Goal: Task Accomplishment & Management: Manage account settings

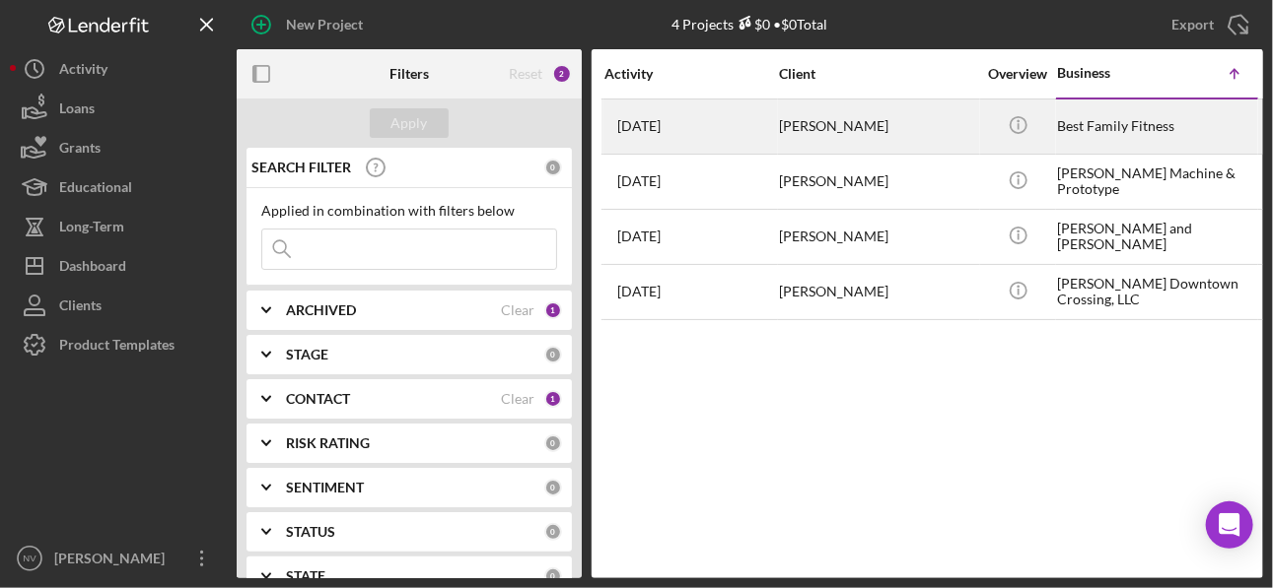
click at [909, 129] on div "[PERSON_NAME]" at bounding box center [877, 127] width 197 height 52
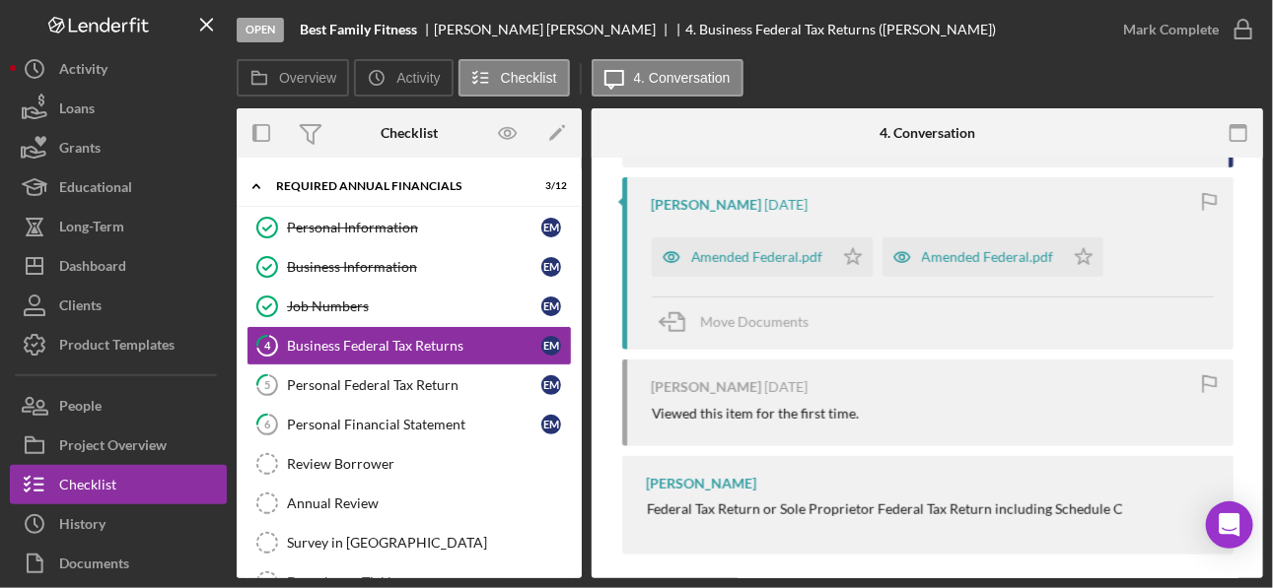
scroll to position [630, 0]
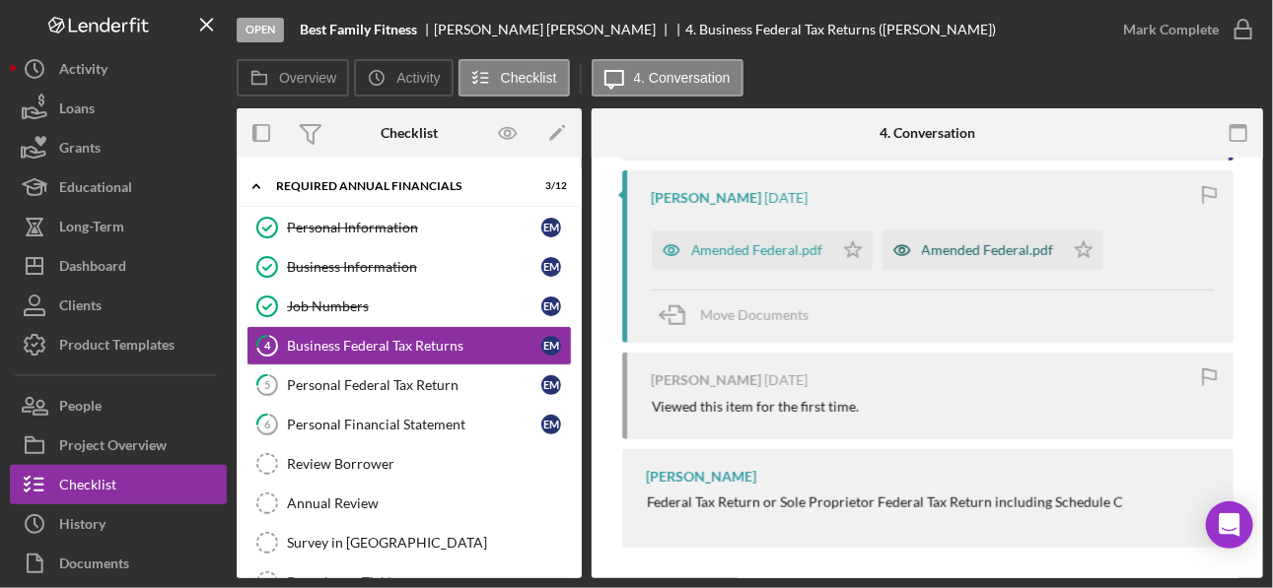
click at [909, 256] on div "Amended Federal.pdf" at bounding box center [972, 250] width 181 height 39
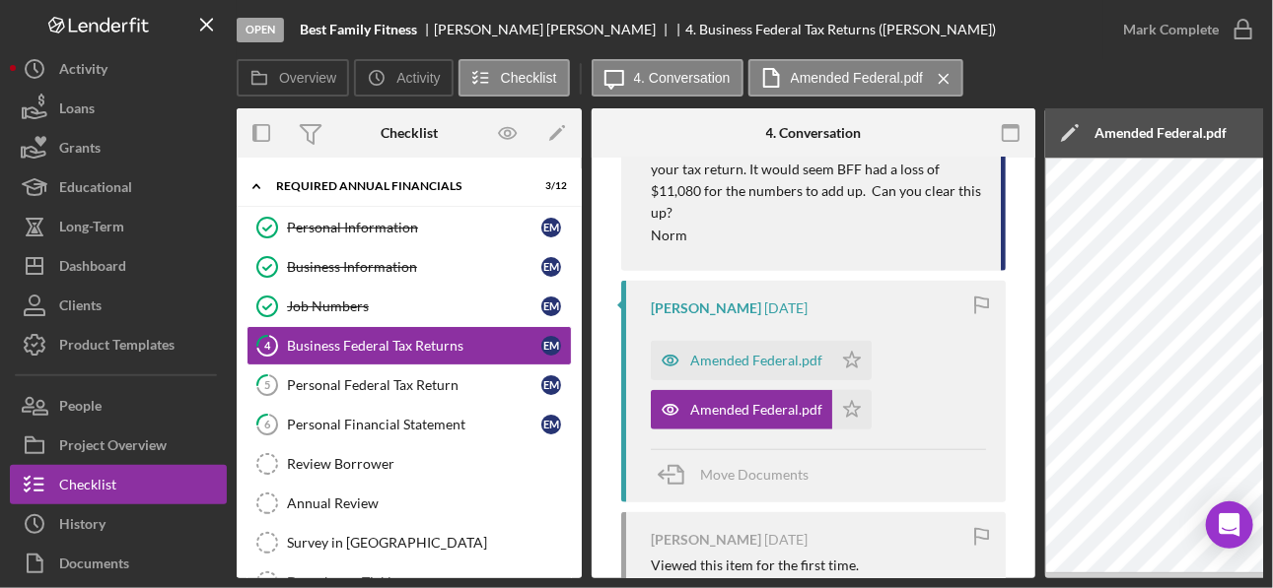
click at [909, 420] on div "Open Best Family Fitness Eric Machuca 4. Business Federal Tax Returns (Eric M.)…" at bounding box center [636, 294] width 1273 height 588
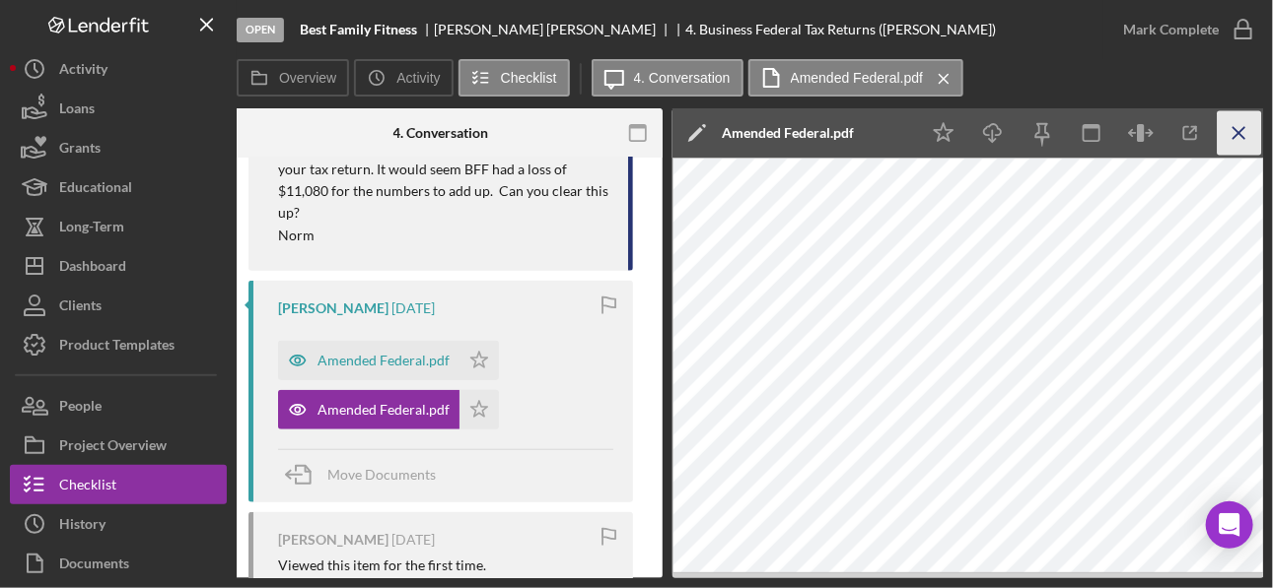
click at [909, 133] on icon "Icon/Menu Close" at bounding box center [1239, 133] width 44 height 44
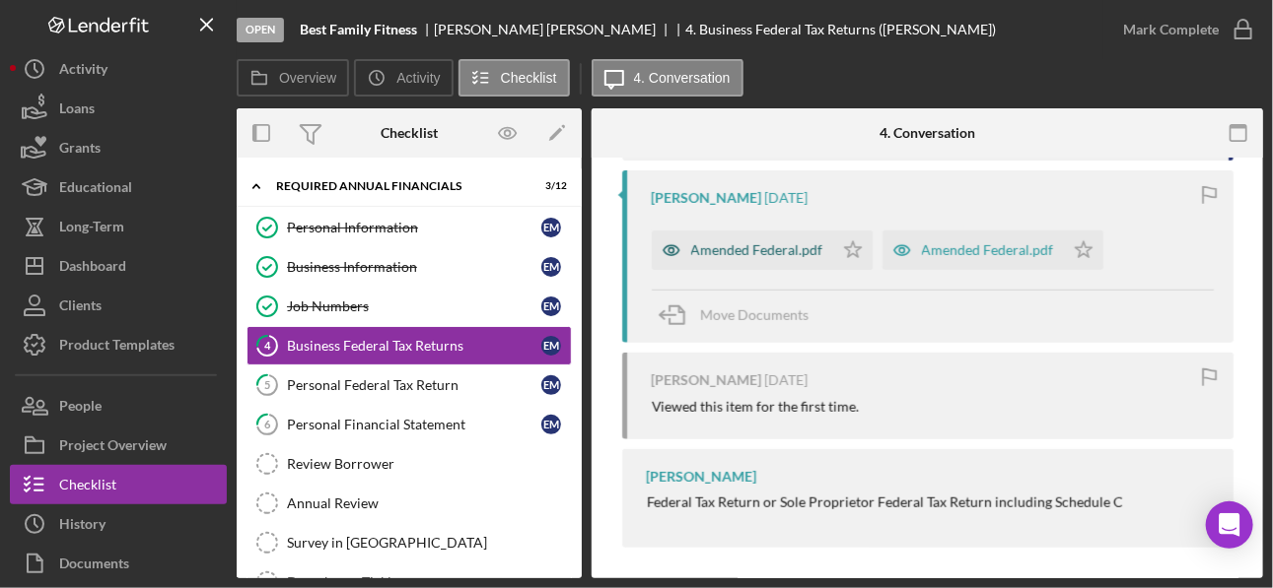
click at [768, 242] on div "Amended Federal.pdf" at bounding box center [757, 250] width 132 height 16
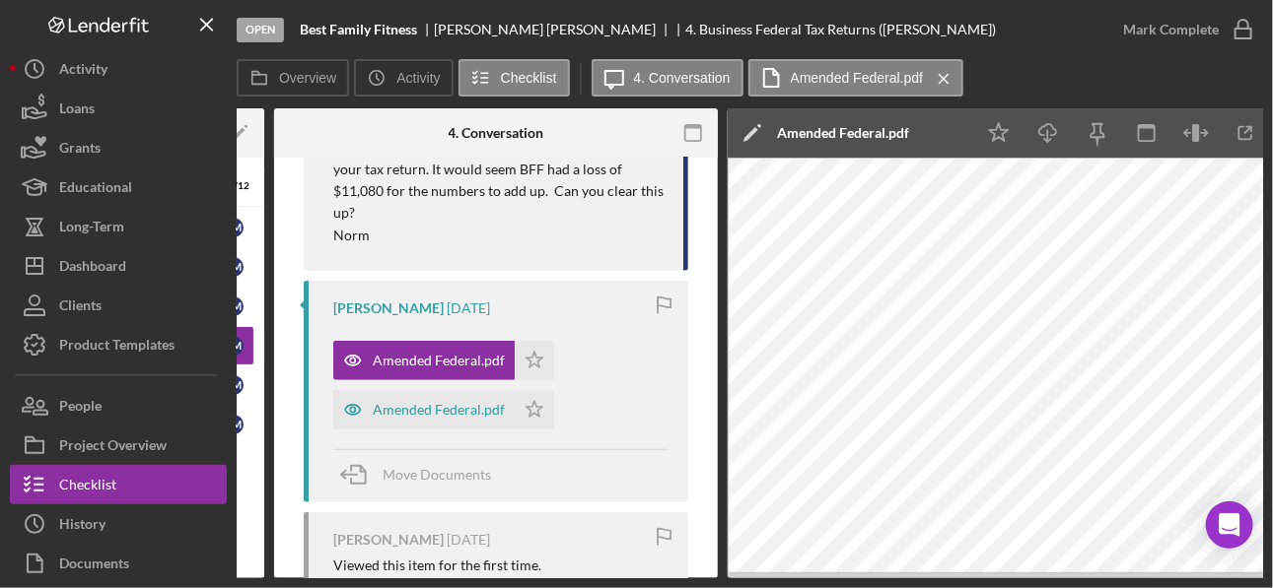
scroll to position [0, 373]
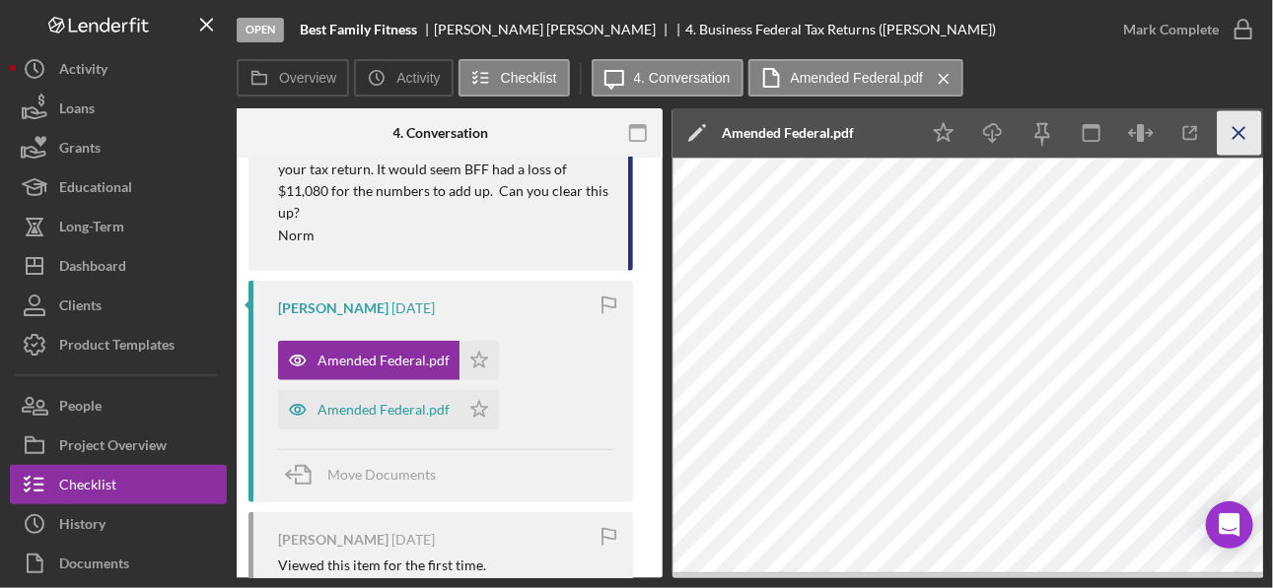
click at [909, 135] on icon "Icon/Menu Close" at bounding box center [1239, 133] width 44 height 44
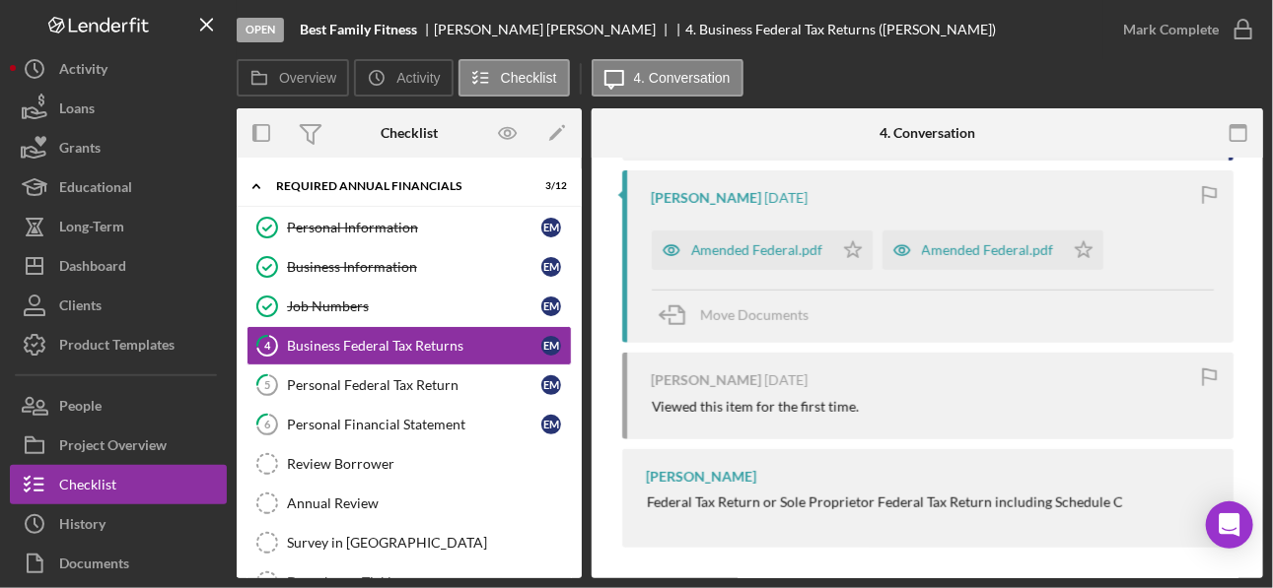
scroll to position [0, 0]
click at [406, 339] on div "Business Federal Tax Returns" at bounding box center [414, 346] width 254 height 16
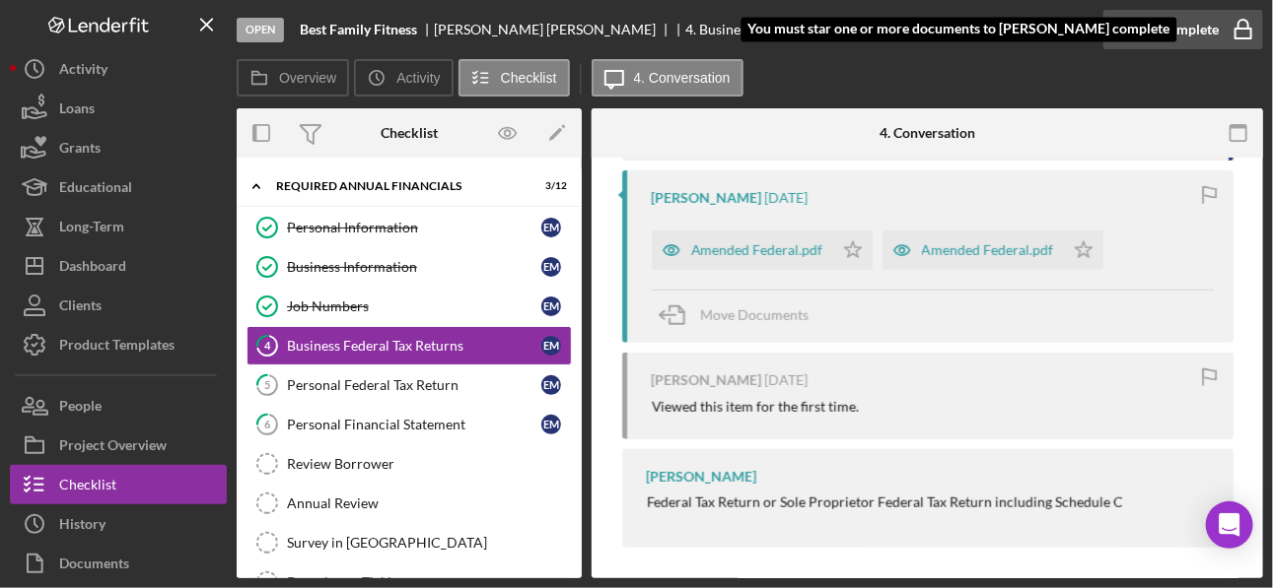
click at [909, 34] on icon "button" at bounding box center [1242, 29] width 49 height 49
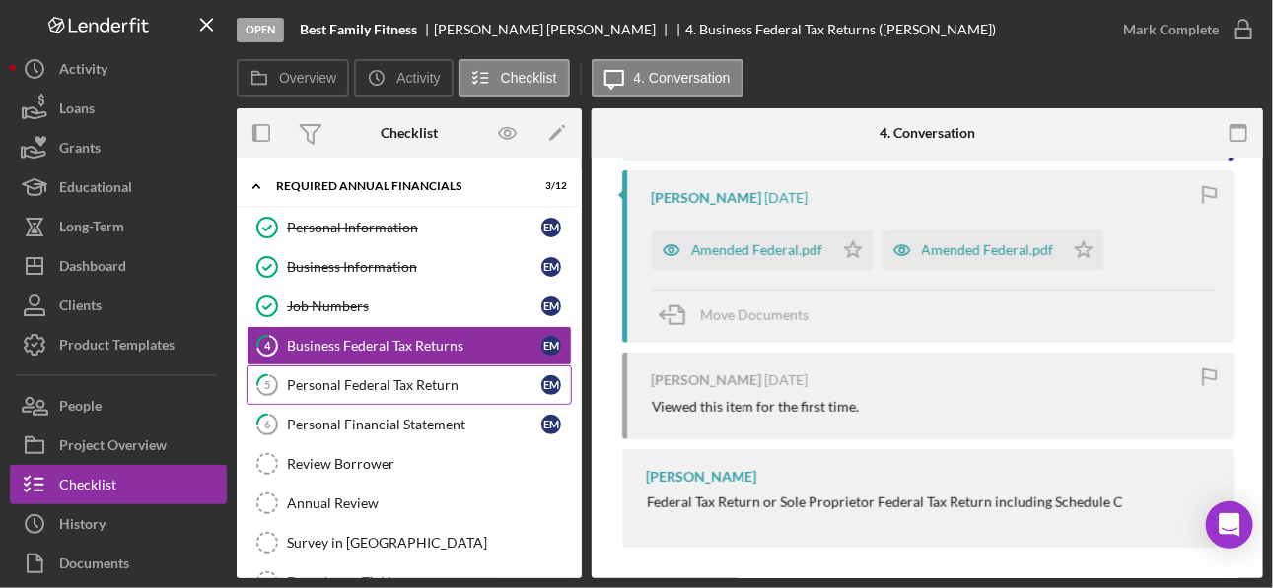
click at [396, 385] on div "Personal Federal Tax Return" at bounding box center [414, 386] width 254 height 16
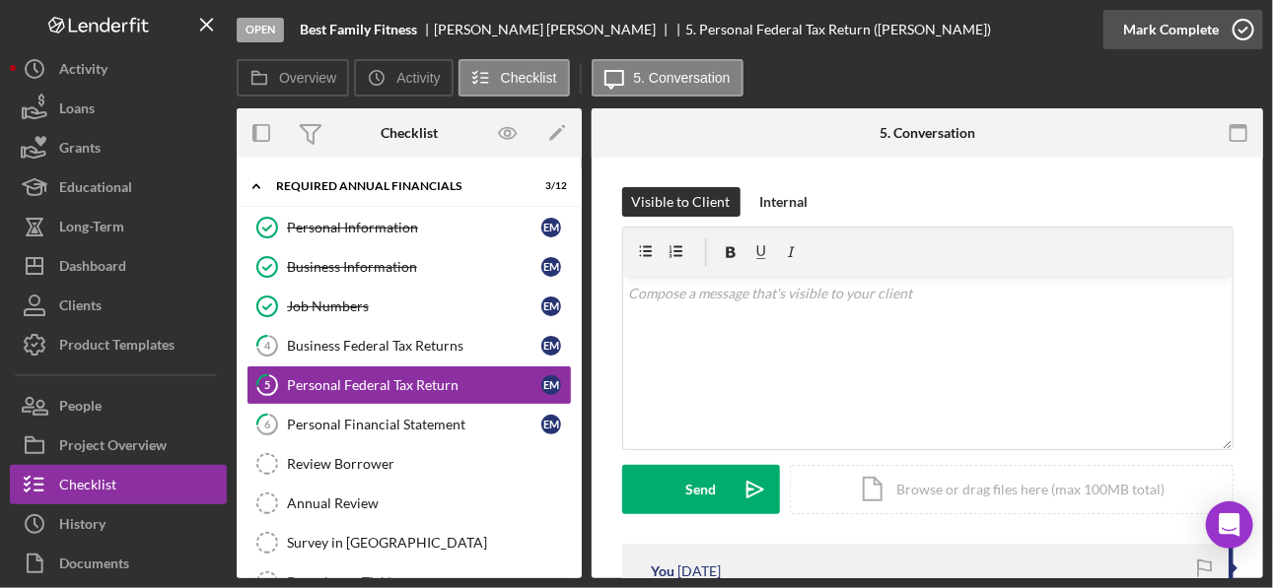
click at [909, 25] on icon "button" at bounding box center [1242, 29] width 49 height 49
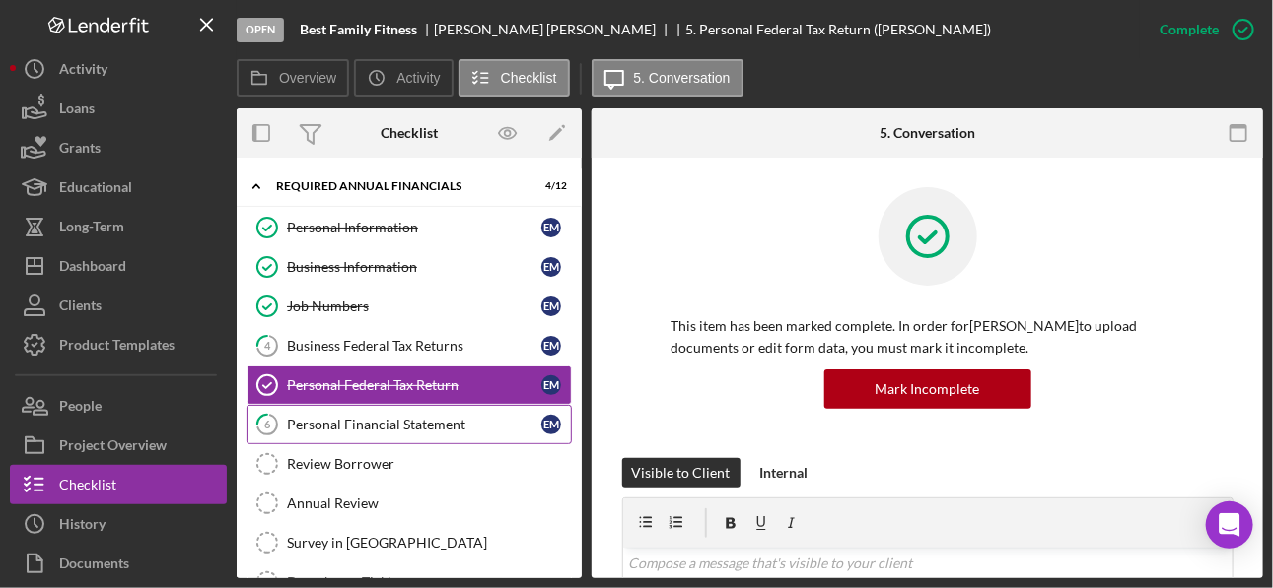
click at [385, 420] on div "Personal Financial Statement" at bounding box center [414, 425] width 254 height 16
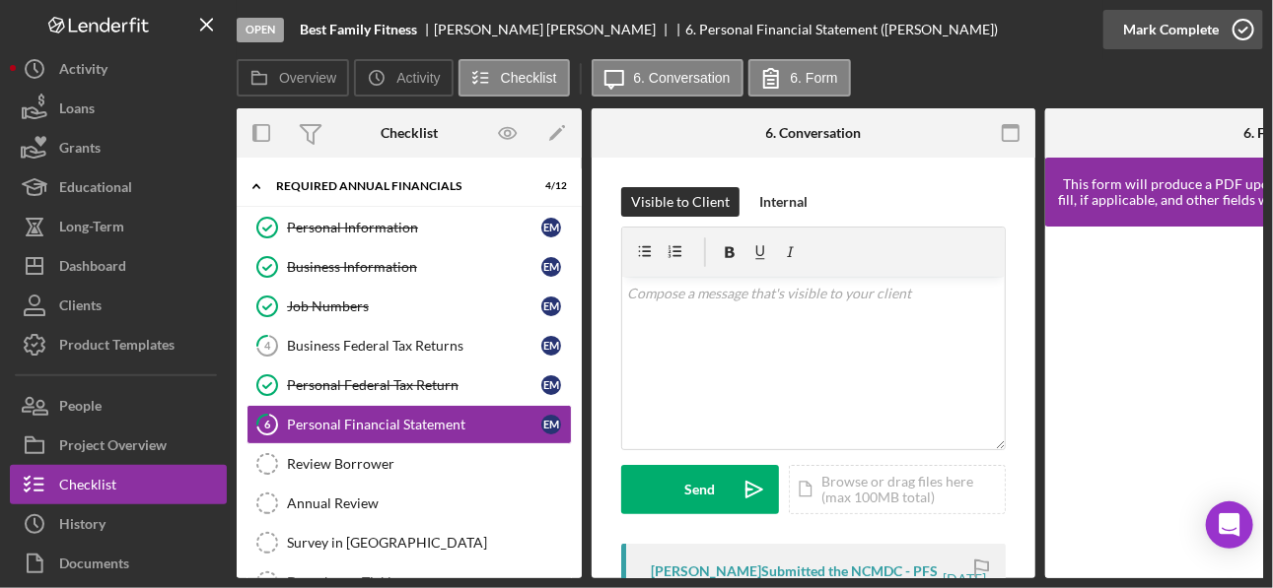
click at [909, 31] on icon "button" at bounding box center [1242, 29] width 49 height 49
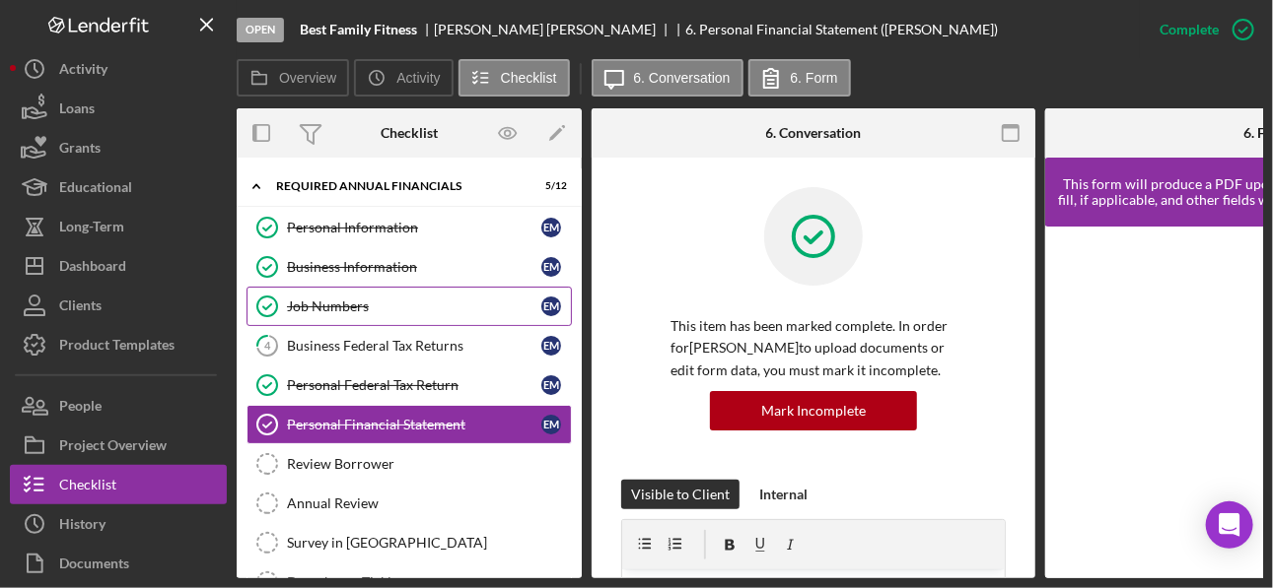
click at [348, 311] on div "Job Numbers" at bounding box center [414, 307] width 254 height 16
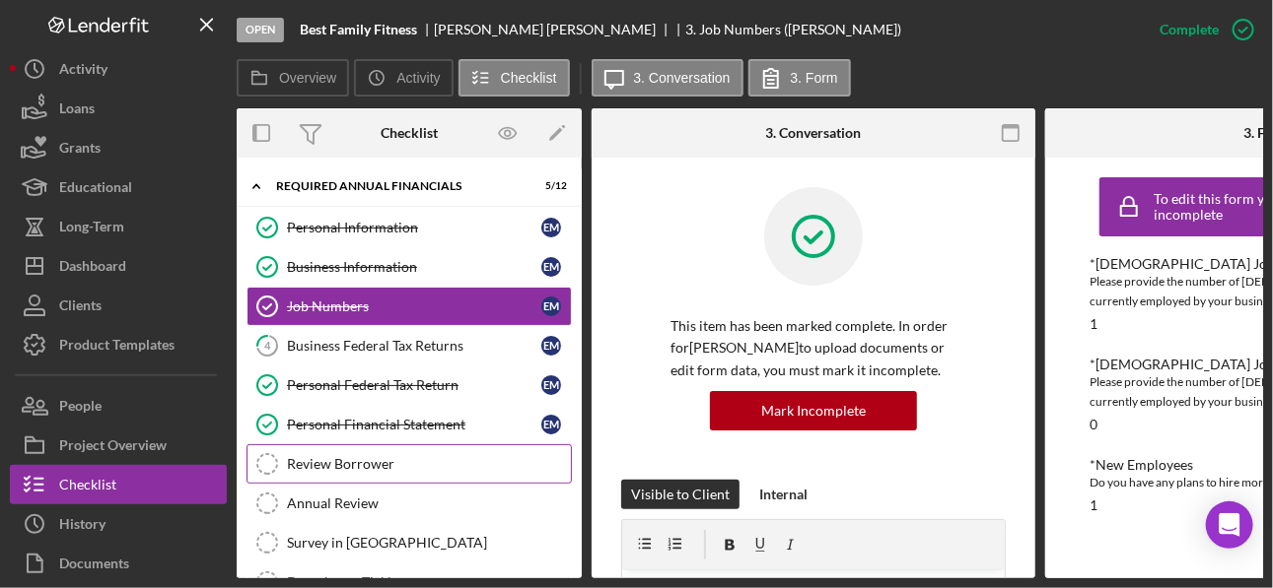
click at [351, 420] on div "Review Borrower" at bounding box center [429, 464] width 284 height 16
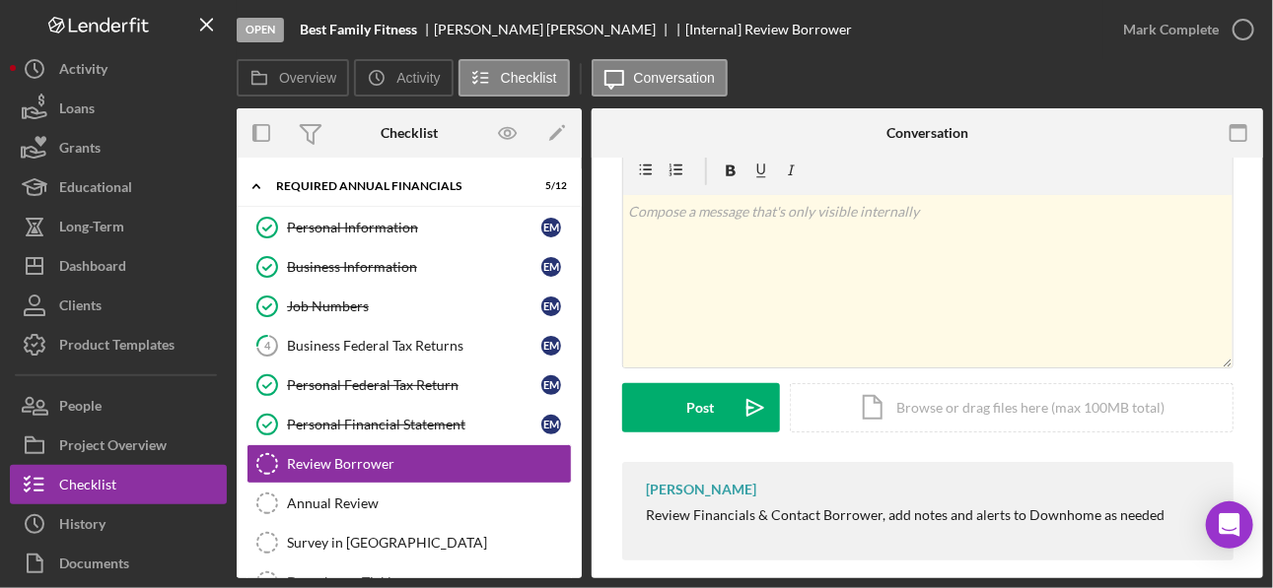
scroll to position [62, 0]
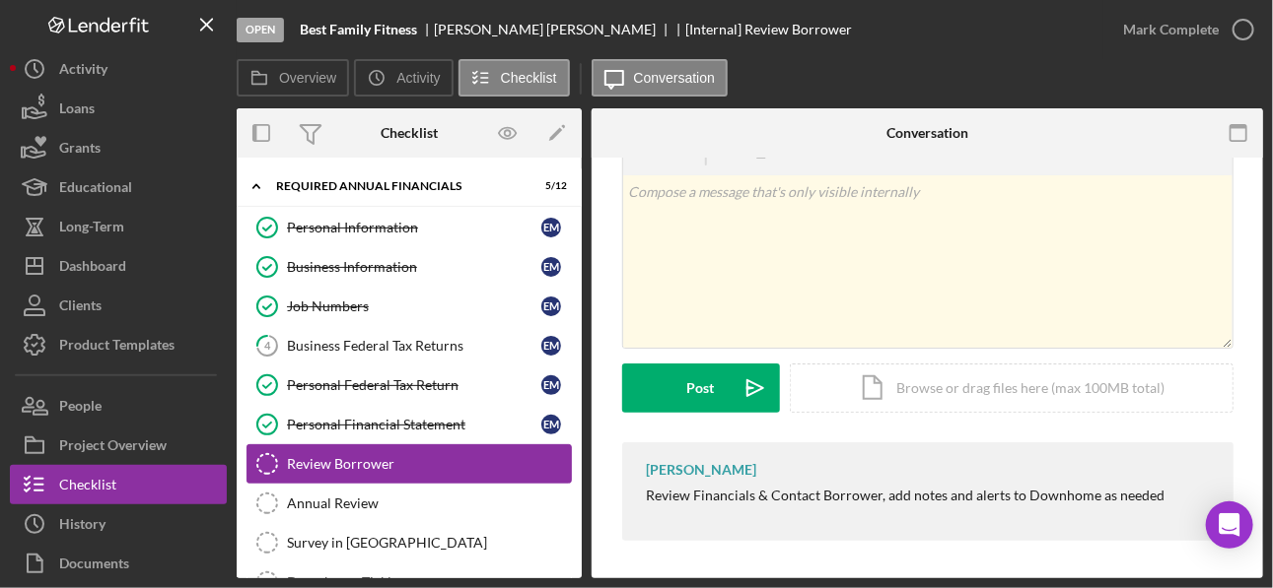
click at [306, 420] on div "Review Borrower" at bounding box center [429, 464] width 284 height 16
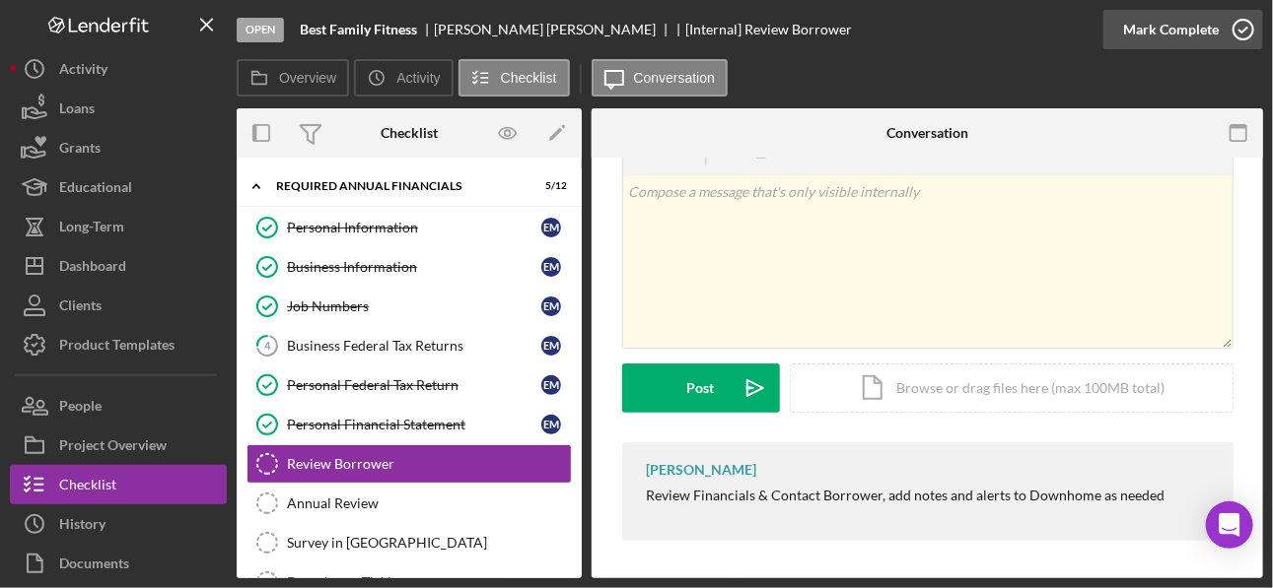
click at [909, 30] on icon "button" at bounding box center [1242, 29] width 49 height 49
click at [335, 420] on div "Annual Review" at bounding box center [429, 504] width 284 height 16
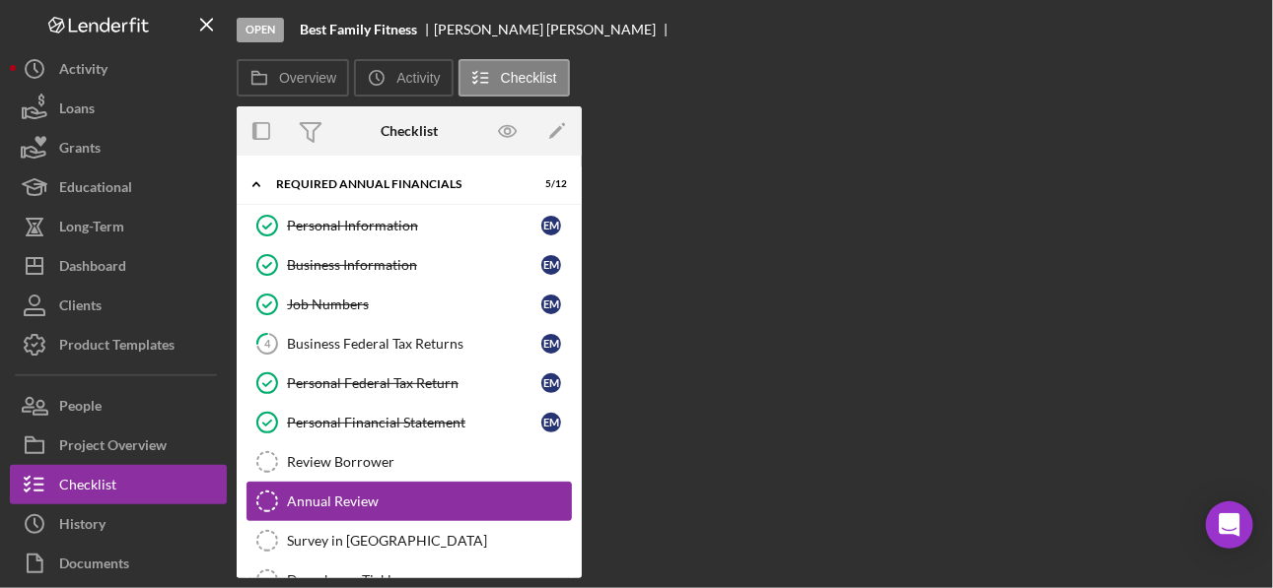
click at [438, 420] on div "Annual Review" at bounding box center [429, 502] width 284 height 16
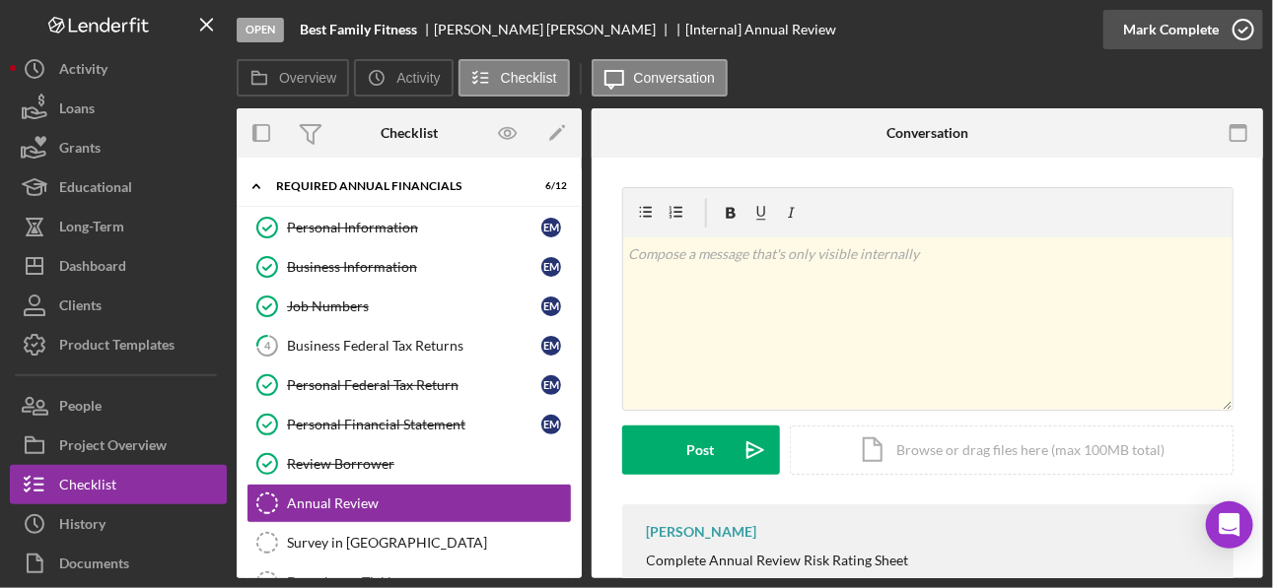
click at [909, 29] on icon "button" at bounding box center [1242, 29] width 49 height 49
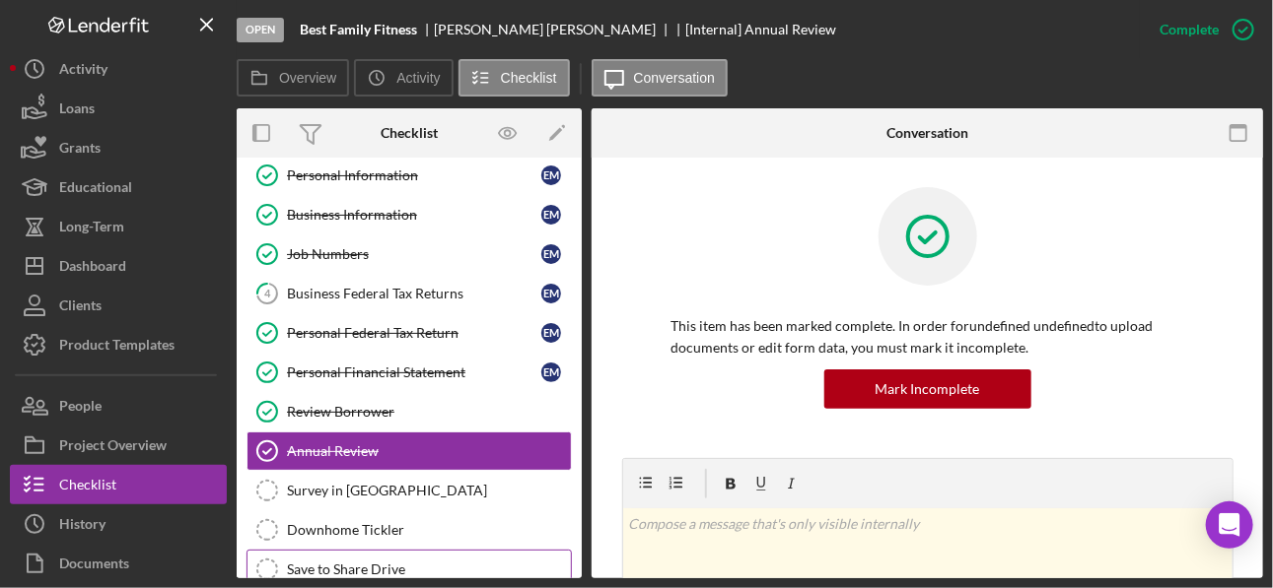
scroll to position [112, 0]
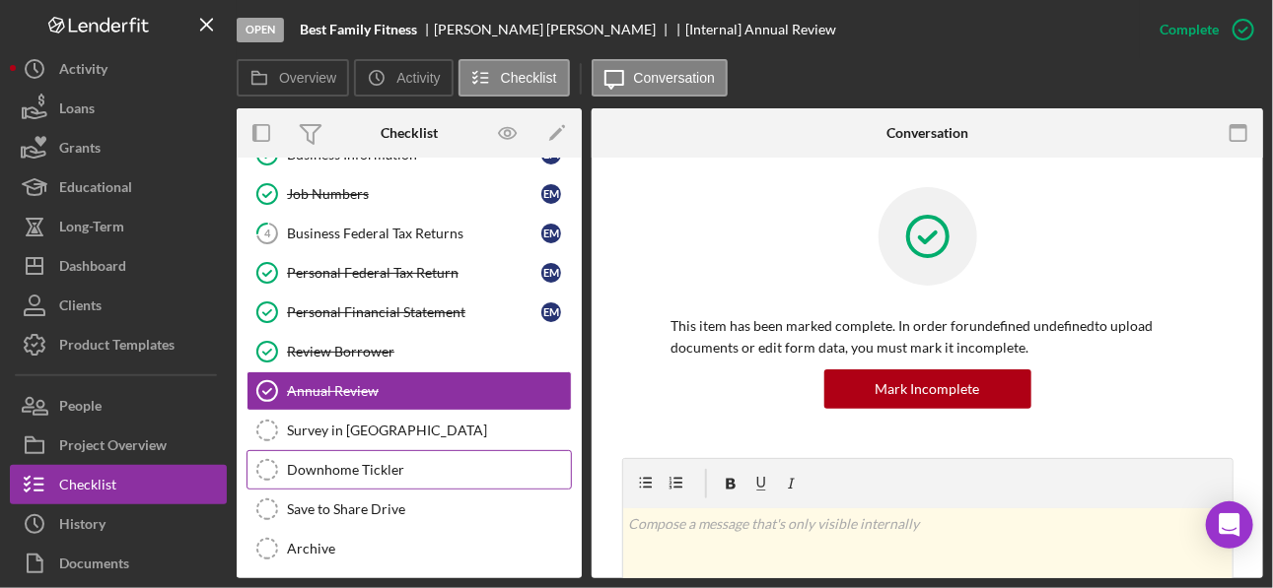
click at [341, 420] on div "Downhome Tickler" at bounding box center [429, 470] width 284 height 16
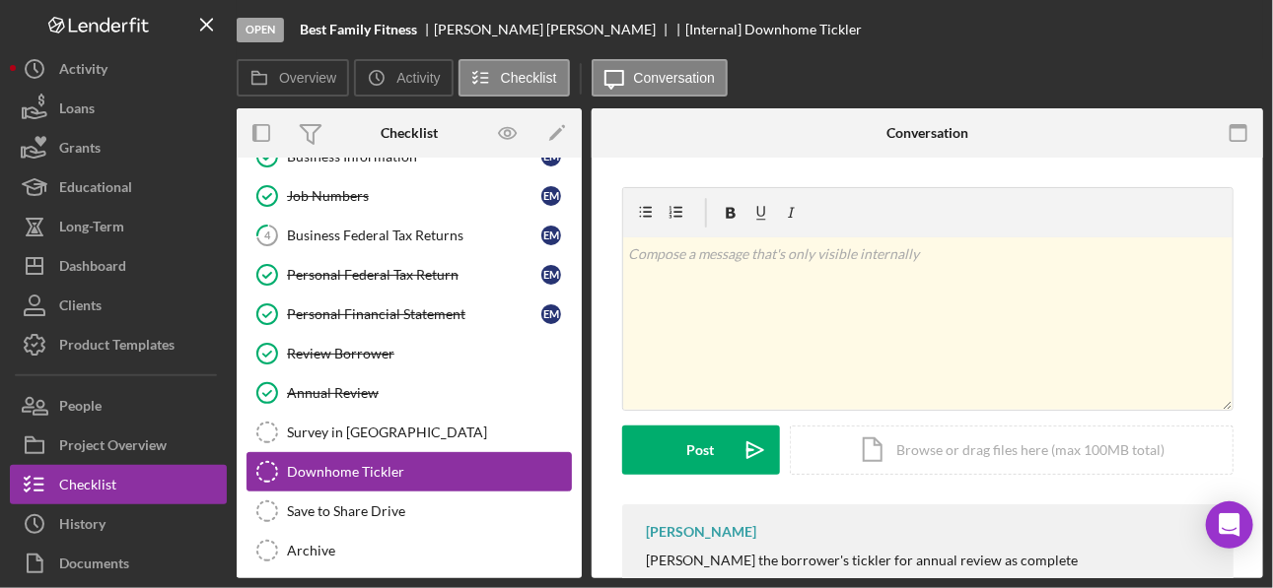
scroll to position [112, 0]
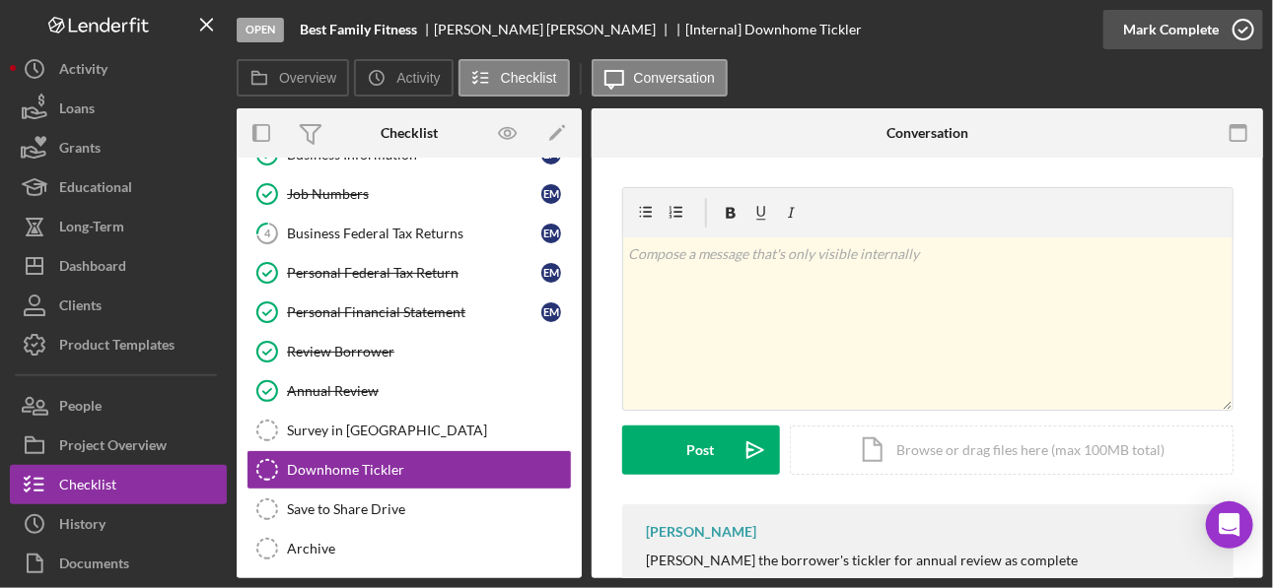
click at [909, 32] on icon "button" at bounding box center [1242, 29] width 49 height 49
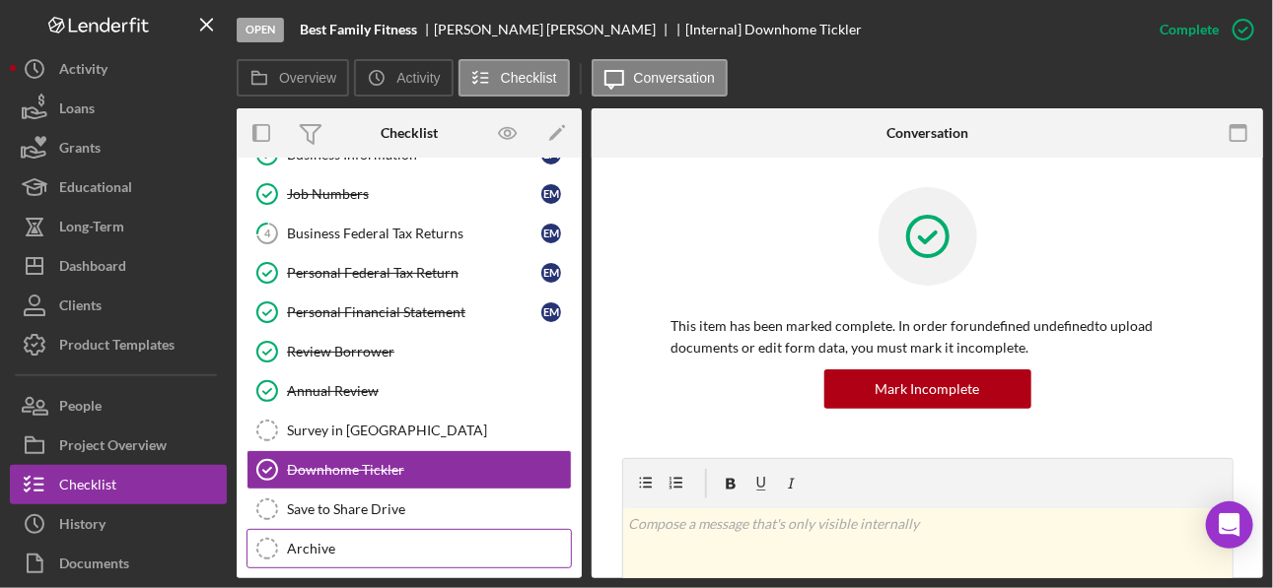
click at [296, 420] on div "Archive" at bounding box center [429, 549] width 284 height 16
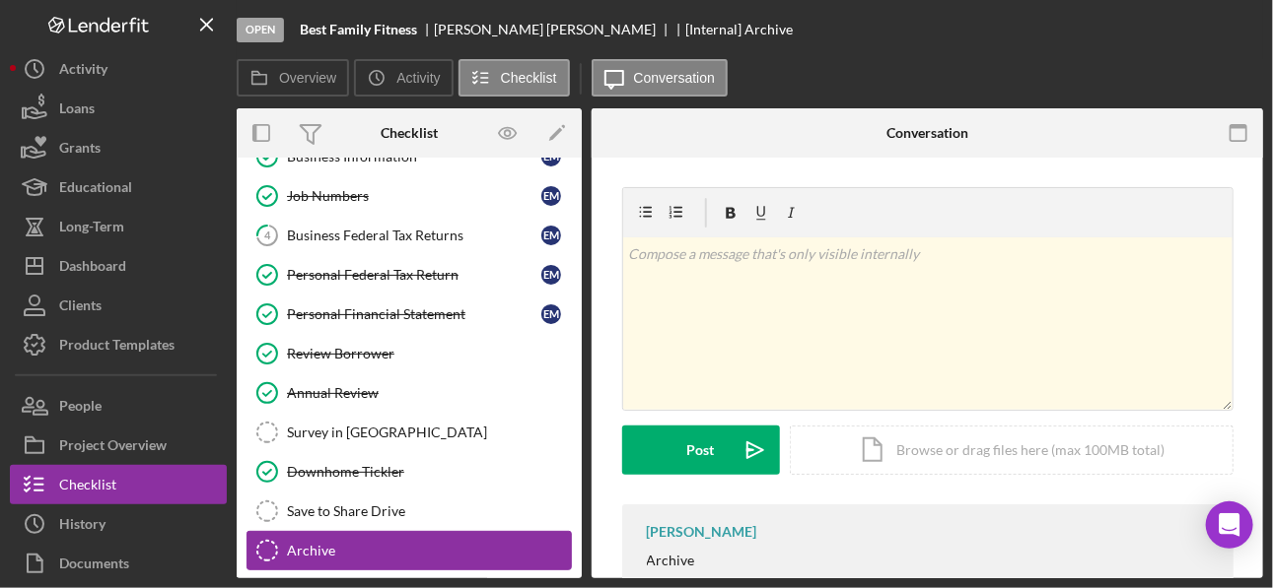
scroll to position [112, 0]
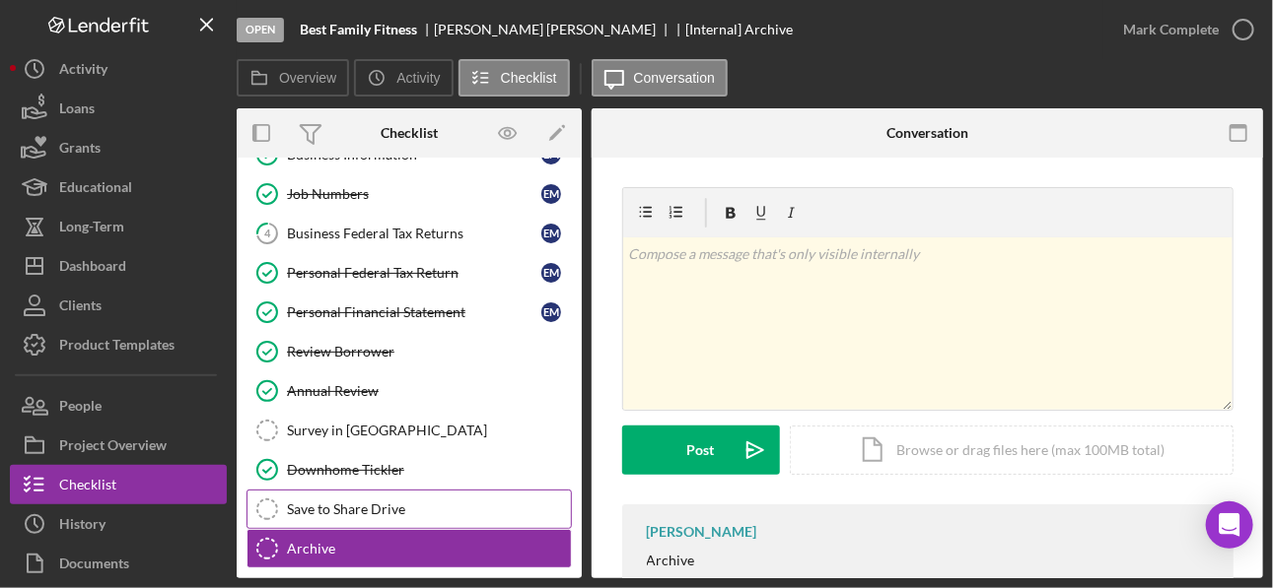
click at [262, 420] on icon "Save to Share Drive" at bounding box center [266, 509] width 49 height 49
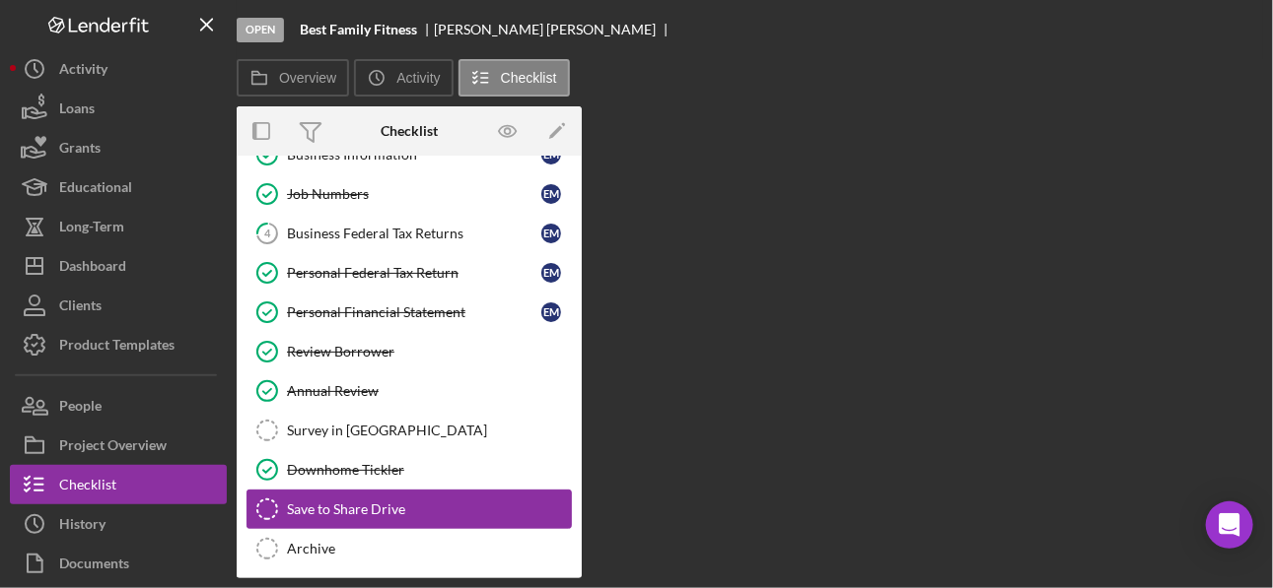
scroll to position [112, 0]
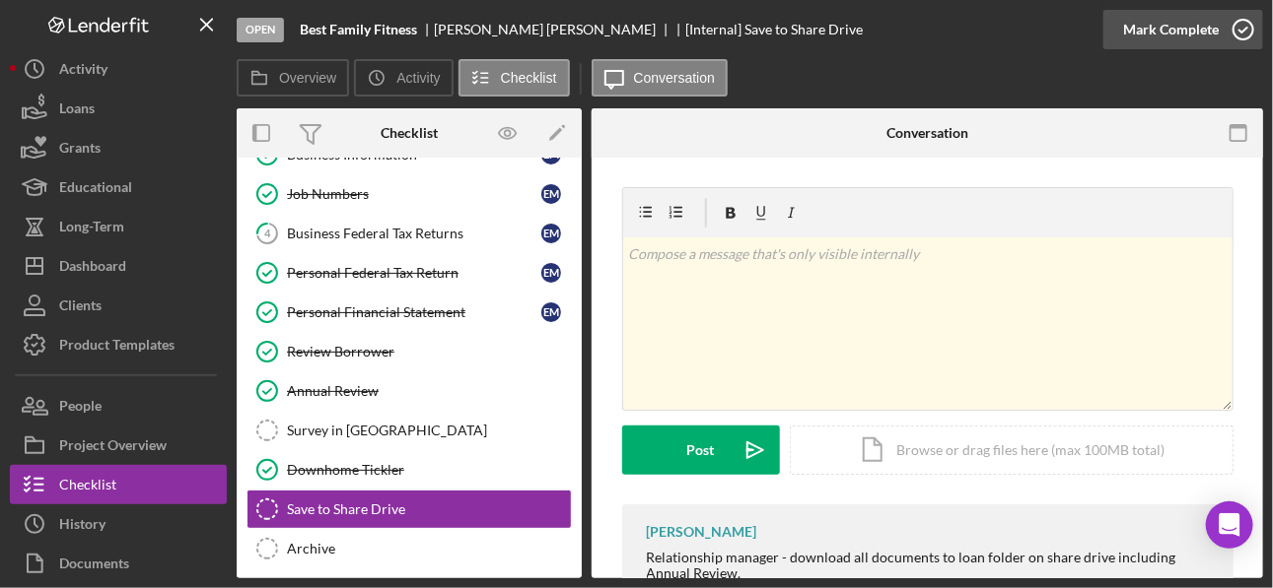
click at [909, 32] on icon "button" at bounding box center [1242, 29] width 49 height 49
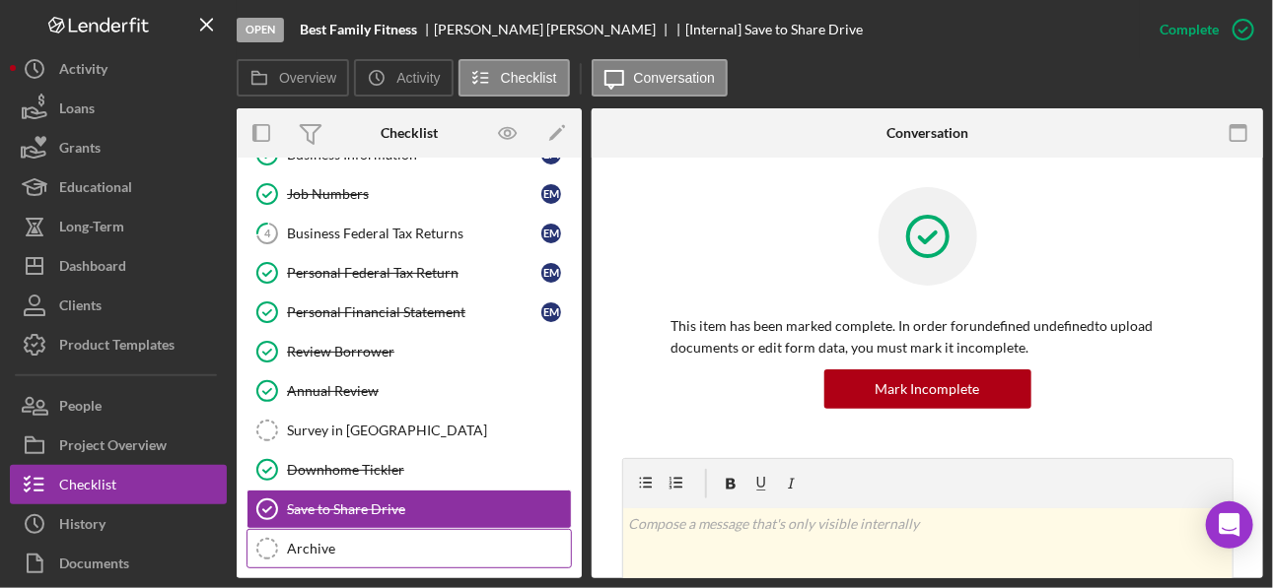
click at [337, 420] on div "Archive" at bounding box center [429, 549] width 284 height 16
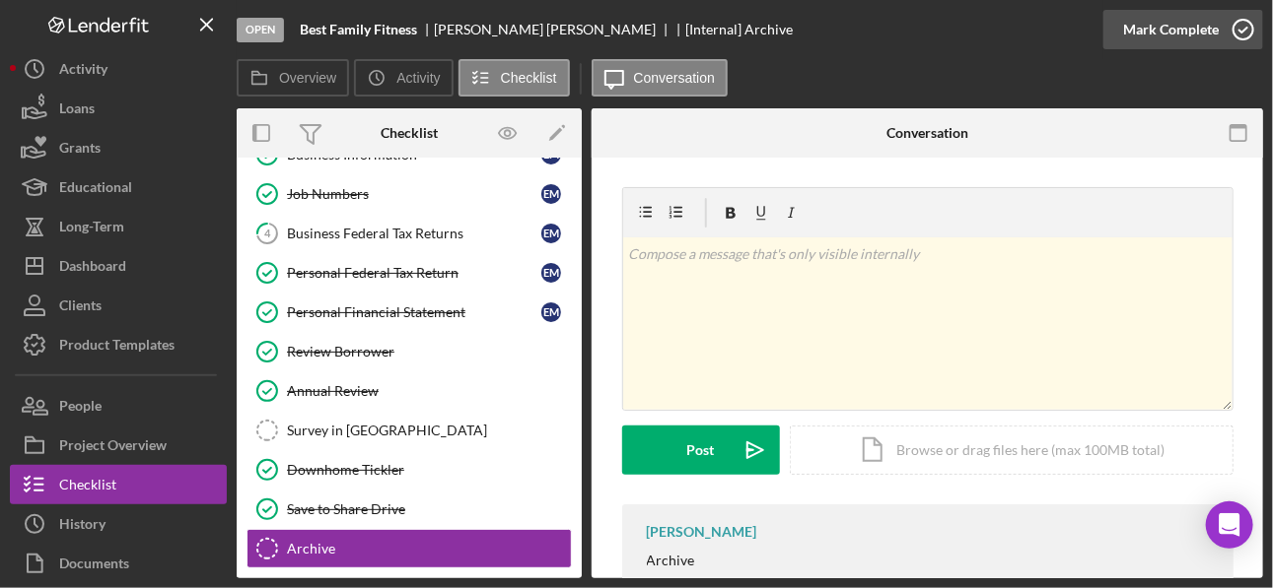
click at [909, 30] on icon "button" at bounding box center [1242, 29] width 49 height 49
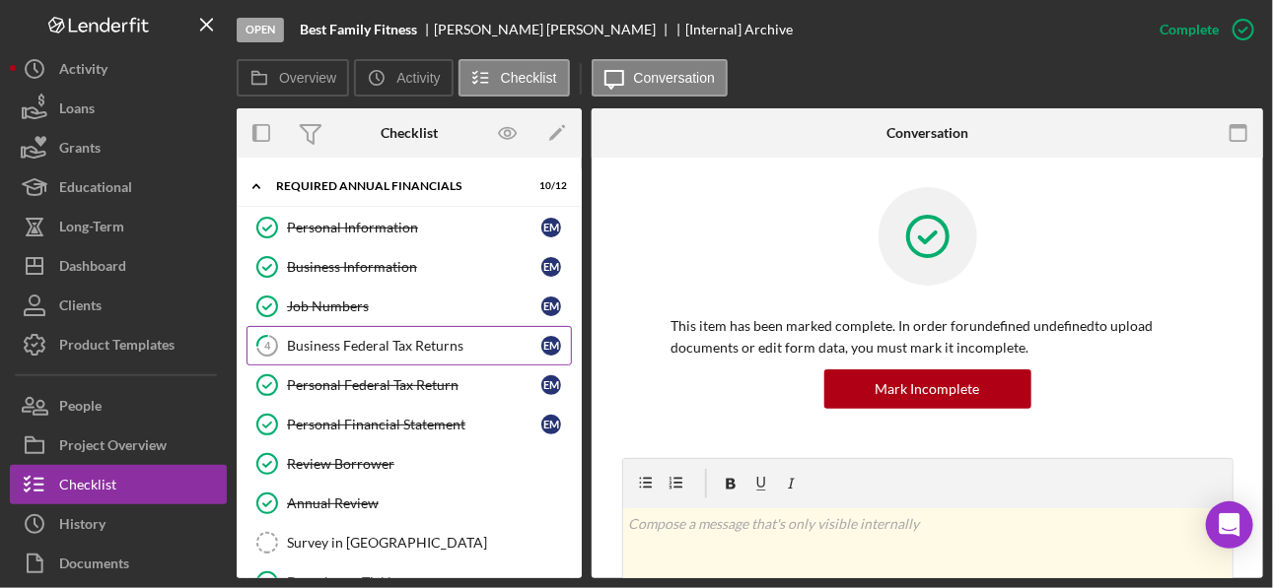
click at [398, 349] on div "Business Federal Tax Returns" at bounding box center [414, 346] width 254 height 16
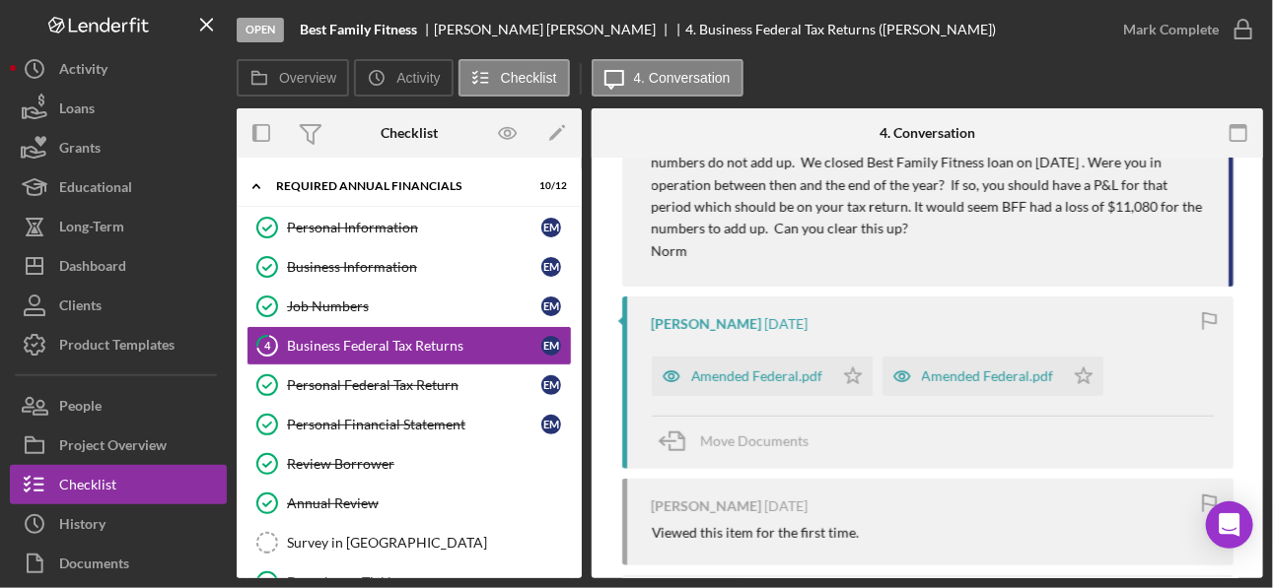
scroll to position [630, 0]
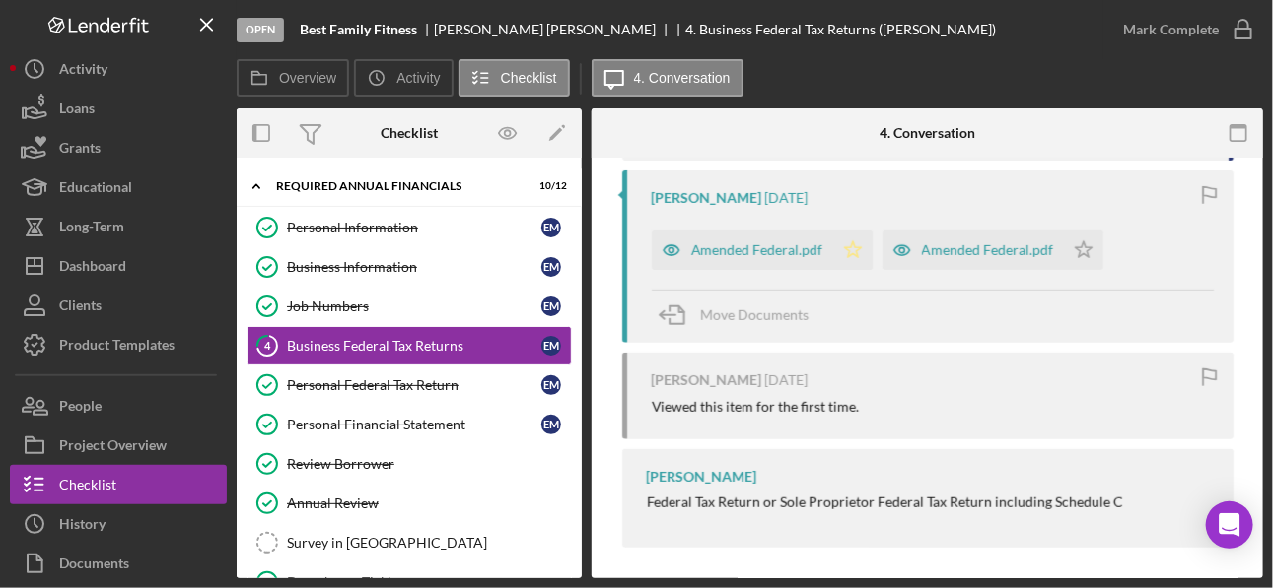
click at [852, 254] on polygon "button" at bounding box center [852, 250] width 17 height 16
click at [909, 26] on icon "button" at bounding box center [1242, 29] width 49 height 49
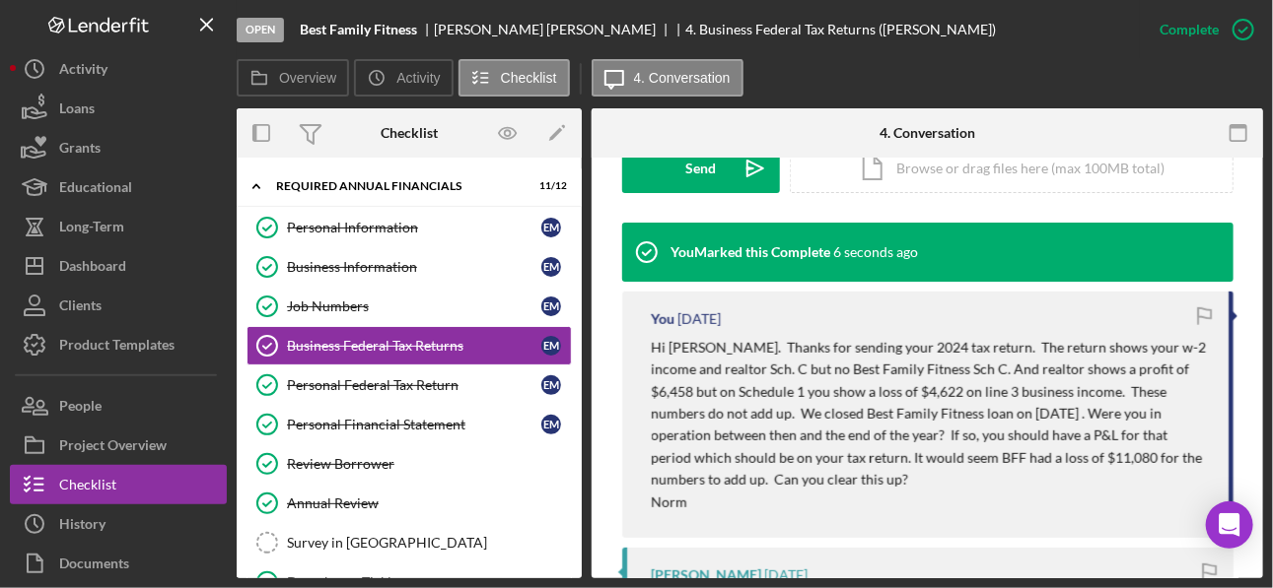
scroll to position [582, 0]
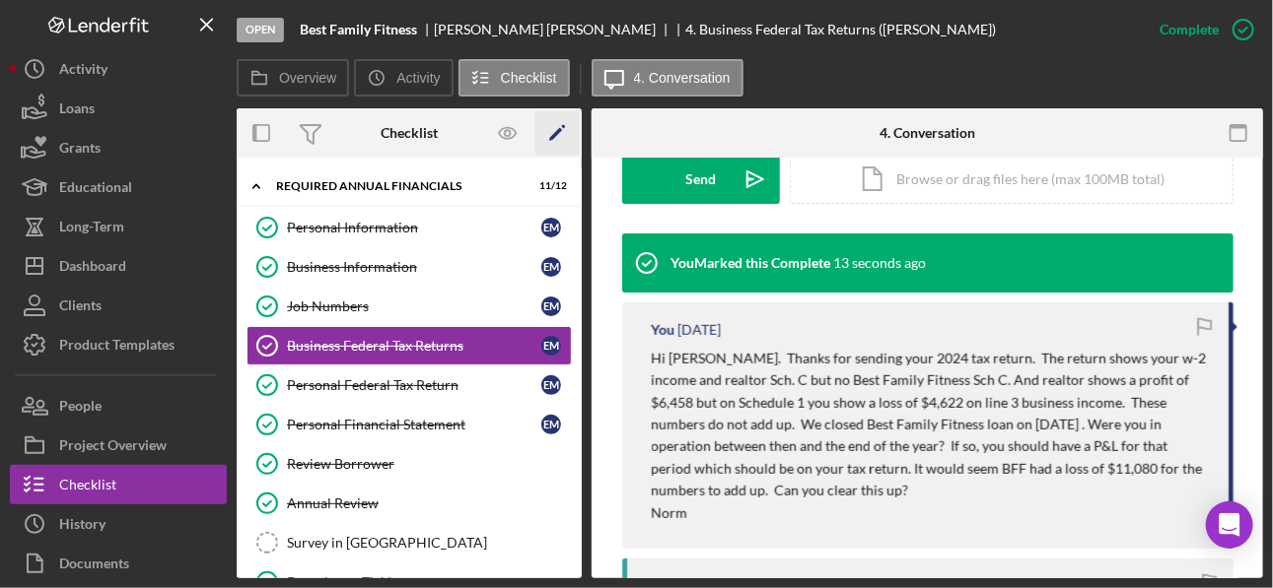
click at [549, 129] on icon "Icon/Edit" at bounding box center [557, 133] width 44 height 44
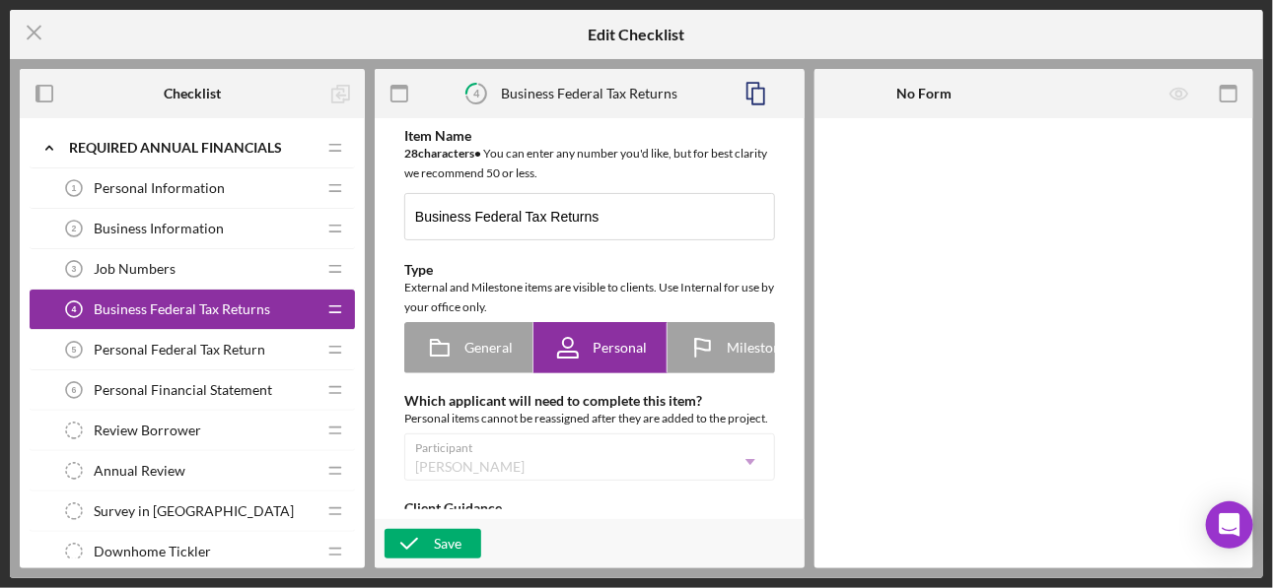
type textarea "<div>Federal Tax Return or Sole Proprietor Federal Tax Return including Schedul…"
click at [28, 38] on line at bounding box center [34, 33] width 13 height 13
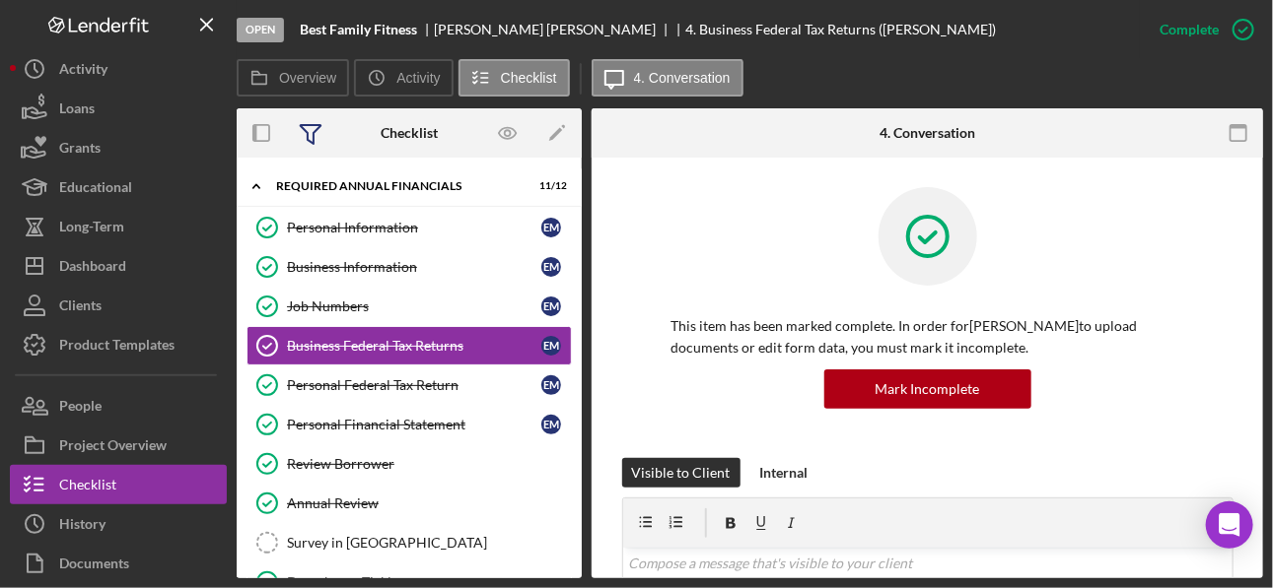
click at [307, 135] on icon at bounding box center [311, 134] width 21 height 19
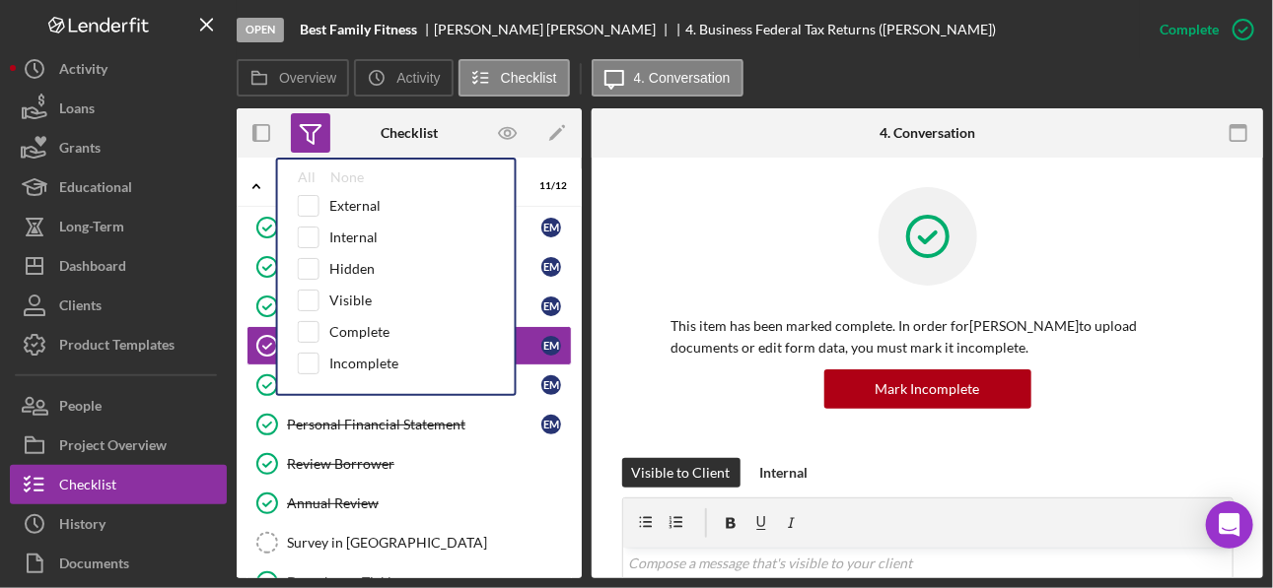
click at [309, 137] on icon at bounding box center [310, 132] width 49 height 49
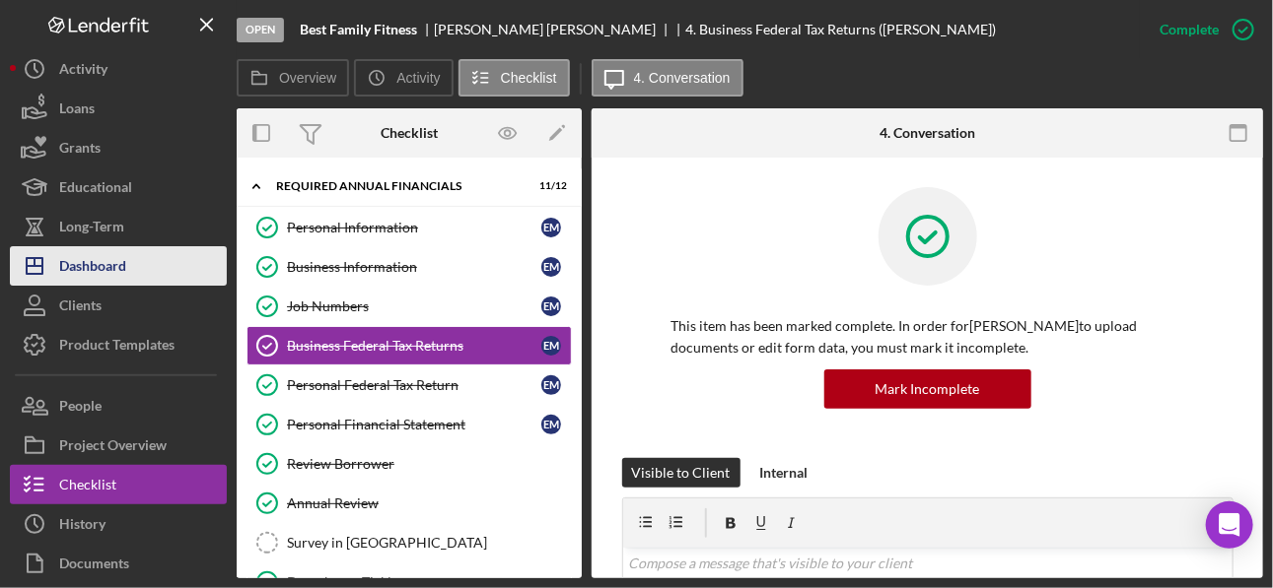
click at [97, 279] on div "Dashboard" at bounding box center [92, 268] width 67 height 44
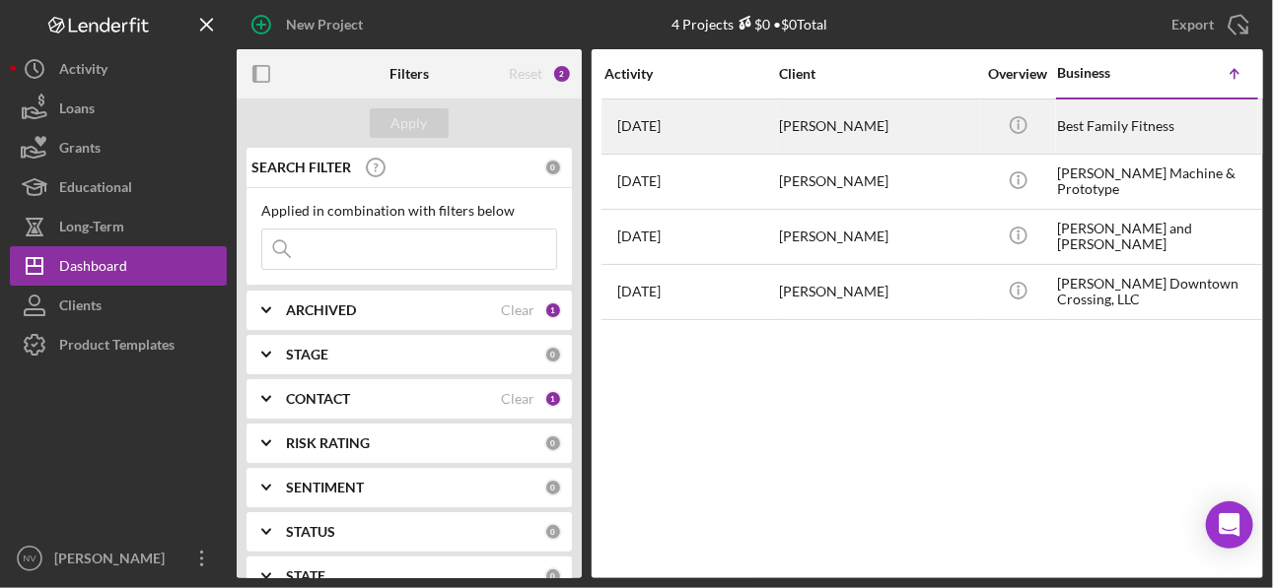
click at [909, 130] on div "Best Family Fitness" at bounding box center [1155, 127] width 197 height 52
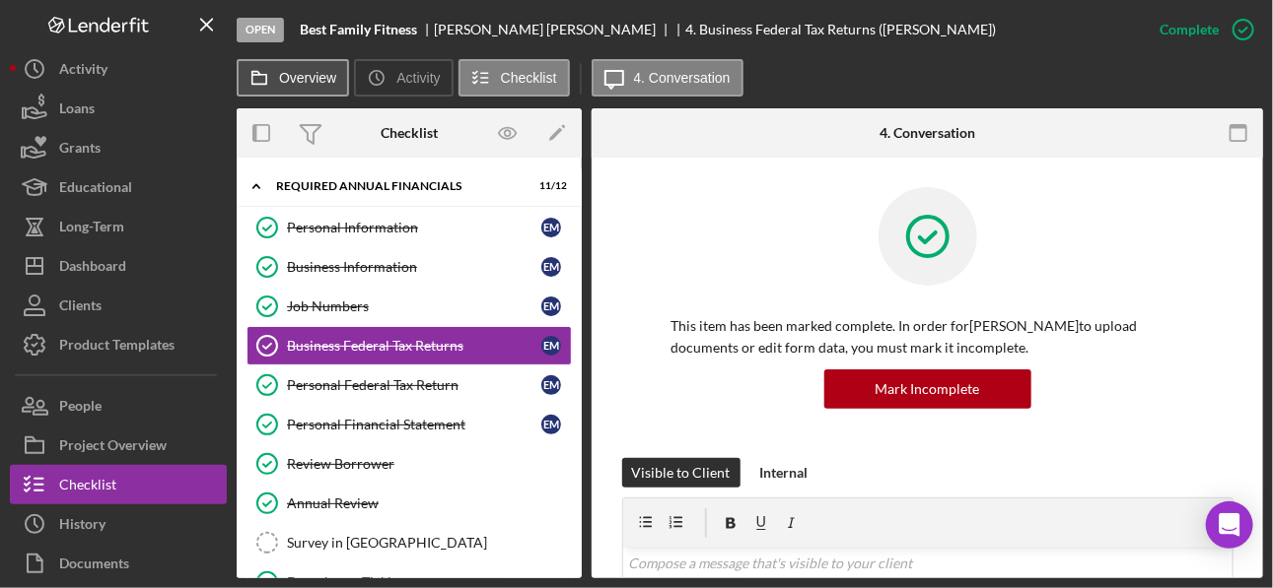
click at [316, 80] on label "Overview" at bounding box center [307, 78] width 57 height 16
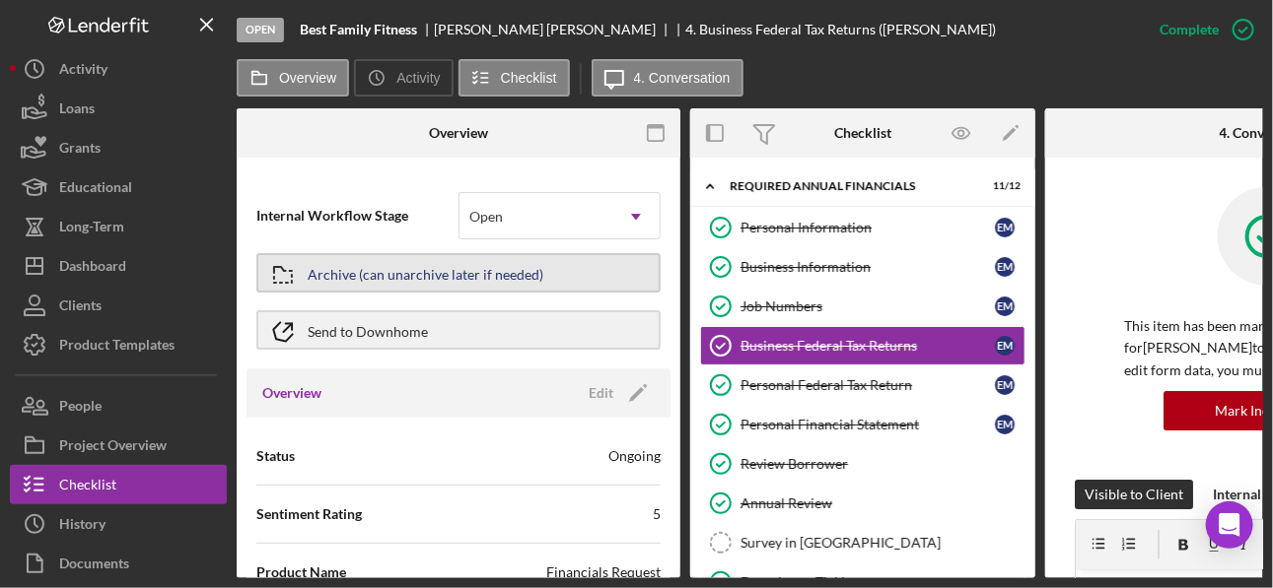
click at [429, 277] on div "Archive (can unarchive later if needed)" at bounding box center [426, 272] width 236 height 35
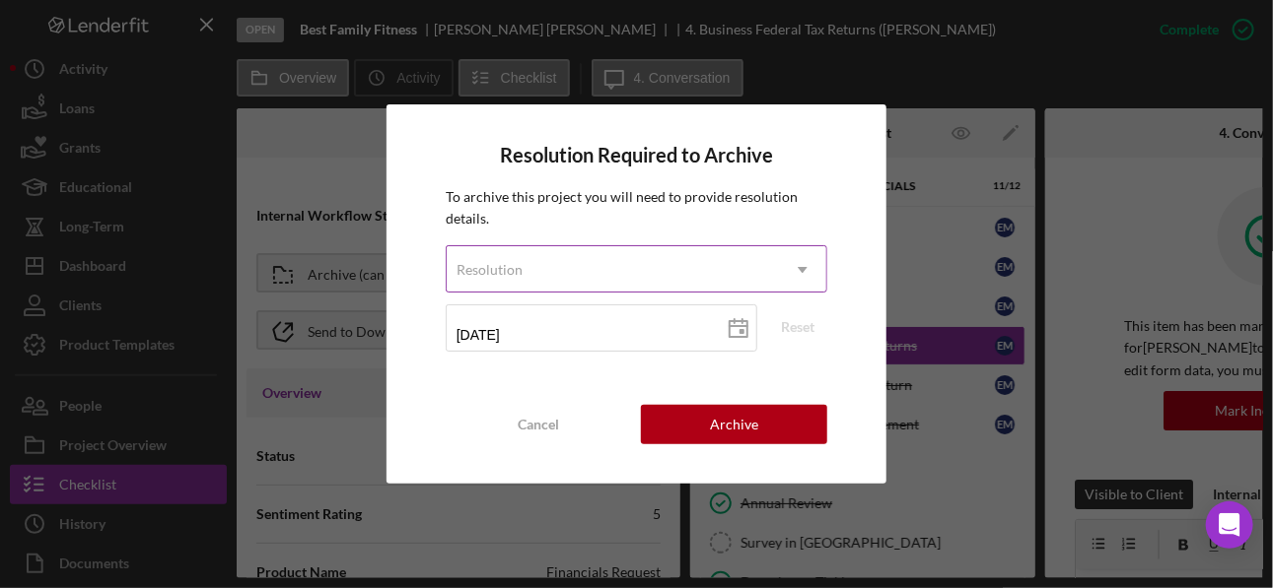
click at [768, 277] on div "Resolution" at bounding box center [613, 269] width 332 height 45
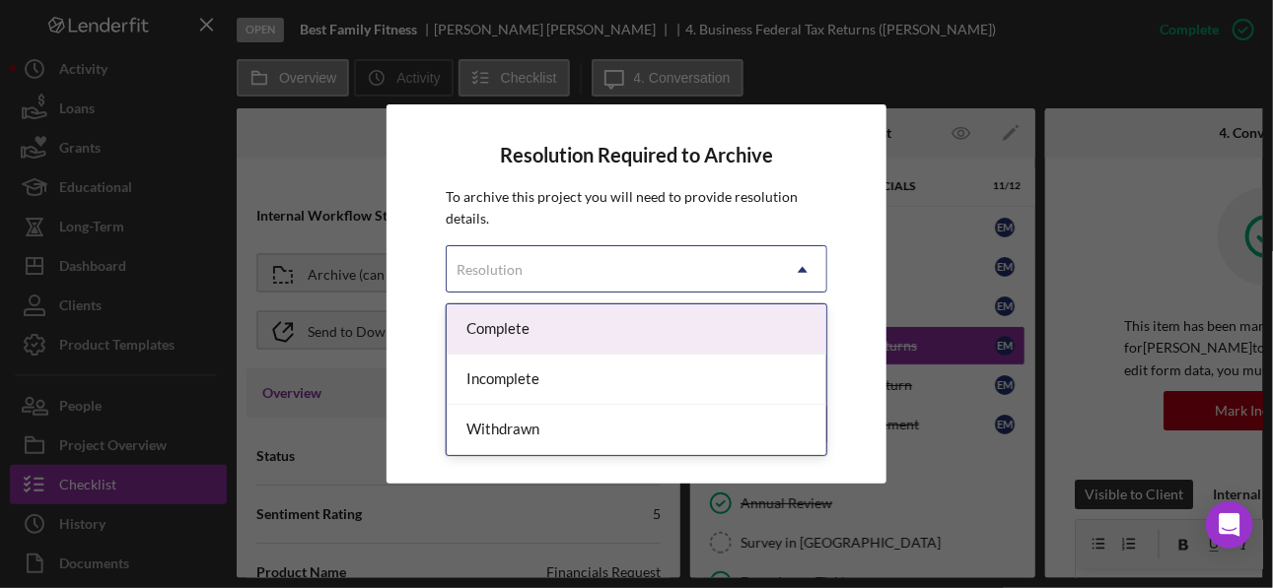
click at [528, 339] on div "Complete" at bounding box center [637, 330] width 380 height 50
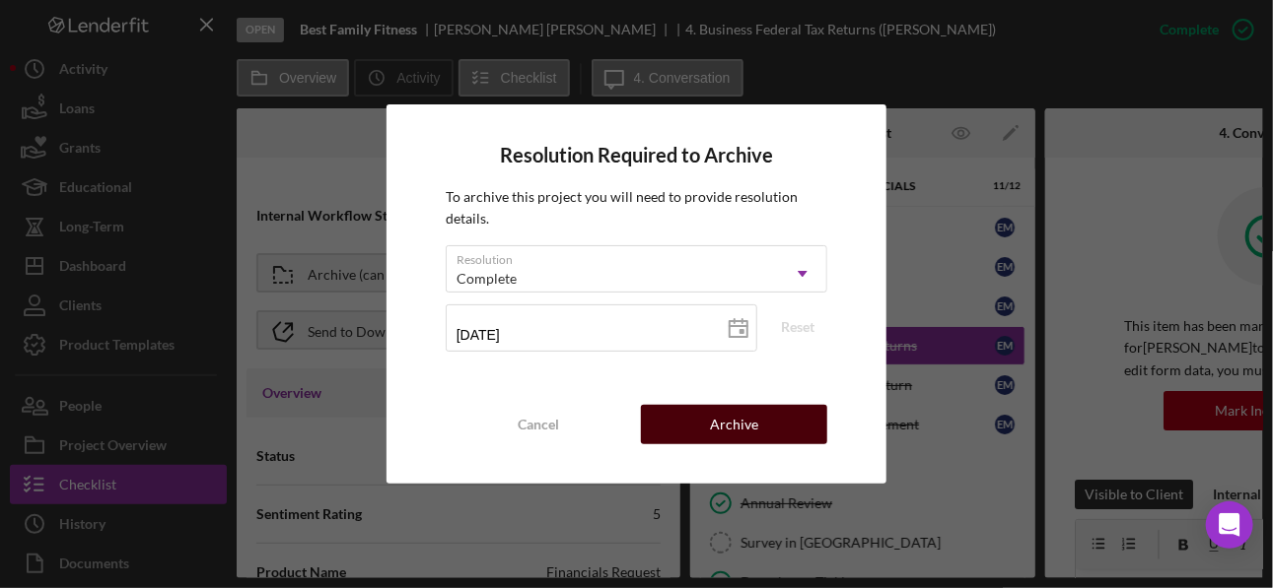
click at [729, 420] on div "Archive" at bounding box center [734, 424] width 48 height 39
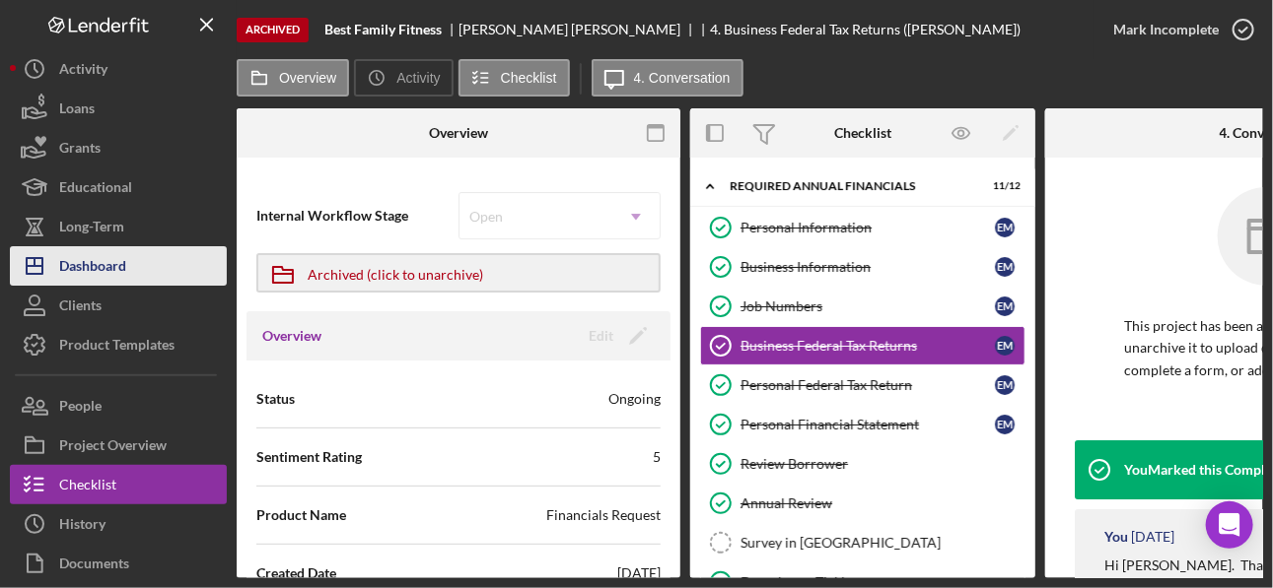
click at [87, 267] on div "Dashboard" at bounding box center [92, 268] width 67 height 44
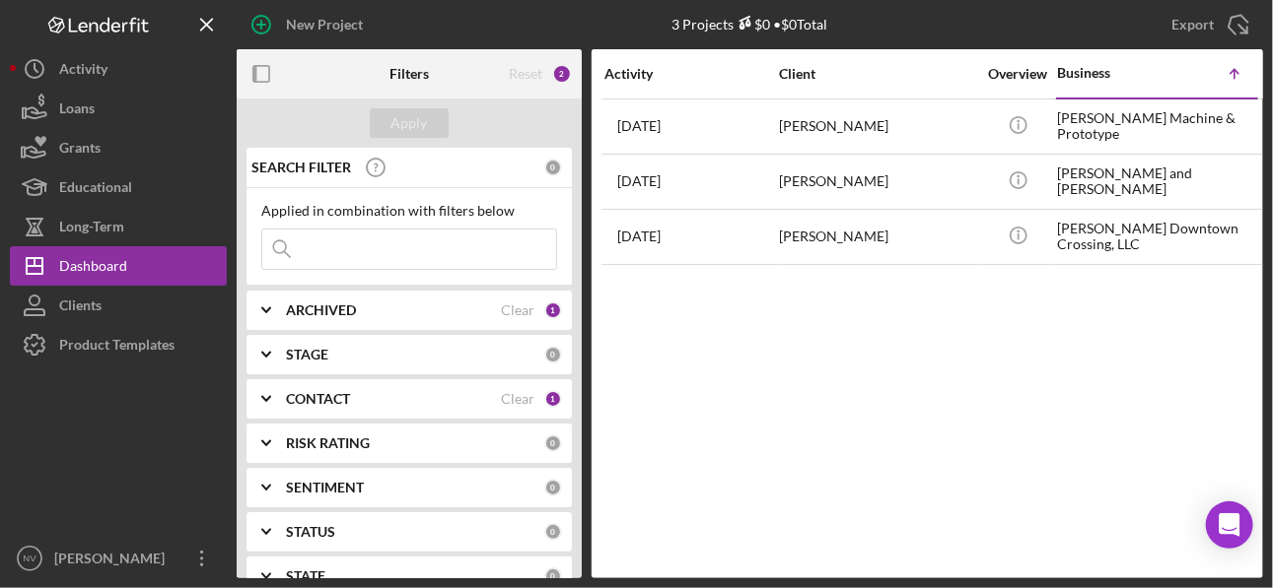
click at [405, 314] on div "ARCHIVED" at bounding box center [393, 311] width 215 height 16
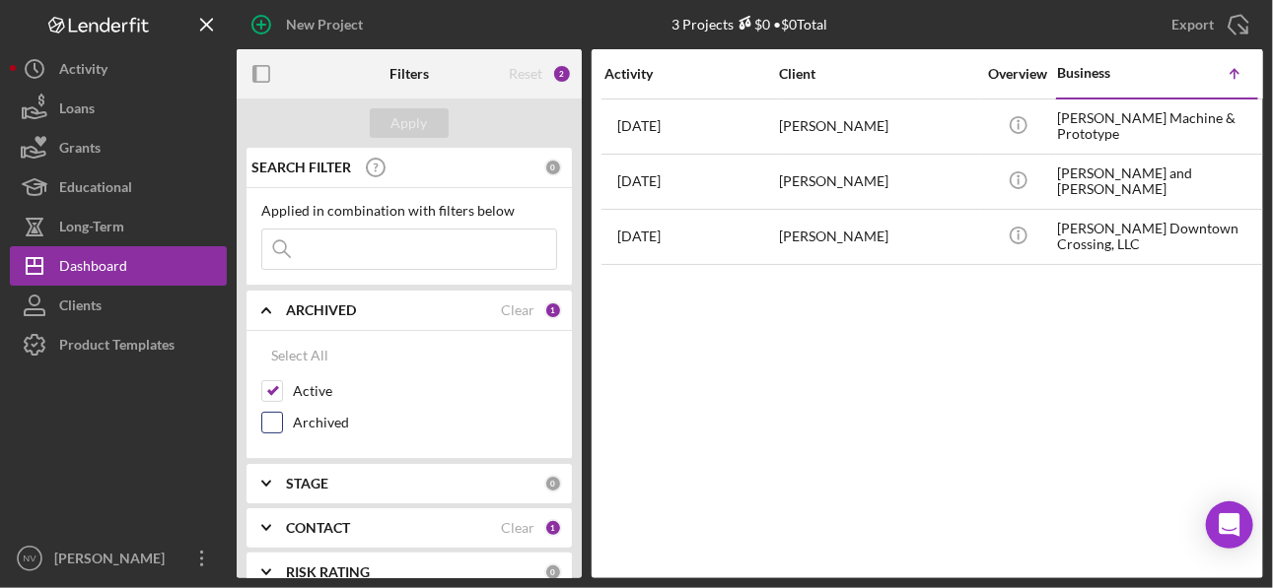
click at [275, 420] on input "Archived" at bounding box center [272, 423] width 20 height 20
checkbox input "true"
click at [402, 131] on div "Apply" at bounding box center [409, 123] width 36 height 30
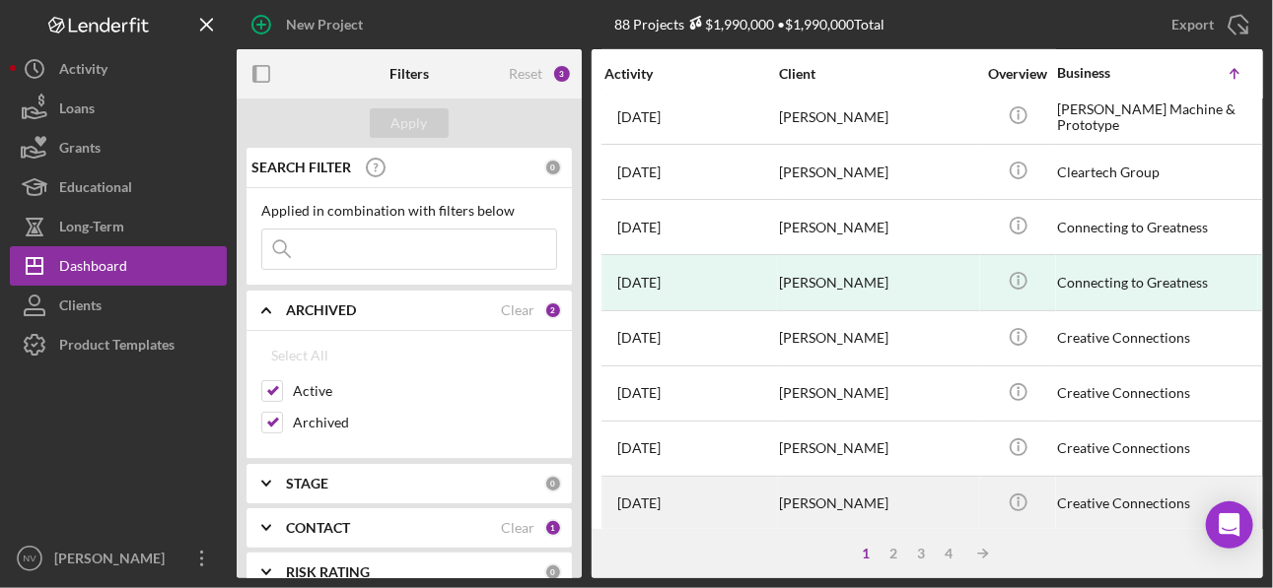
scroll to position [393, 0]
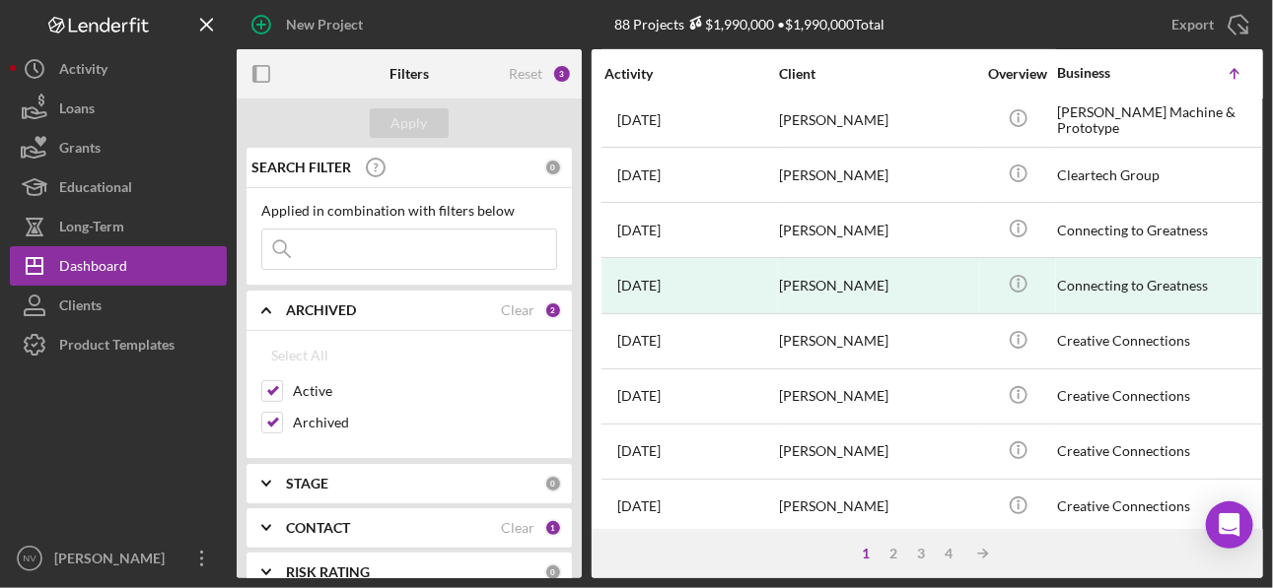
click at [395, 420] on div "CONTACT Clear 1" at bounding box center [424, 528] width 276 height 39
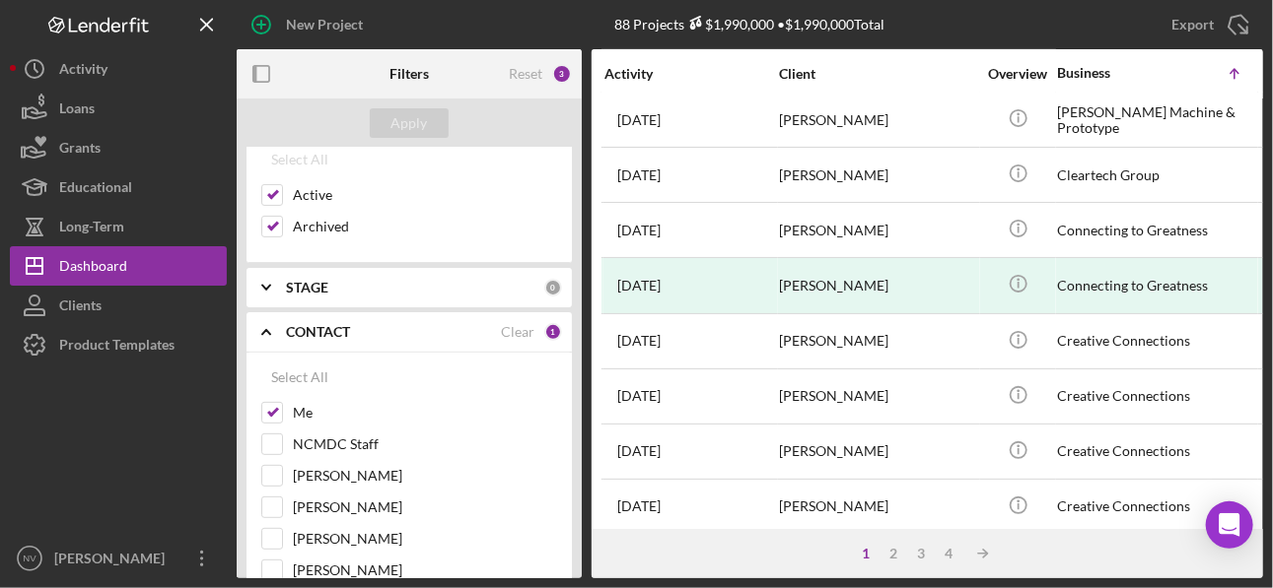
scroll to position [236, 0]
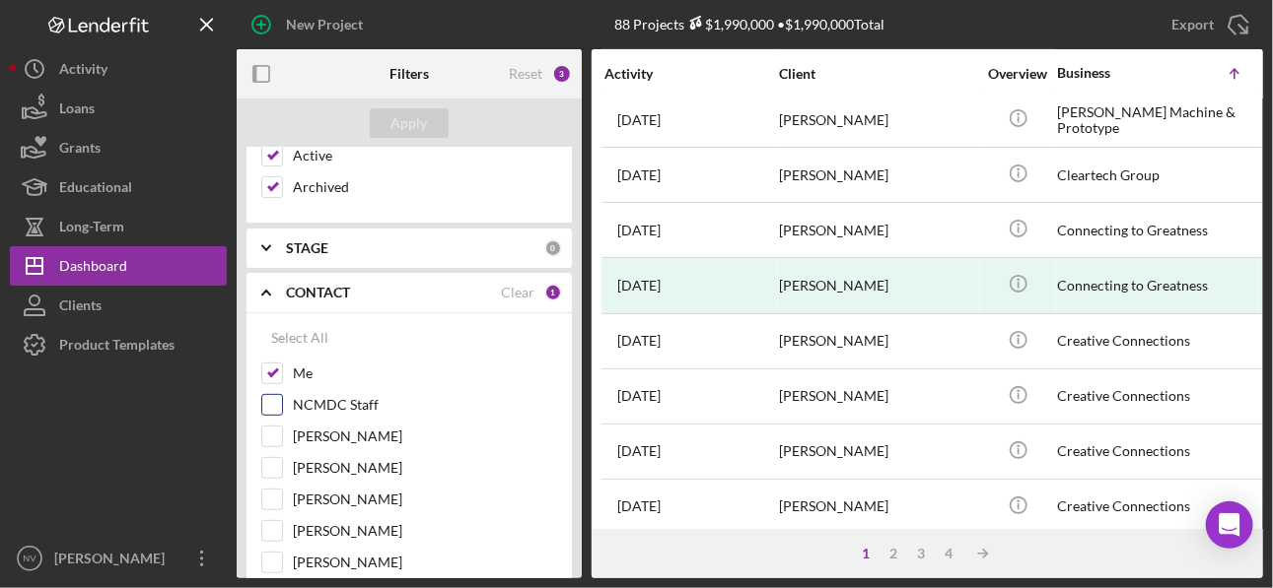
click at [268, 401] on input "NCMDC Staff" at bounding box center [272, 405] width 20 height 20
checkbox input "true"
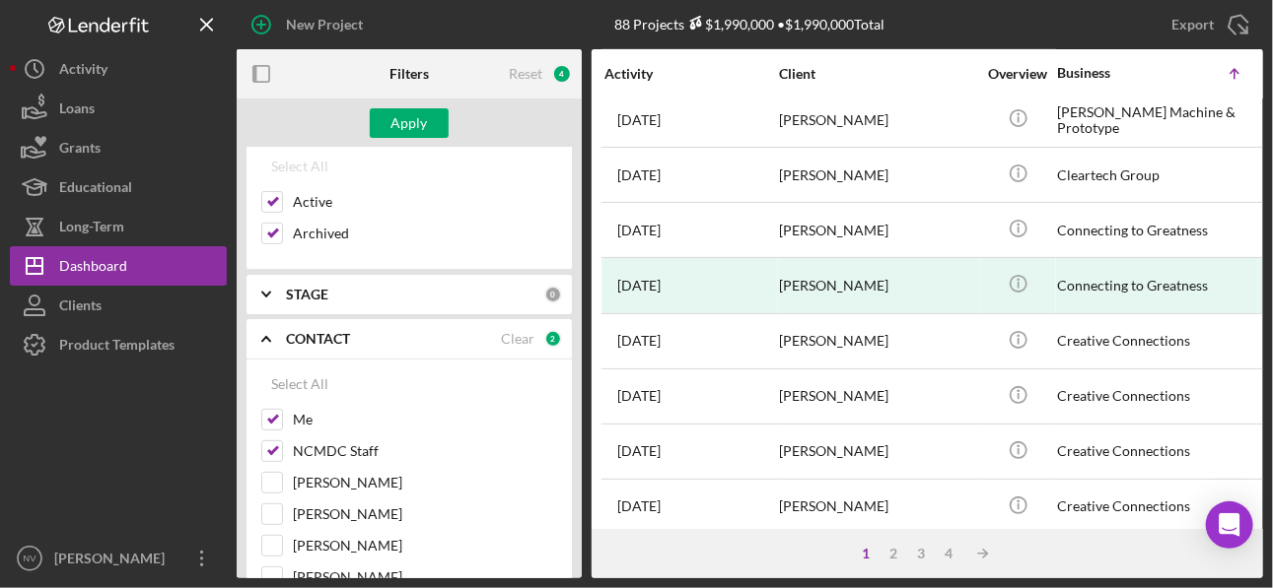
scroll to position [157, 0]
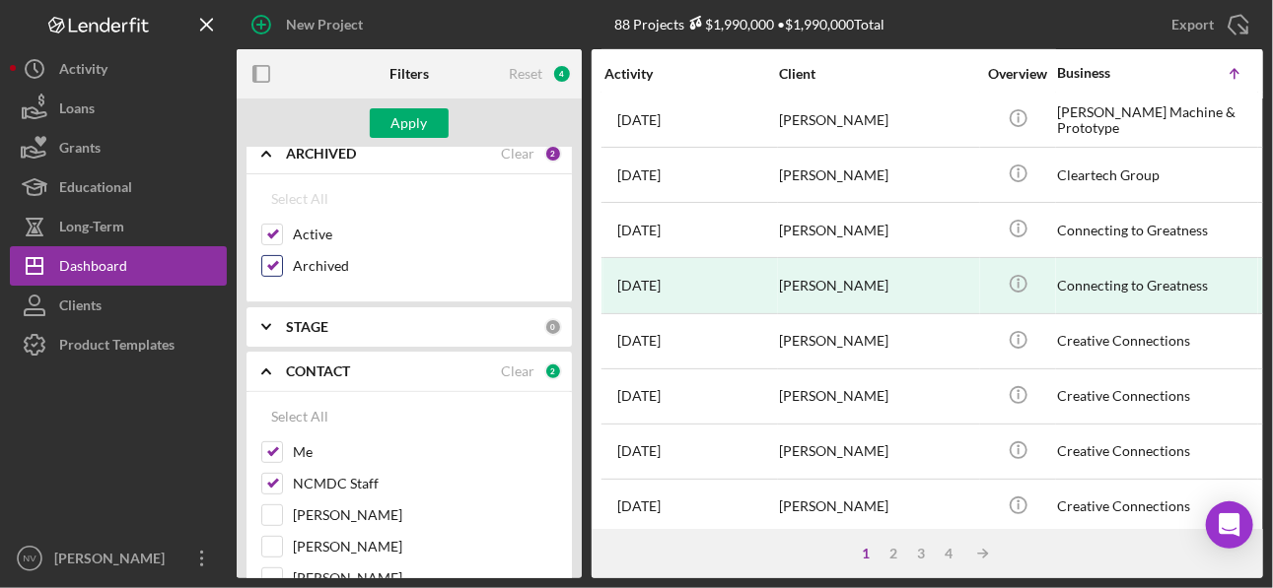
click at [270, 264] on input "Archived" at bounding box center [272, 266] width 20 height 20
click at [409, 131] on div "Apply" at bounding box center [409, 123] width 36 height 30
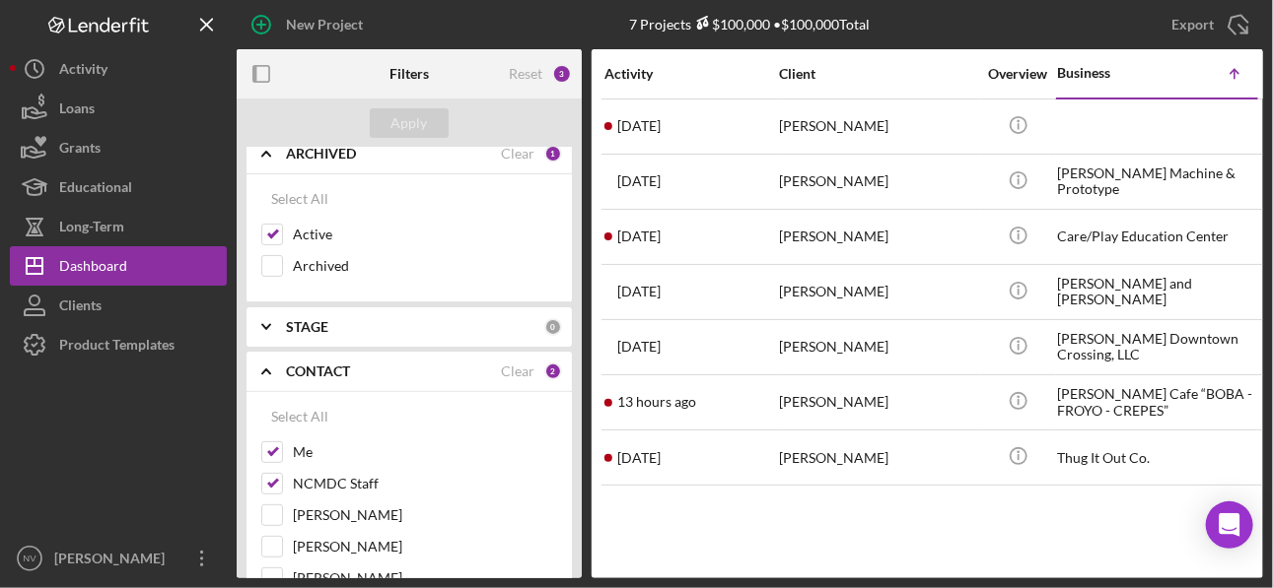
scroll to position [0, 0]
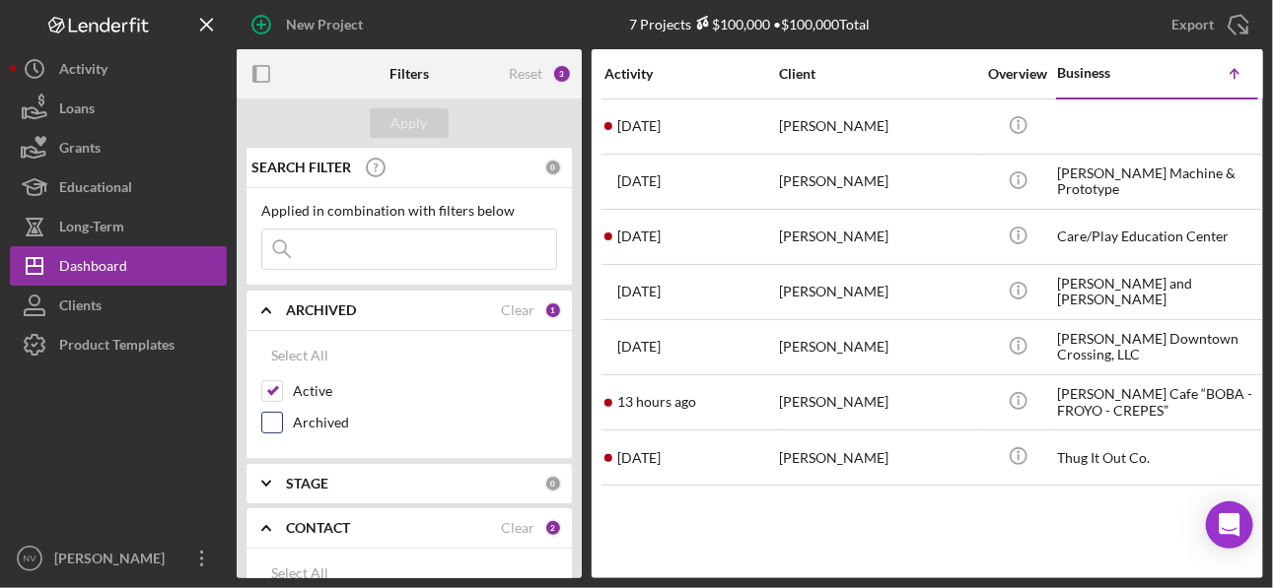
click at [268, 420] on input "Archived" at bounding box center [272, 423] width 20 height 20
click at [420, 125] on div "Apply" at bounding box center [409, 123] width 36 height 30
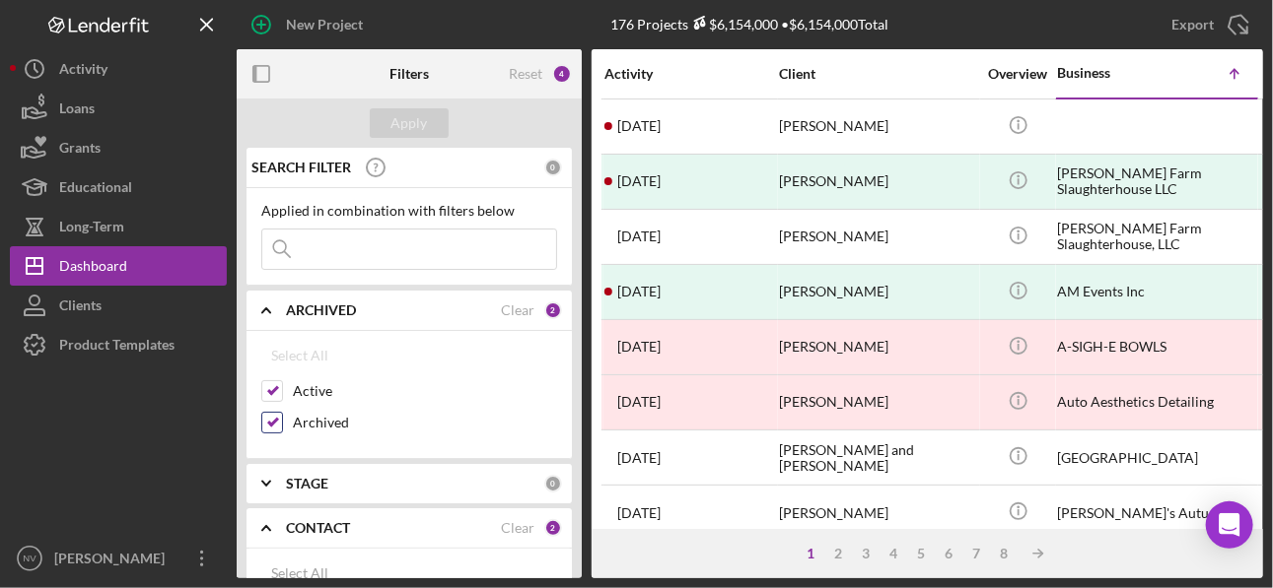
click at [277, 420] on input "Archived" at bounding box center [272, 423] width 20 height 20
checkbox input "false"
click at [398, 121] on div "Apply" at bounding box center [409, 123] width 36 height 30
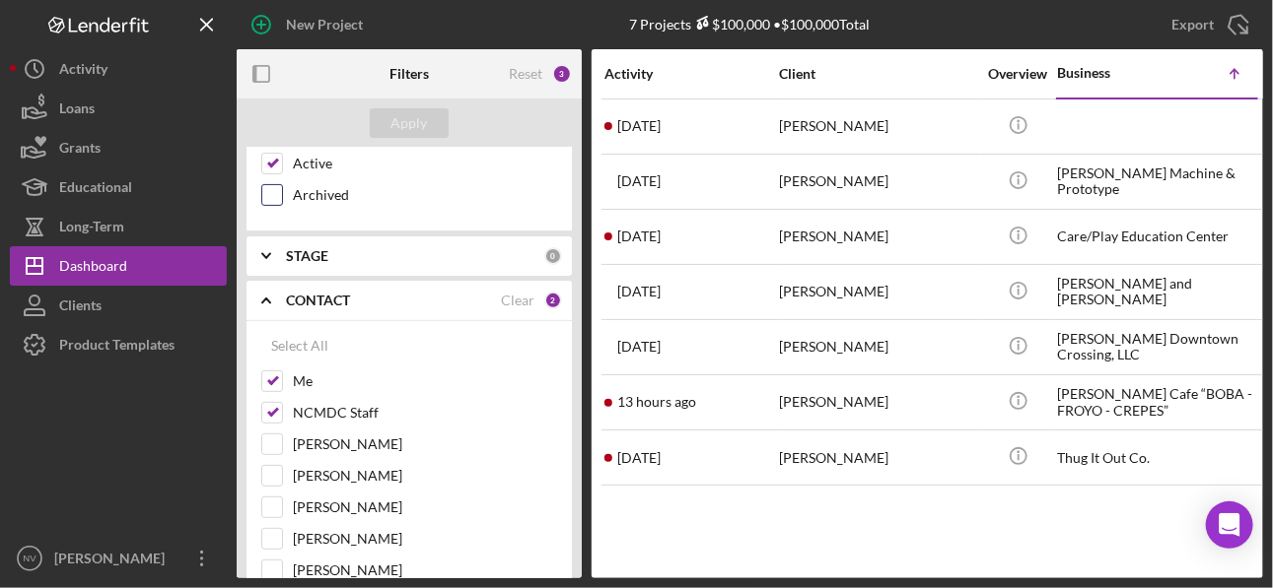
scroll to position [314, 0]
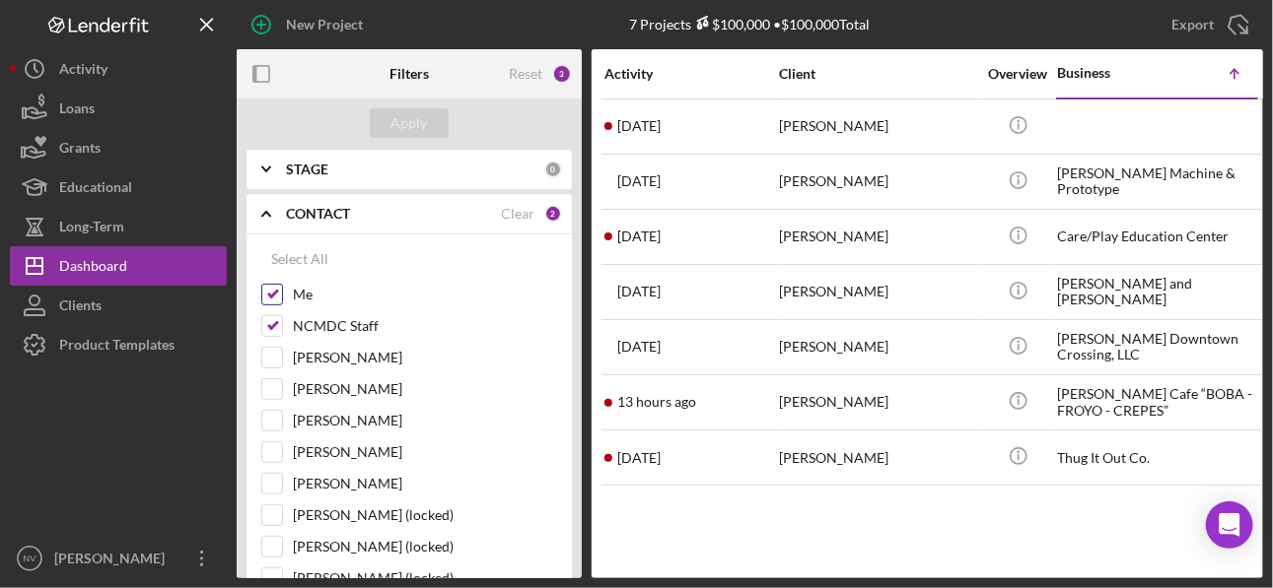
click at [272, 296] on input "Me" at bounding box center [272, 295] width 20 height 20
click at [422, 125] on div "Apply" at bounding box center [409, 123] width 36 height 30
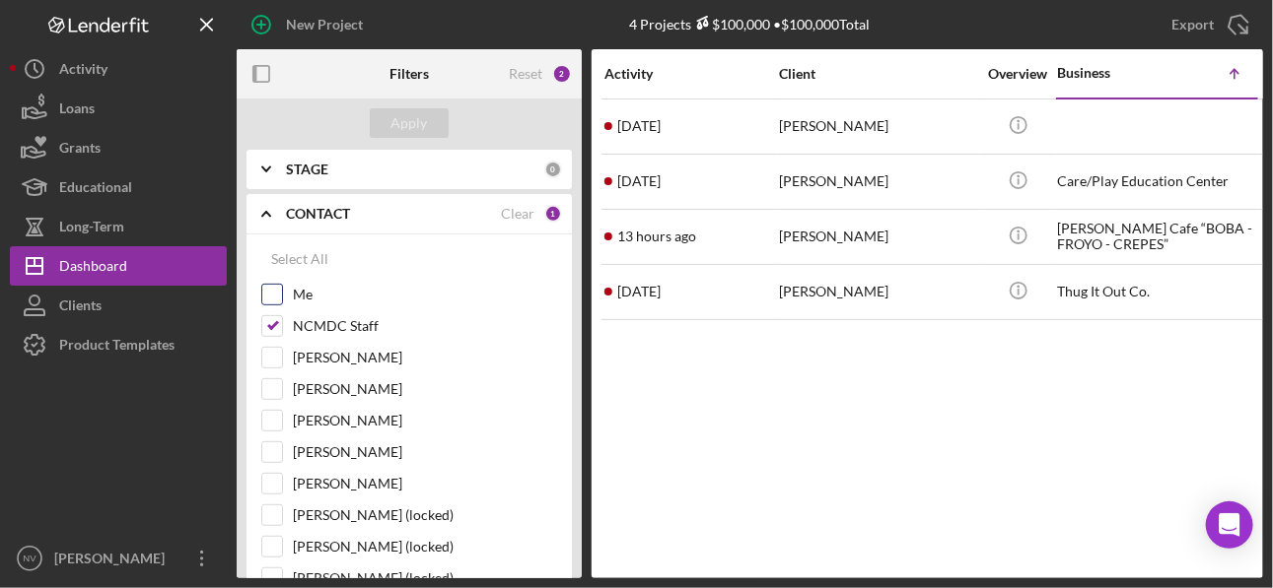
click at [270, 293] on input "Me" at bounding box center [272, 295] width 20 height 20
checkbox input "true"
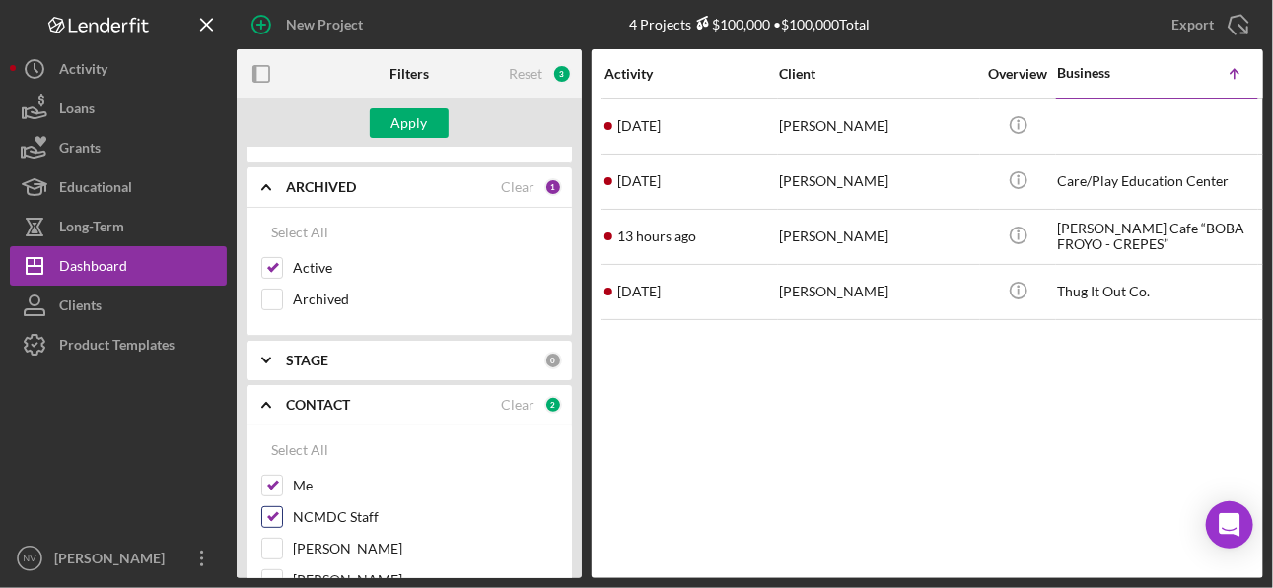
scroll to position [78, 0]
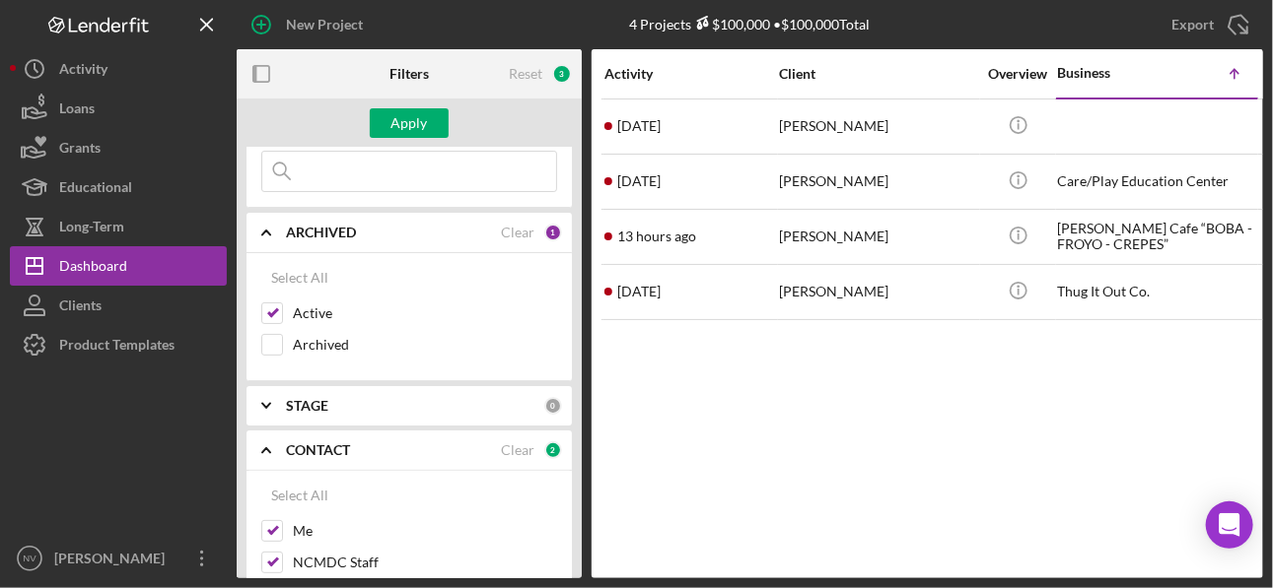
click at [366, 234] on div "ARCHIVED" at bounding box center [393, 233] width 215 height 16
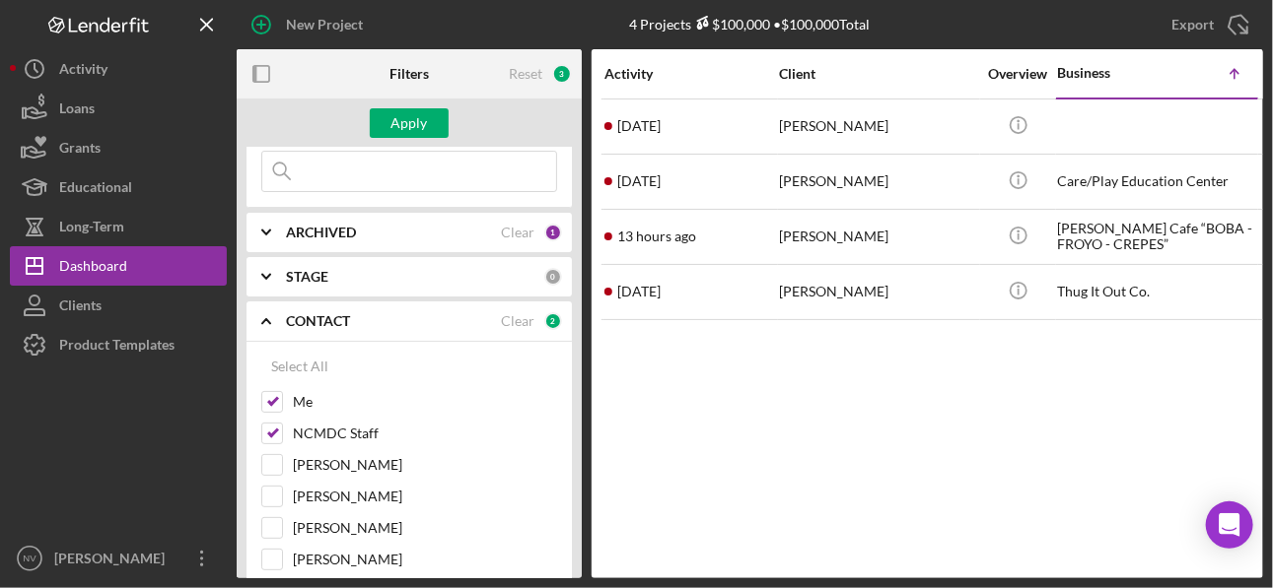
click at [366, 234] on div "ARCHIVED" at bounding box center [393, 233] width 215 height 16
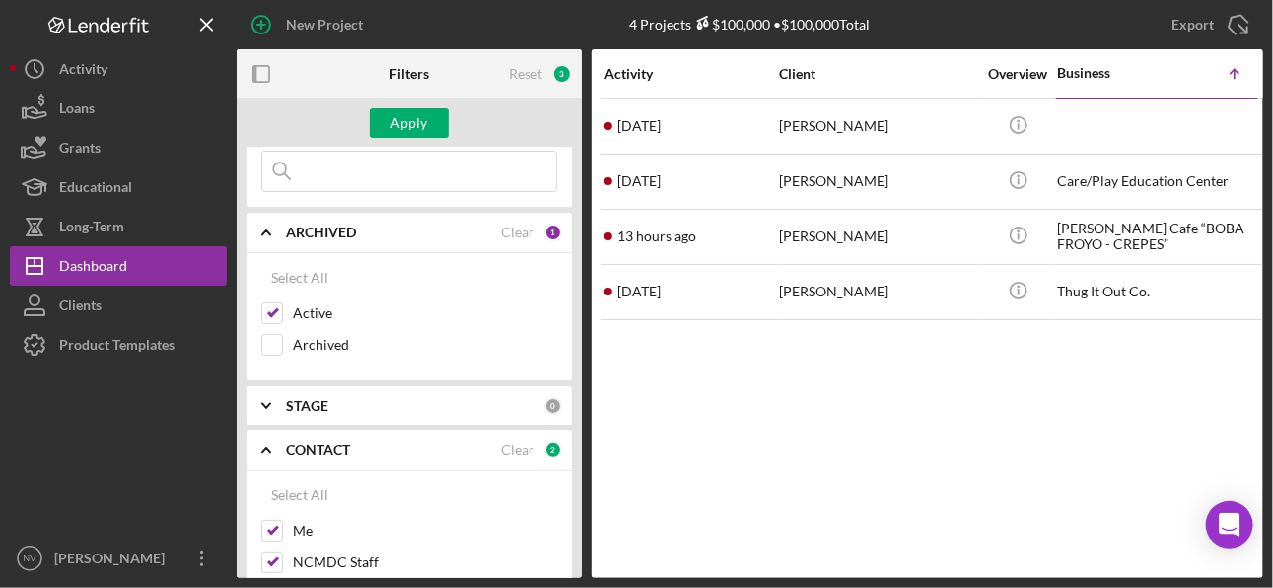
click at [374, 401] on div "STAGE" at bounding box center [415, 406] width 258 height 16
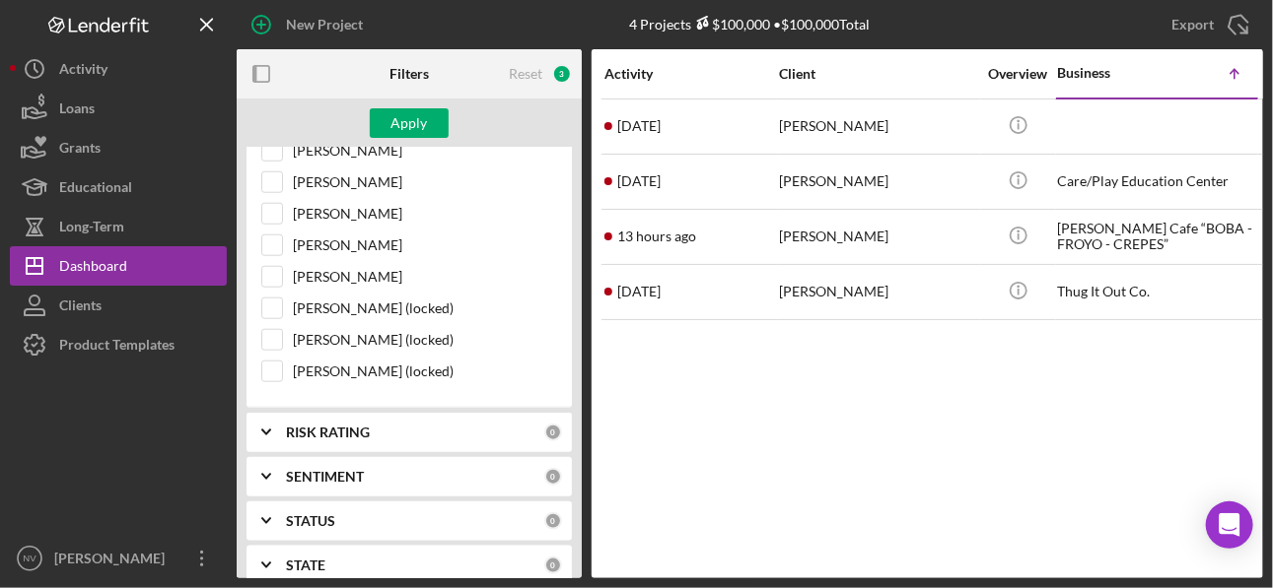
scroll to position [788, 0]
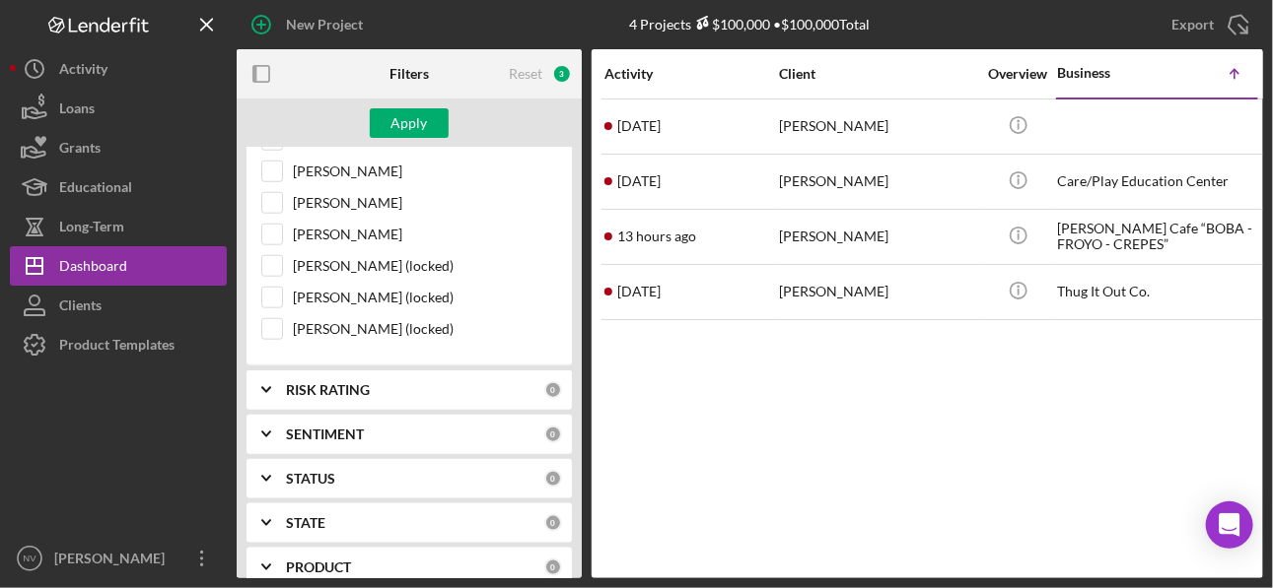
click at [343, 420] on div "STATUS" at bounding box center [415, 479] width 258 height 16
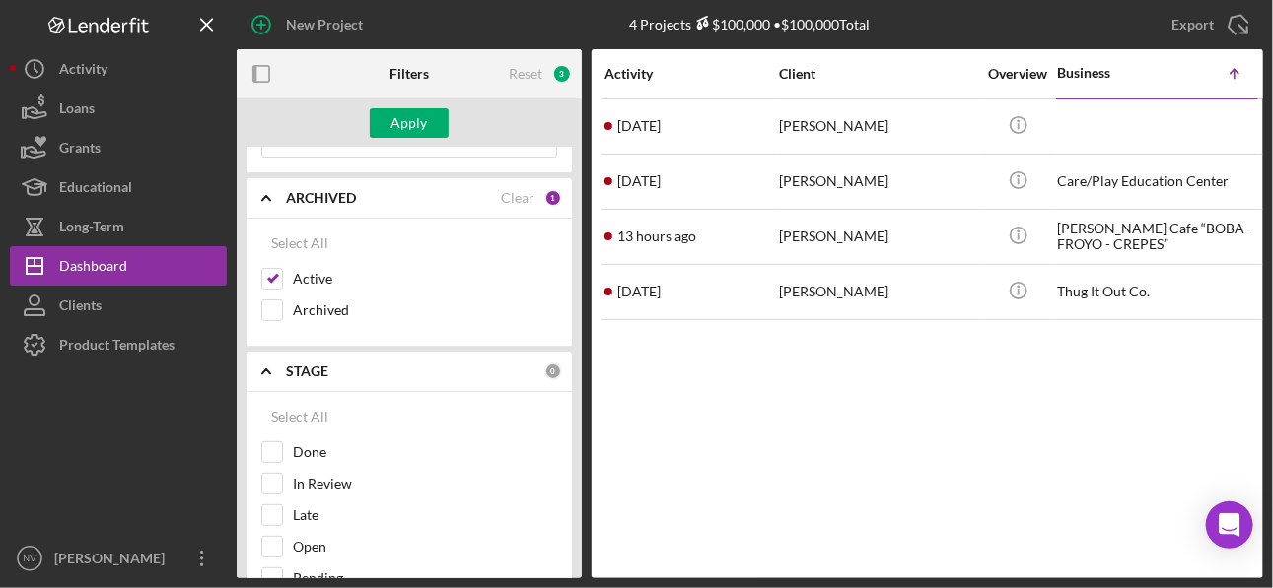
scroll to position [0, 0]
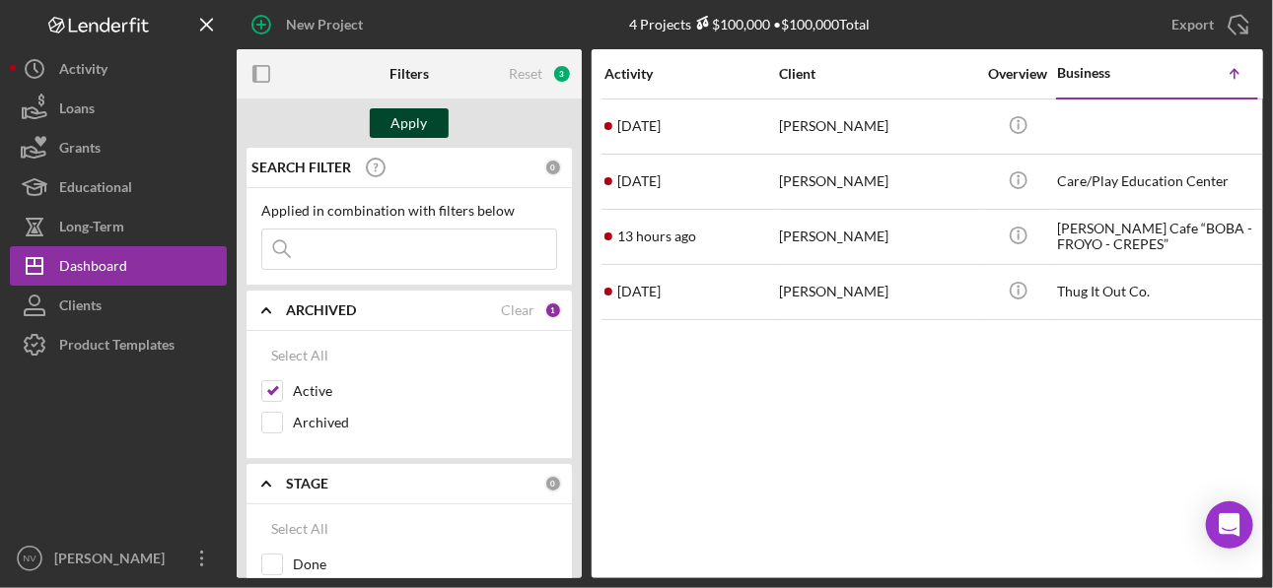
click at [413, 124] on div "Apply" at bounding box center [409, 123] width 36 height 30
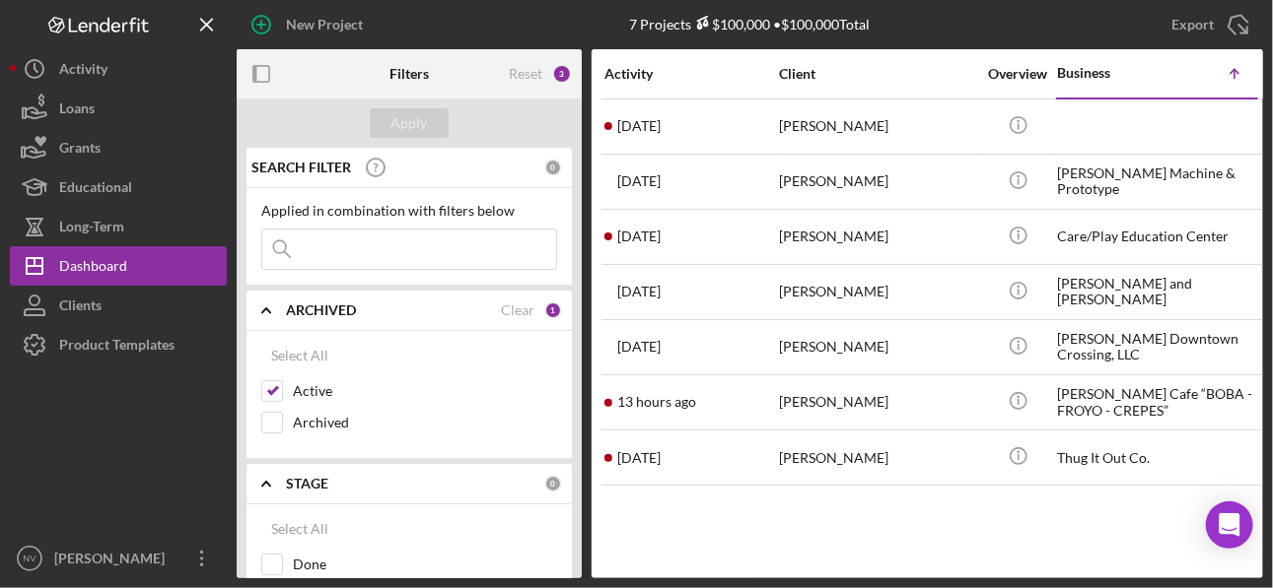
click at [559, 71] on div "3" at bounding box center [562, 74] width 20 height 20
click at [532, 74] on div "Reset" at bounding box center [526, 74] width 34 height 16
click at [559, 75] on div "2" at bounding box center [562, 74] width 20 height 20
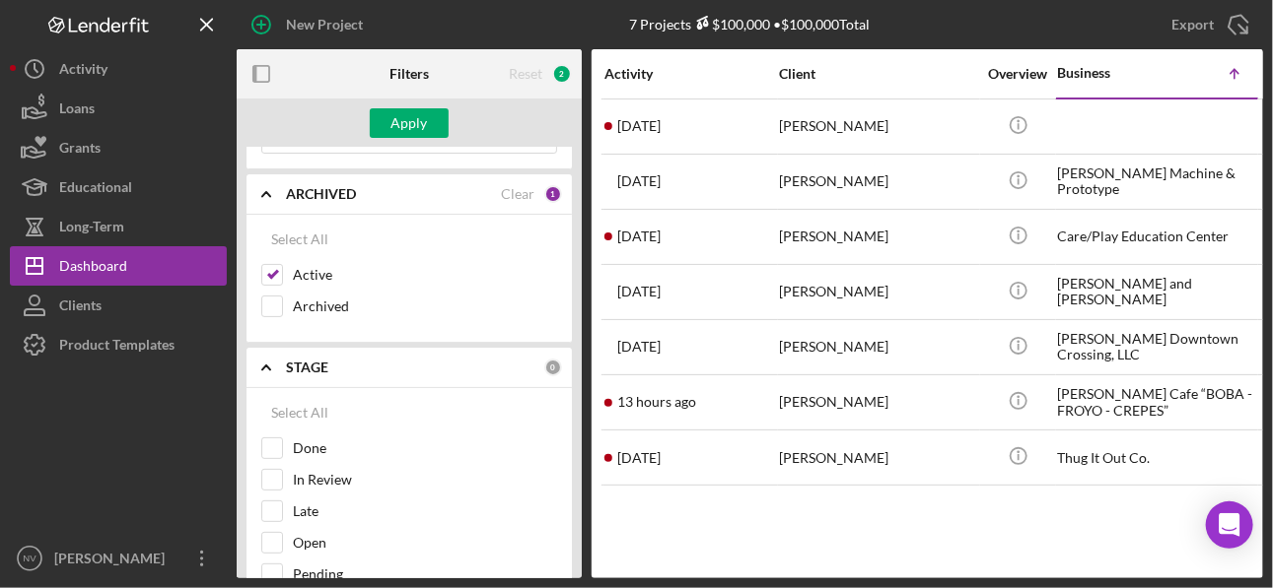
scroll to position [157, 0]
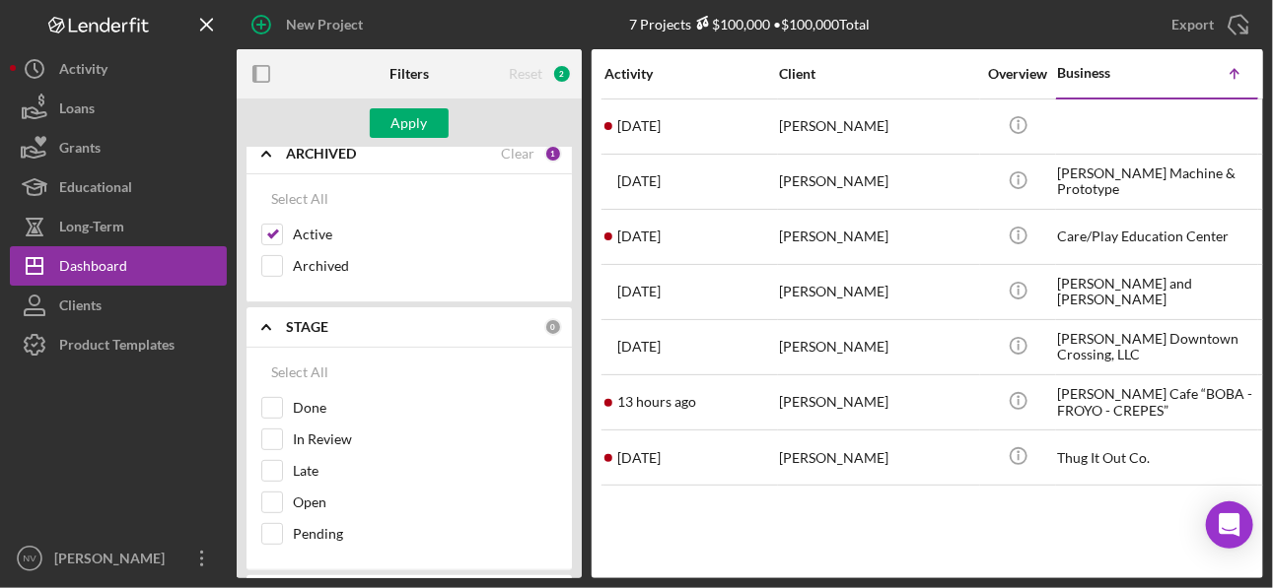
click at [260, 327] on icon "Icon/Expander" at bounding box center [266, 327] width 49 height 49
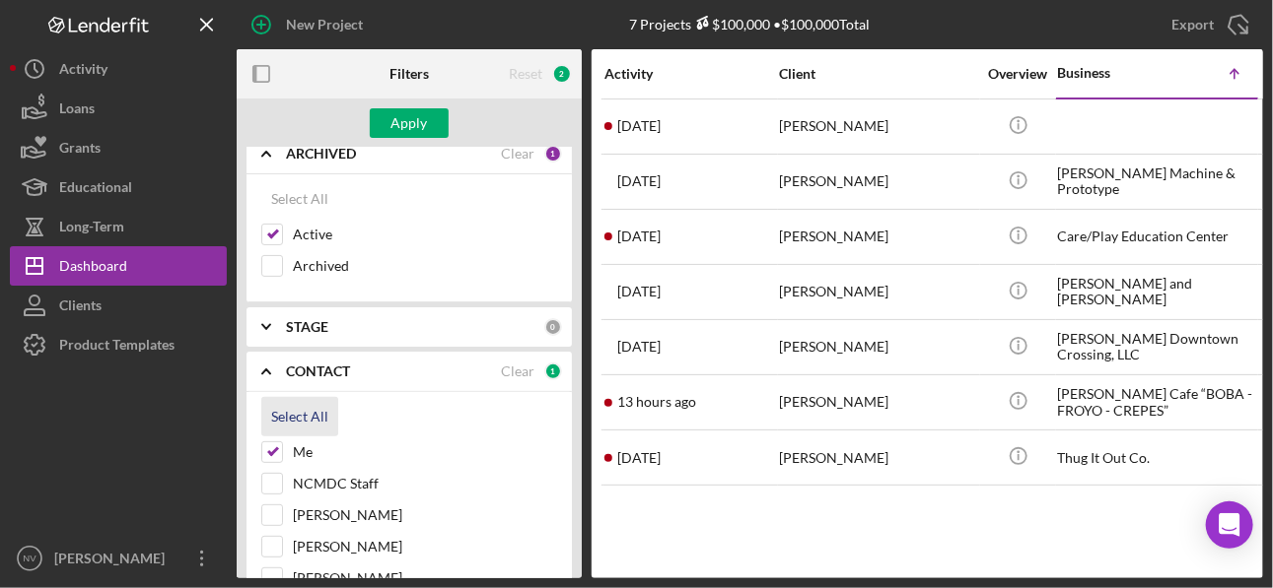
scroll to position [236, 0]
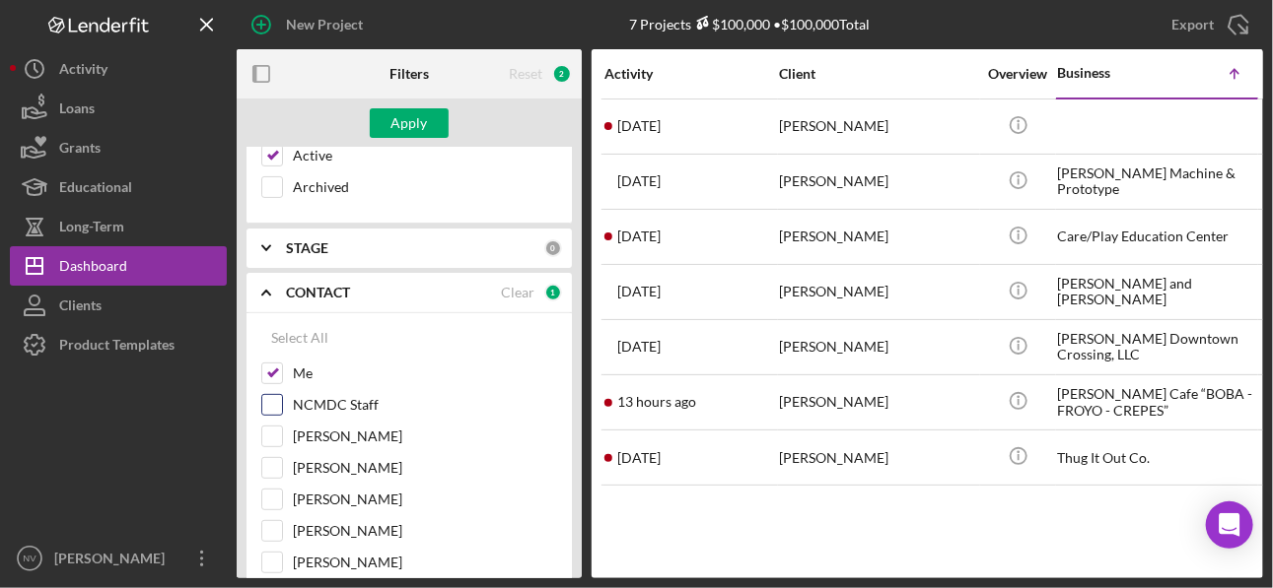
click at [274, 395] on input "NCMDC Staff" at bounding box center [272, 405] width 20 height 20
checkbox input "true"
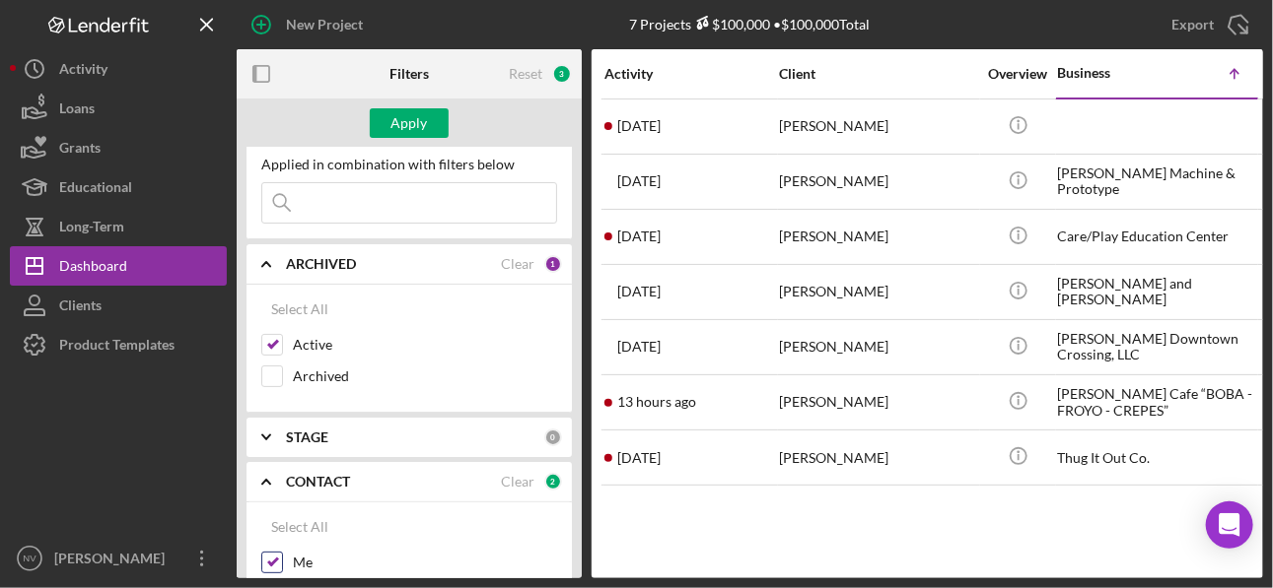
scroll to position [0, 0]
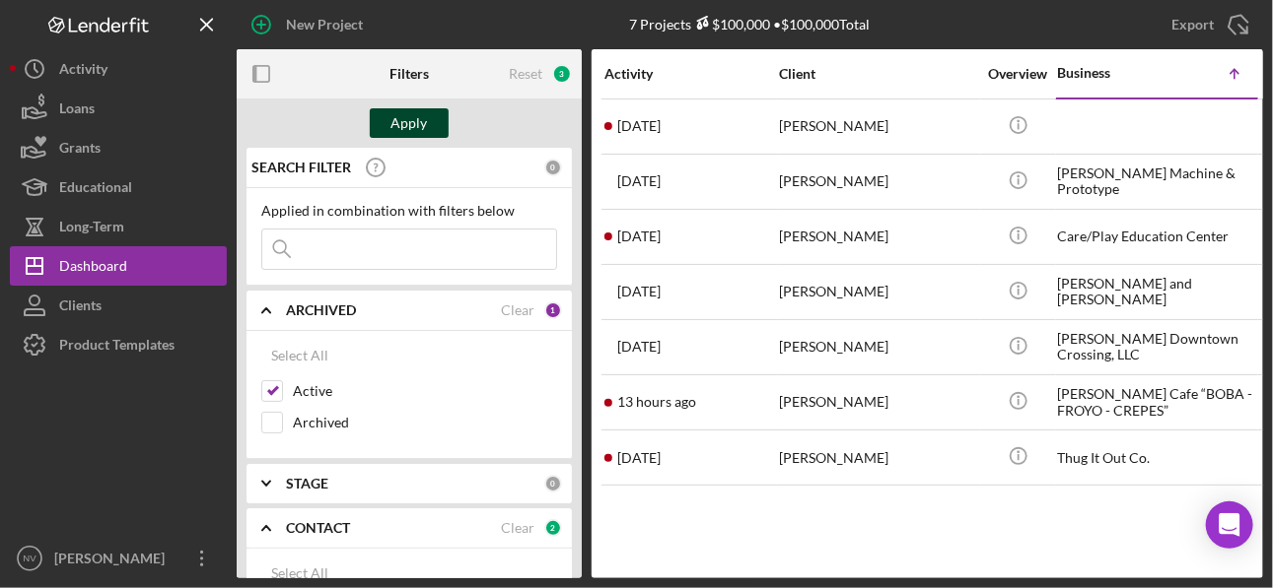
click at [422, 125] on div "Apply" at bounding box center [409, 123] width 36 height 30
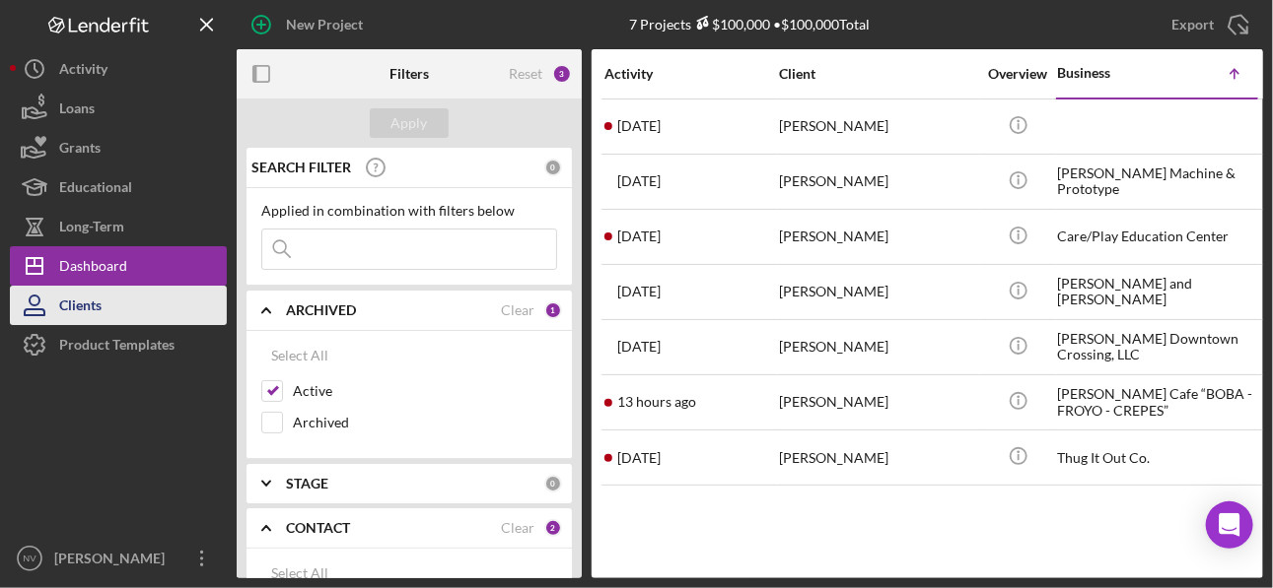
click at [65, 303] on div "Clients" at bounding box center [80, 308] width 42 height 44
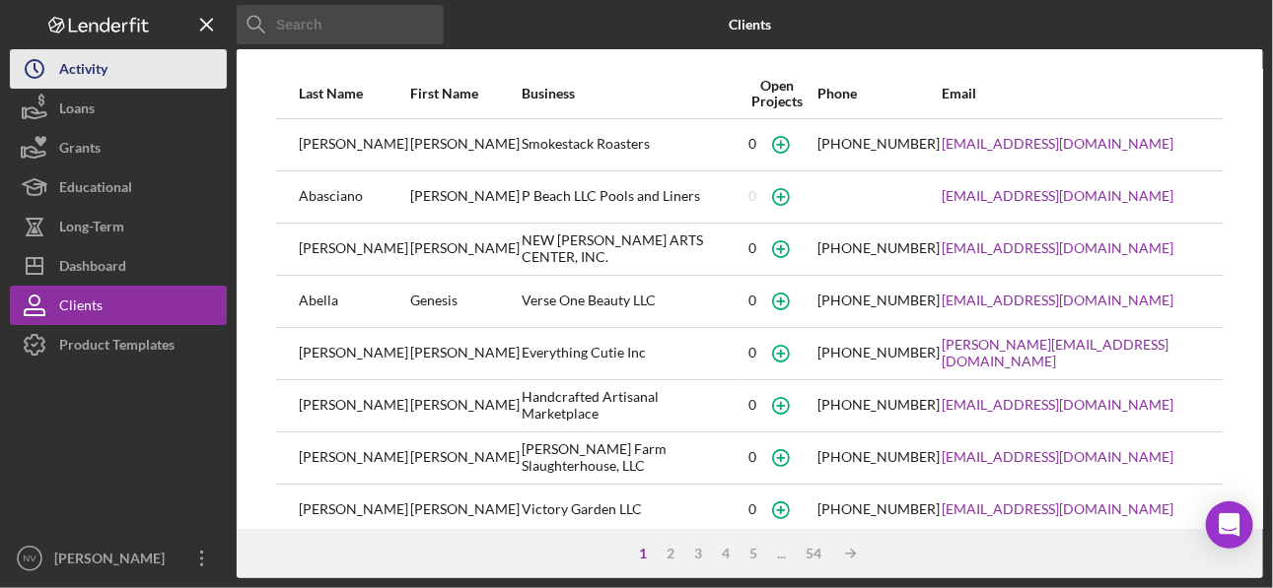
click at [79, 75] on div "Activity" at bounding box center [83, 71] width 48 height 44
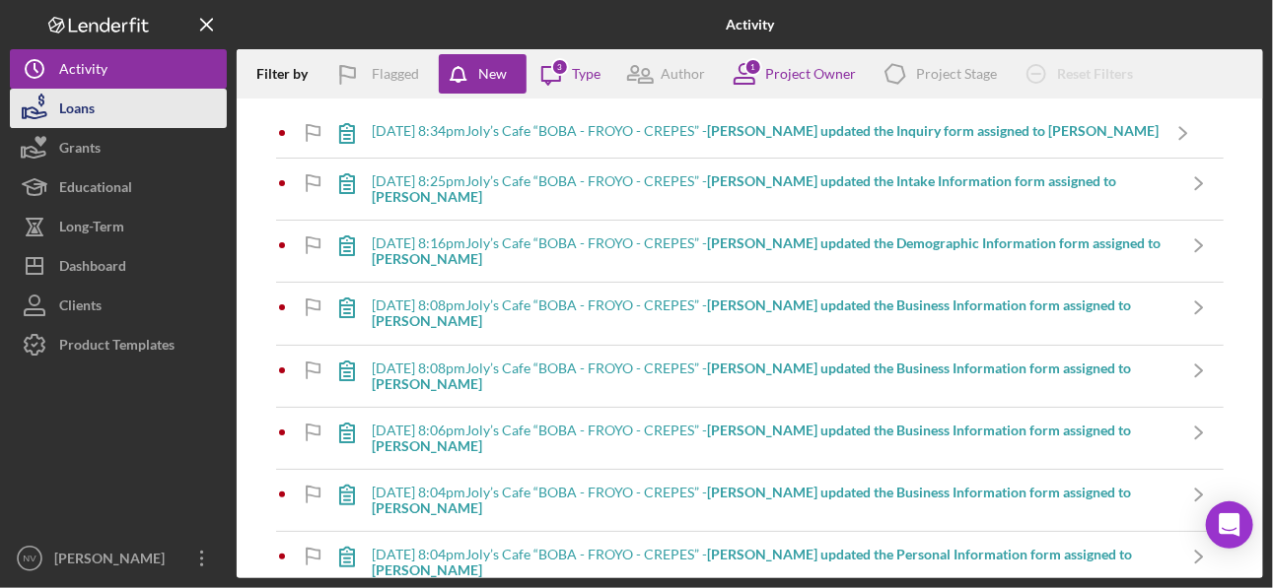
click at [76, 108] on div "Loans" at bounding box center [76, 111] width 35 height 44
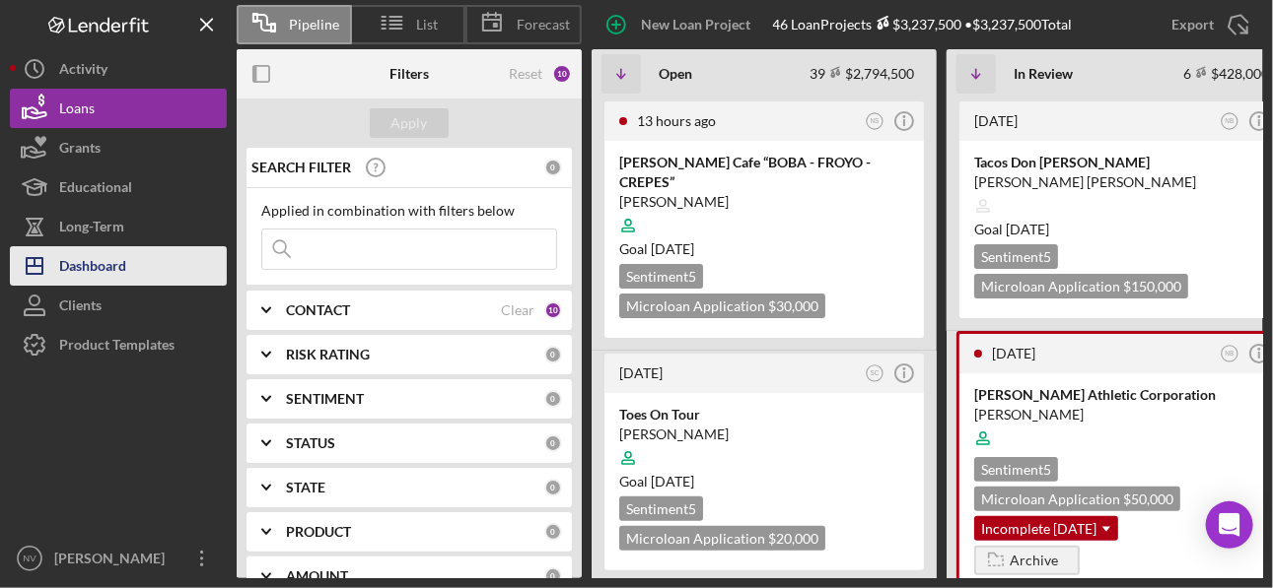
click at [100, 275] on div "Dashboard" at bounding box center [92, 268] width 67 height 44
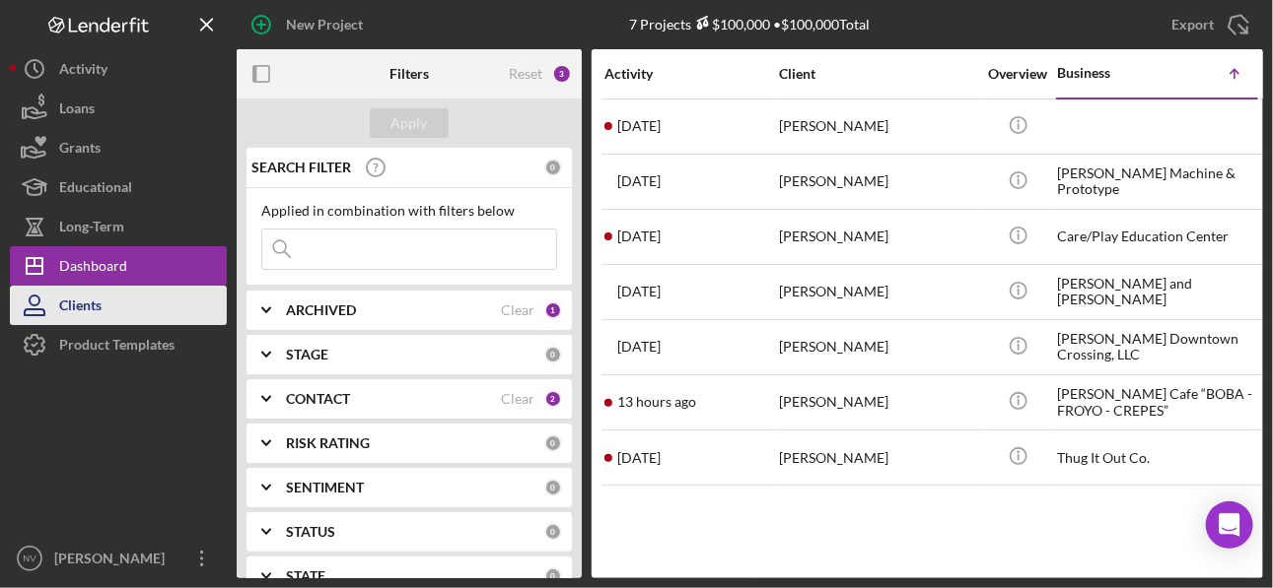
click at [76, 305] on div "Clients" at bounding box center [80, 308] width 42 height 44
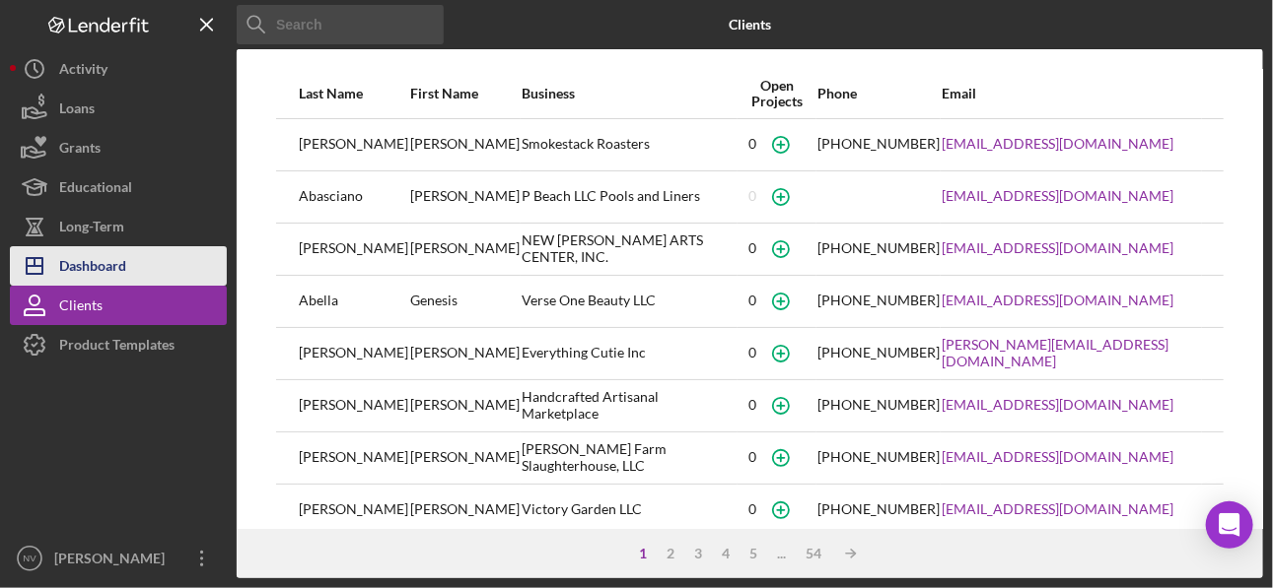
click at [74, 270] on div "Dashboard" at bounding box center [92, 268] width 67 height 44
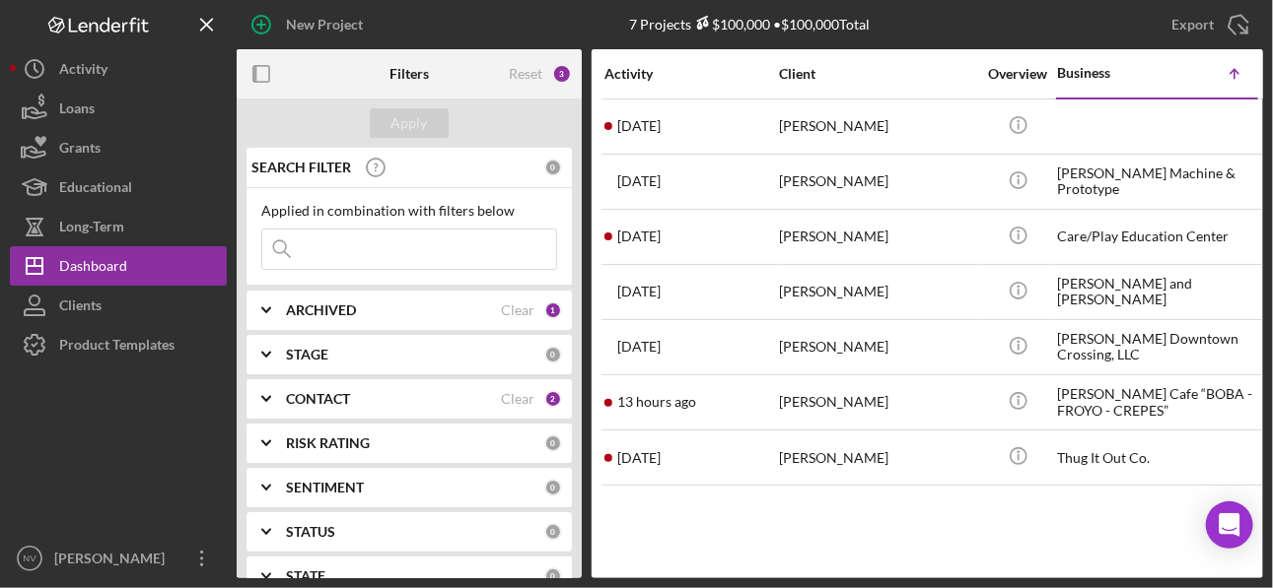
click at [304, 309] on b "ARCHIVED" at bounding box center [321, 311] width 70 height 16
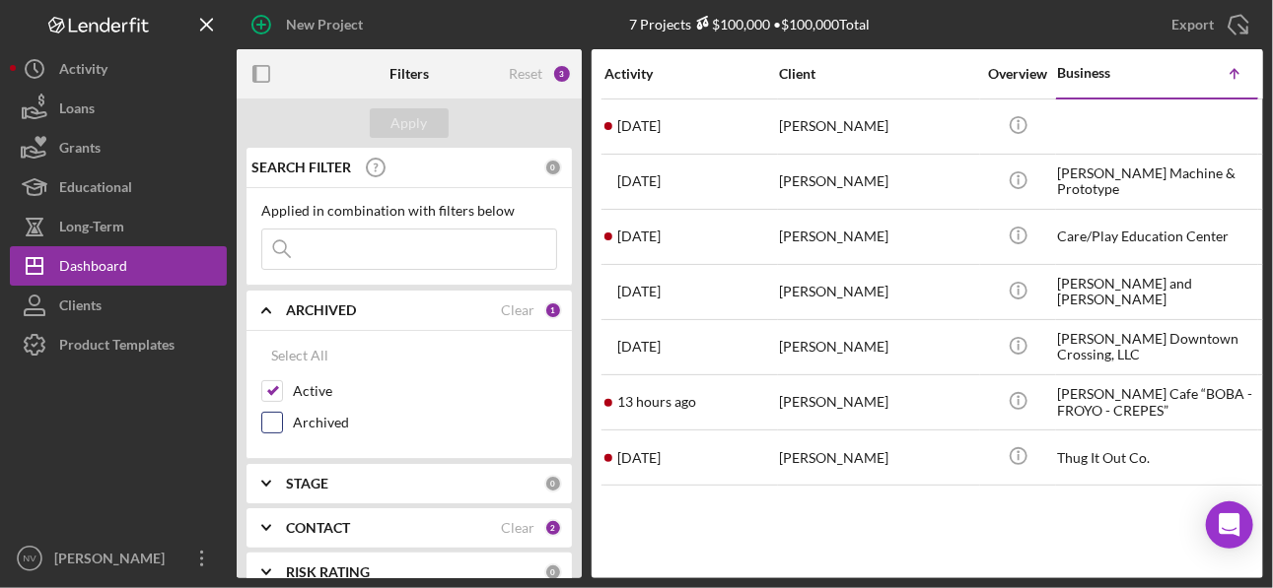
click at [272, 413] on input "Archived" at bounding box center [272, 423] width 20 height 20
checkbox input "true"
click at [412, 129] on div "Apply" at bounding box center [409, 123] width 36 height 30
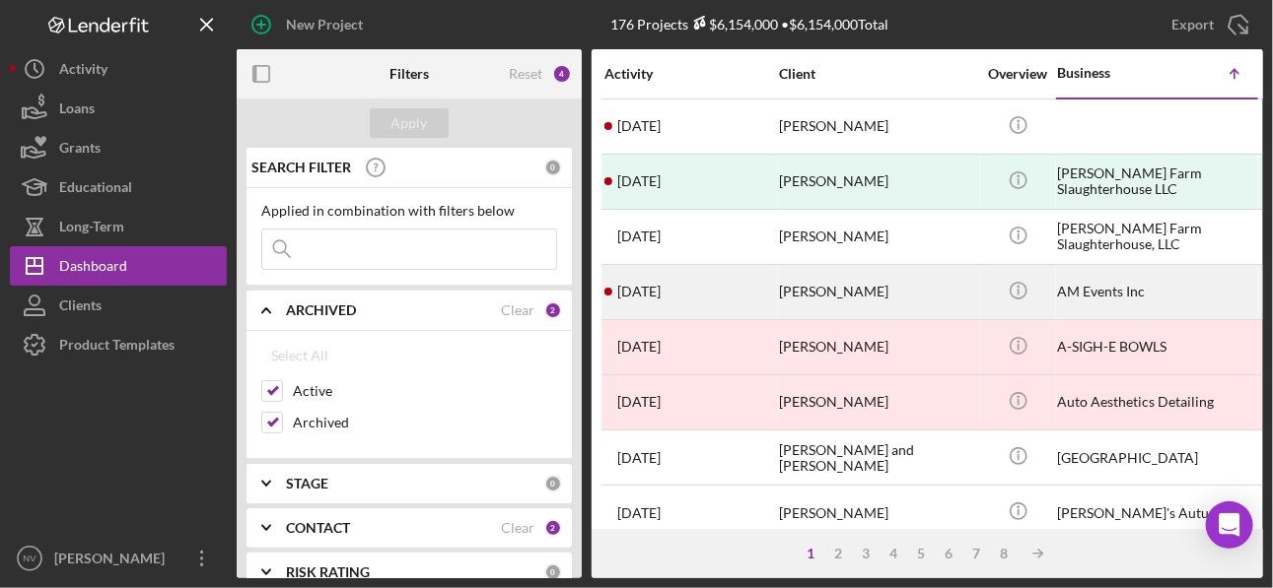
click at [894, 297] on div "Mayra Maldonado" at bounding box center [877, 292] width 197 height 52
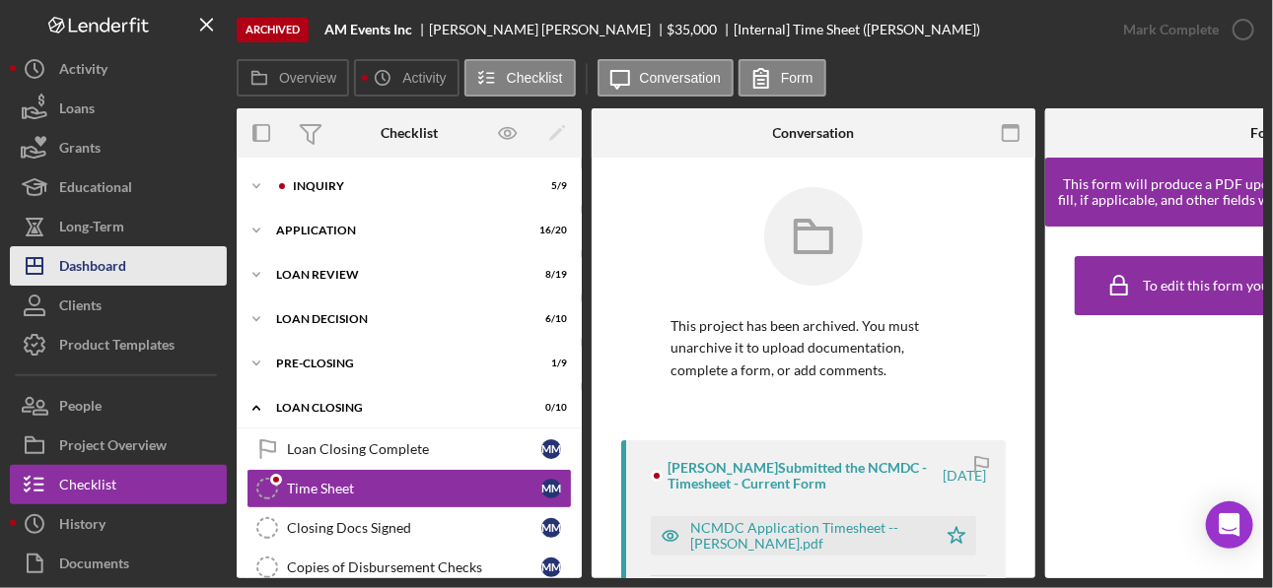
click at [91, 276] on div "Dashboard" at bounding box center [92, 268] width 67 height 44
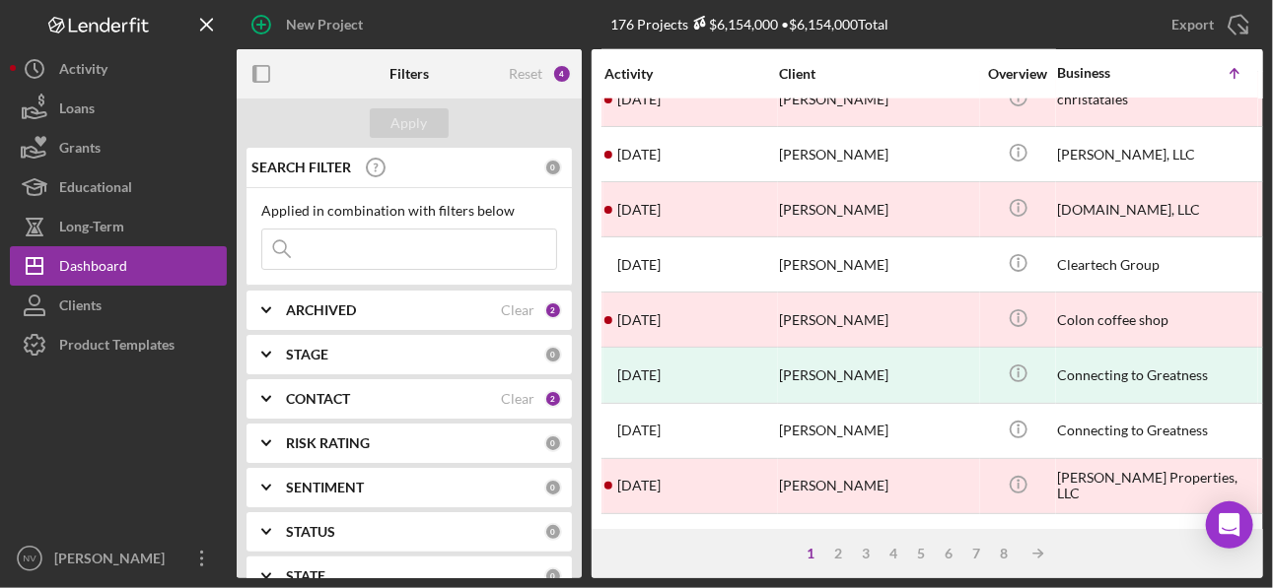
scroll to position [953, 0]
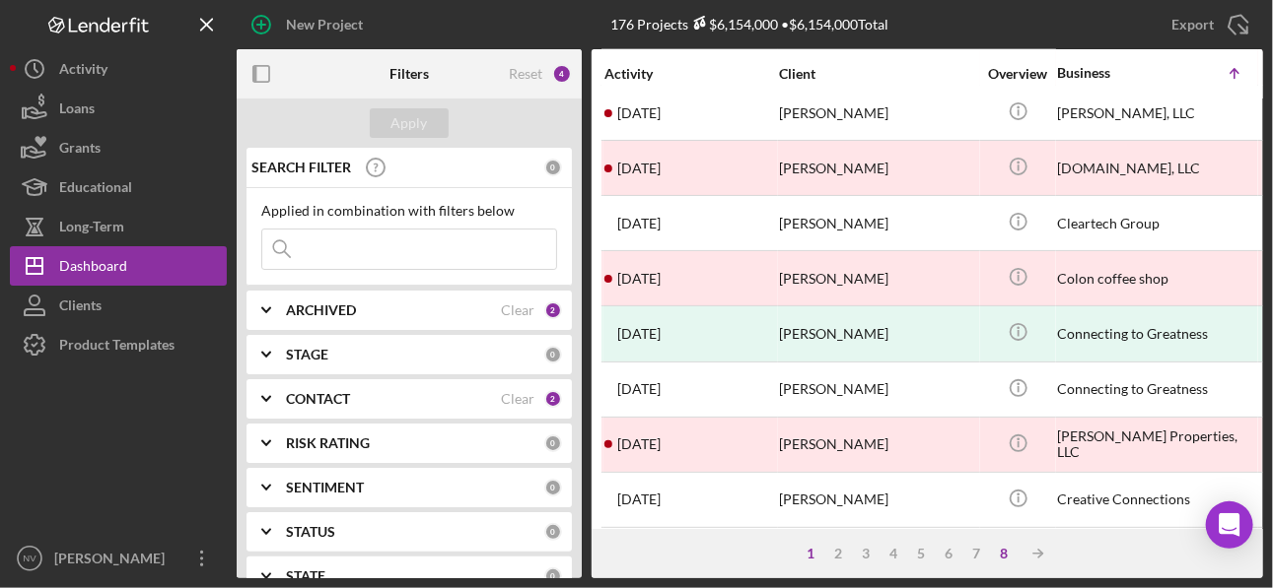
click at [909, 420] on div "8" at bounding box center [1005, 554] width 28 height 16
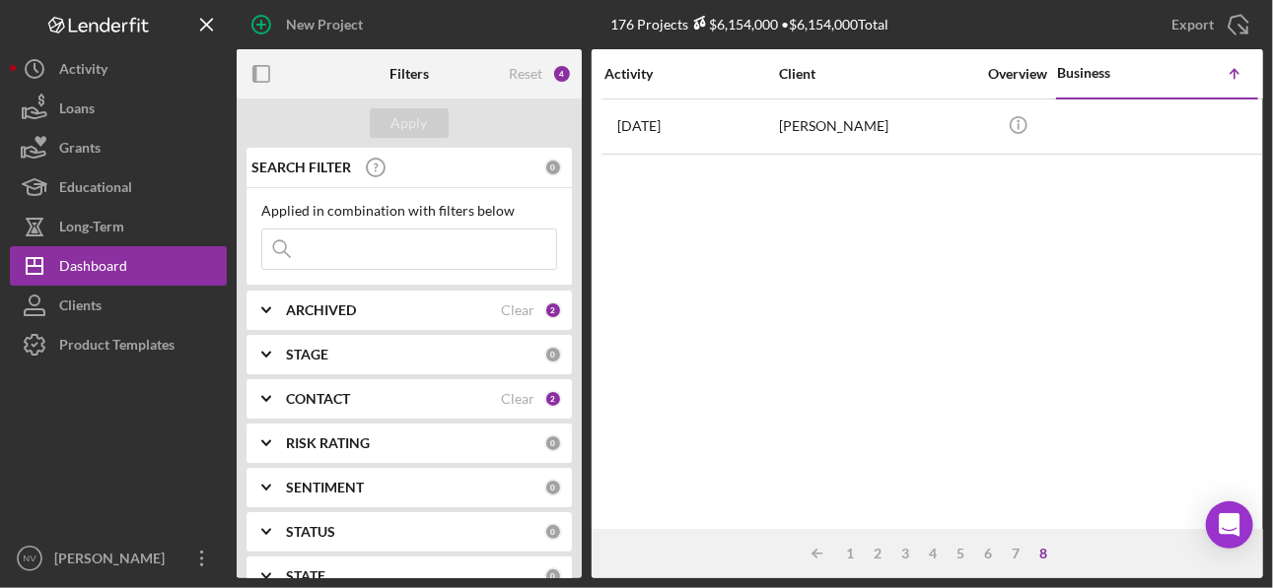
scroll to position [0, 0]
click at [909, 420] on div "7" at bounding box center [1016, 554] width 28 height 16
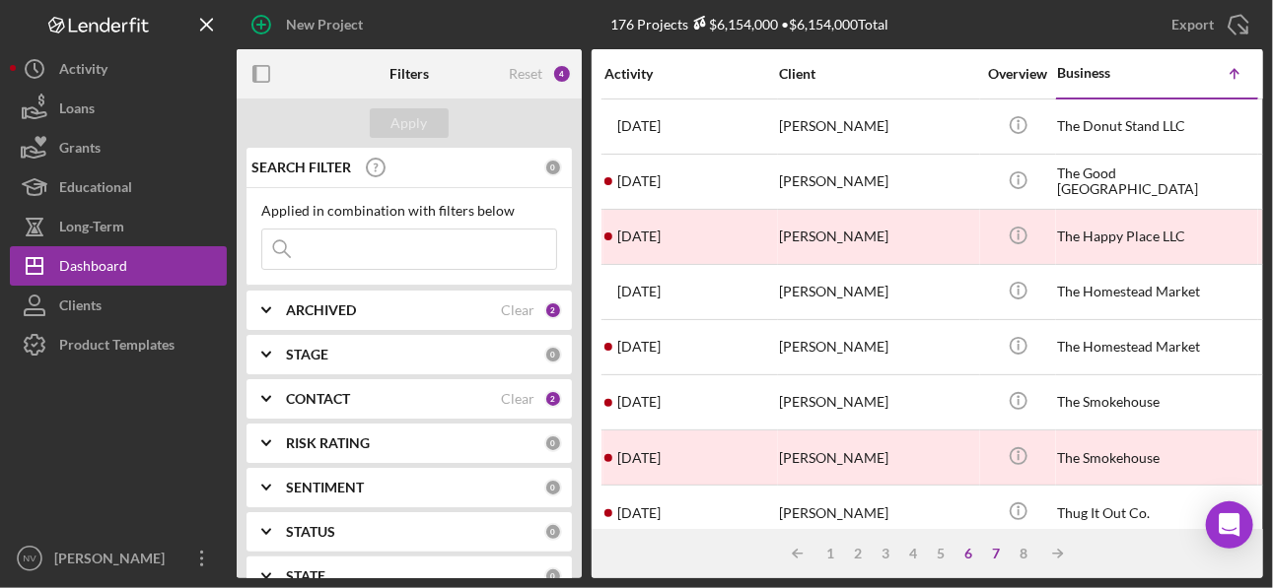
click at [909, 420] on div "6" at bounding box center [969, 554] width 28 height 16
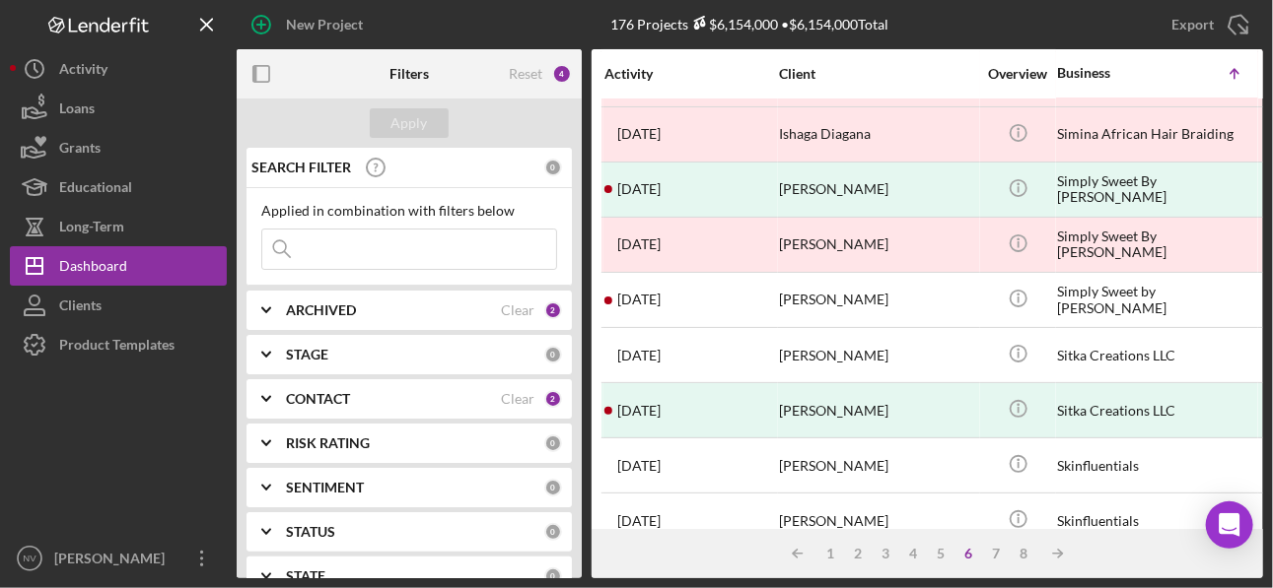
scroll to position [78, 0]
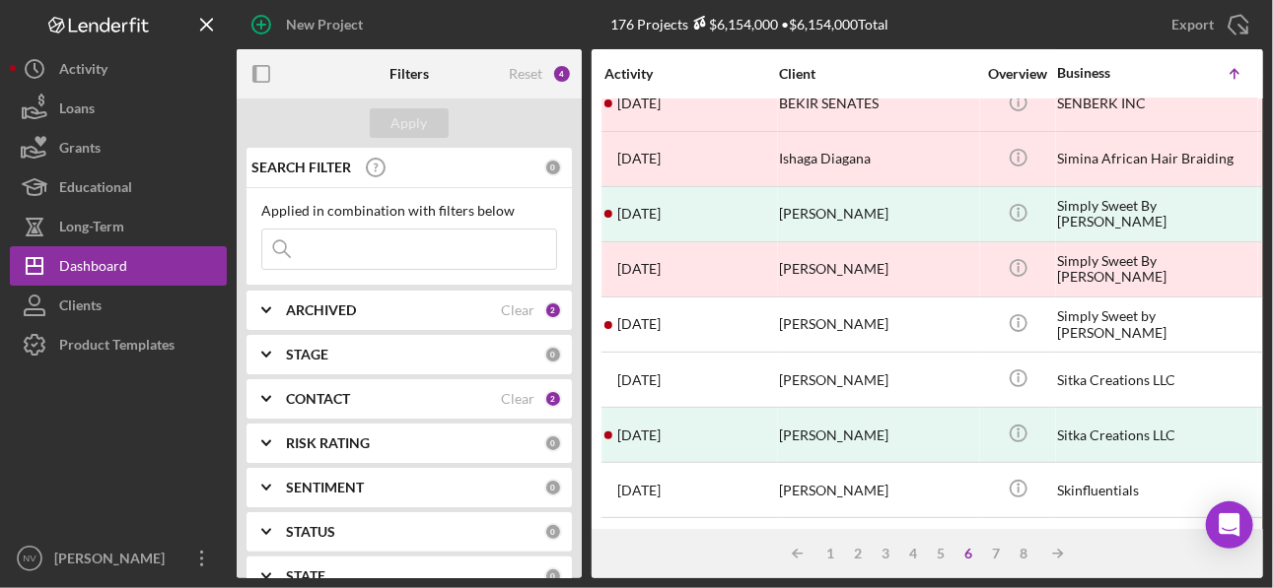
click at [264, 307] on icon "Icon/Expander" at bounding box center [266, 310] width 49 height 49
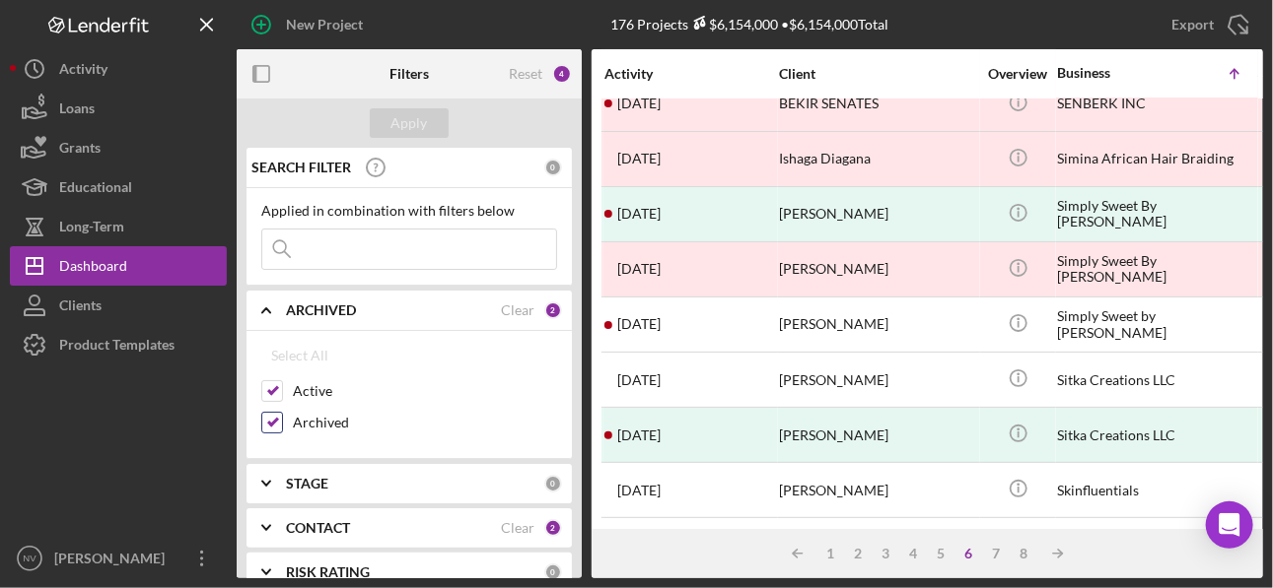
click at [272, 415] on input "Archived" at bounding box center [272, 423] width 20 height 20
checkbox input "false"
click at [400, 116] on div "Apply" at bounding box center [409, 123] width 36 height 30
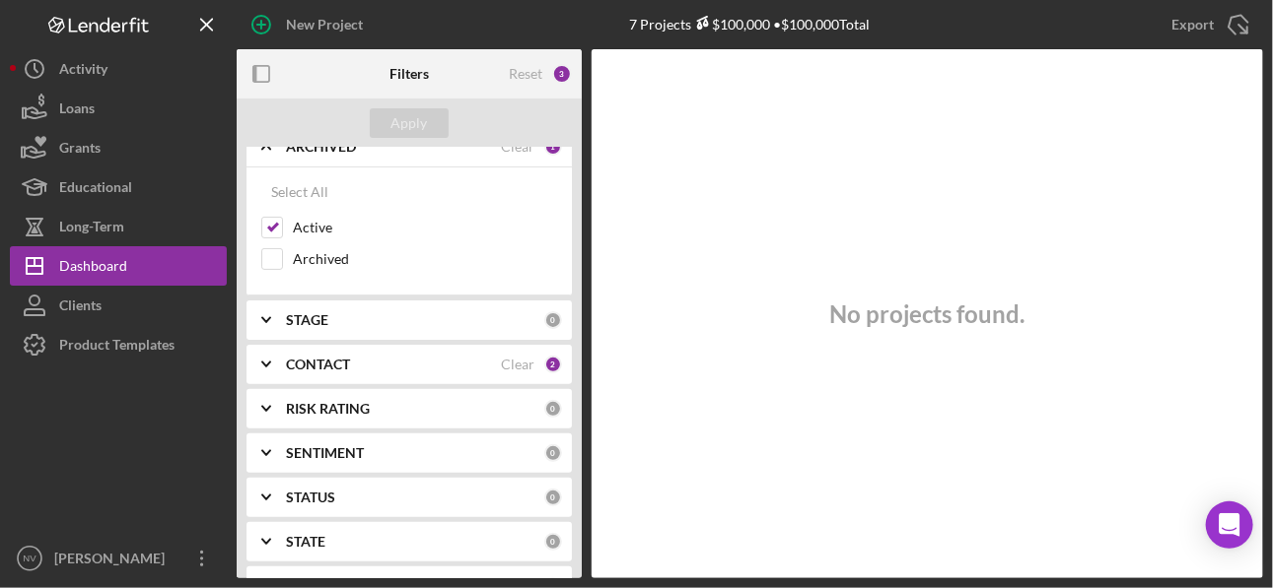
scroll to position [236, 0]
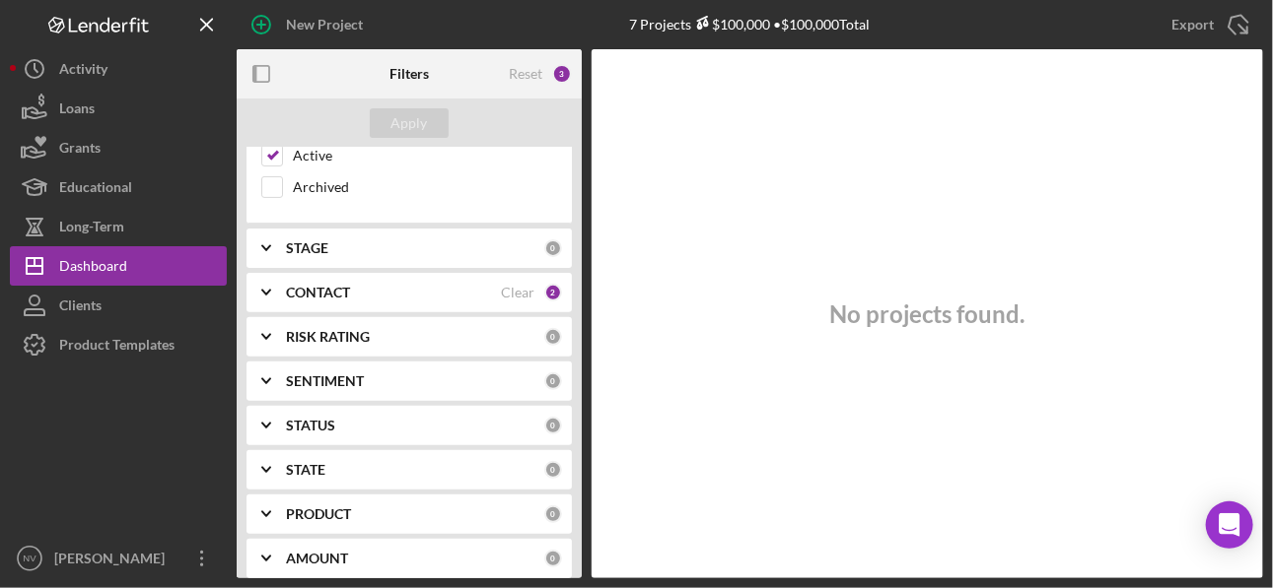
click at [287, 245] on icon "Icon/Expander" at bounding box center [266, 248] width 49 height 49
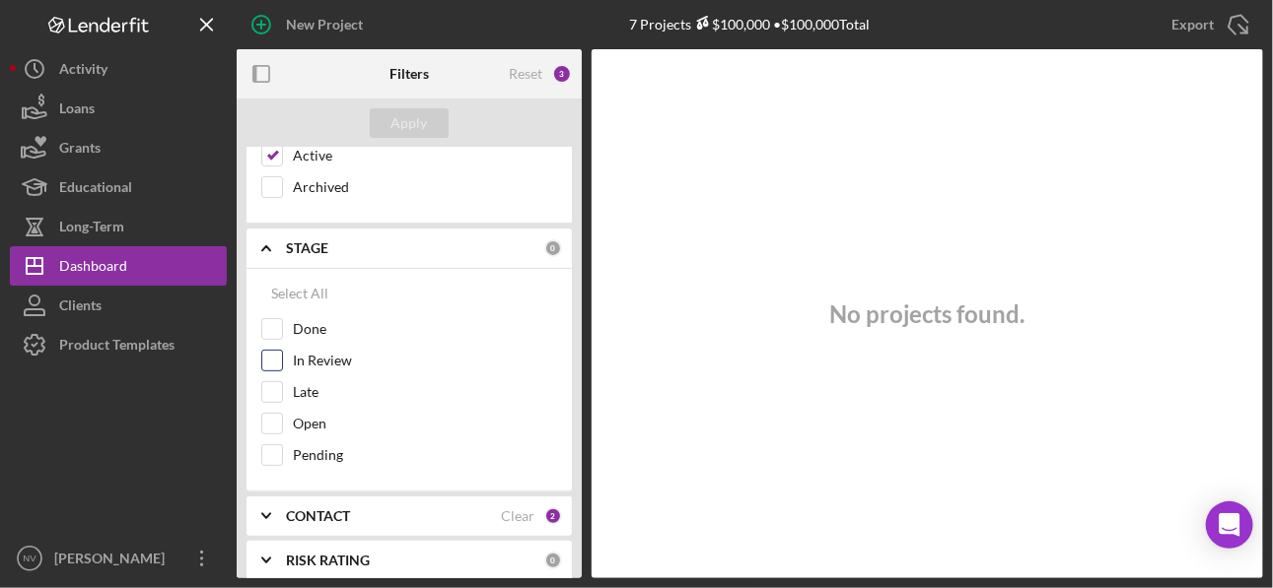
click at [266, 357] on input "In Review" at bounding box center [272, 361] width 20 height 20
click at [410, 119] on div "Apply" at bounding box center [409, 123] width 36 height 30
click at [272, 351] on input "In Review" at bounding box center [272, 361] width 20 height 20
checkbox input "false"
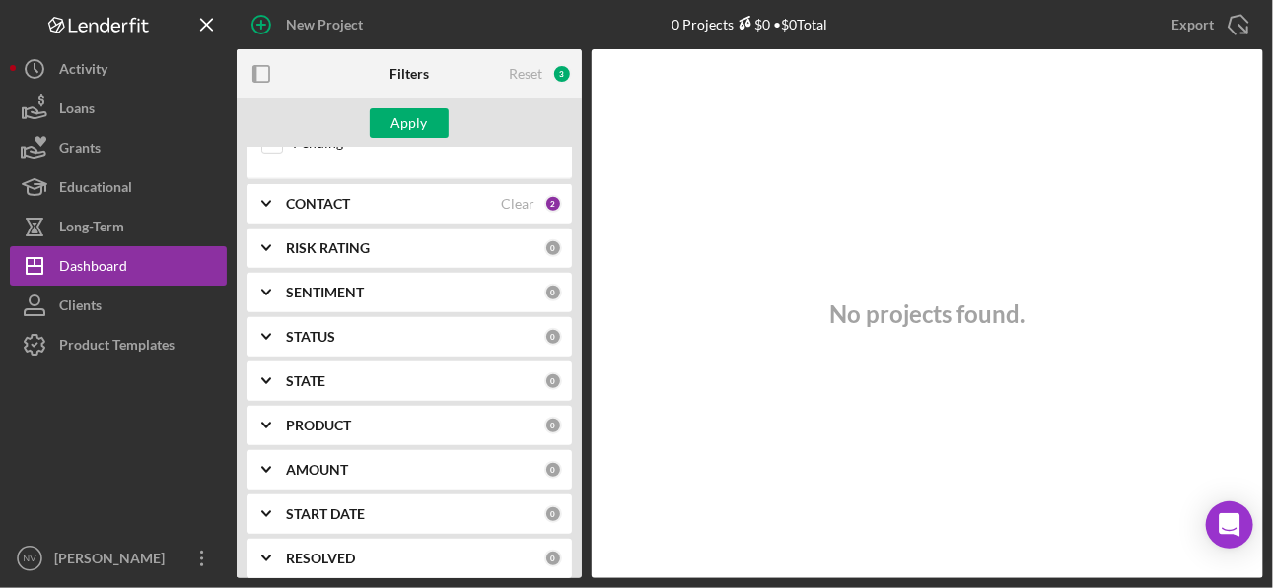
scroll to position [552, 0]
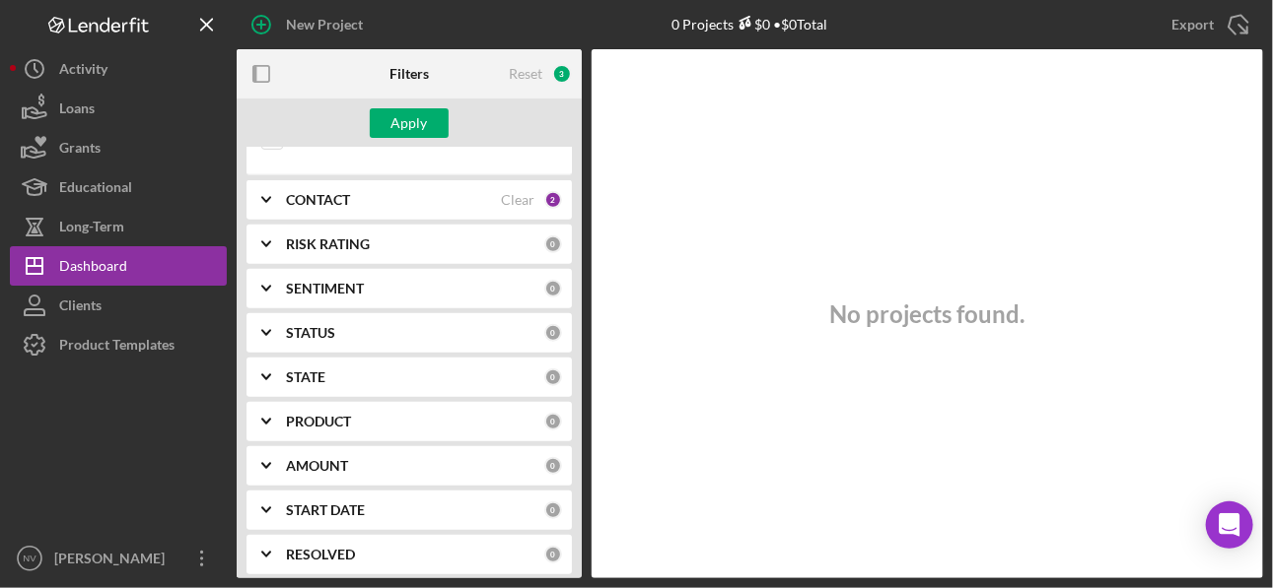
click at [335, 192] on b "CONTACT" at bounding box center [318, 200] width 64 height 16
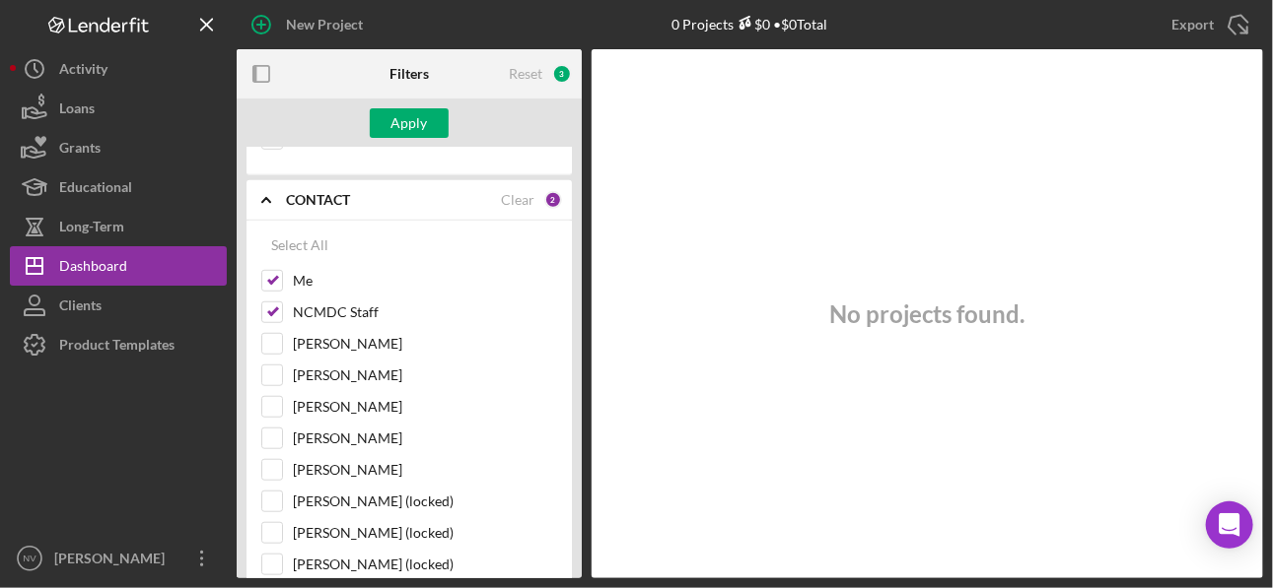
click at [353, 202] on div "CONTACT Clear 2" at bounding box center [424, 199] width 276 height 39
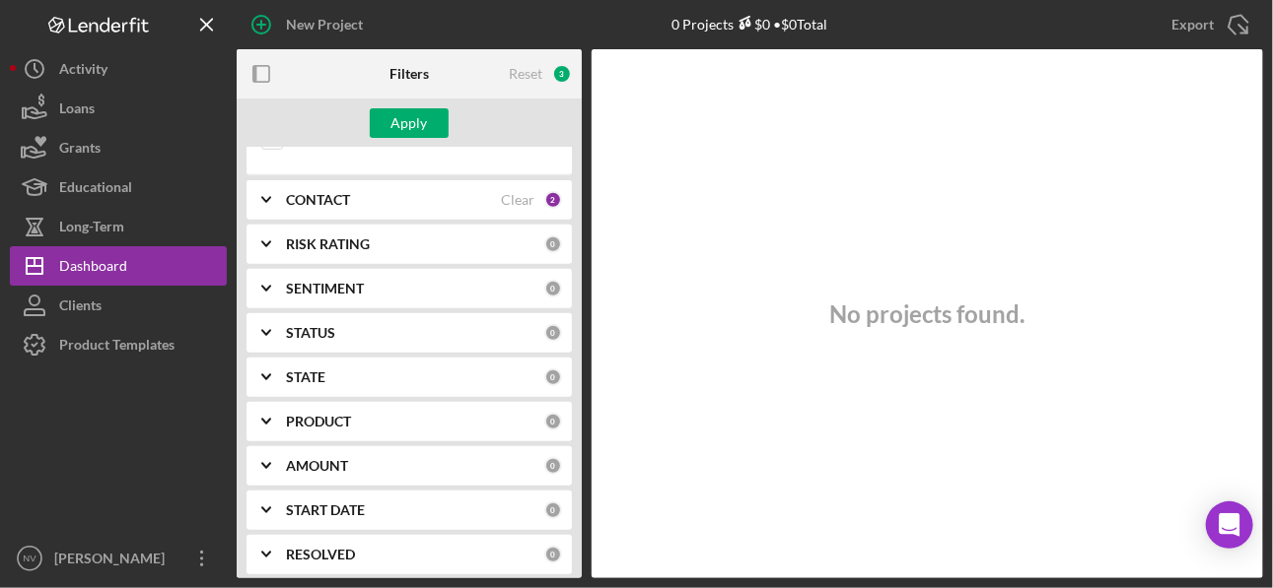
click at [372, 335] on div "STATUS 0" at bounding box center [424, 332] width 276 height 39
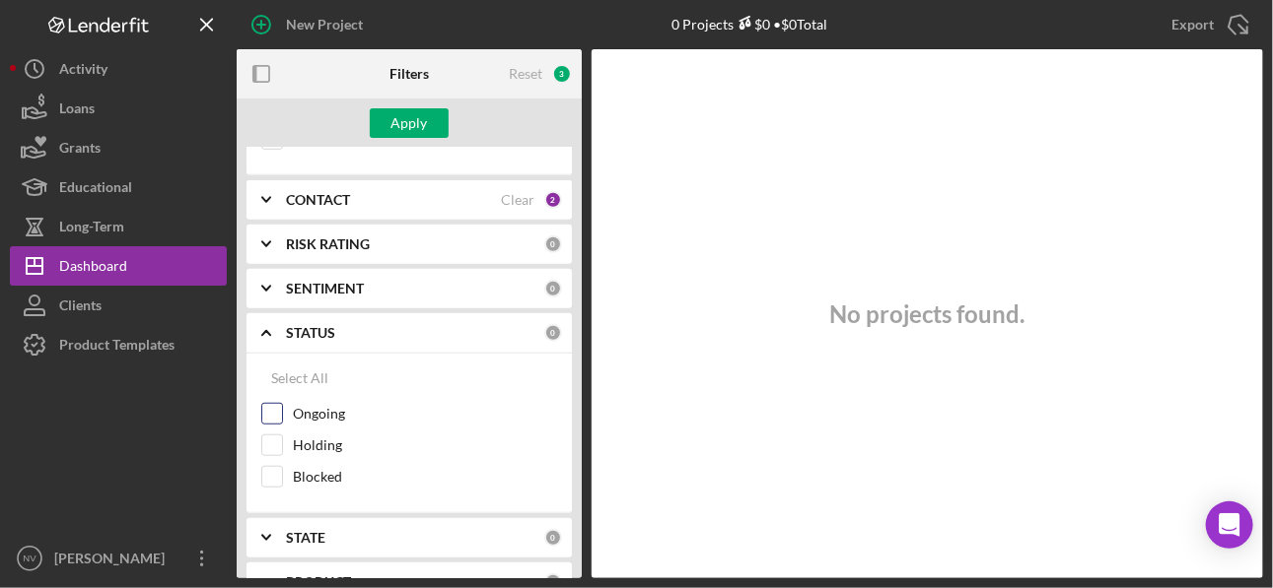
click at [272, 407] on input "Ongoing" at bounding box center [272, 414] width 20 height 20
checkbox input "true"
click at [410, 118] on div "Apply" at bounding box center [409, 123] width 36 height 30
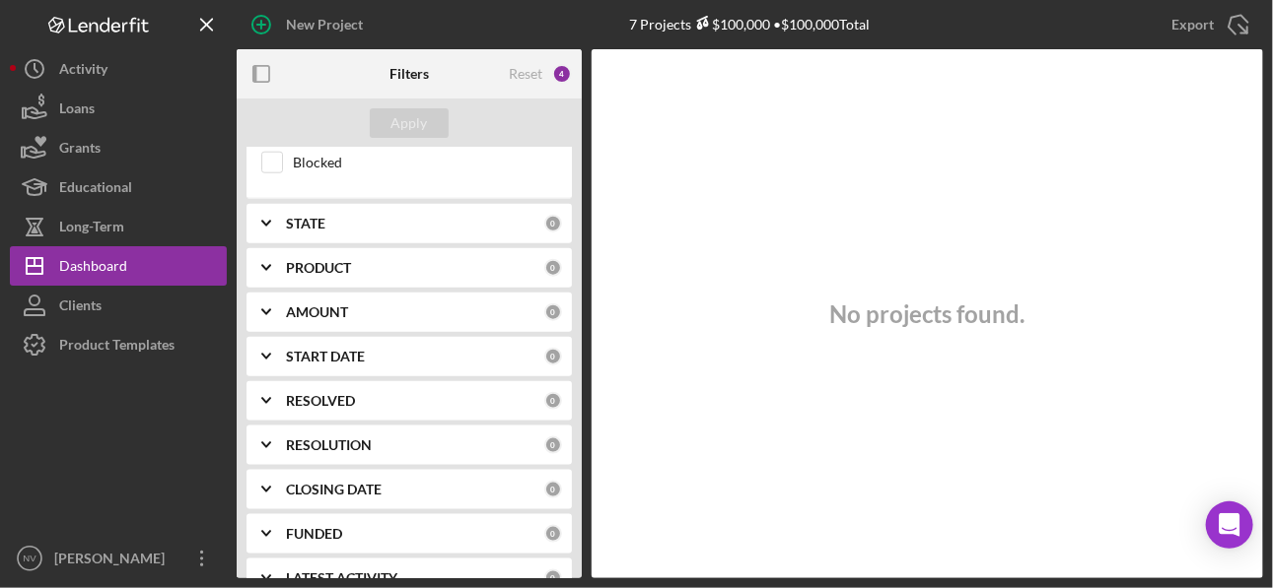
scroll to position [890, 0]
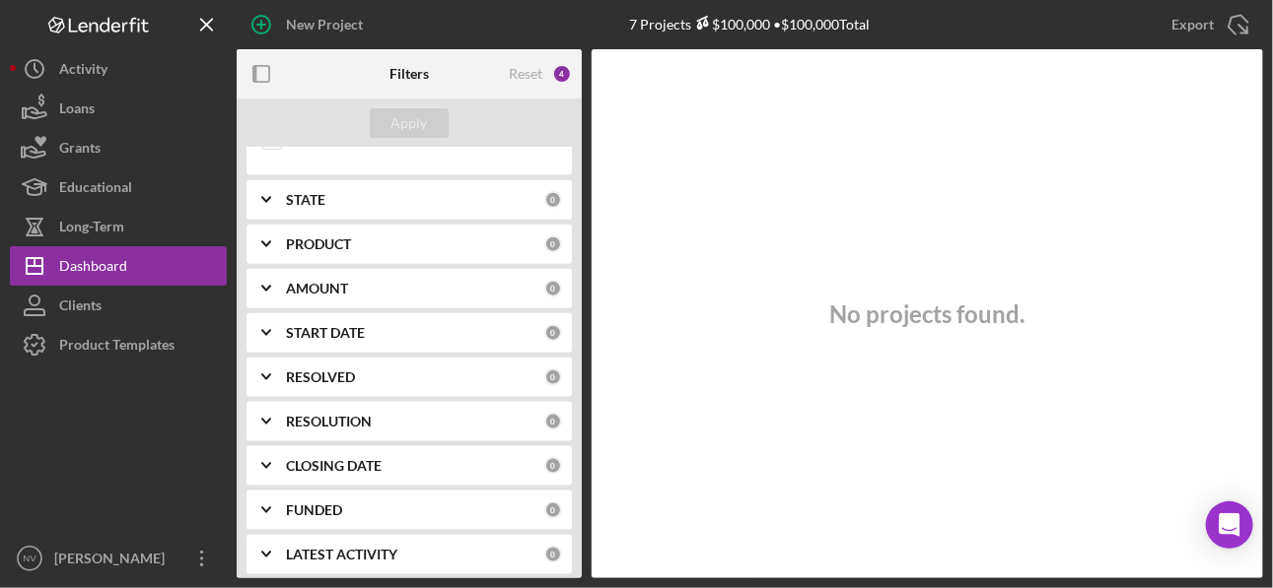
click at [348, 420] on b "LATEST ACTIVITY" at bounding box center [341, 555] width 111 height 16
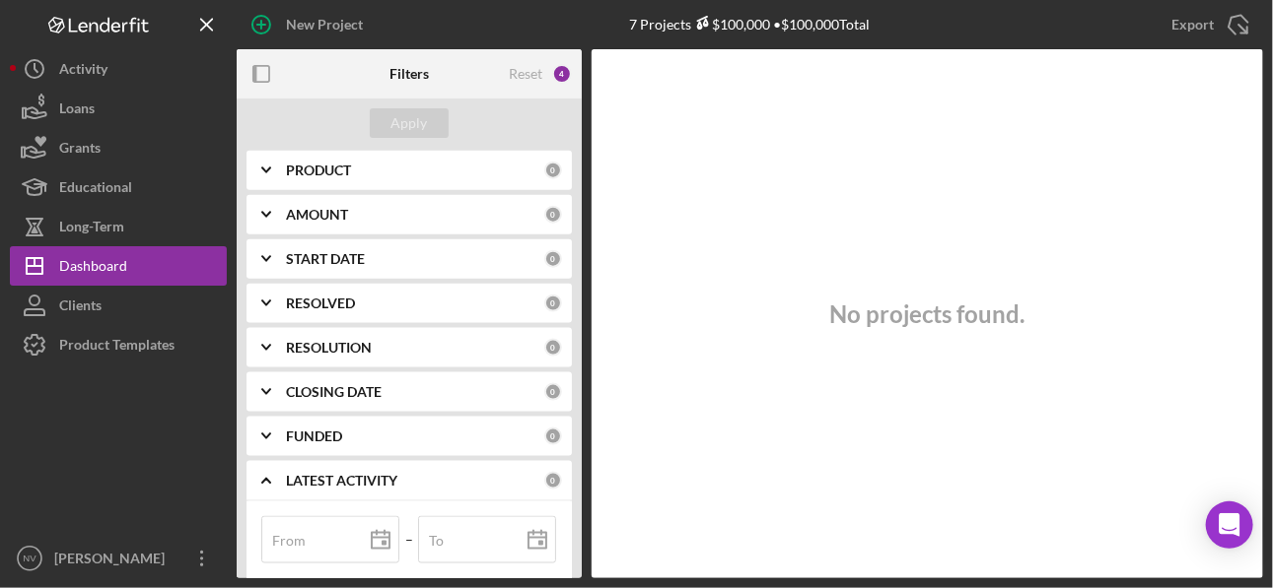
scroll to position [1179, 0]
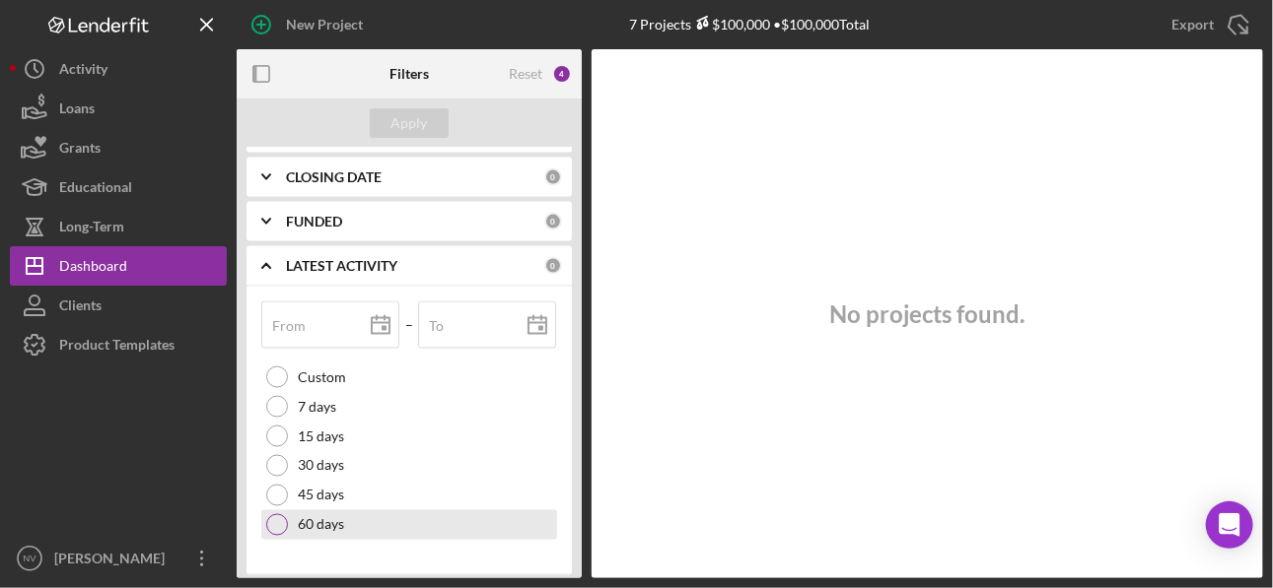
click at [275, 420] on div at bounding box center [277, 526] width 22 height 22
type input "08/08/2025"
type input "2025-08-08"
type input "10/07/2025"
type input "2025-10-07"
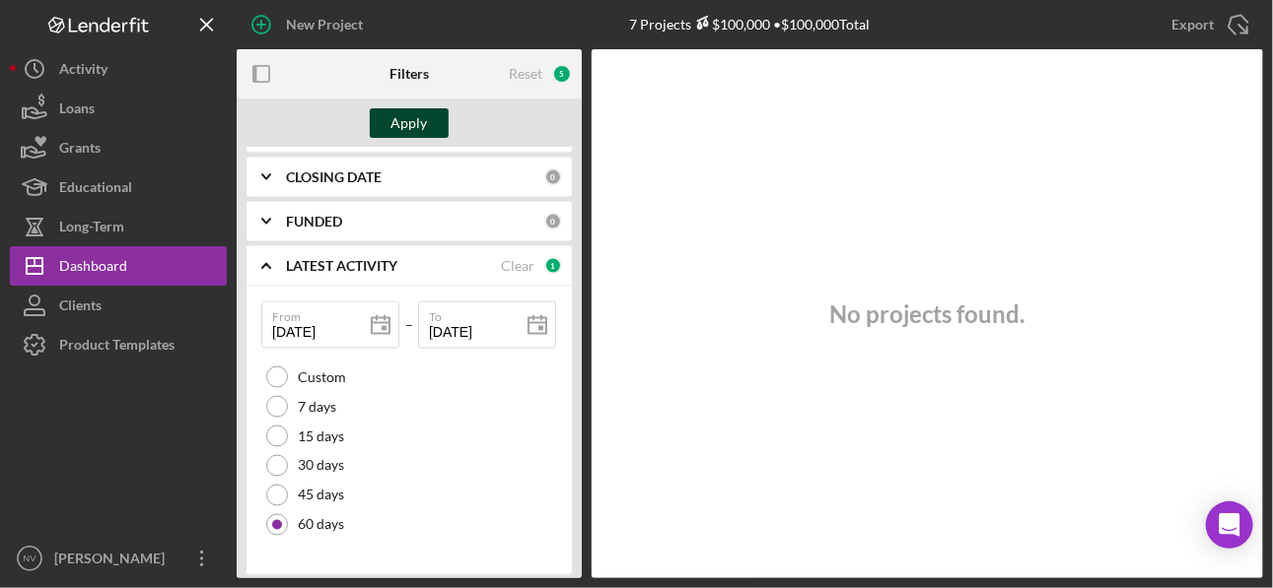
click at [380, 121] on button "Apply" at bounding box center [409, 123] width 79 height 30
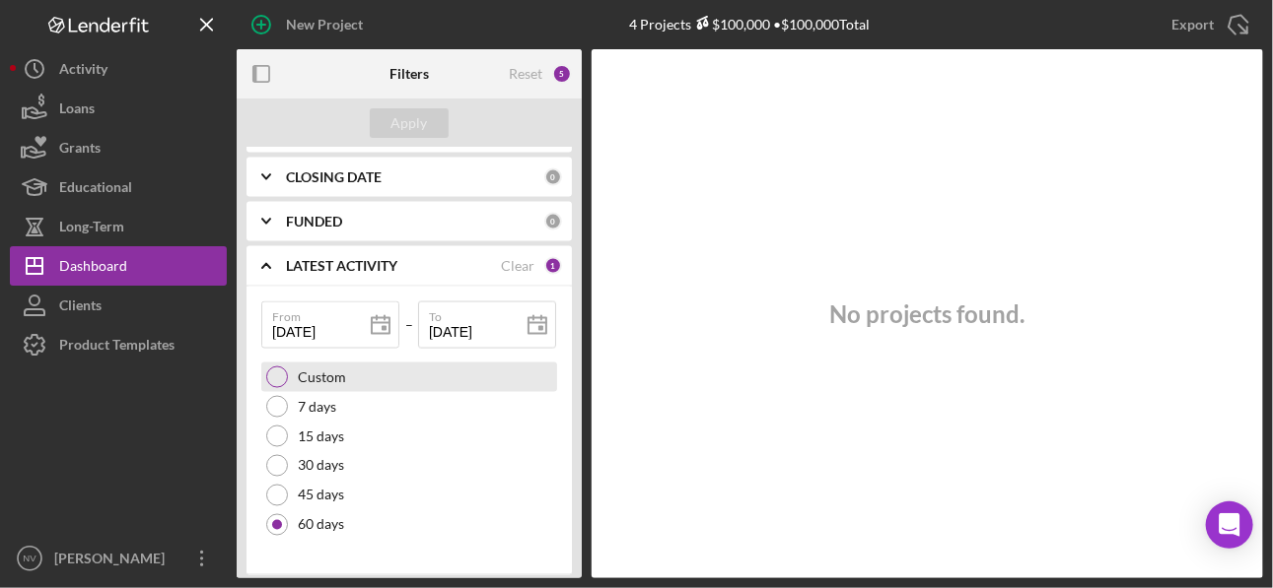
click at [342, 370] on label "Custom" at bounding box center [322, 378] width 48 height 16
click at [551, 257] on div "1" at bounding box center [553, 266] width 18 height 18
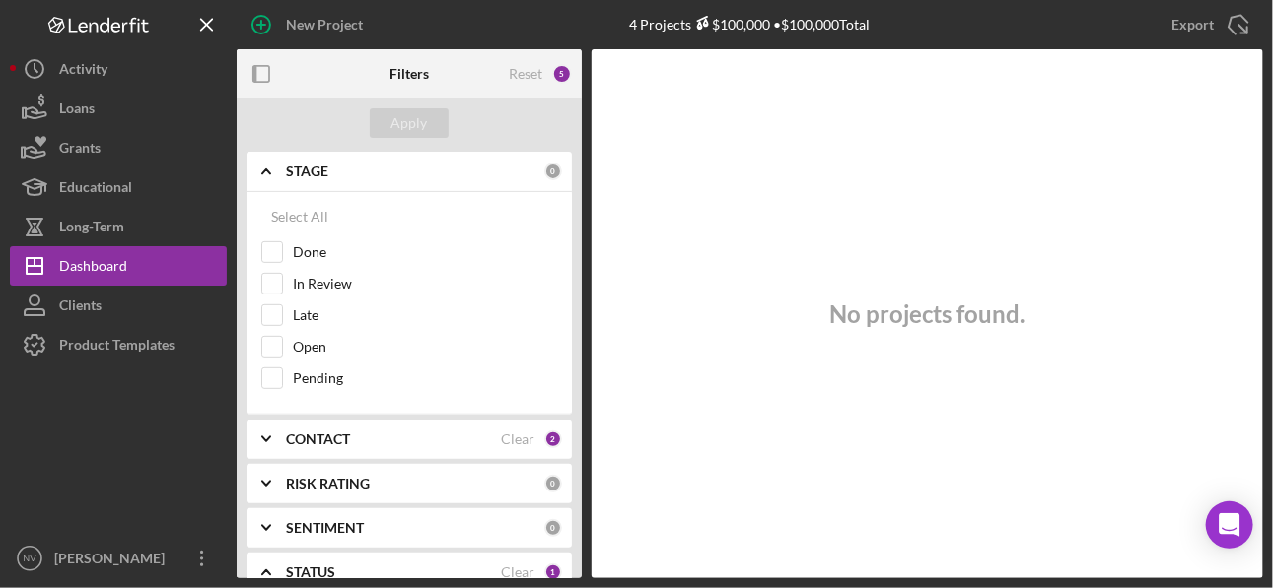
scroll to position [314, 0]
click at [264, 162] on icon "Icon/Expander" at bounding box center [266, 169] width 49 height 49
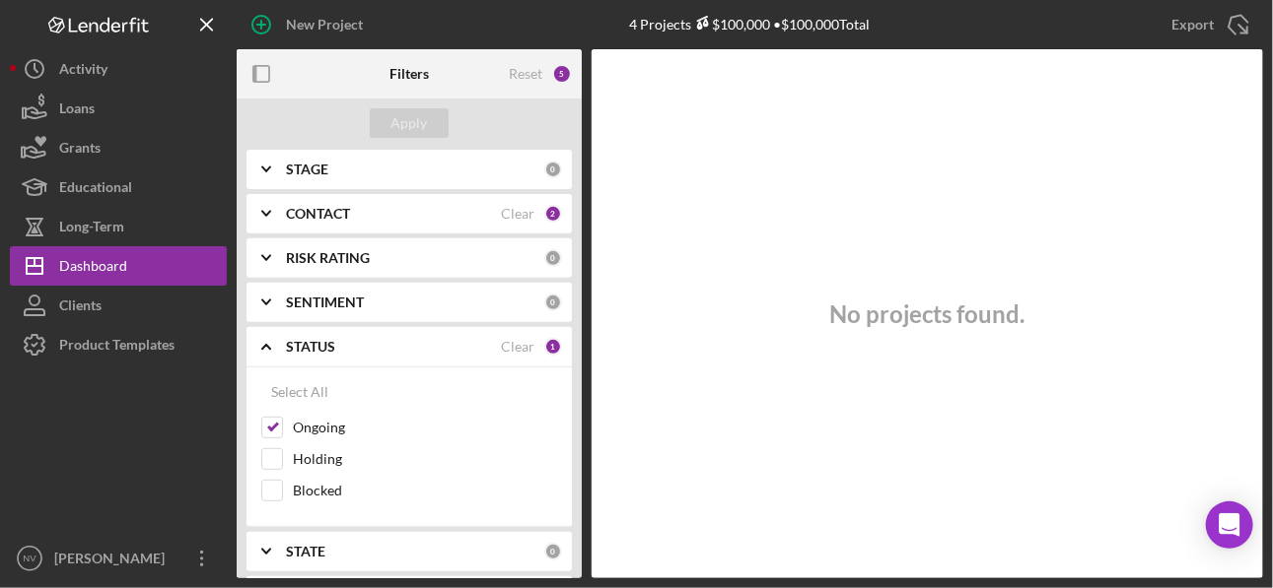
click at [318, 206] on b "CONTACT" at bounding box center [318, 214] width 64 height 16
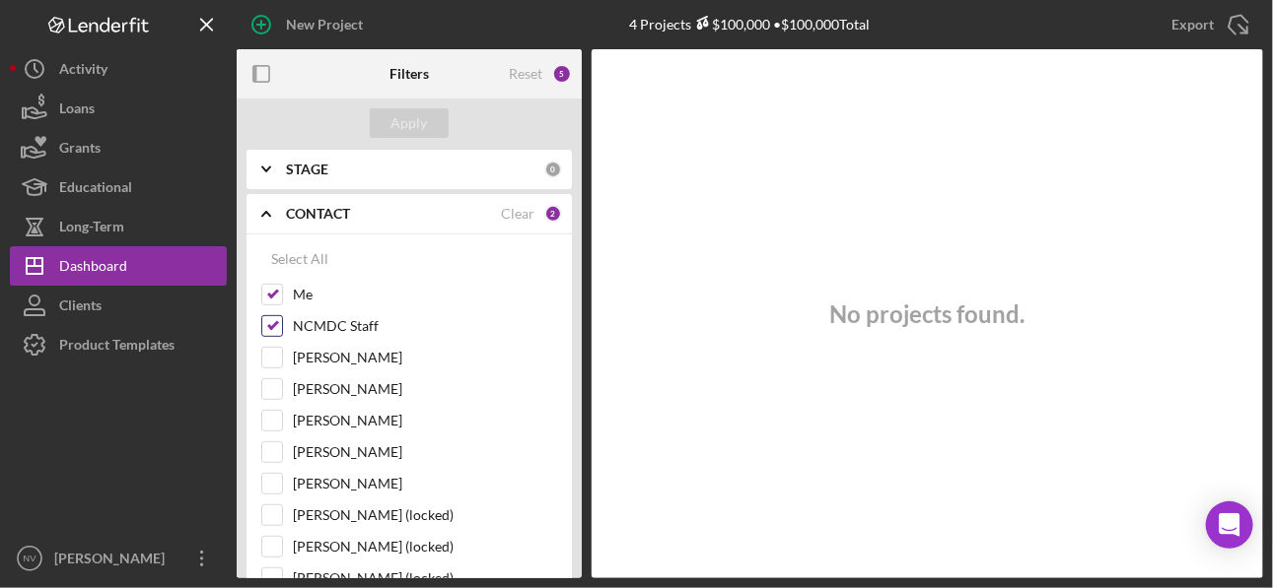
click at [270, 316] on input "NCMDC Staff" at bounding box center [272, 326] width 20 height 20
checkbox input "false"
click at [272, 213] on icon "Icon/Expander" at bounding box center [266, 213] width 49 height 49
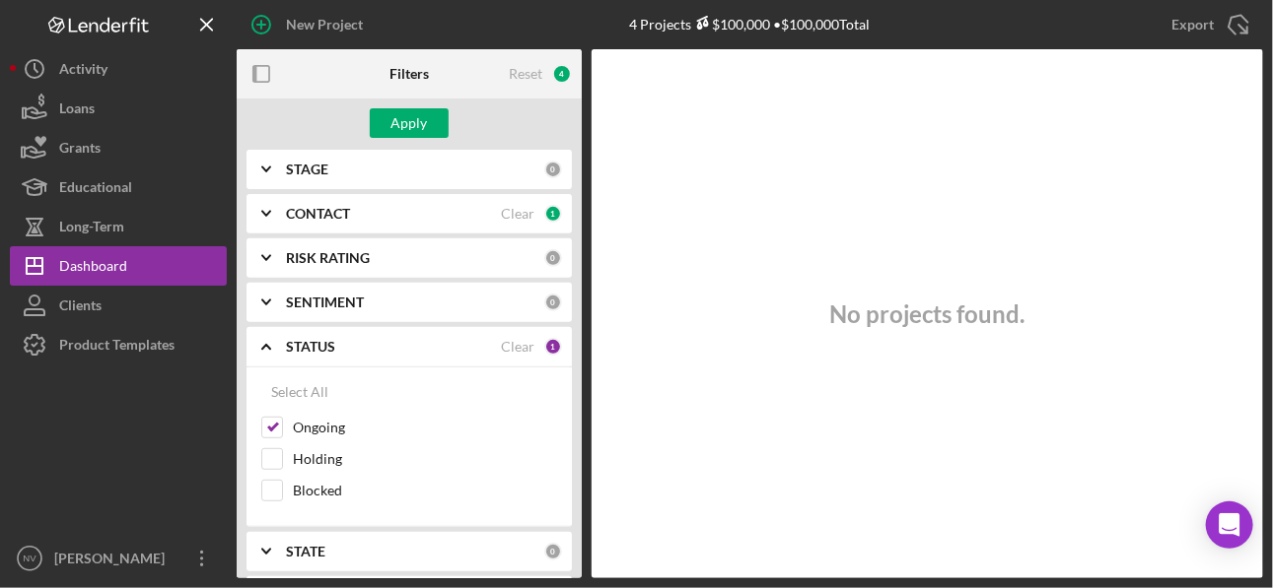
click at [280, 208] on icon "Icon/Expander" at bounding box center [266, 213] width 49 height 49
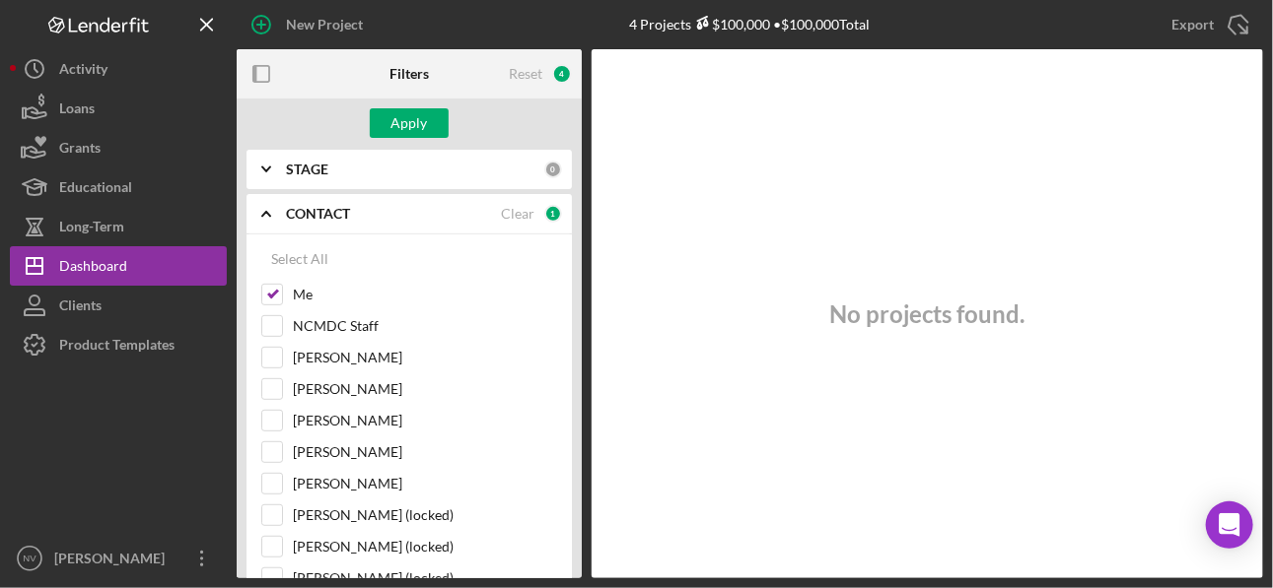
click at [277, 207] on icon "Icon/Expander" at bounding box center [266, 213] width 49 height 49
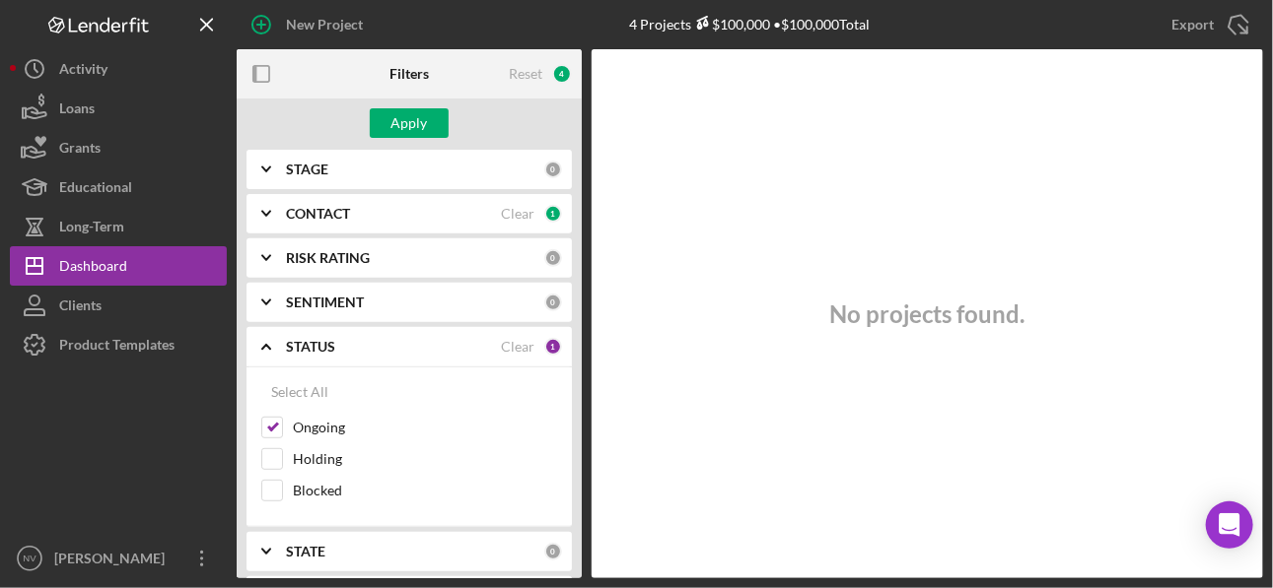
click at [325, 212] on b "CONTACT" at bounding box center [318, 214] width 64 height 16
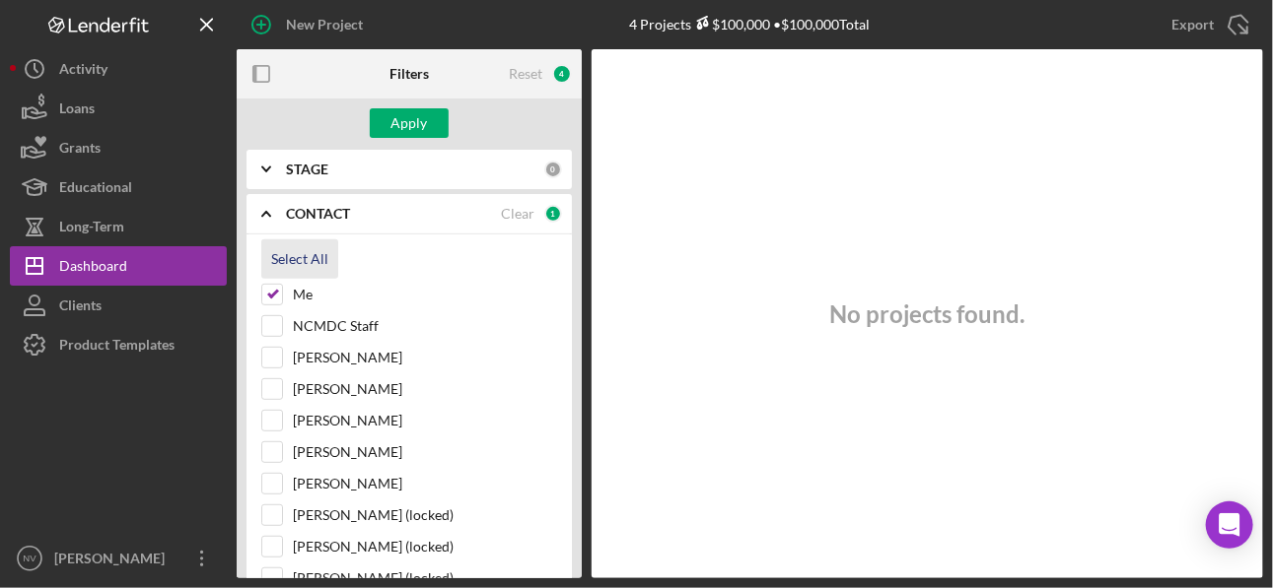
click at [317, 250] on div "Select All" at bounding box center [299, 259] width 57 height 39
checkbox input "true"
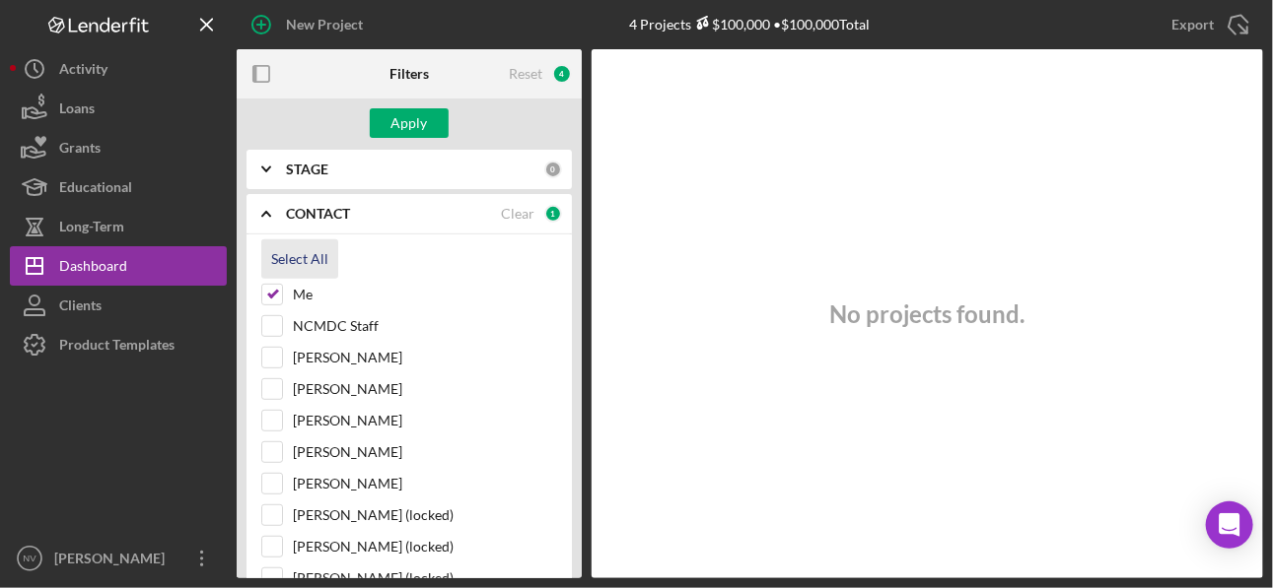
checkbox input "true"
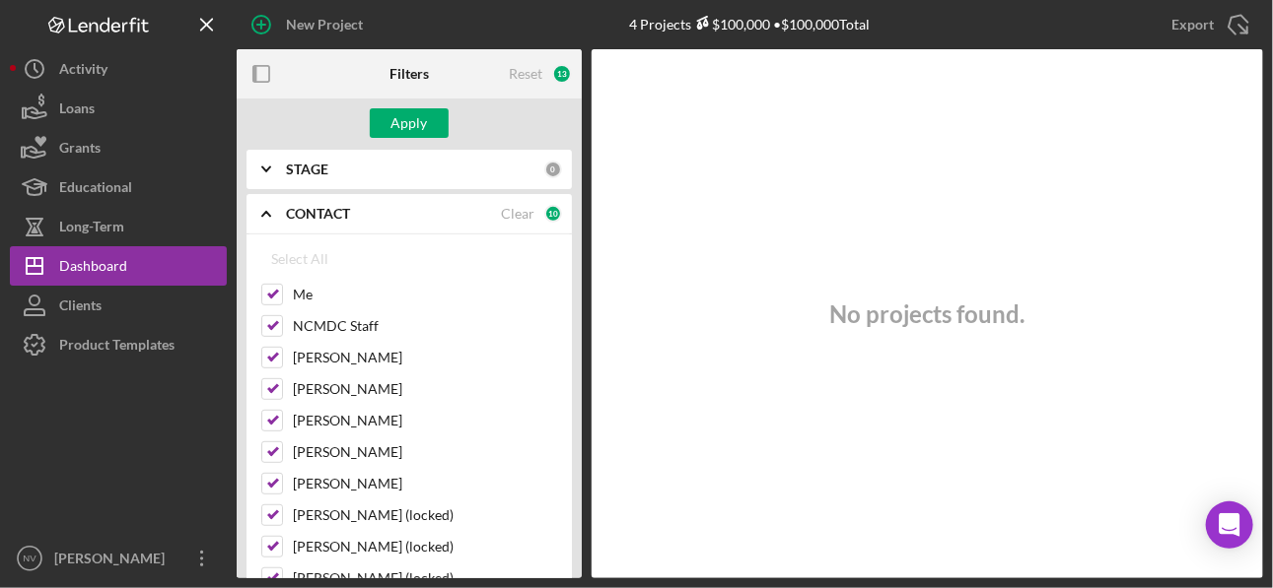
click at [312, 208] on b "CONTACT" at bounding box center [318, 214] width 64 height 16
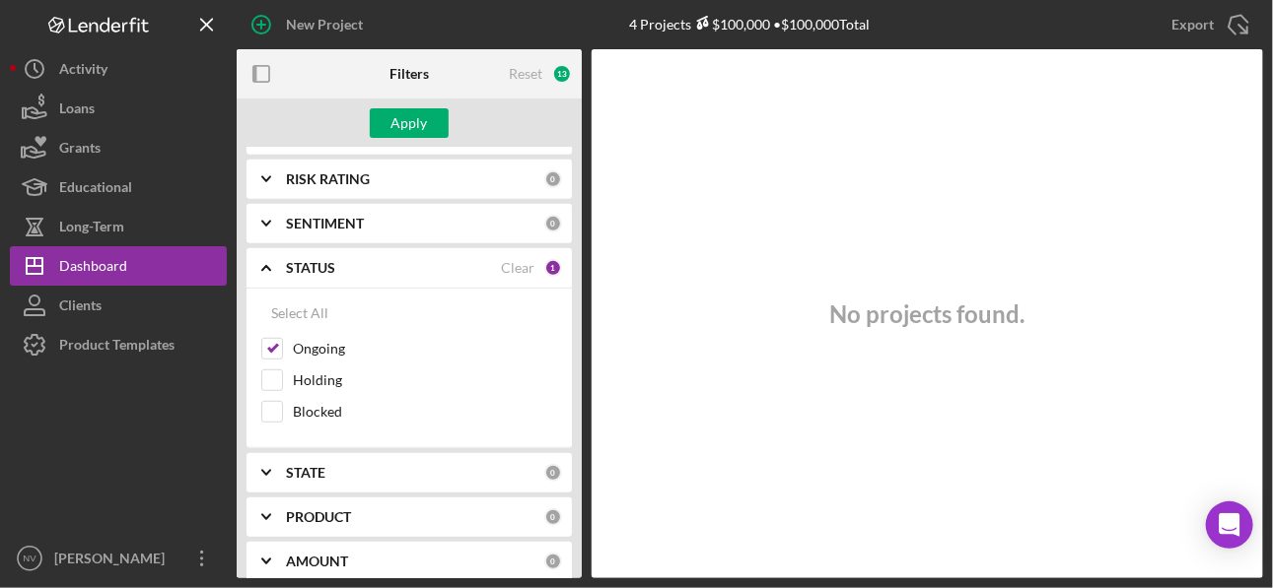
scroll to position [393, 0]
click at [307, 309] on div "Select All" at bounding box center [299, 313] width 57 height 39
checkbox input "true"
click at [314, 263] on b "STATUS" at bounding box center [310, 268] width 49 height 16
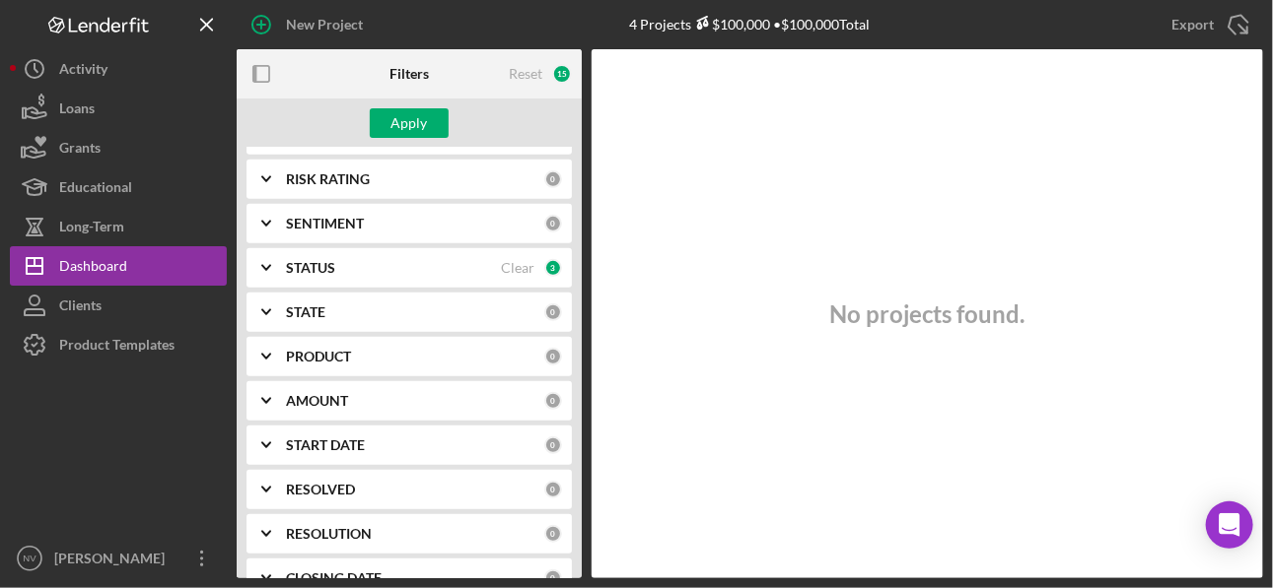
click at [332, 216] on b "SENTIMENT" at bounding box center [325, 224] width 78 height 16
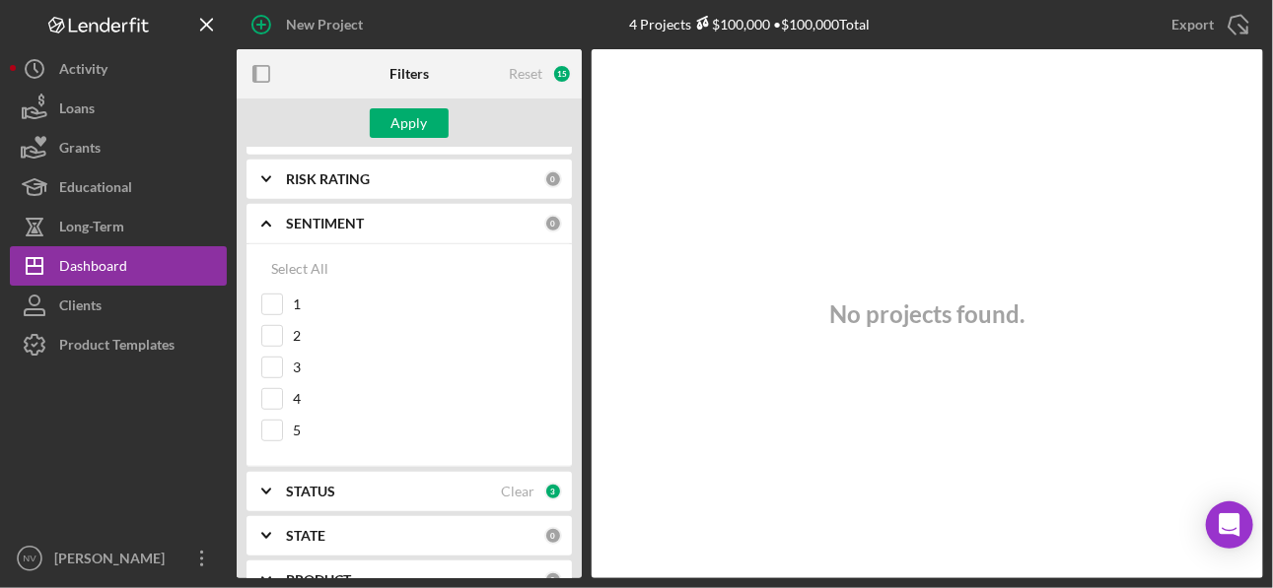
click at [332, 216] on b "SENTIMENT" at bounding box center [325, 224] width 78 height 16
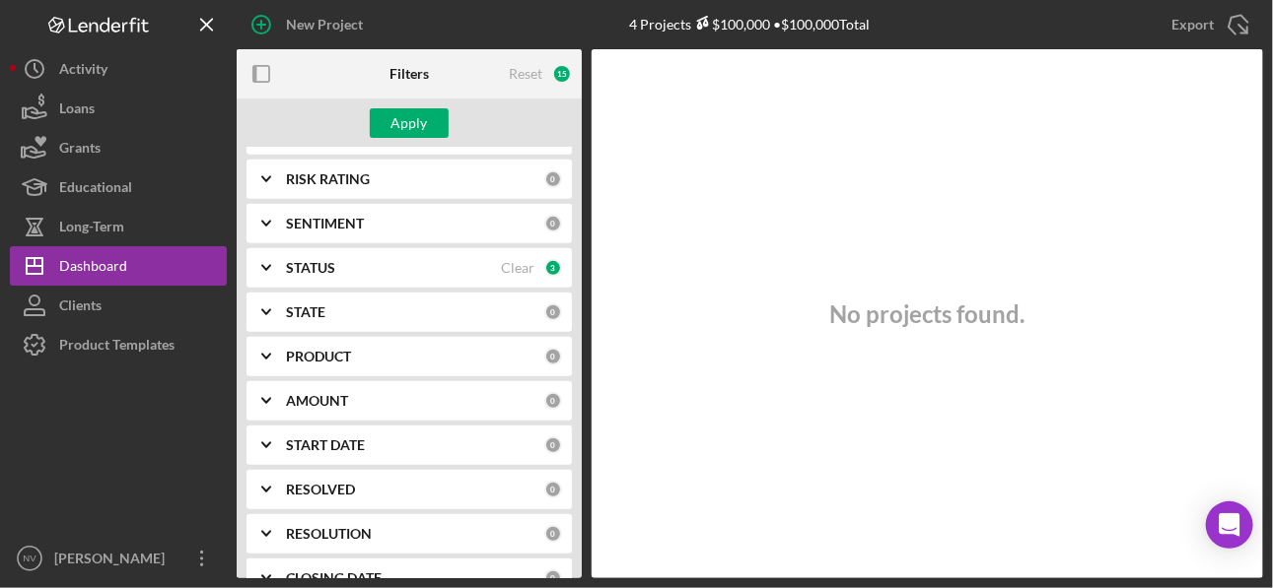
click at [334, 349] on b "PRODUCT" at bounding box center [318, 357] width 65 height 16
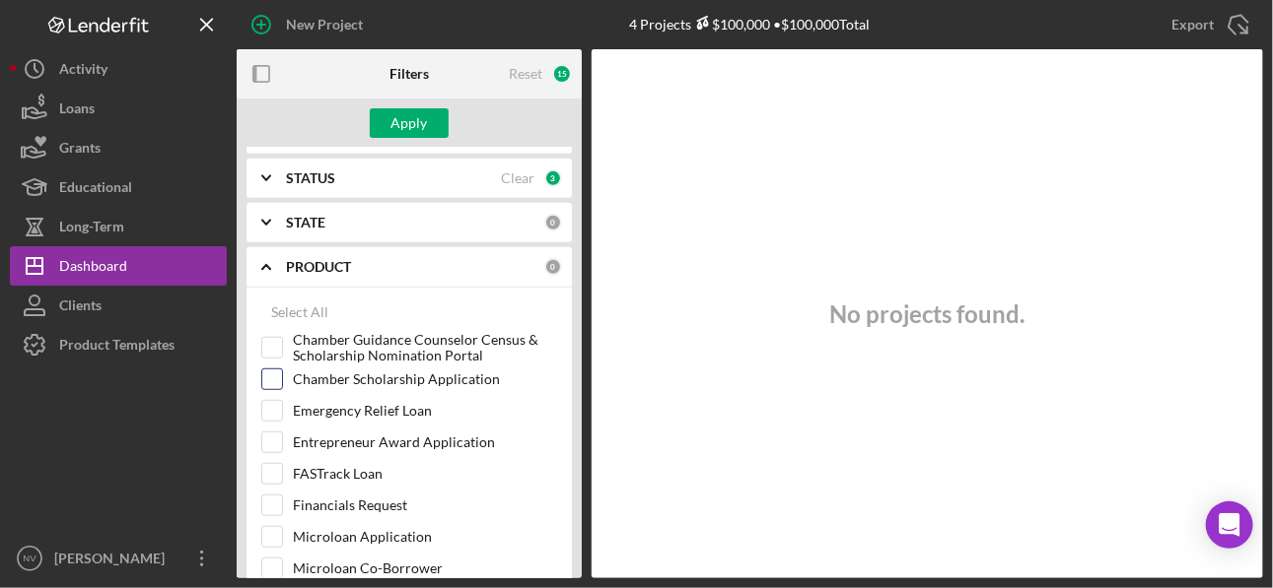
scroll to position [552, 0]
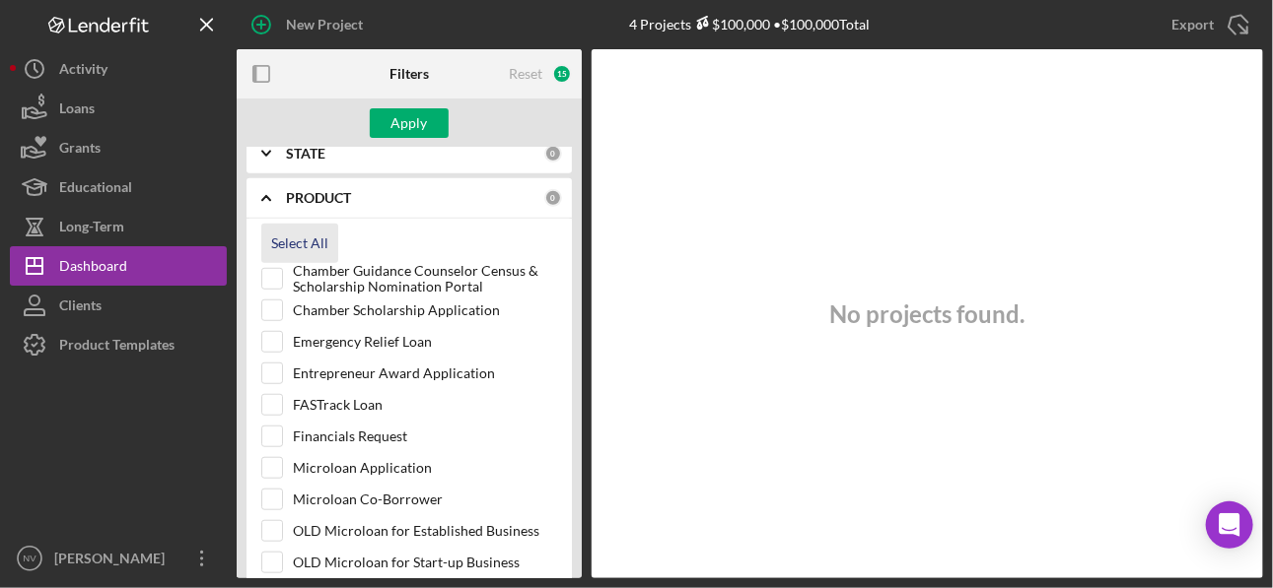
click at [323, 238] on div "Select All" at bounding box center [299, 243] width 57 height 39
checkbox input "true"
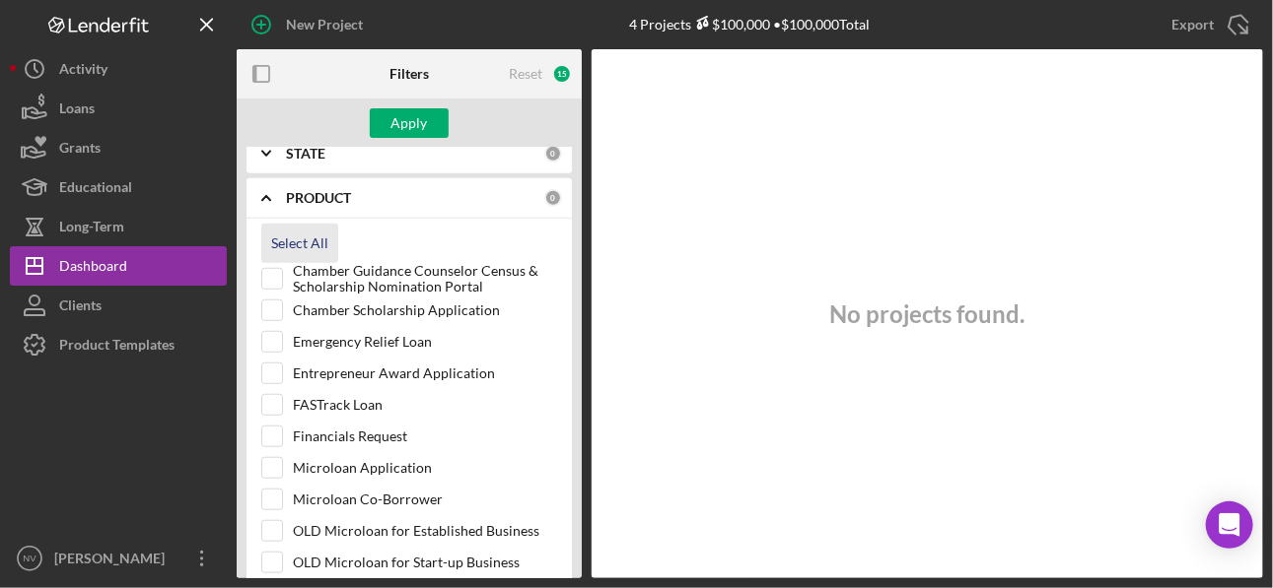
checkbox input "true"
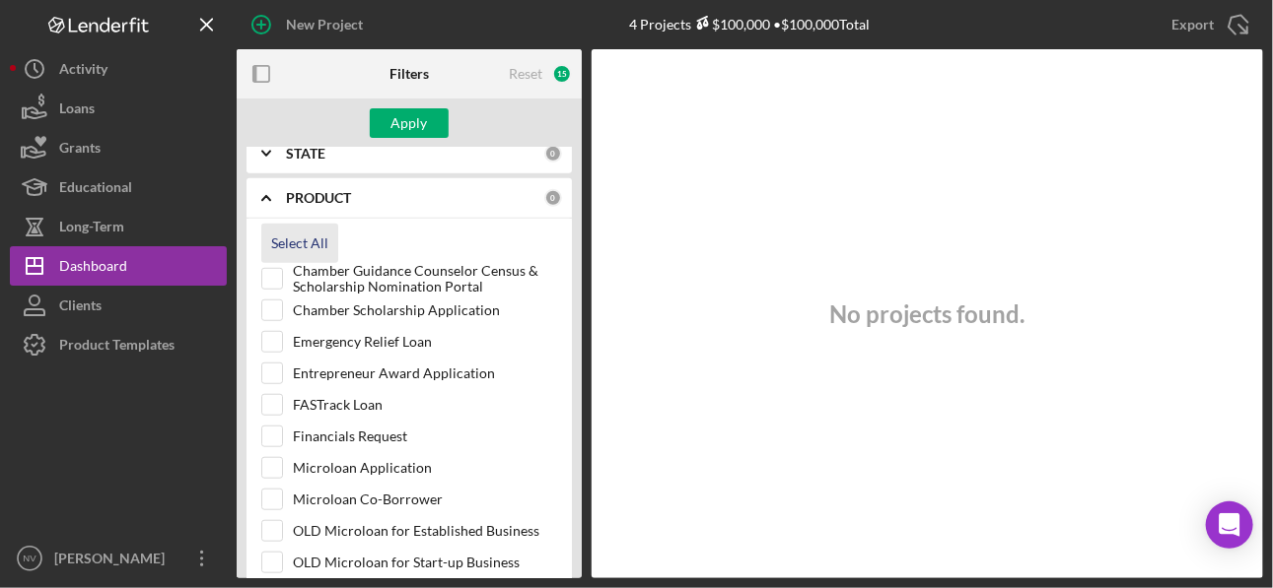
checkbox input "true"
click at [297, 199] on b "PRODUCT" at bounding box center [318, 198] width 65 height 16
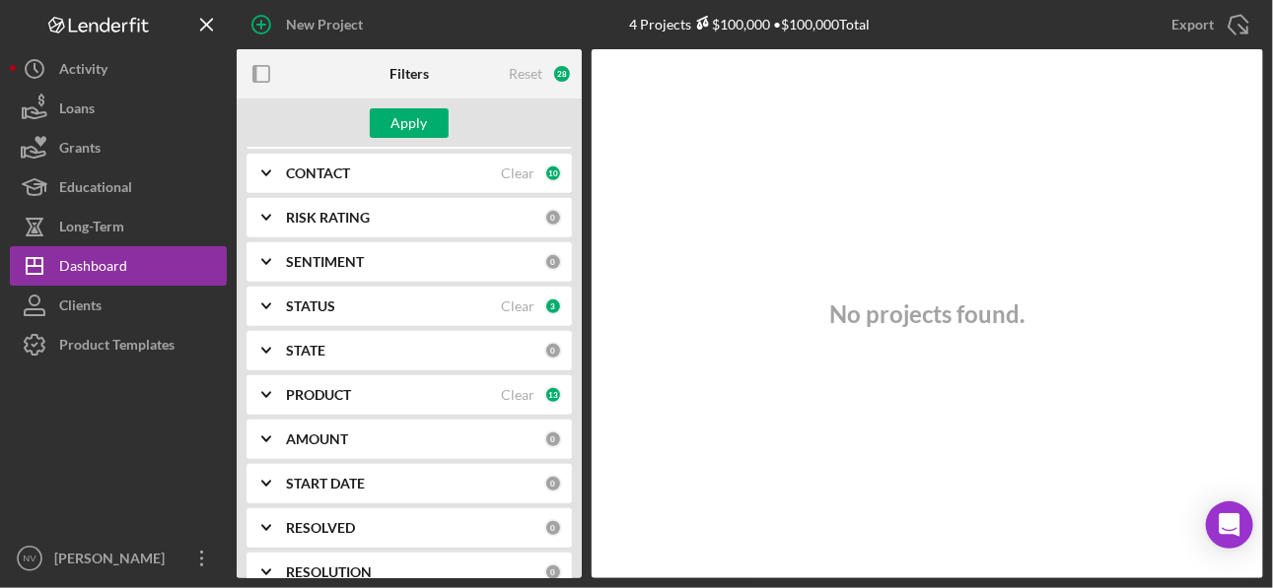
scroll to position [276, 0]
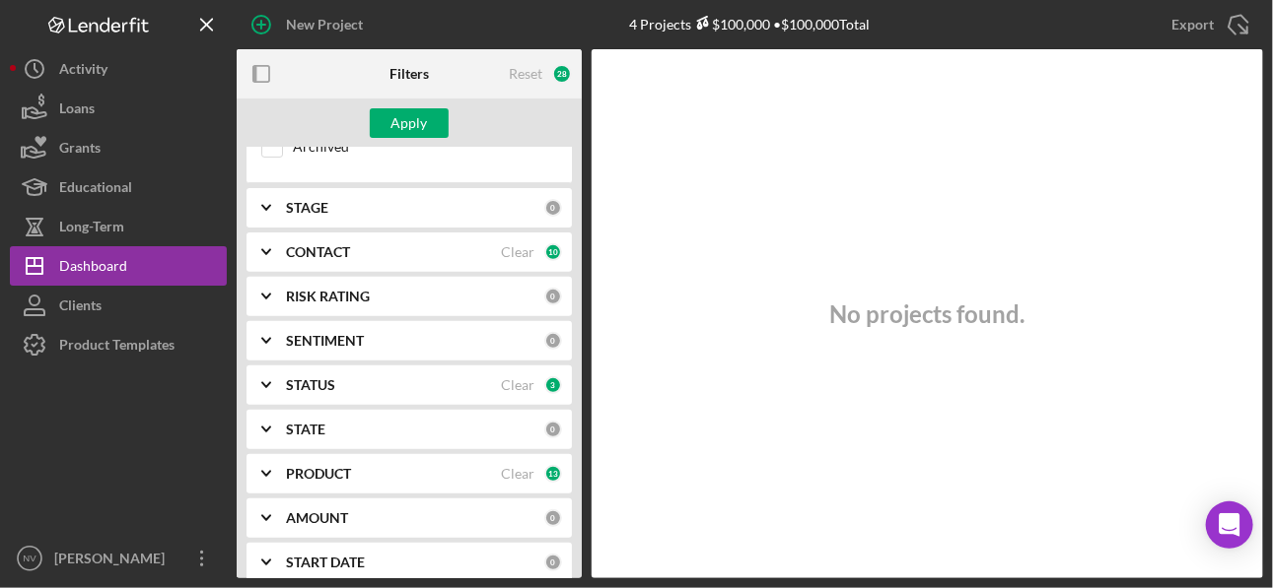
click at [333, 204] on div "STAGE" at bounding box center [415, 208] width 258 height 16
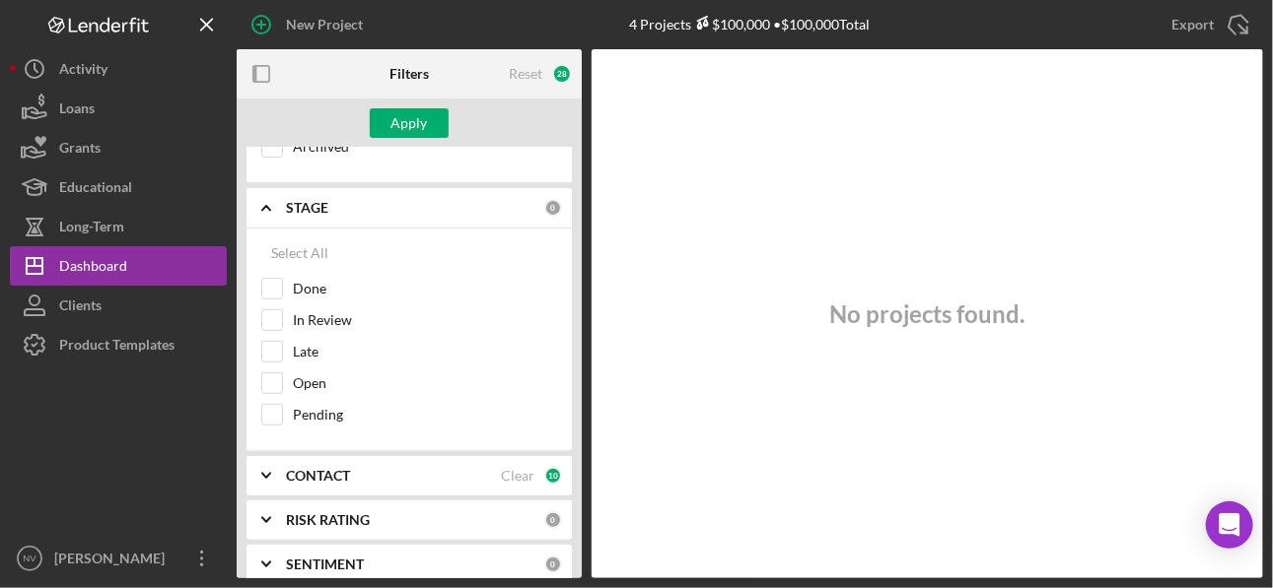
click at [333, 204] on div "STAGE" at bounding box center [415, 208] width 258 height 16
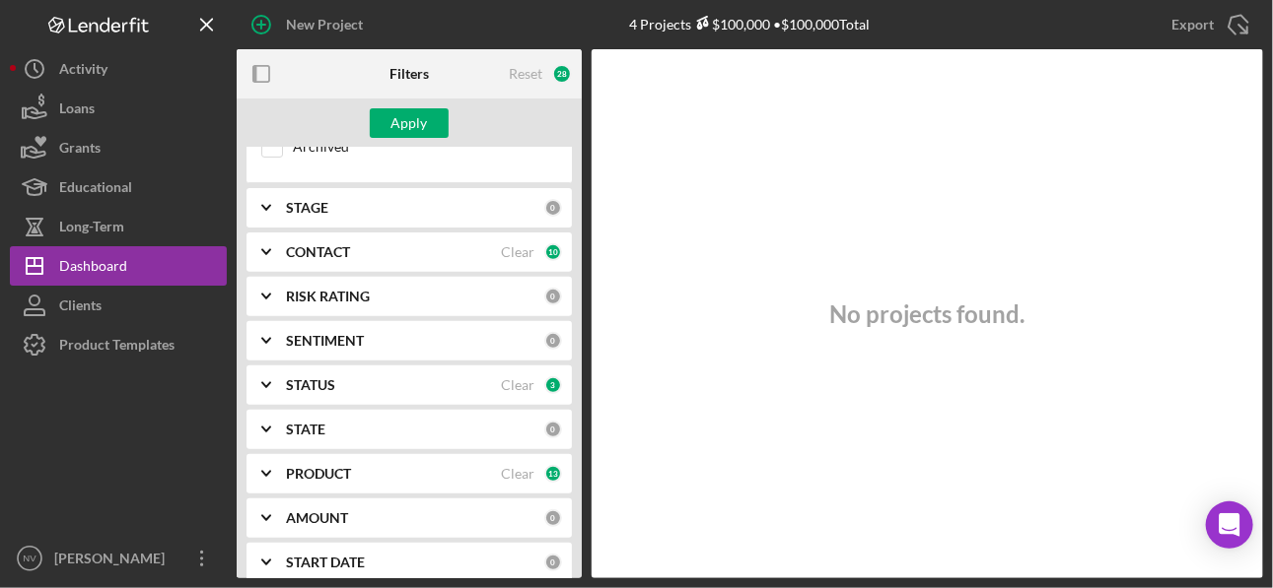
click at [321, 333] on b "SENTIMENT" at bounding box center [325, 341] width 78 height 16
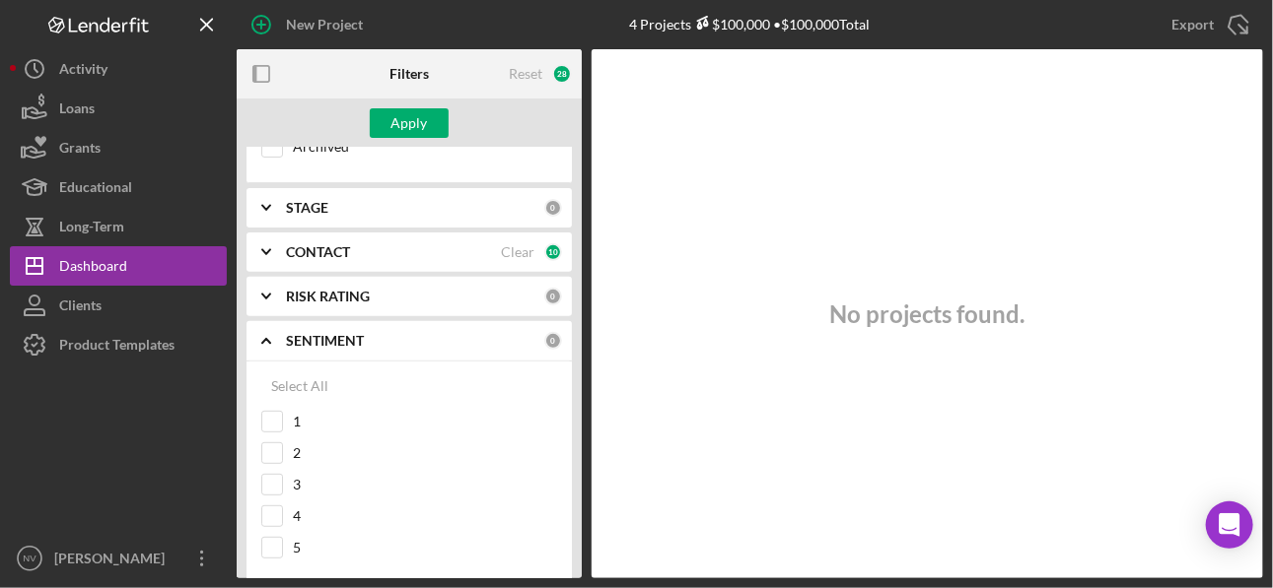
click at [323, 333] on b "SENTIMENT" at bounding box center [325, 341] width 78 height 16
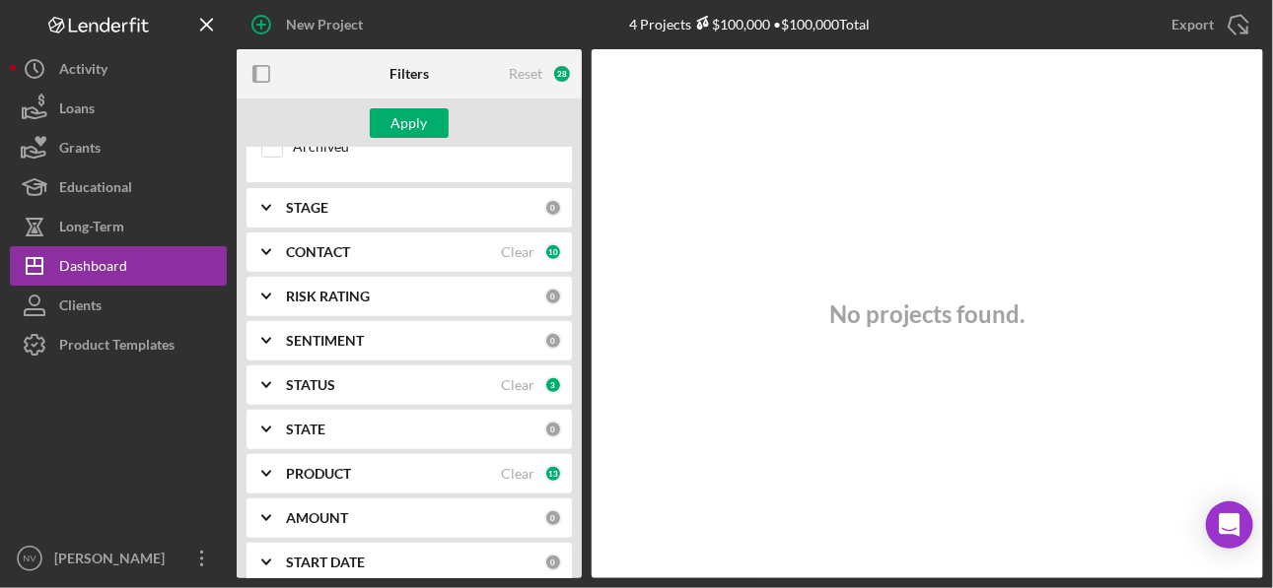
click at [345, 289] on b "RISK RATING" at bounding box center [328, 297] width 84 height 16
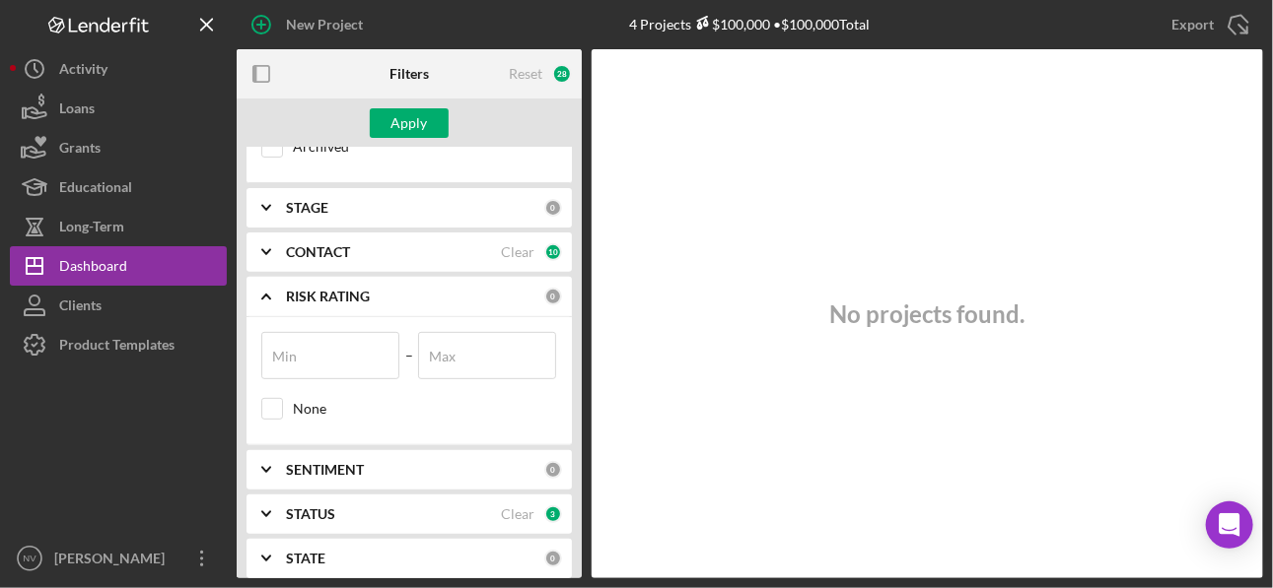
click at [345, 289] on b "RISK RATING" at bounding box center [328, 297] width 84 height 16
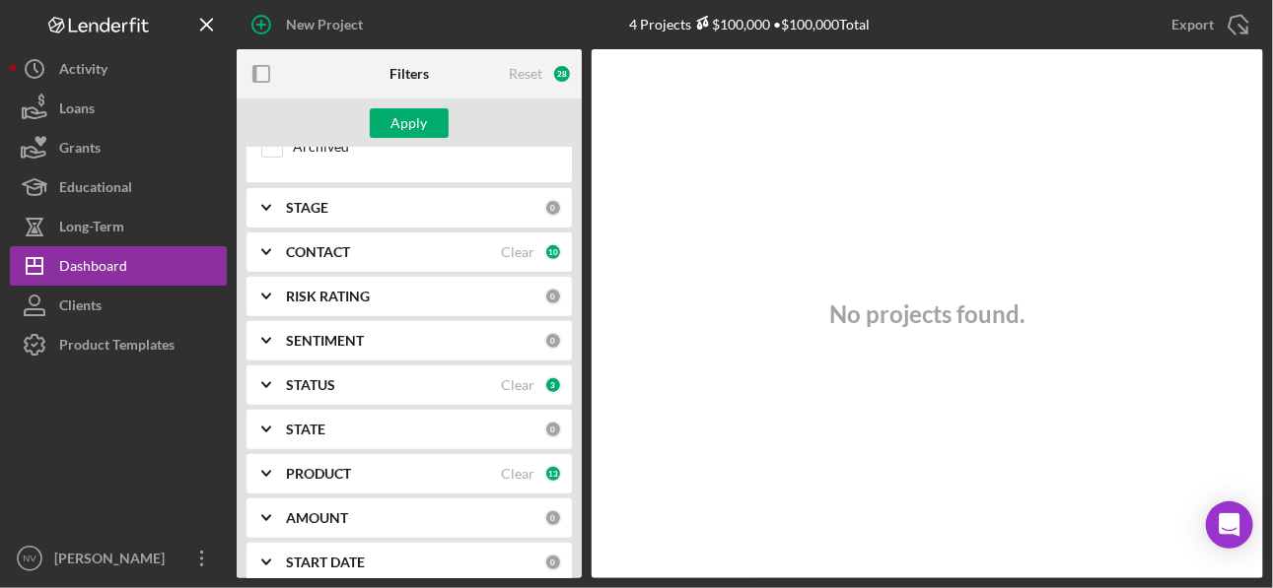
click at [348, 252] on b "CONTACT" at bounding box center [318, 252] width 64 height 16
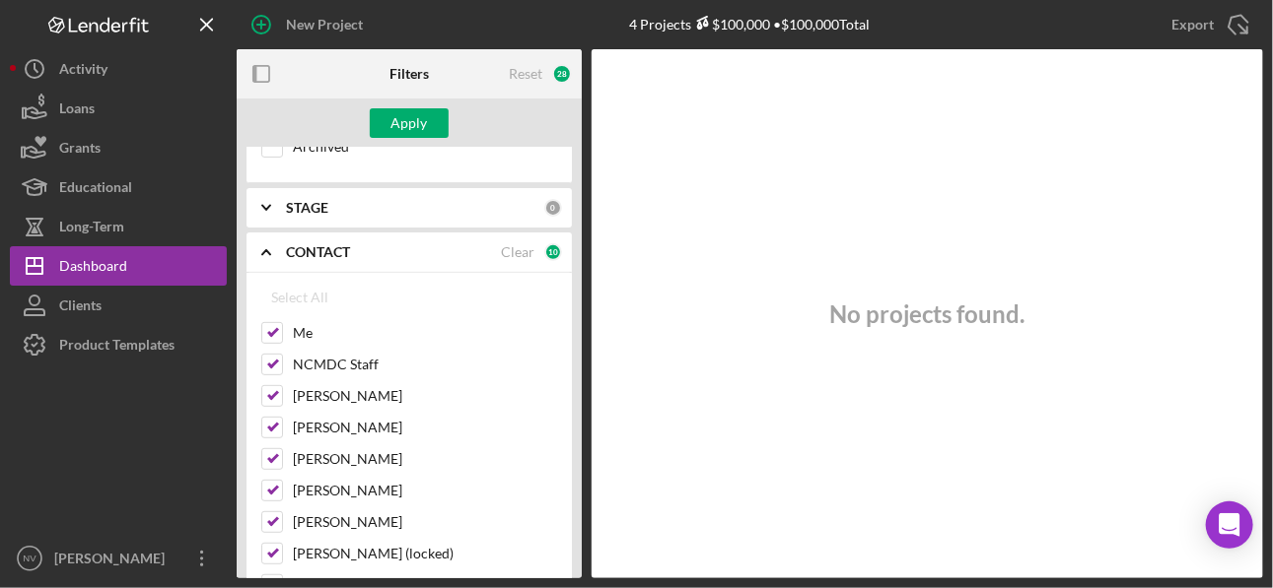
click at [348, 252] on b "CONTACT" at bounding box center [318, 252] width 64 height 16
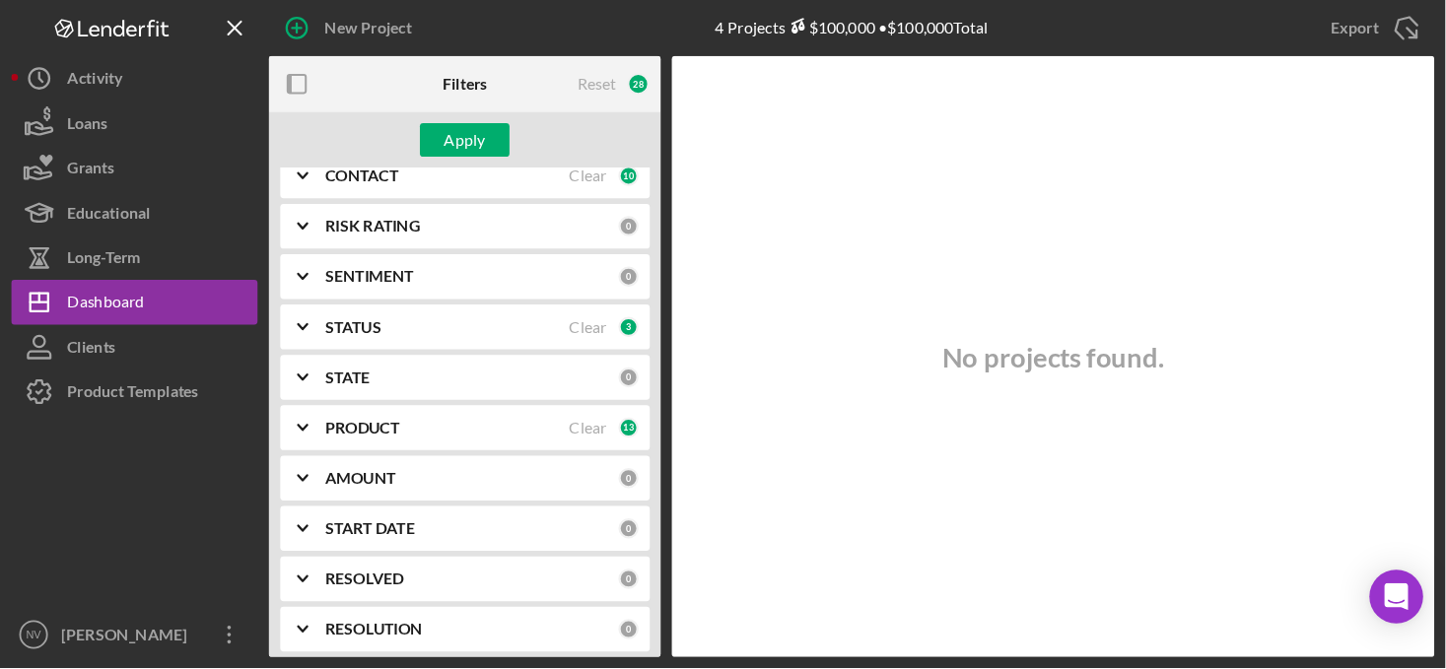
scroll to position [513, 0]
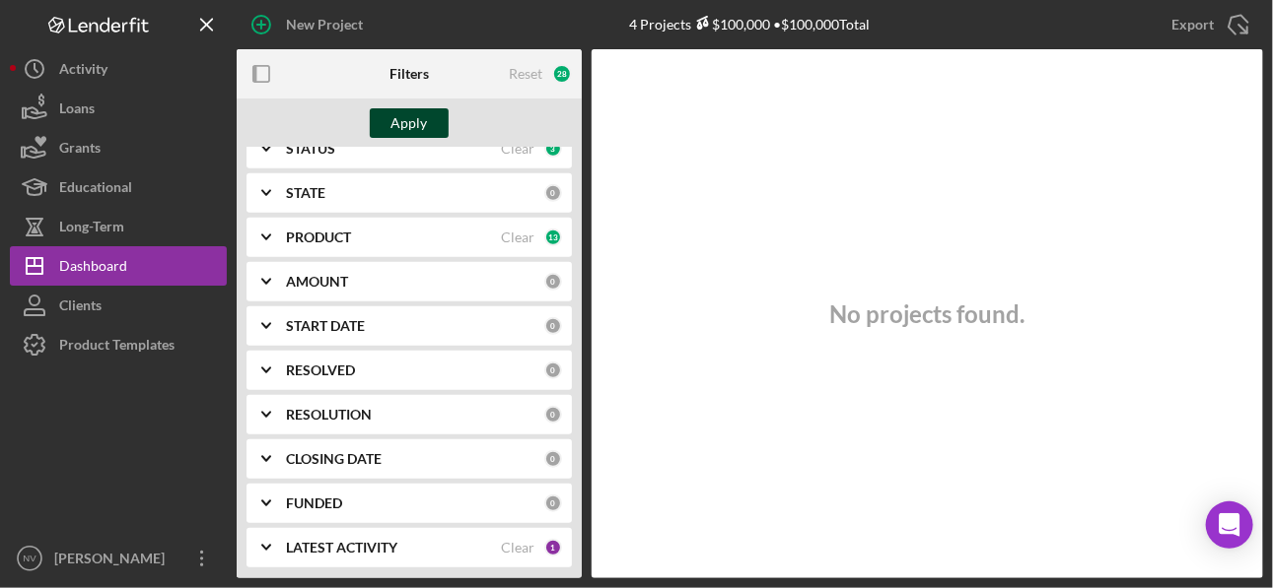
click at [424, 131] on div "Apply" at bounding box center [409, 123] width 36 height 30
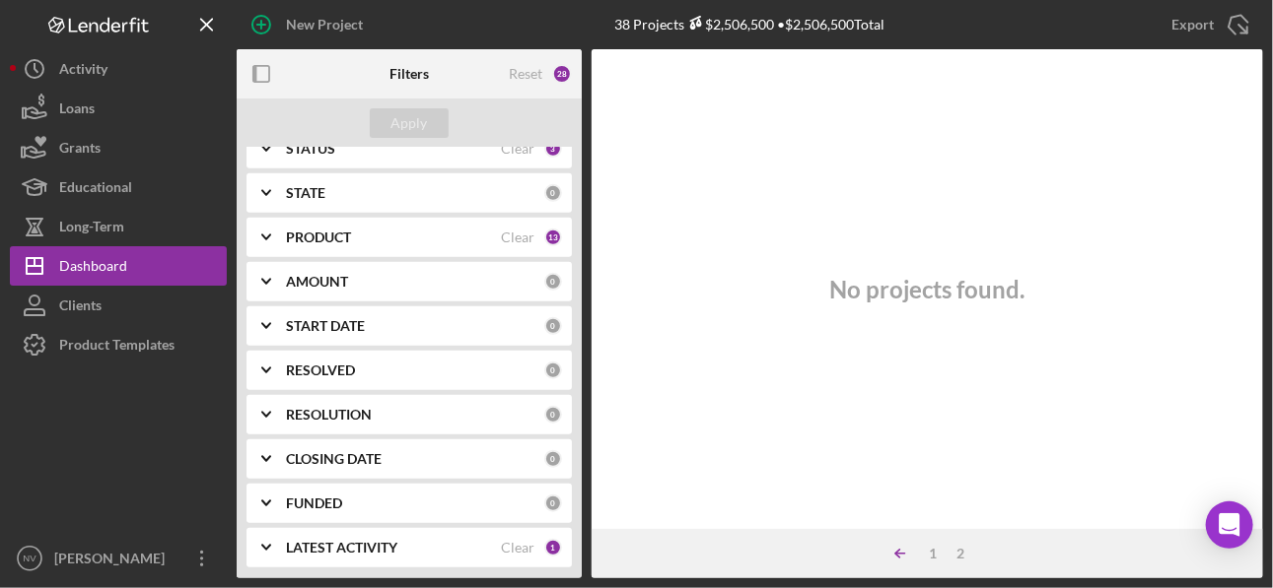
click at [904, 420] on icon "Icon/Table Sort Arrow" at bounding box center [899, 553] width 39 height 39
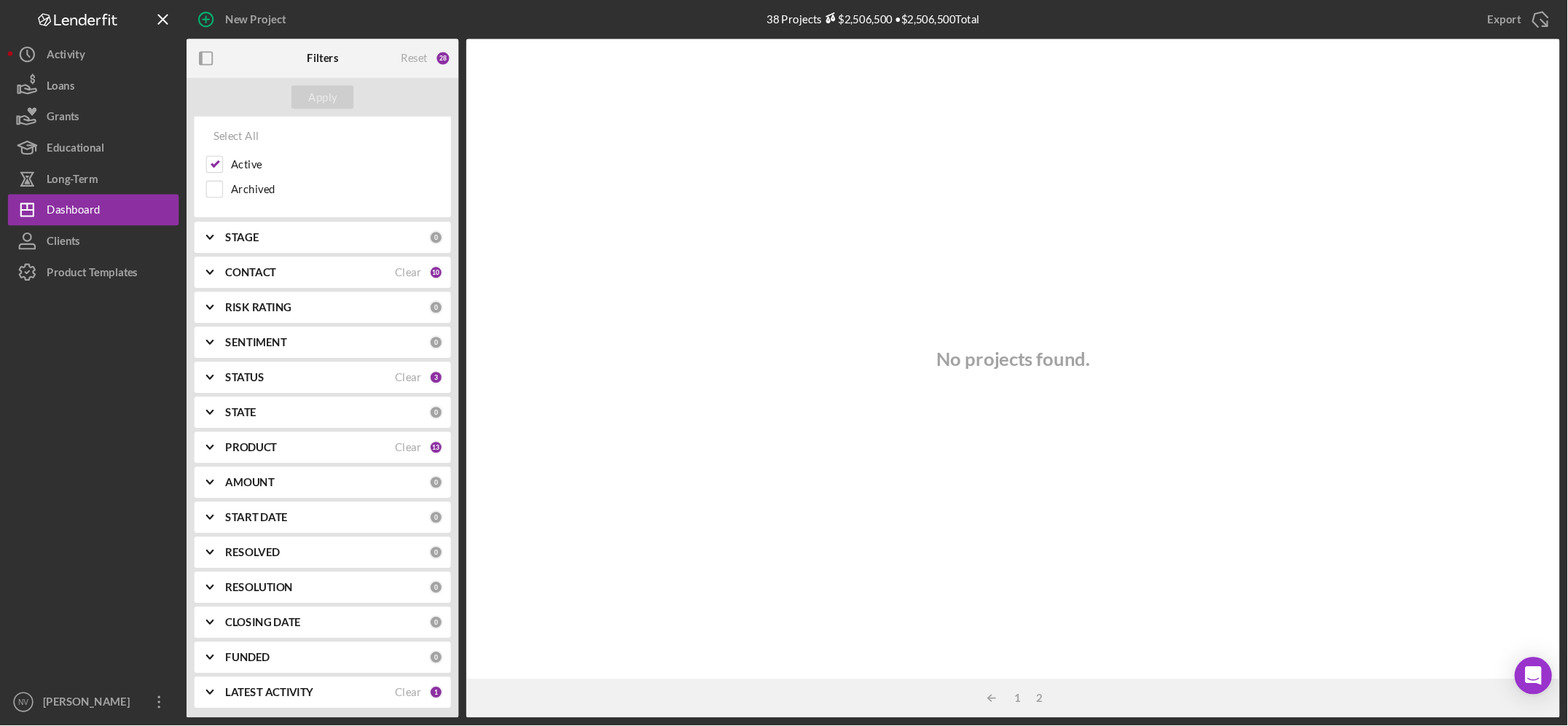
scroll to position [91, 0]
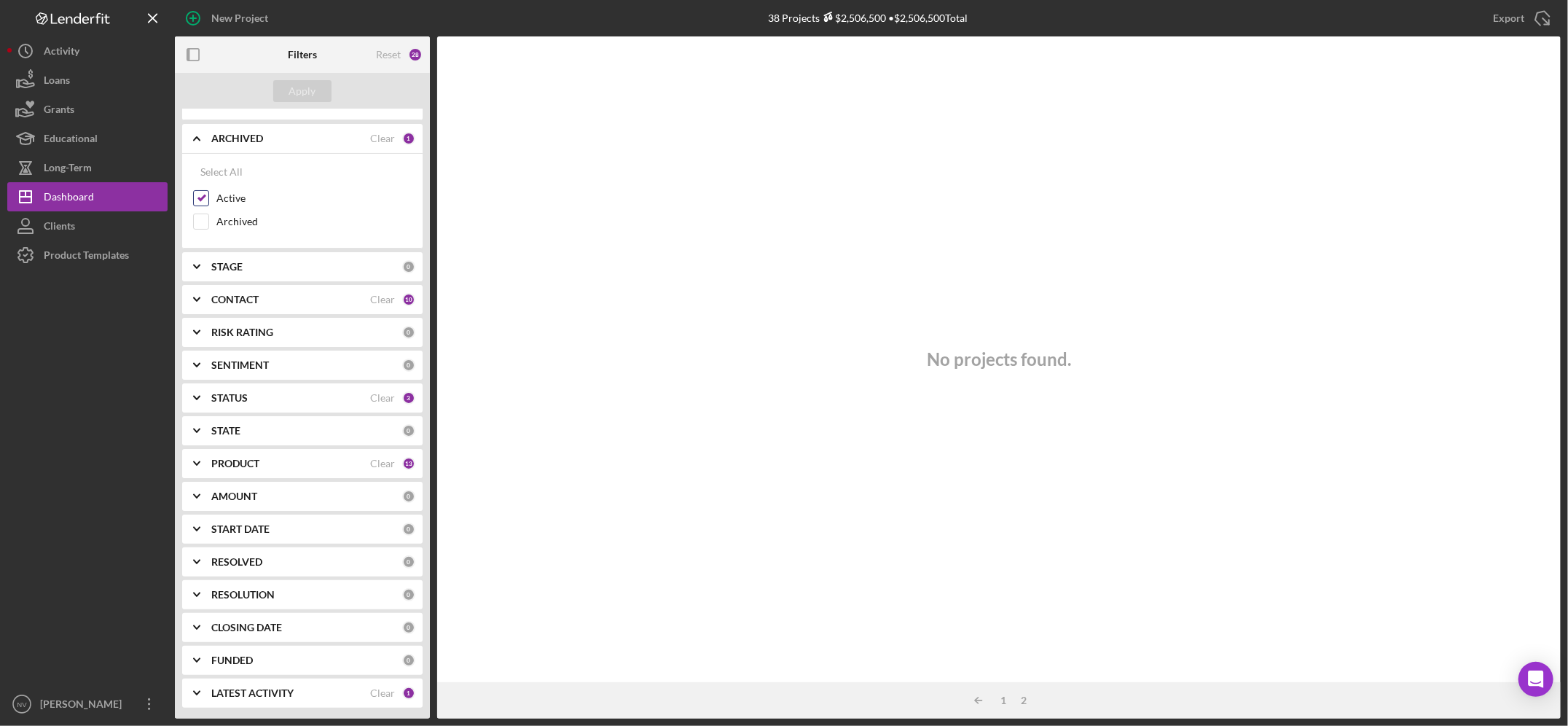
drag, startPoint x: 895, startPoint y: 0, endPoint x: 351, endPoint y: 200, distance: 579.6
click at [351, 200] on label "Active" at bounding box center [314, 198] width 195 height 15
click at [208, 200] on input "Active" at bounding box center [201, 198] width 15 height 15
click at [403, 50] on div "Reset 27" at bounding box center [399, 54] width 47 height 36
click at [390, 55] on div "Reset" at bounding box center [389, 55] width 25 height 12
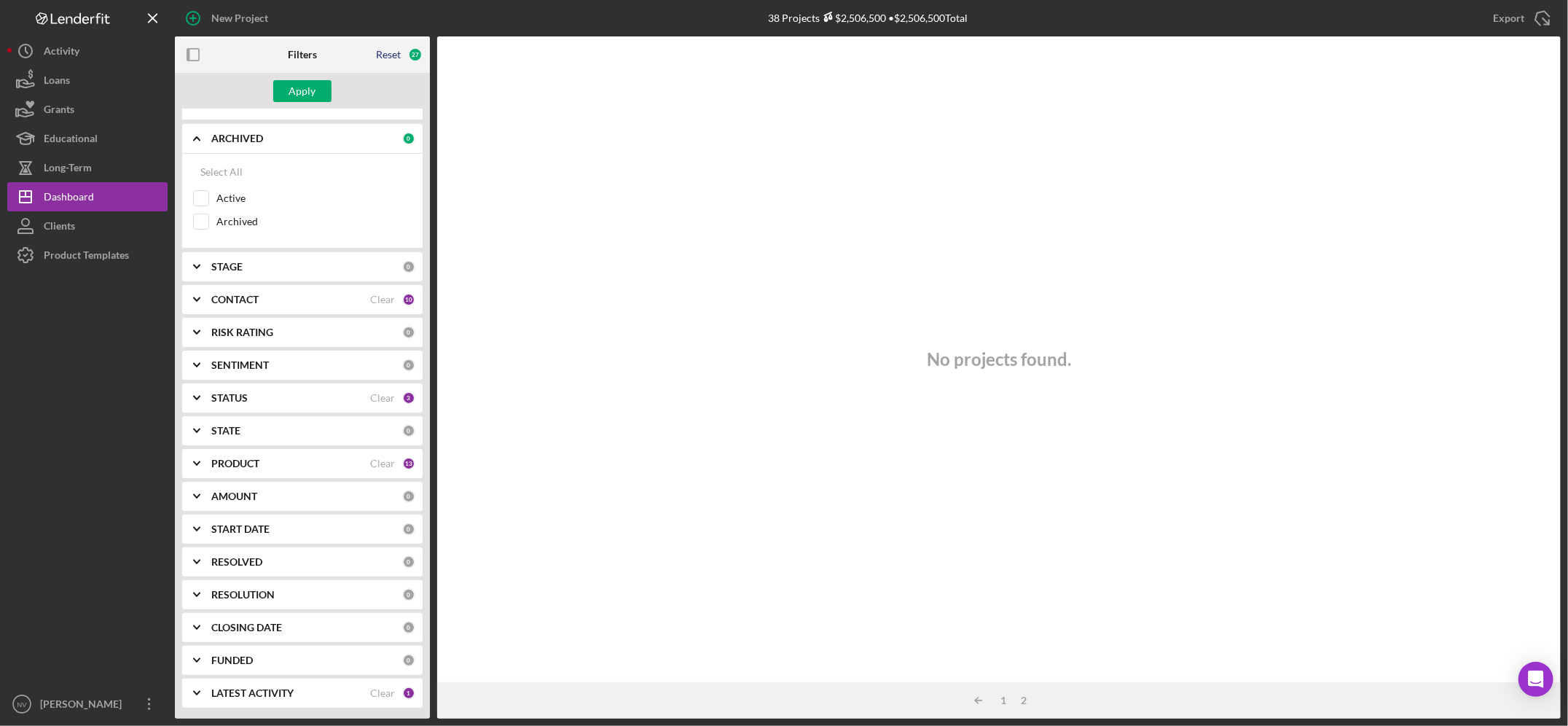
checkbox input "true"
click at [297, 84] on div "Apply" at bounding box center [302, 91] width 27 height 22
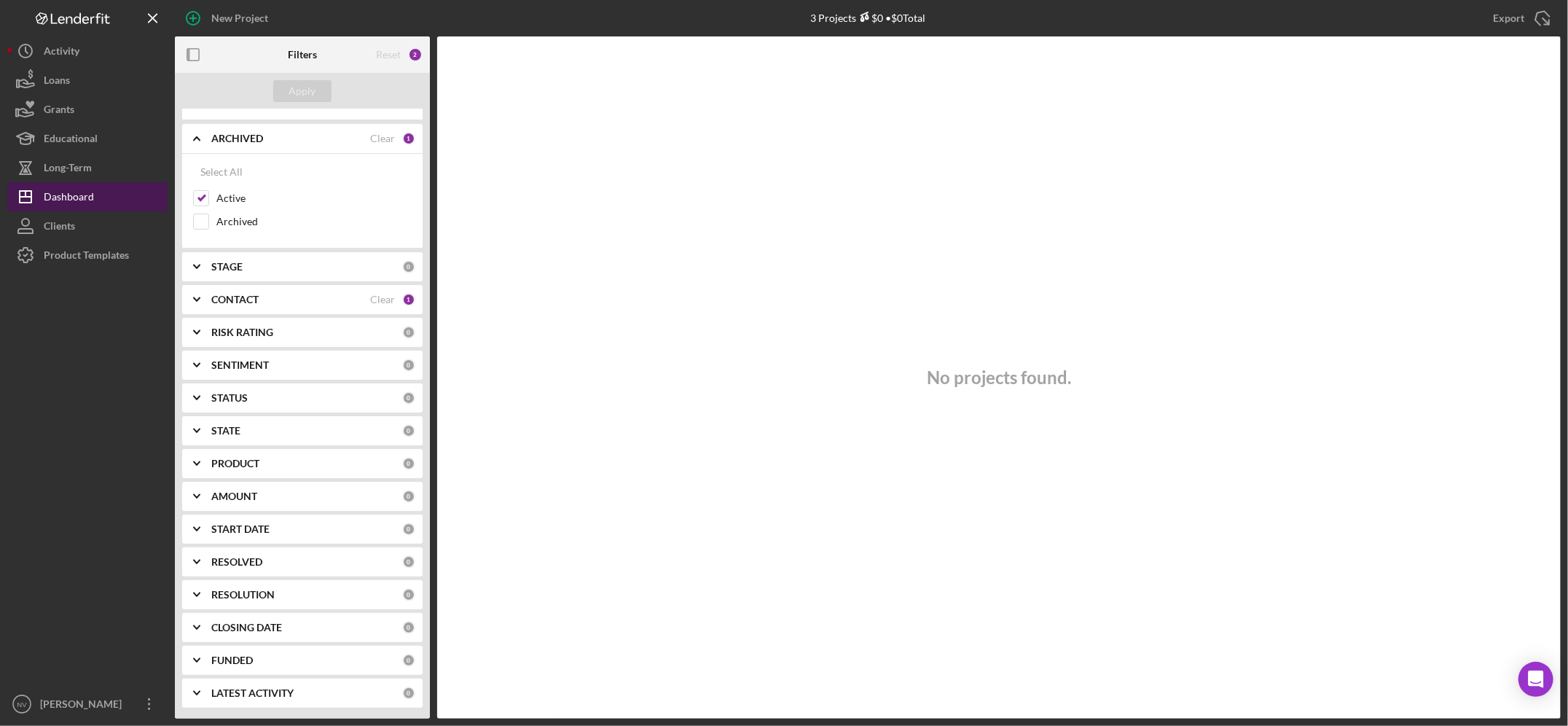
click at [103, 198] on button "Icon/Dashboard Dashboard" at bounding box center [87, 196] width 160 height 29
click at [209, 178] on div "Select All" at bounding box center [221, 172] width 42 height 29
click at [202, 219] on input "Archived" at bounding box center [201, 222] width 15 height 15
checkbox input "false"
click at [226, 137] on b "ARCHIVED" at bounding box center [237, 138] width 52 height 12
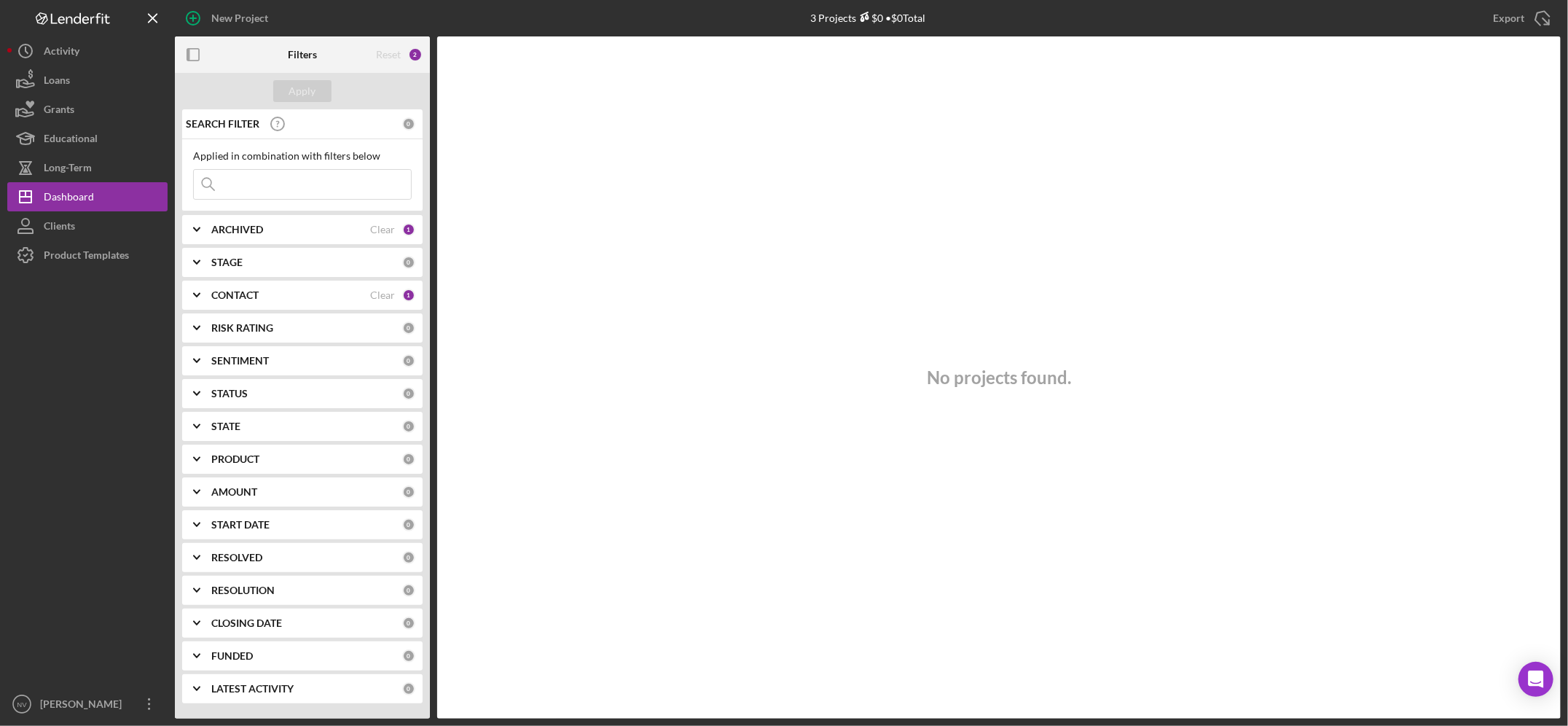
scroll to position [0, 0]
click at [235, 251] on div "STAGE 0" at bounding box center [313, 262] width 204 height 29
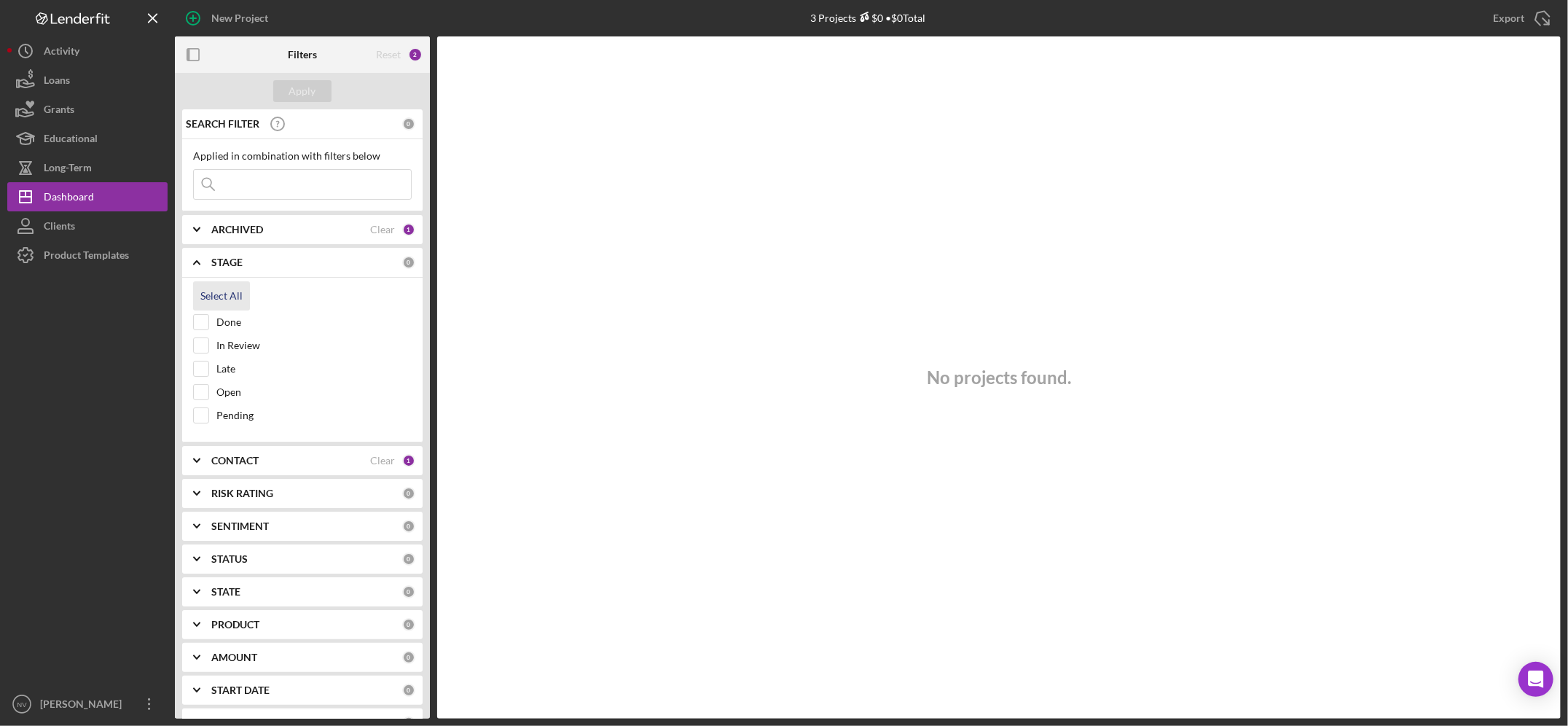
click at [232, 293] on div "Select All" at bounding box center [221, 295] width 42 height 29
checkbox input "true"
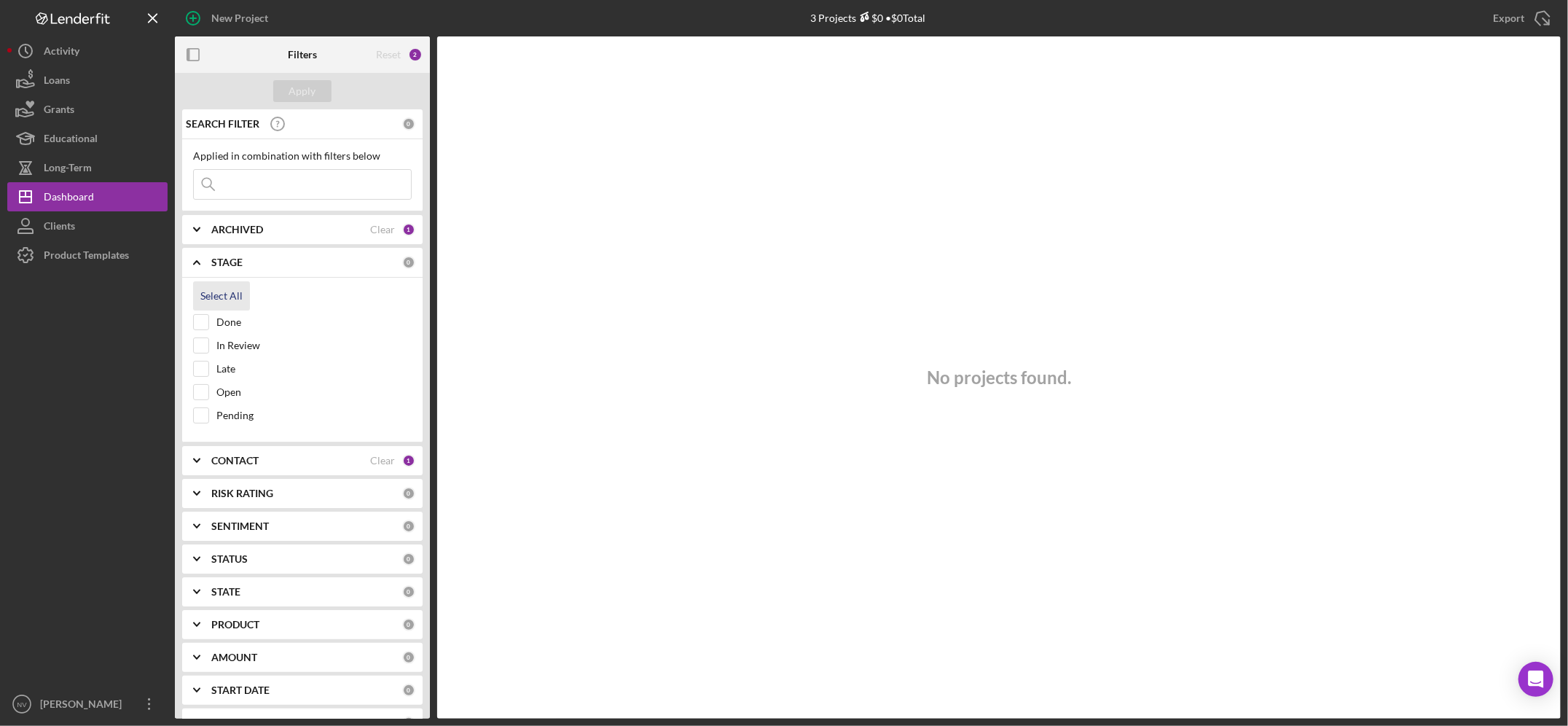
checkbox input "true"
click at [223, 259] on b "STAGE" at bounding box center [227, 262] width 31 height 12
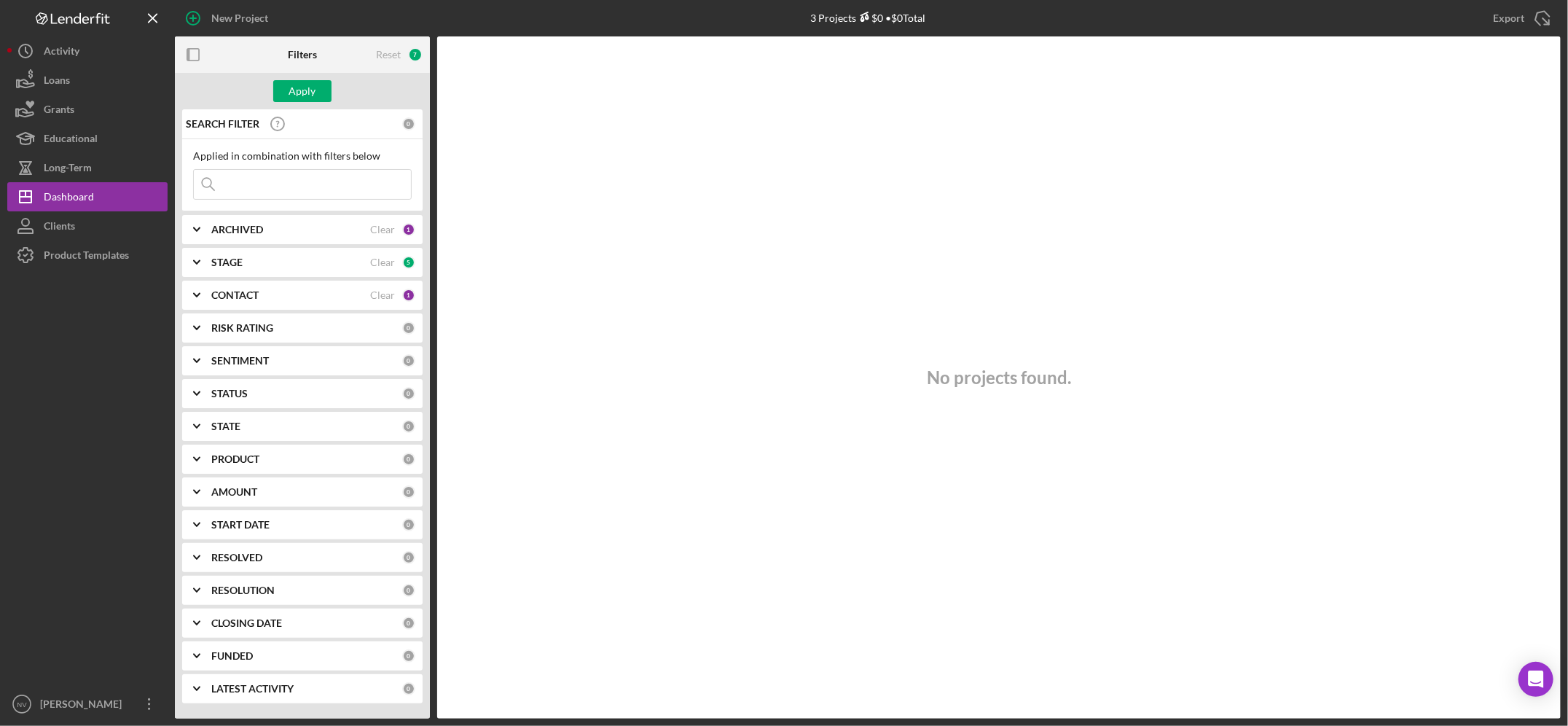
click at [245, 292] on b "CONTACT" at bounding box center [235, 295] width 47 height 12
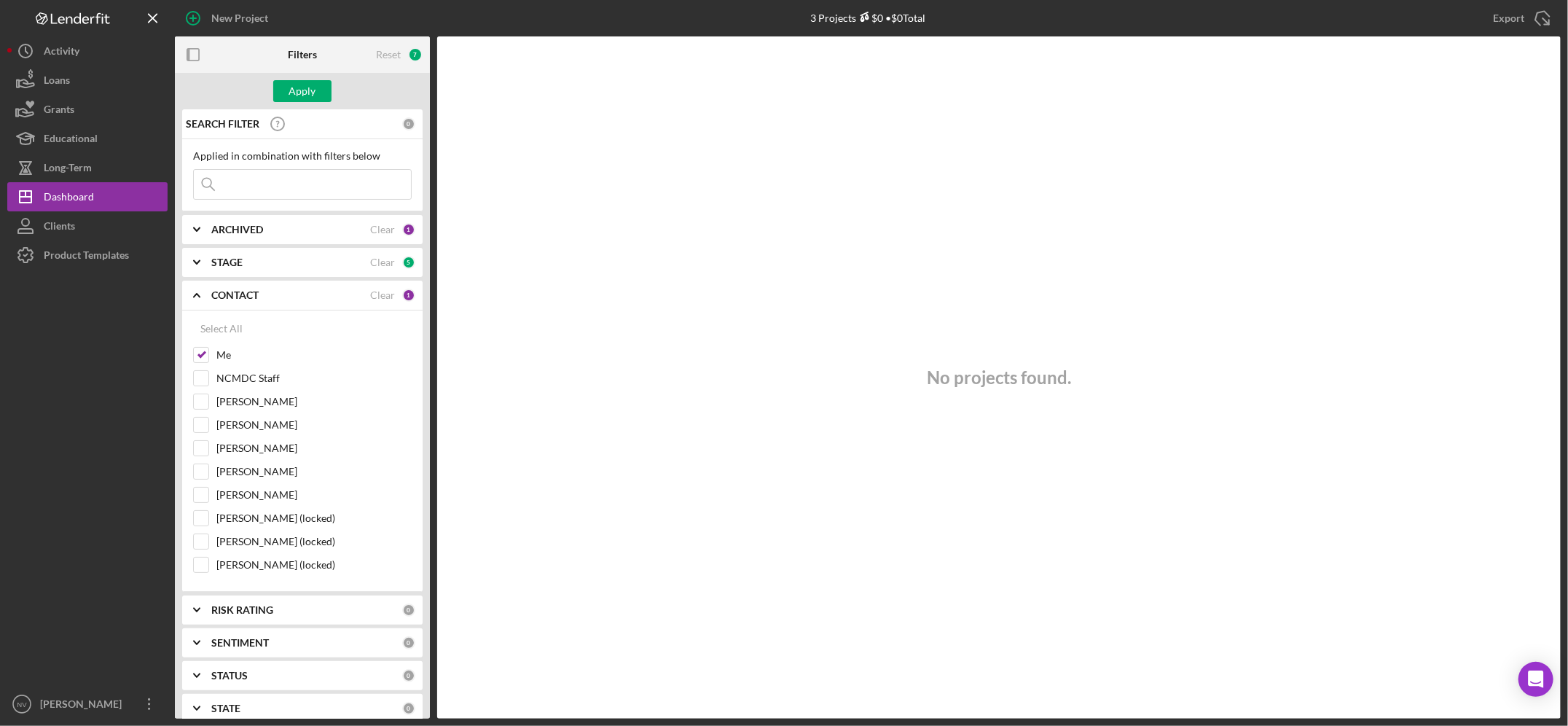
click at [247, 292] on b "CONTACT" at bounding box center [235, 295] width 47 height 12
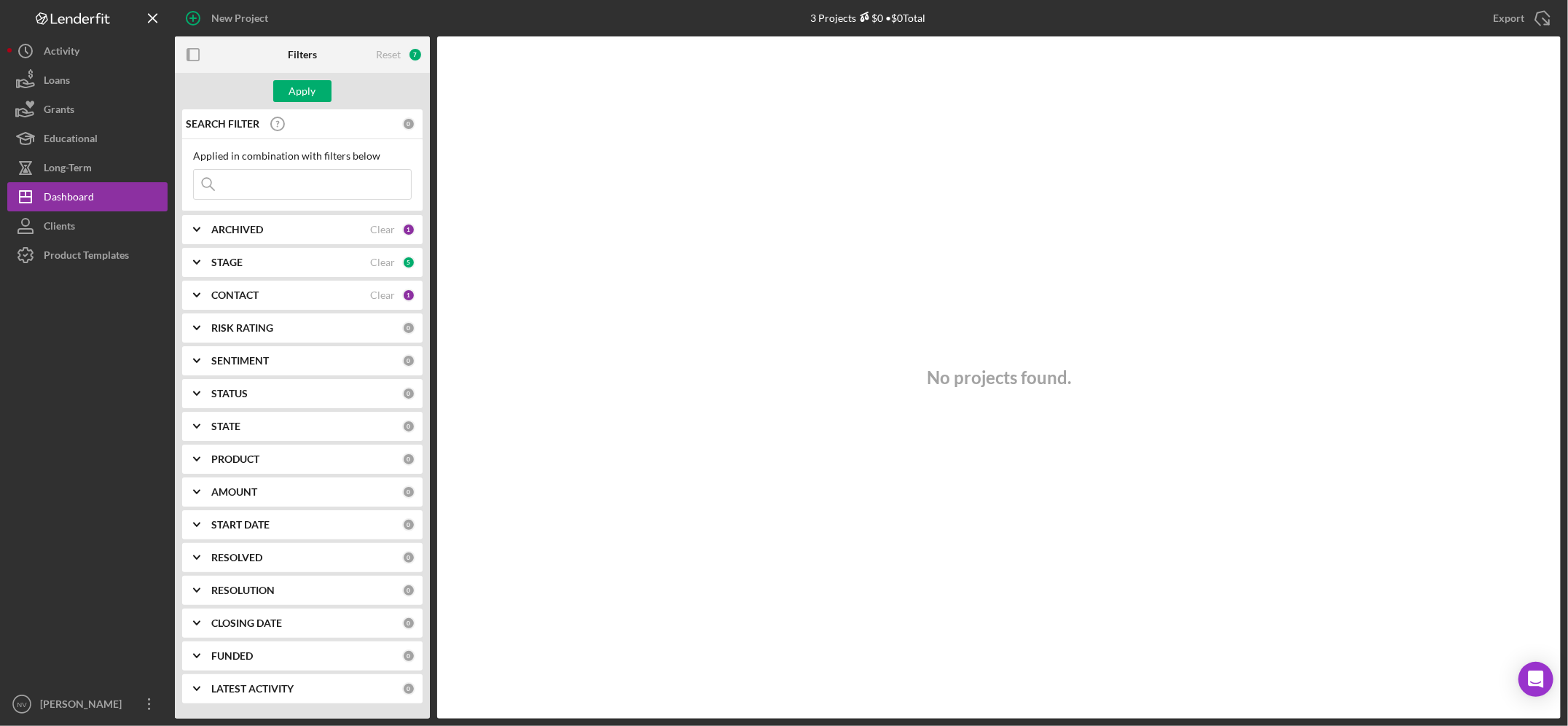
click at [247, 292] on b "CONTACT" at bounding box center [235, 295] width 47 height 12
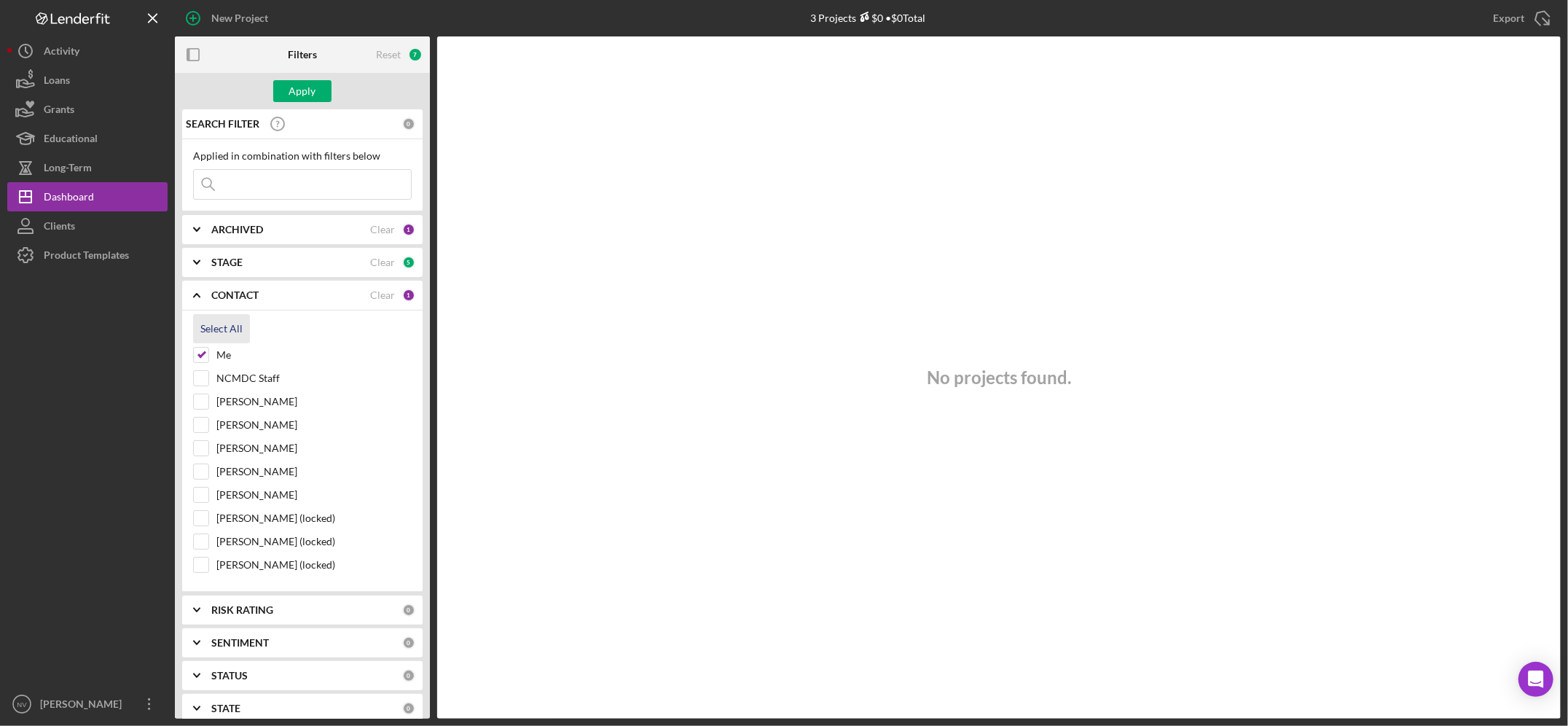
click at [226, 311] on div "Select All" at bounding box center [221, 328] width 42 height 29
checkbox input "true"
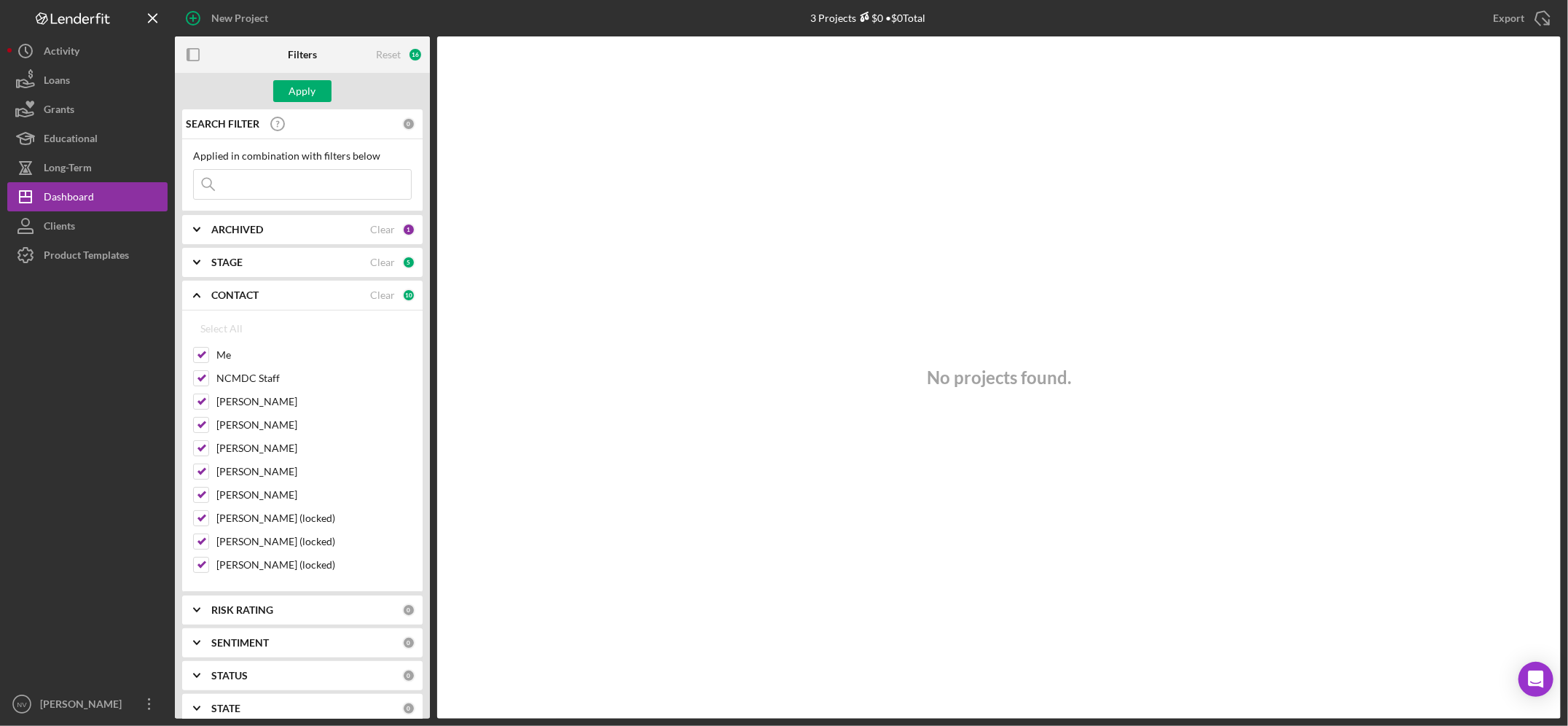
checkbox input "true"
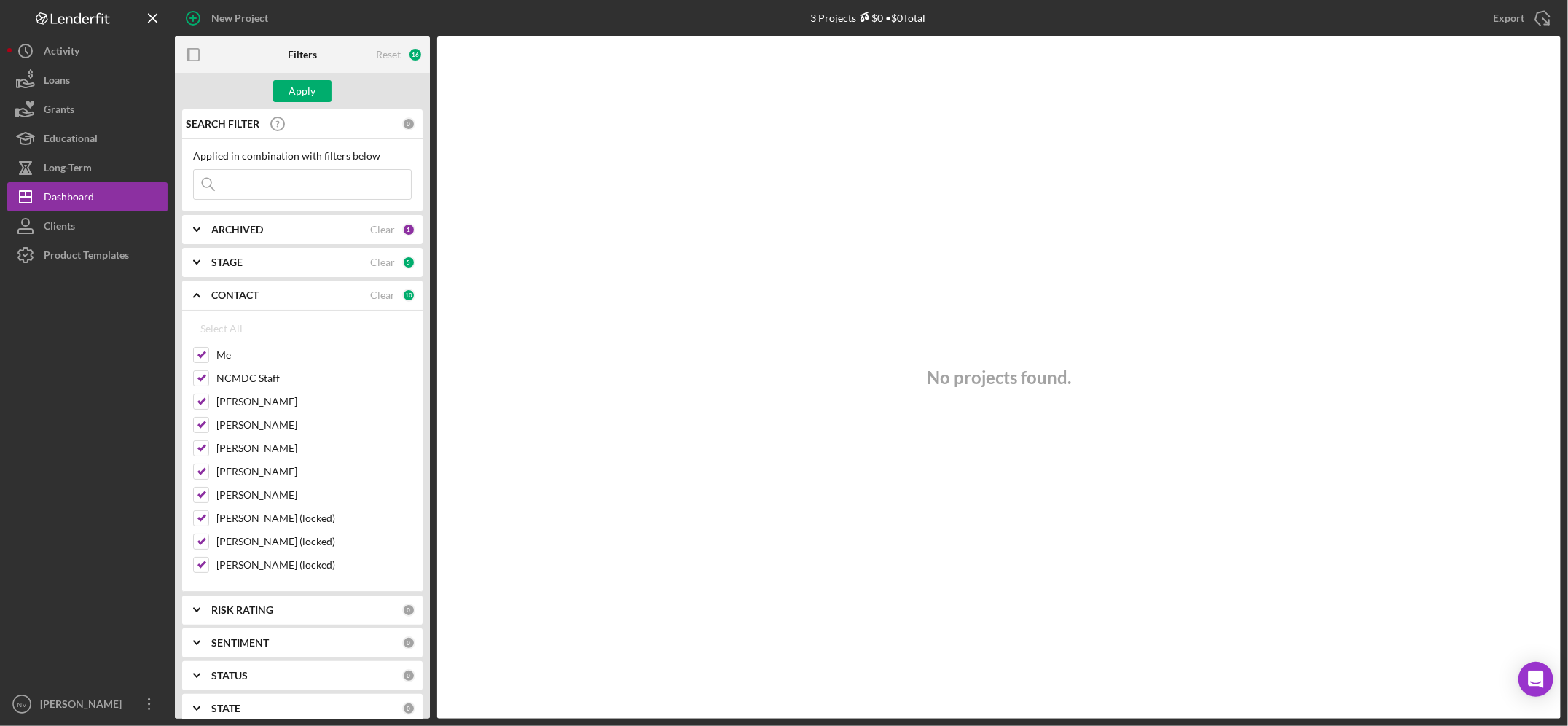
click at [228, 294] on b "CONTACT" at bounding box center [235, 295] width 47 height 12
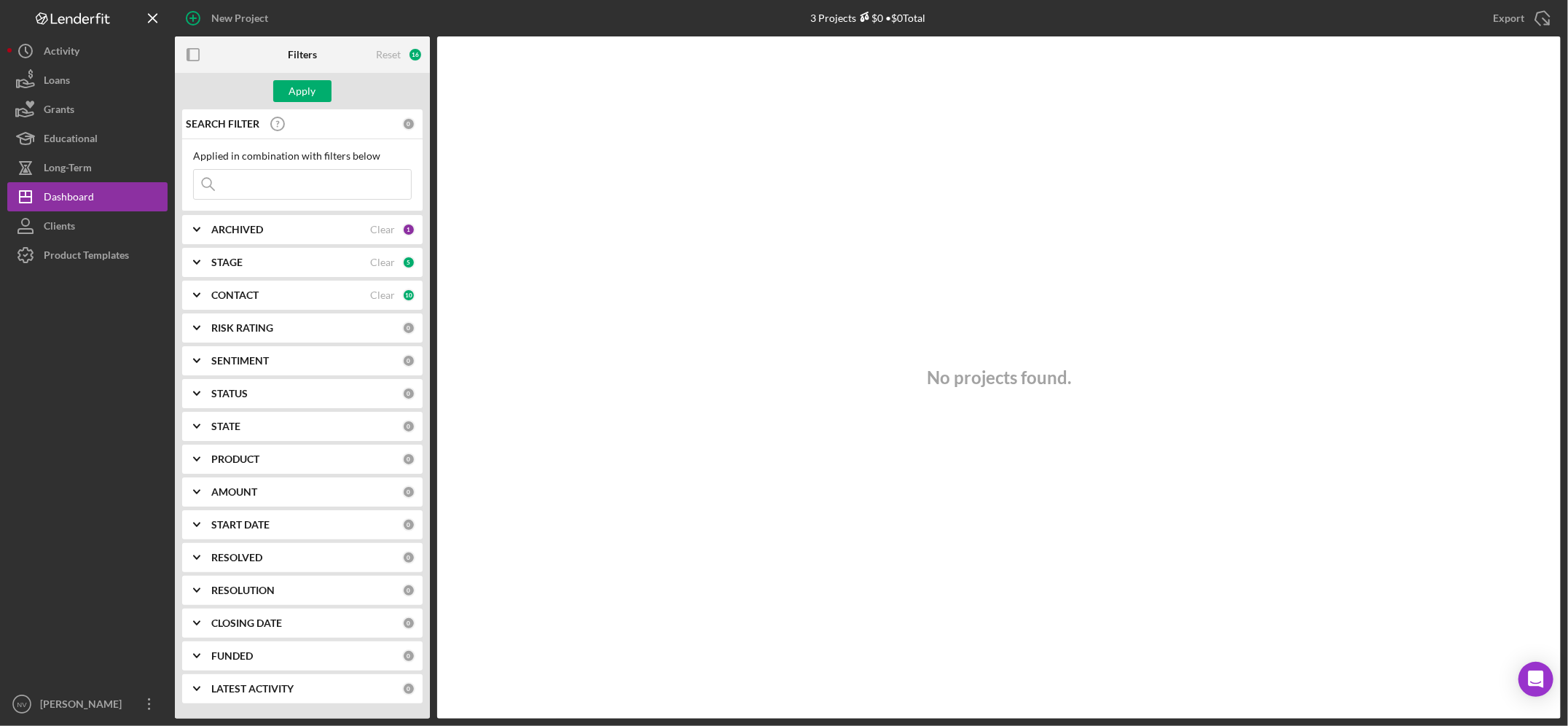
click at [252, 311] on div "RISK RATING 0" at bounding box center [313, 328] width 204 height 29
click at [251, 311] on div "RISK RATING 0" at bounding box center [313, 328] width 204 height 29
click at [244, 311] on b "SENTIMENT" at bounding box center [240, 361] width 58 height 12
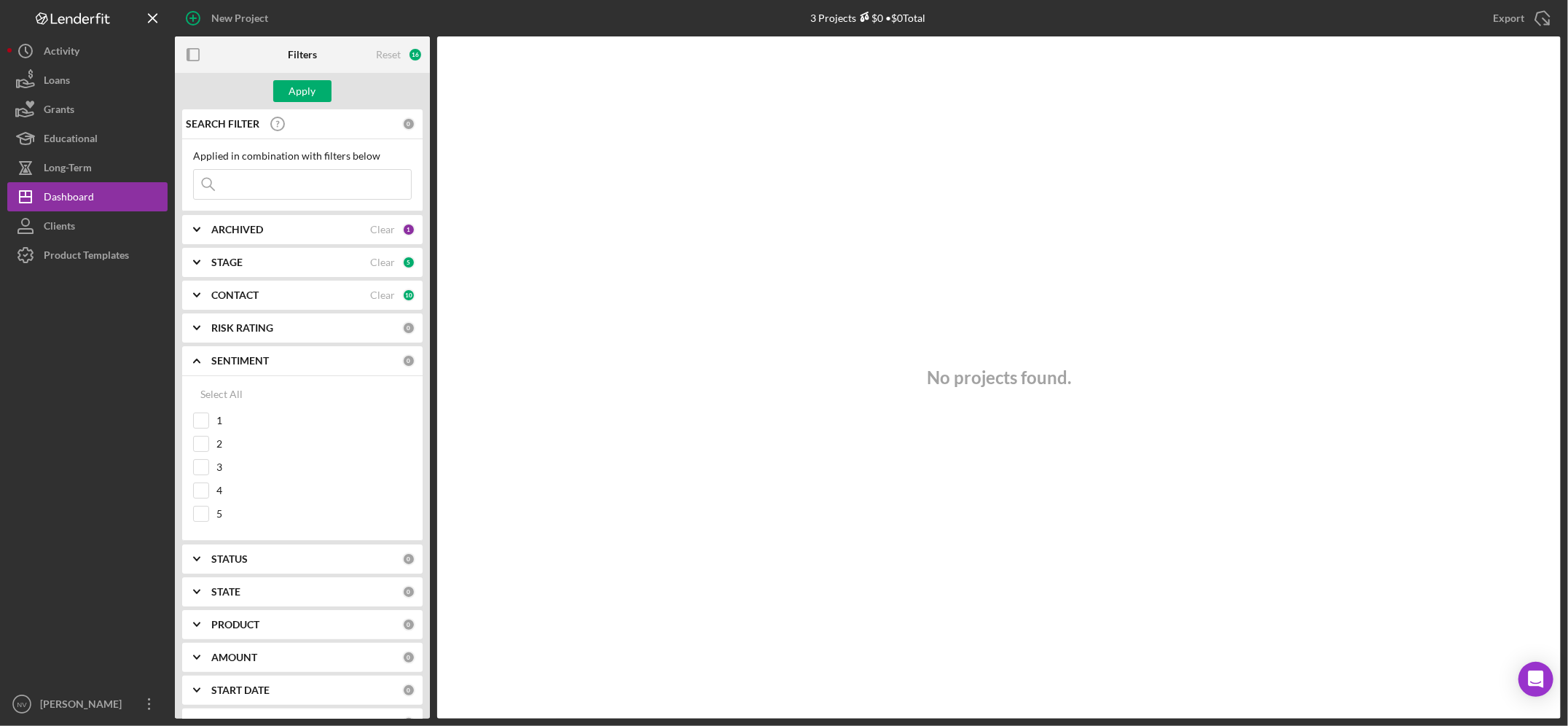
click at [244, 311] on b "SENTIMENT" at bounding box center [240, 361] width 58 height 12
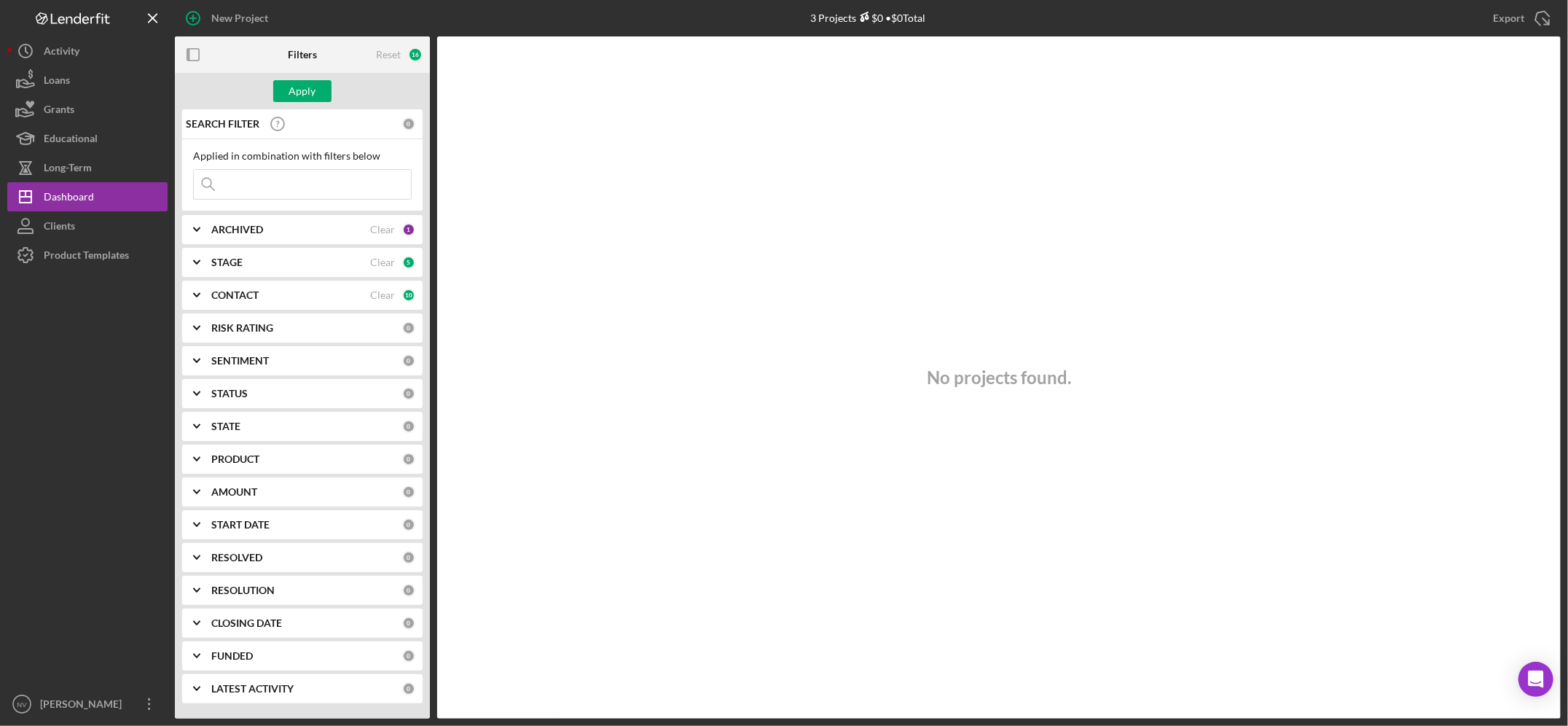
click at [234, 311] on b "STATUS" at bounding box center [229, 393] width 36 height 12
click at [229, 311] on b "STATE" at bounding box center [225, 427] width 29 height 12
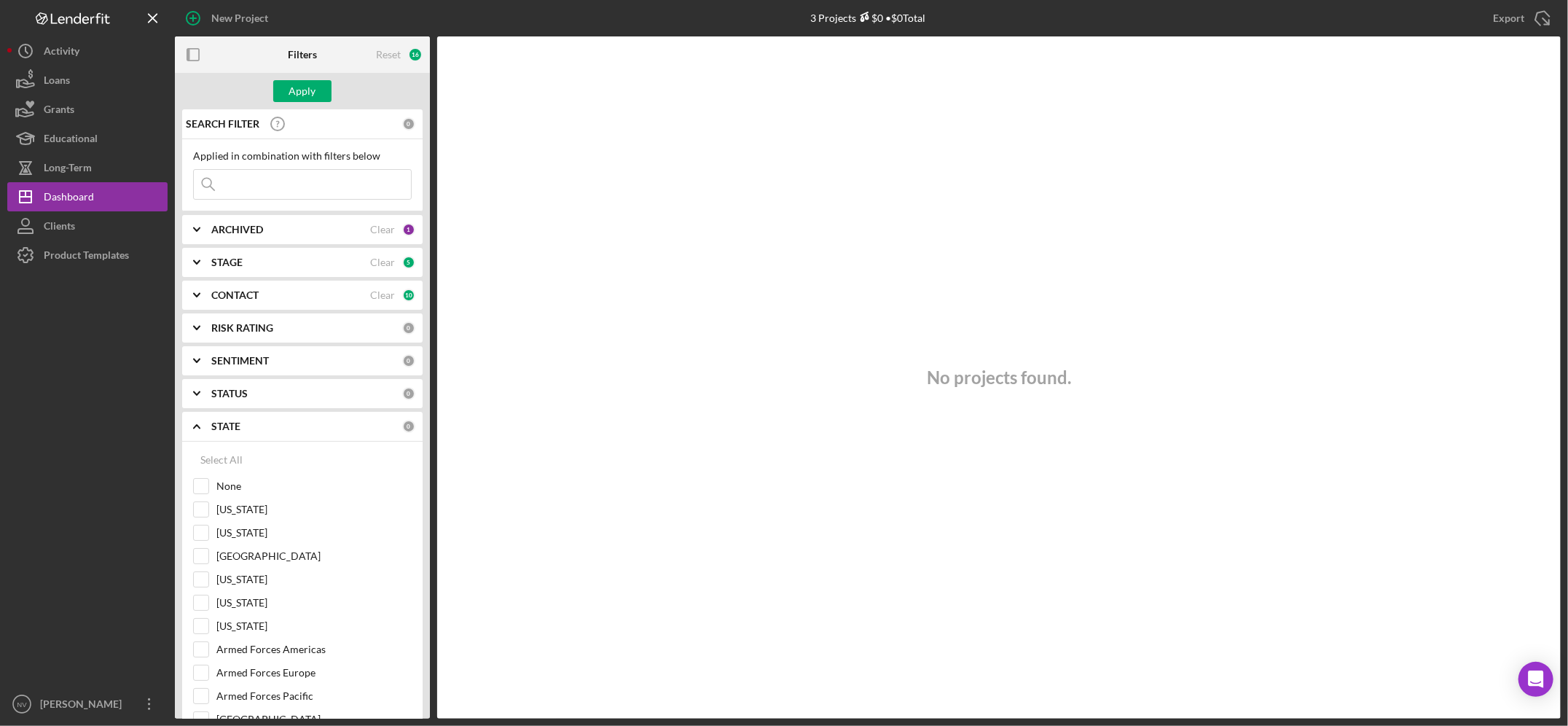
click at [230, 311] on b "STATE" at bounding box center [225, 427] width 29 height 12
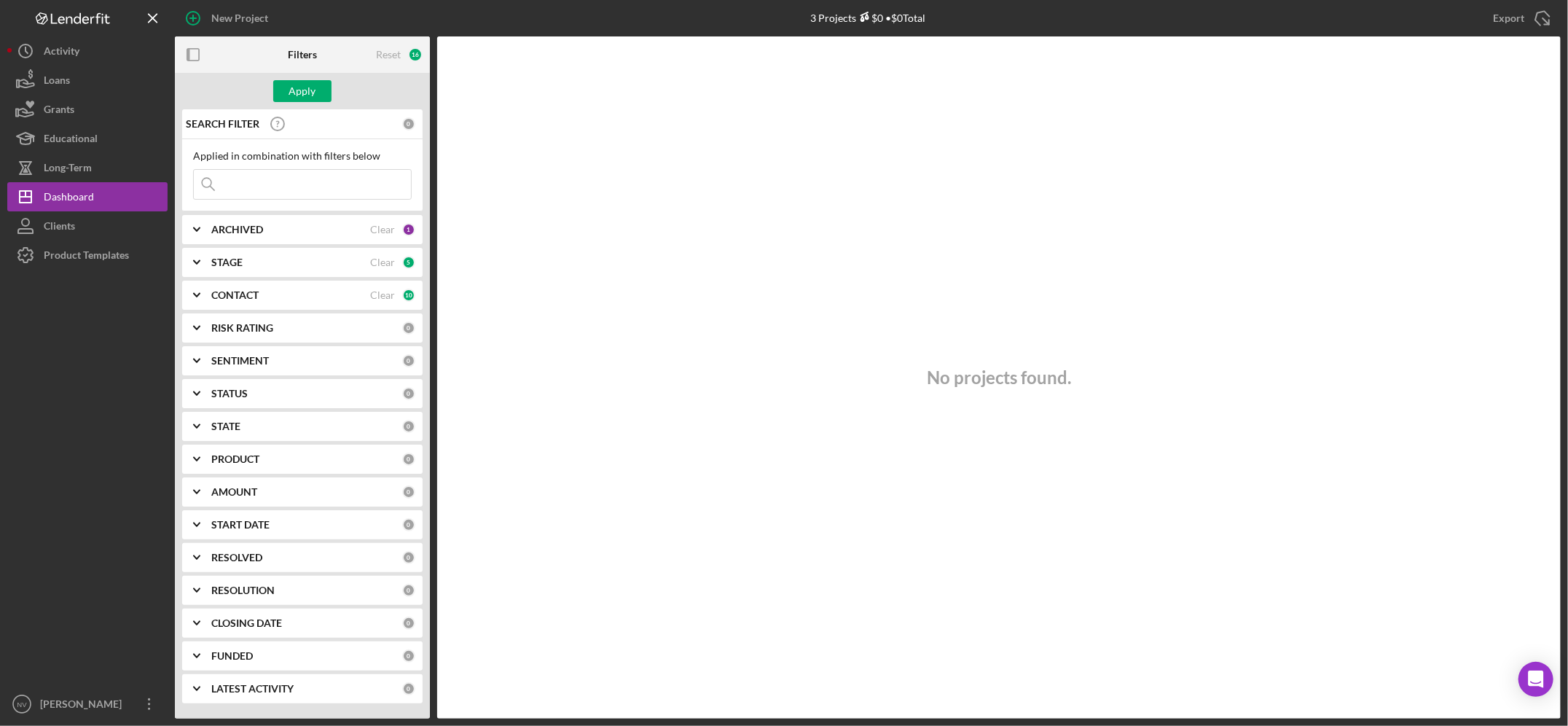
click at [232, 311] on b "PRODUCT" at bounding box center [235, 459] width 48 height 12
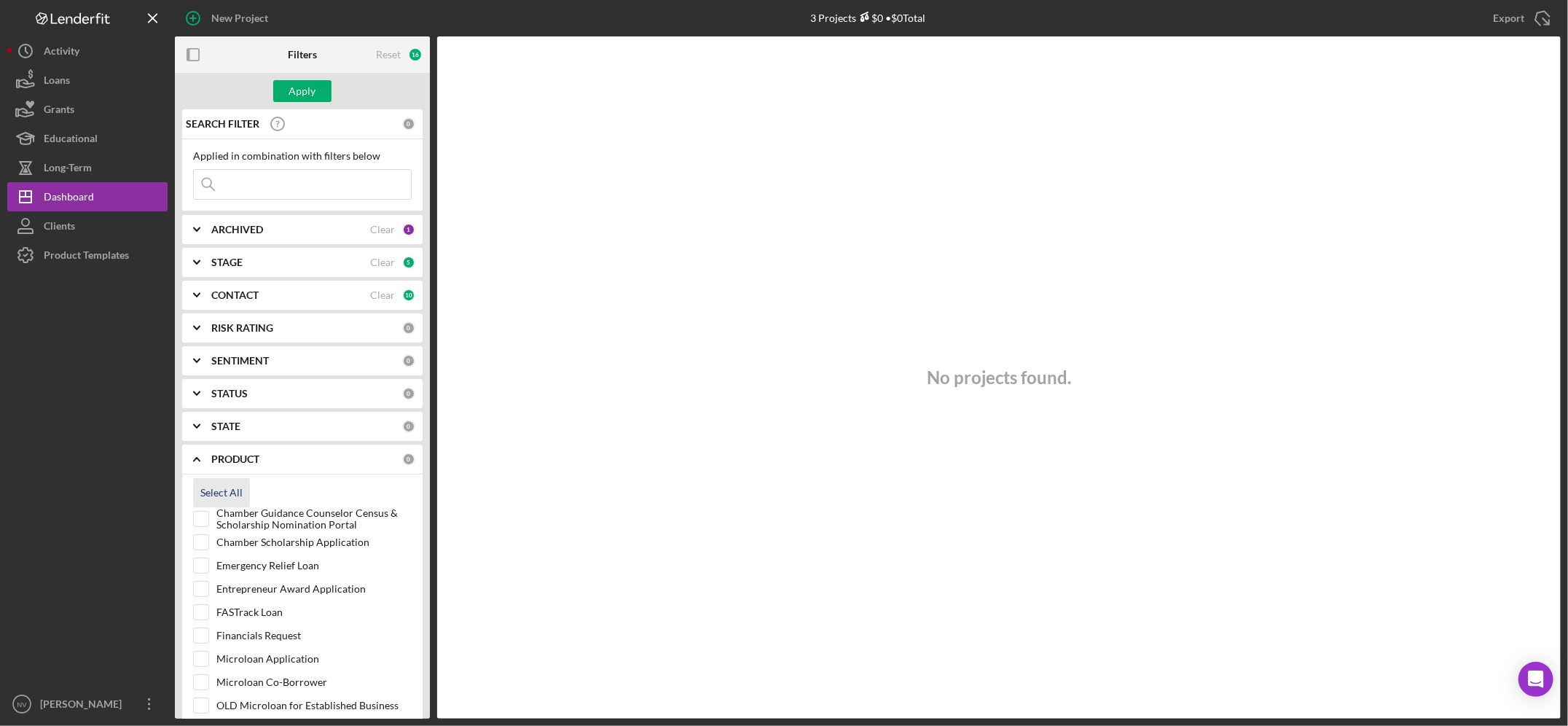
click at [231, 311] on div "Select All" at bounding box center [221, 492] width 42 height 29
checkbox input "true"
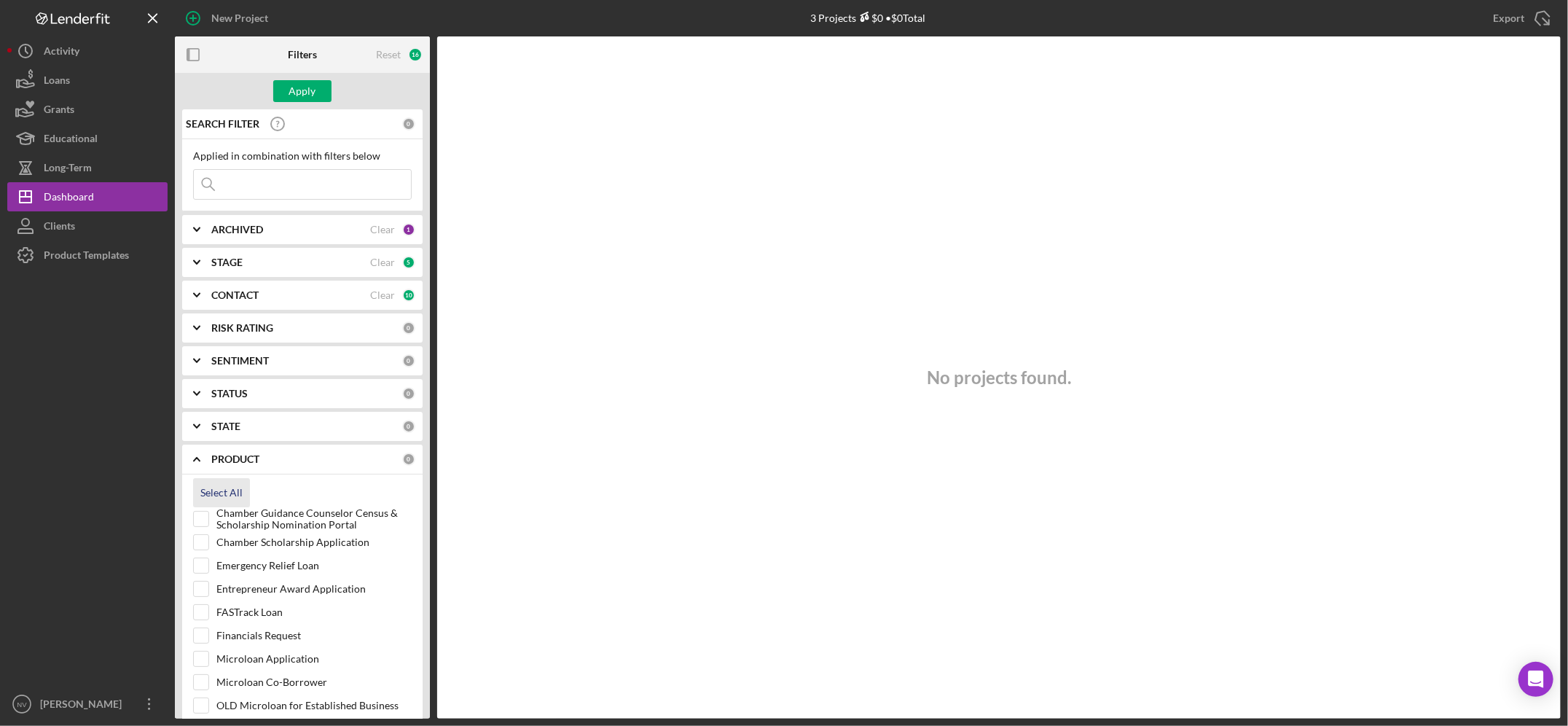
checkbox input "true"
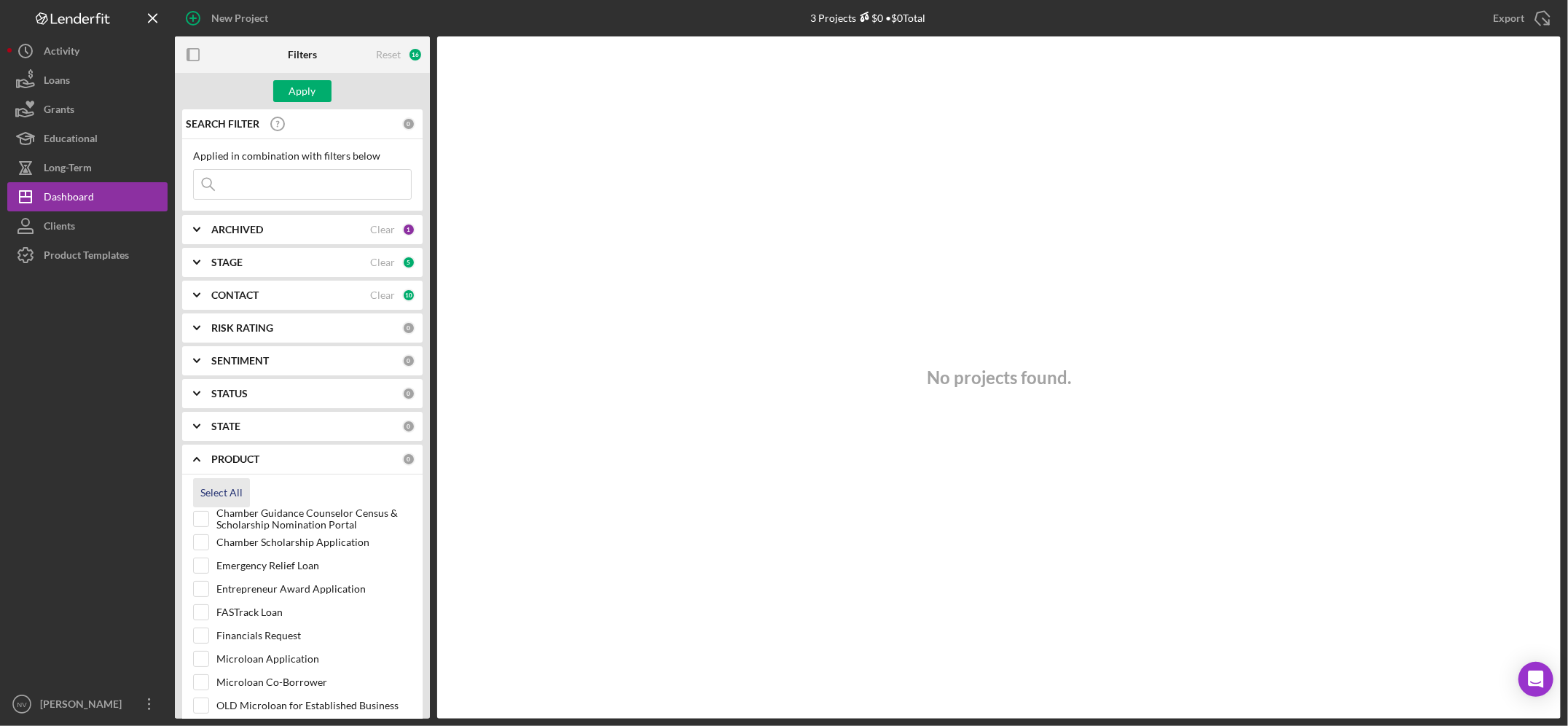
checkbox input "true"
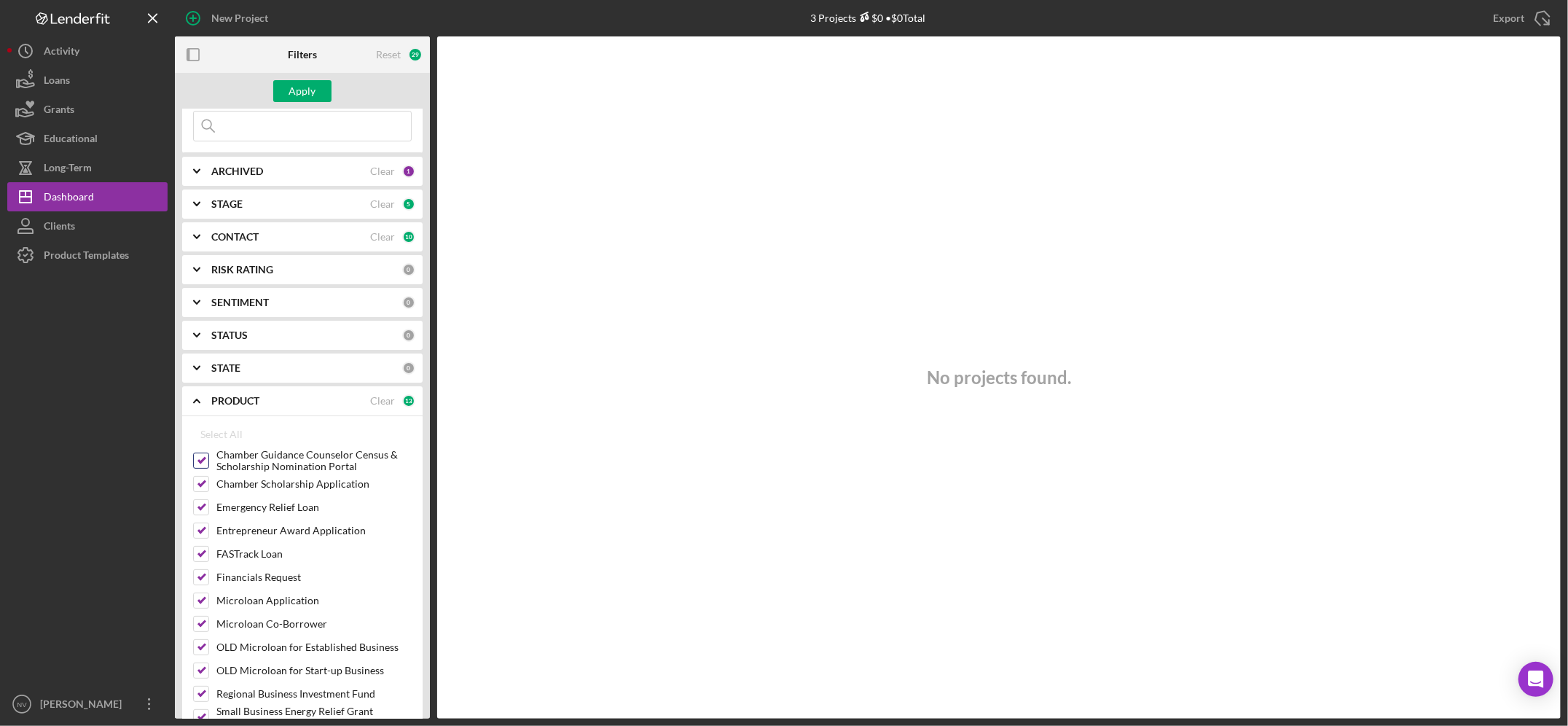
scroll to position [253, 0]
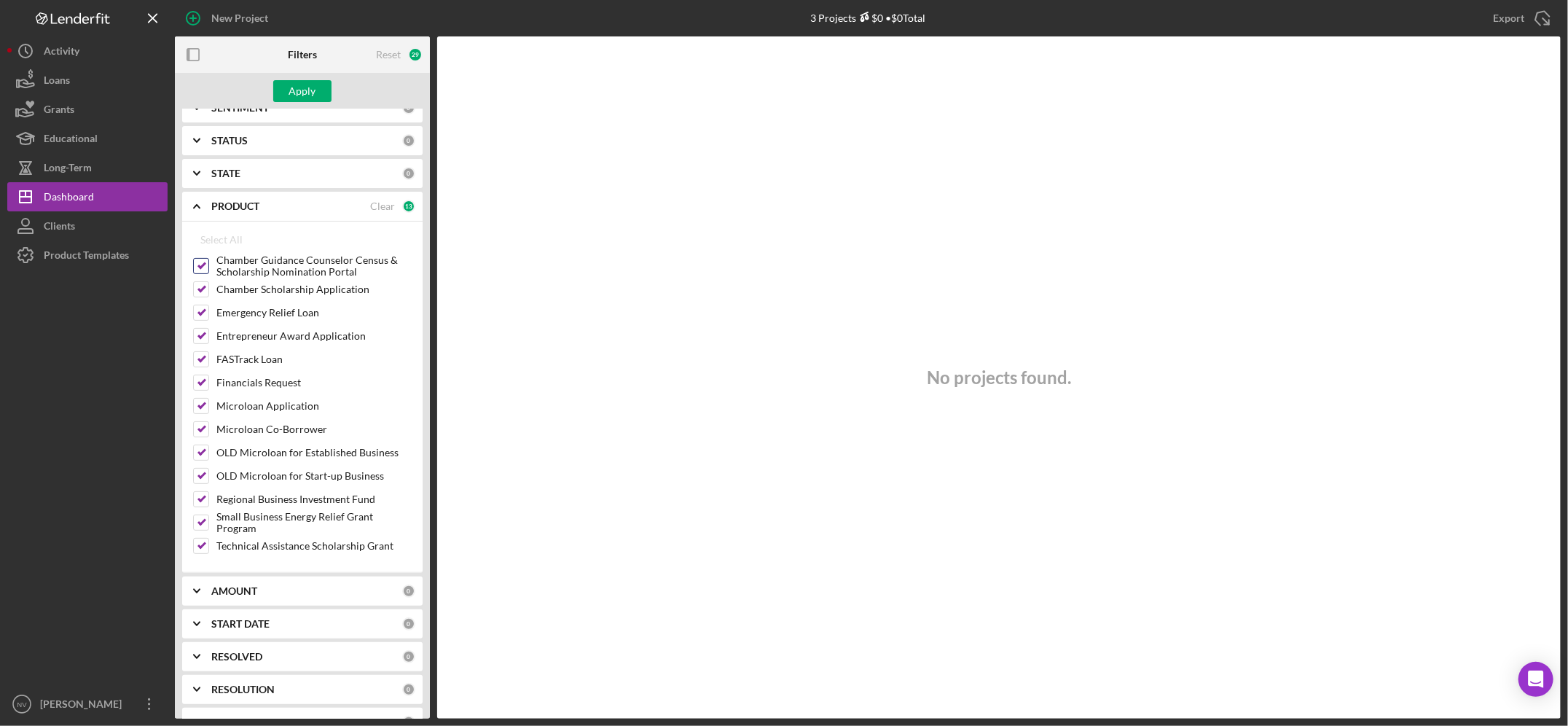
click at [224, 262] on label "Chamber Guidance Counselor Census & Scholarship Nomination Portal" at bounding box center [314, 266] width 195 height 15
click at [208, 262] on input "Chamber Guidance Counselor Census & Scholarship Nomination Portal" at bounding box center [201, 266] width 15 height 15
checkbox input "false"
click at [234, 282] on label "Chamber Scholarship Application" at bounding box center [314, 289] width 195 height 15
click at [208, 282] on input "Chamber Scholarship Application" at bounding box center [201, 289] width 15 height 15
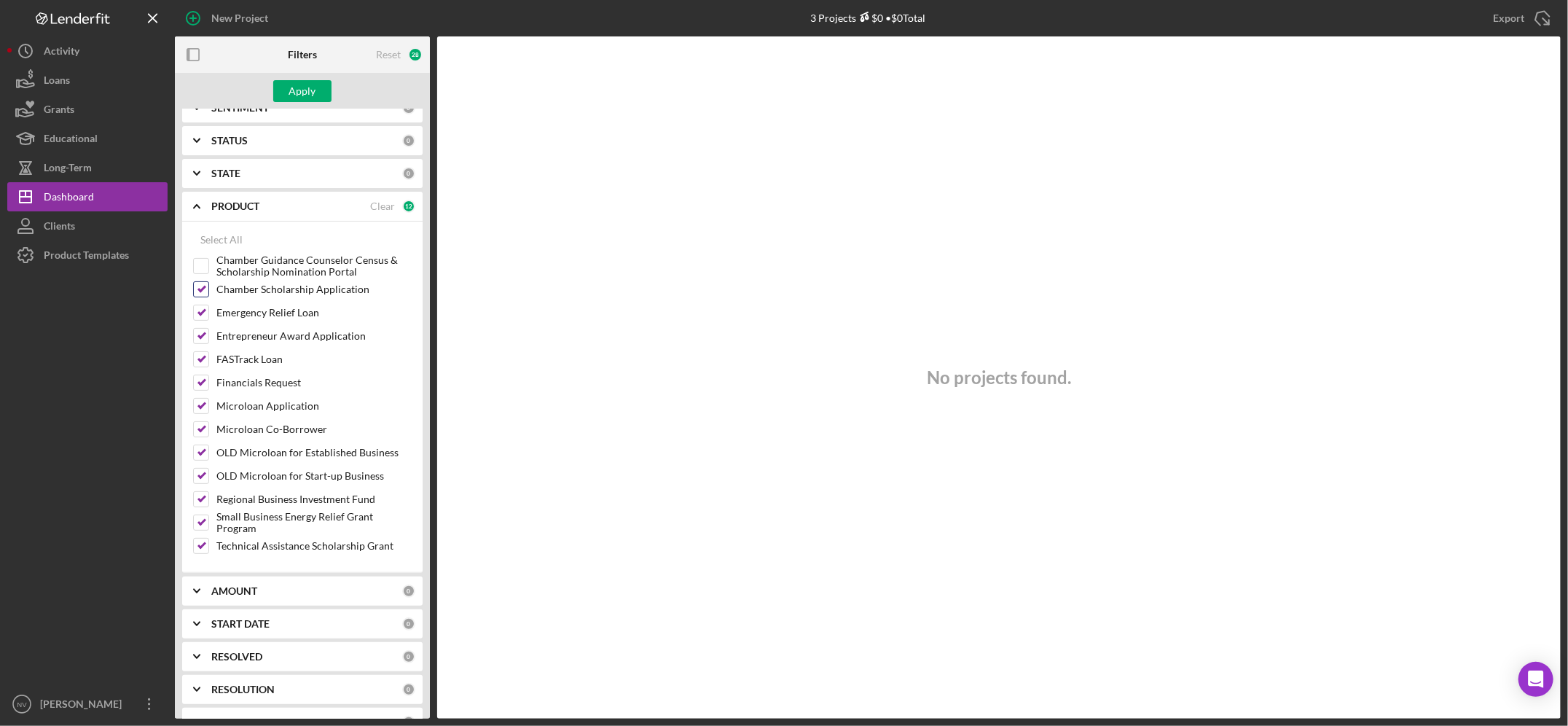
checkbox input "false"
click at [262, 308] on label "Emergency Relief Loan" at bounding box center [314, 313] width 195 height 15
click at [208, 308] on input "Emergency Relief Loan" at bounding box center [201, 313] width 15 height 15
checkbox input "false"
click at [262, 311] on label "Entrepreneur Award Application" at bounding box center [314, 336] width 195 height 15
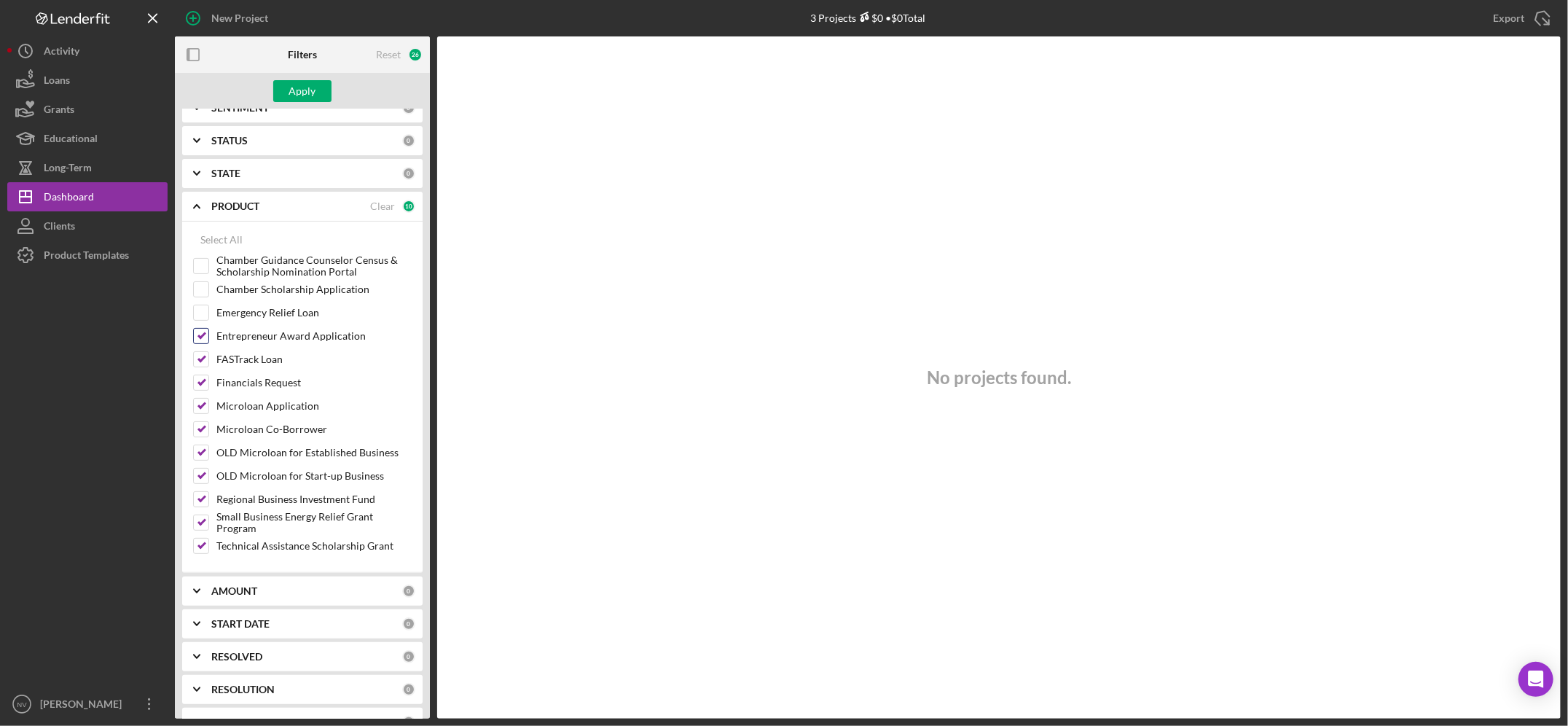
click at [208, 311] on input "Entrepreneur Award Application" at bounding box center [201, 336] width 15 height 15
checkbox input "false"
click at [259, 311] on label "FASTrack Loan" at bounding box center [314, 359] width 195 height 15
click at [208, 311] on input "FASTrack Loan" at bounding box center [201, 359] width 15 height 15
click at [272, 311] on label "FASTrack Loan" at bounding box center [314, 359] width 195 height 15
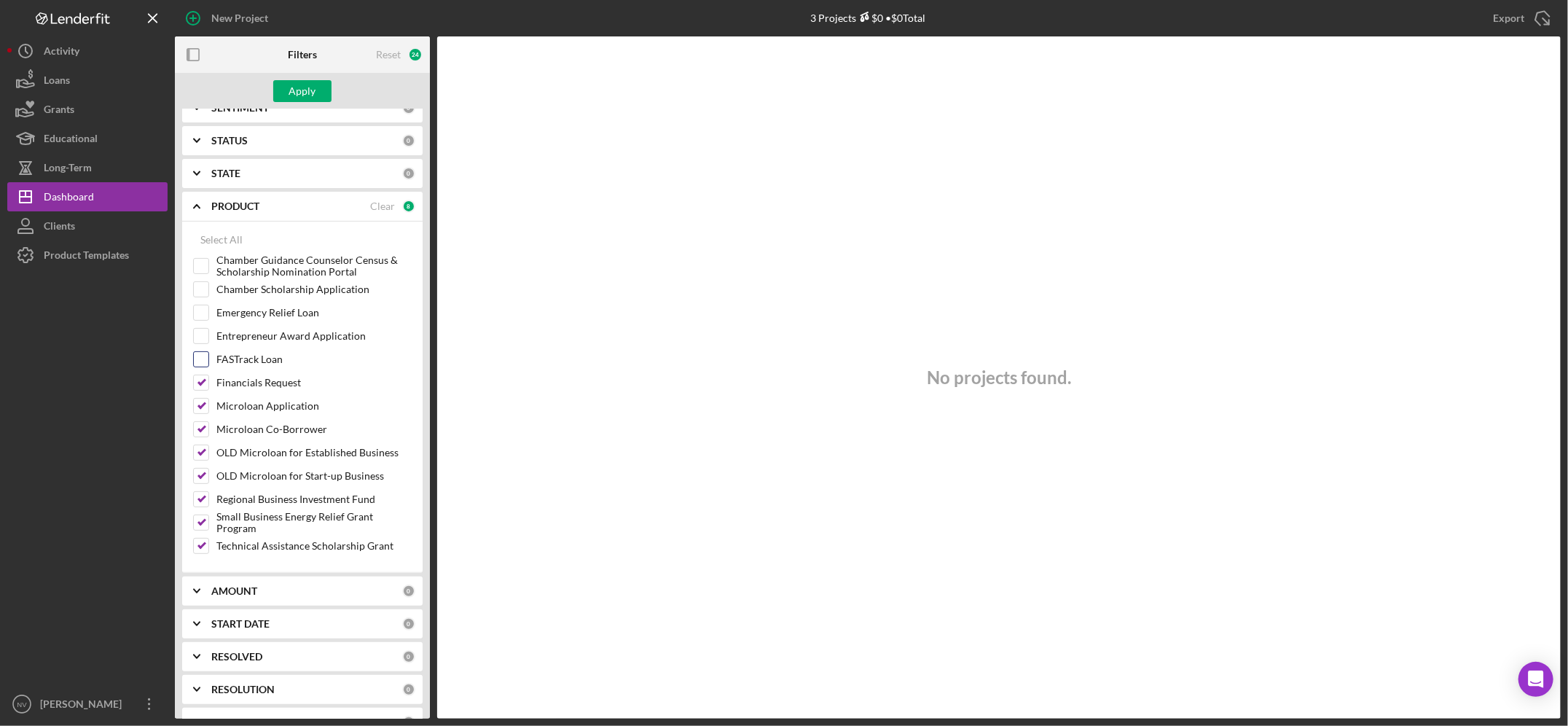
click at [208, 311] on input "FASTrack Loan" at bounding box center [201, 359] width 15 height 15
checkbox input "true"
click at [282, 311] on label "OLD Microloan for Established Business" at bounding box center [314, 452] width 195 height 15
click at [208, 311] on input "OLD Microloan for Established Business" at bounding box center [201, 452] width 15 height 15
checkbox input "false"
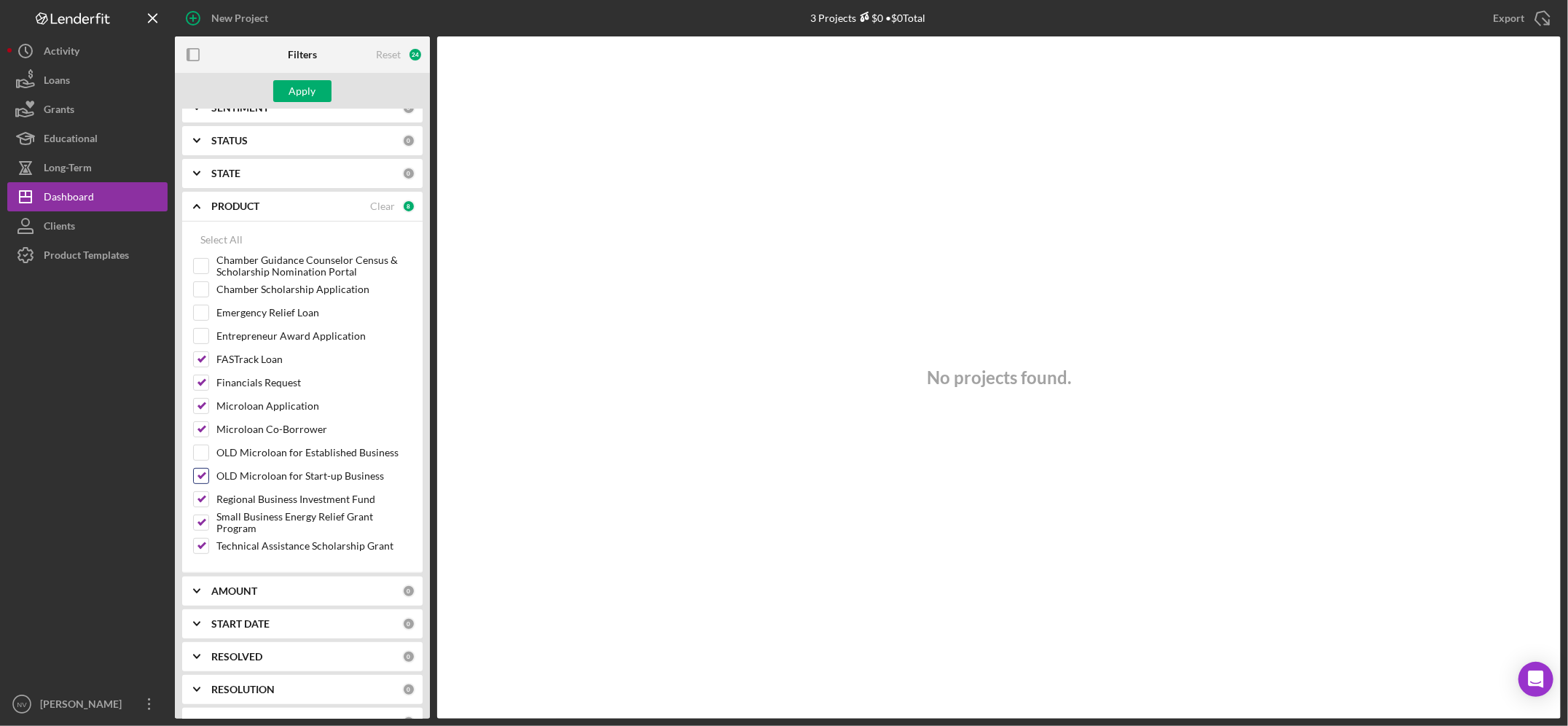
click at [272, 311] on label "OLD Microloan for Start-up Business" at bounding box center [314, 476] width 195 height 15
click at [208, 311] on input "OLD Microloan for Start-up Business" at bounding box center [201, 476] width 15 height 15
checkbox input "false"
click at [262, 311] on label "Regional Business Investment Fund" at bounding box center [314, 499] width 195 height 15
click at [208, 311] on input "Regional Business Investment Fund" at bounding box center [201, 499] width 15 height 15
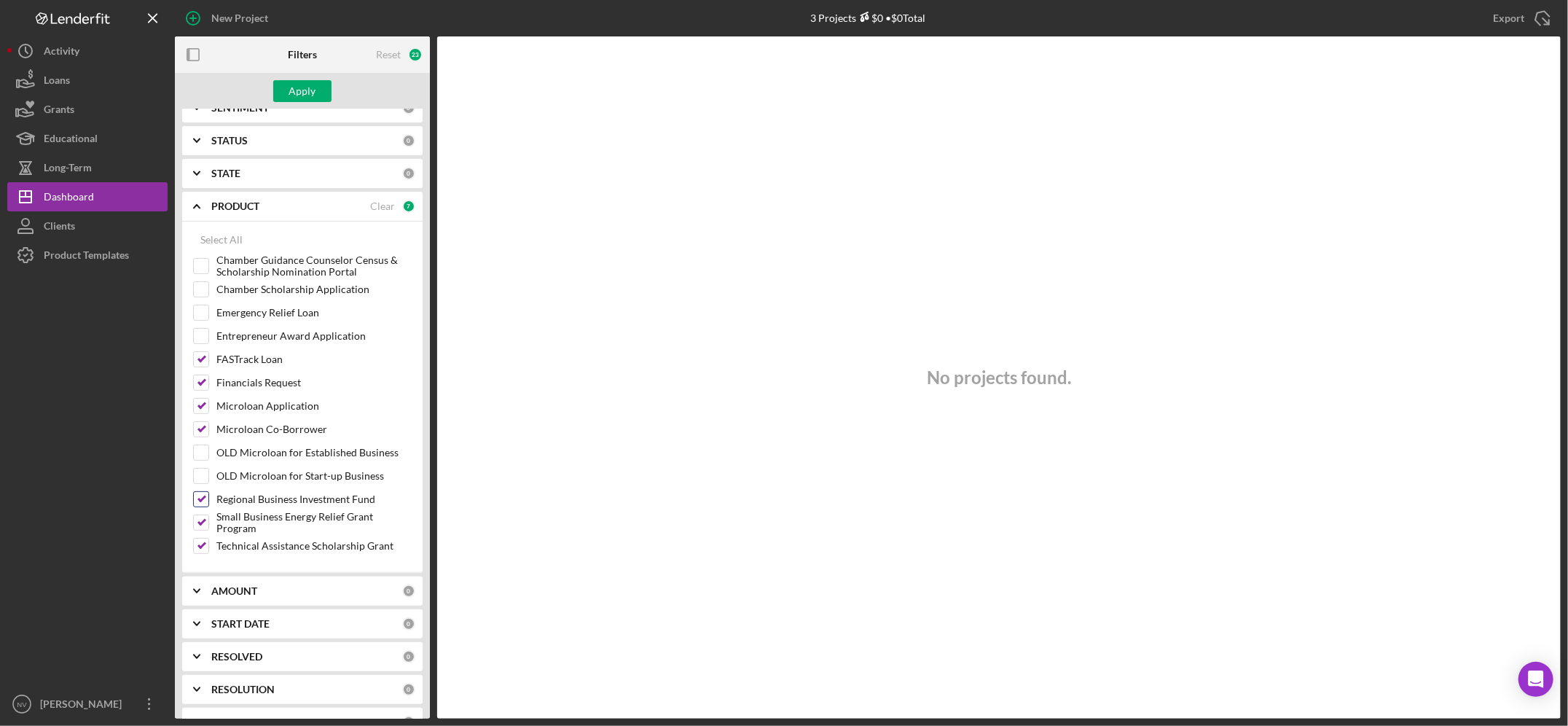
checkbox input "false"
click at [257, 311] on label "Small Business Energy Relief Grant Program" at bounding box center [314, 523] width 195 height 15
click at [208, 311] on input "Small Business Energy Relief Grant Program" at bounding box center [201, 523] width 15 height 15
checkbox input "false"
click at [256, 311] on label "Technical Assistance Scholarship Grant" at bounding box center [314, 546] width 195 height 15
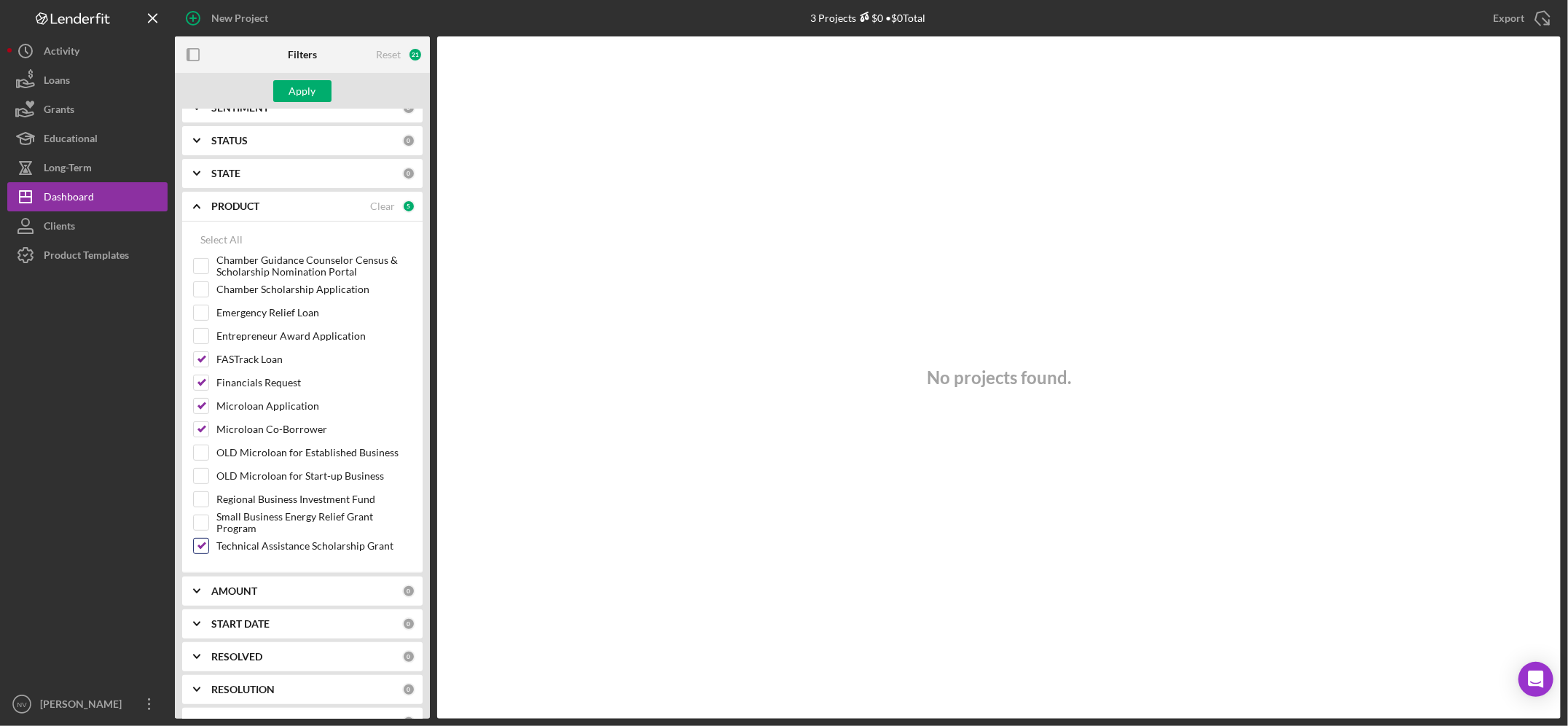
click at [208, 311] on input "Technical Assistance Scholarship Grant" at bounding box center [201, 546] width 15 height 15
checkbox input "false"
click at [305, 86] on div "Apply" at bounding box center [302, 91] width 27 height 22
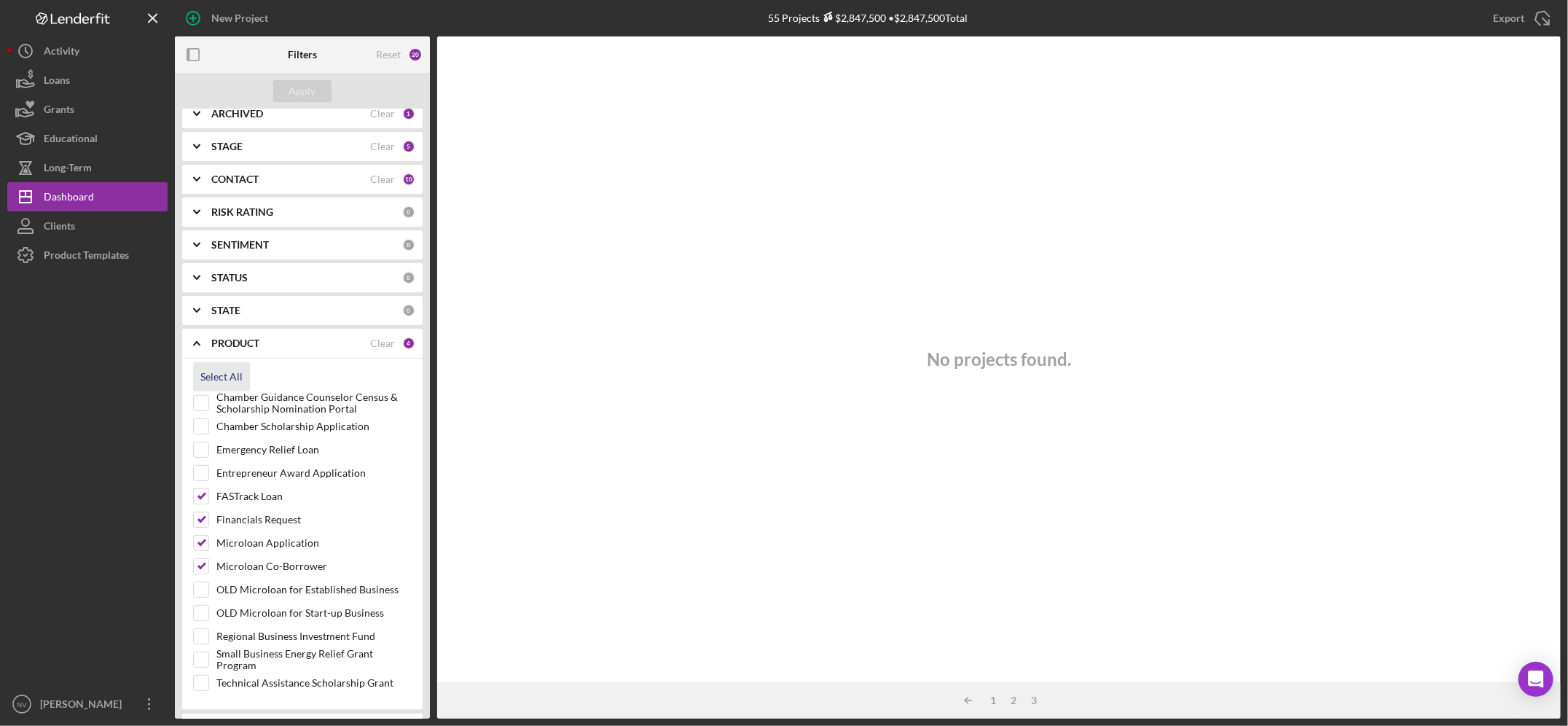
scroll to position [0, 0]
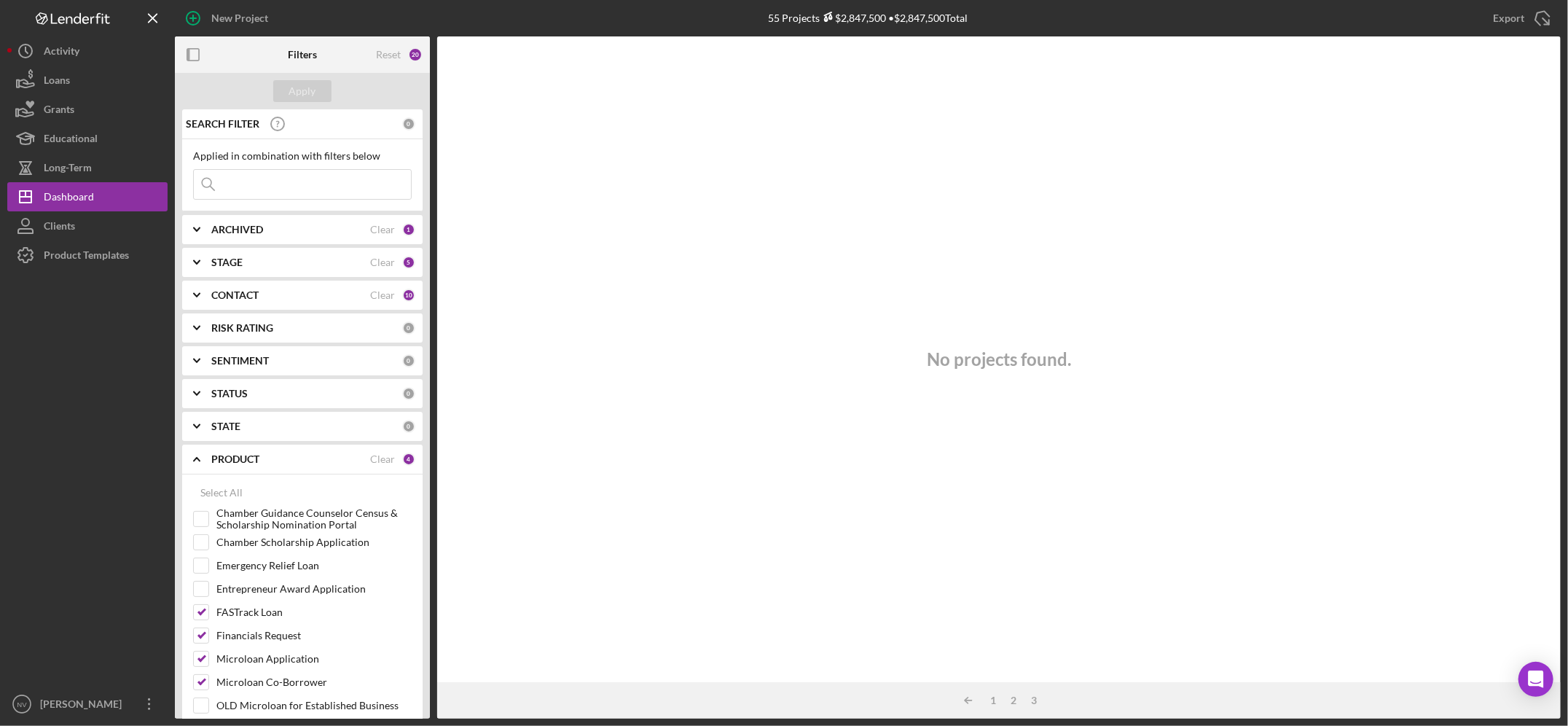
click at [672, 262] on div "No projects found." at bounding box center [999, 359] width 1124 height 645
click at [672, 311] on icon "Icon/Table Sort Arrow" at bounding box center [968, 700] width 29 height 29
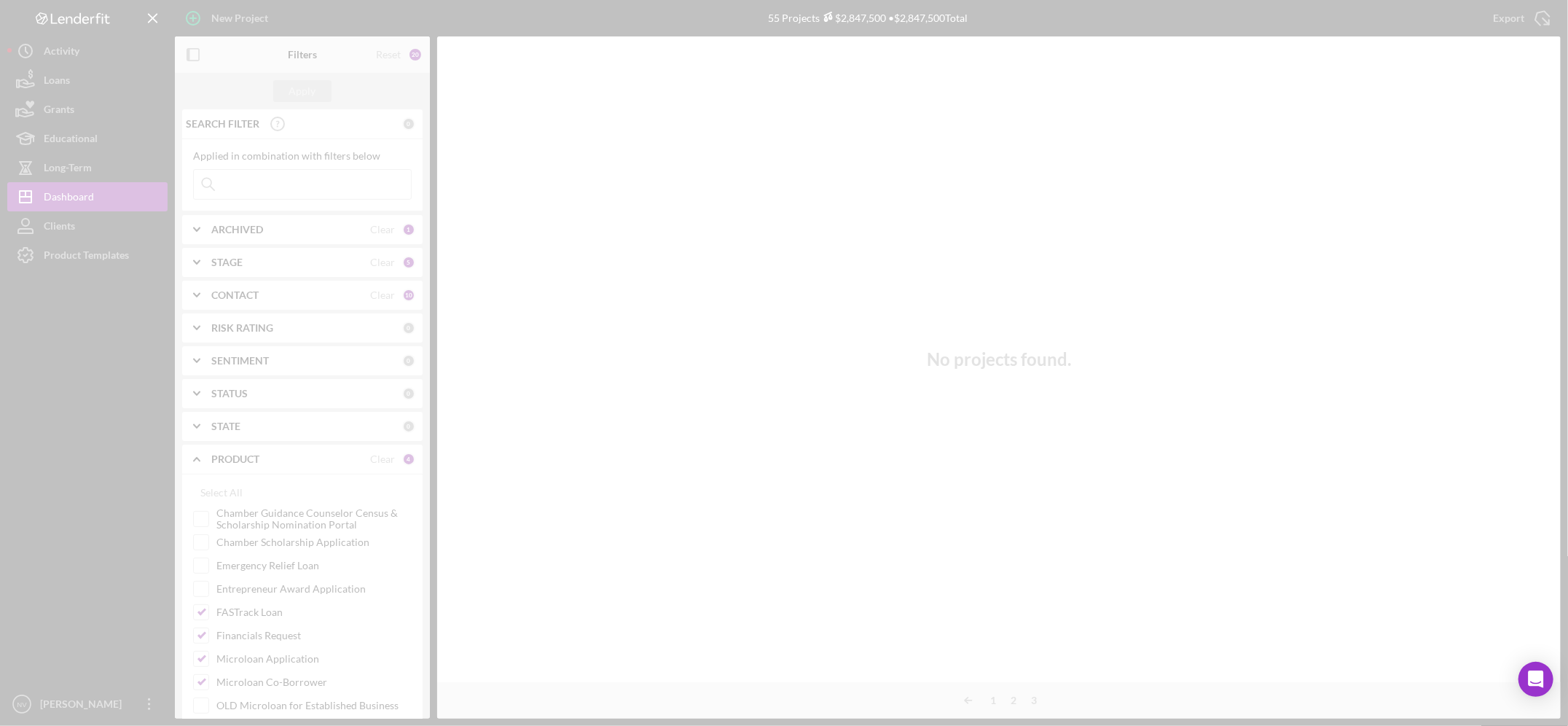
drag, startPoint x: 964, startPoint y: 695, endPoint x: 966, endPoint y: 688, distance: 7.3
click at [672, 311] on div at bounding box center [784, 363] width 1568 height 726
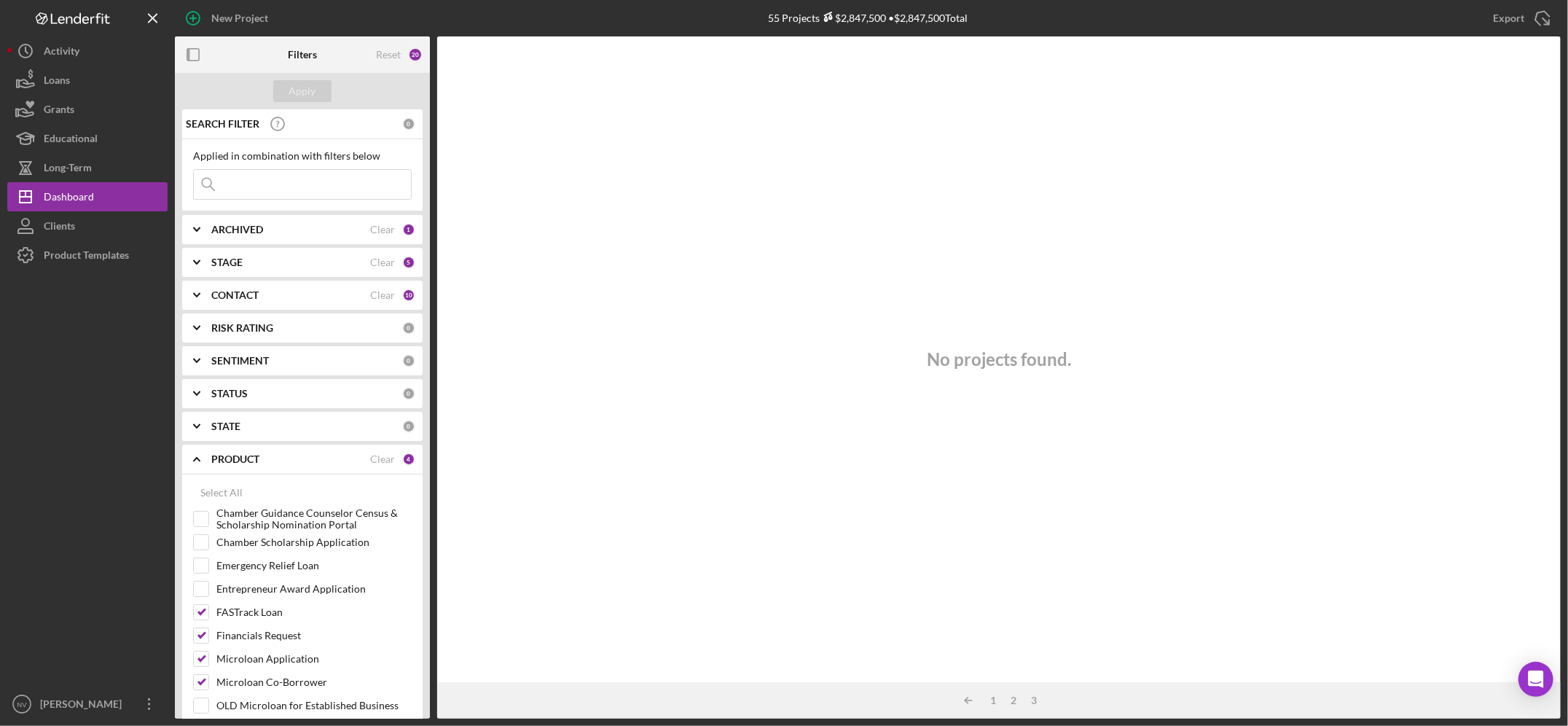
click at [672, 311] on div "No projects found." at bounding box center [999, 359] width 1124 height 645
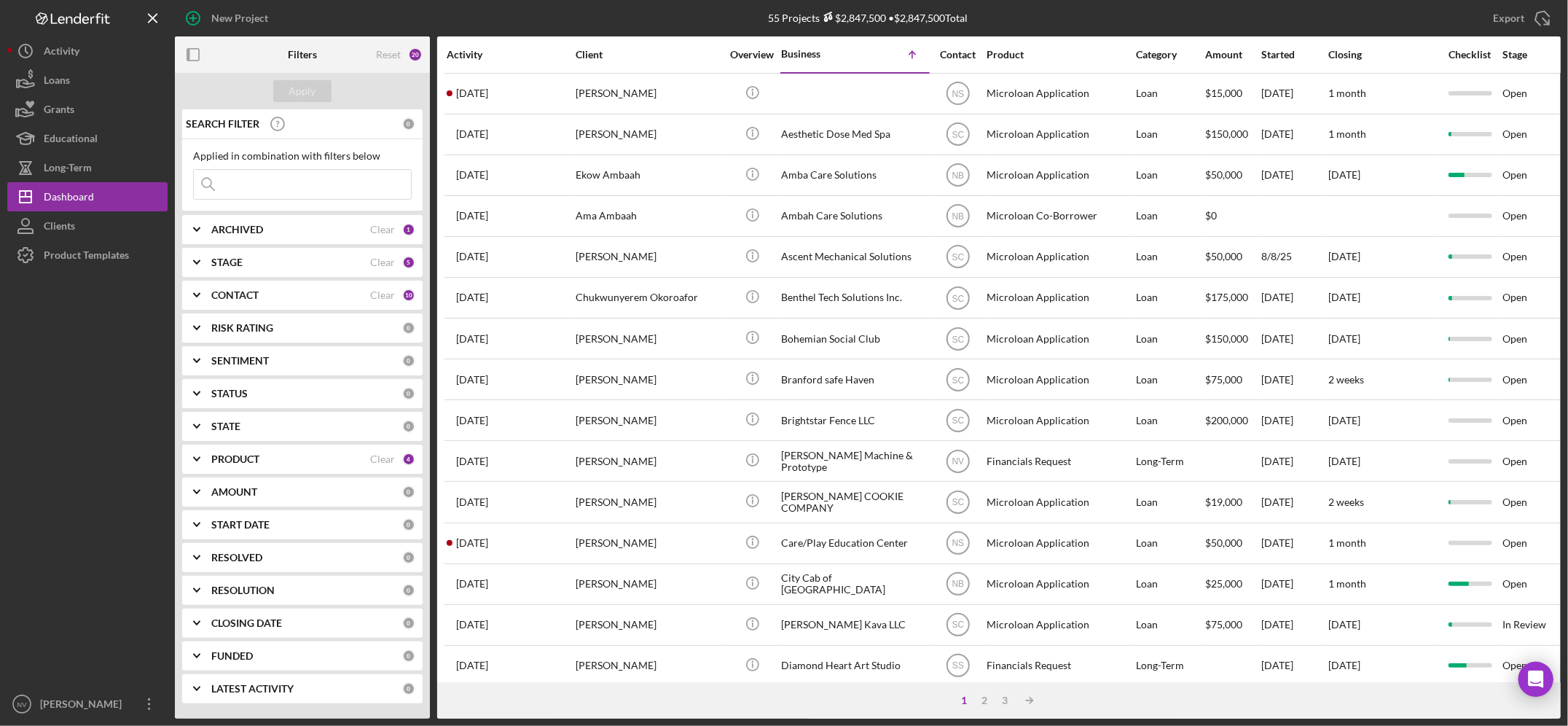
click at [340, 227] on div "ARCHIVED" at bounding box center [291, 230] width 159 height 12
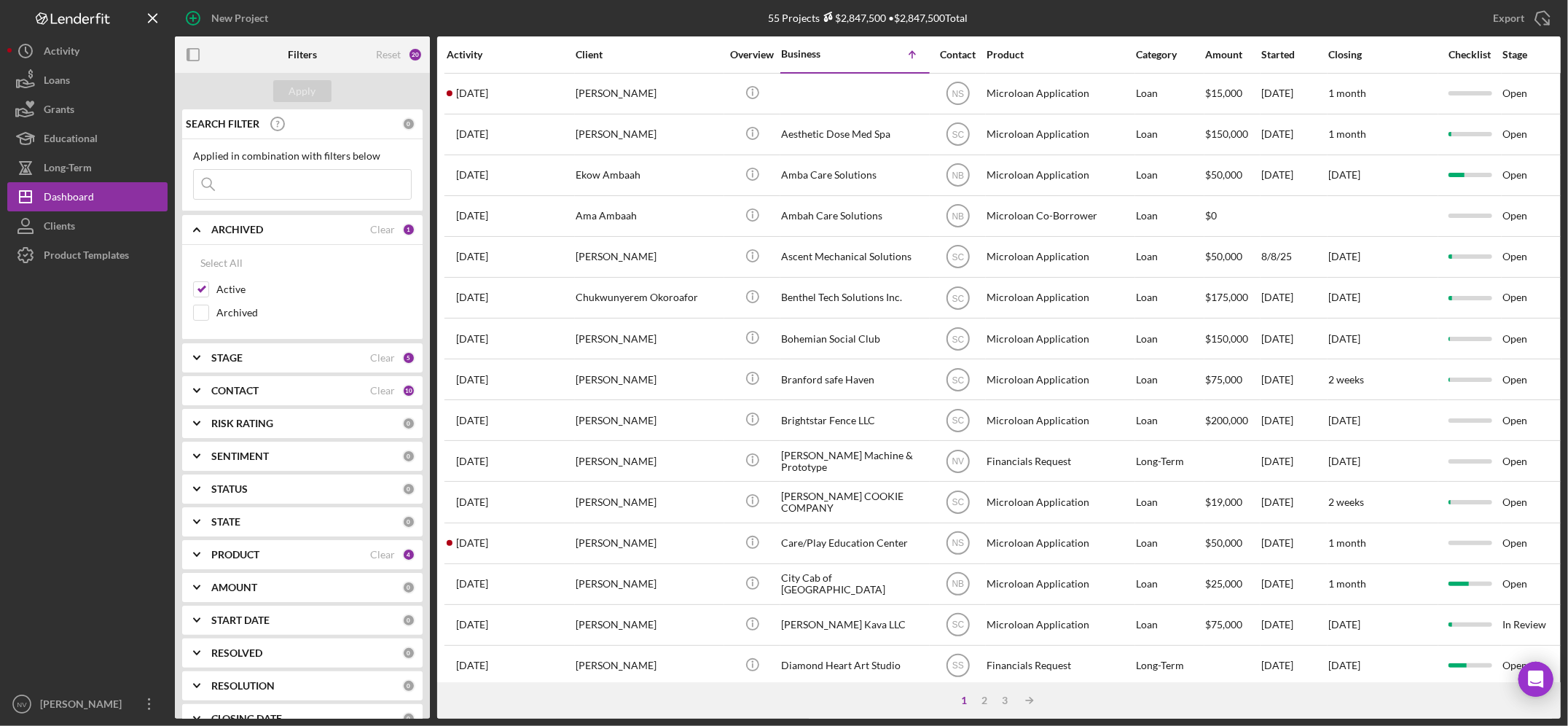
click at [340, 227] on div "ARCHIVED" at bounding box center [291, 230] width 159 height 12
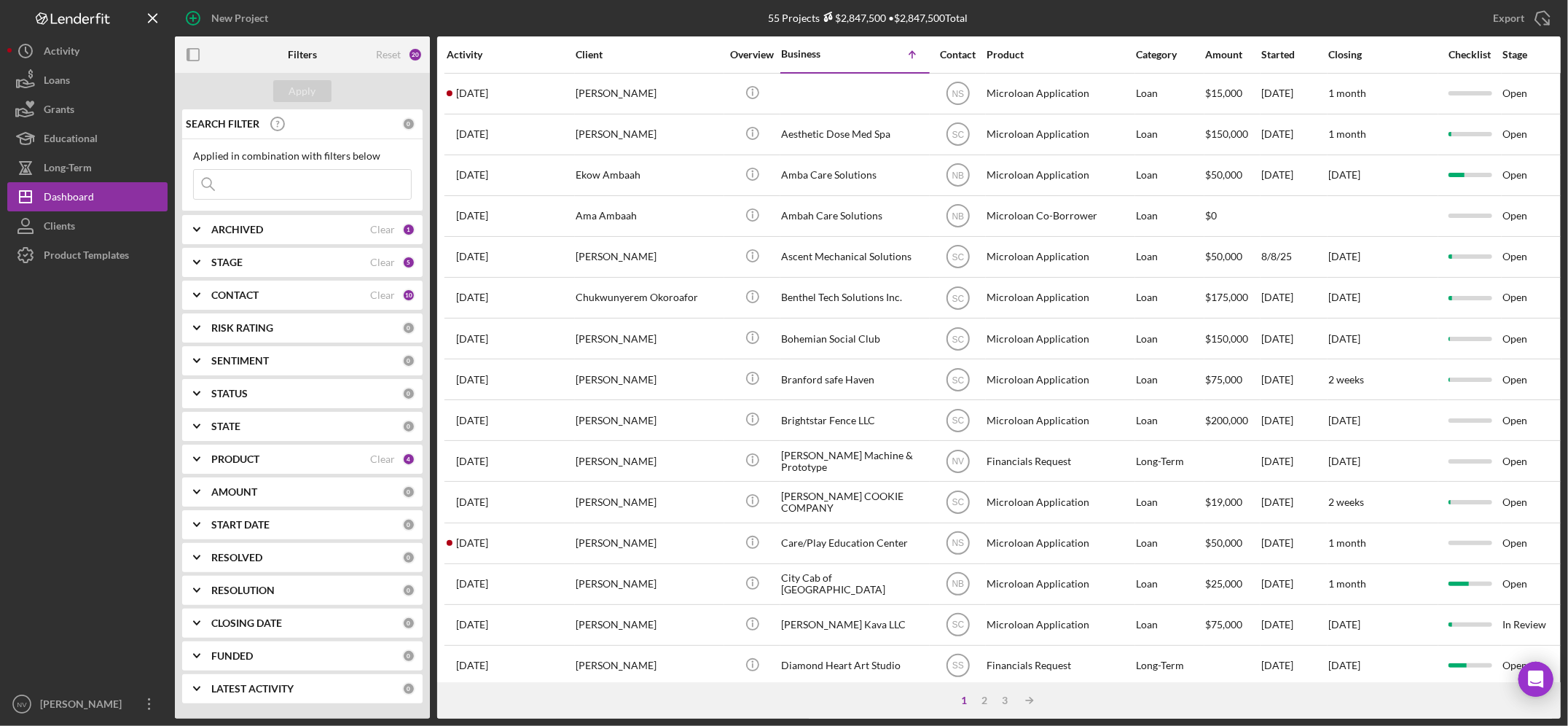
click at [310, 230] on div "ARCHIVED" at bounding box center [291, 230] width 159 height 12
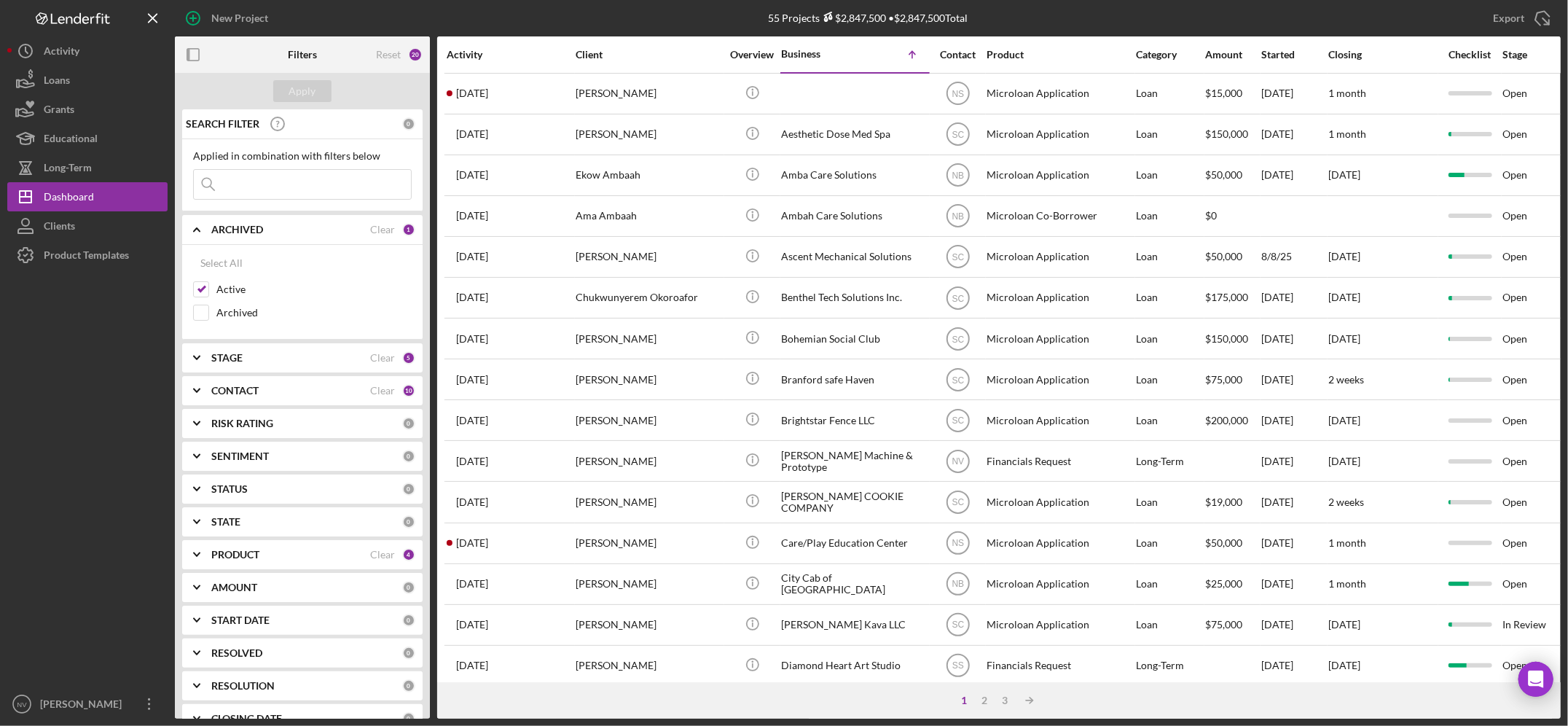
click at [310, 230] on div "ARCHIVED" at bounding box center [291, 230] width 159 height 12
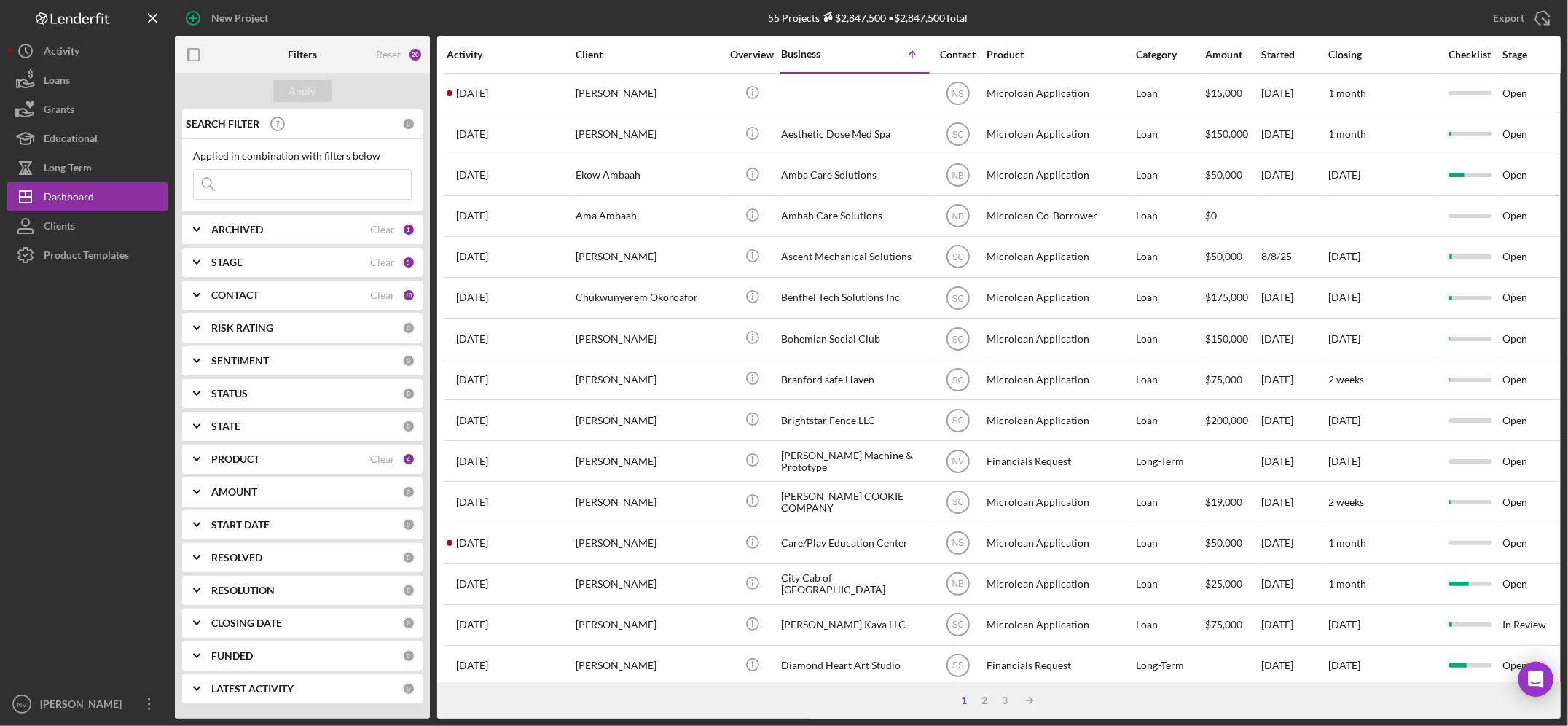
click at [307, 261] on div "STAGE" at bounding box center [291, 262] width 159 height 12
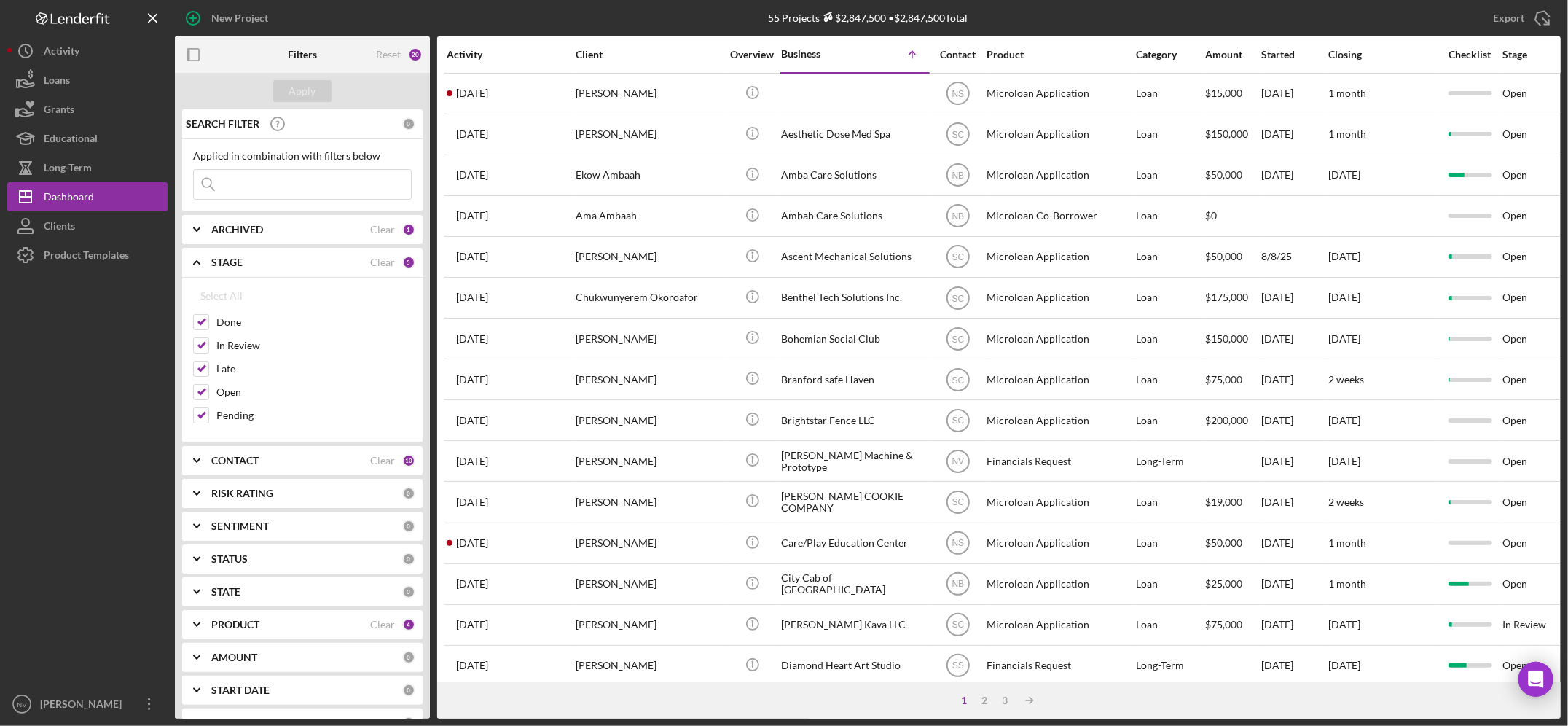
click at [307, 261] on div "STAGE" at bounding box center [291, 262] width 159 height 12
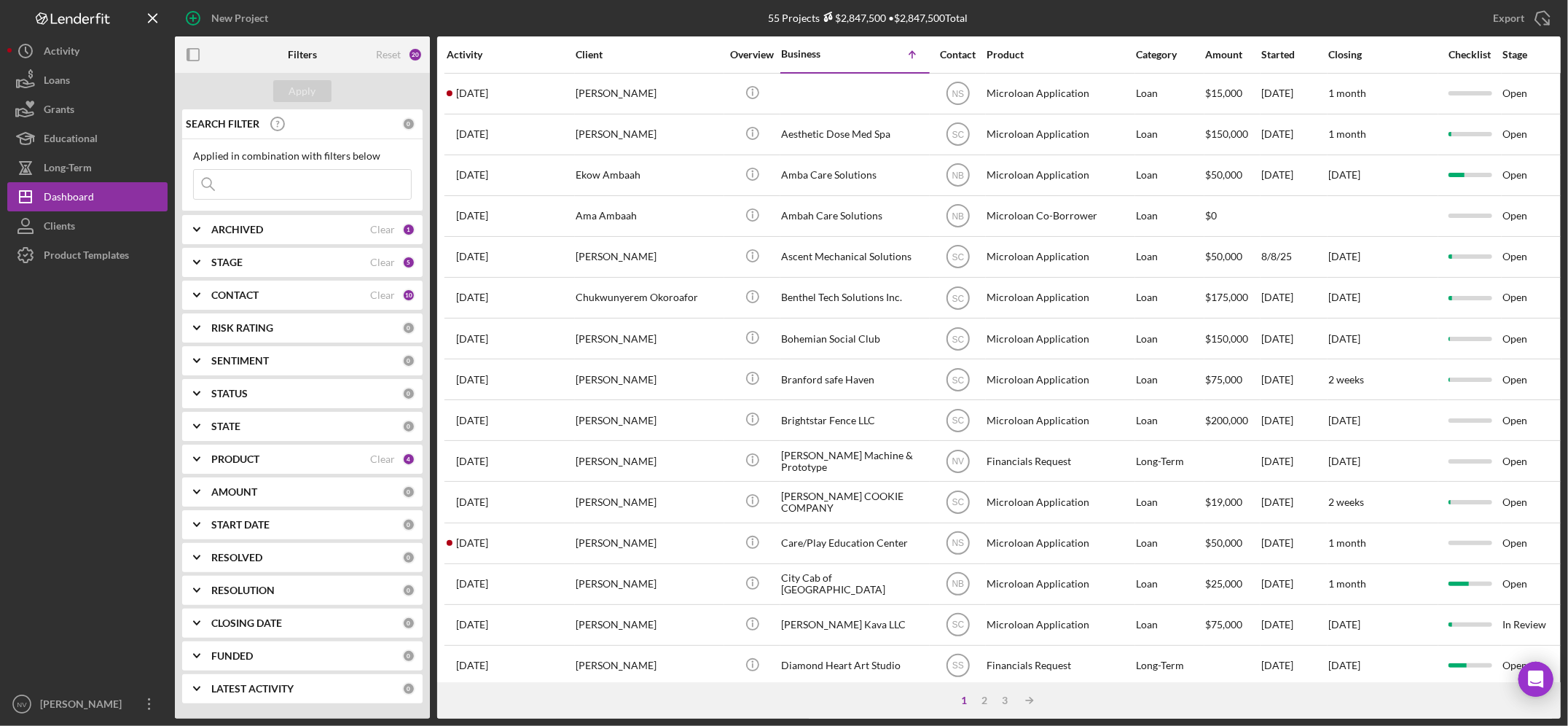
click at [307, 261] on div "STAGE" at bounding box center [291, 262] width 159 height 12
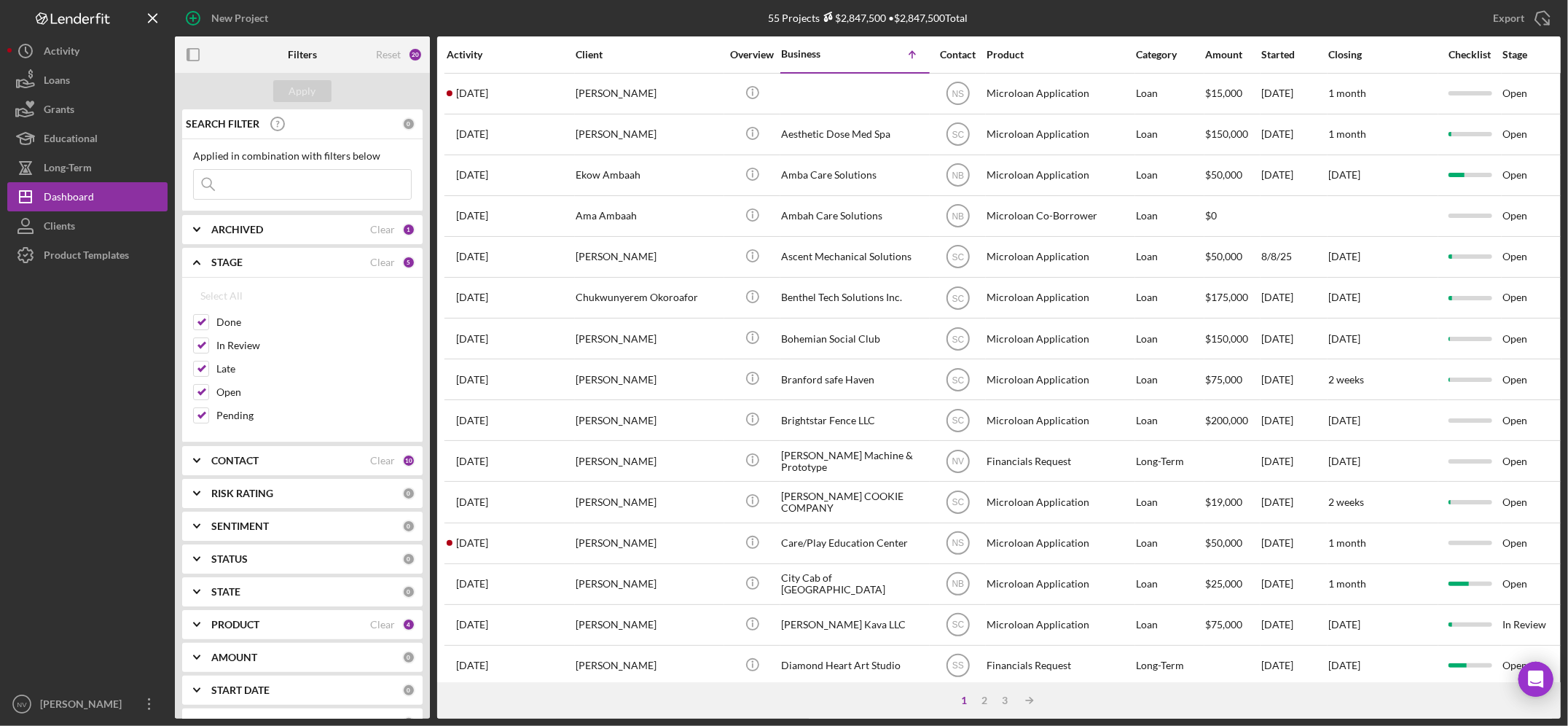
click at [265, 265] on div "STAGE" at bounding box center [291, 262] width 159 height 12
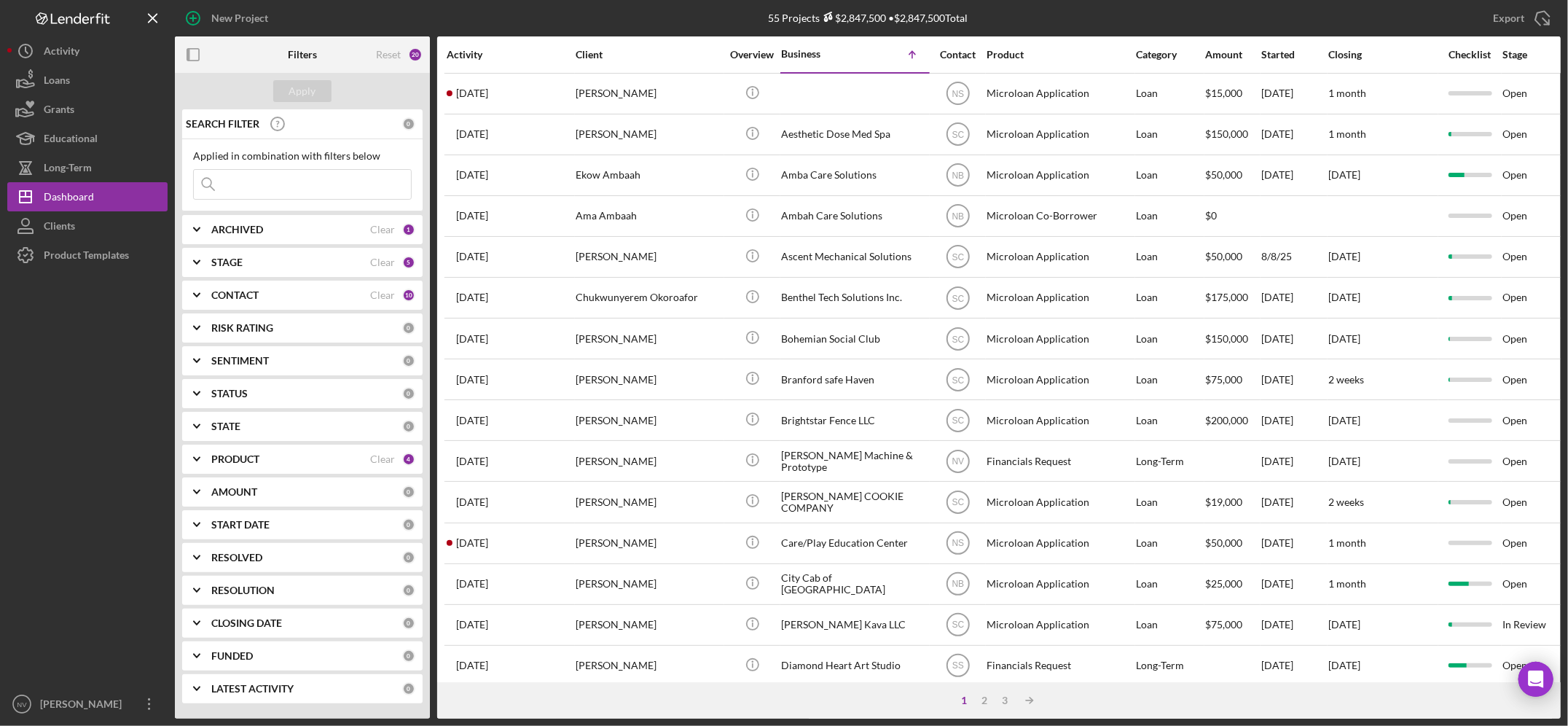
click at [272, 230] on div "ARCHIVED" at bounding box center [291, 230] width 159 height 12
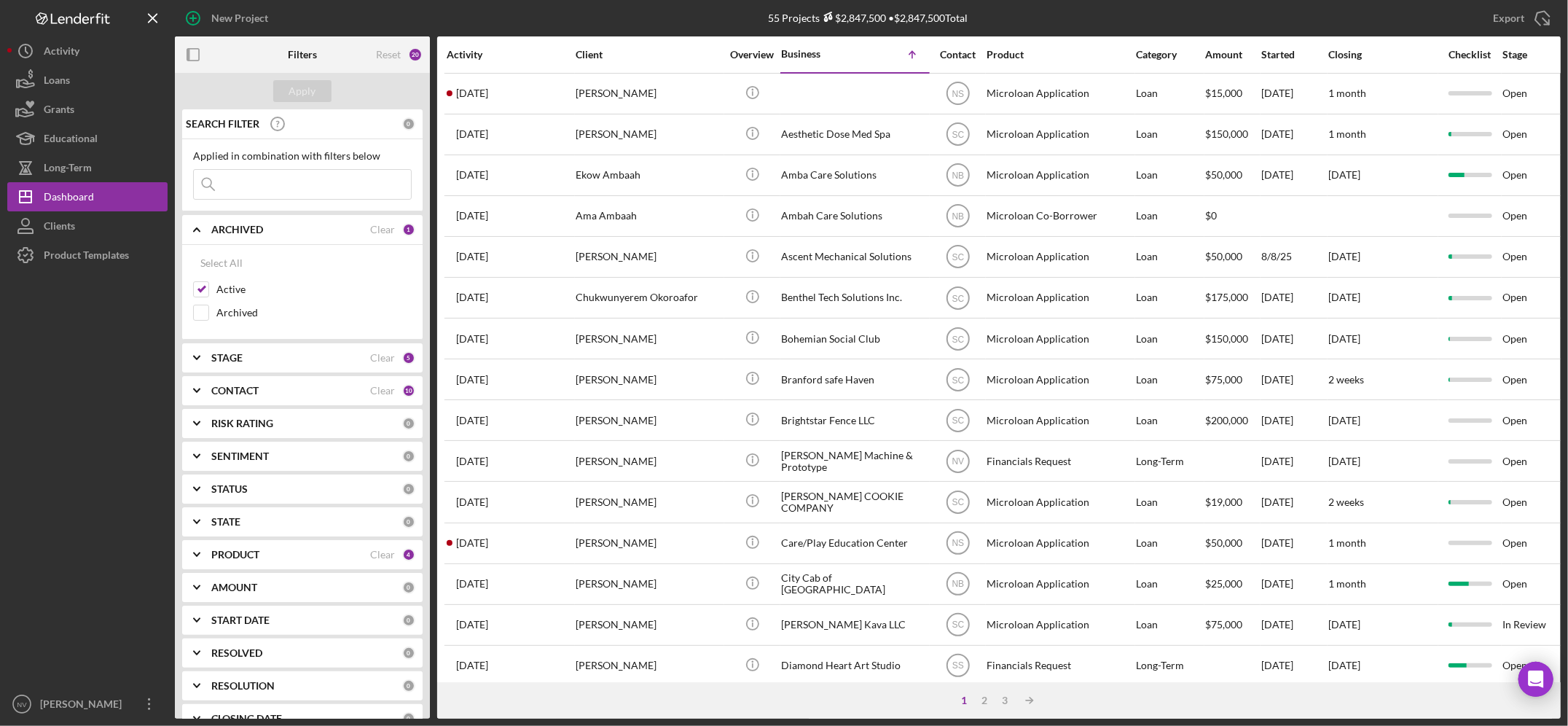
click at [267, 227] on div "ARCHIVED" at bounding box center [291, 230] width 159 height 12
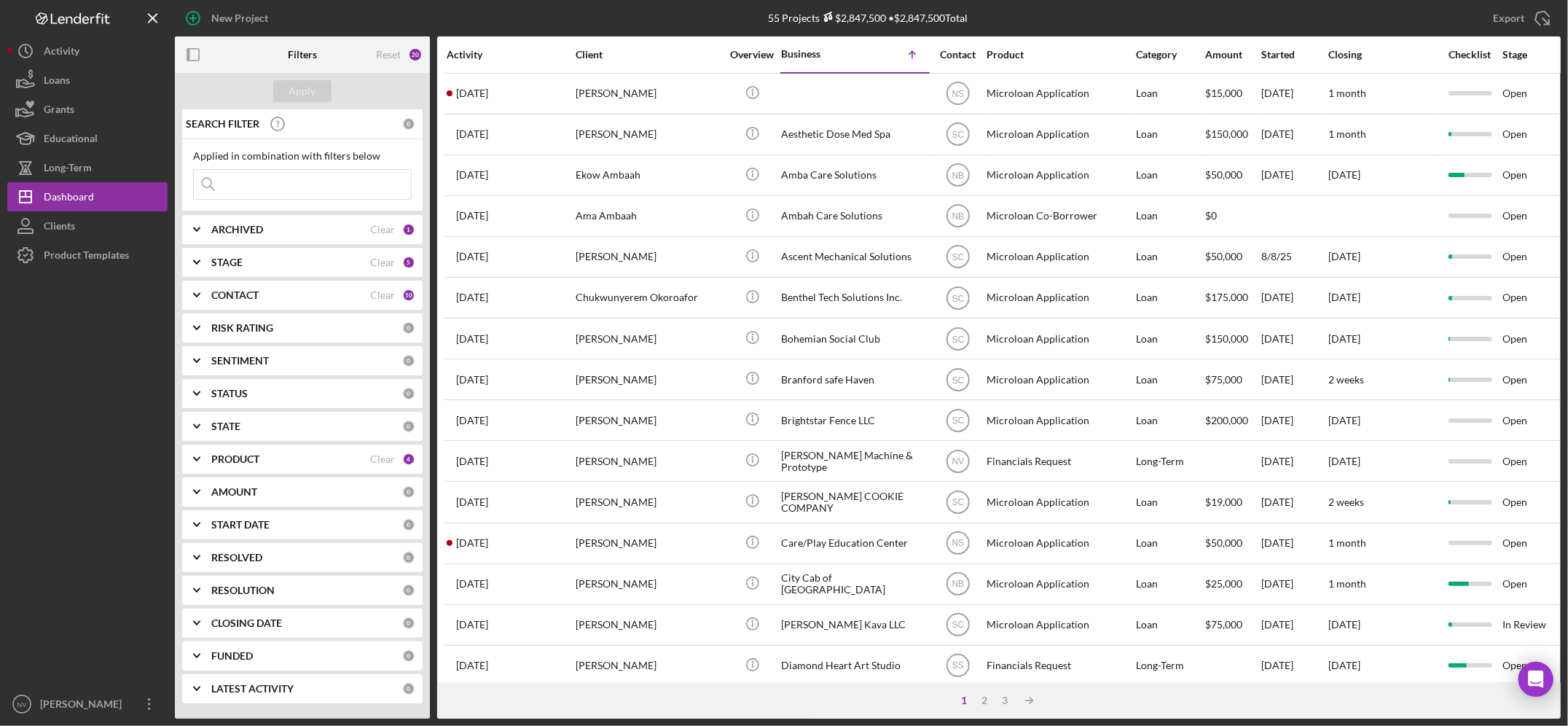
click at [254, 290] on b "CONTACT" at bounding box center [235, 295] width 47 height 12
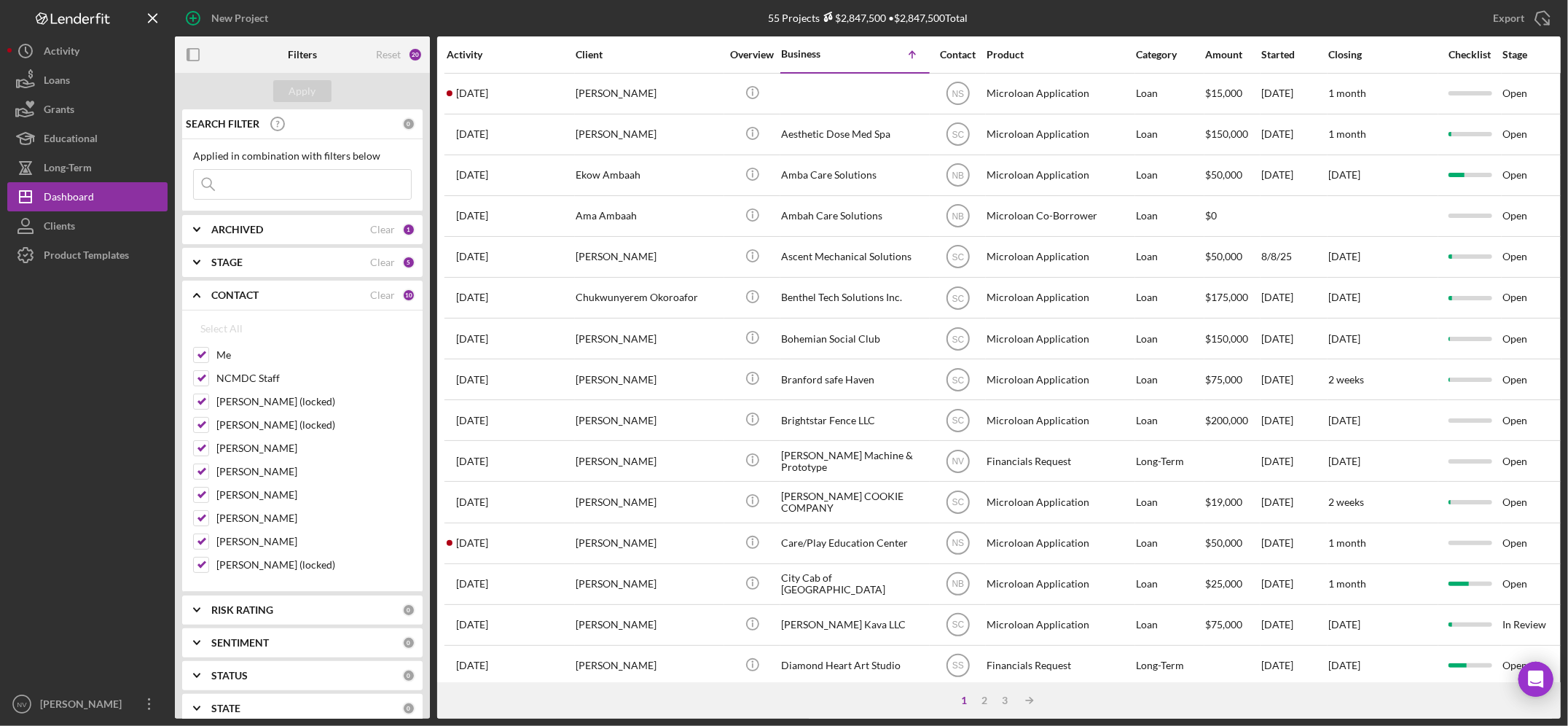
click at [237, 299] on b "CONTACT" at bounding box center [235, 295] width 47 height 12
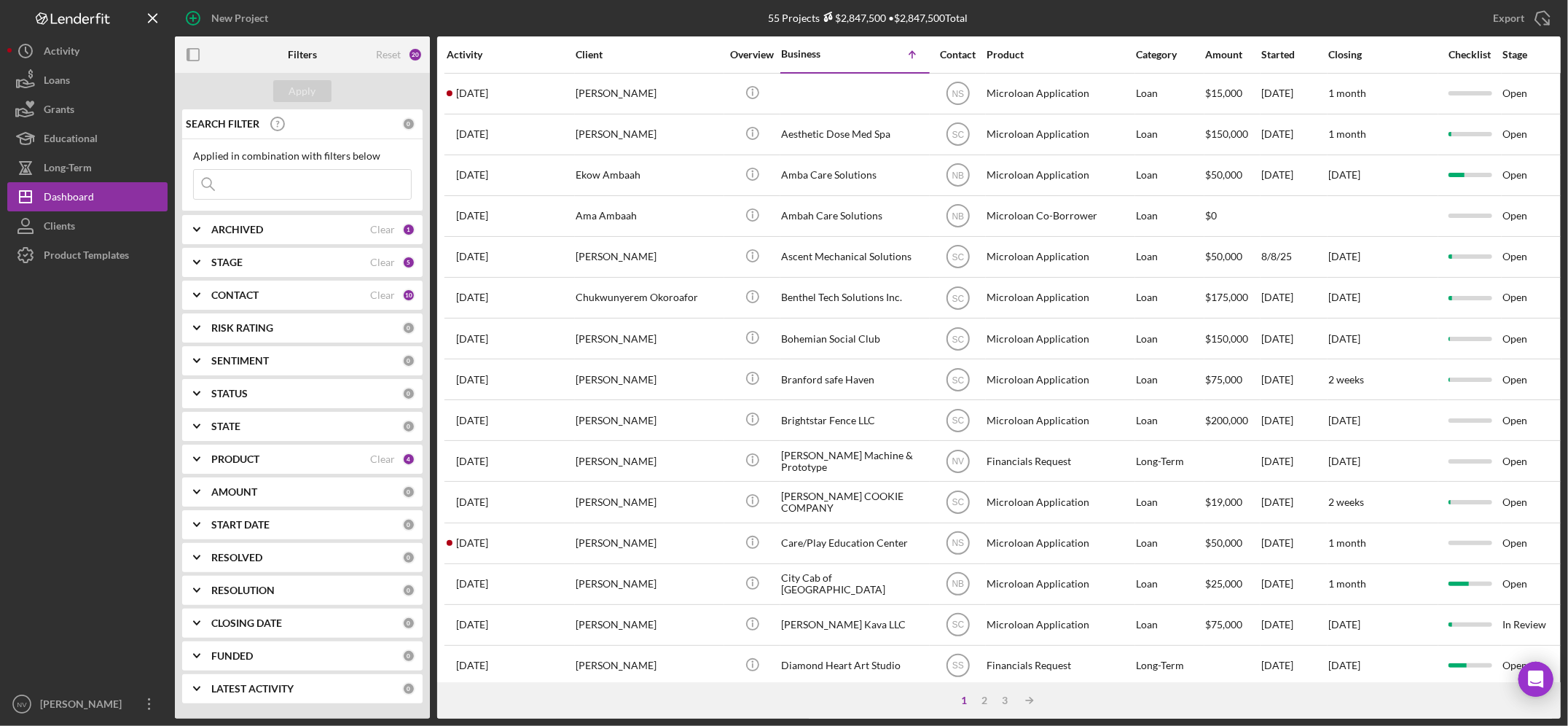
click at [241, 458] on b "PRODUCT" at bounding box center [235, 459] width 48 height 12
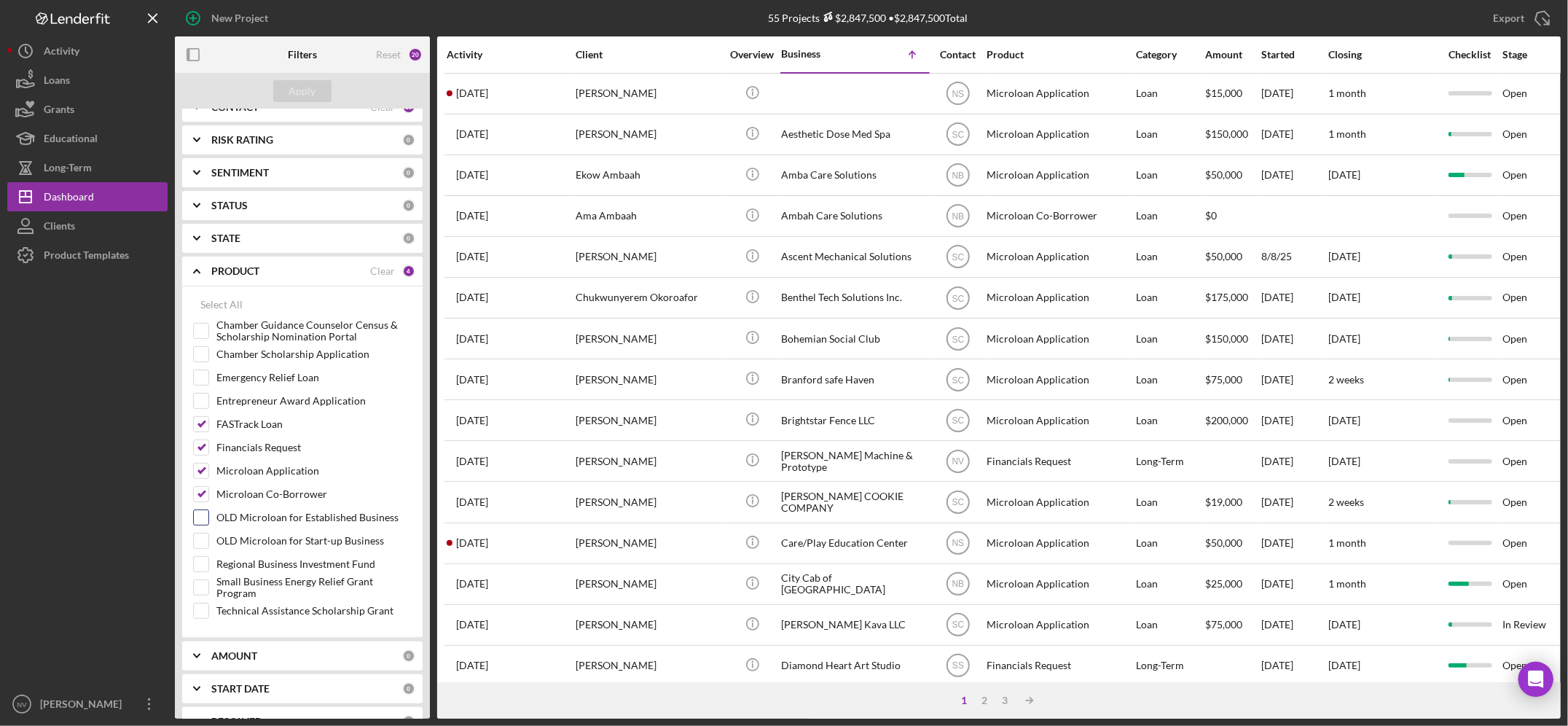
scroll to position [194, 0]
click at [232, 265] on b "PRODUCT" at bounding box center [235, 265] width 48 height 12
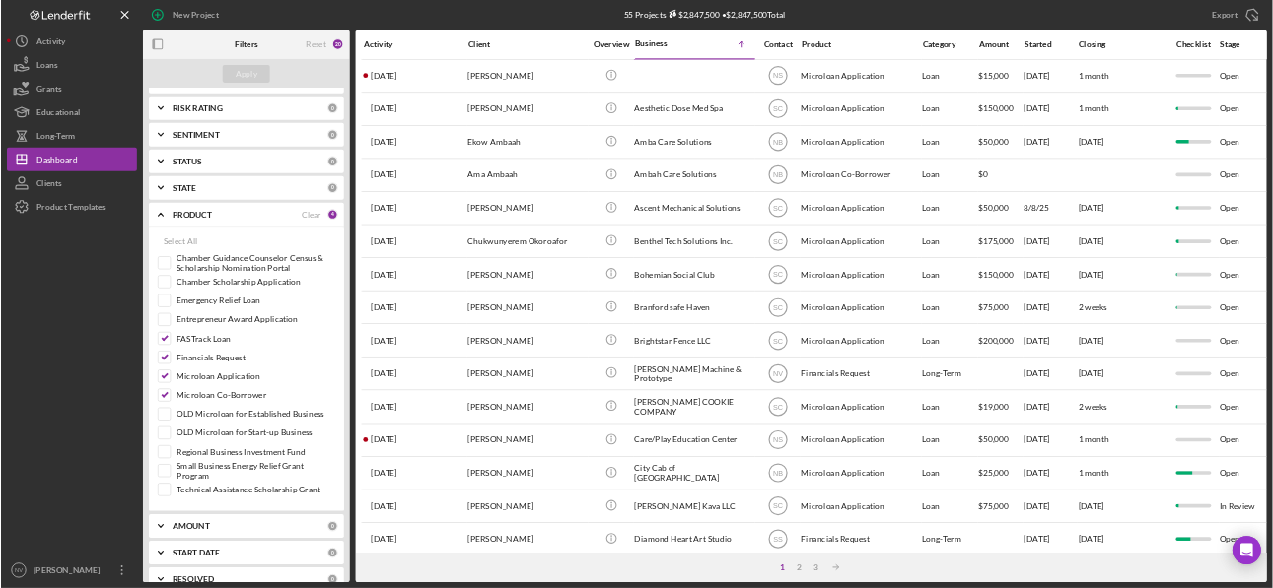
scroll to position [0, 0]
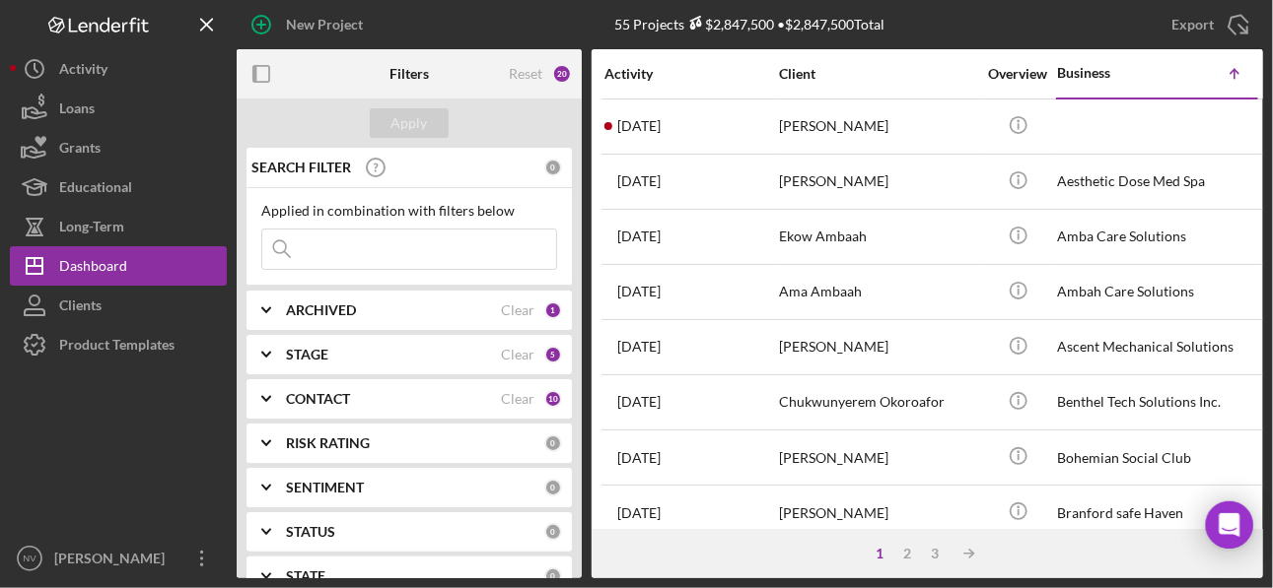
drag, startPoint x: 2006, startPoint y: 3, endPoint x: 701, endPoint y: 56, distance: 1306.2
click at [701, 56] on div "Activity" at bounding box center [690, 73] width 173 height 47
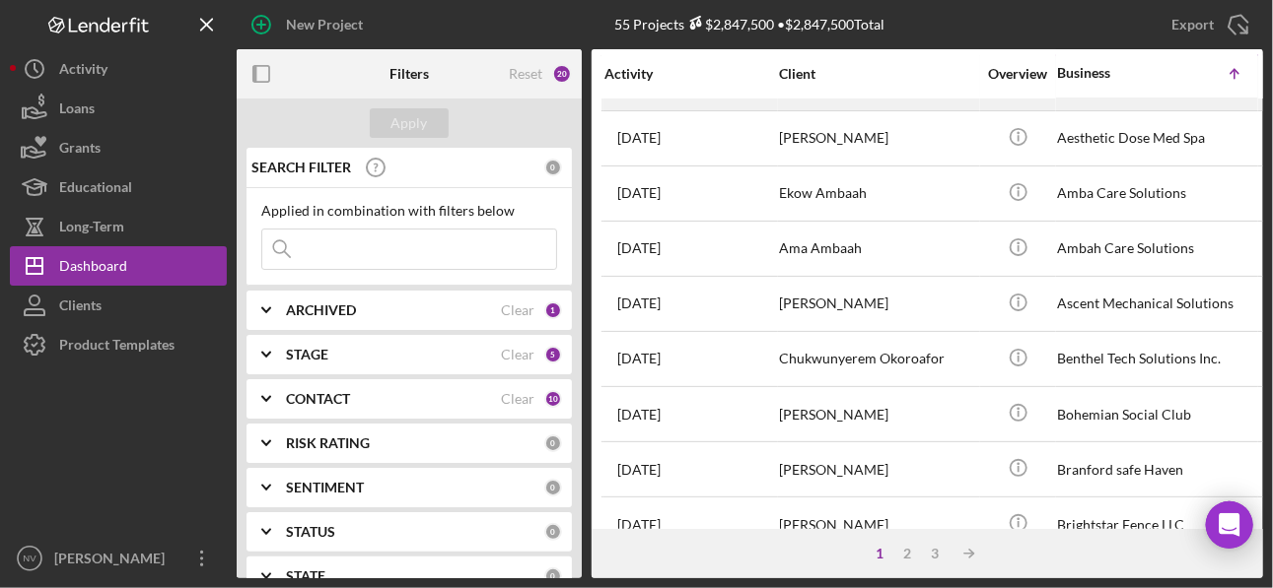
scroll to position [78, 0]
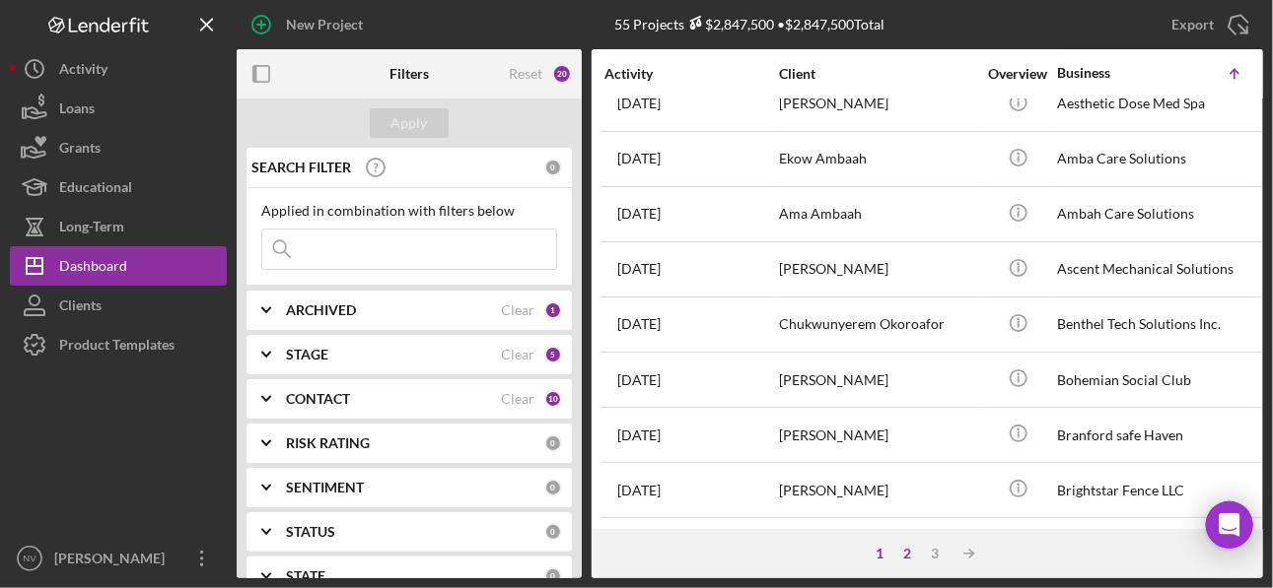
click at [907, 556] on div "2" at bounding box center [908, 554] width 28 height 16
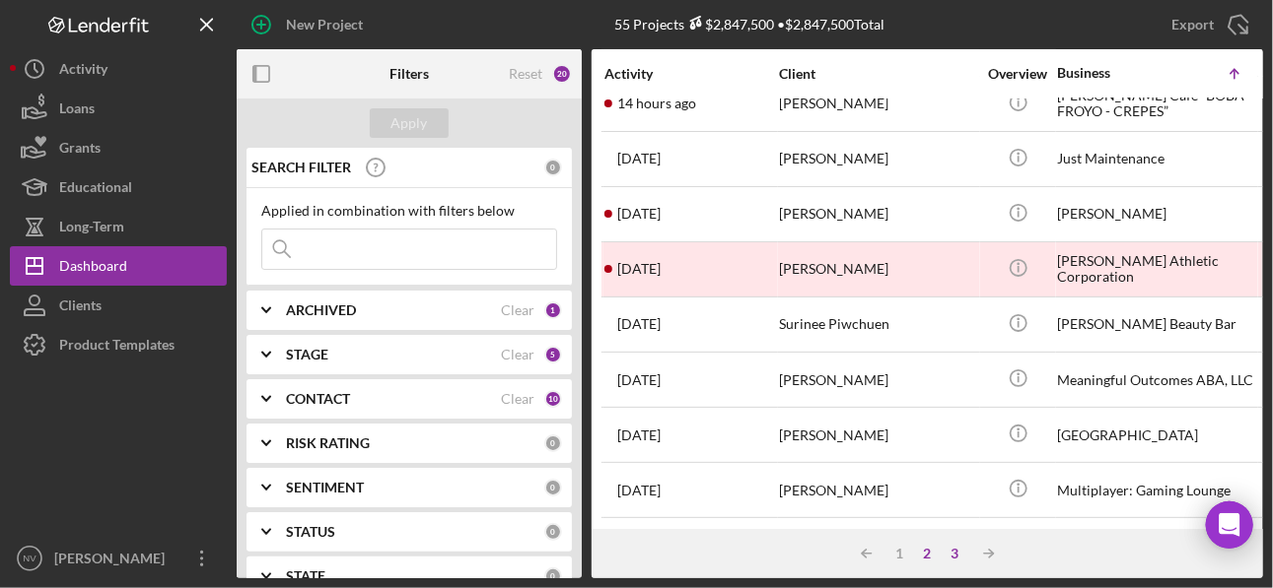
click at [955, 555] on div "3" at bounding box center [955, 554] width 28 height 16
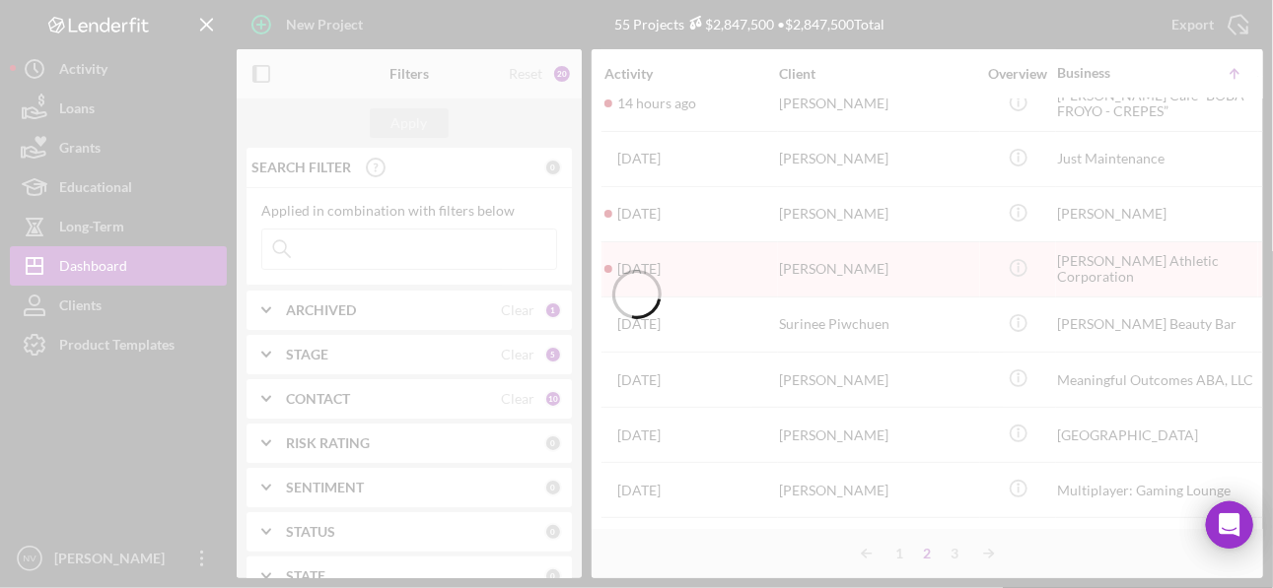
scroll to position [0, 0]
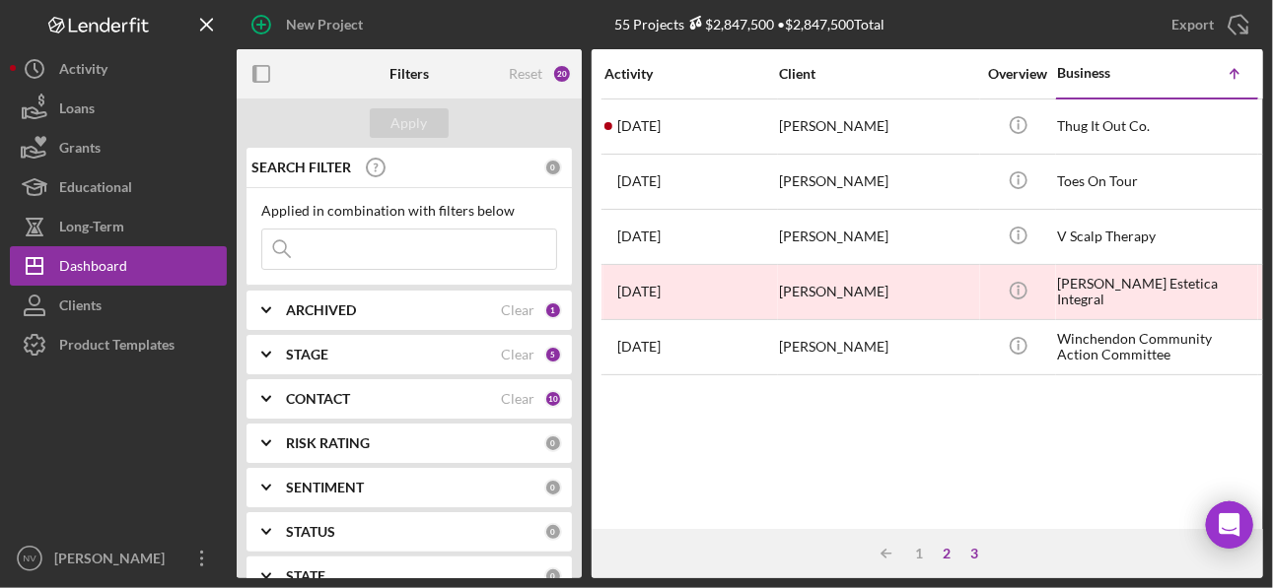
click at [949, 552] on div "2" at bounding box center [947, 554] width 28 height 16
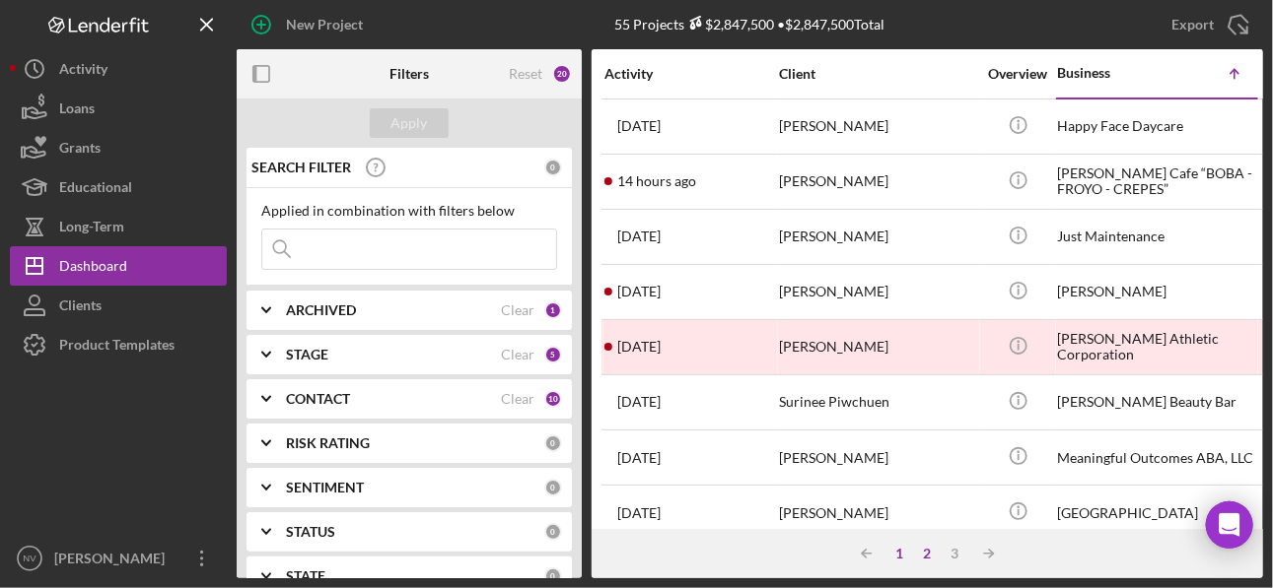
click at [903, 549] on div "1" at bounding box center [900, 554] width 28 height 16
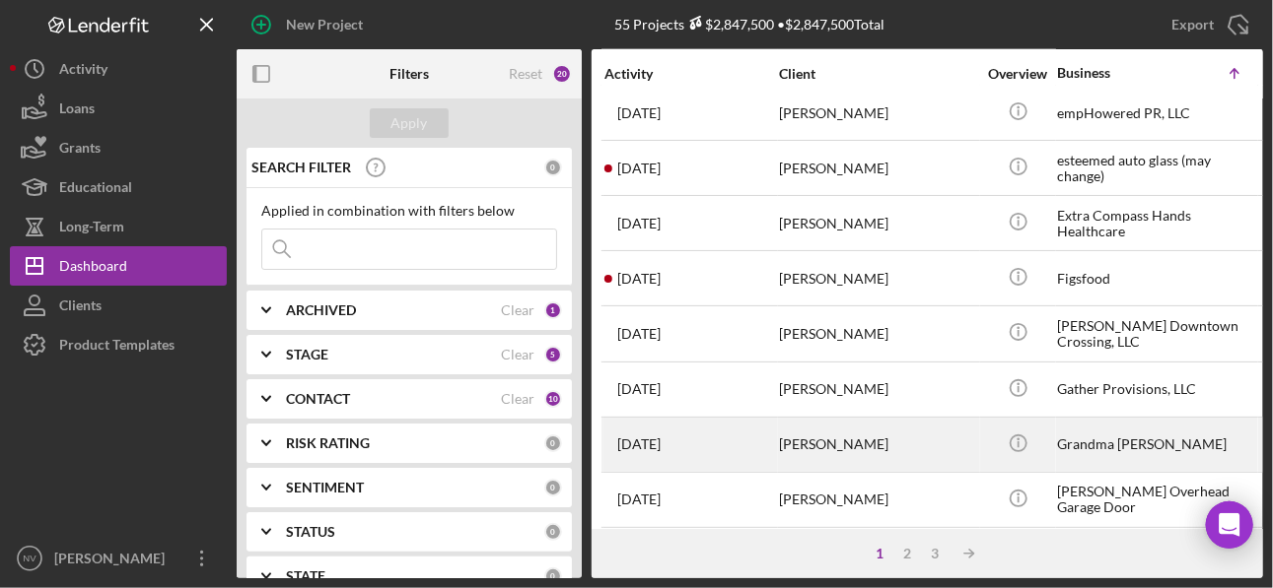
scroll to position [401, 0]
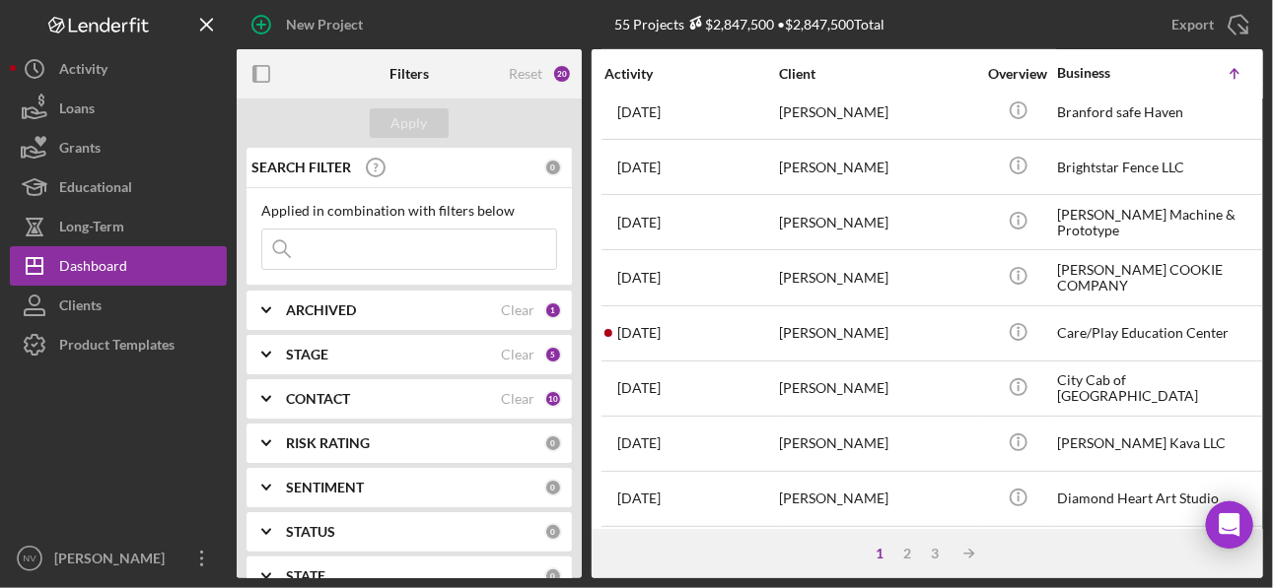
click at [350, 349] on div "STAGE" at bounding box center [393, 355] width 215 height 16
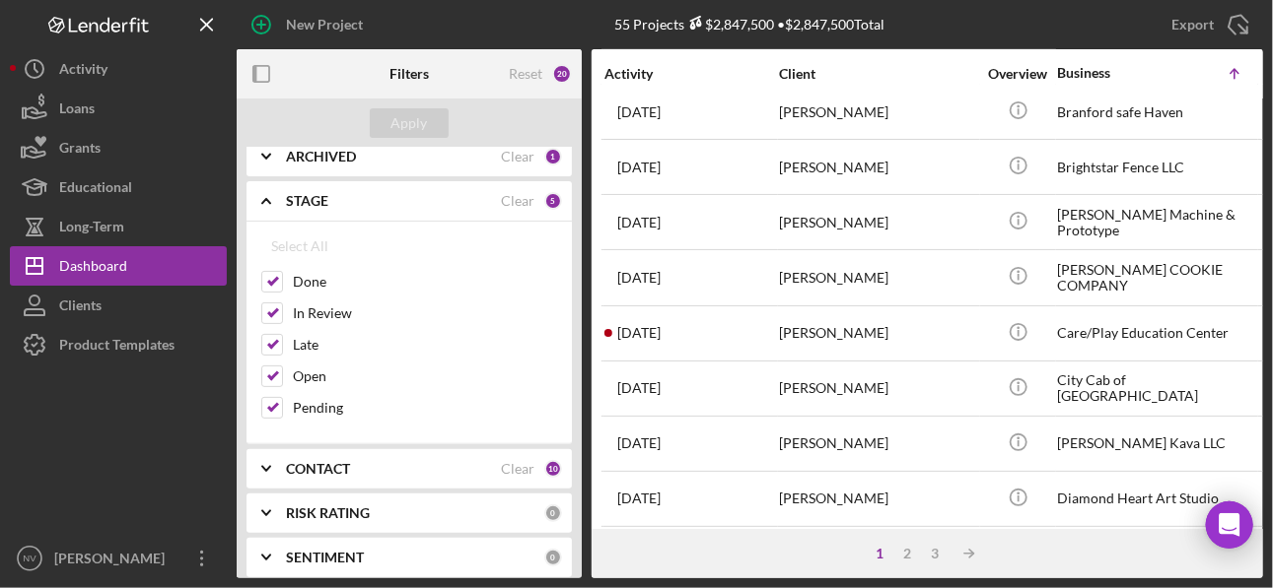
scroll to position [314, 0]
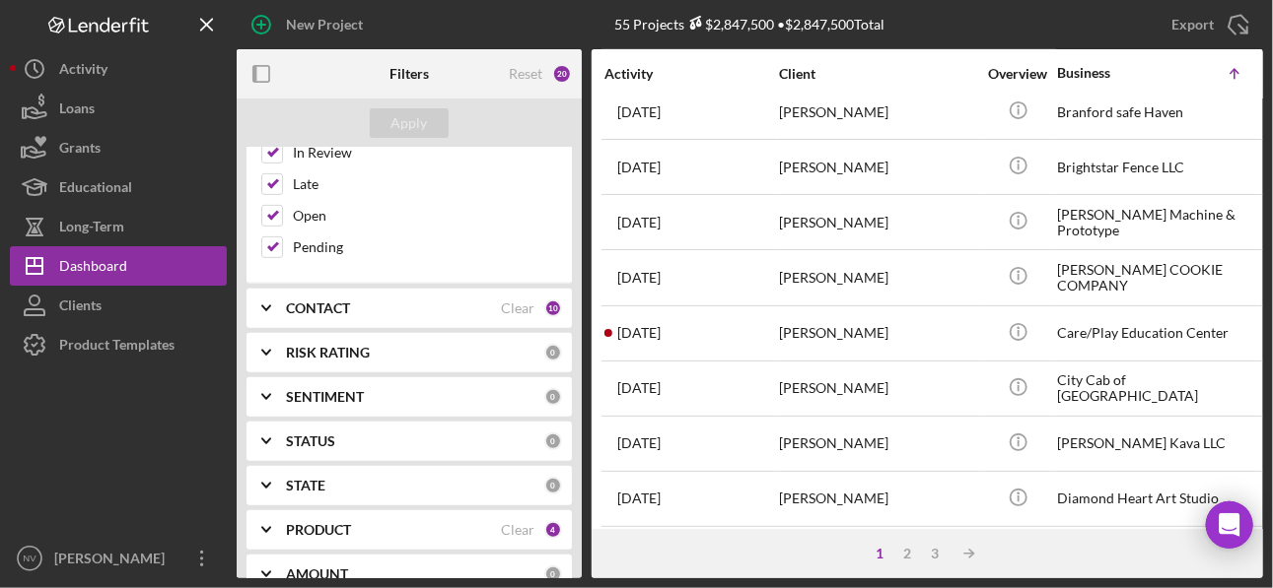
click at [314, 389] on b "SENTIMENT" at bounding box center [325, 397] width 78 height 16
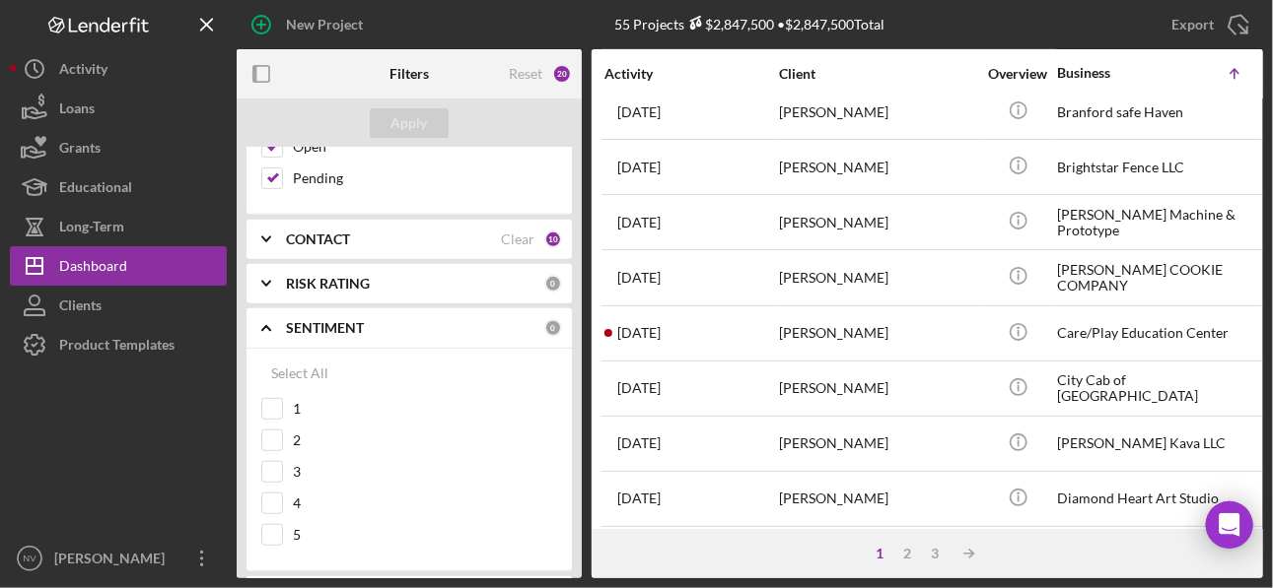
scroll to position [552, 0]
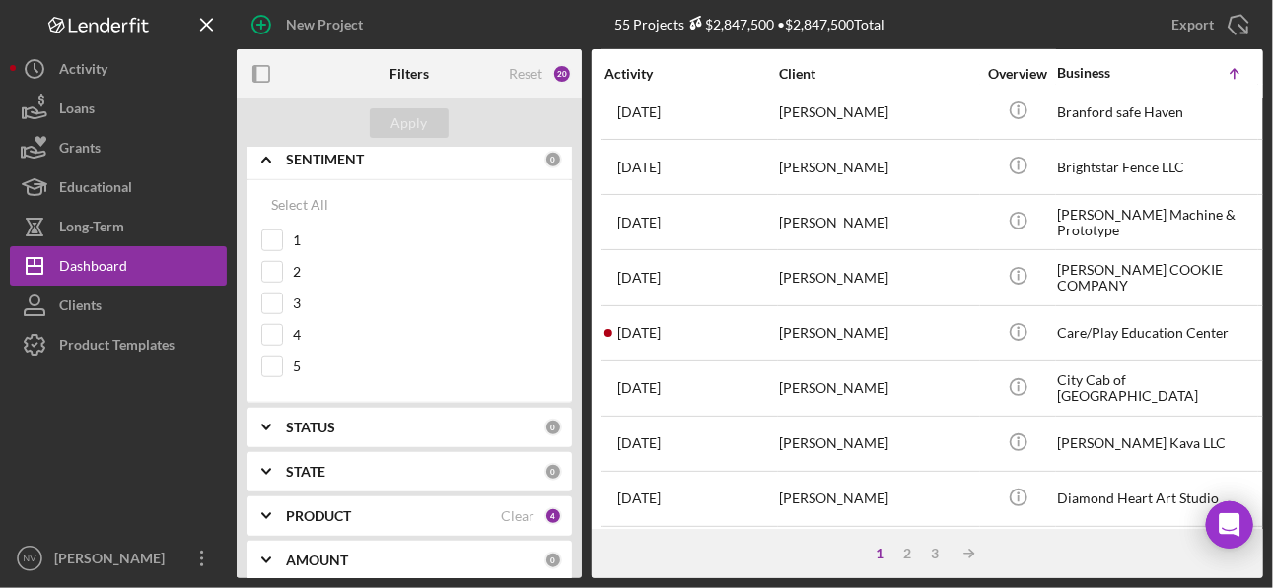
click at [318, 420] on b "STATUS" at bounding box center [310, 428] width 49 height 16
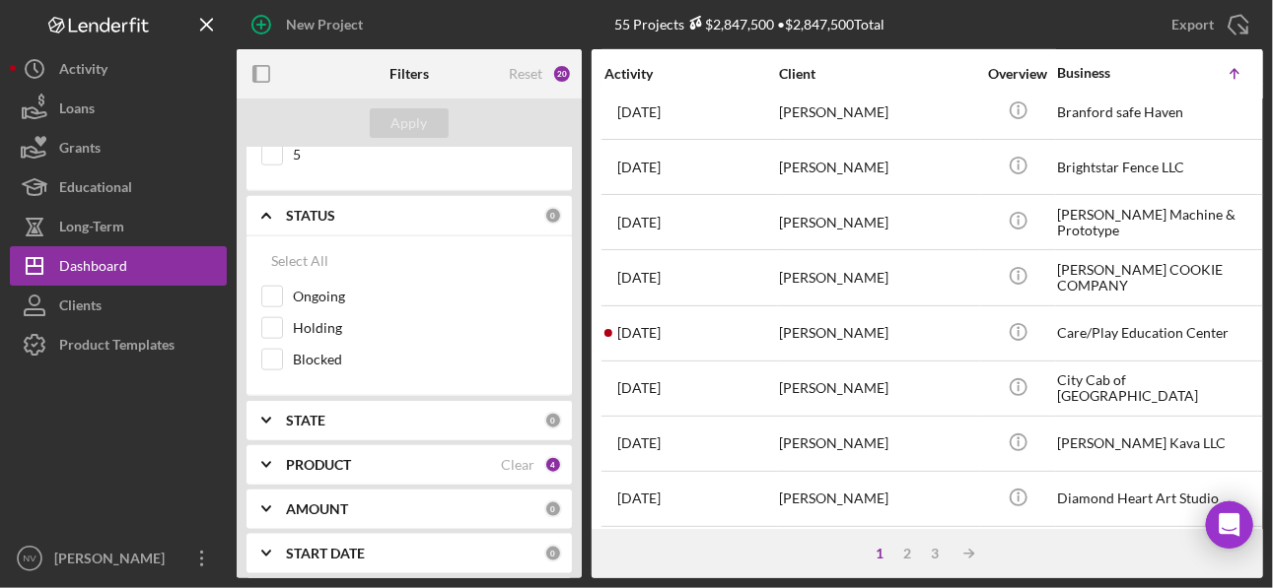
scroll to position [788, 0]
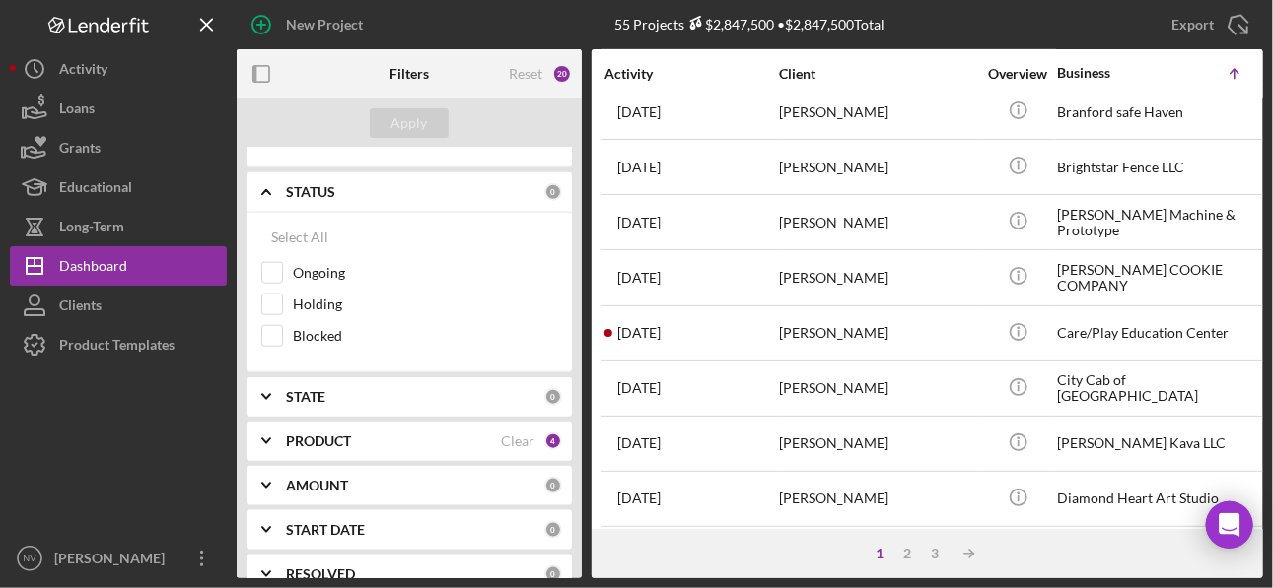
click at [311, 389] on b "STATE" at bounding box center [305, 397] width 39 height 16
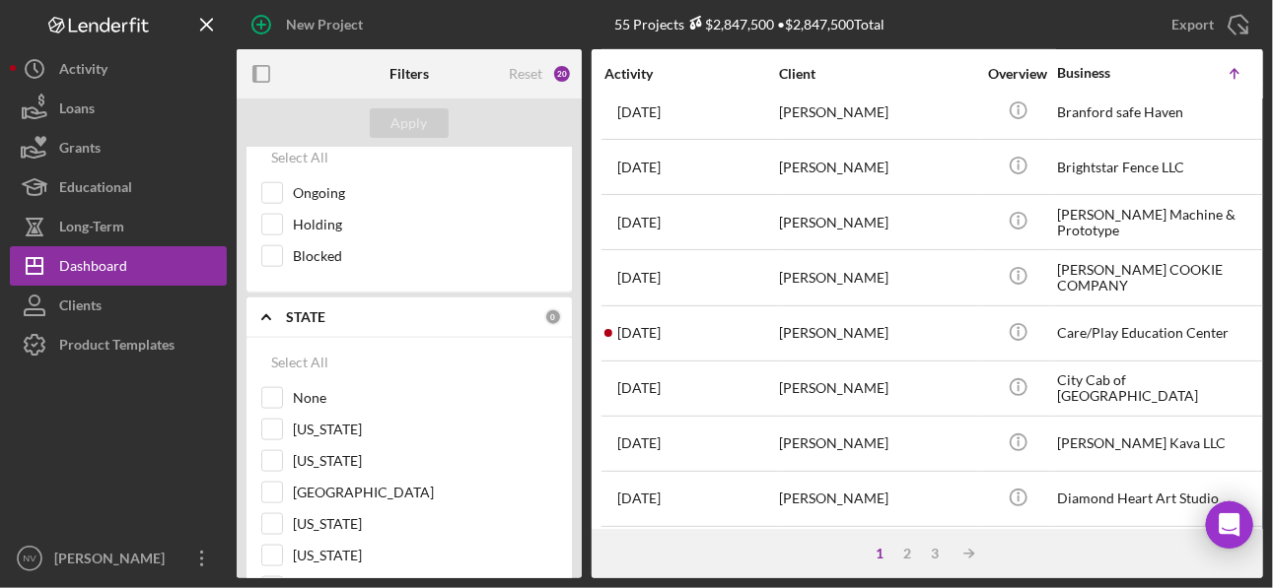
scroll to position [945, 0]
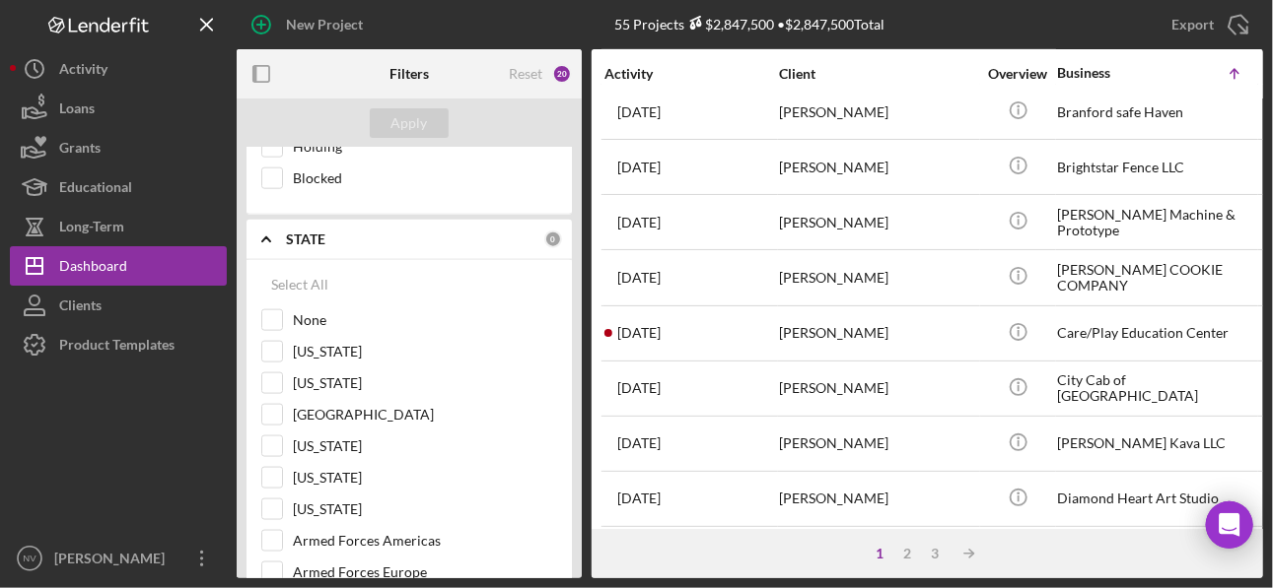
click at [305, 232] on b "STATE" at bounding box center [305, 240] width 39 height 16
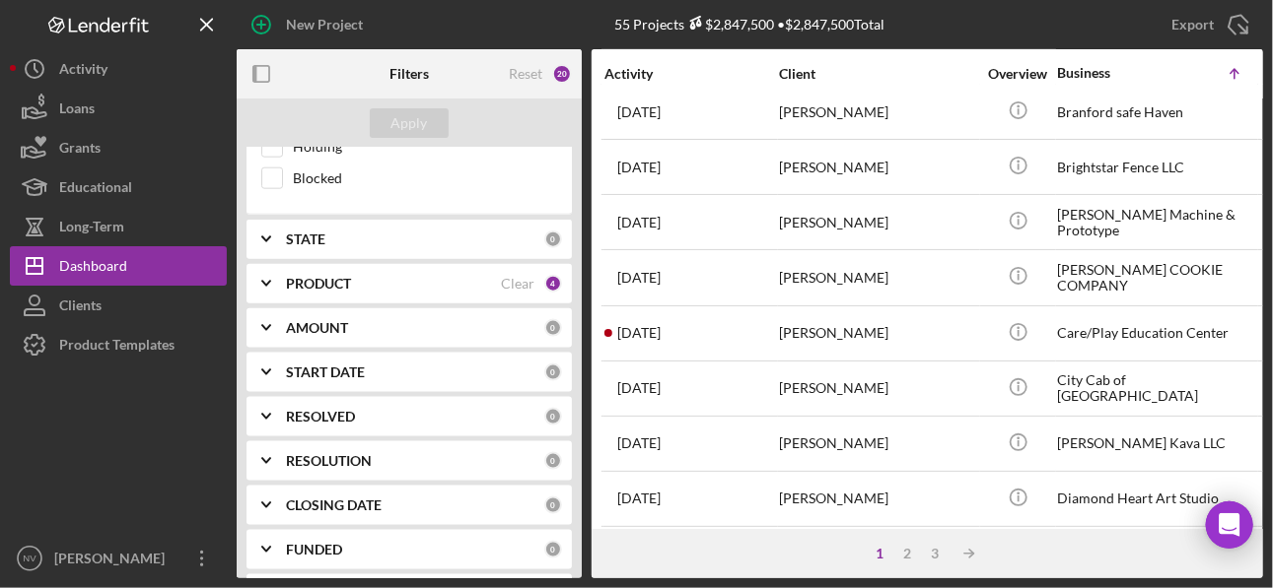
scroll to position [983, 0]
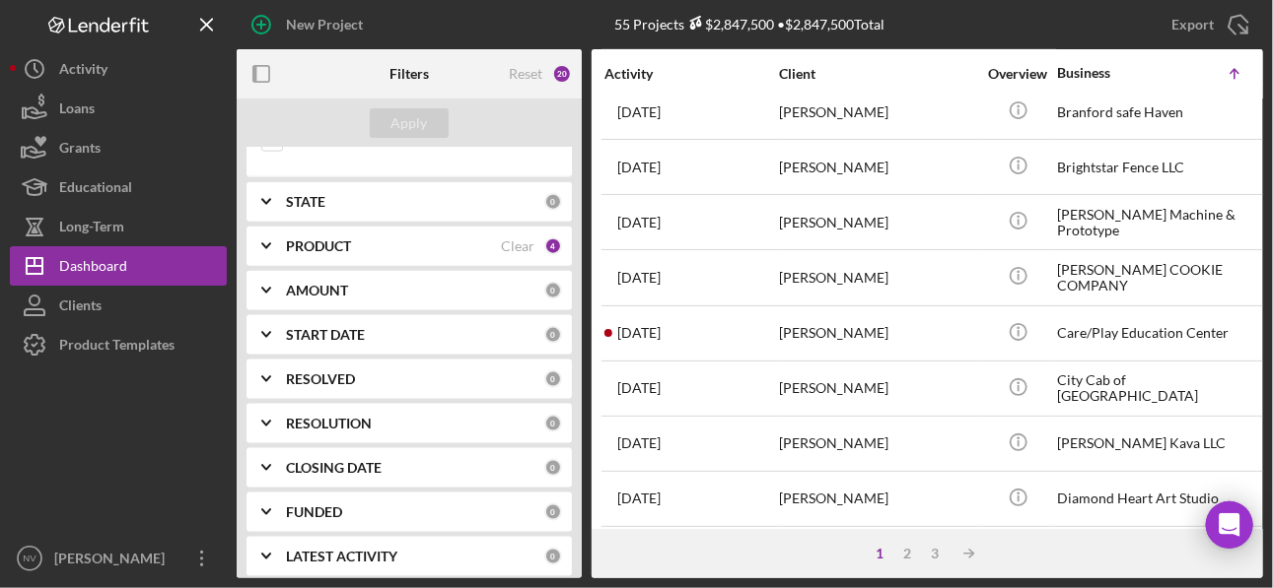
click at [337, 549] on b "LATEST ACTIVITY" at bounding box center [341, 557] width 111 height 16
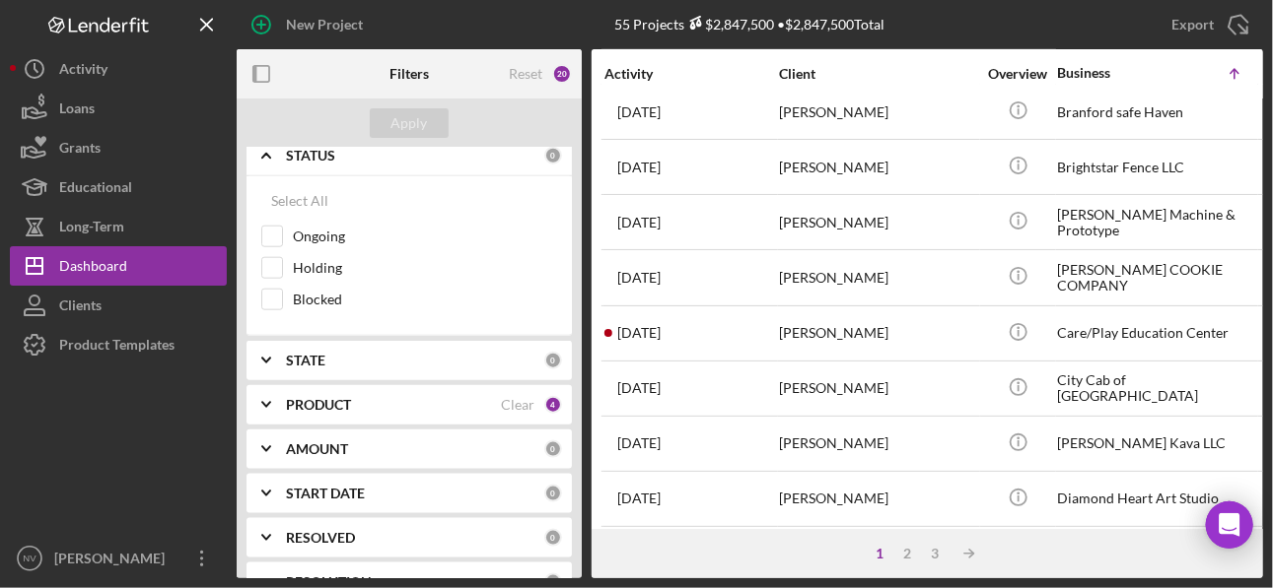
scroll to position [798, 0]
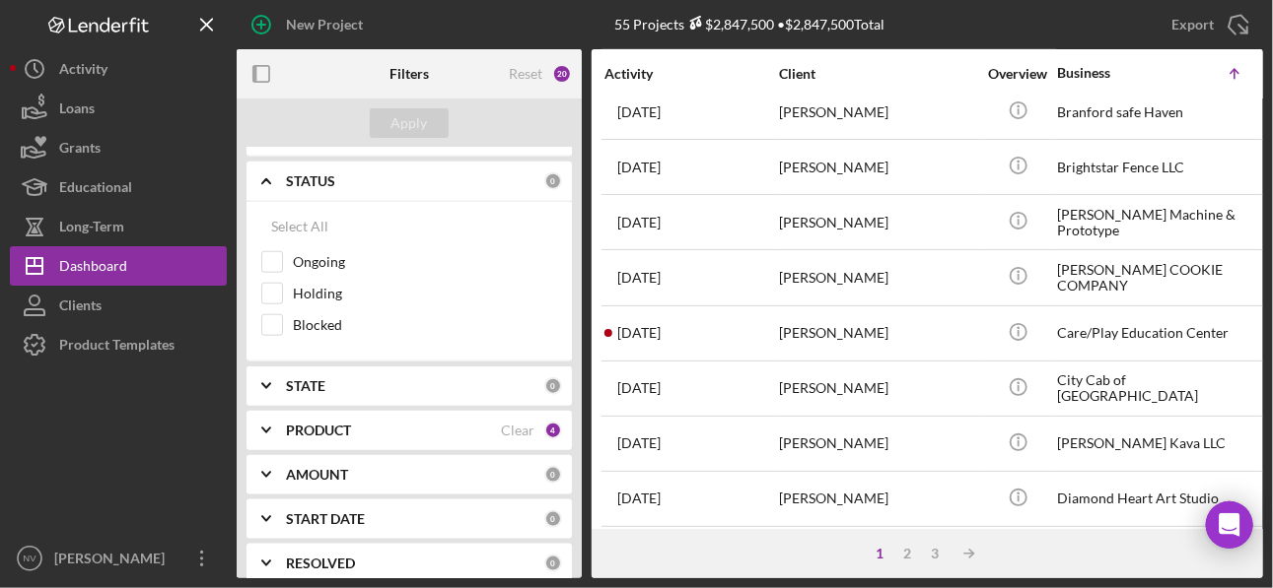
click at [332, 424] on b "PRODUCT" at bounding box center [318, 431] width 65 height 16
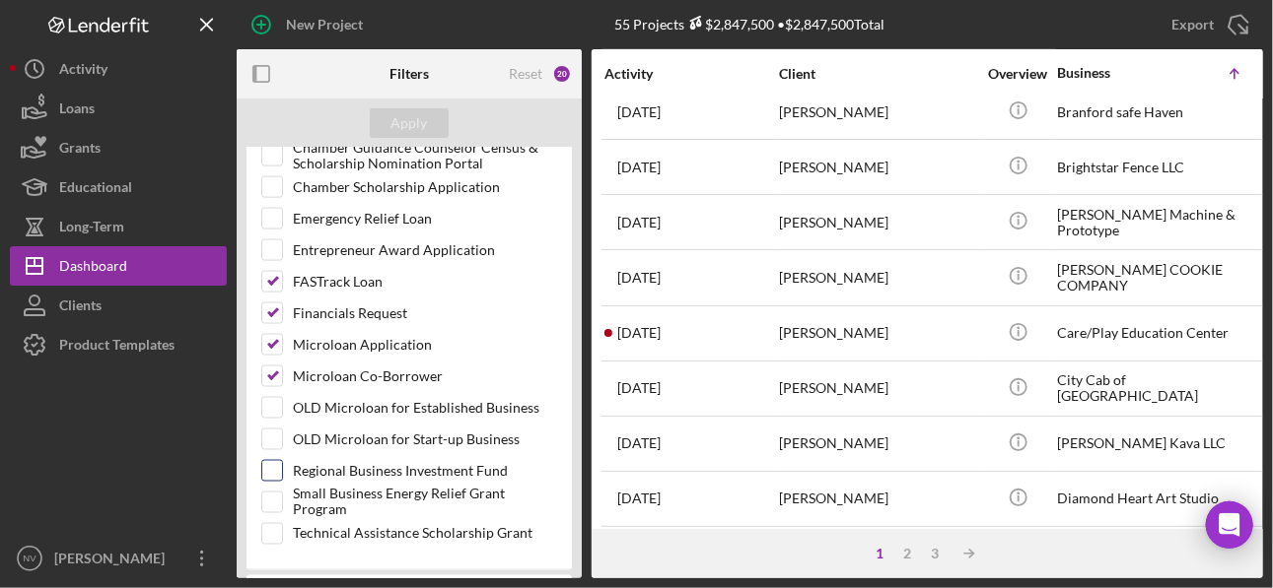
scroll to position [1193, 0]
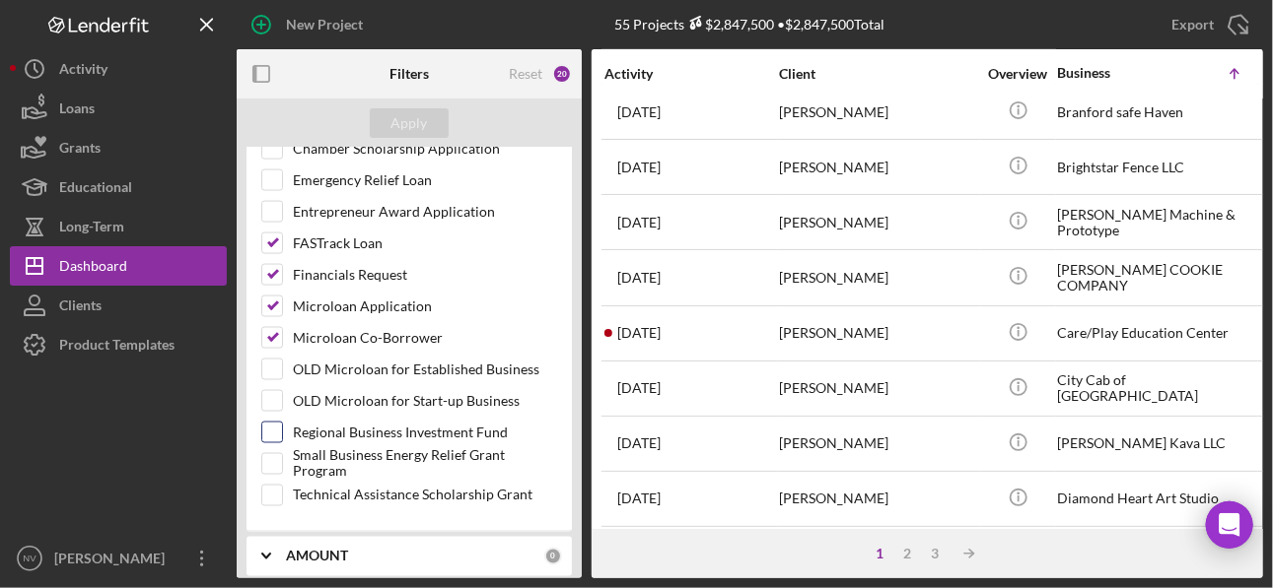
click at [272, 423] on input "Regional Business Investment Fund" at bounding box center [272, 433] width 20 height 20
checkbox input "true"
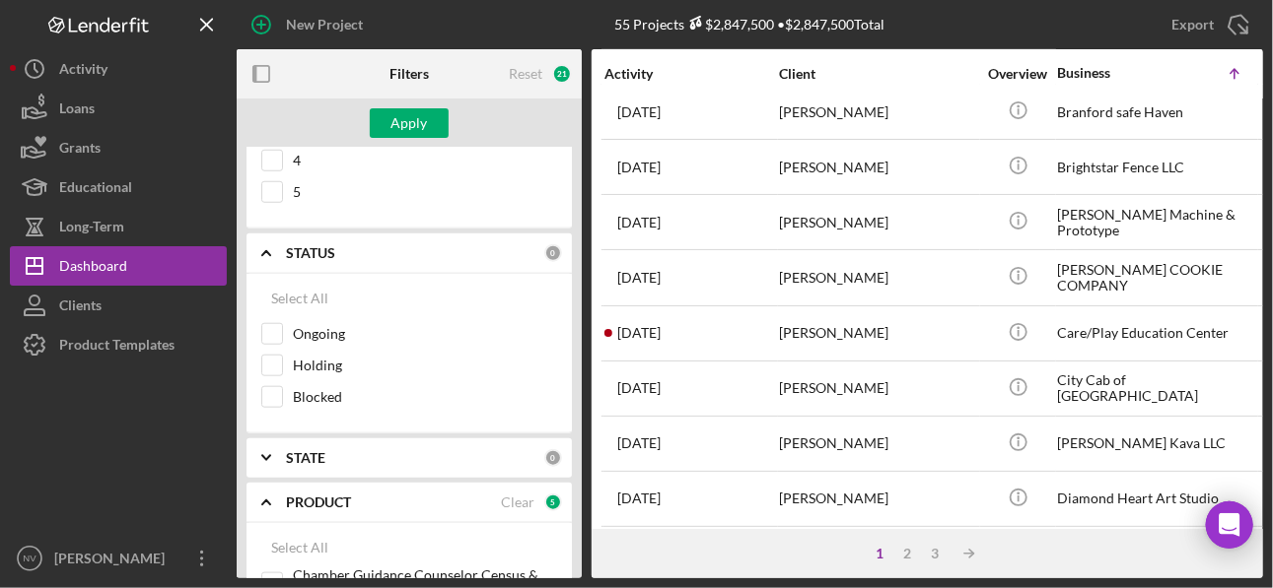
scroll to position [720, 0]
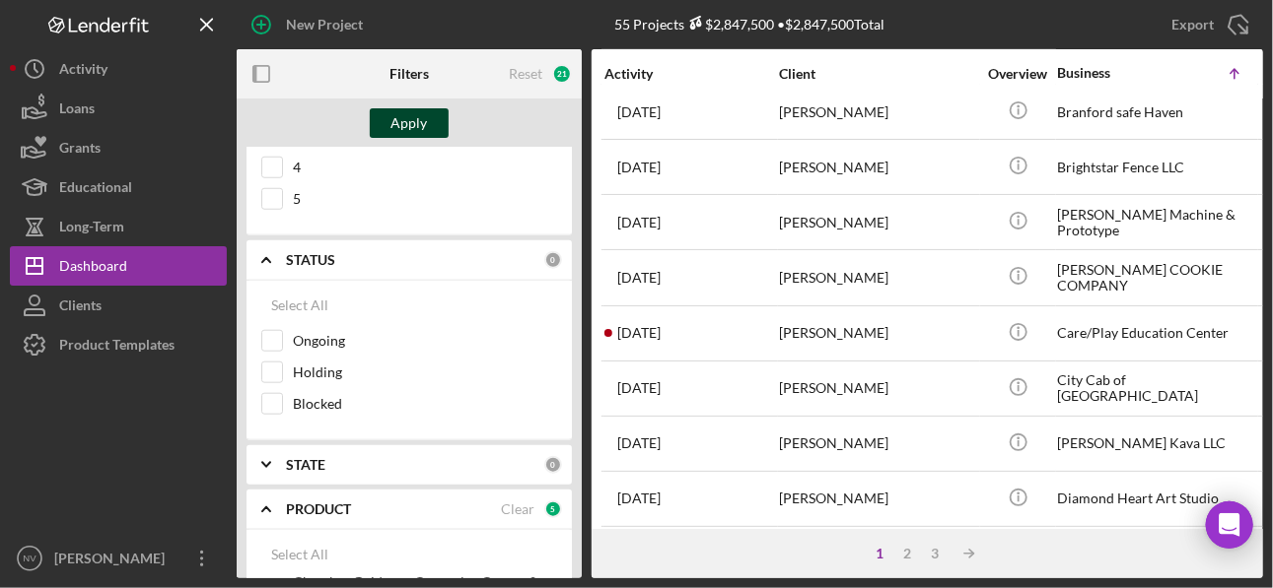
click at [395, 123] on div "Apply" at bounding box center [409, 123] width 36 height 30
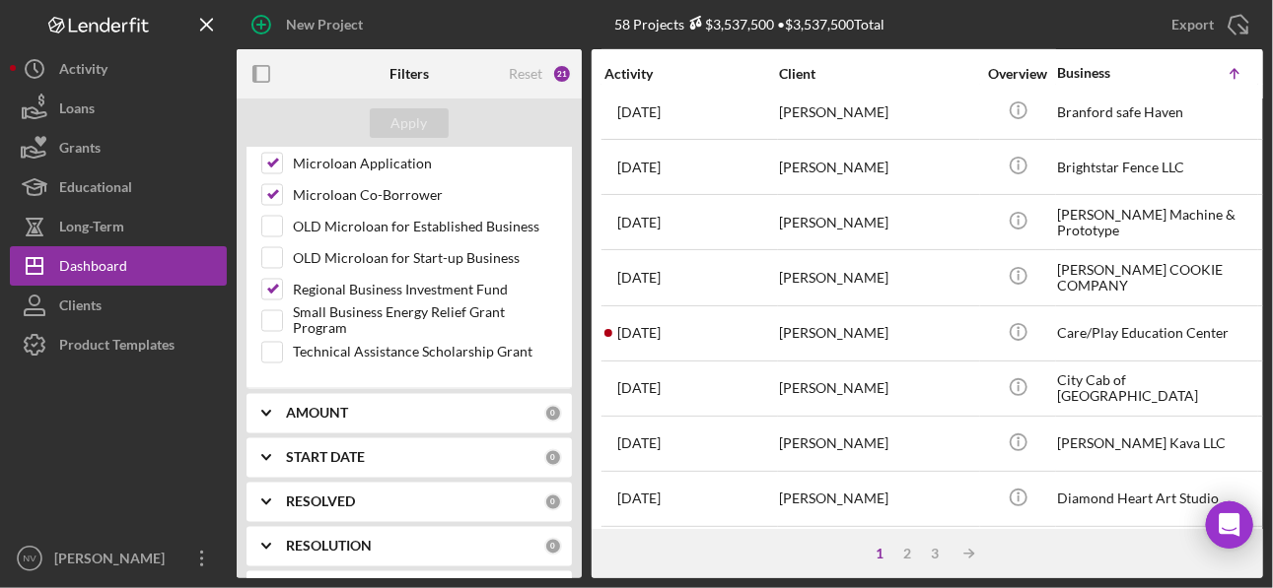
scroll to position [1429, 0]
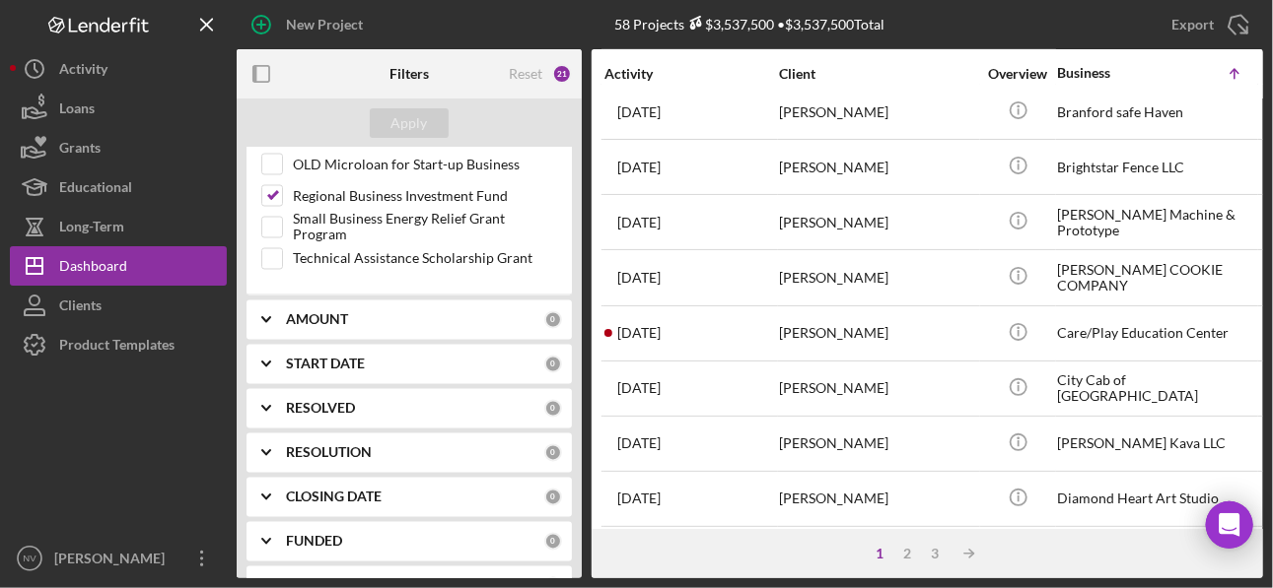
click at [339, 311] on div "AMOUNT 0" at bounding box center [424, 320] width 276 height 39
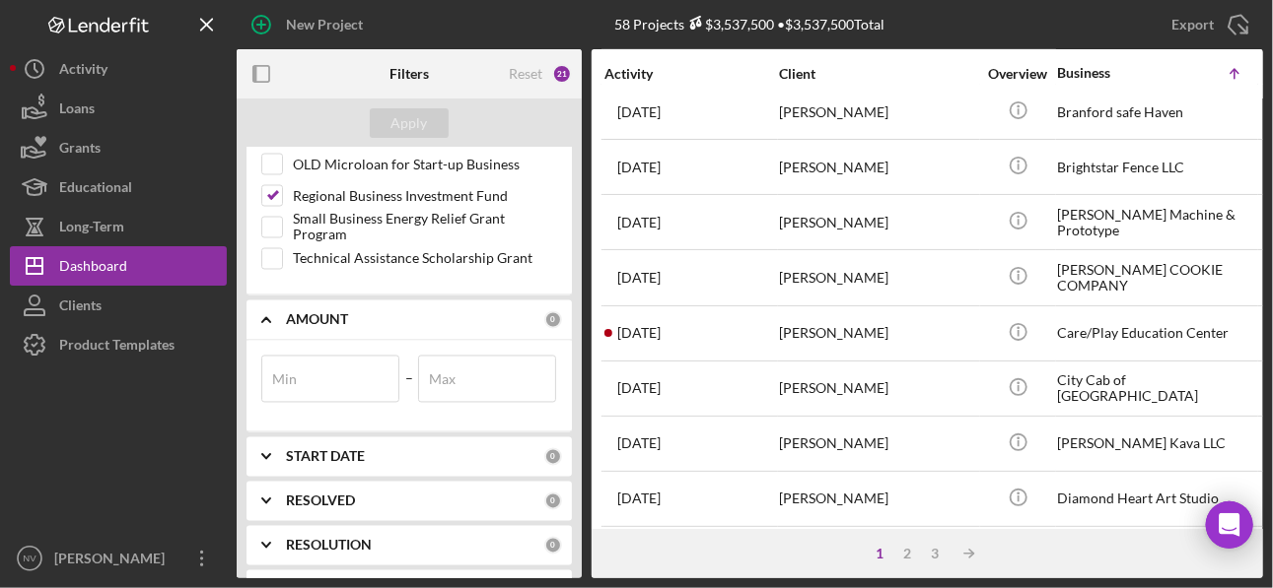
click at [339, 312] on b "AMOUNT" at bounding box center [317, 320] width 62 height 16
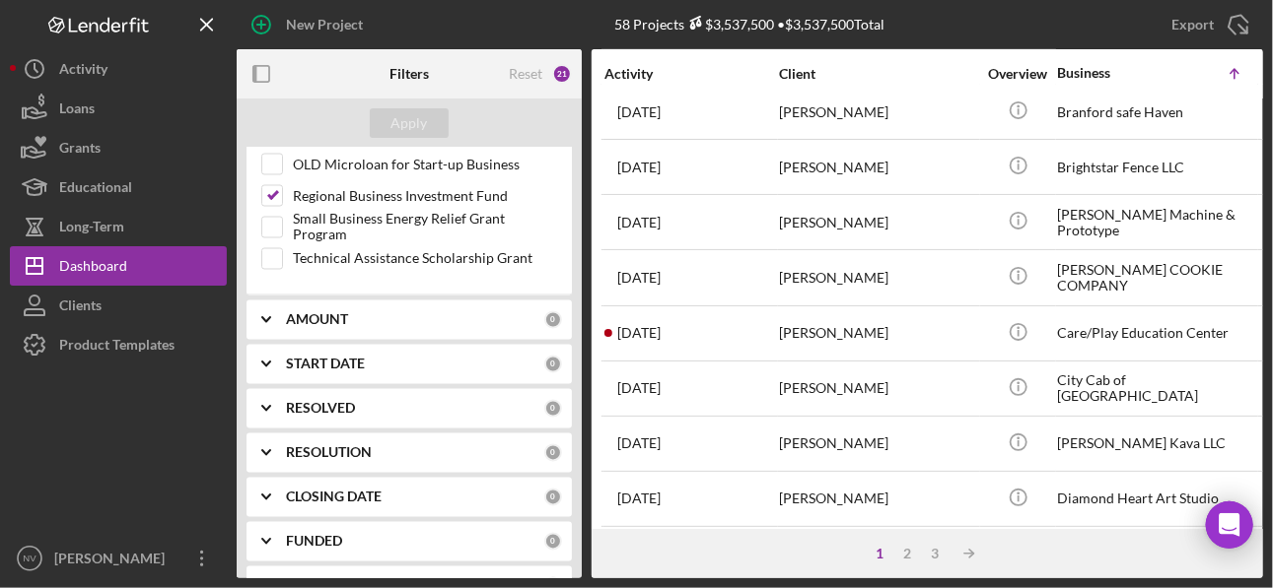
click at [339, 401] on b "RESOLVED" at bounding box center [320, 409] width 69 height 16
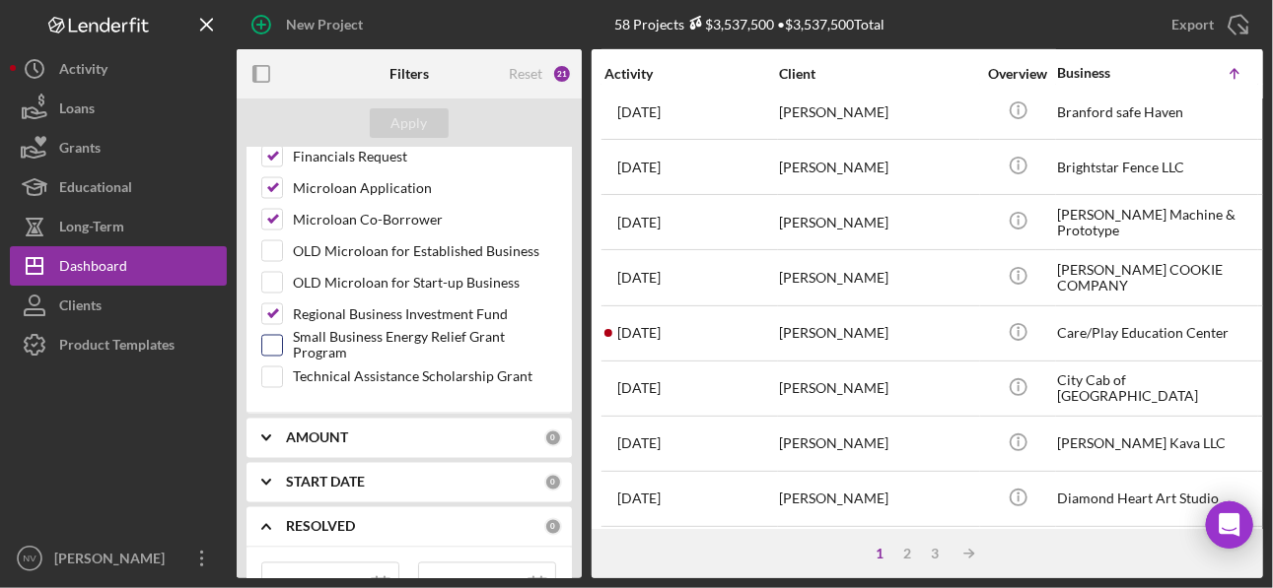
scroll to position [1350, 0]
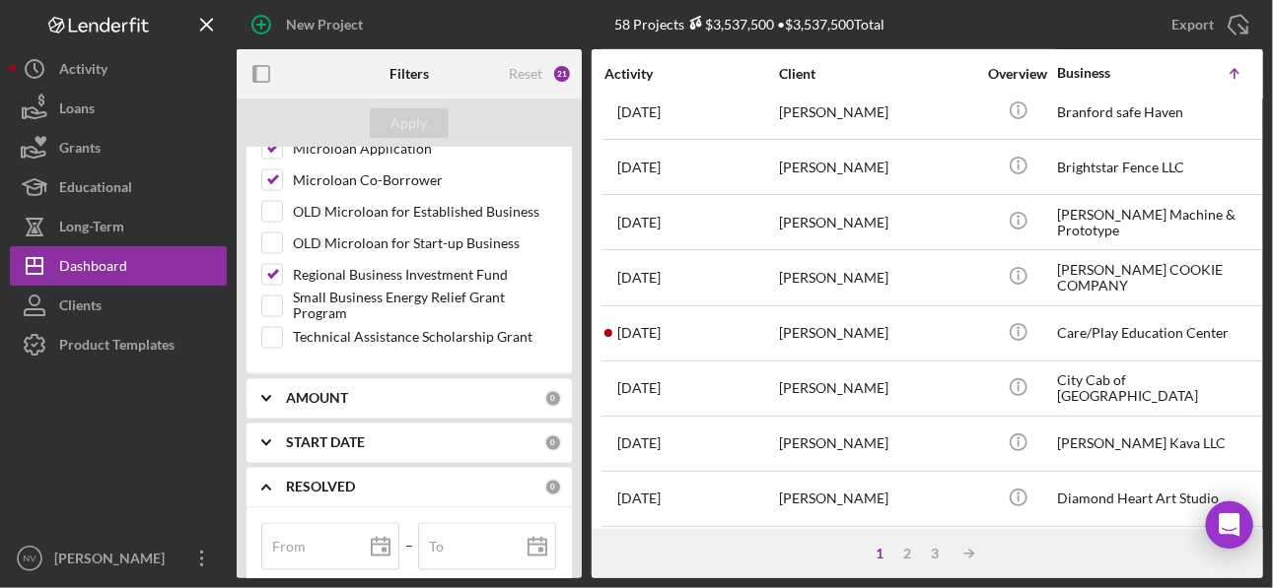
click at [330, 480] on b "RESOLVED" at bounding box center [320, 488] width 69 height 16
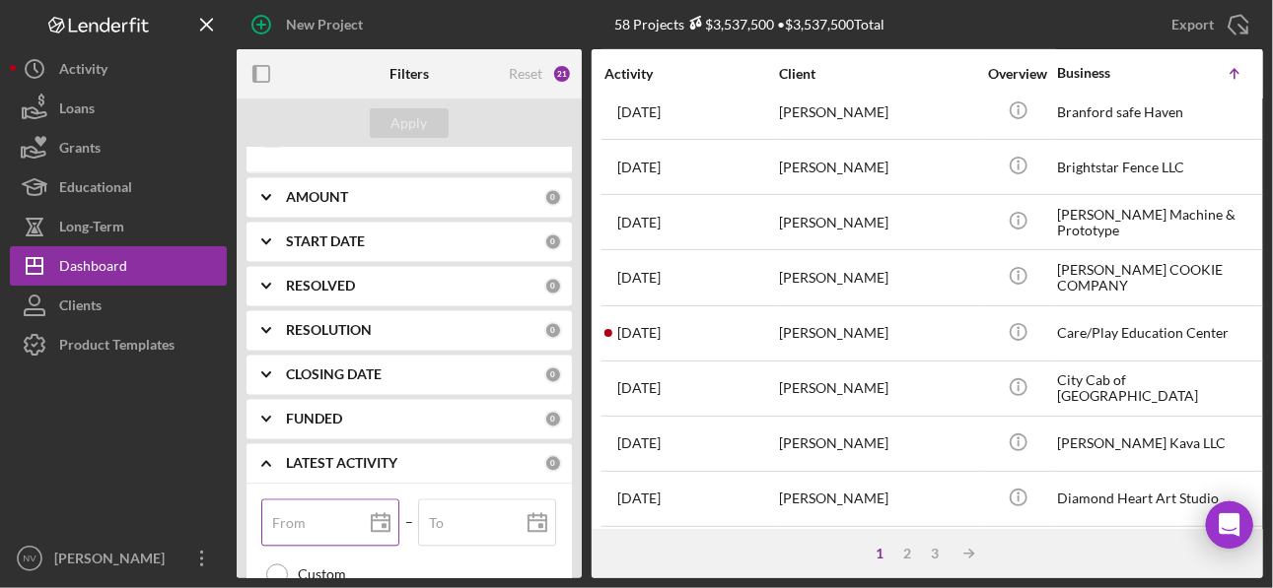
scroll to position [1587, 0]
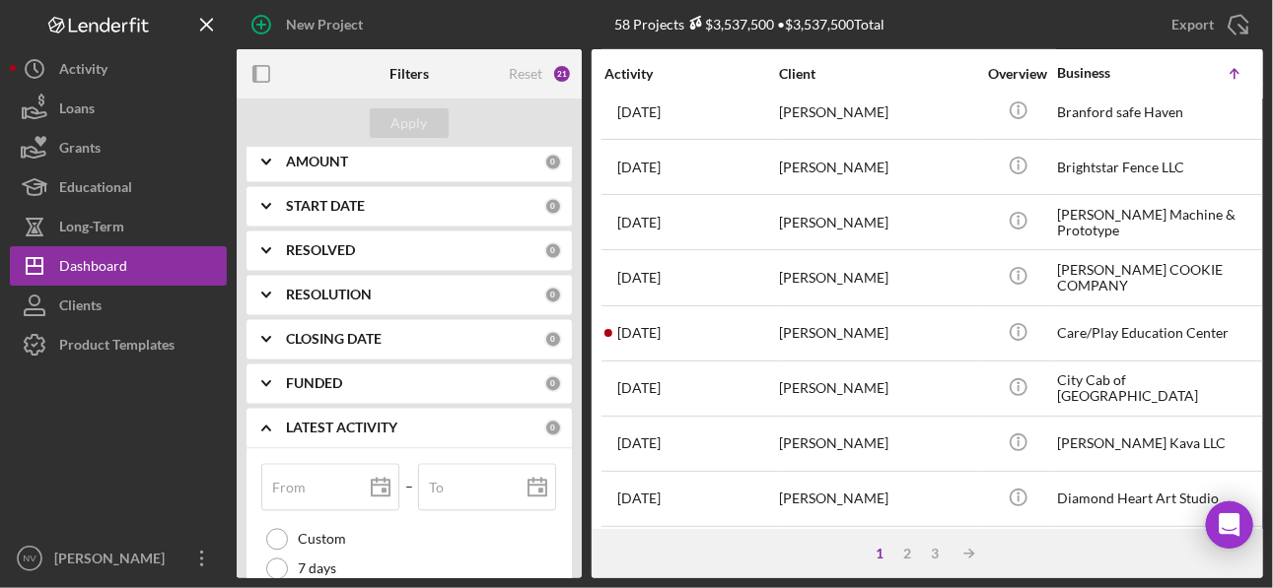
click at [319, 421] on b "LATEST ACTIVITY" at bounding box center [341, 429] width 111 height 16
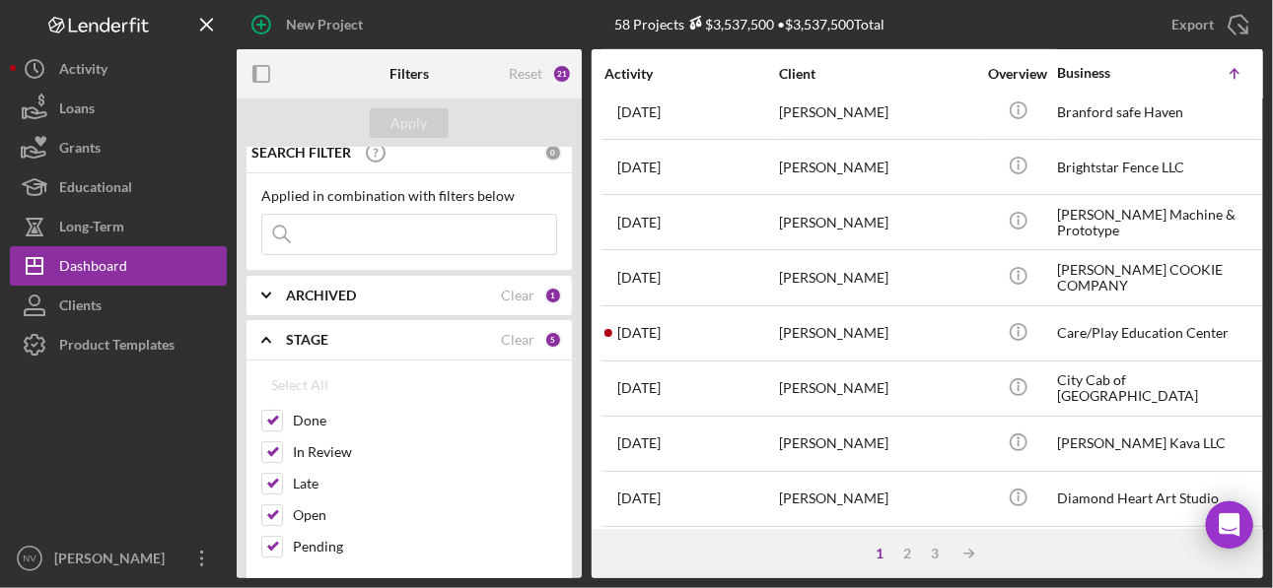
scroll to position [0, 0]
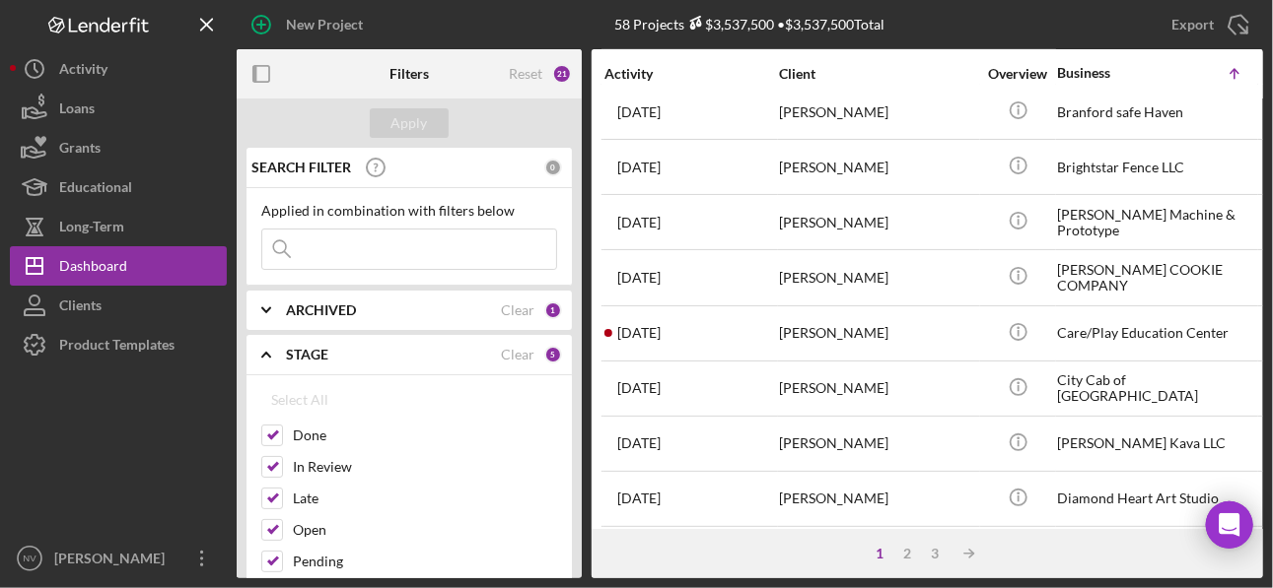
click at [311, 355] on b "STAGE" at bounding box center [307, 355] width 42 height 16
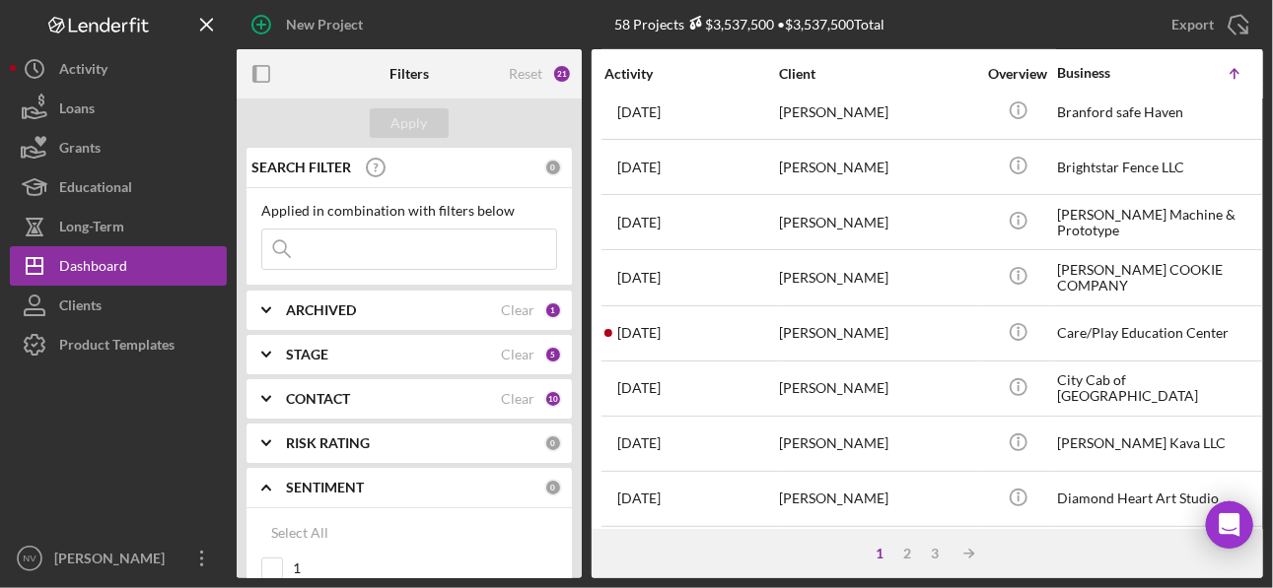
click at [325, 303] on b "ARCHIVED" at bounding box center [321, 311] width 70 height 16
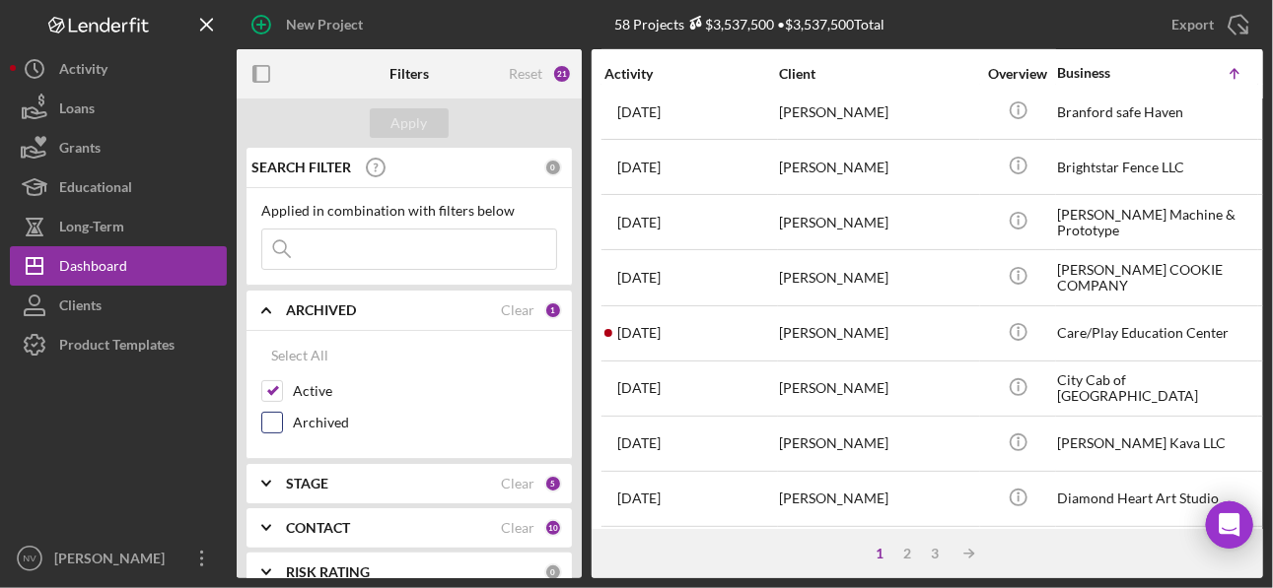
click at [279, 418] on input "Archived" at bounding box center [272, 423] width 20 height 20
click at [414, 127] on div "Apply" at bounding box center [409, 123] width 36 height 30
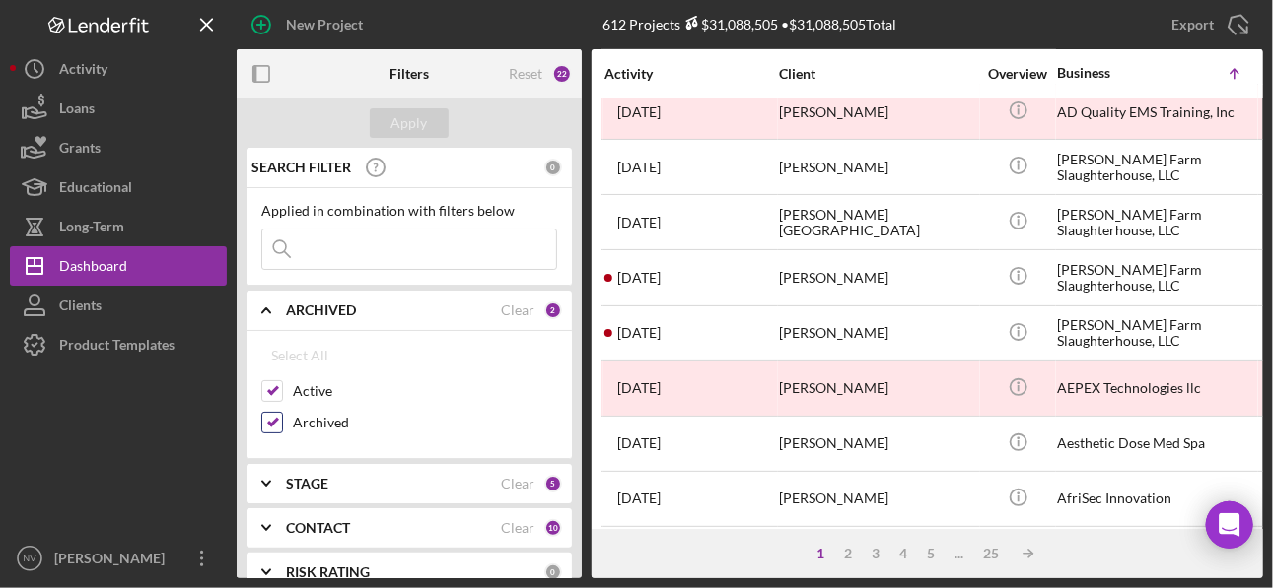
click at [270, 420] on input "Archived" at bounding box center [272, 423] width 20 height 20
checkbox input "false"
click at [426, 118] on button "Apply" at bounding box center [409, 123] width 79 height 30
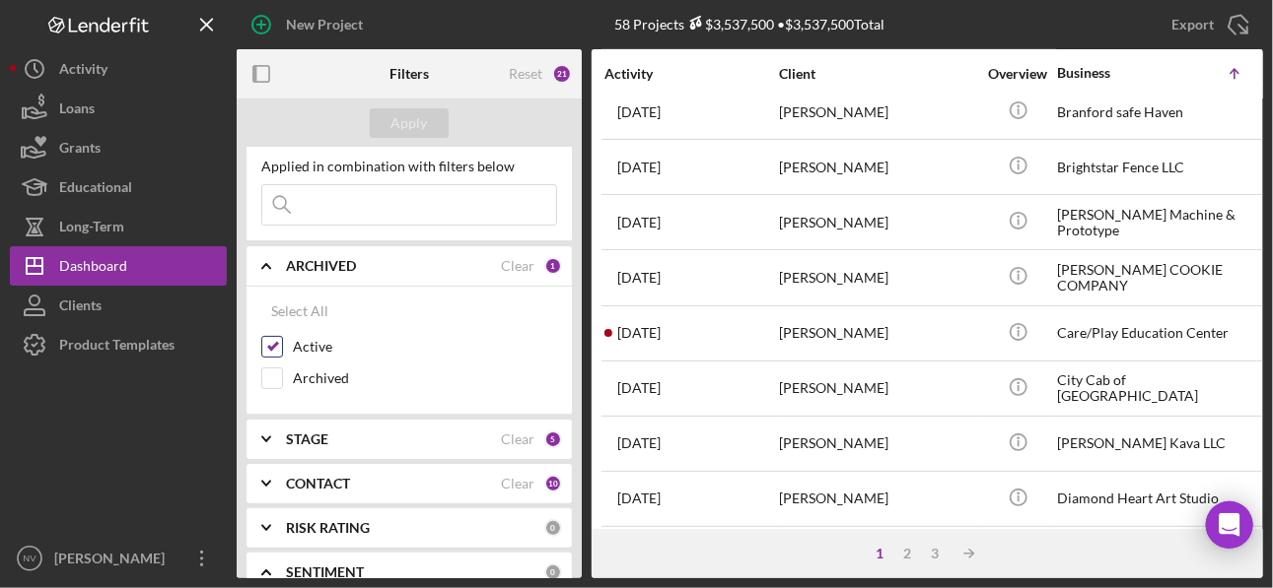
scroll to position [78, 0]
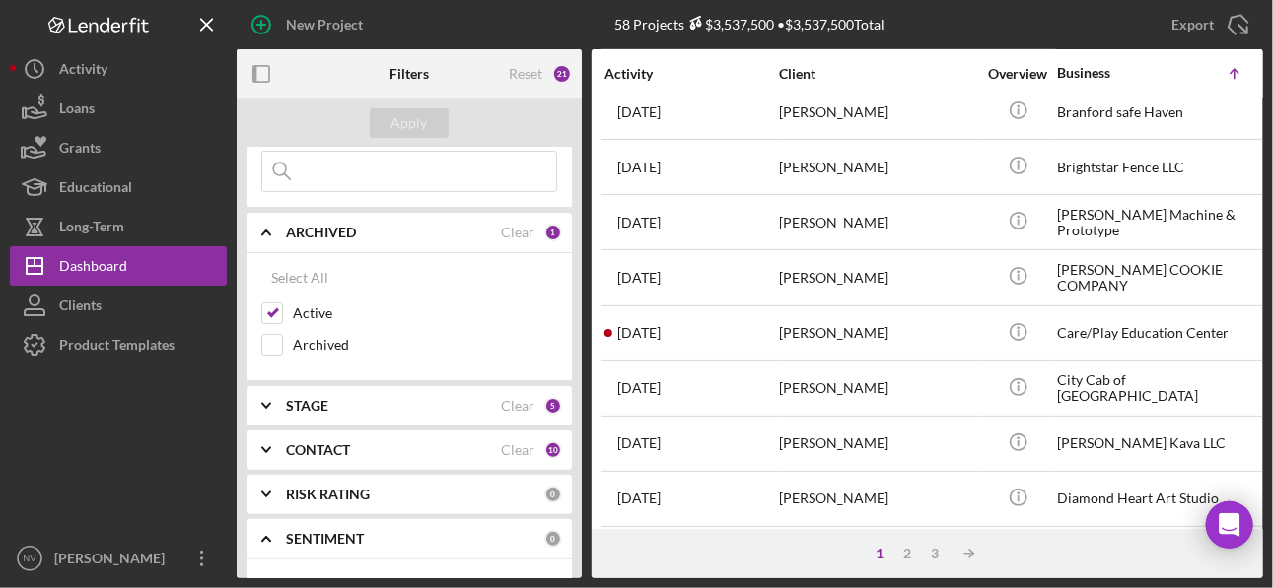
click at [313, 410] on div "STAGE Clear 5" at bounding box center [424, 406] width 276 height 18
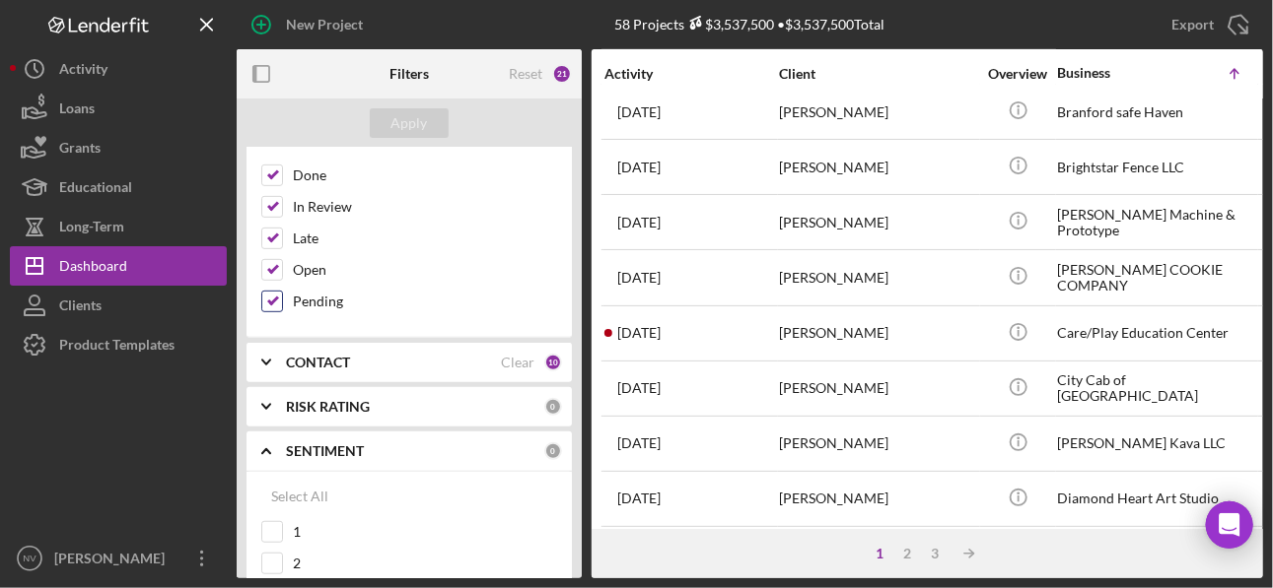
scroll to position [393, 0]
click at [315, 354] on b "CONTACT" at bounding box center [318, 359] width 64 height 16
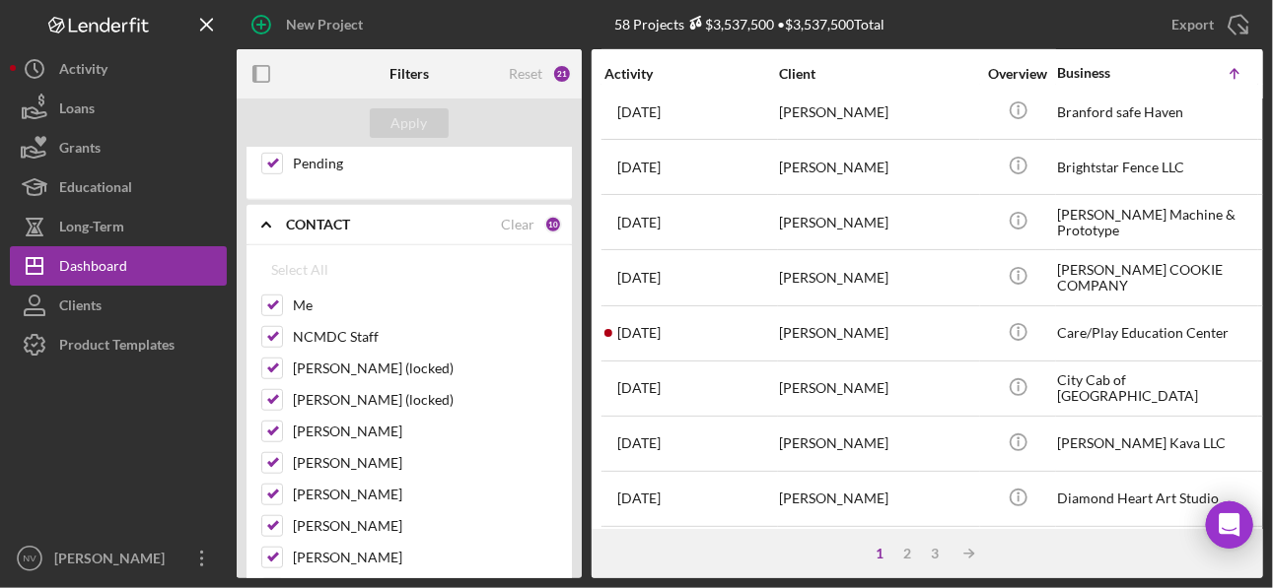
scroll to position [630, 0]
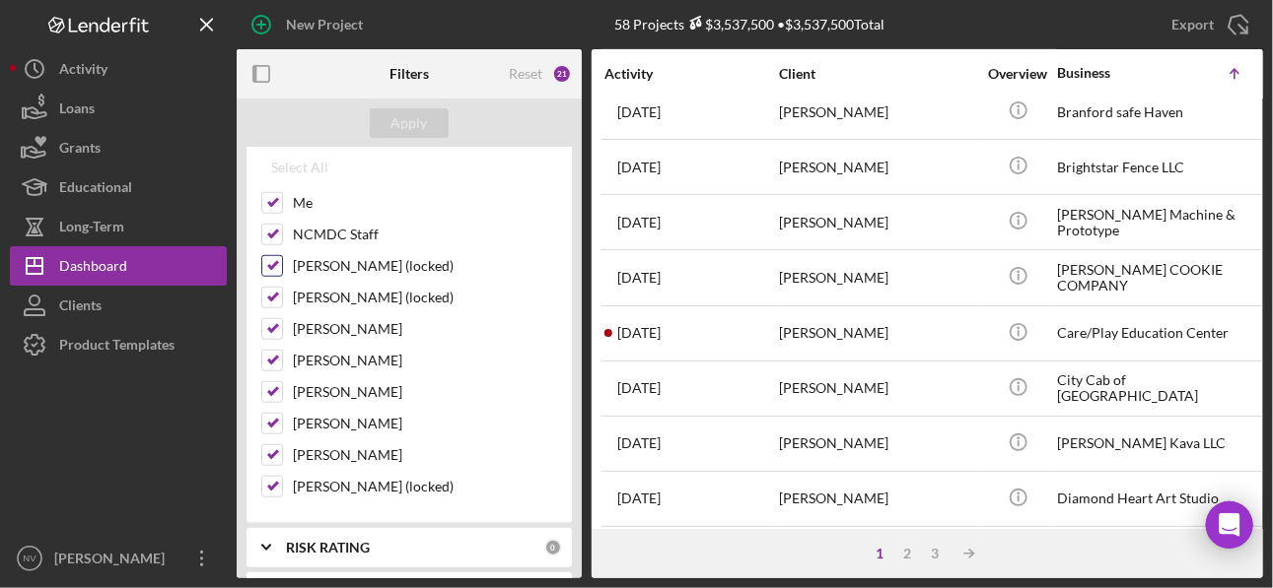
click at [273, 257] on input "Brendan Hannen (locked)" at bounding box center [272, 266] width 20 height 20
checkbox input "false"
click at [273, 288] on input "Maribel Cruz (locked)" at bounding box center [272, 298] width 20 height 20
checkbox input "false"
click at [274, 477] on input "Rebecca Beaton (locked)" at bounding box center [272, 487] width 20 height 20
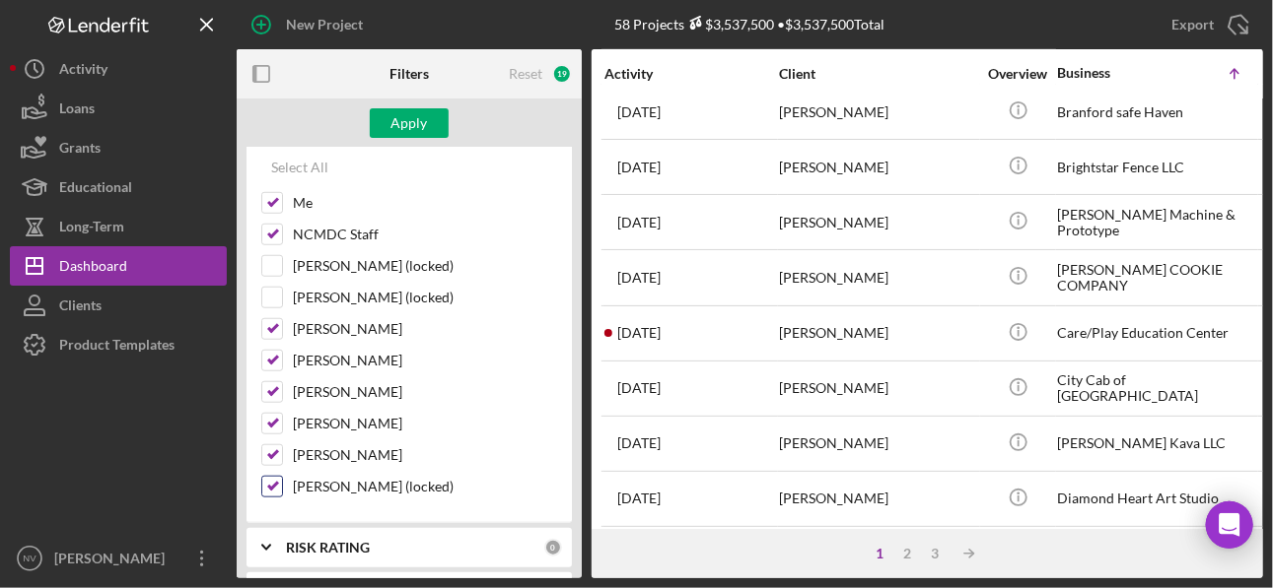
checkbox input "false"
click at [268, 446] on input "Teresa Roberts" at bounding box center [272, 456] width 20 height 20
checkbox input "false"
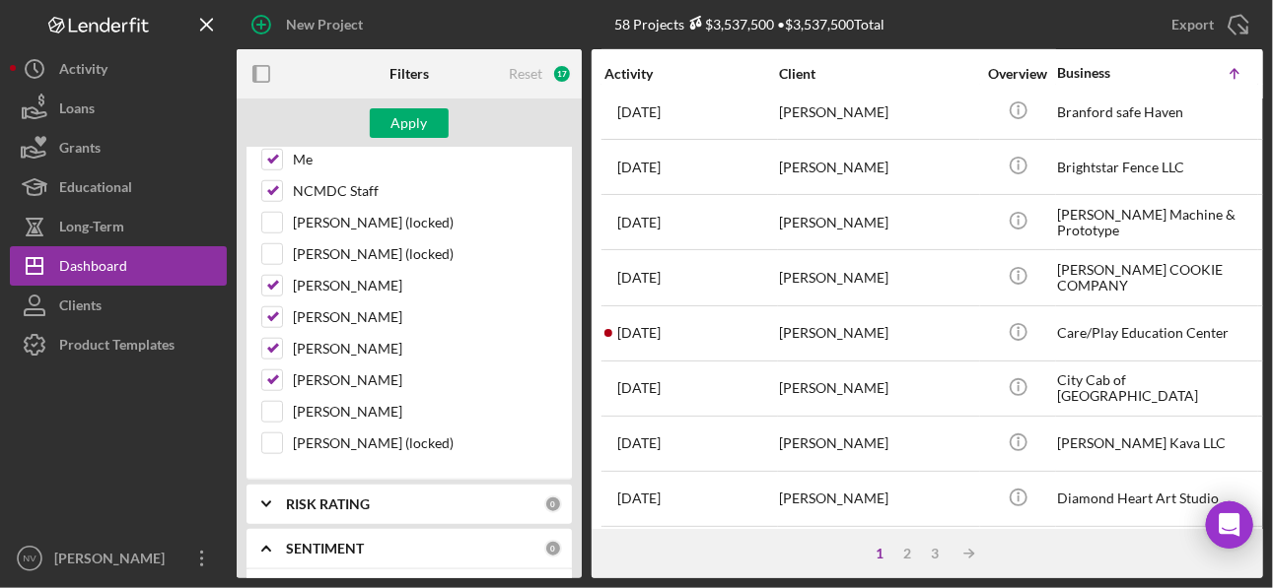
scroll to position [866, 0]
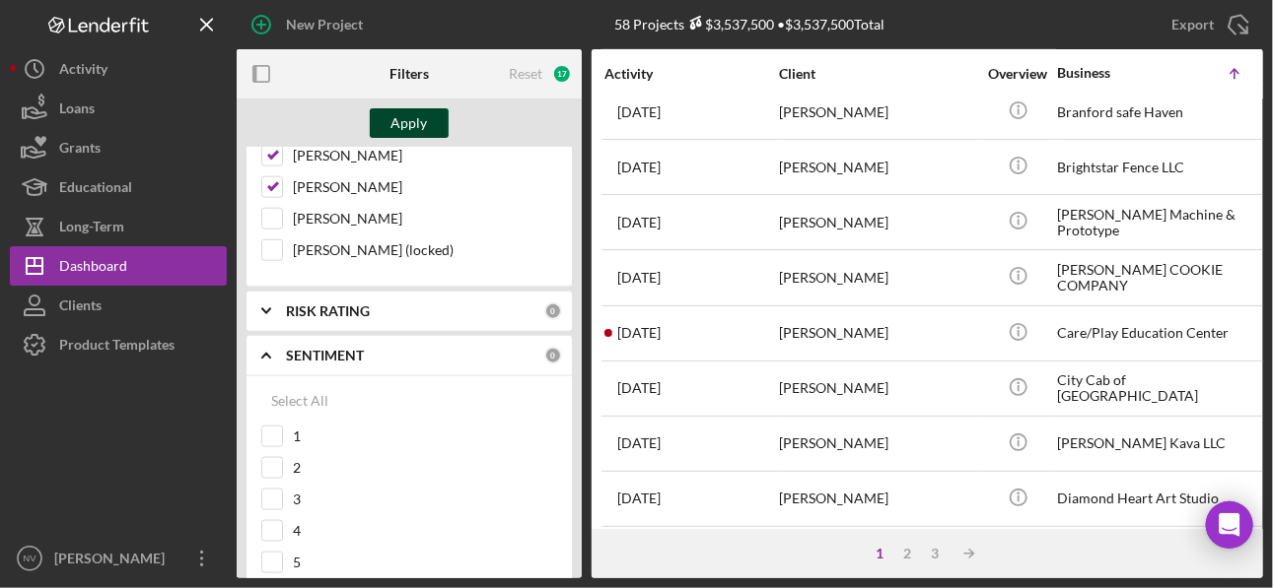
click at [406, 116] on div "Apply" at bounding box center [409, 123] width 36 height 30
click at [274, 340] on icon "Icon/Expander" at bounding box center [266, 355] width 49 height 49
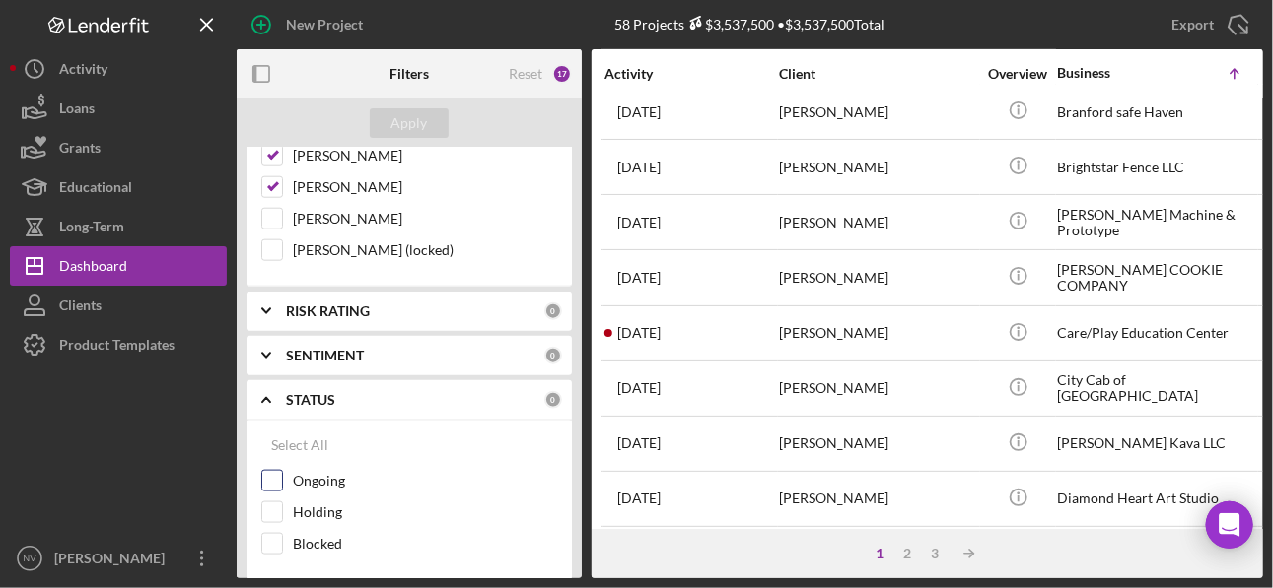
click at [274, 471] on input "Ongoing" at bounding box center [272, 481] width 20 height 20
checkbox input "true"
click at [400, 121] on div "Apply" at bounding box center [409, 123] width 36 height 30
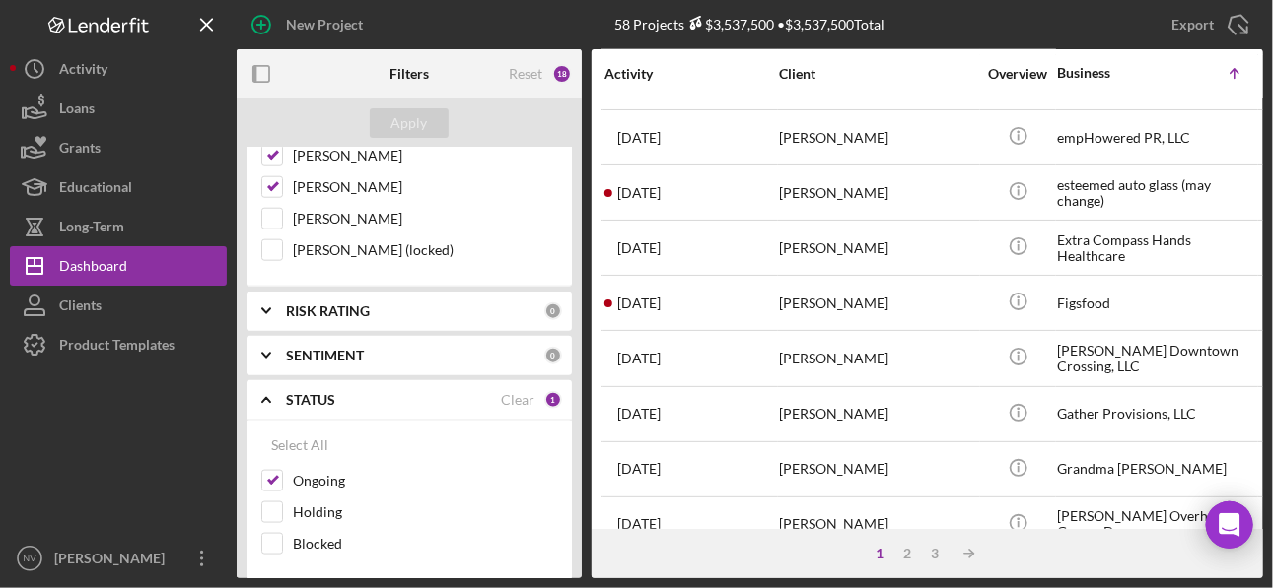
scroll to position [953, 0]
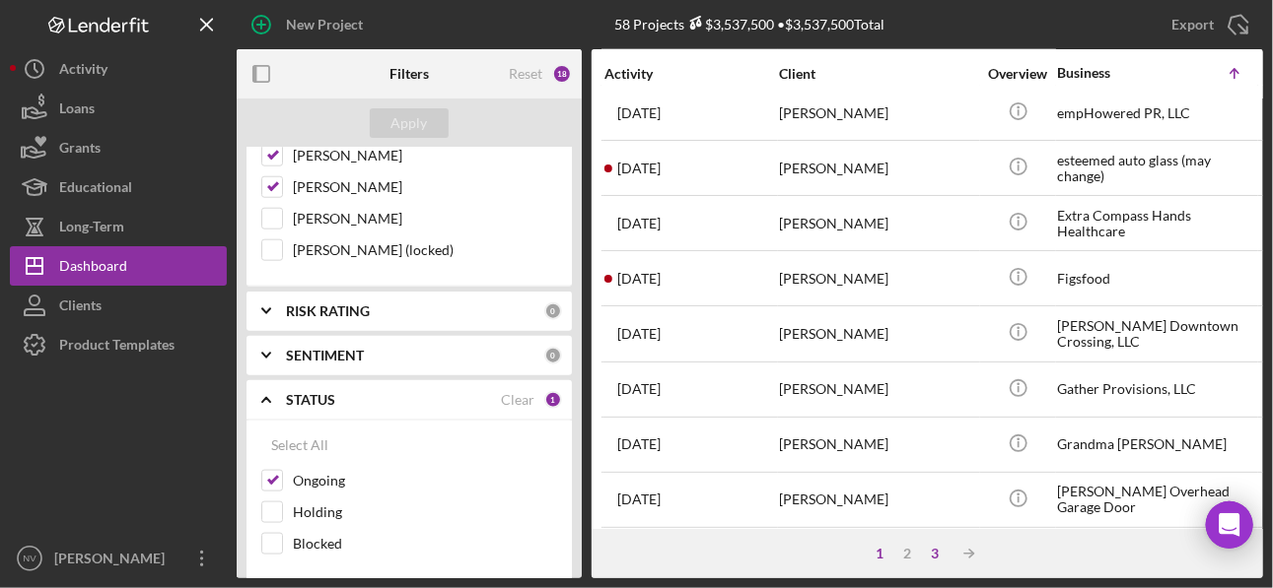
click at [933, 556] on div "3" at bounding box center [936, 554] width 28 height 16
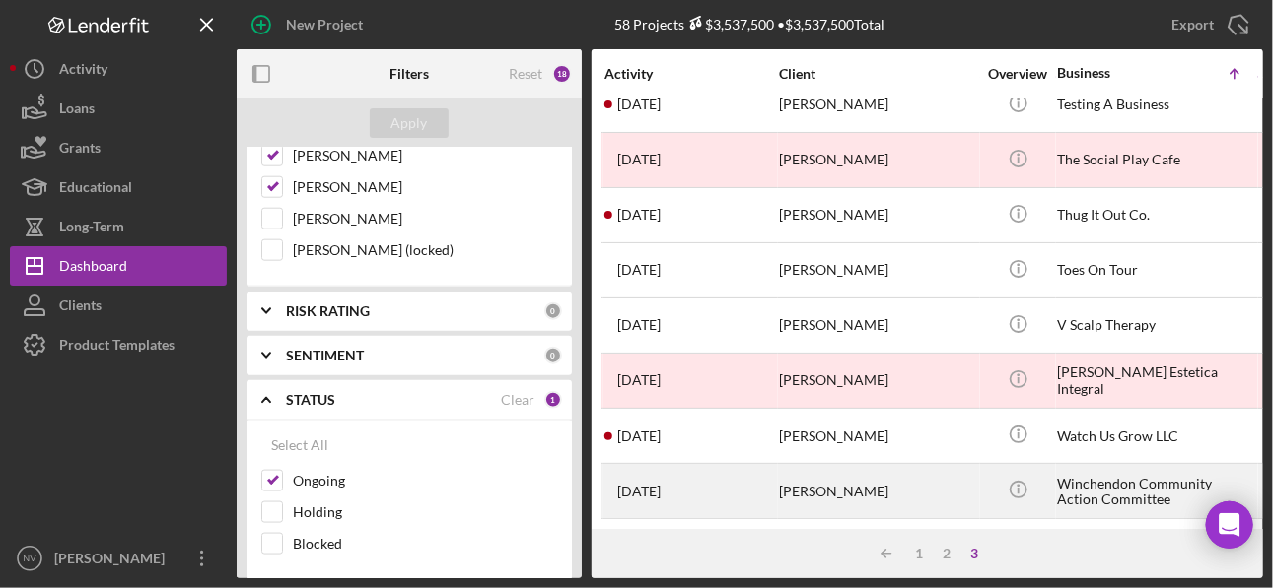
scroll to position [0, 0]
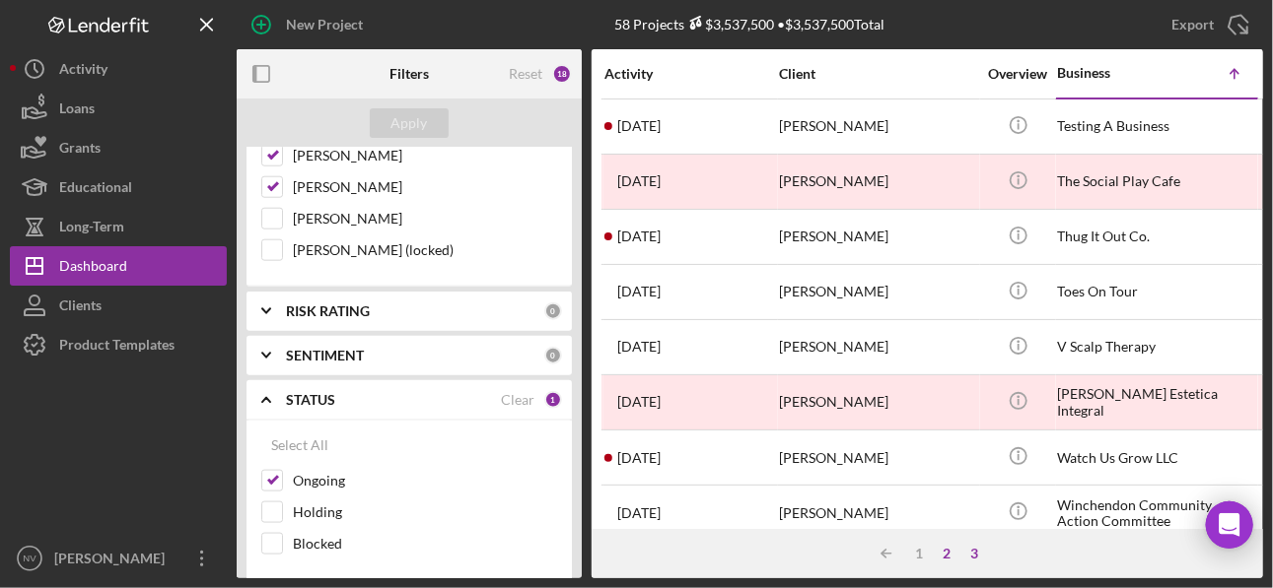
click at [948, 555] on div "2" at bounding box center [947, 554] width 28 height 16
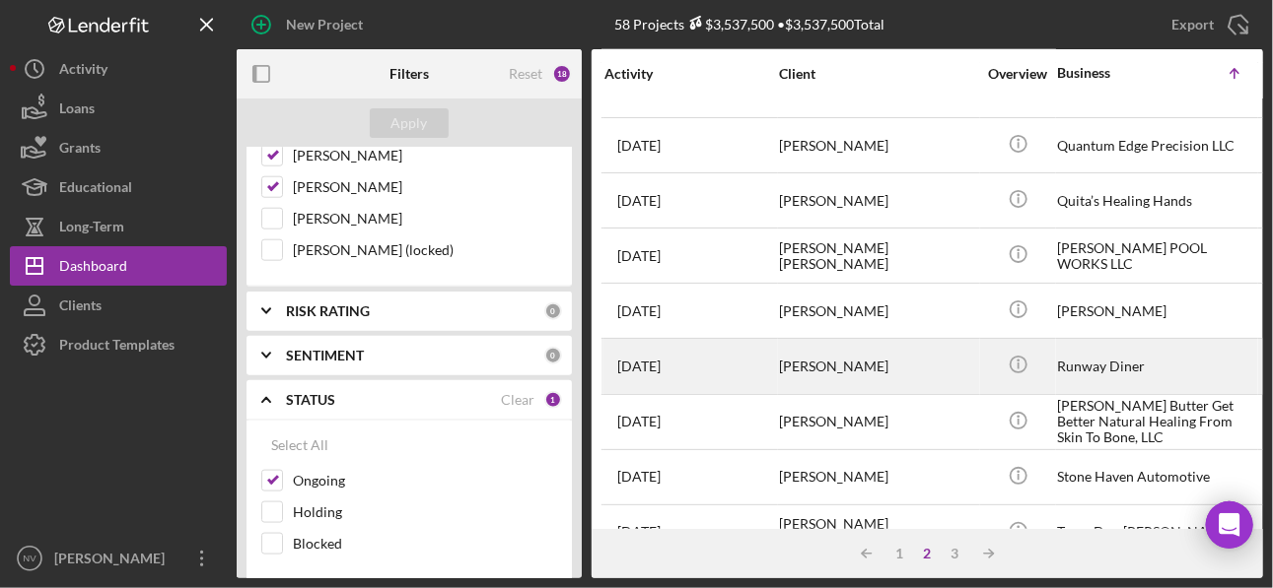
scroll to position [953, 0]
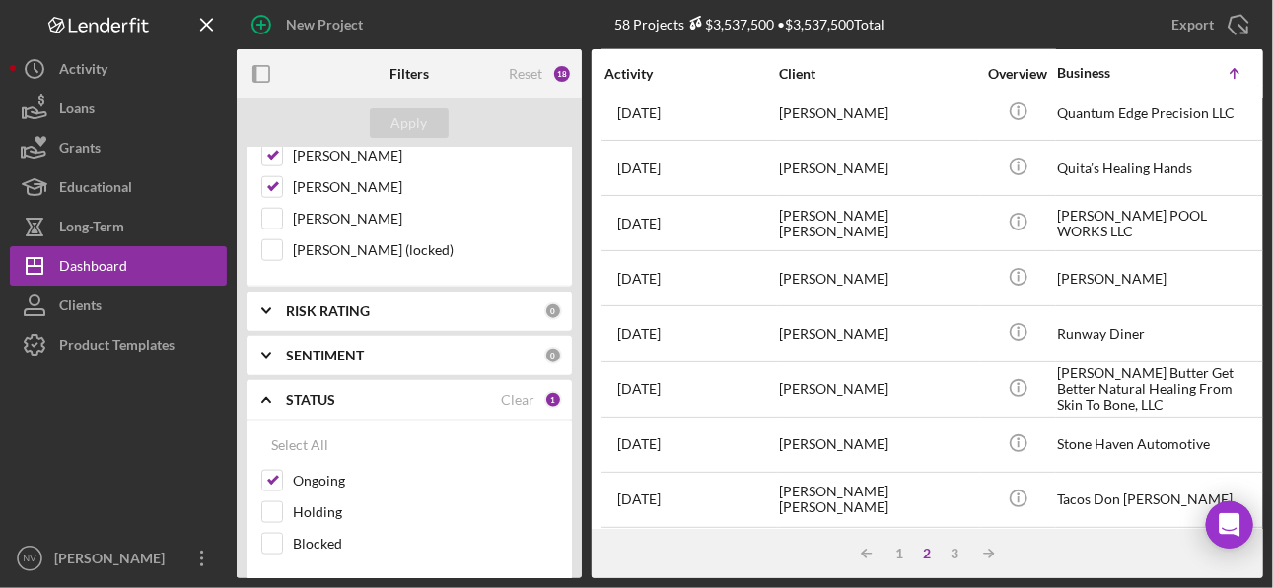
click at [333, 304] on b "RISK RATING" at bounding box center [328, 312] width 84 height 16
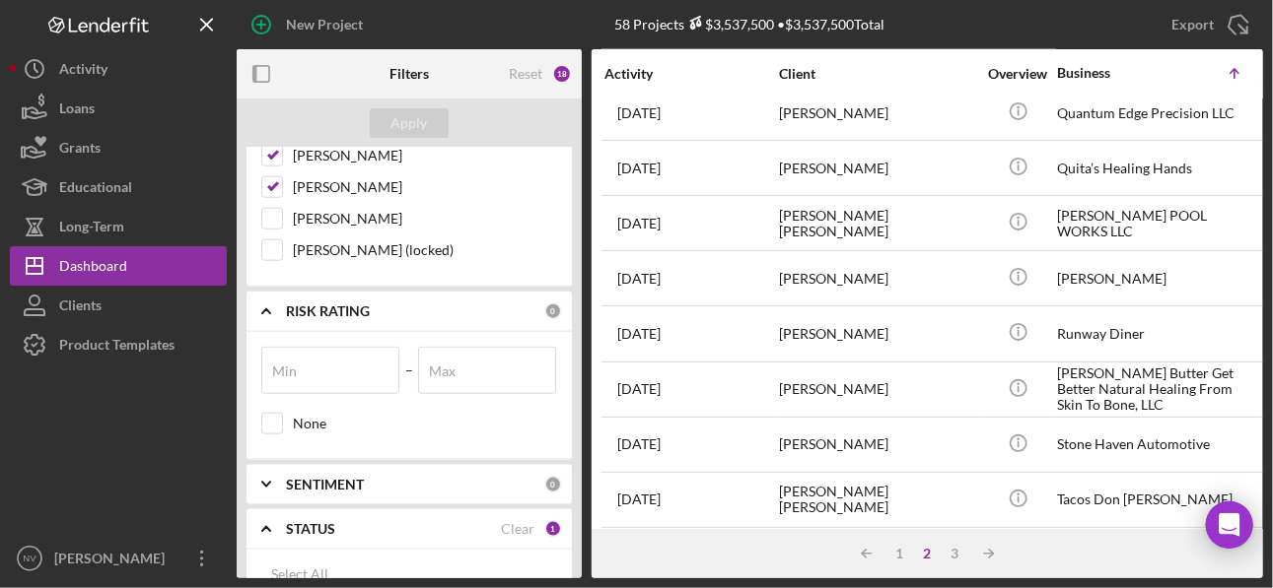
click at [331, 304] on b "RISK RATING" at bounding box center [328, 312] width 84 height 16
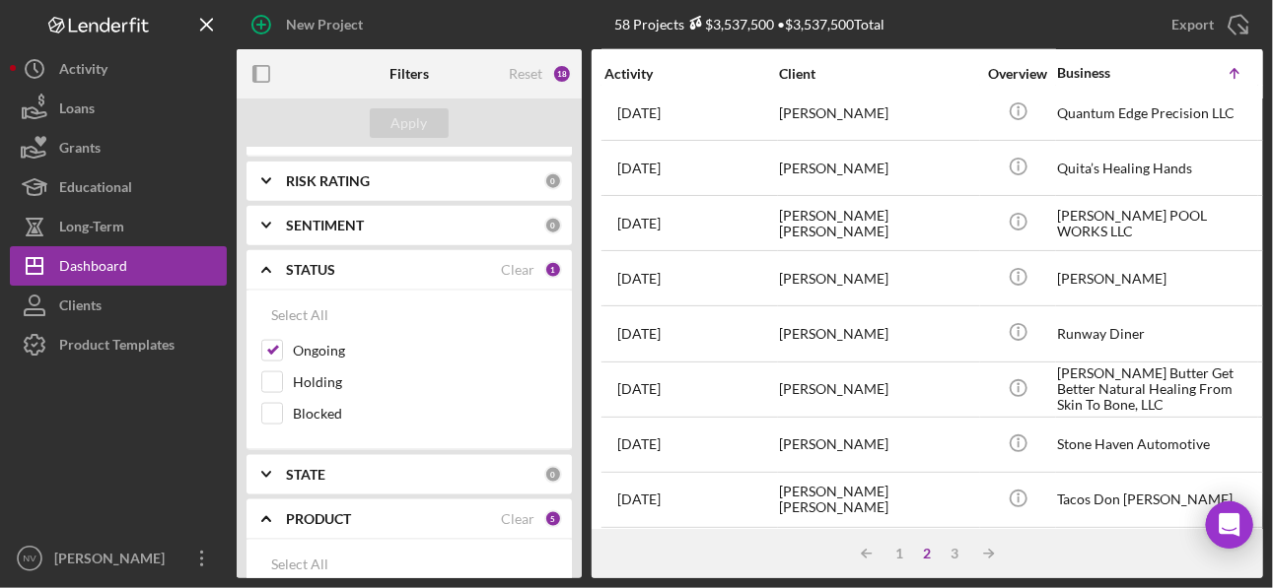
scroll to position [1025, 0]
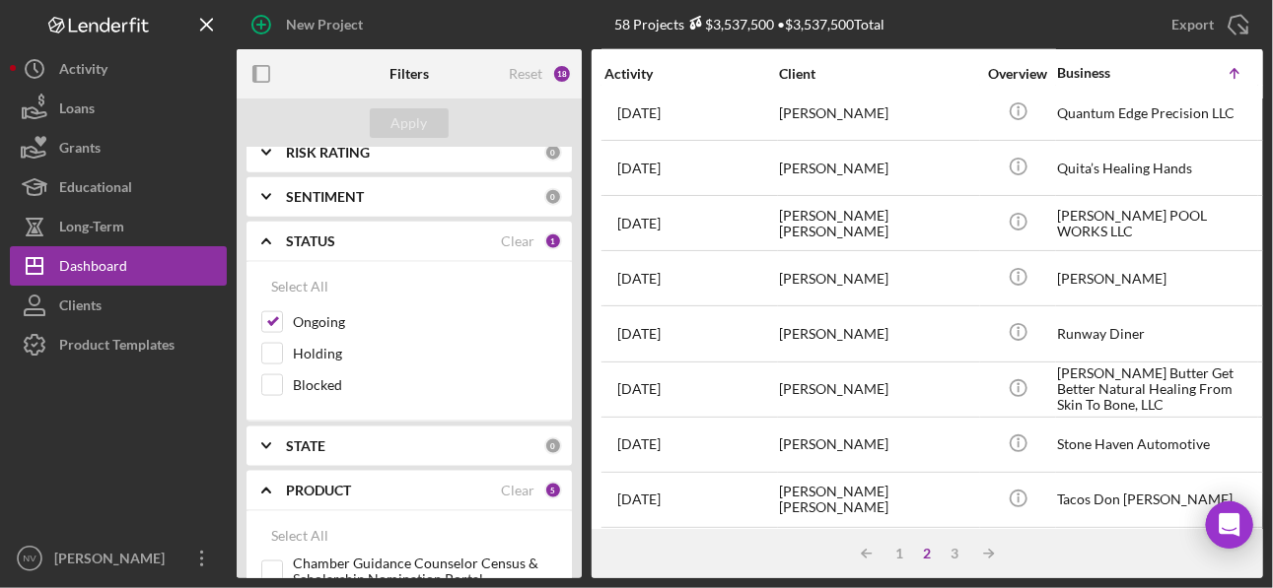
click at [311, 439] on b "STATE" at bounding box center [305, 447] width 39 height 16
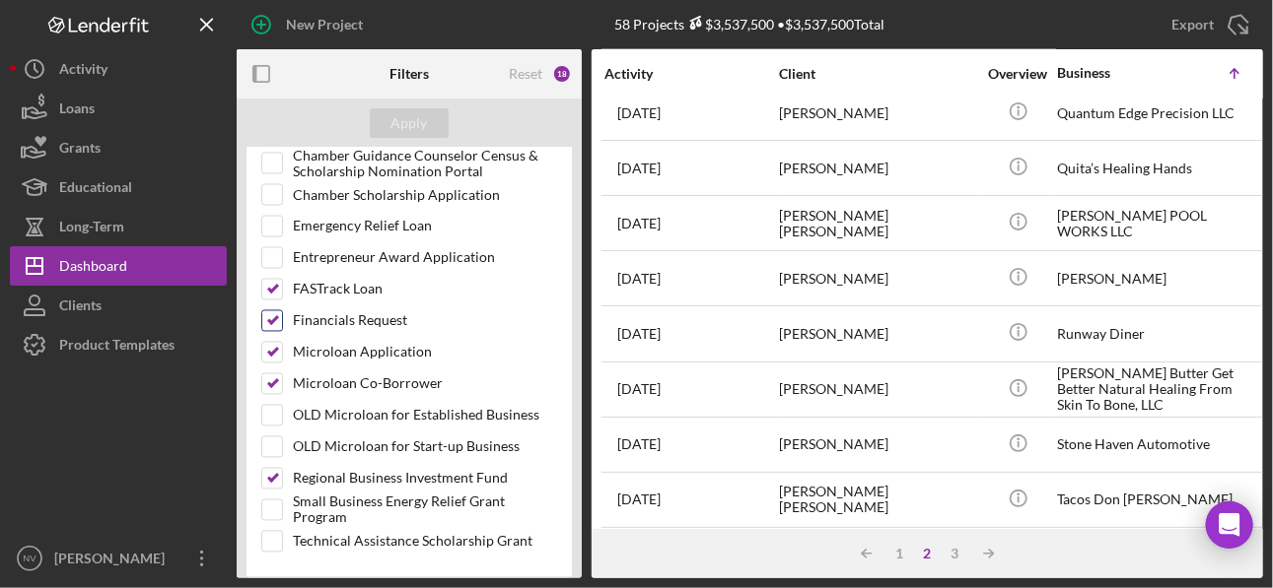
scroll to position [1576, 0]
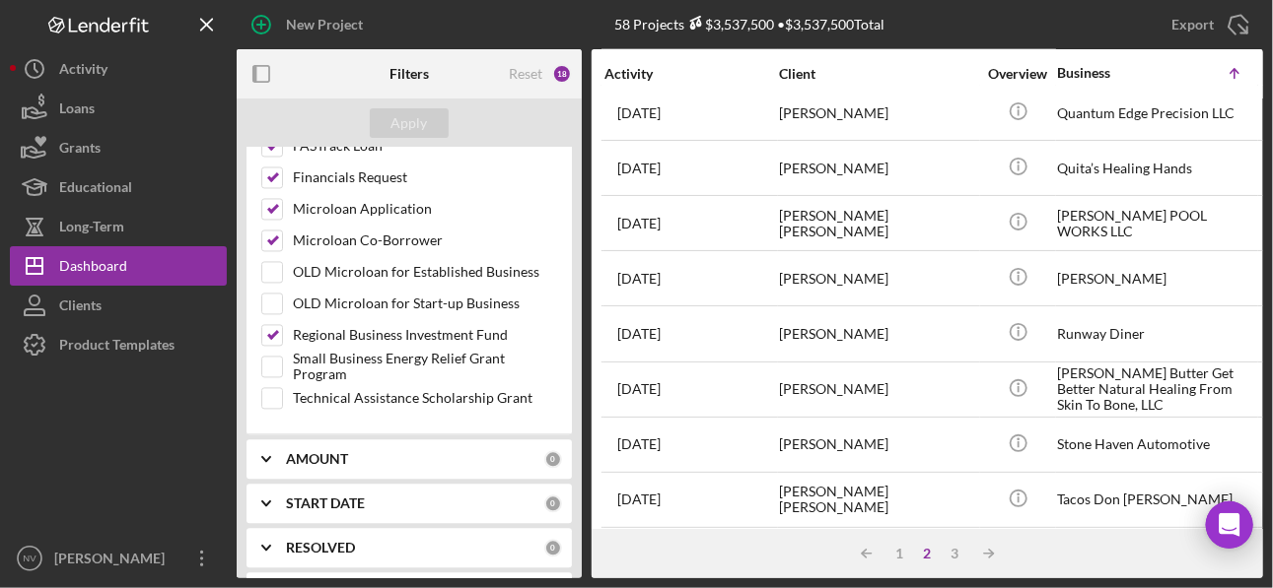
click at [334, 452] on b "AMOUNT" at bounding box center [317, 460] width 62 height 16
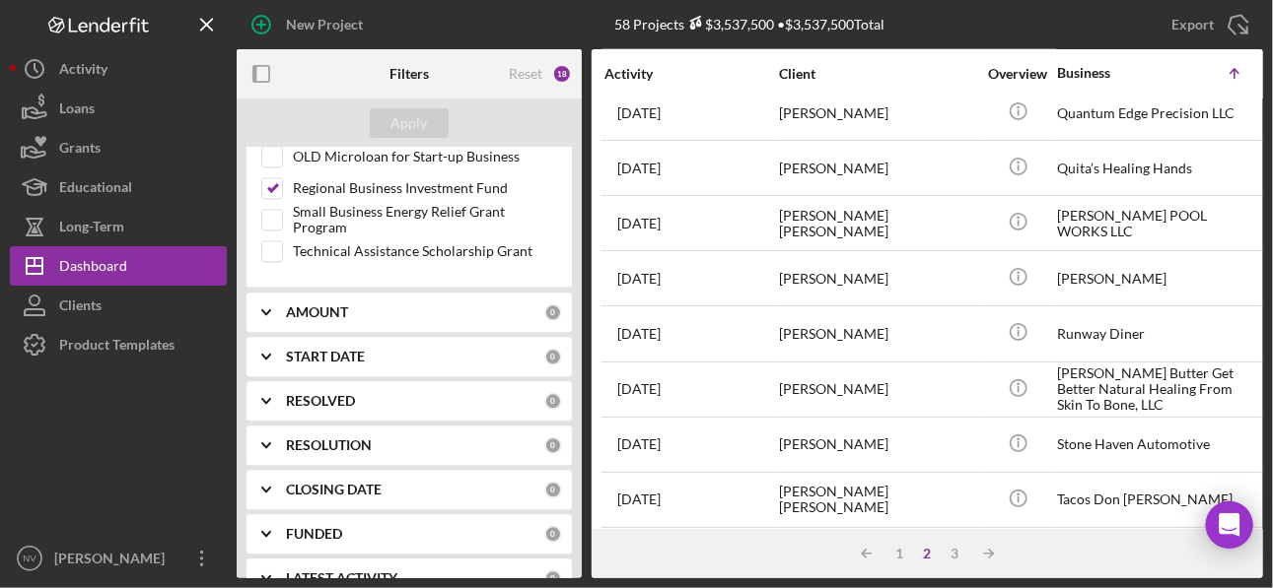
scroll to position [1732, 0]
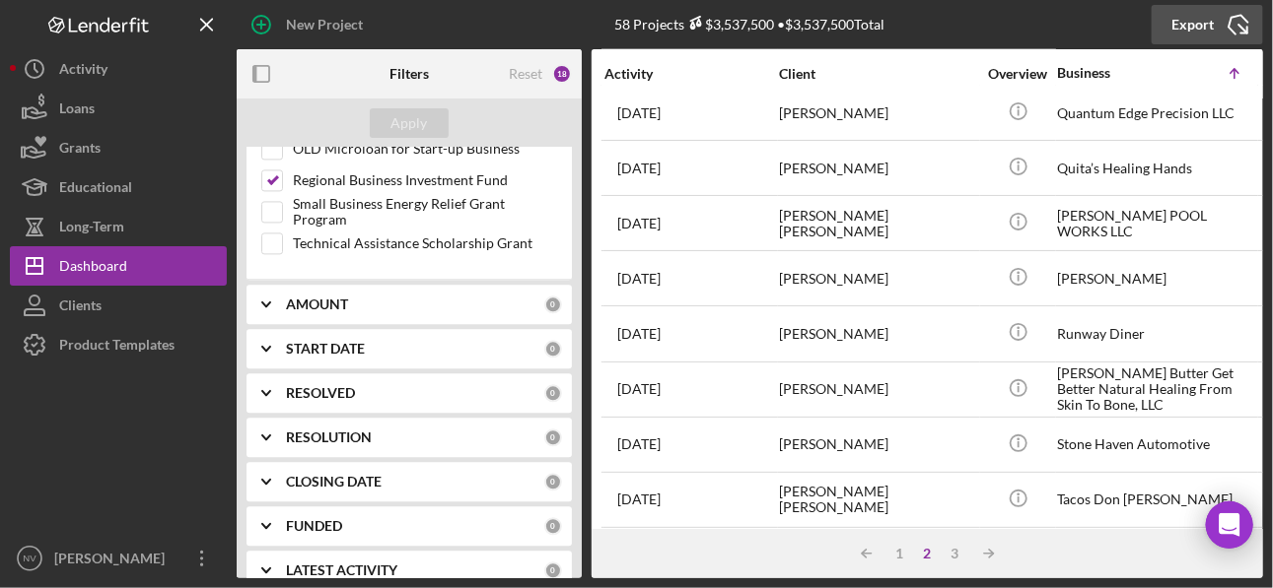
click at [1233, 29] on icon "Icon/Export" at bounding box center [1237, 24] width 49 height 49
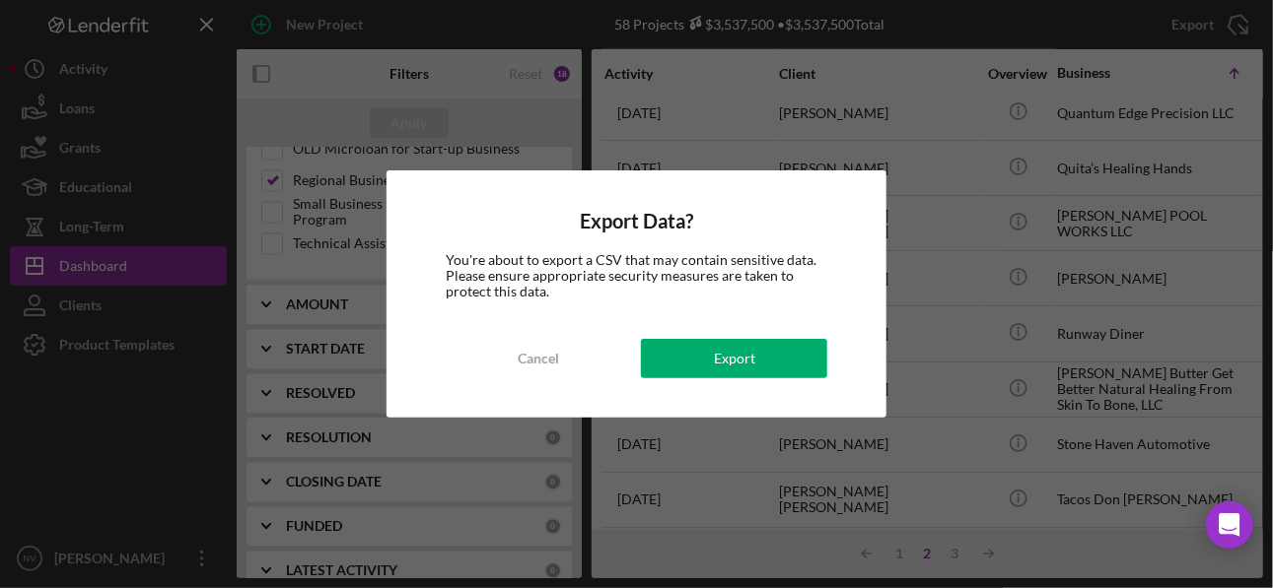
click at [806, 238] on div "Export Data? You're about to export a CSV that may contain sensitive data. Plea…" at bounding box center [636, 294] width 500 height 247
click at [523, 353] on div "Cancel" at bounding box center [538, 358] width 41 height 39
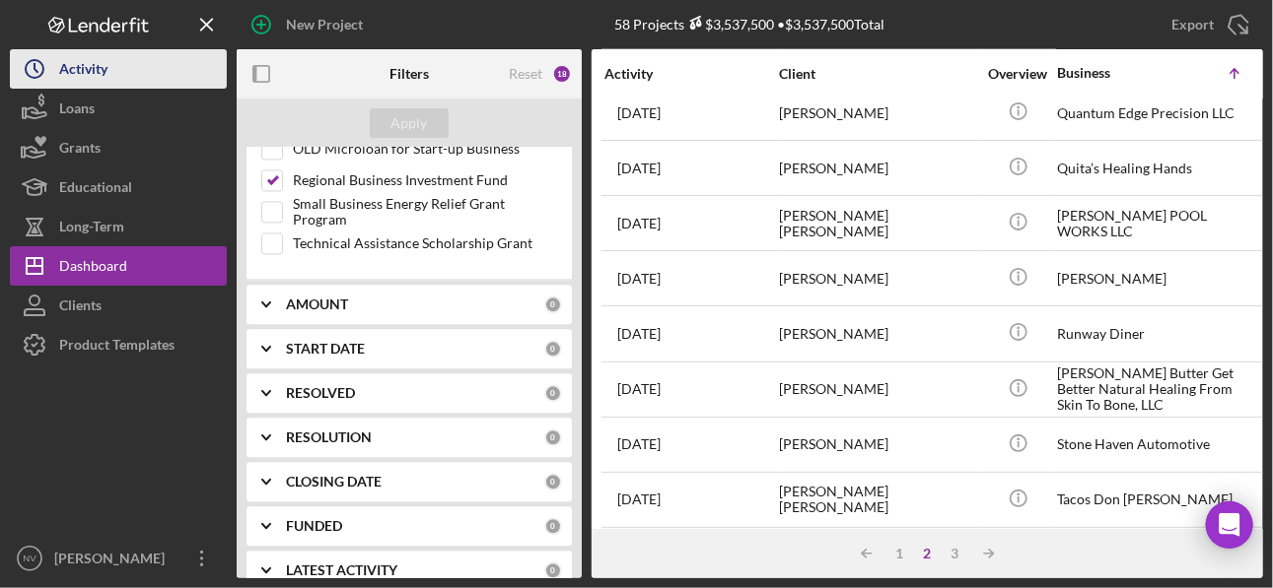
click at [119, 61] on button "Icon/History Activity" at bounding box center [118, 68] width 217 height 39
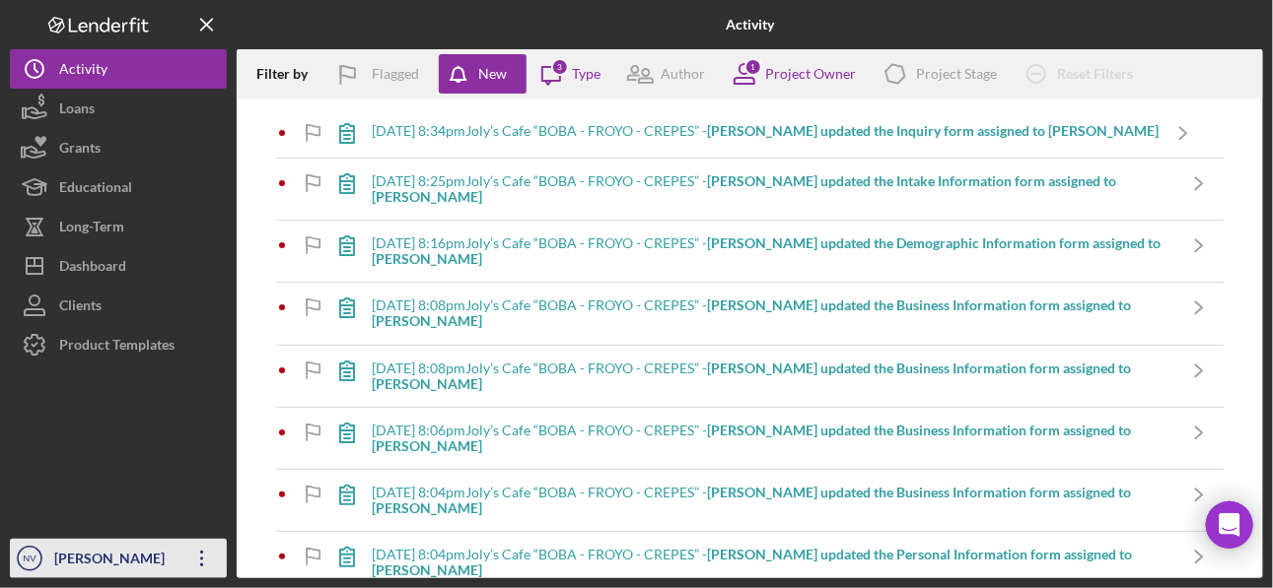
click at [97, 547] on div "[PERSON_NAME]" at bounding box center [113, 561] width 128 height 44
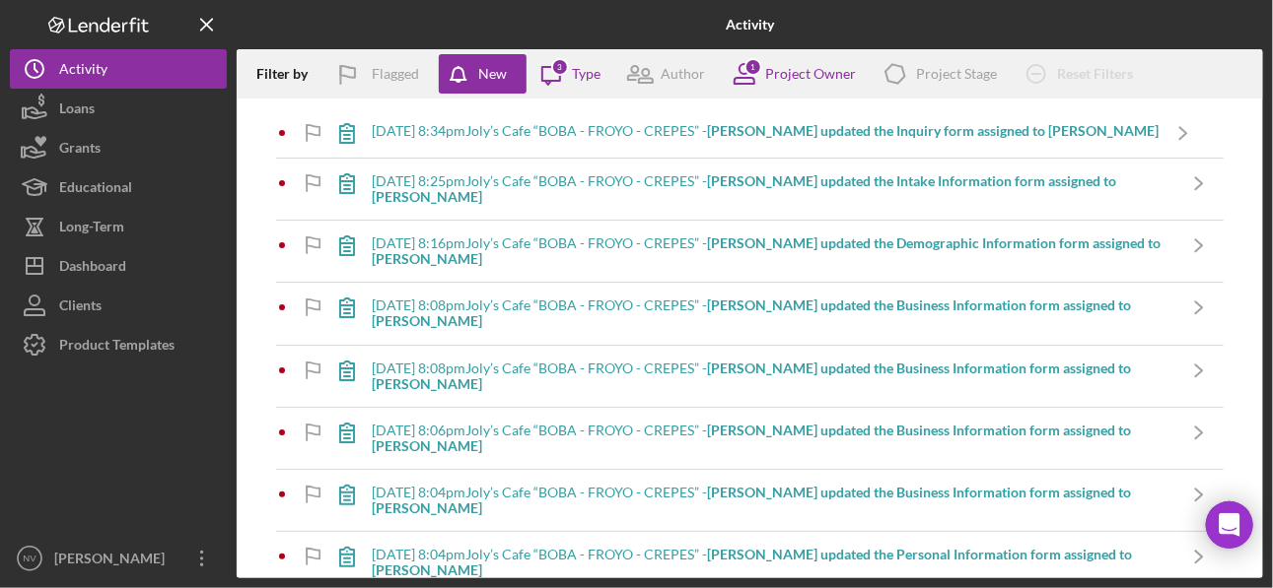
click at [114, 507] on div at bounding box center [118, 452] width 217 height 174
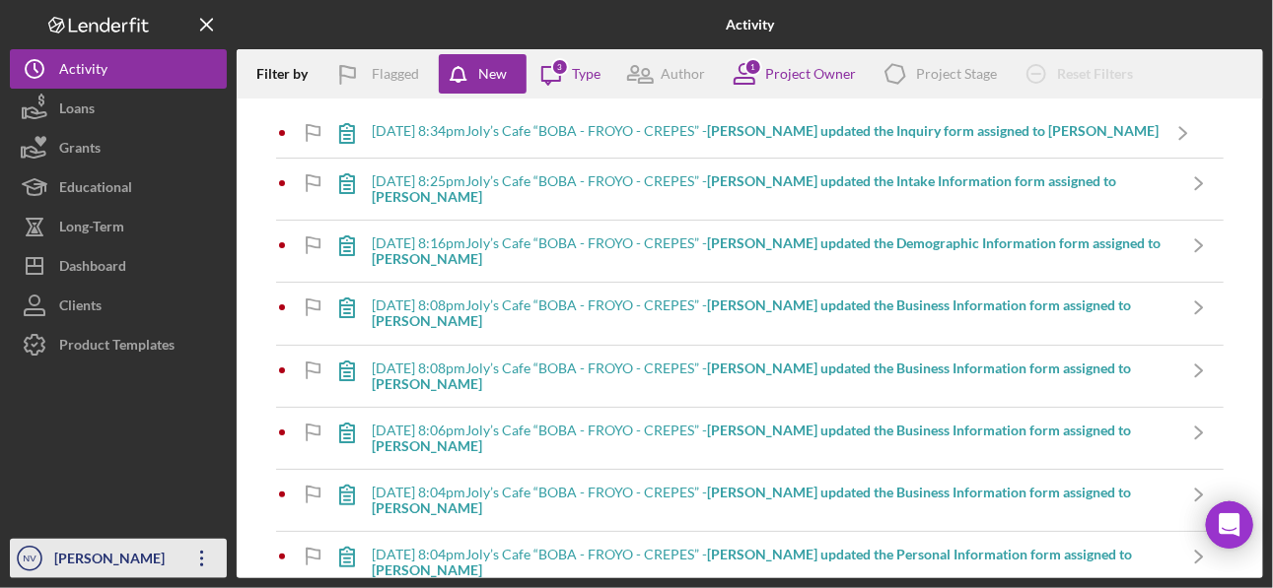
click at [204, 556] on icon "Icon/Overflow" at bounding box center [201, 558] width 49 height 49
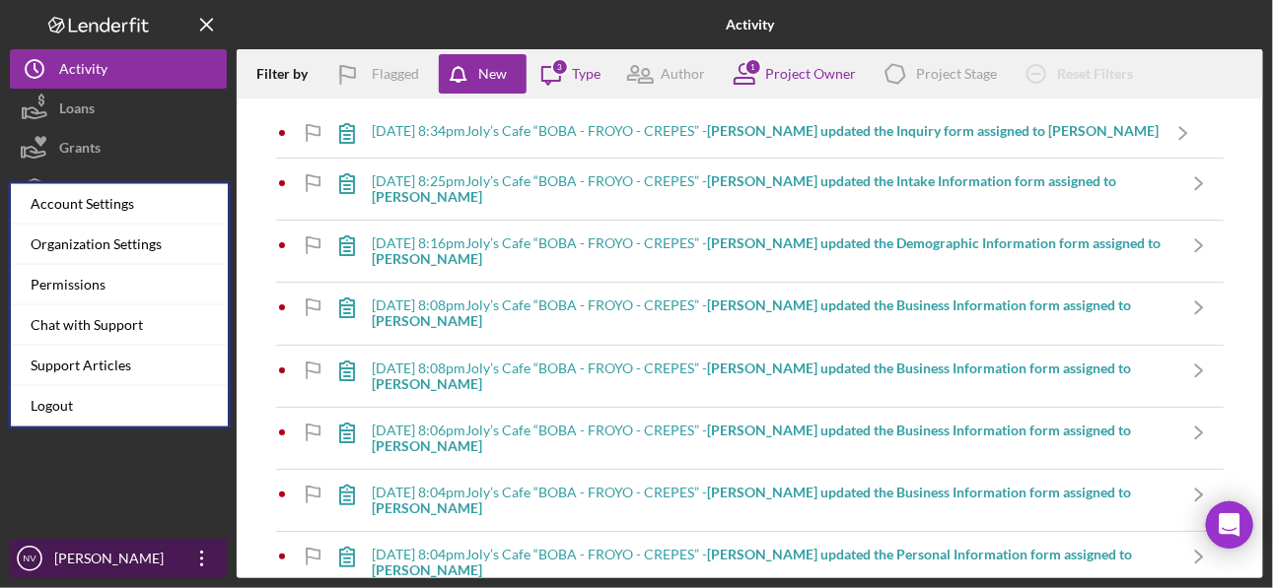
click at [204, 554] on icon "Icon/Overflow" at bounding box center [201, 558] width 49 height 49
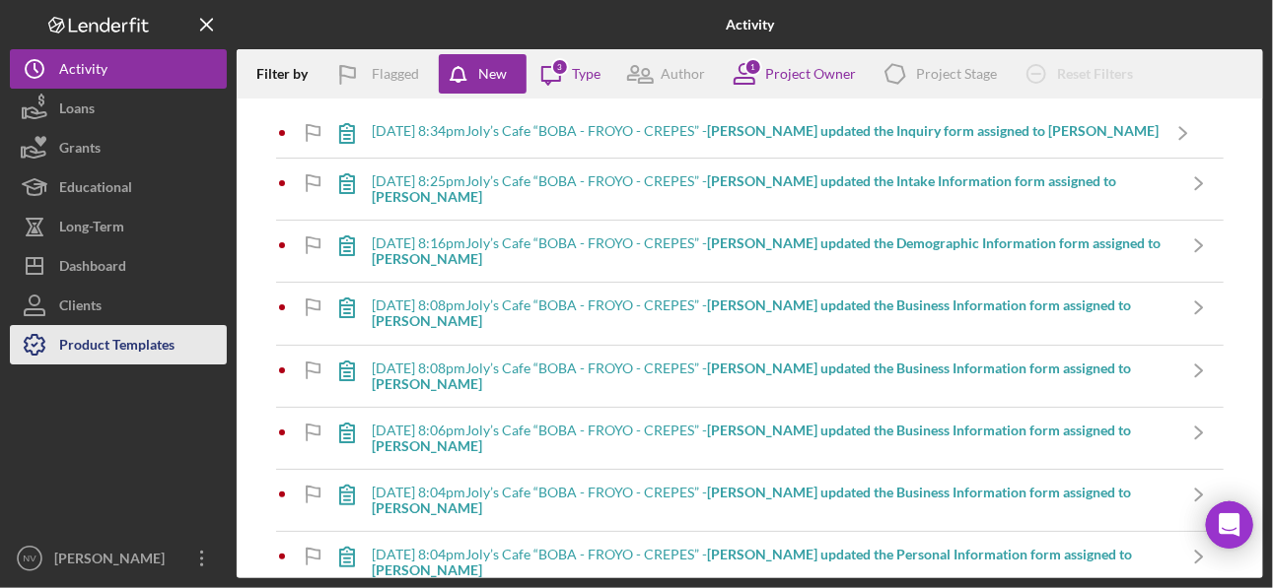
click at [110, 351] on div "Product Templates" at bounding box center [116, 347] width 115 height 44
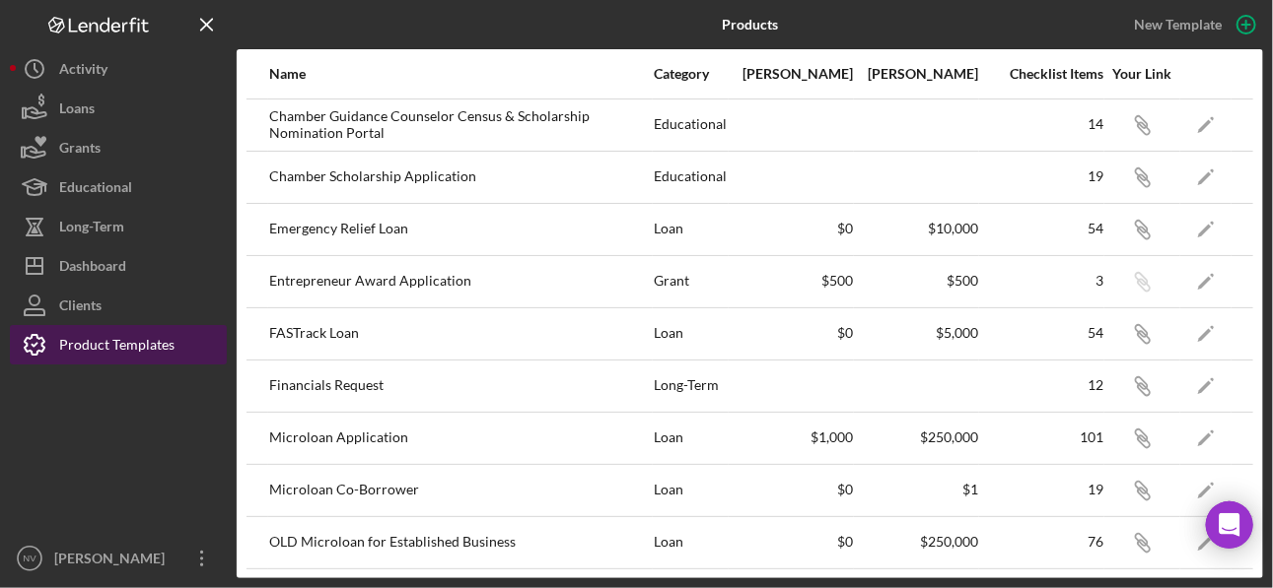
click at [110, 351] on div "Product Templates" at bounding box center [116, 347] width 115 height 44
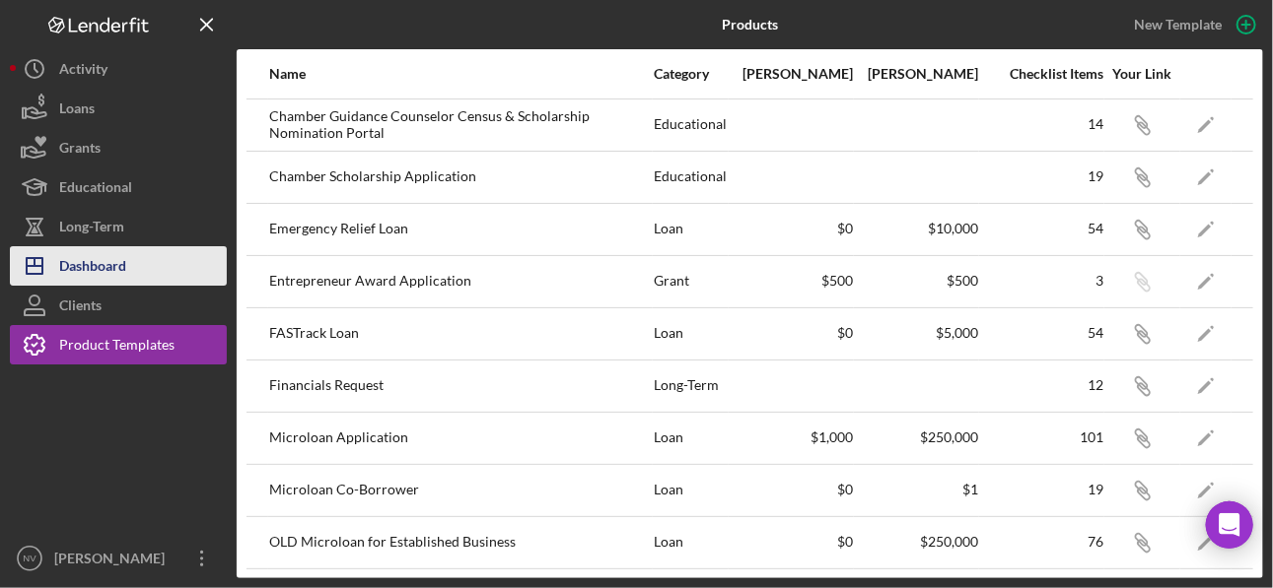
click at [96, 274] on div "Dashboard" at bounding box center [92, 268] width 67 height 44
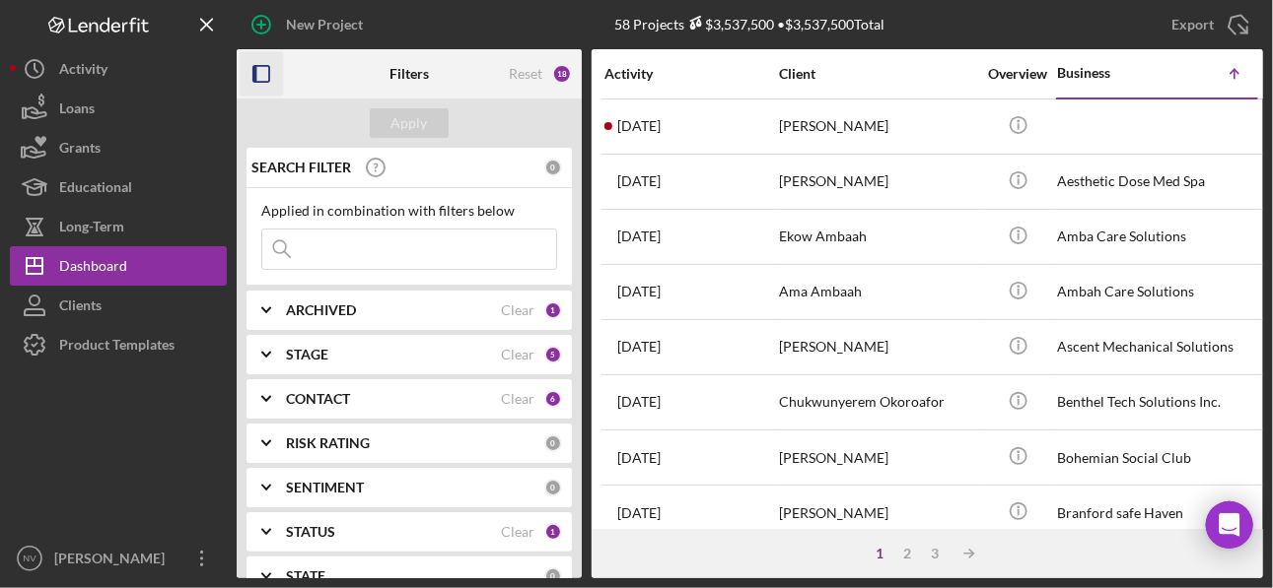
click at [266, 70] on icon "button" at bounding box center [262, 74] width 44 height 44
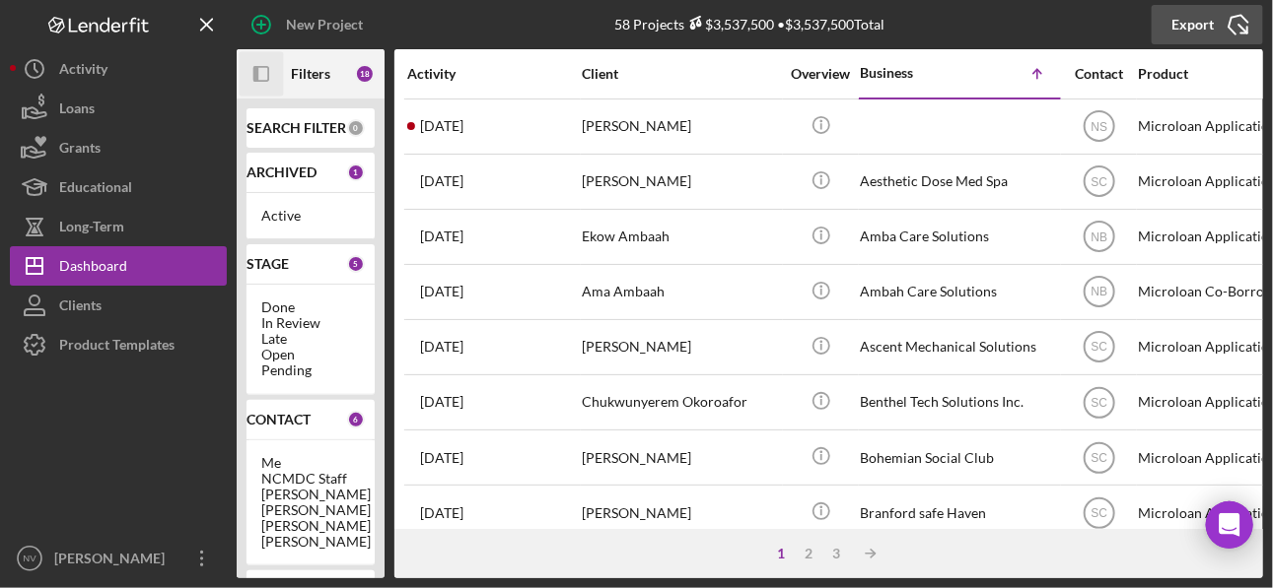
drag, startPoint x: 831, startPoint y: 176, endPoint x: 1180, endPoint y: 30, distance: 378.6
click at [1180, 30] on div "Export" at bounding box center [1192, 24] width 42 height 39
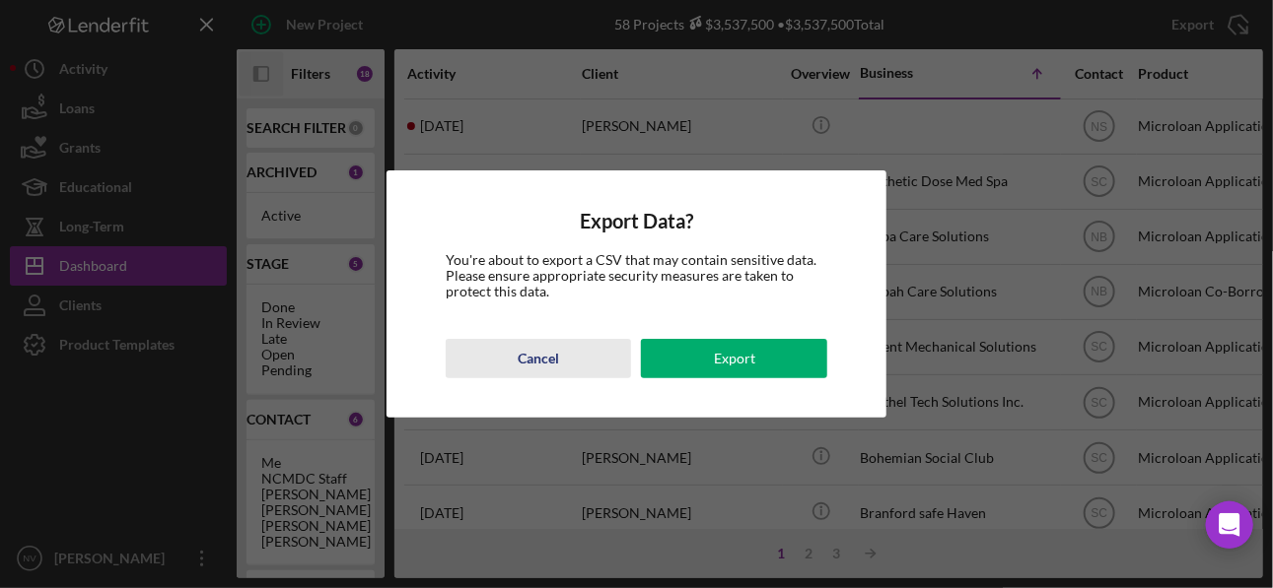
click at [533, 365] on div "Cancel" at bounding box center [538, 358] width 41 height 39
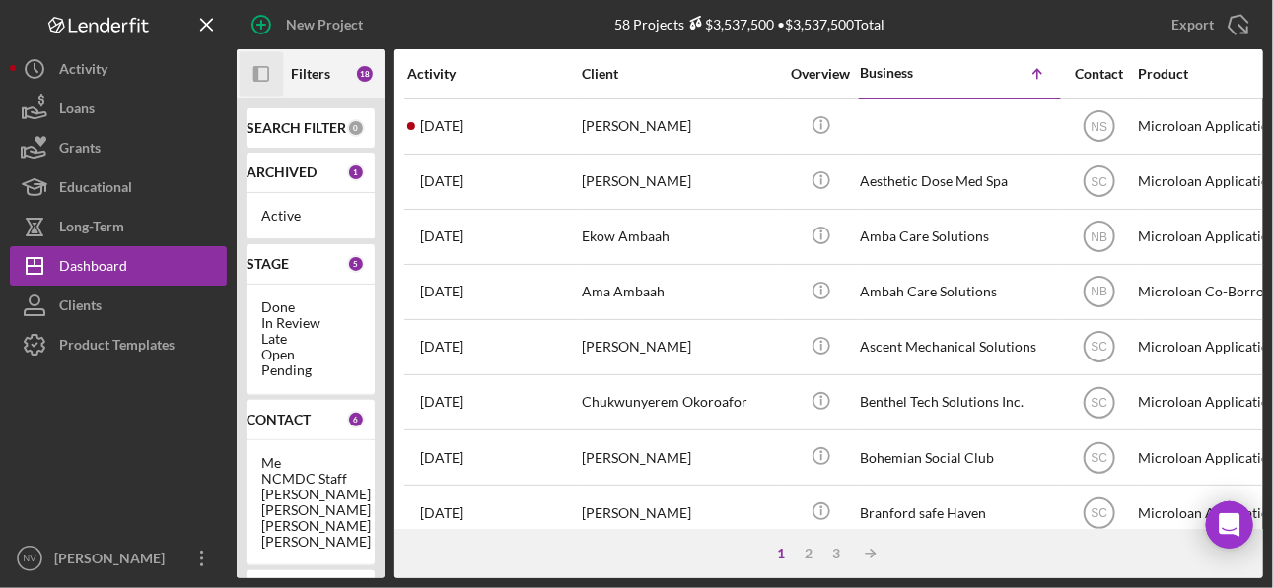
click at [104, 27] on icon "Logo-Reversed Created with Sketch." at bounding box center [98, 25] width 177 height 17
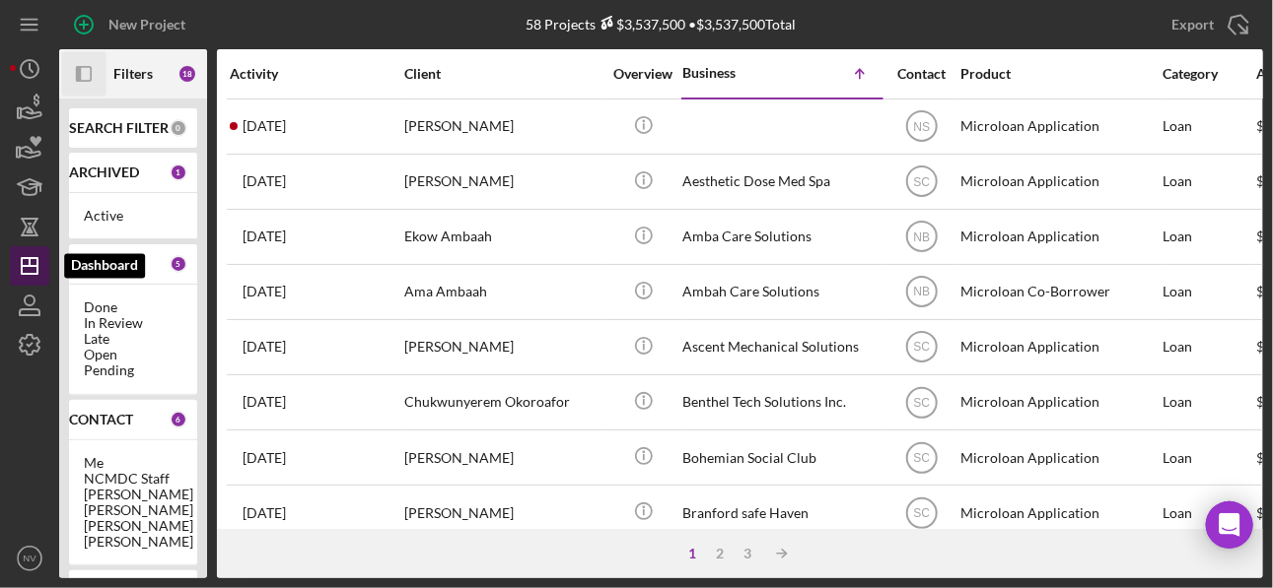
click at [30, 263] on line "button" at bounding box center [30, 262] width 0 height 8
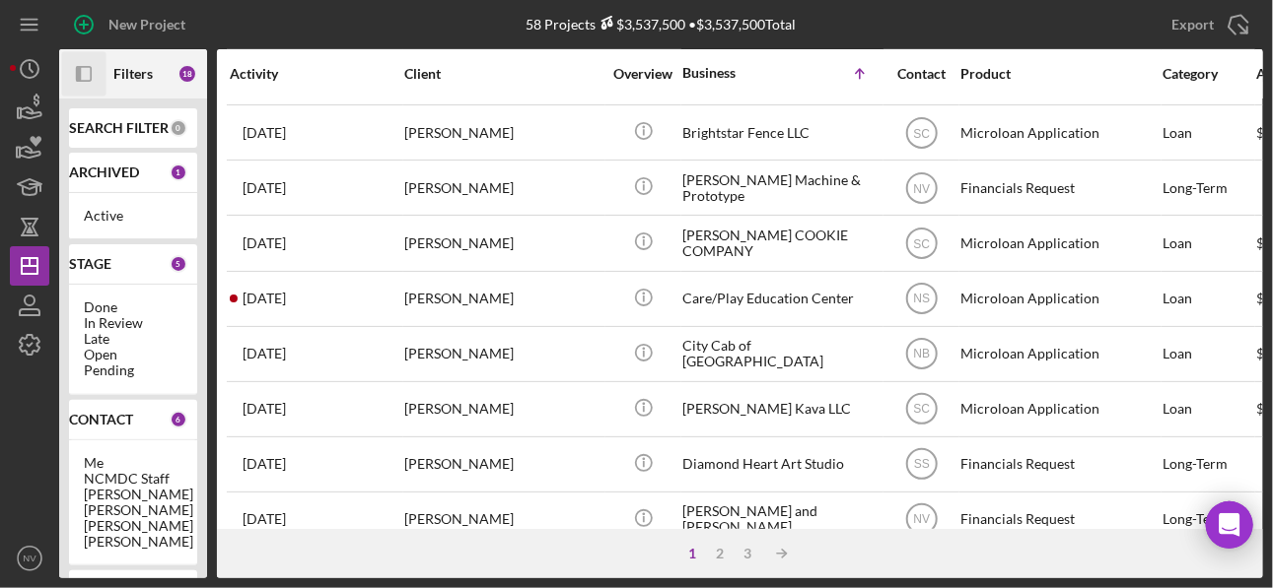
scroll to position [322, 0]
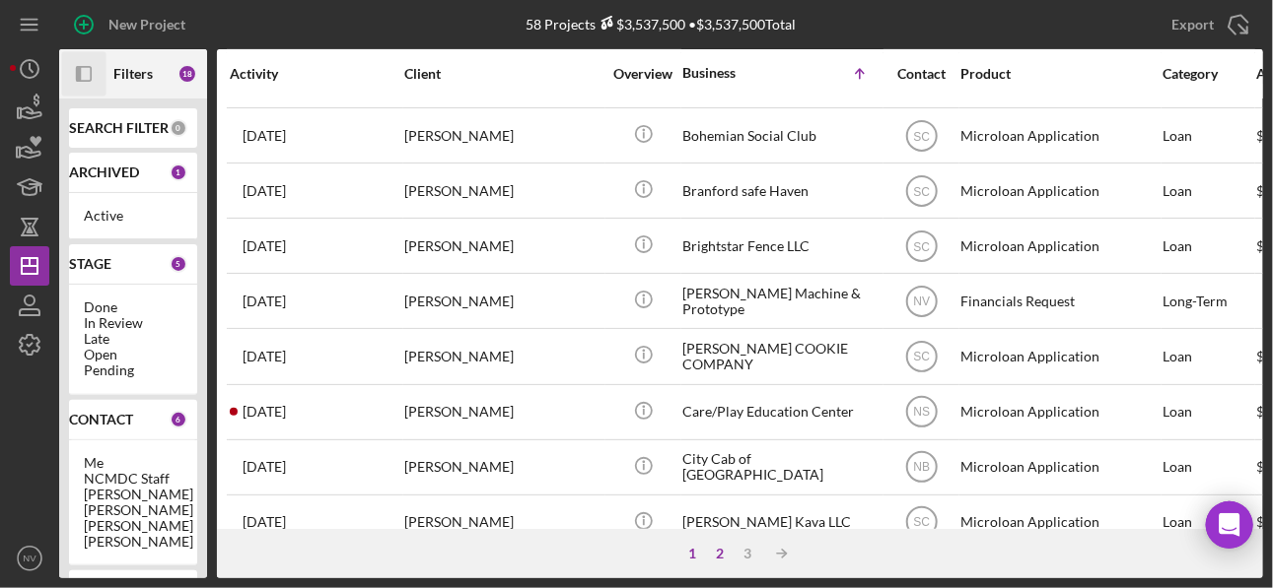
click at [723, 547] on div "2" at bounding box center [721, 554] width 28 height 16
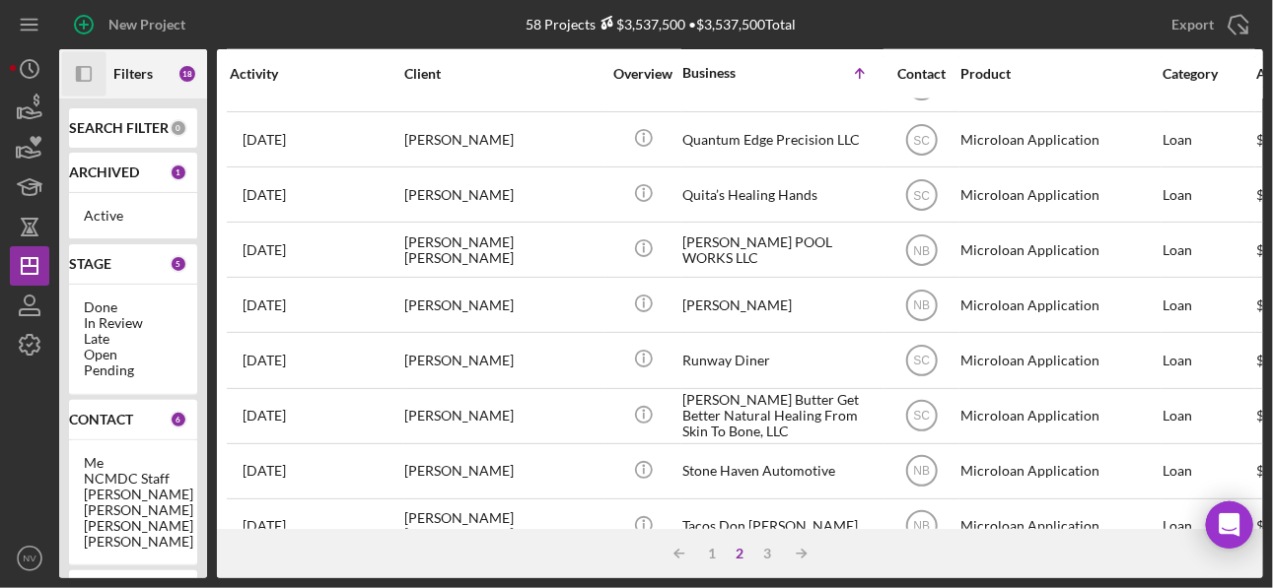
scroll to position [953, 0]
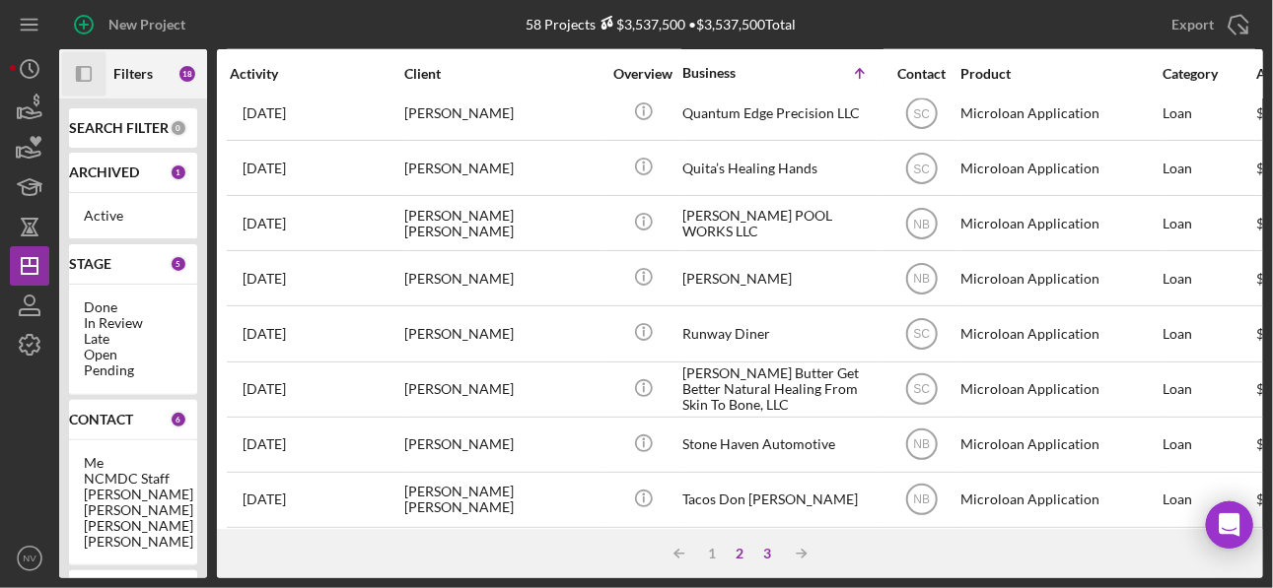
click at [769, 555] on div "3" at bounding box center [768, 554] width 28 height 16
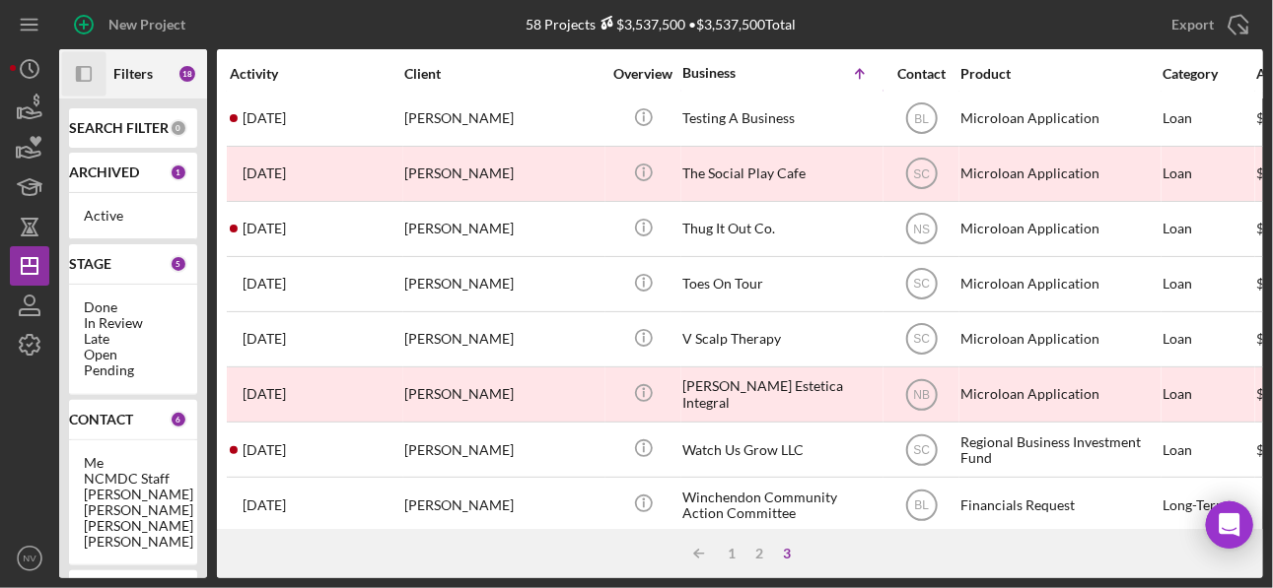
scroll to position [0, 0]
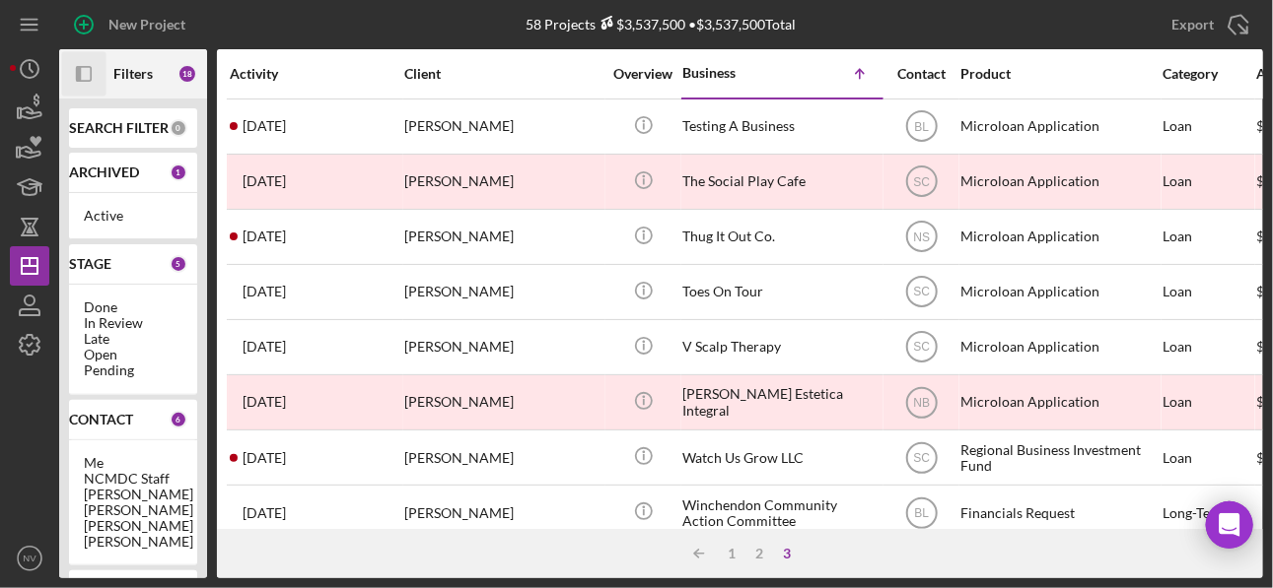
click at [81, 71] on icon "Icon/Panel Side Expand" at bounding box center [84, 74] width 44 height 44
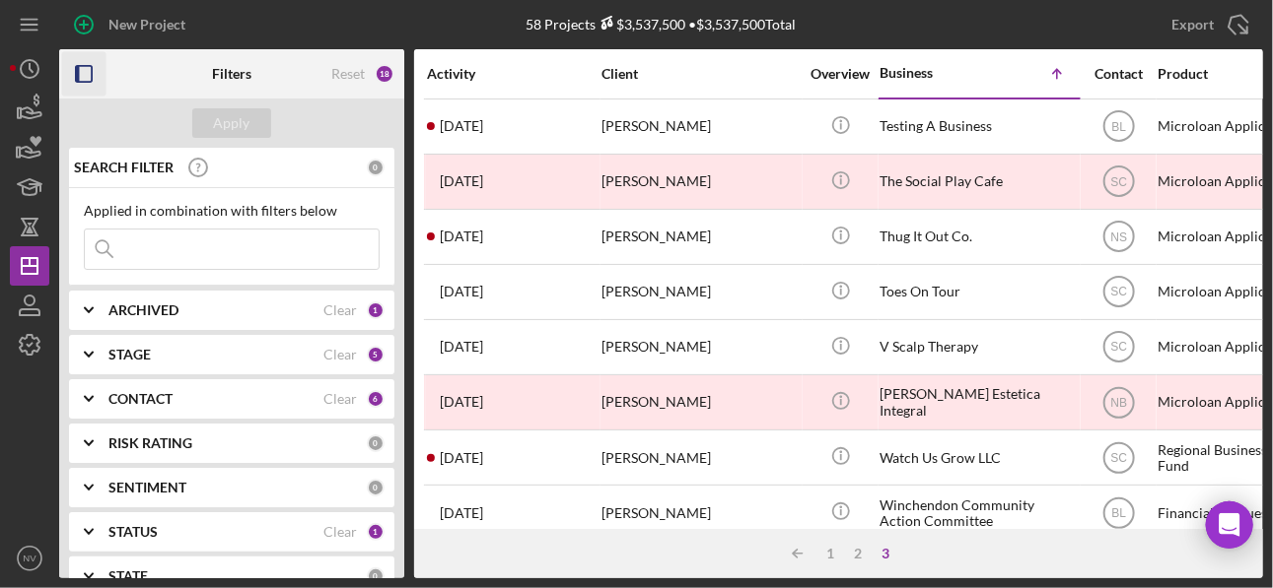
click at [162, 315] on b "ARCHIVED" at bounding box center [143, 311] width 70 height 16
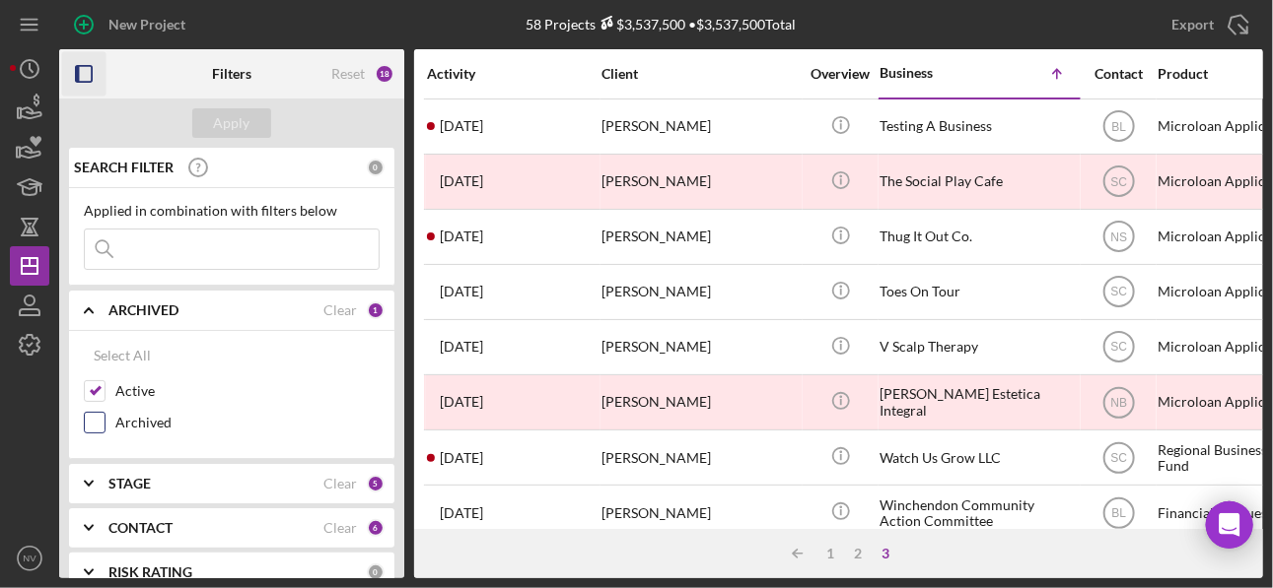
click at [99, 424] on input "Archived" at bounding box center [95, 423] width 20 height 20
checkbox input "true"
click at [226, 122] on div "Apply" at bounding box center [232, 123] width 36 height 30
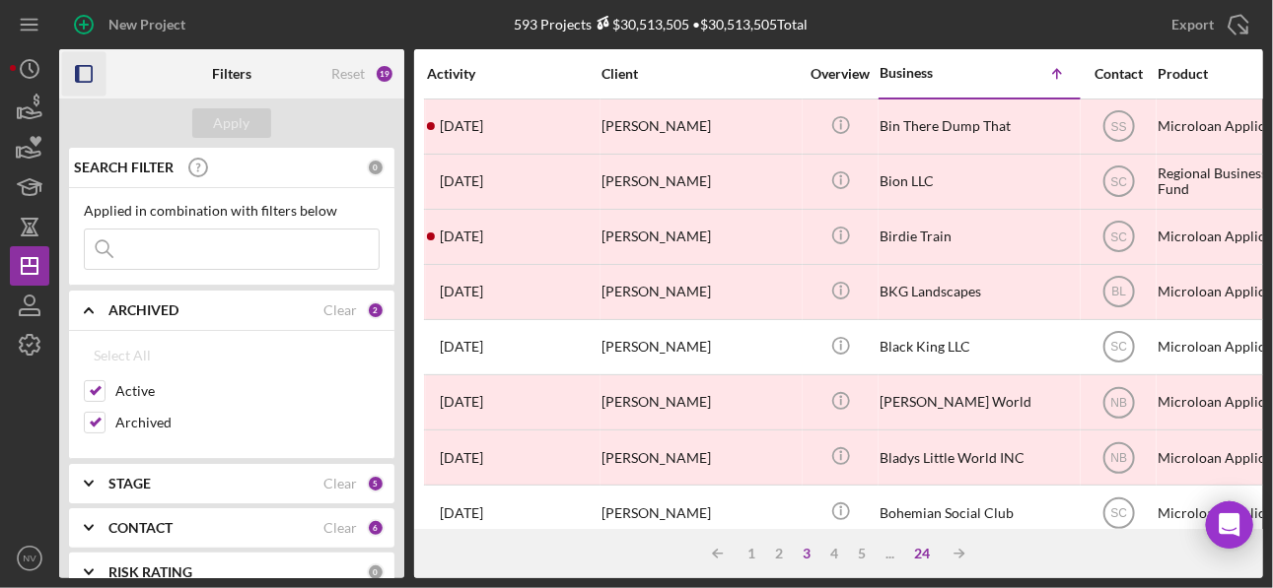
click at [927, 554] on div "24" at bounding box center [921, 554] width 35 height 16
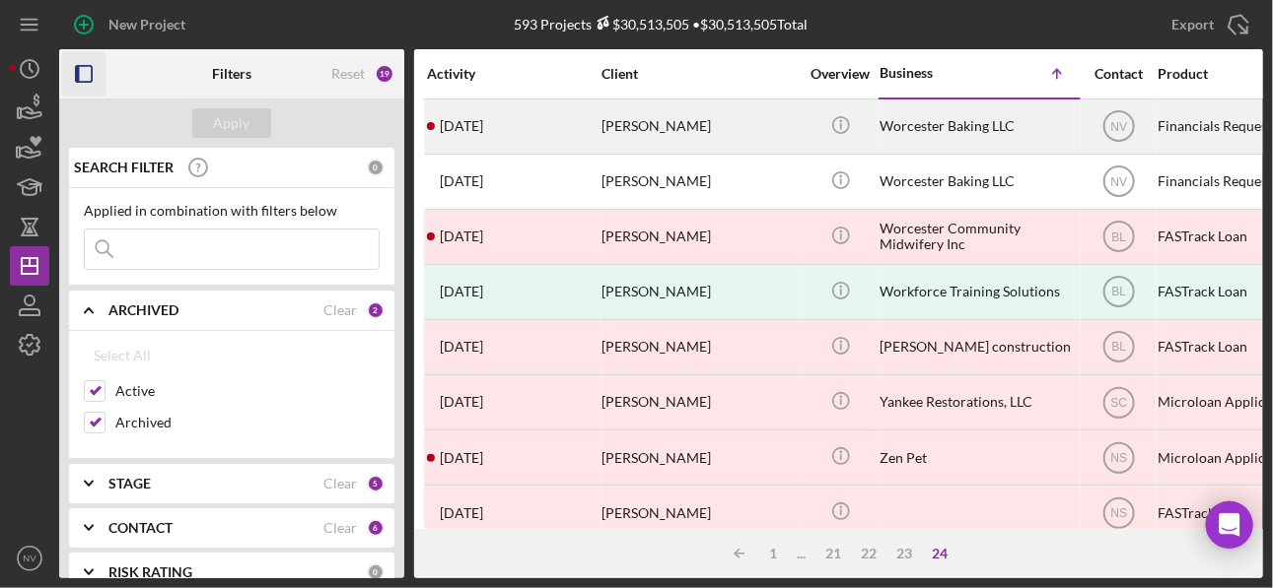
click at [922, 130] on div "Worcester Baking LLC" at bounding box center [977, 127] width 197 height 52
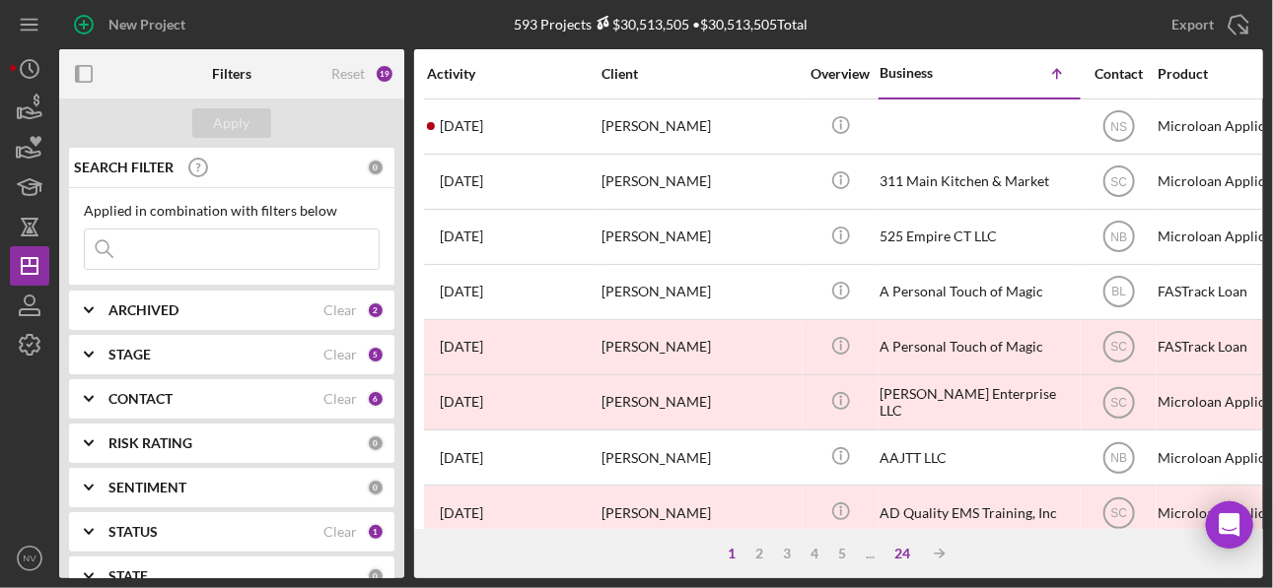
click at [901, 556] on div "24" at bounding box center [901, 554] width 35 height 16
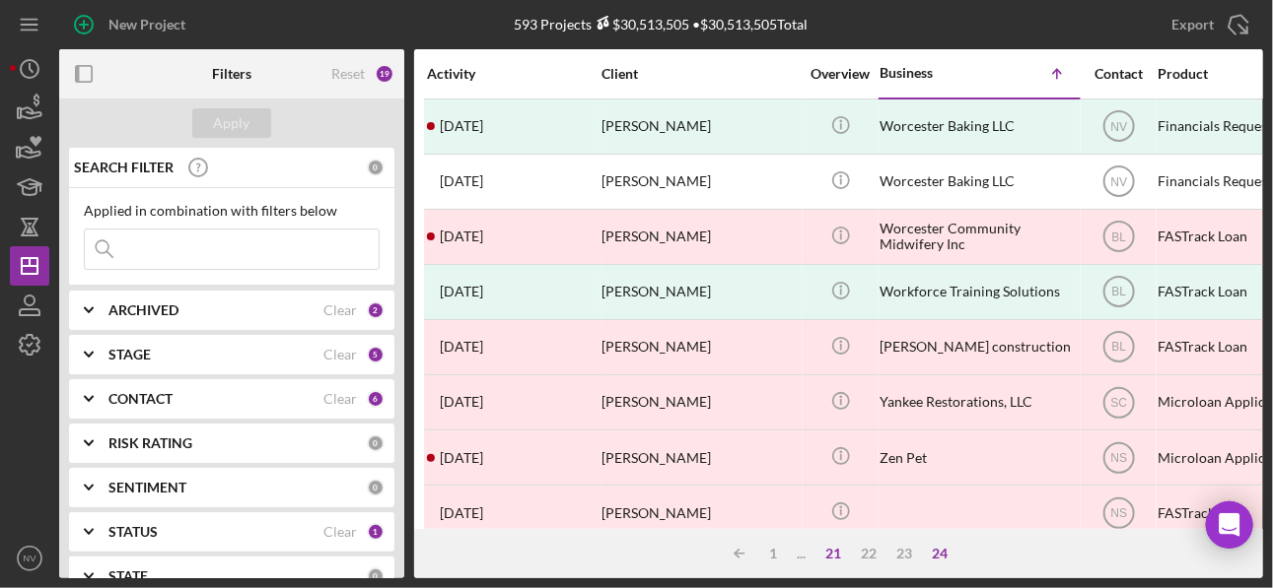
click at [831, 547] on div "21" at bounding box center [832, 554] width 35 height 16
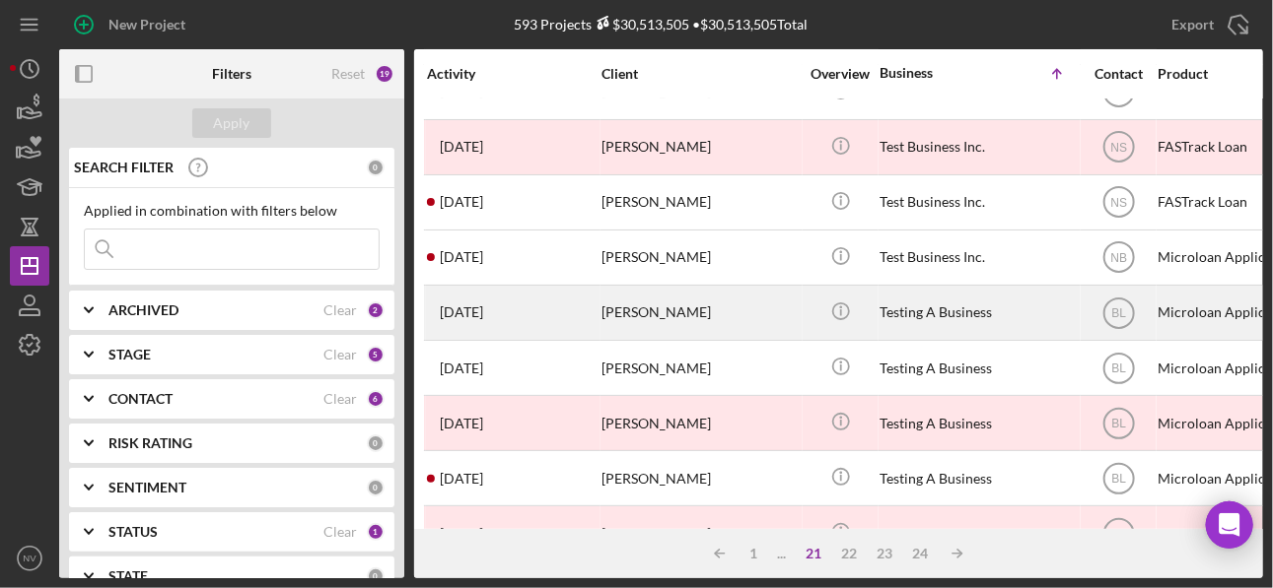
scroll to position [78, 0]
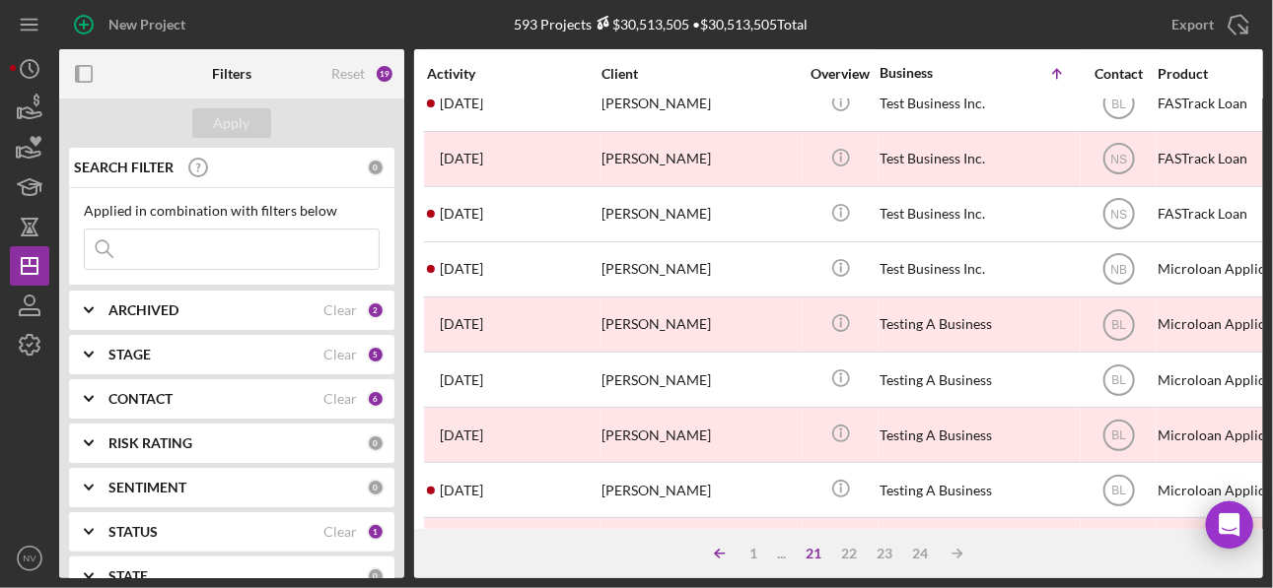
click at [720, 554] on line at bounding box center [720, 554] width 9 height 0
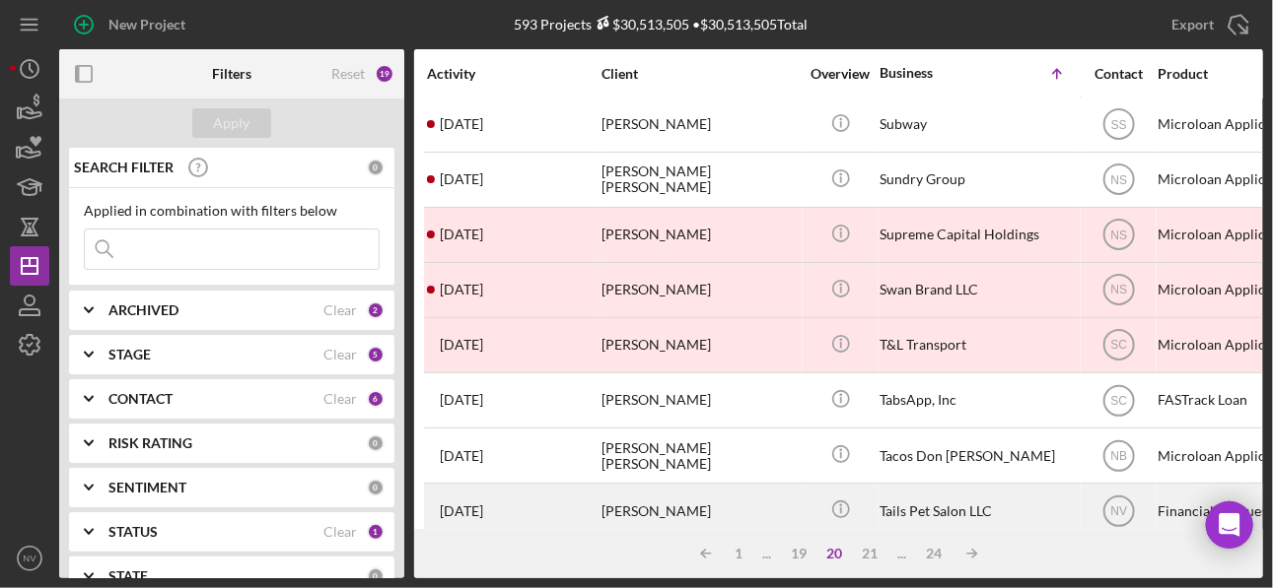
scroll to position [0, 0]
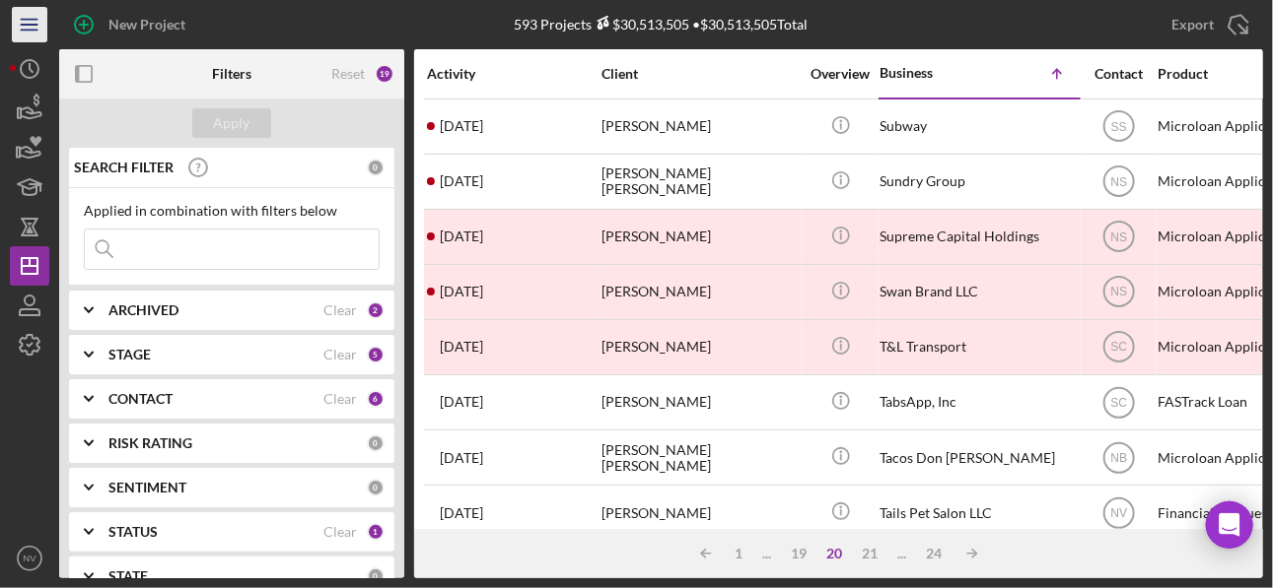
click at [26, 30] on line "button" at bounding box center [29, 30] width 16 height 0
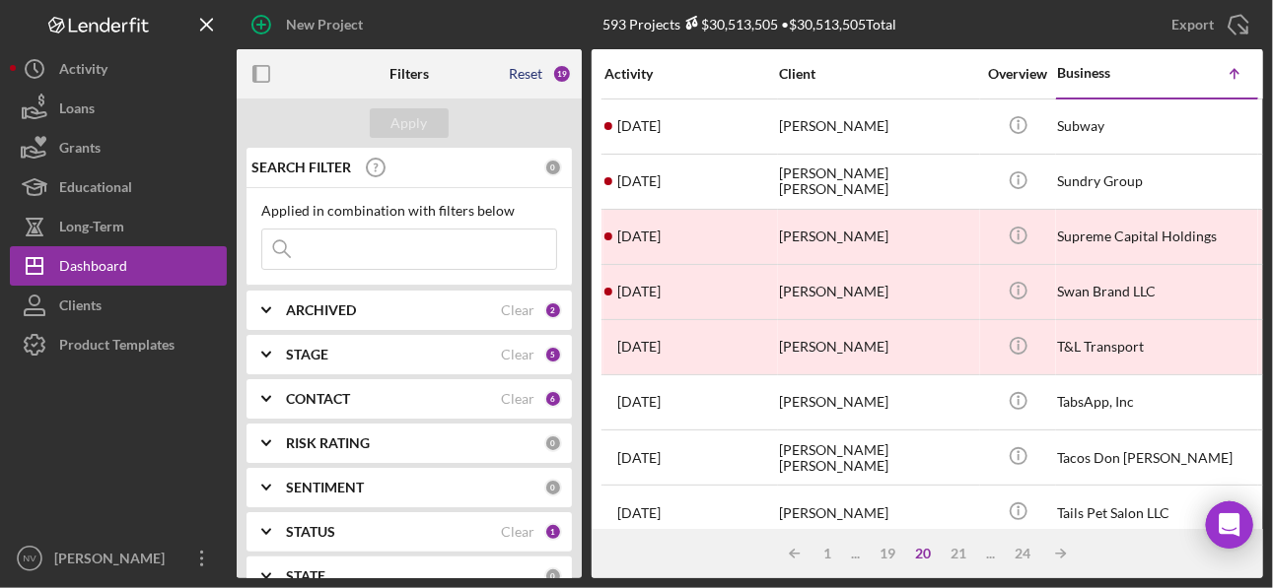
click at [522, 74] on div "Reset" at bounding box center [526, 74] width 34 height 16
click at [418, 120] on div "Apply" at bounding box center [409, 123] width 36 height 30
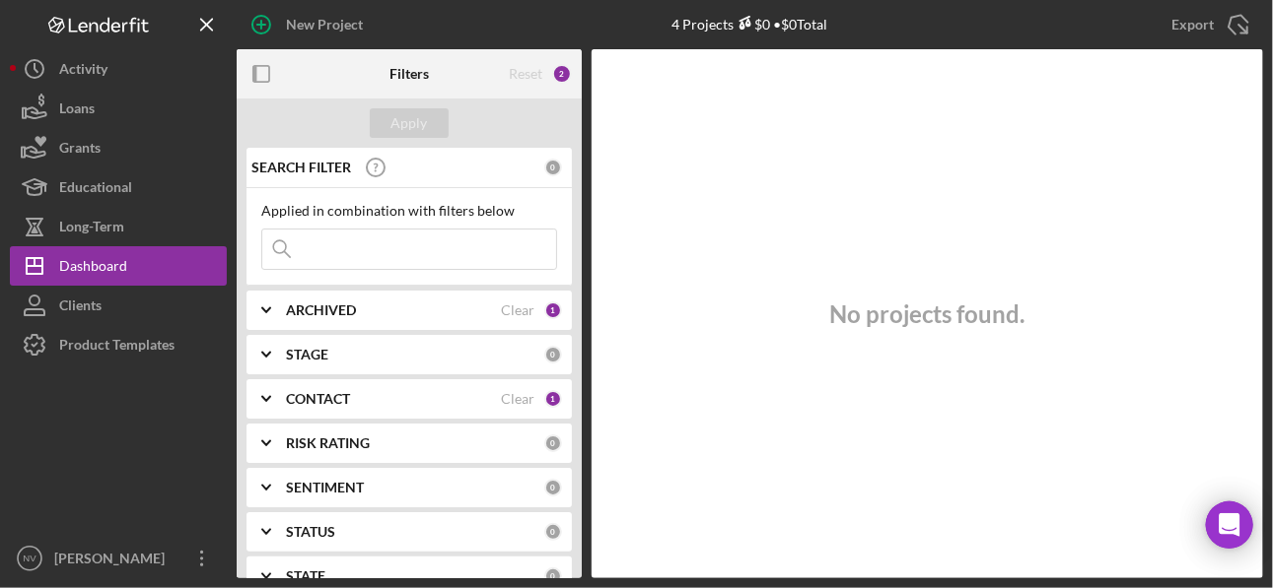
click at [301, 308] on b "ARCHIVED" at bounding box center [321, 311] width 70 height 16
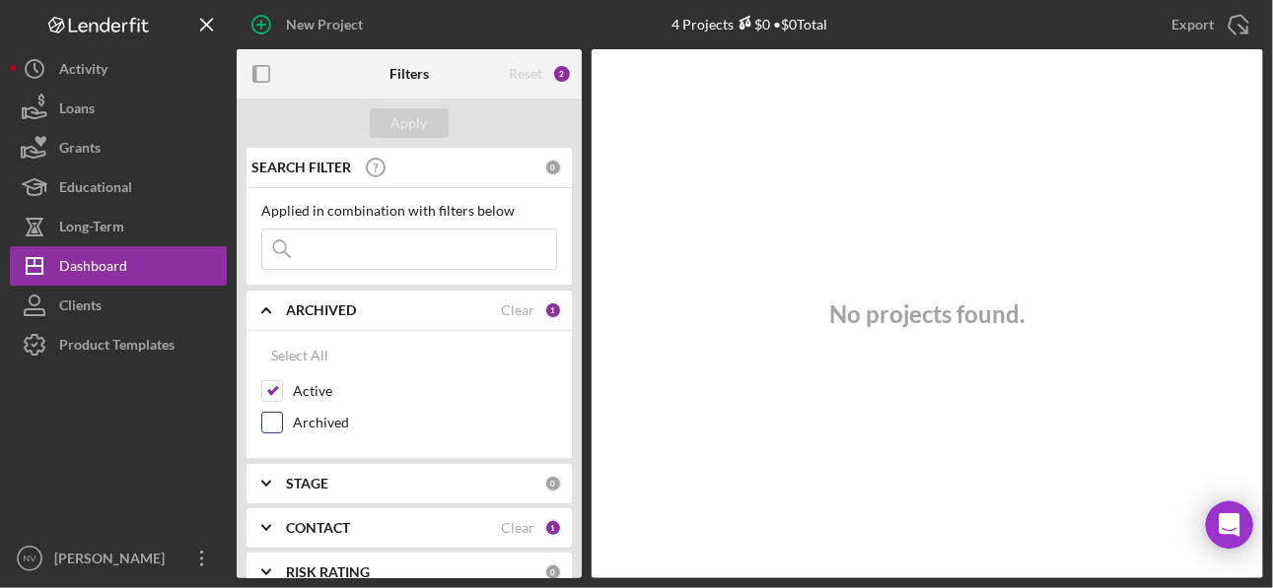
scroll to position [78, 0]
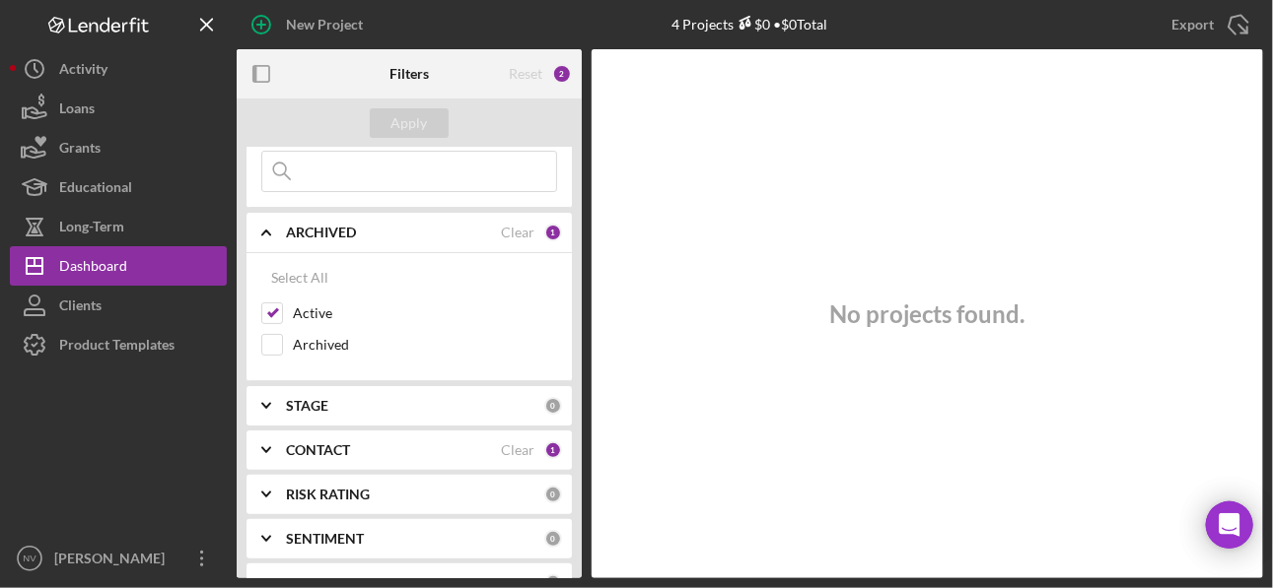
click at [321, 401] on b "STAGE" at bounding box center [307, 406] width 42 height 16
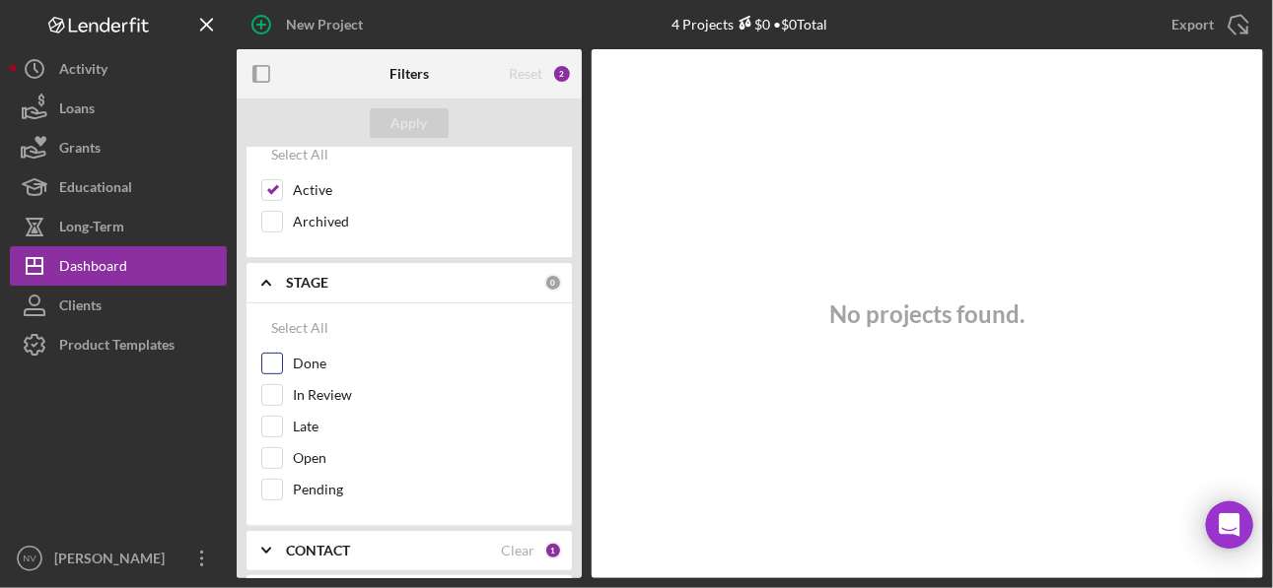
scroll to position [236, 0]
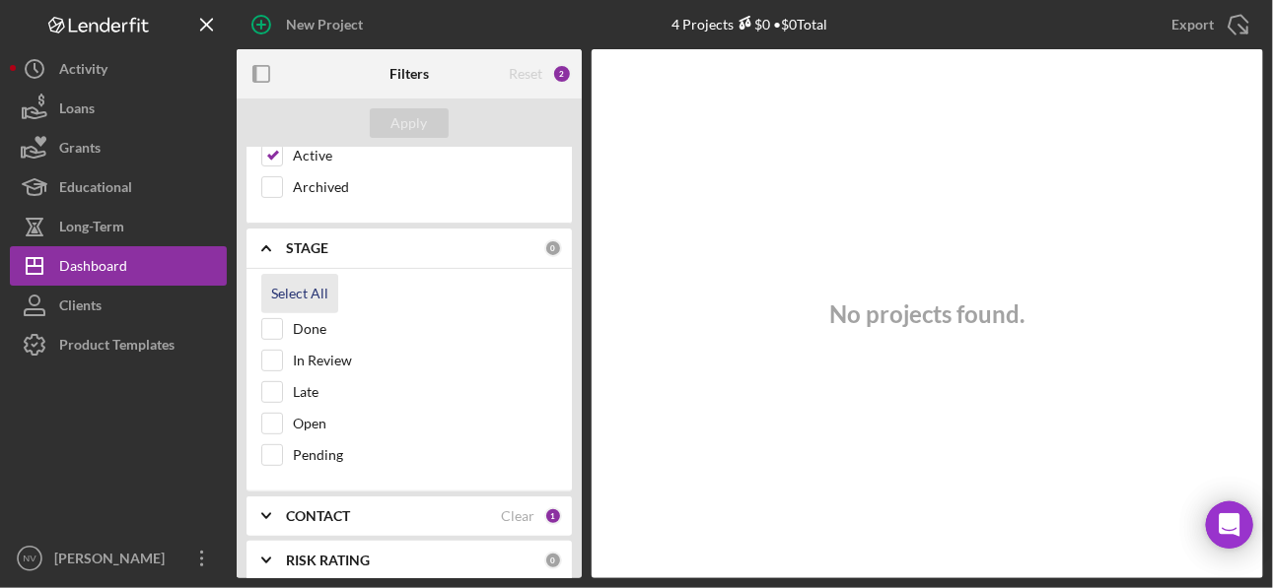
click at [287, 289] on div "Select All" at bounding box center [299, 293] width 57 height 39
checkbox input "true"
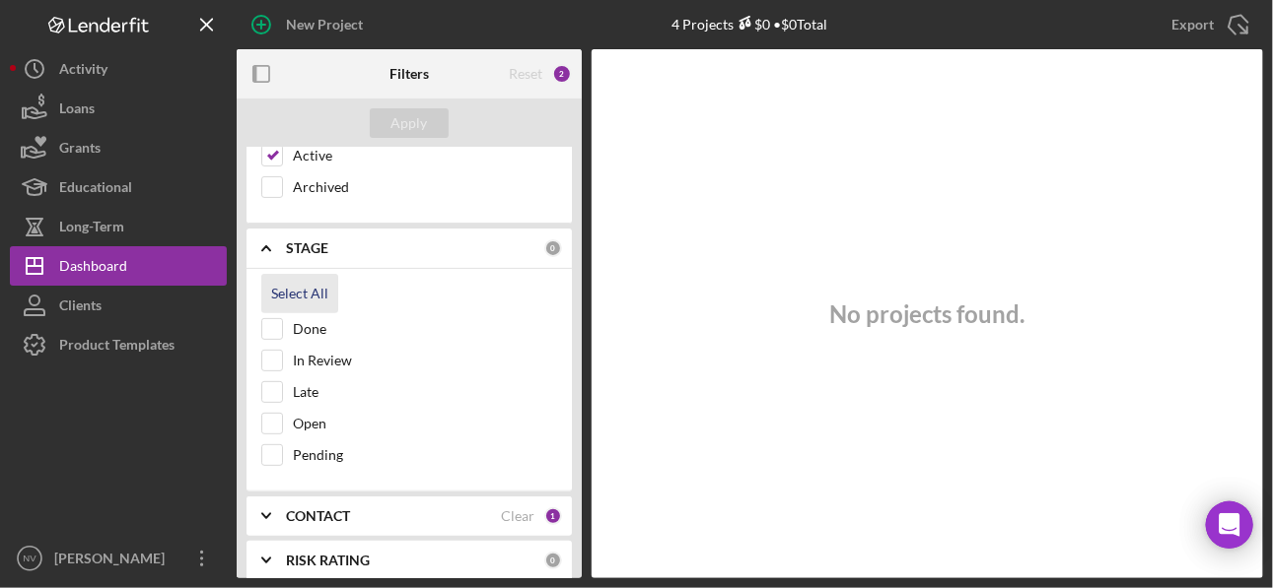
checkbox input "true"
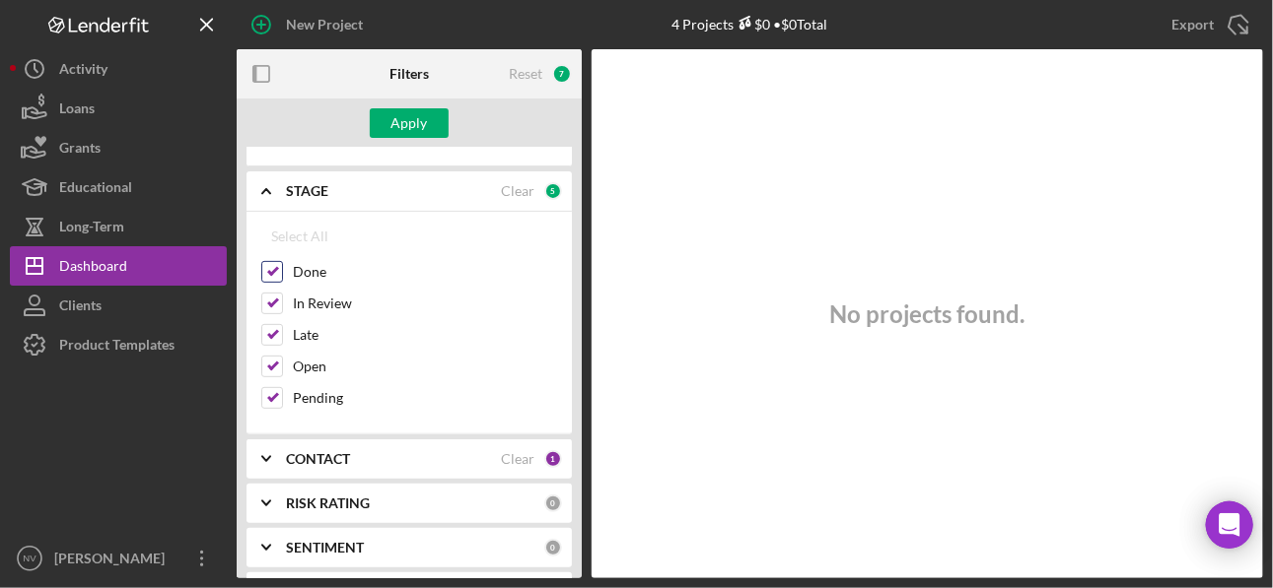
scroll to position [472, 0]
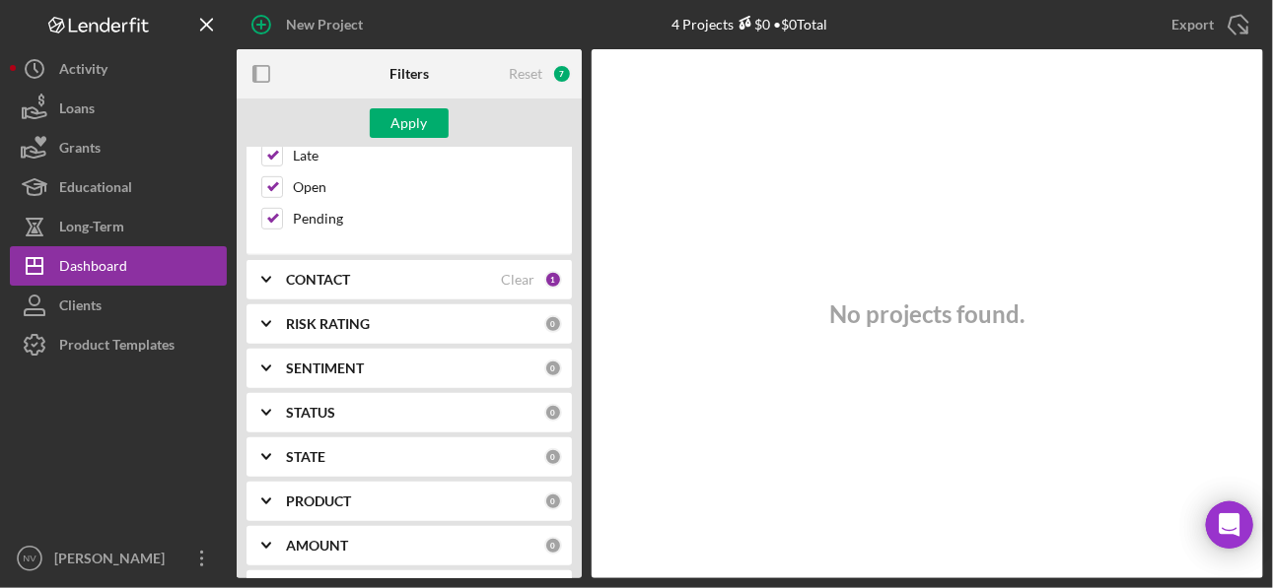
click at [315, 272] on b "CONTACT" at bounding box center [318, 280] width 64 height 16
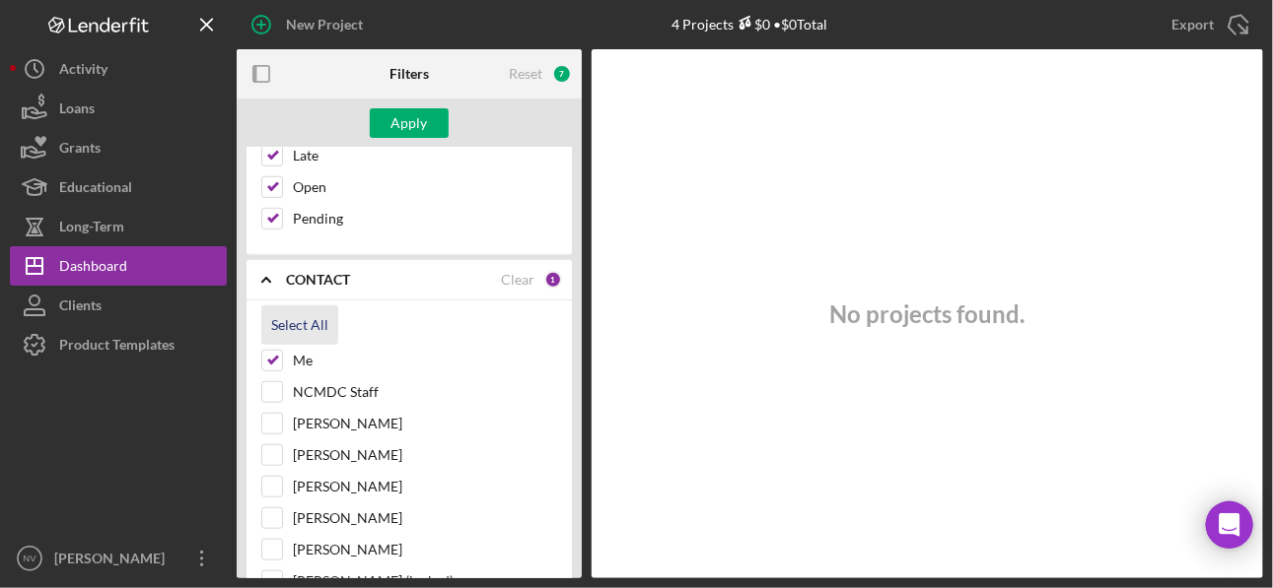
click at [283, 317] on div "Select All" at bounding box center [299, 325] width 57 height 39
checkbox input "true"
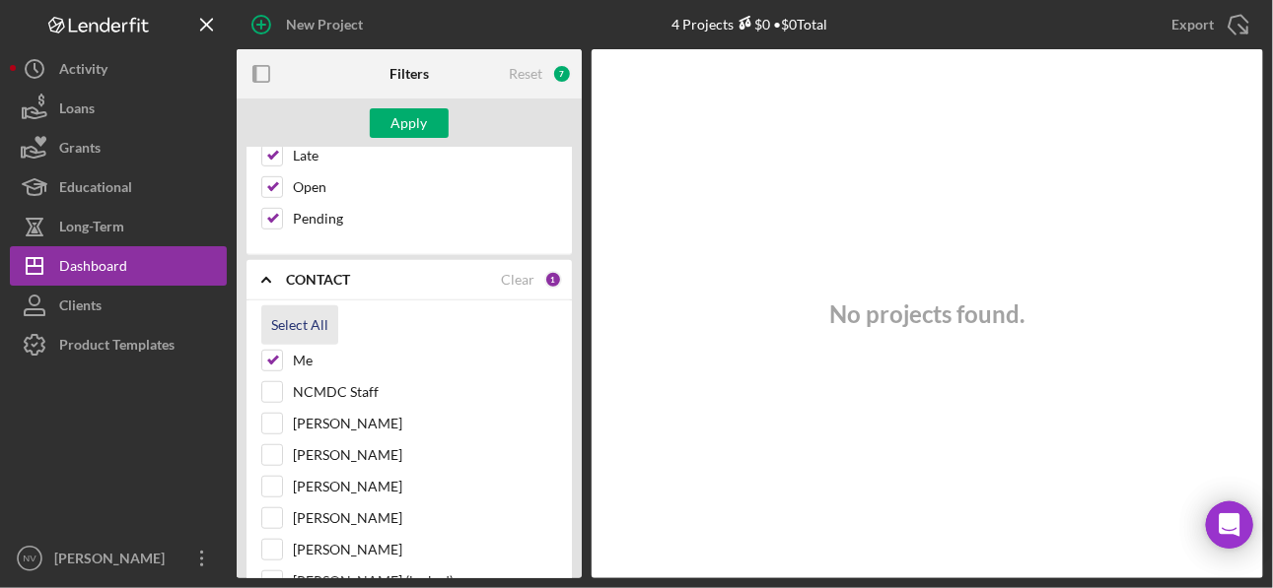
checkbox input "true"
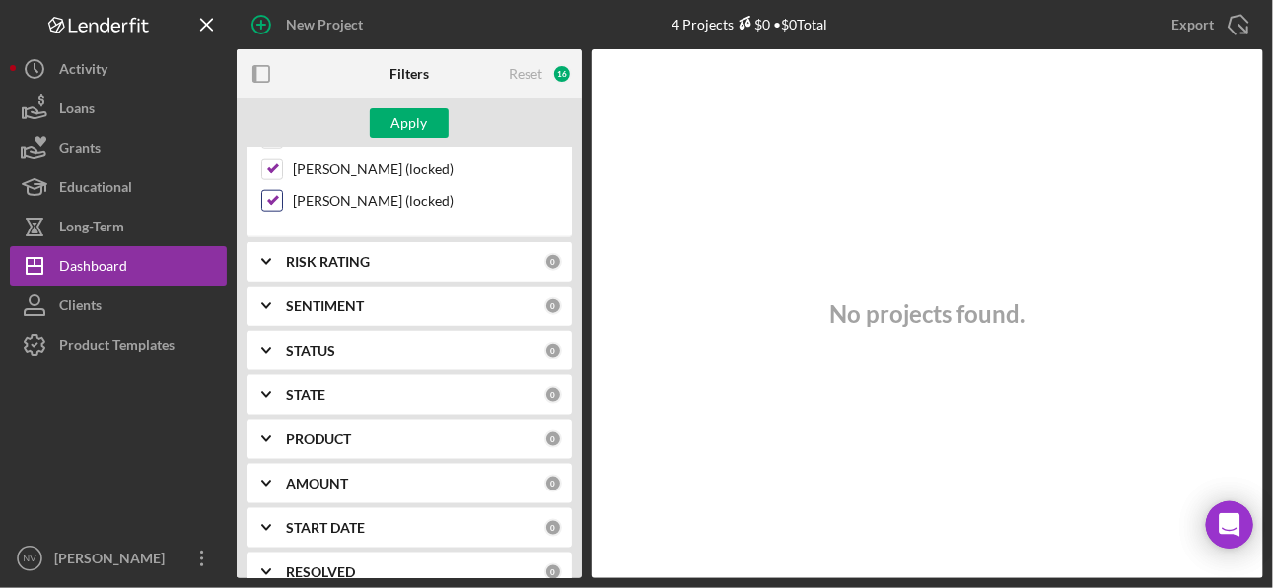
scroll to position [945, 0]
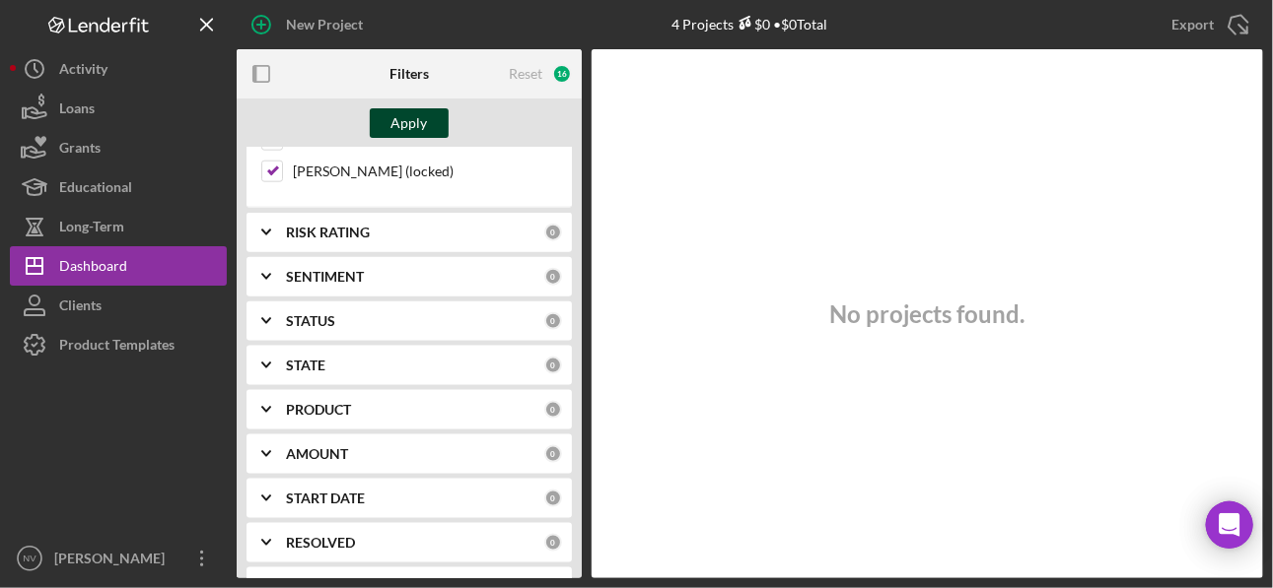
click at [404, 121] on div "Apply" at bounding box center [409, 123] width 36 height 30
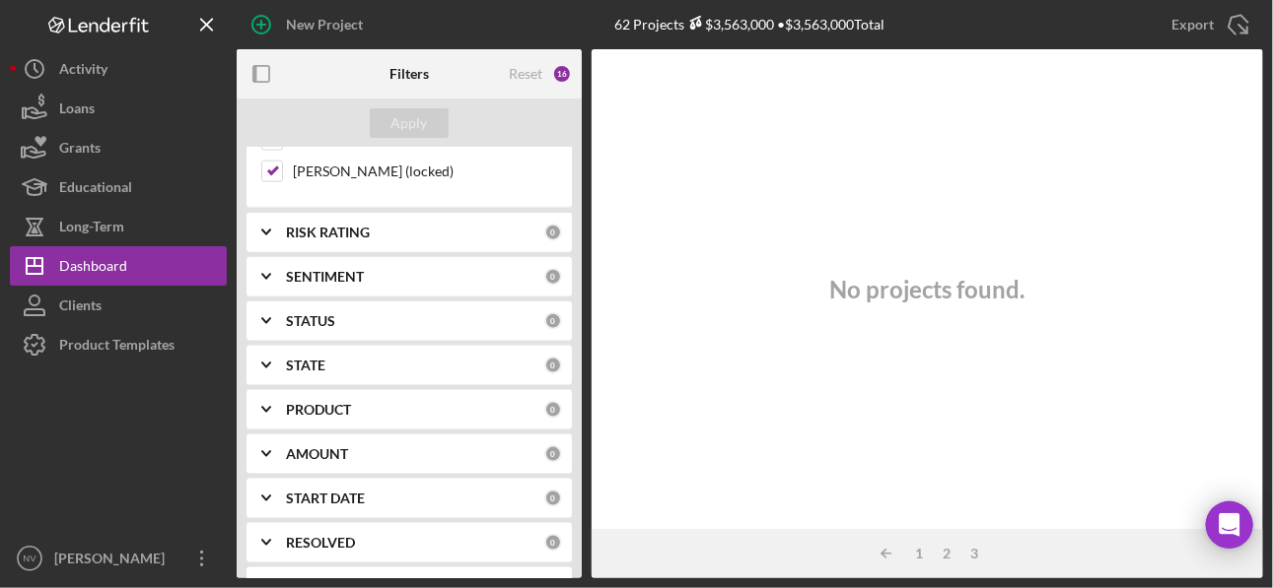
click at [339, 313] on div "STATUS" at bounding box center [415, 321] width 258 height 16
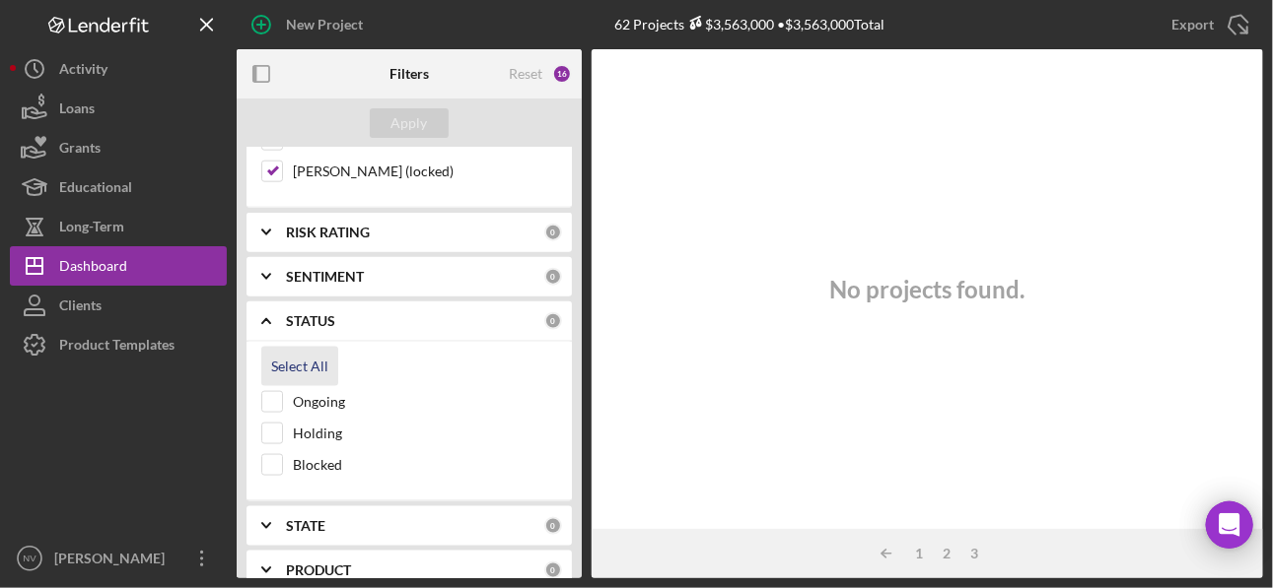
click at [287, 350] on div "Select All" at bounding box center [299, 366] width 57 height 39
checkbox input "true"
click at [424, 121] on div "Apply" at bounding box center [409, 123] width 36 height 30
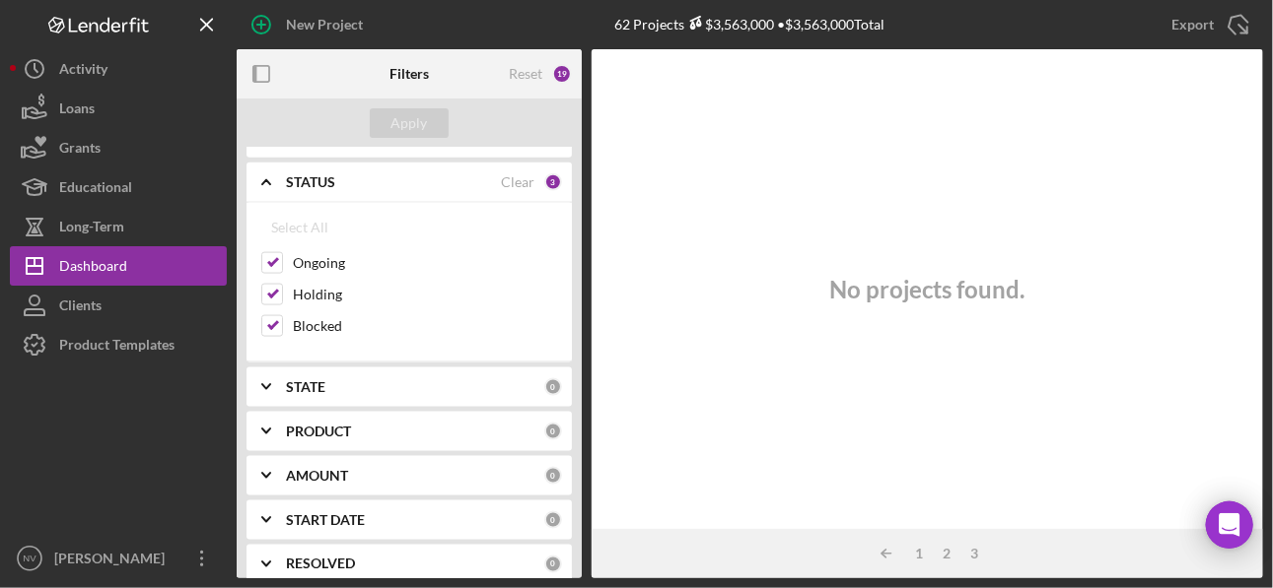
scroll to position [1183, 0]
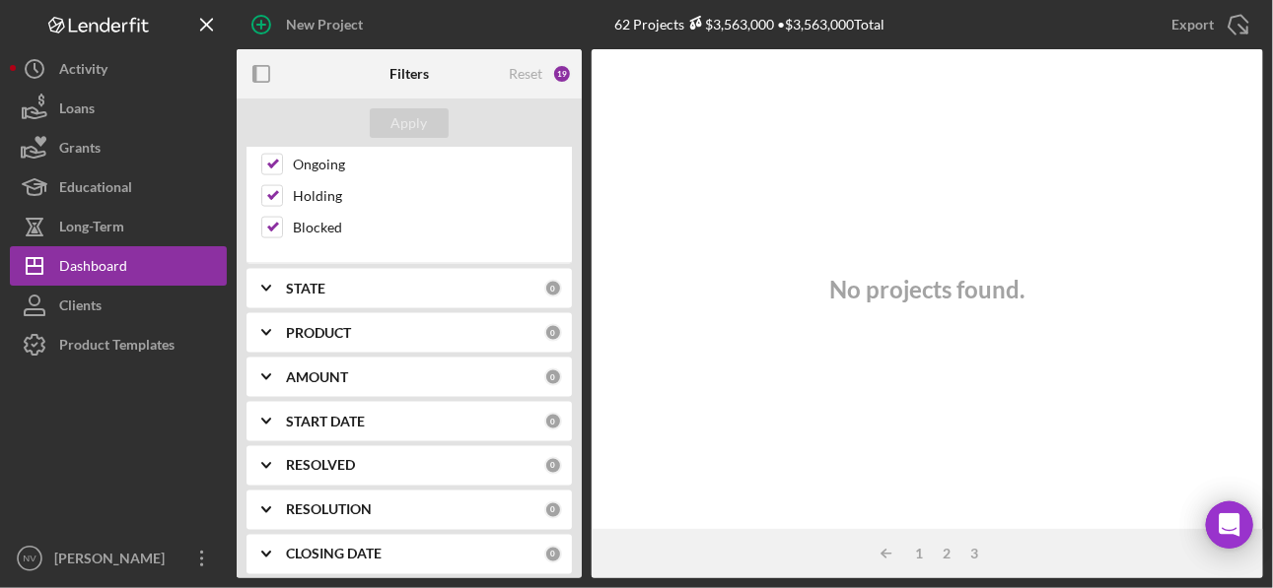
click at [363, 325] on div "PRODUCT" at bounding box center [415, 333] width 258 height 16
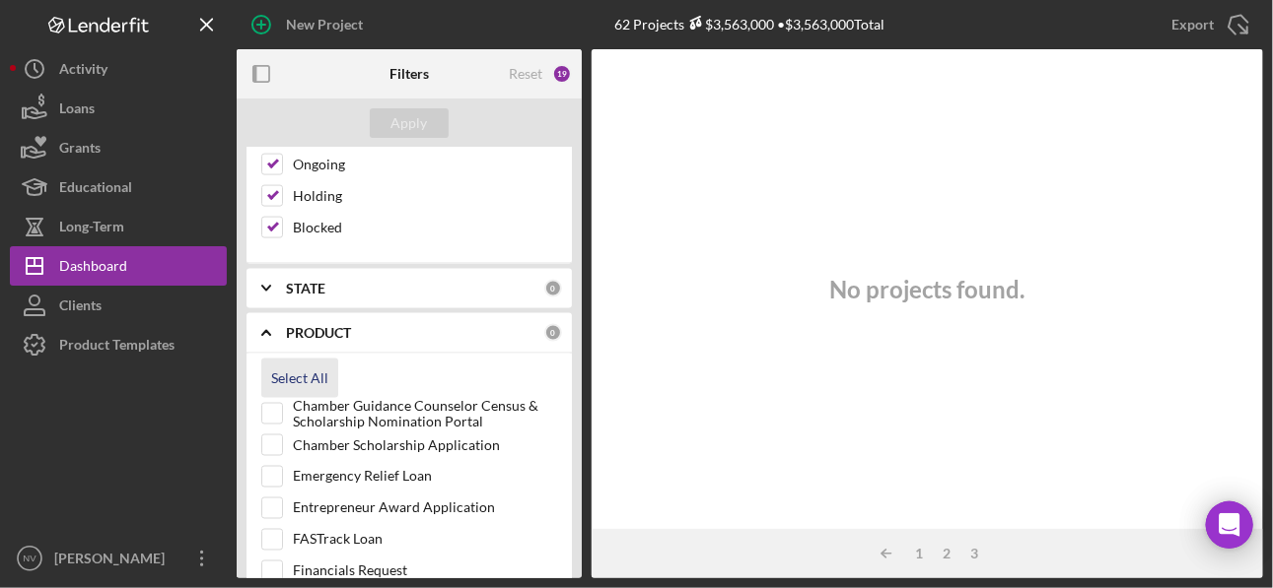
click at [274, 364] on div "Select All" at bounding box center [299, 378] width 57 height 39
checkbox input "true"
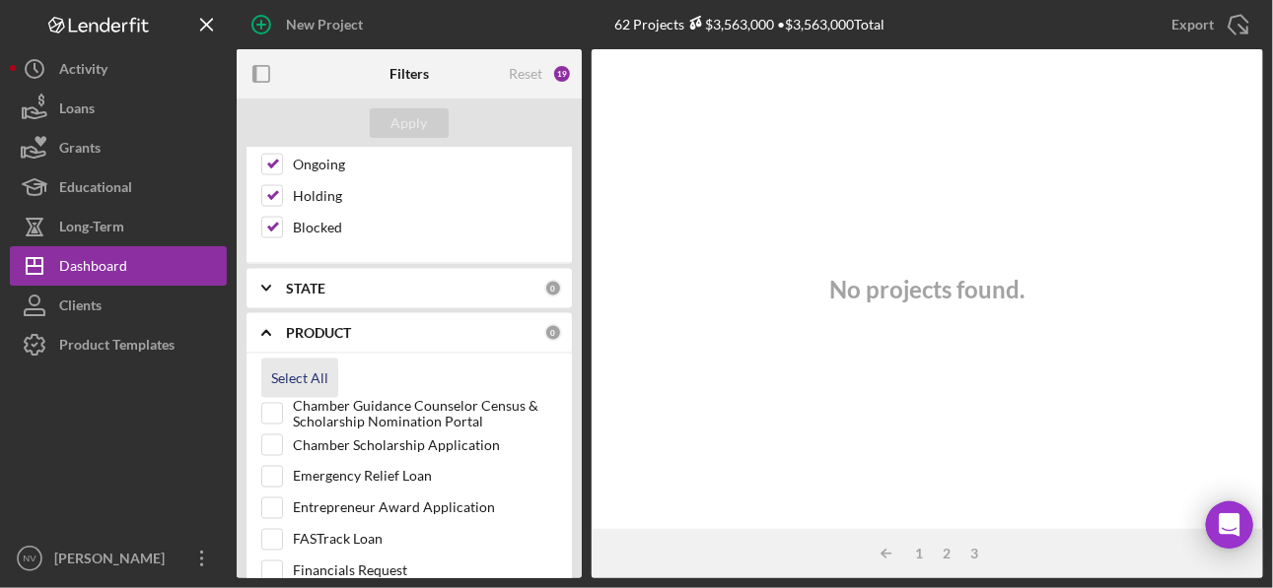
checkbox input "true"
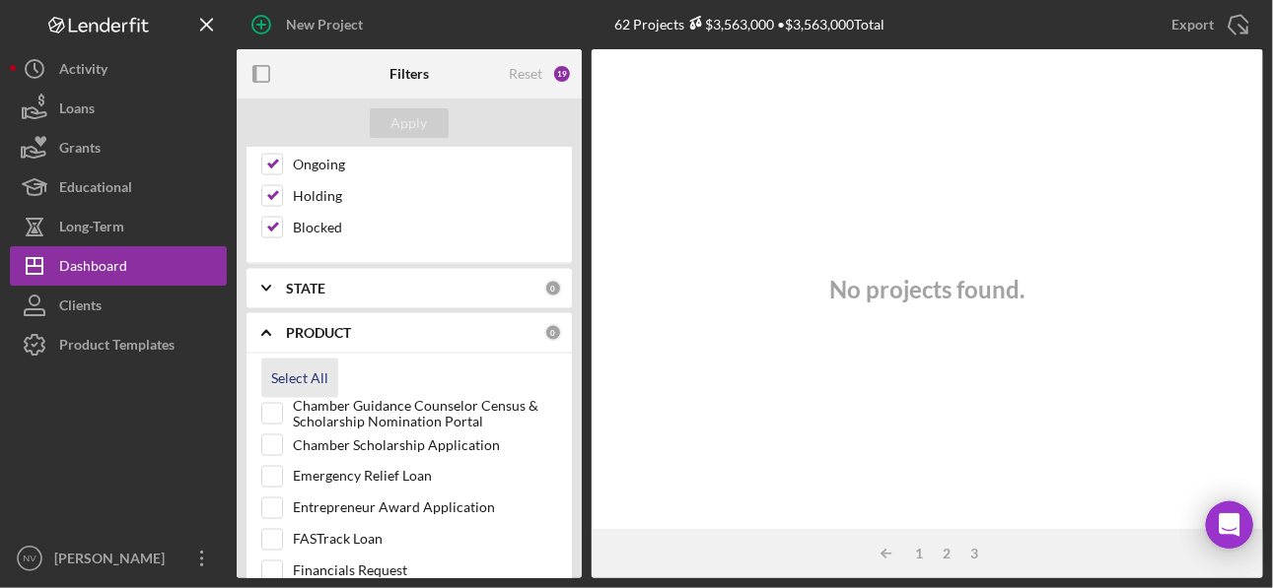
checkbox input "true"
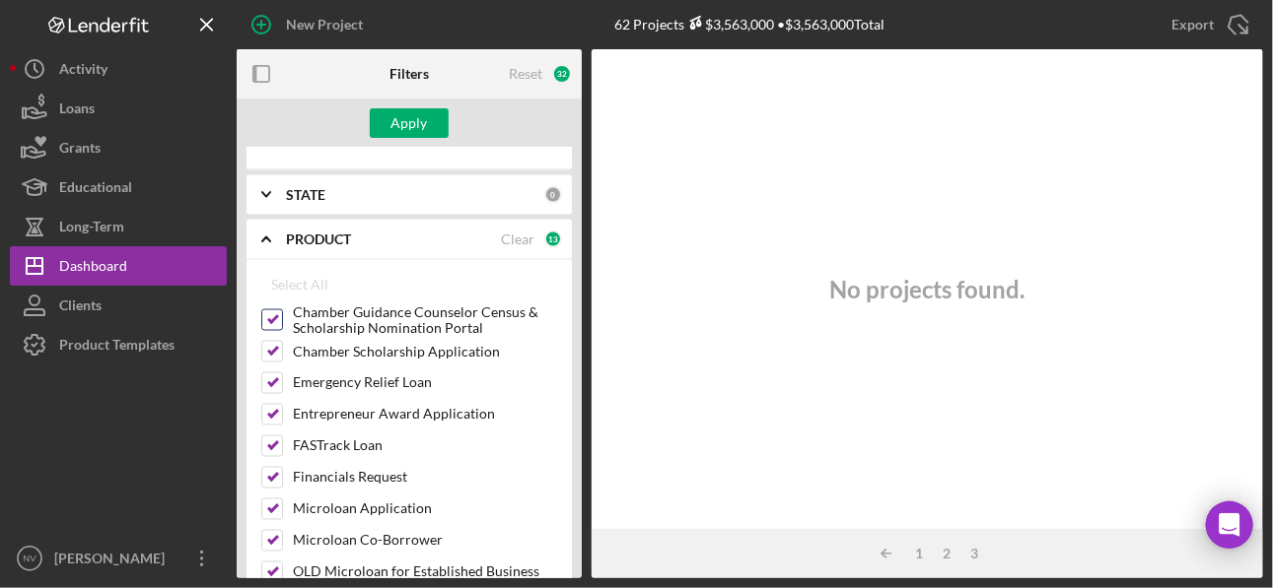
scroll to position [1418, 0]
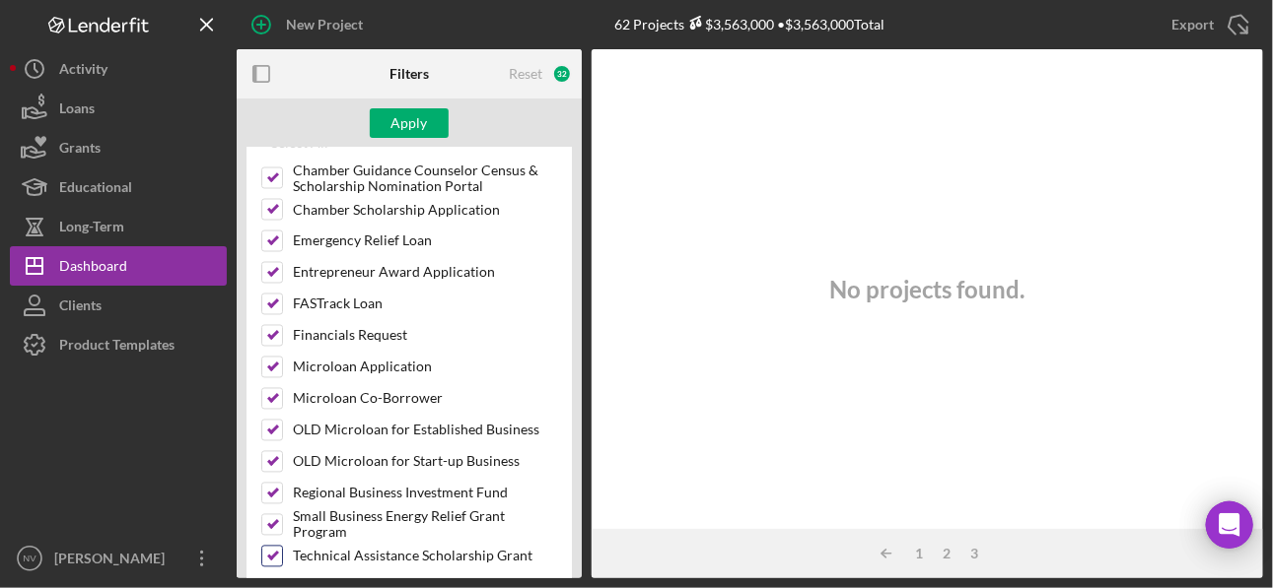
click at [275, 547] on input "Technical Assistance Scholarship Grant" at bounding box center [272, 557] width 20 height 20
checkbox input "false"
click at [270, 516] on input "Small Business Energy Relief Grant Program" at bounding box center [272, 526] width 20 height 20
checkbox input "false"
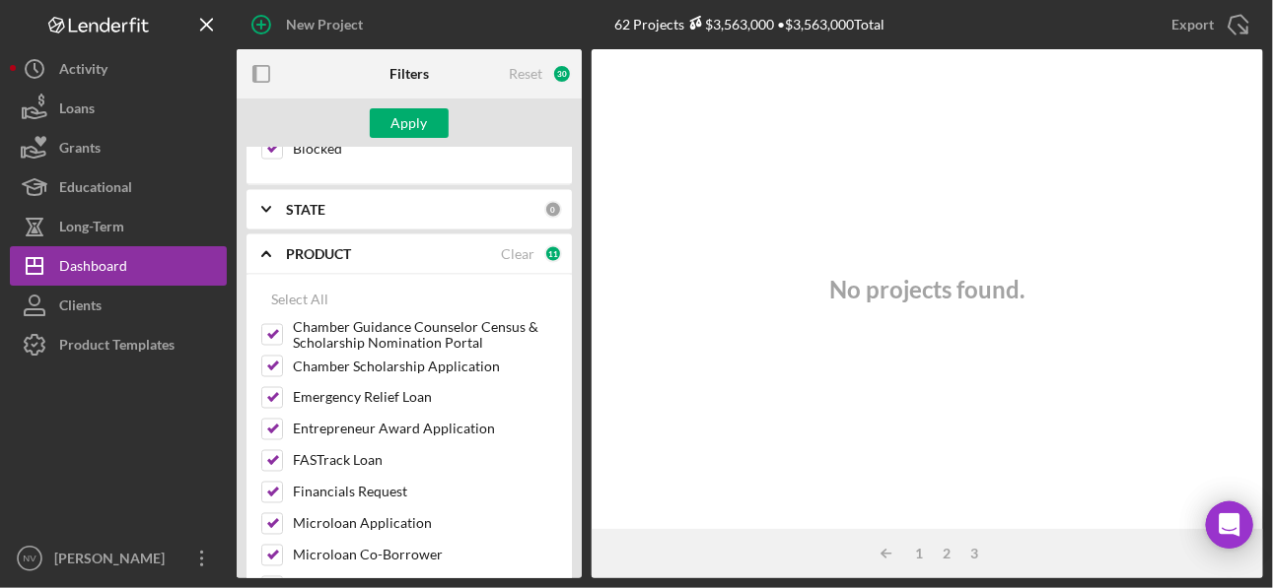
scroll to position [1261, 0]
click at [277, 326] on input "Chamber Guidance Counselor Census & Scholarship Nomination Portal" at bounding box center [272, 336] width 20 height 20
checkbox input "false"
click at [278, 358] on input "Chamber Scholarship Application" at bounding box center [272, 368] width 20 height 20
checkbox input "false"
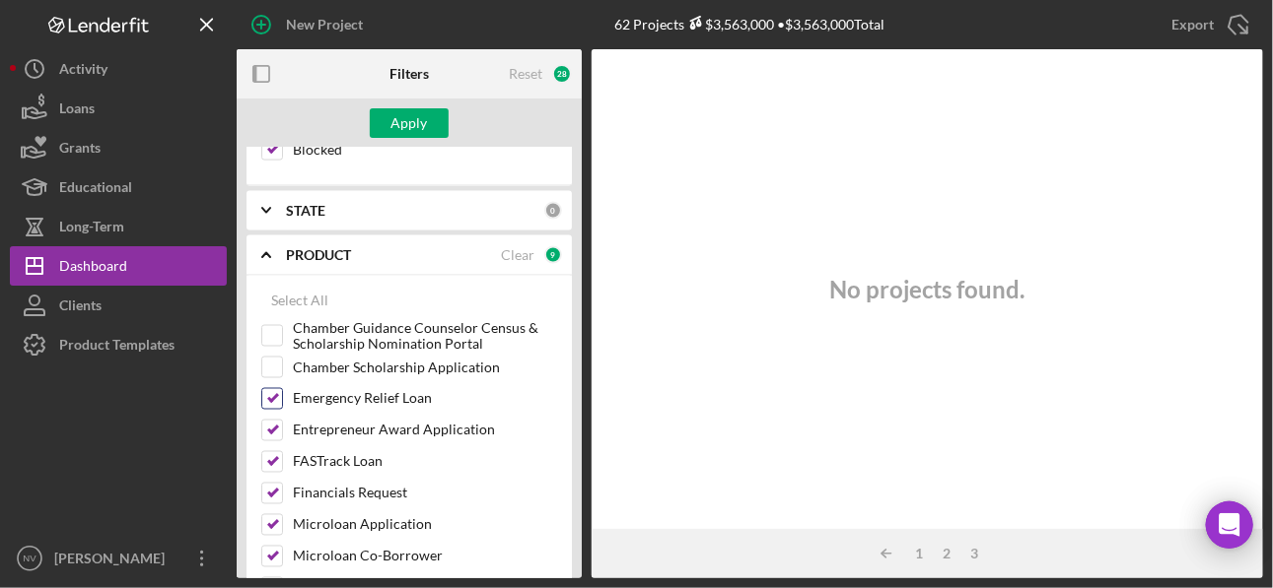
click at [280, 389] on input "Emergency Relief Loan" at bounding box center [272, 399] width 20 height 20
checkbox input "true"
click at [266, 421] on input "Entrepreneur Award Application" at bounding box center [272, 431] width 20 height 20
checkbox input "false"
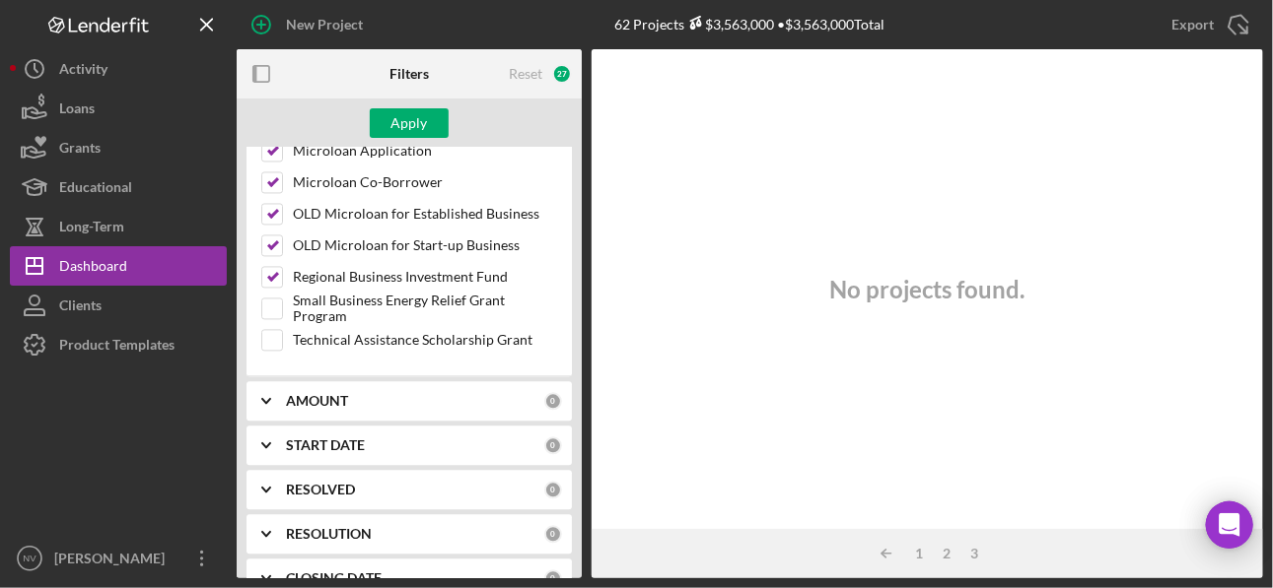
scroll to position [1655, 0]
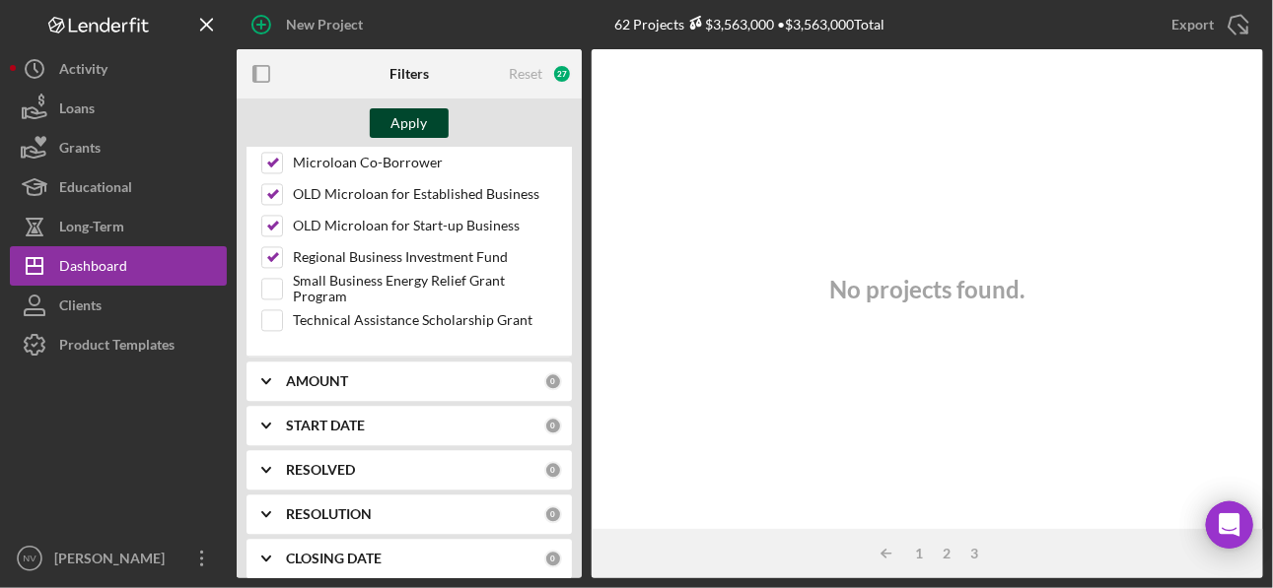
click at [428, 119] on button "Apply" at bounding box center [409, 123] width 79 height 30
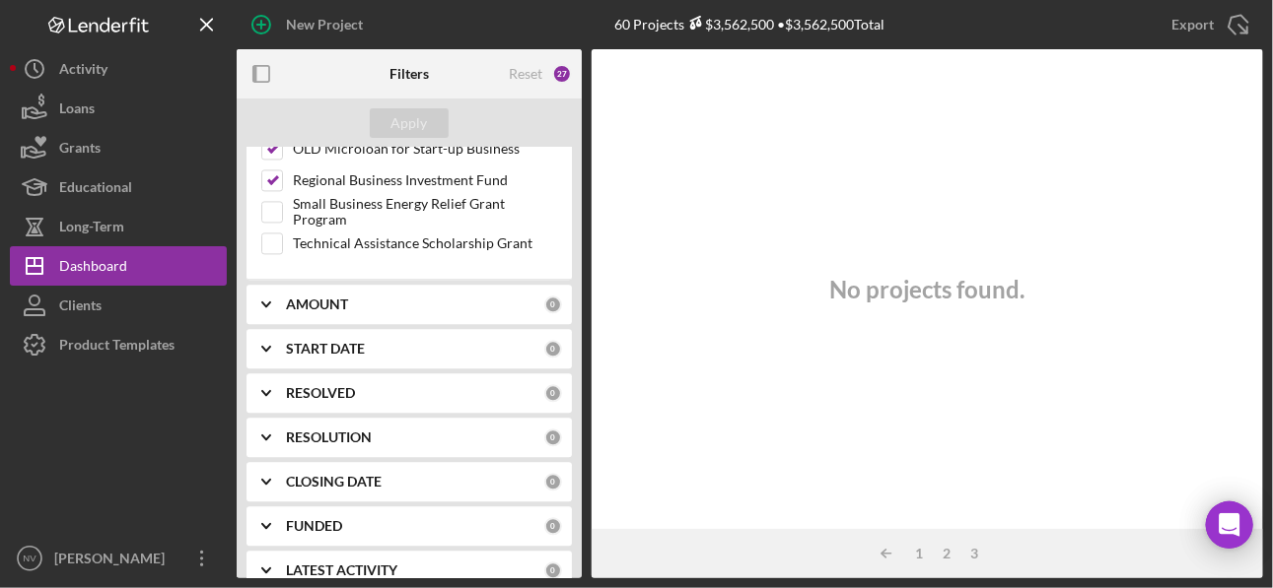
click at [311, 430] on b "RESOLUTION" at bounding box center [329, 438] width 86 height 16
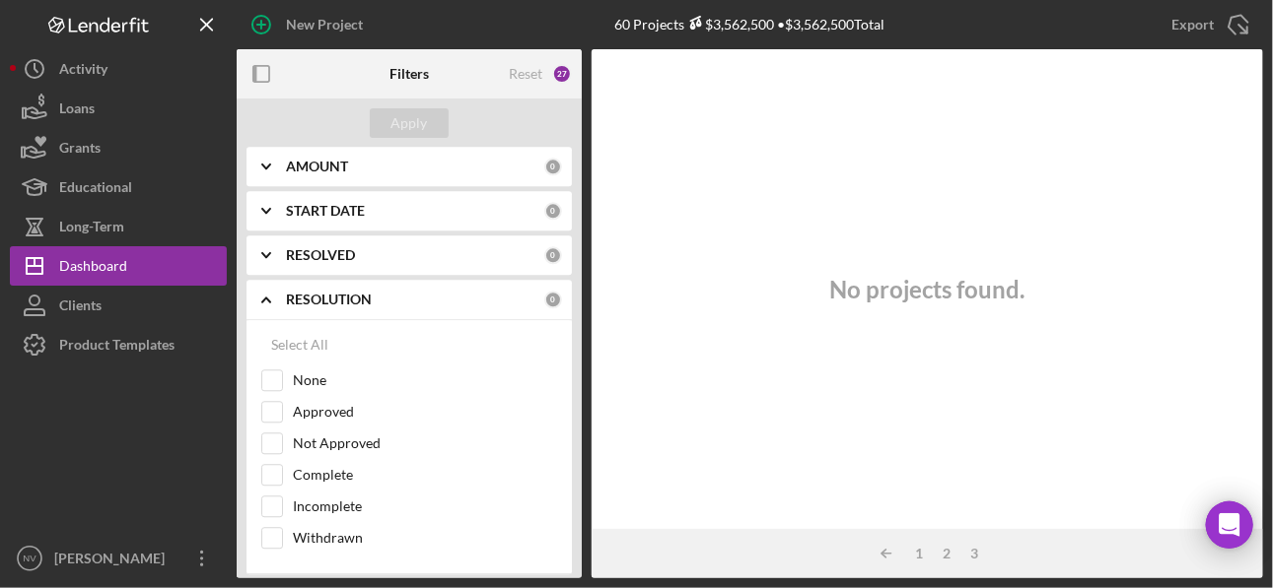
scroll to position [1890, 0]
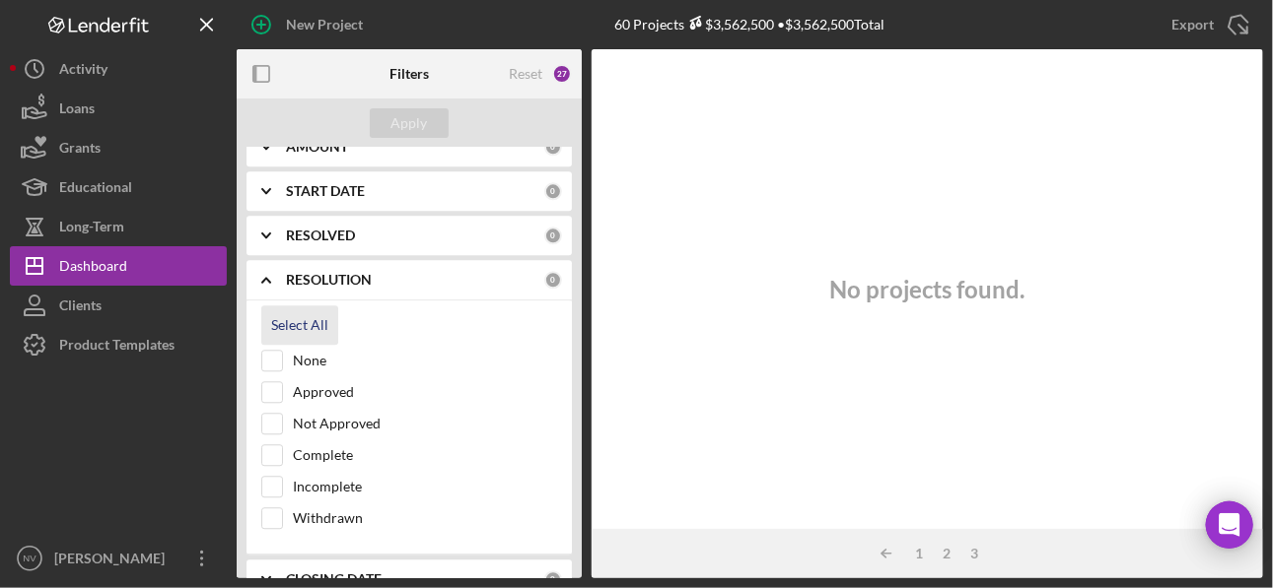
click at [295, 306] on div "Select All" at bounding box center [299, 325] width 57 height 39
checkbox input "true"
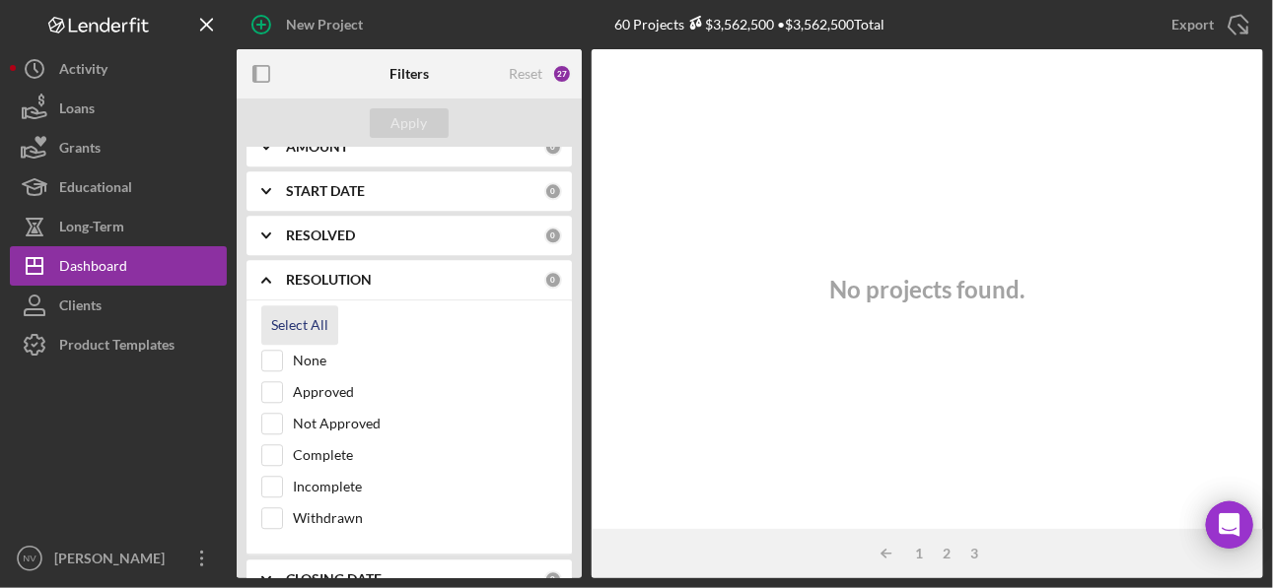
checkbox input "true"
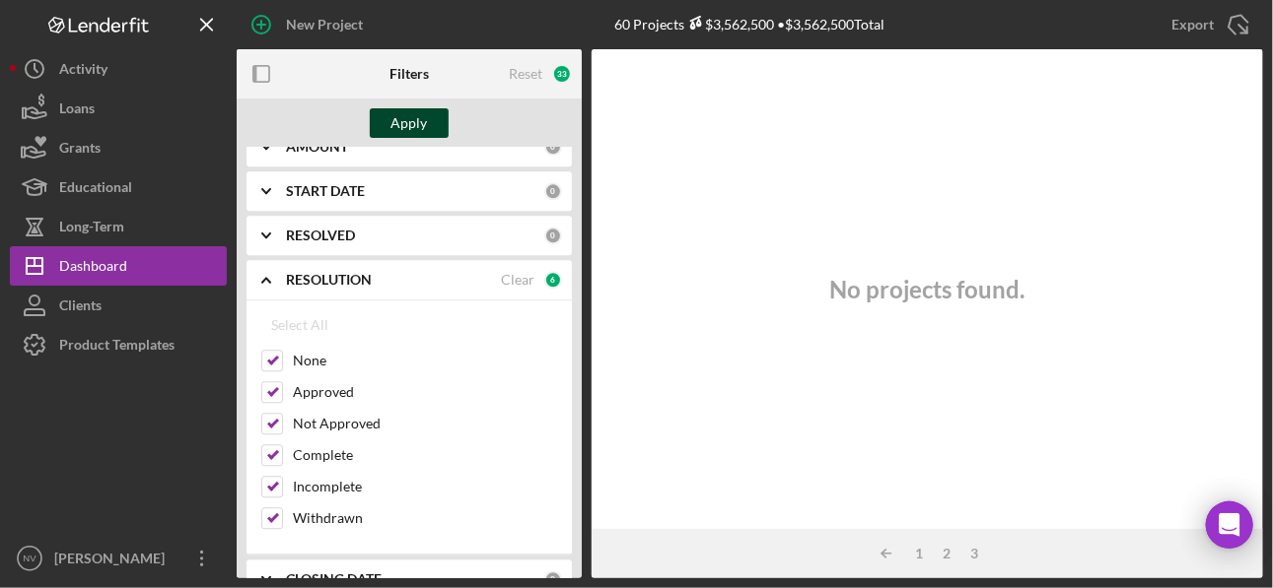
click at [421, 122] on div "Apply" at bounding box center [409, 123] width 36 height 30
click at [547, 271] on div "6" at bounding box center [553, 280] width 18 height 18
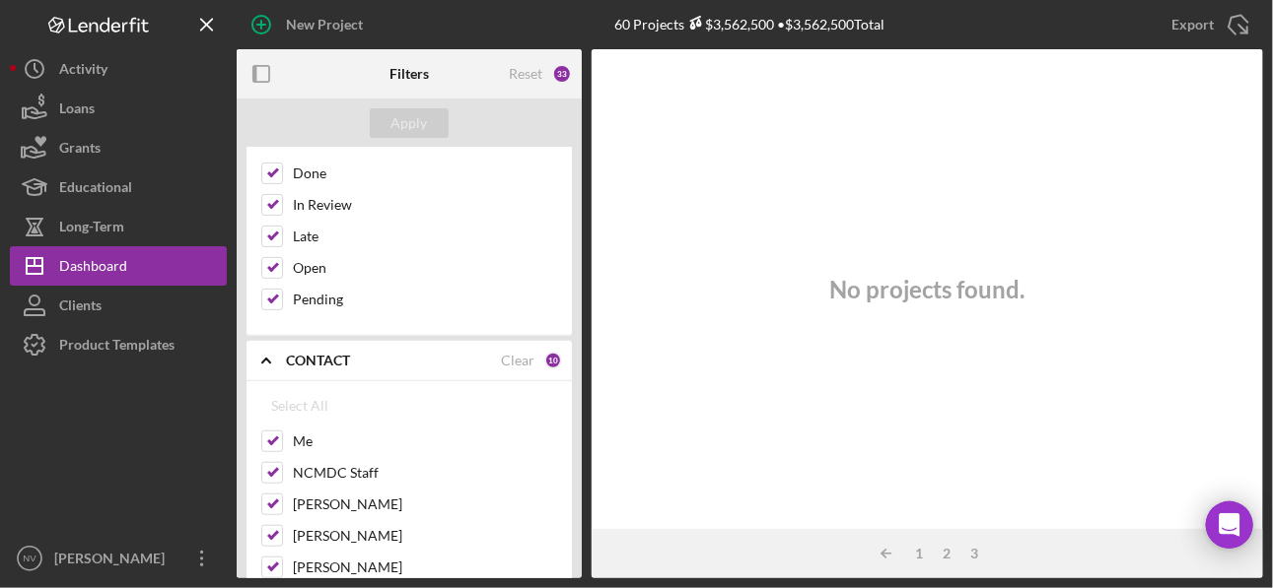
scroll to position [0, 0]
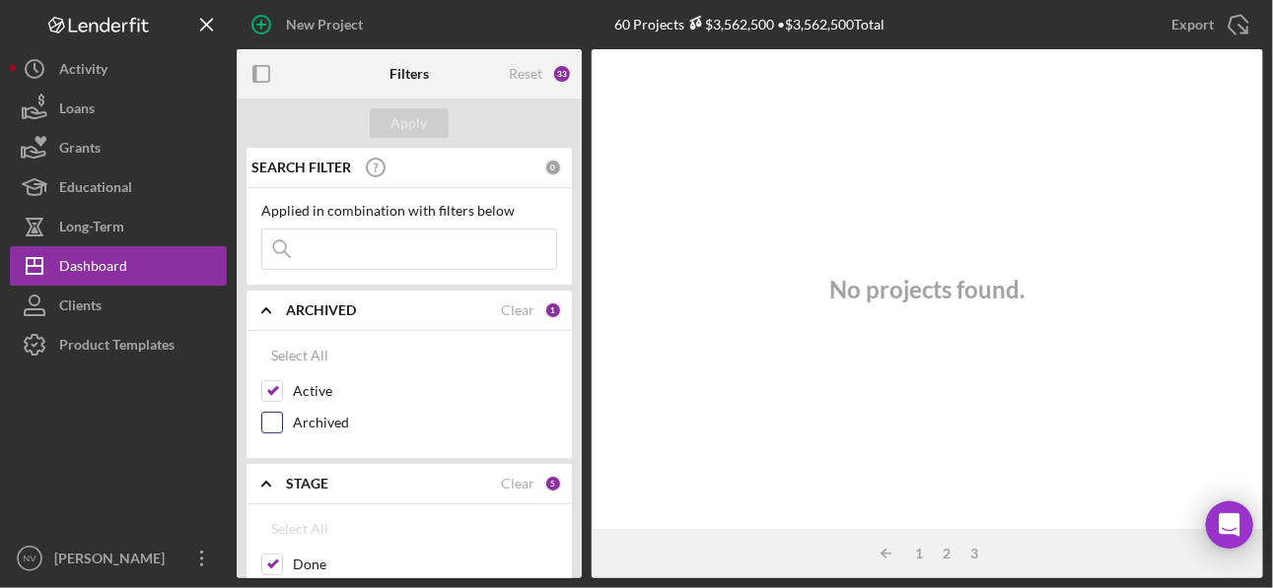
click at [275, 424] on input "Archived" at bounding box center [272, 423] width 20 height 20
click at [413, 123] on div "Apply" at bounding box center [409, 123] width 36 height 30
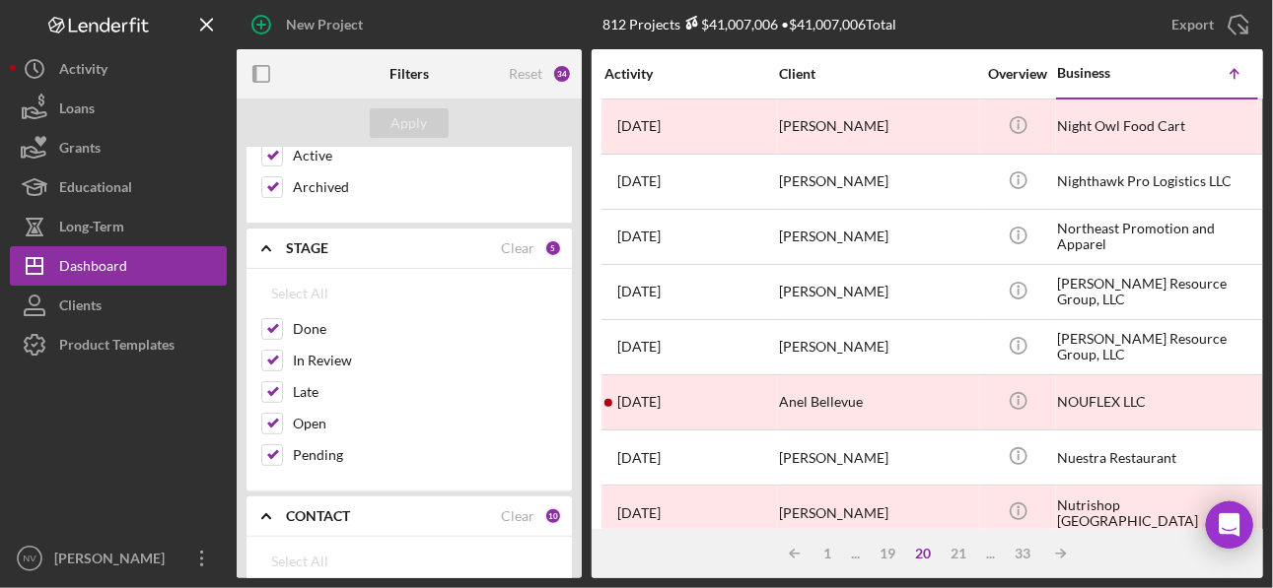
scroll to position [236, 0]
click at [544, 244] on div "5" at bounding box center [553, 249] width 18 height 18
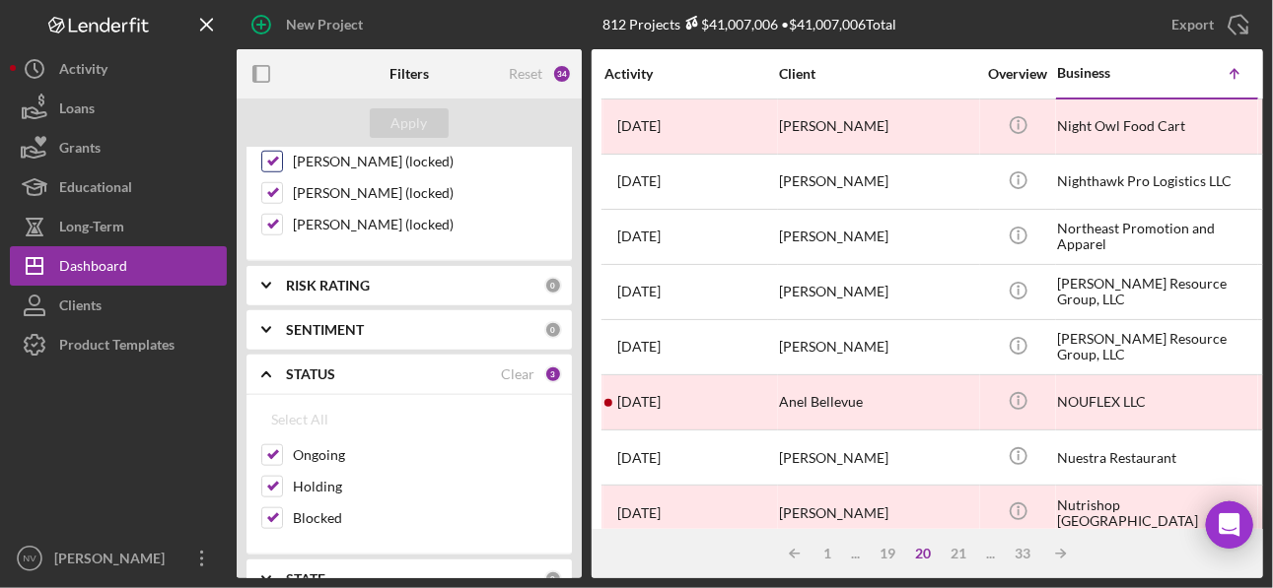
scroll to position [709, 0]
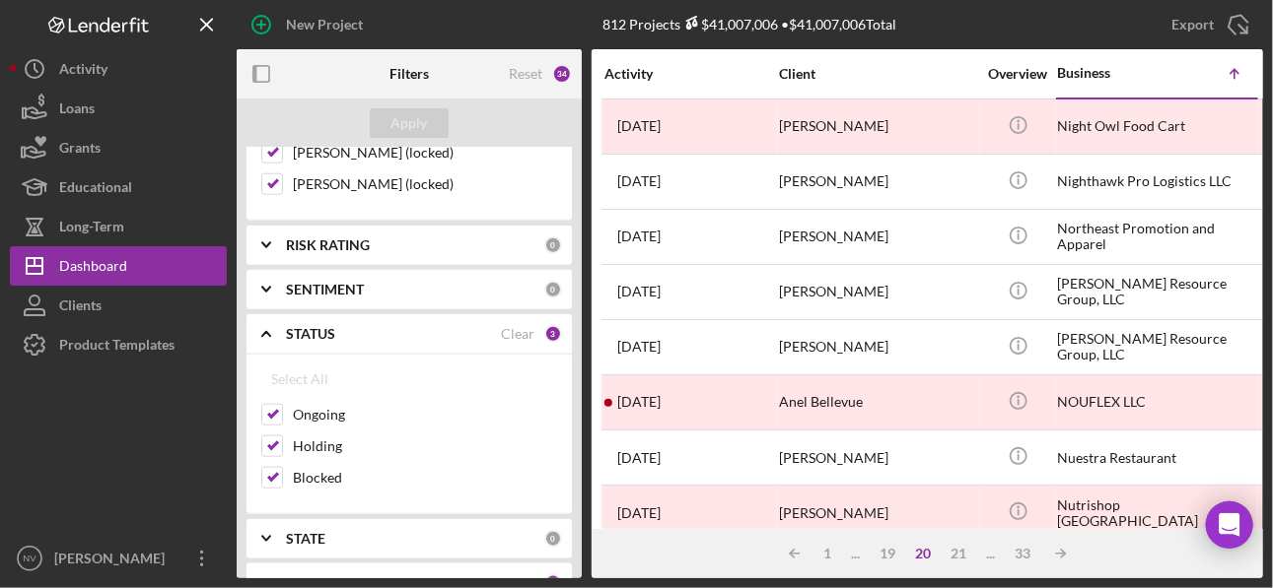
click at [551, 325] on div "3" at bounding box center [553, 334] width 18 height 18
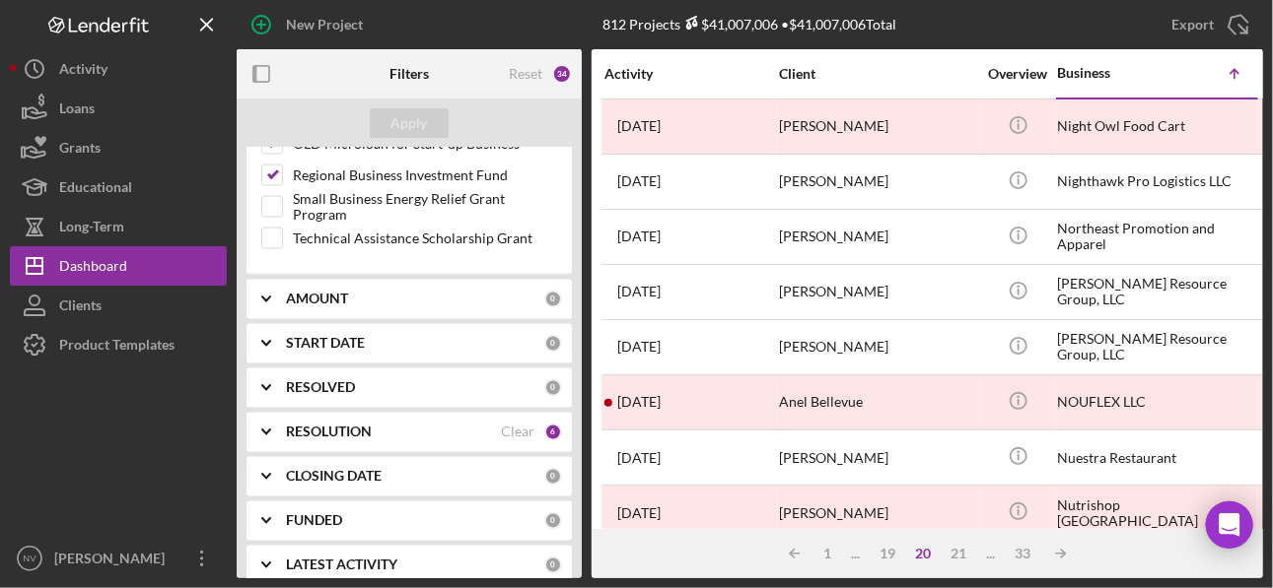
scroll to position [1354, 0]
click at [412, 423] on div "RESOLUTION" at bounding box center [393, 431] width 215 height 16
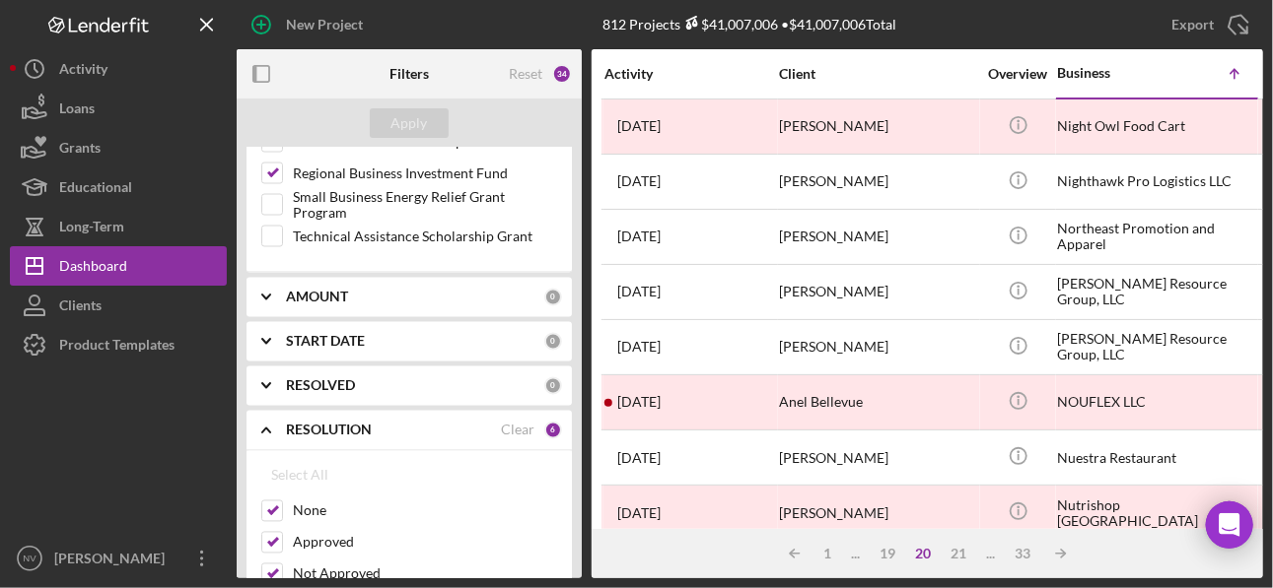
click at [544, 422] on div "6" at bounding box center [553, 431] width 18 height 18
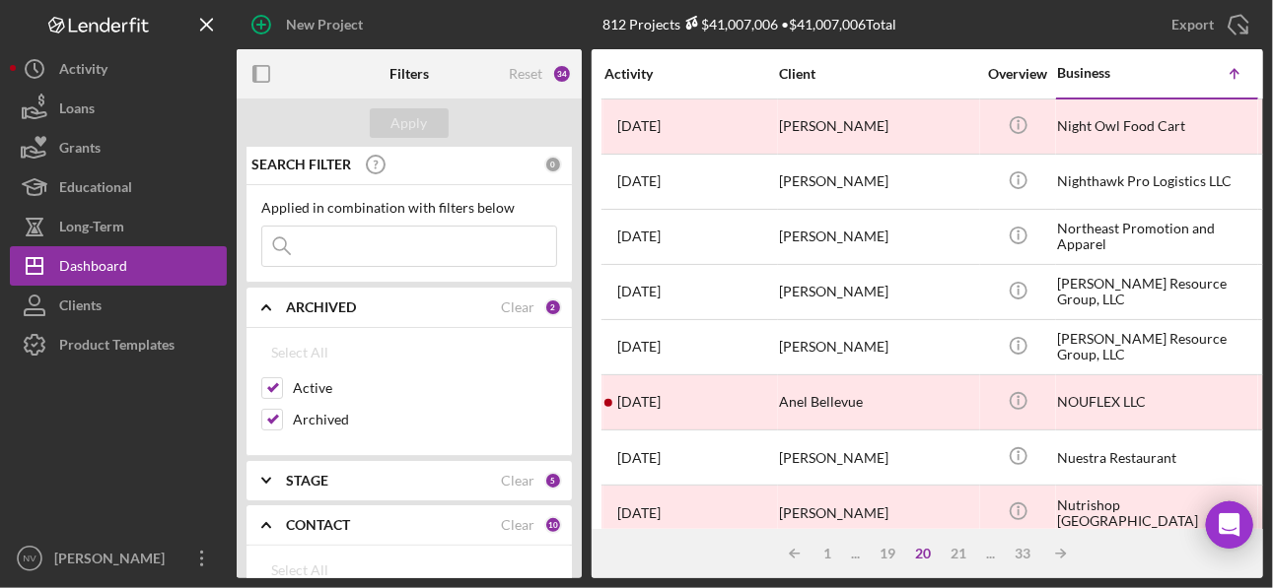
scroll to position [0, 0]
click at [558, 69] on div "34" at bounding box center [562, 74] width 20 height 20
click at [531, 76] on div "Reset" at bounding box center [526, 74] width 34 height 16
checkbox input "false"
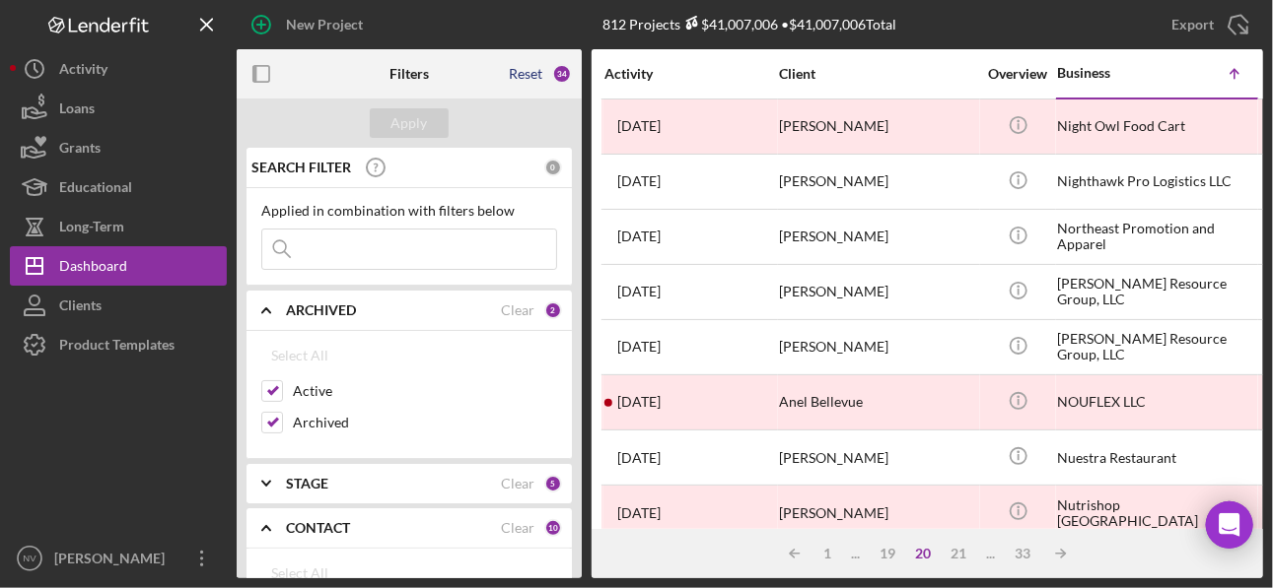
checkbox input "false"
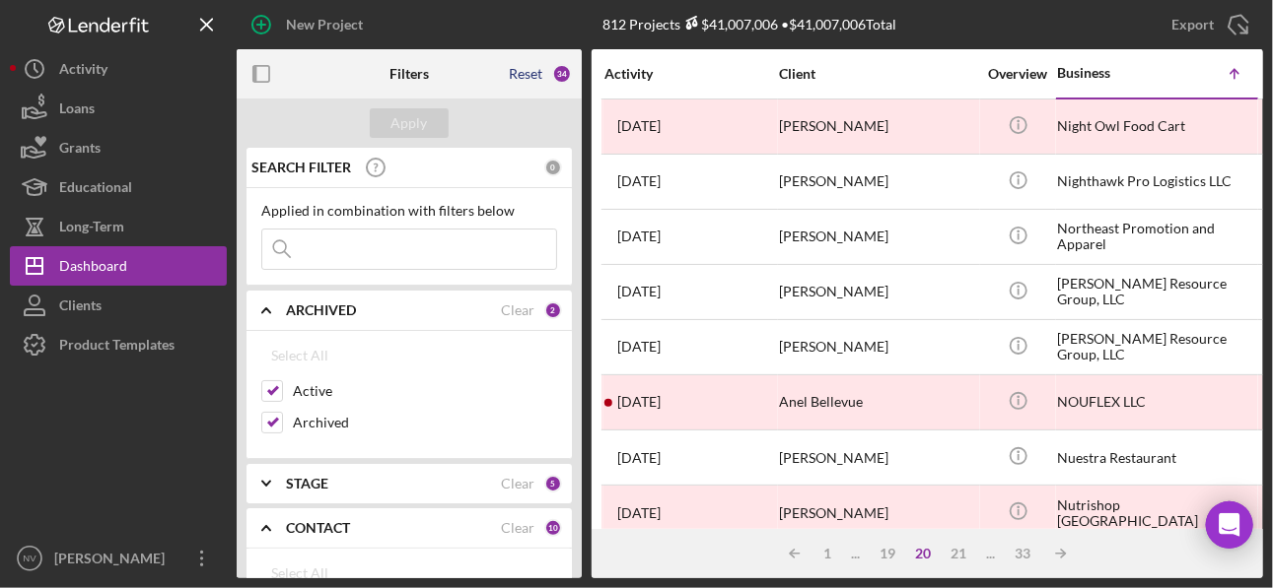
checkbox input "false"
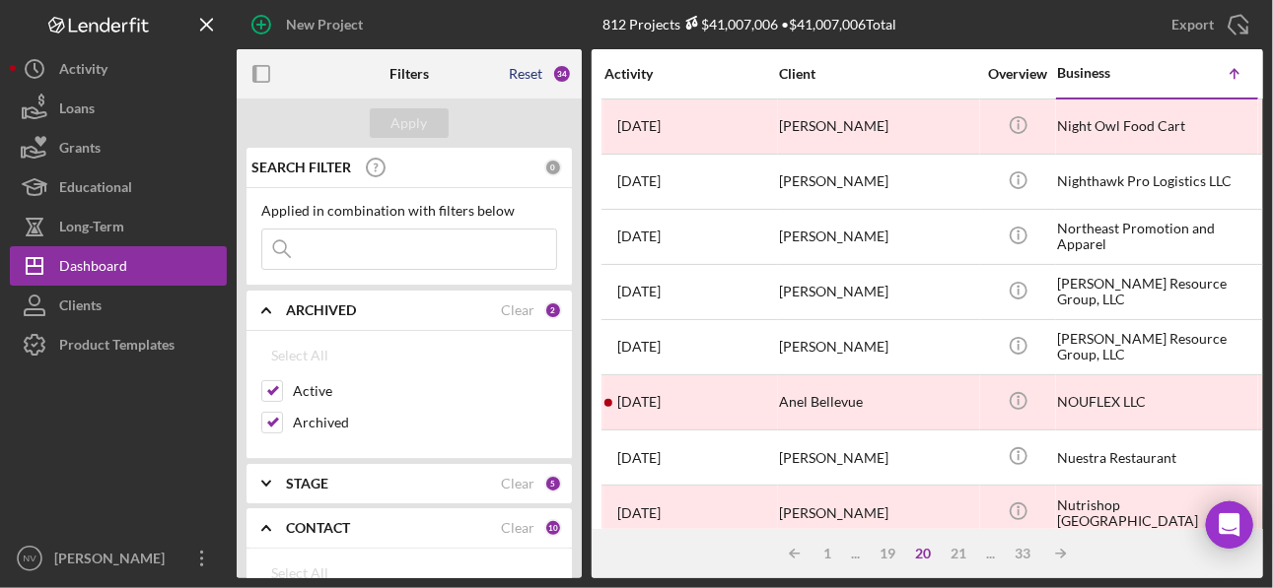
checkbox input "false"
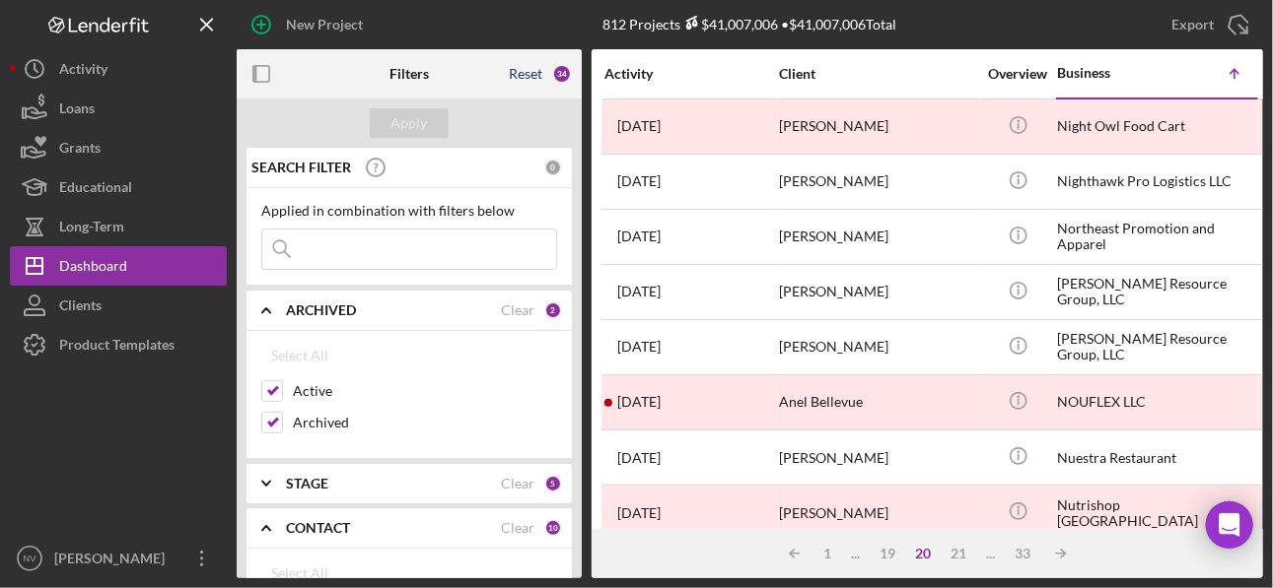
checkbox input "false"
click at [409, 124] on div "Apply" at bounding box center [409, 123] width 36 height 30
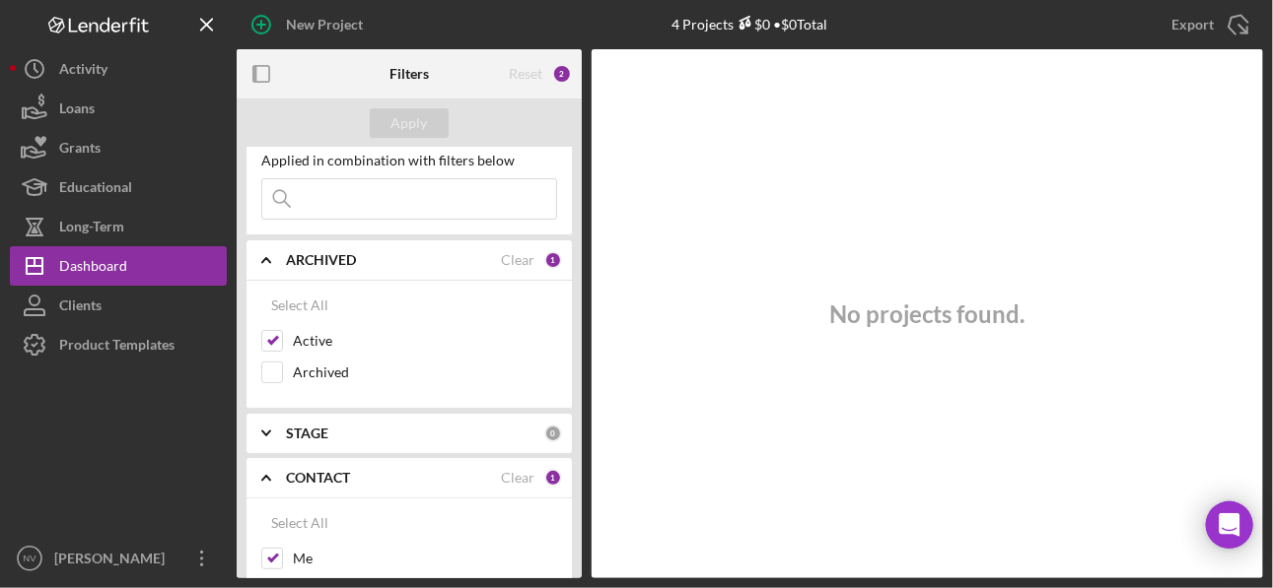
scroll to position [157, 0]
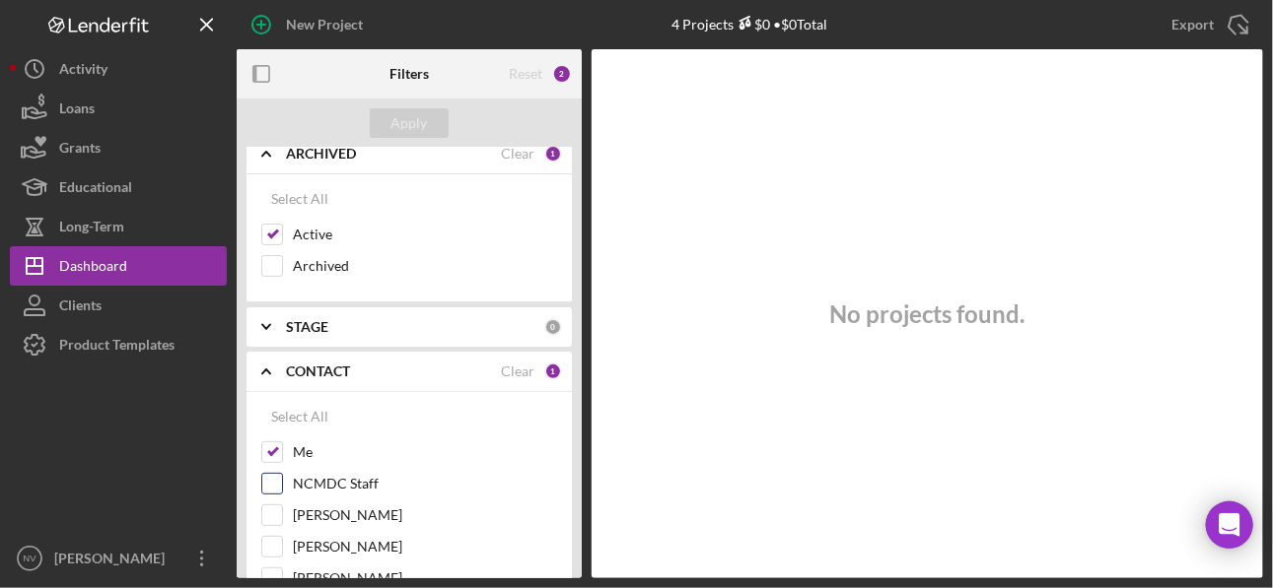
click at [275, 480] on input "NCMDC Staff" at bounding box center [272, 484] width 20 height 20
checkbox input "true"
click at [404, 120] on div "Apply" at bounding box center [409, 123] width 36 height 30
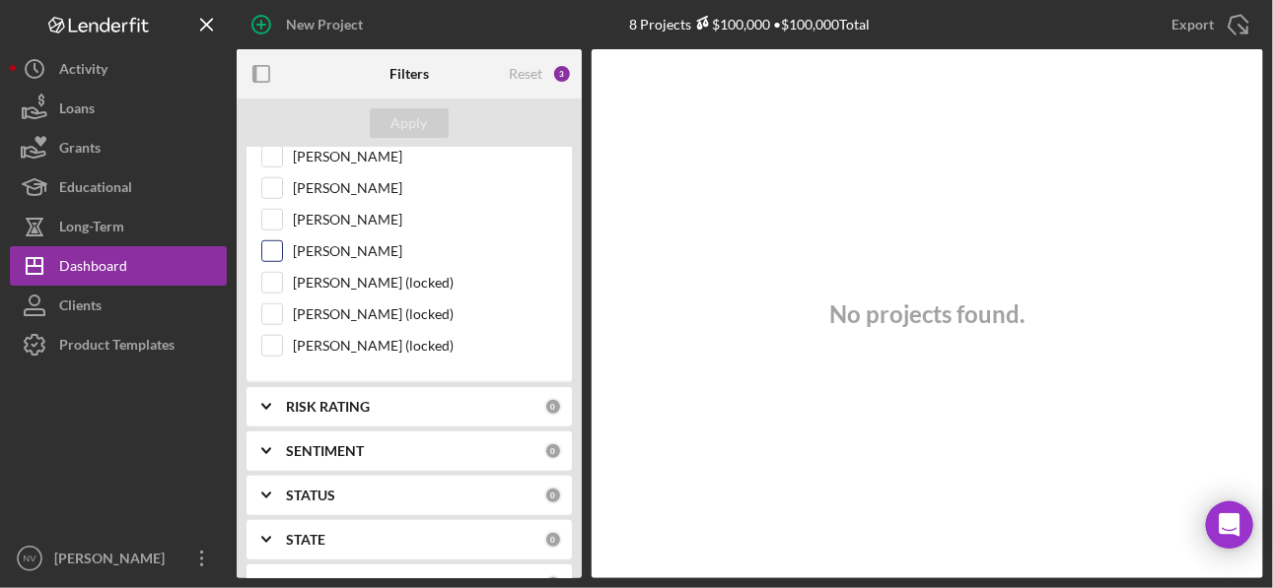
scroll to position [630, 0]
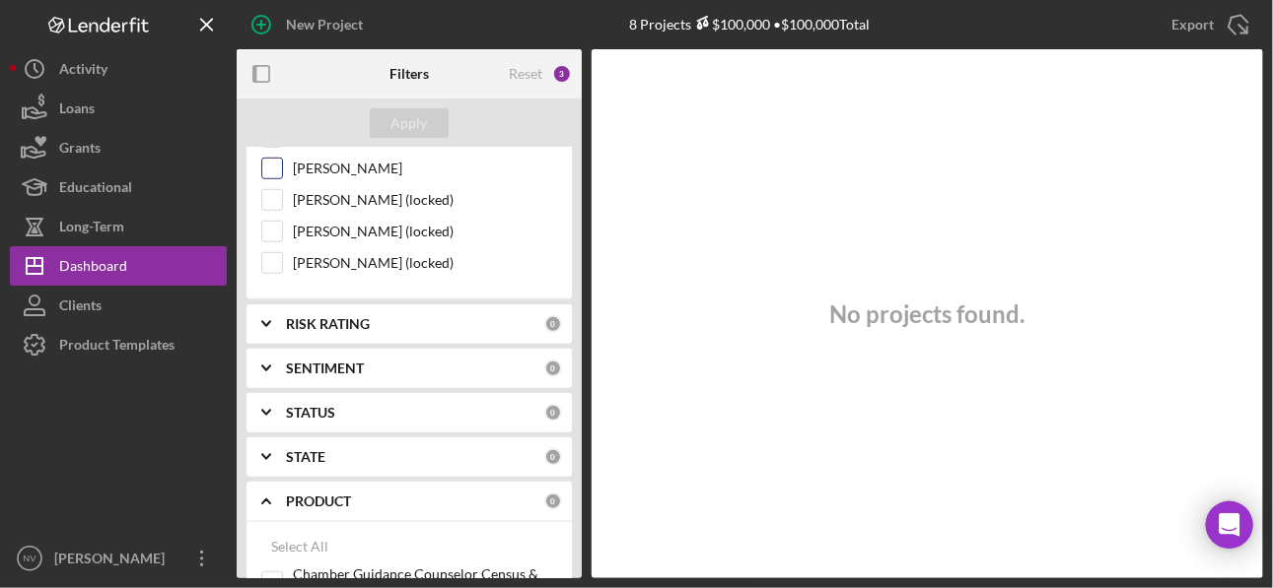
click at [387, 393] on div "STATUS 0" at bounding box center [424, 412] width 276 height 39
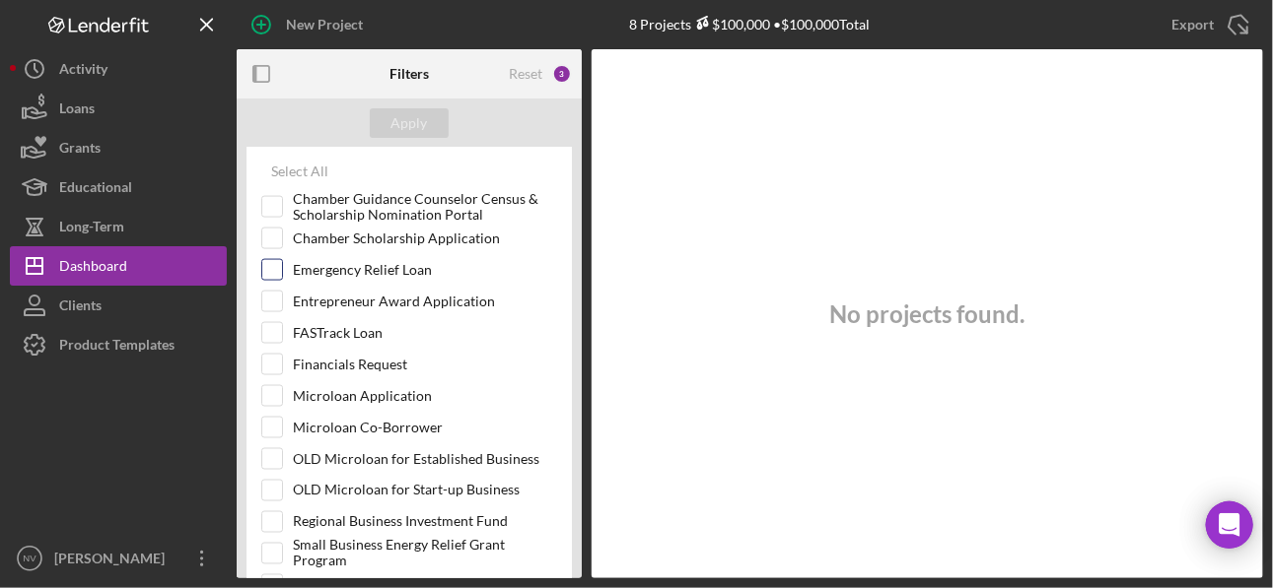
scroll to position [1183, 0]
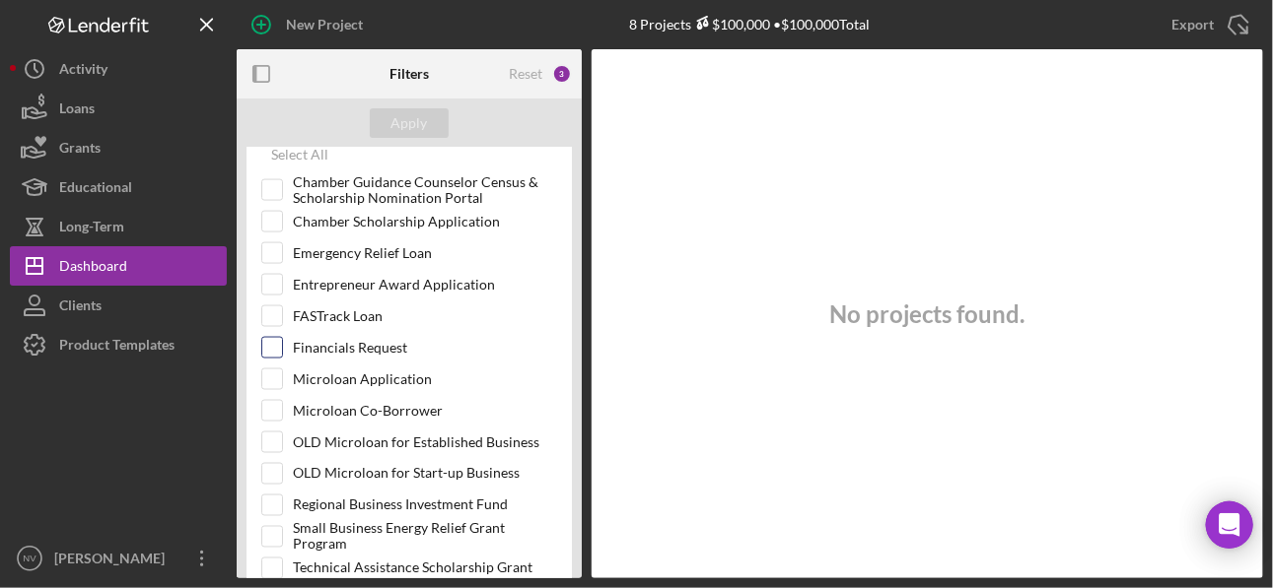
click at [269, 338] on input "Financials Request" at bounding box center [272, 348] width 20 height 20
checkbox input "true"
click at [270, 370] on input "Microloan Application" at bounding box center [272, 380] width 20 height 20
checkbox input "true"
click at [270, 401] on input "Microloan Co-Borrower" at bounding box center [272, 411] width 20 height 20
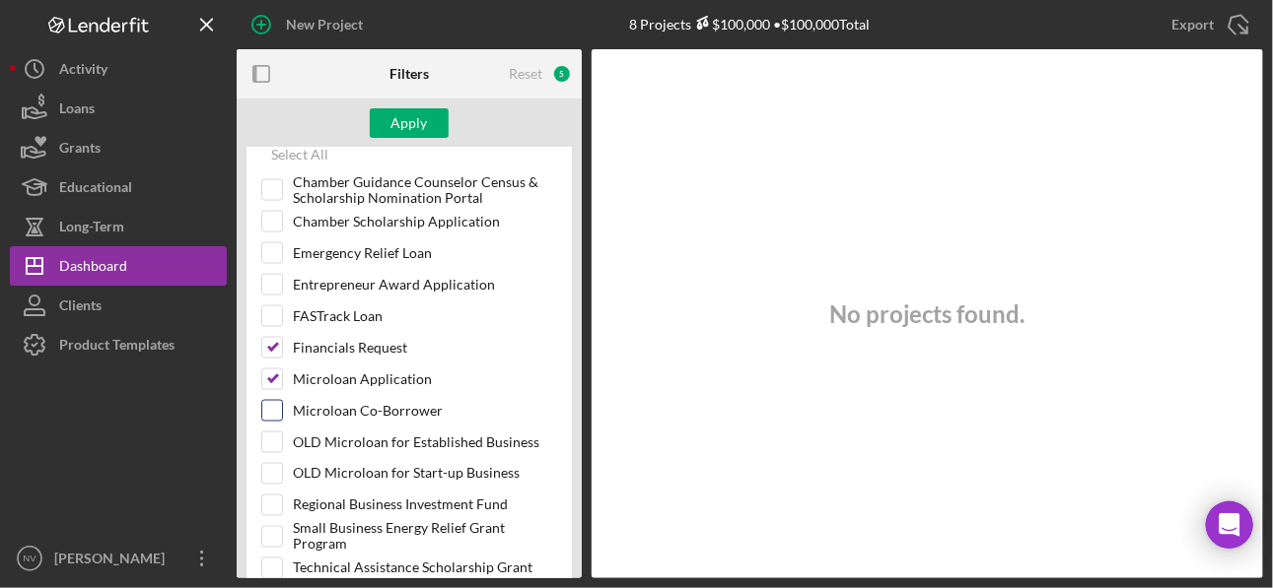
checkbox input "true"
click at [267, 433] on input "OLD Microloan for Established Business" at bounding box center [272, 443] width 20 height 20
checkbox input "true"
click at [272, 464] on input "OLD Microloan for Start-up Business" at bounding box center [272, 474] width 20 height 20
checkbox input "true"
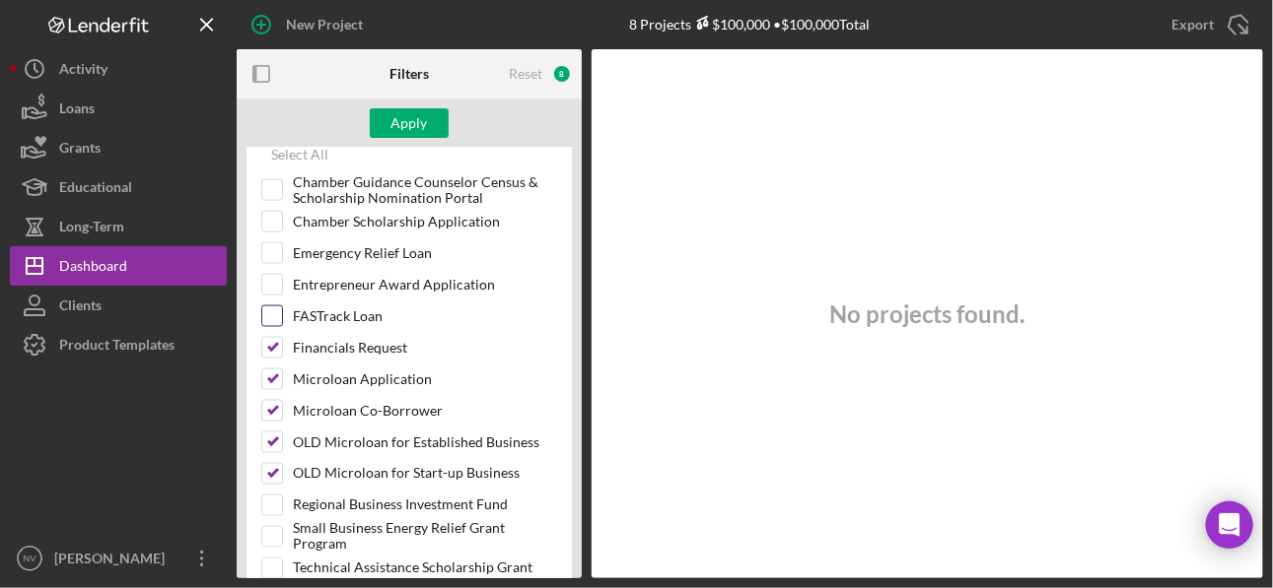
click at [270, 307] on input "FASTrack Loan" at bounding box center [272, 317] width 20 height 20
checkbox input "true"
click at [410, 121] on div "Apply" at bounding box center [409, 123] width 36 height 30
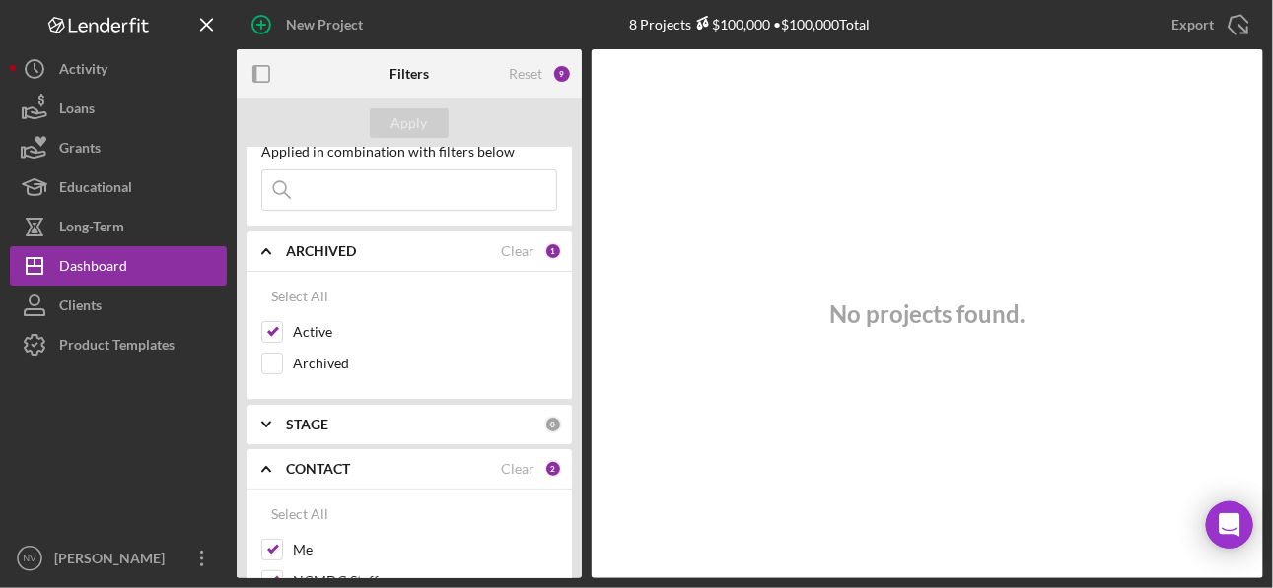
scroll to position [0, 0]
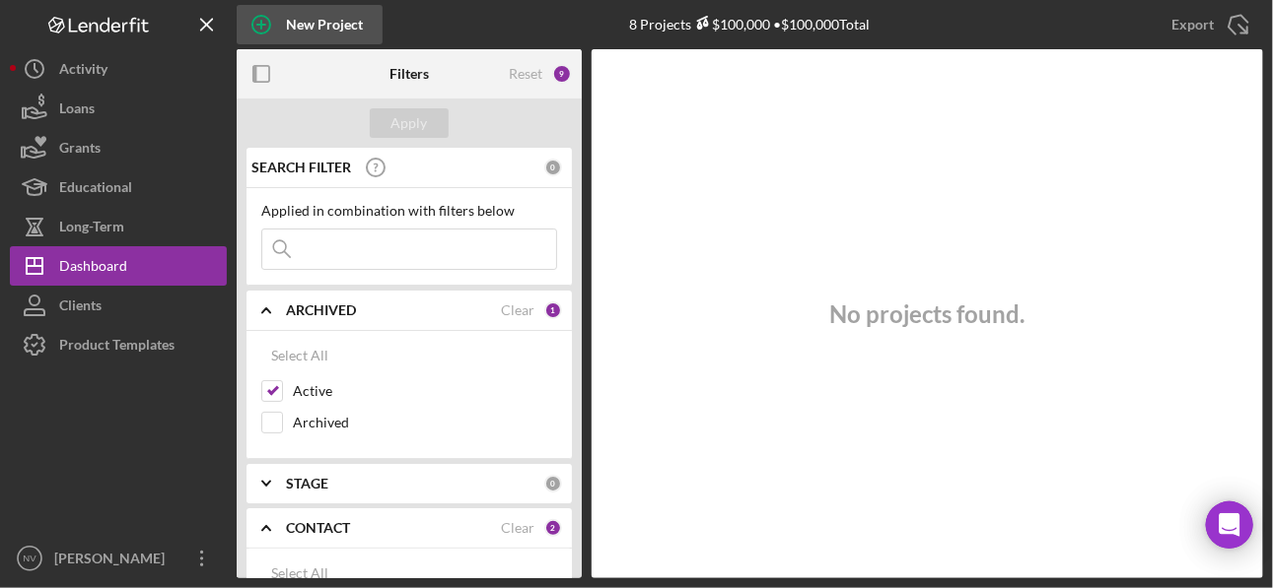
click at [261, 20] on icon "button" at bounding box center [261, 25] width 10 height 10
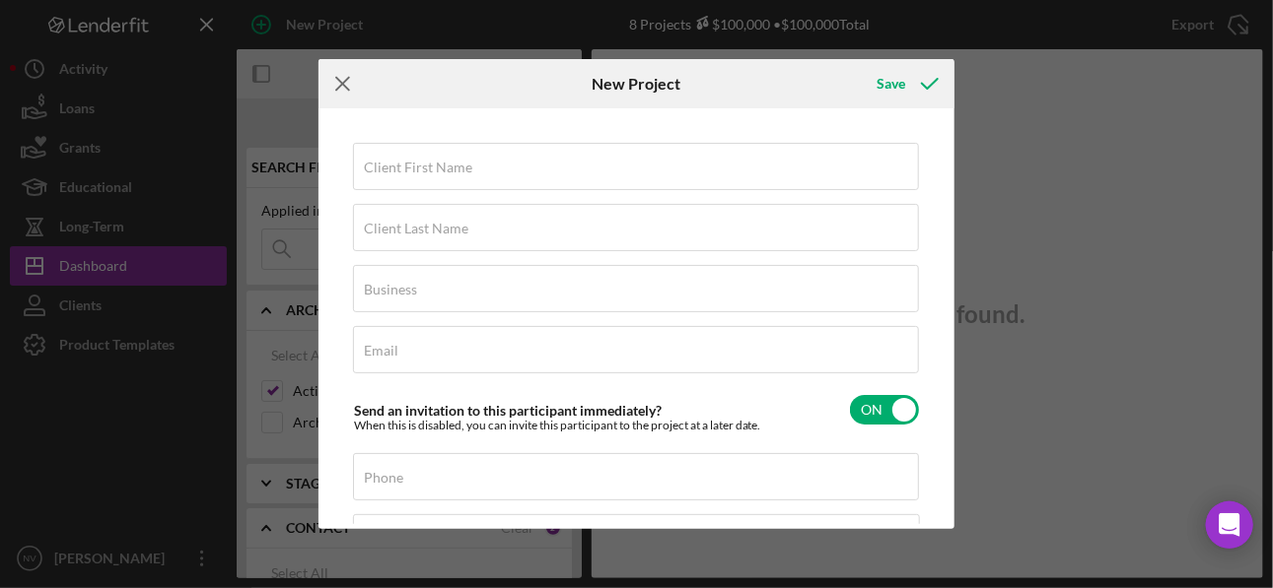
click at [333, 86] on icon "Icon/Menu Close" at bounding box center [342, 83] width 49 height 49
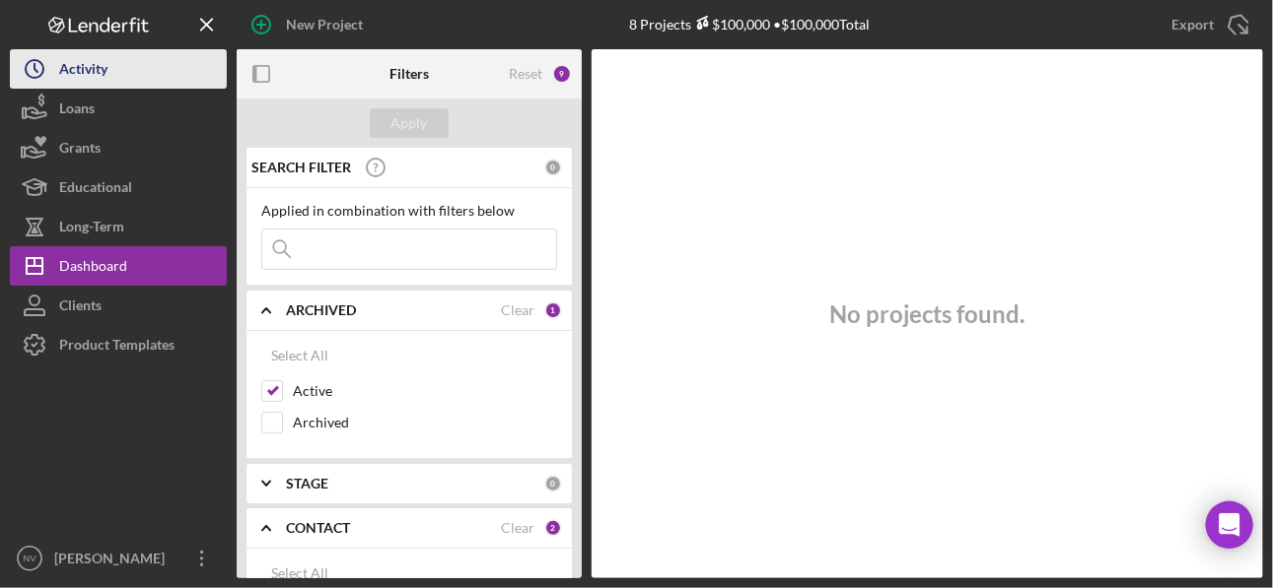
click at [83, 80] on div "Activity" at bounding box center [83, 71] width 48 height 44
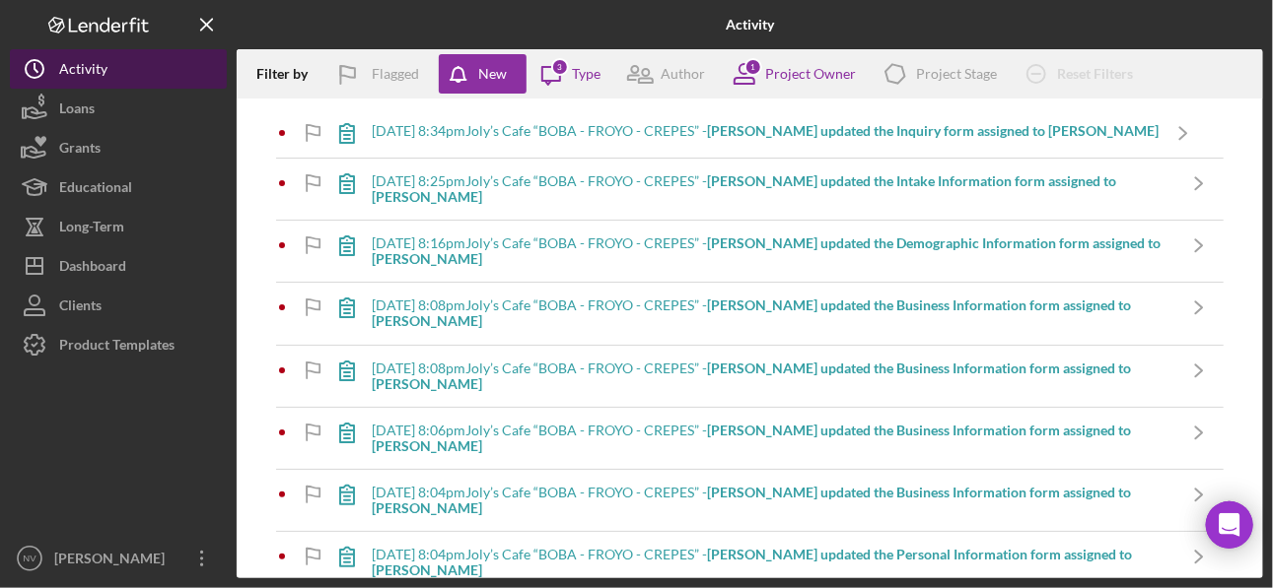
click at [83, 80] on div "Activity" at bounding box center [83, 71] width 48 height 44
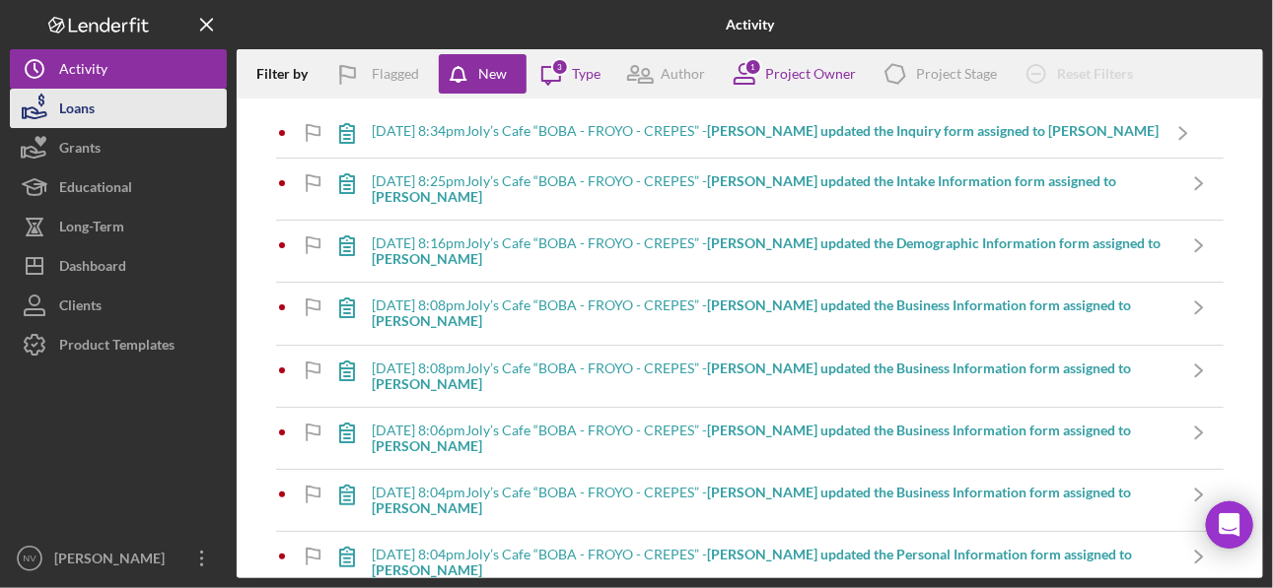
click at [88, 103] on div "Loans" at bounding box center [76, 111] width 35 height 44
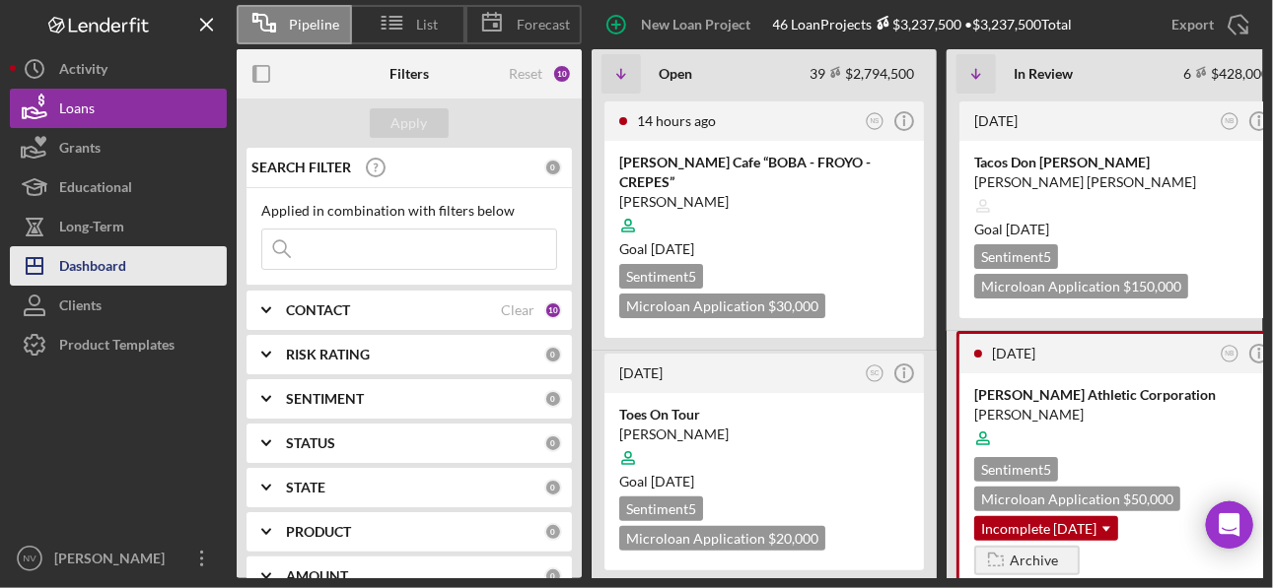
click at [108, 275] on div "Dashboard" at bounding box center [92, 268] width 67 height 44
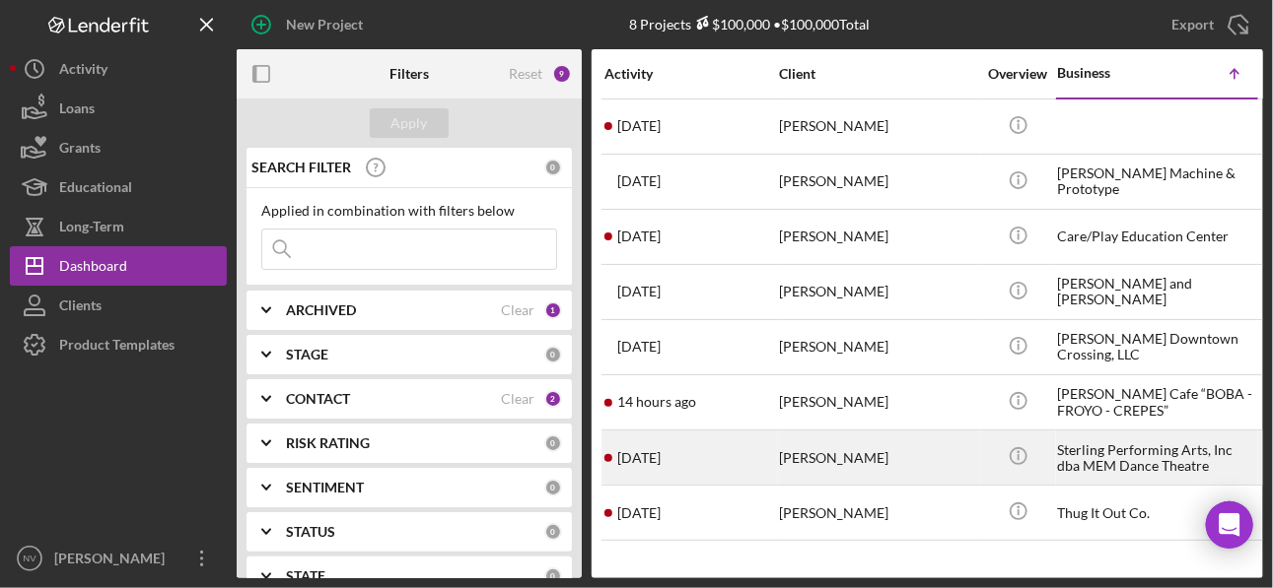
click at [864, 450] on div "Matthew Kooyomjian" at bounding box center [877, 458] width 197 height 52
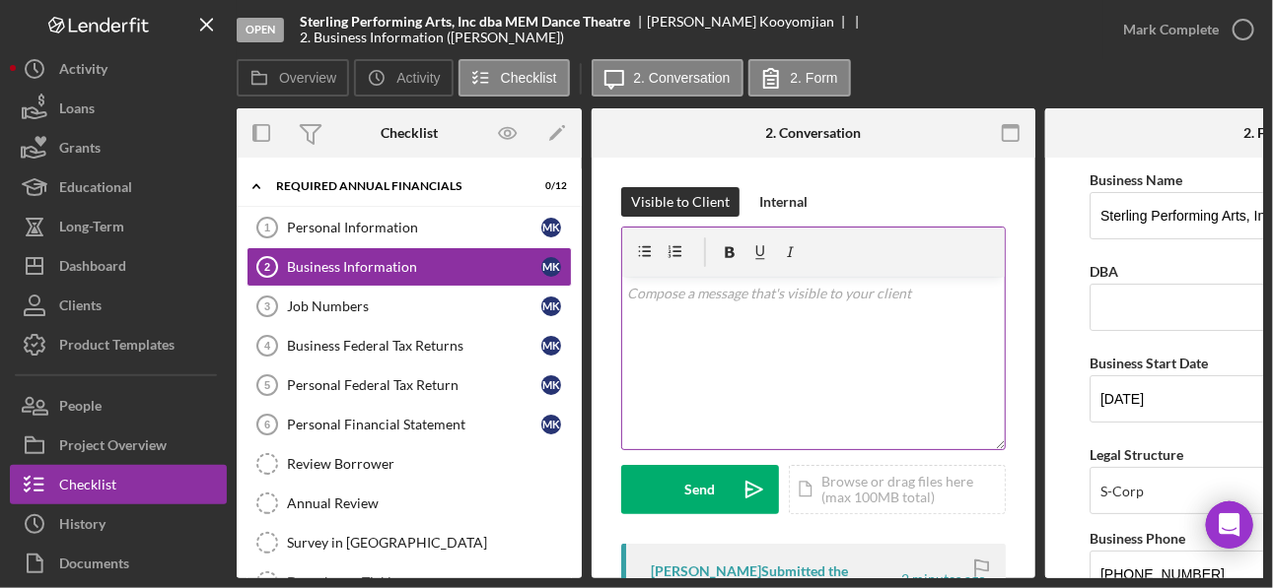
click at [658, 303] on p at bounding box center [814, 294] width 372 height 22
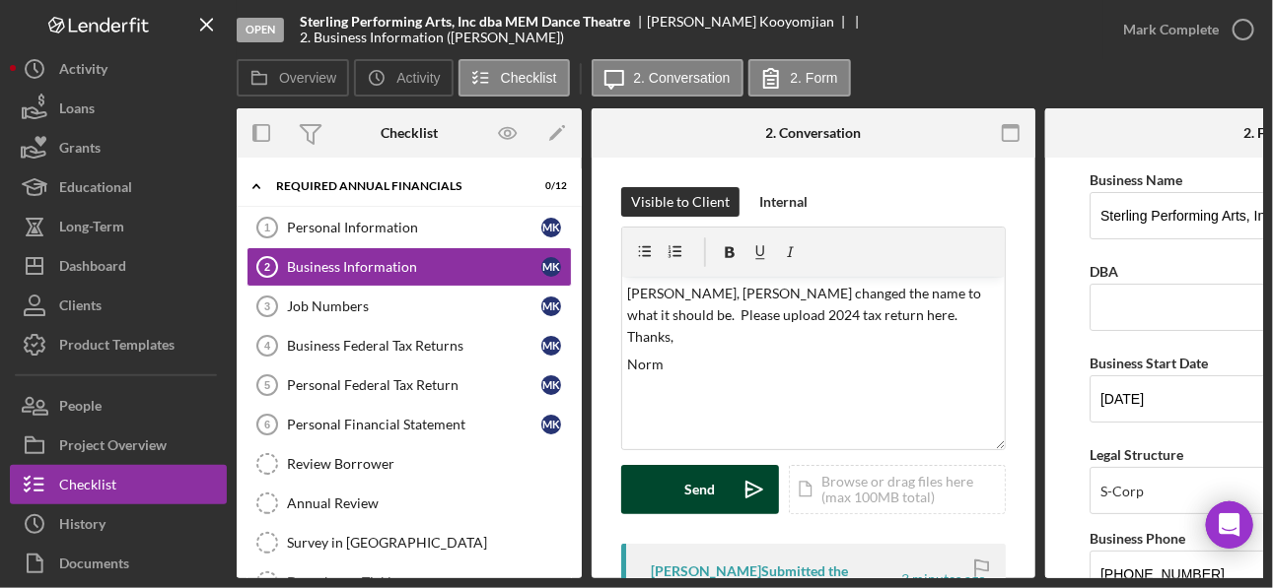
click at [677, 485] on button "Send Icon/icon-invite-send" at bounding box center [700, 489] width 158 height 49
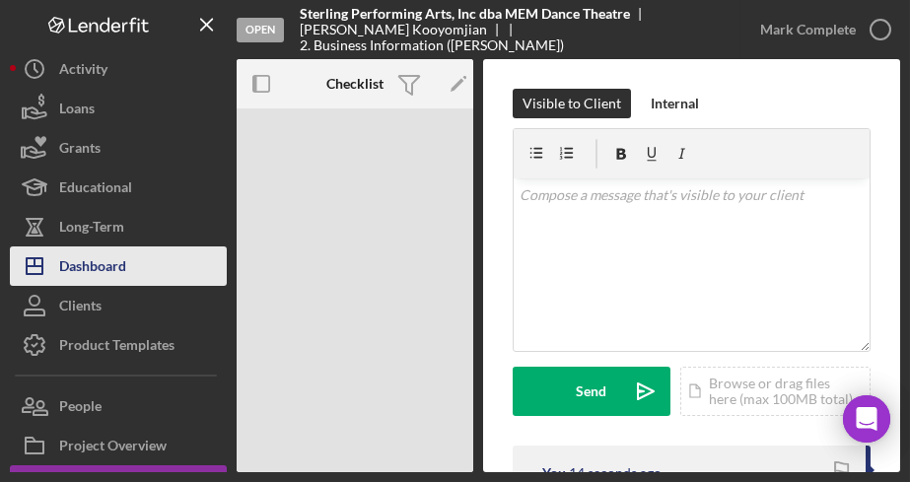
click at [63, 272] on div "Dashboard" at bounding box center [92, 268] width 67 height 44
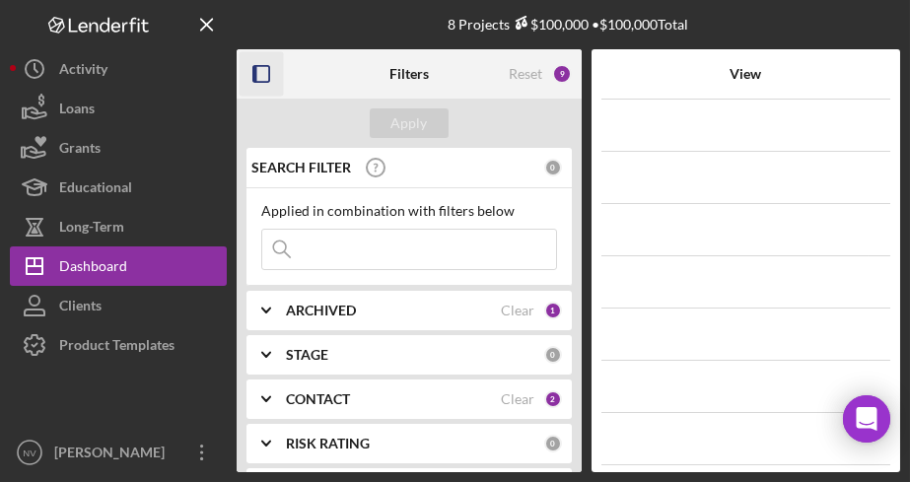
click at [260, 74] on icon "button" at bounding box center [262, 74] width 44 height 44
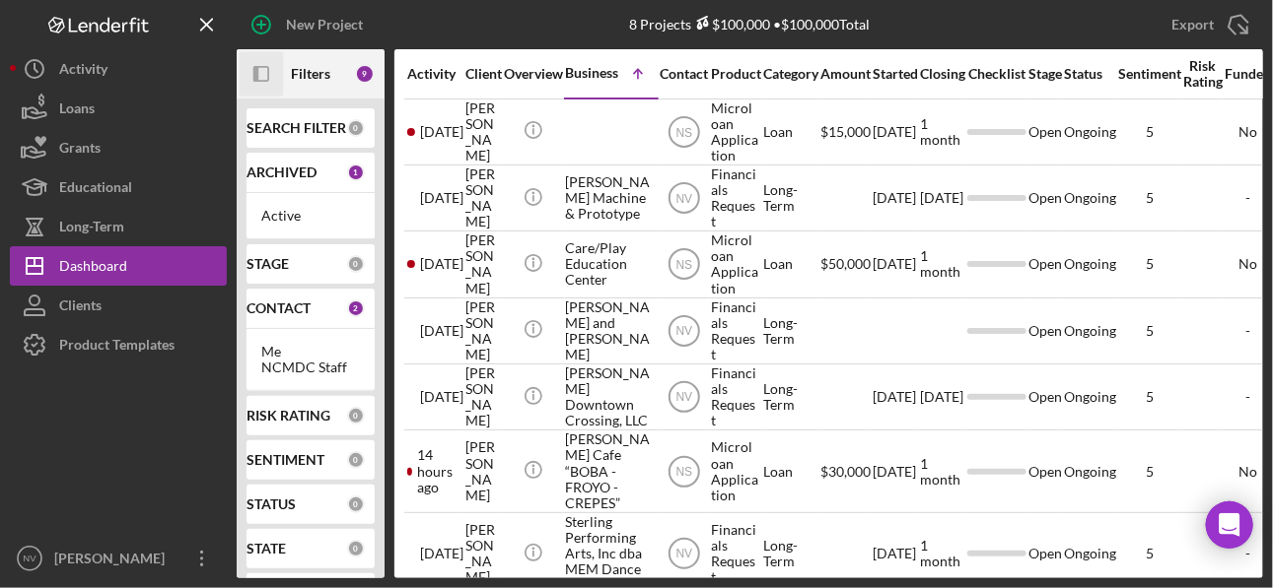
click at [261, 82] on icon "Icon/Panel Side Expand" at bounding box center [262, 74] width 44 height 44
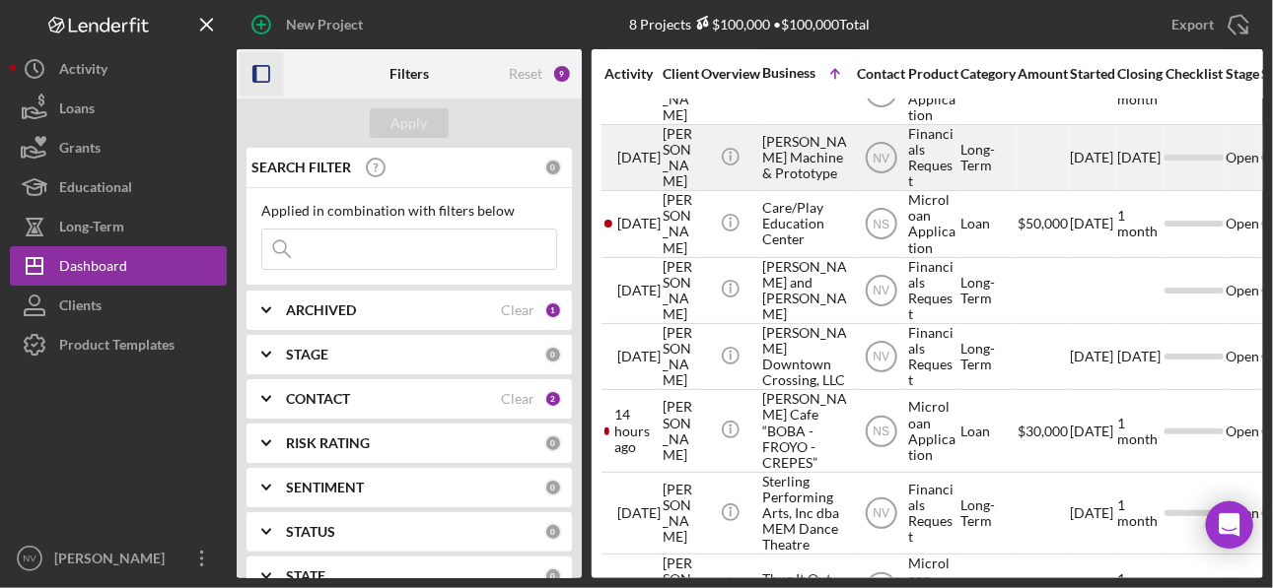
scroll to position [85, 0]
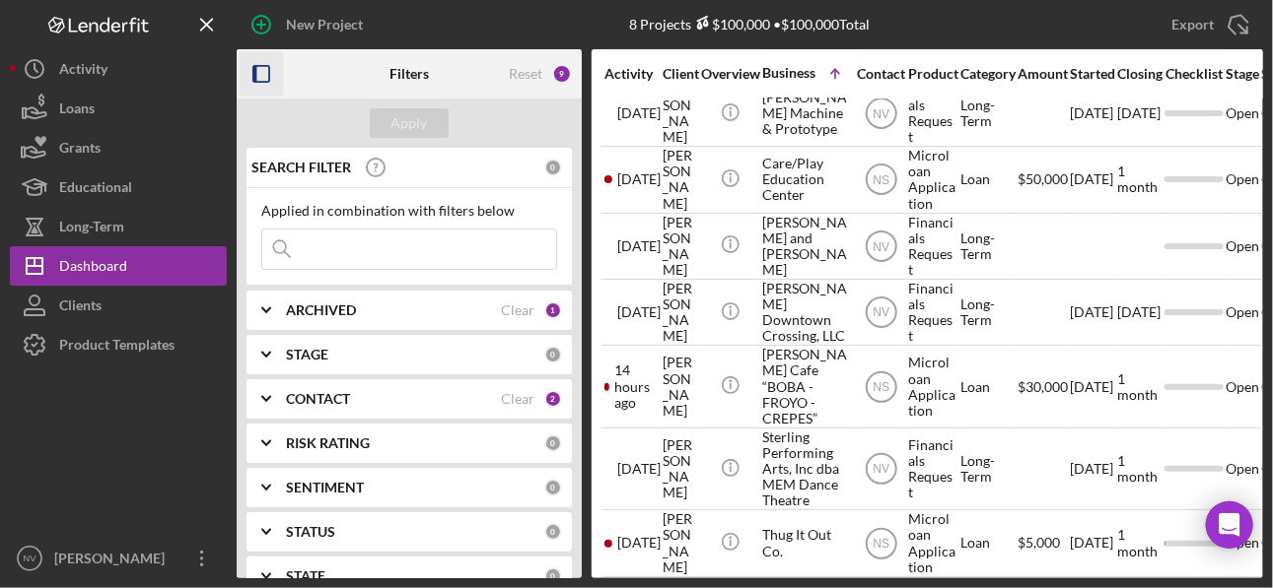
click at [349, 303] on b "ARCHIVED" at bounding box center [321, 311] width 70 height 16
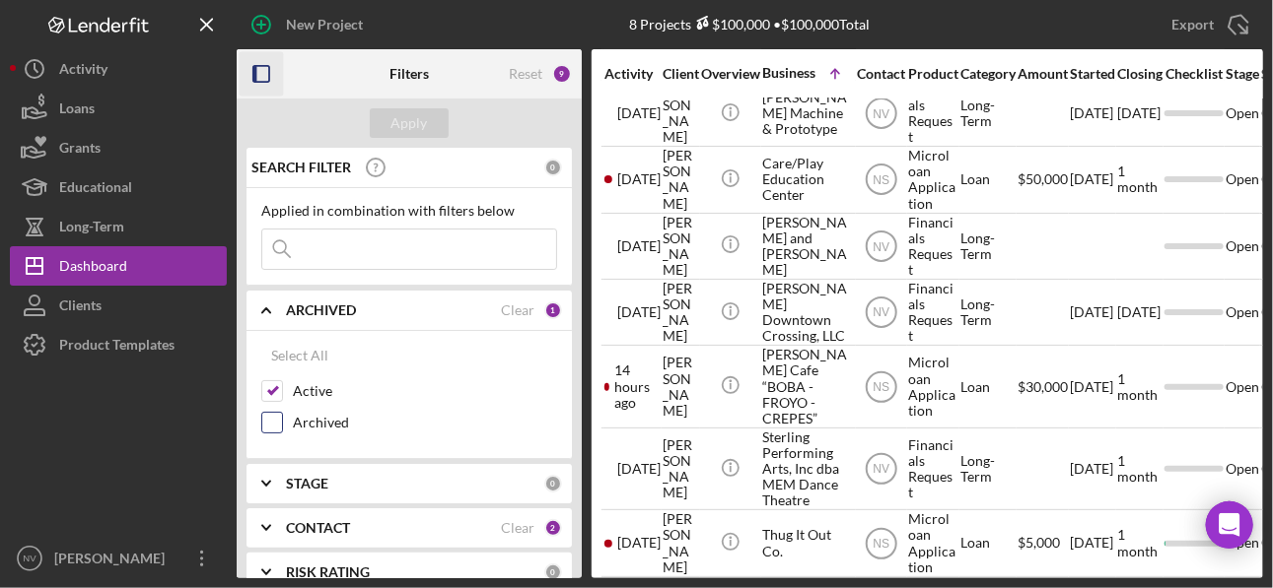
click at [271, 424] on input "Archived" at bounding box center [272, 423] width 20 height 20
checkbox input "true"
click at [384, 125] on button "Apply" at bounding box center [409, 123] width 79 height 30
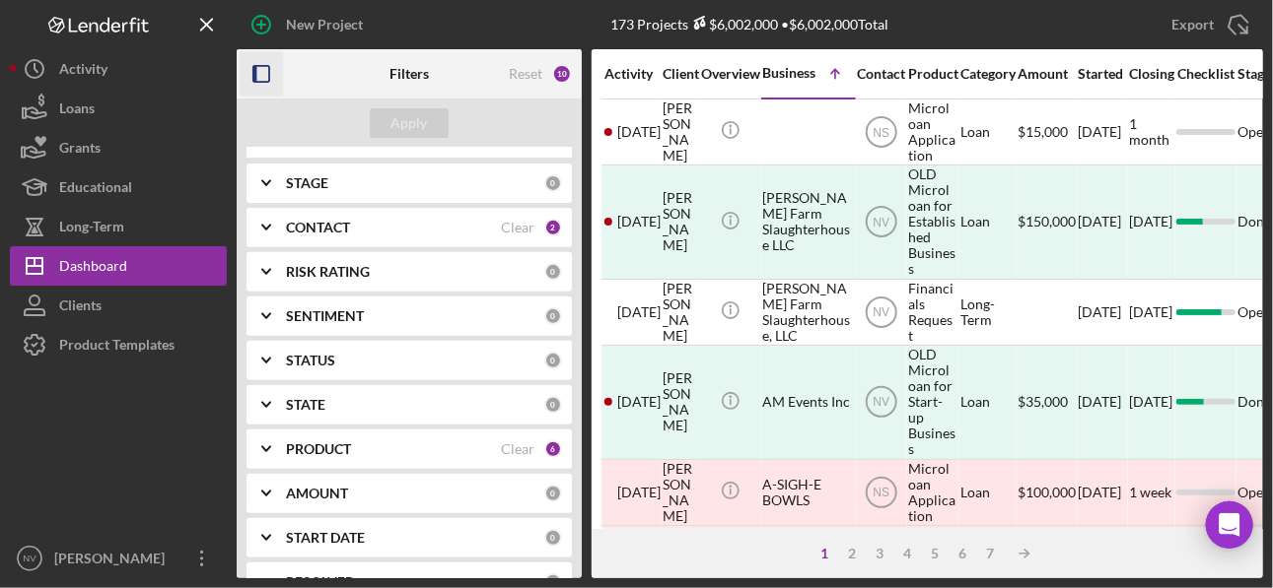
scroll to position [276, 0]
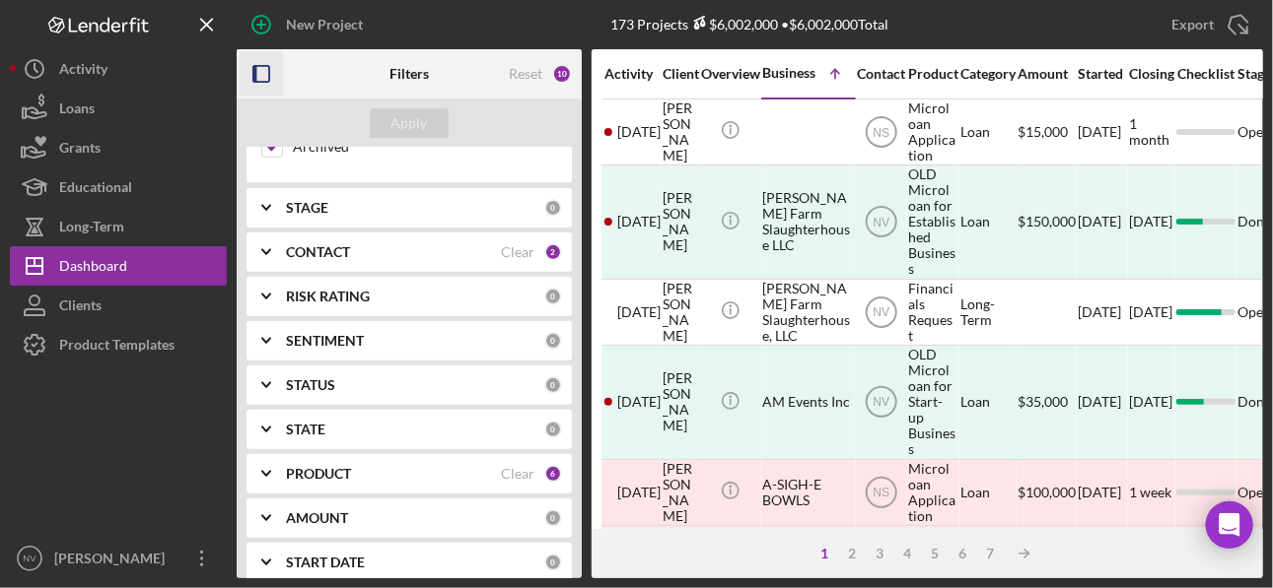
click at [351, 466] on b "PRODUCT" at bounding box center [318, 474] width 65 height 16
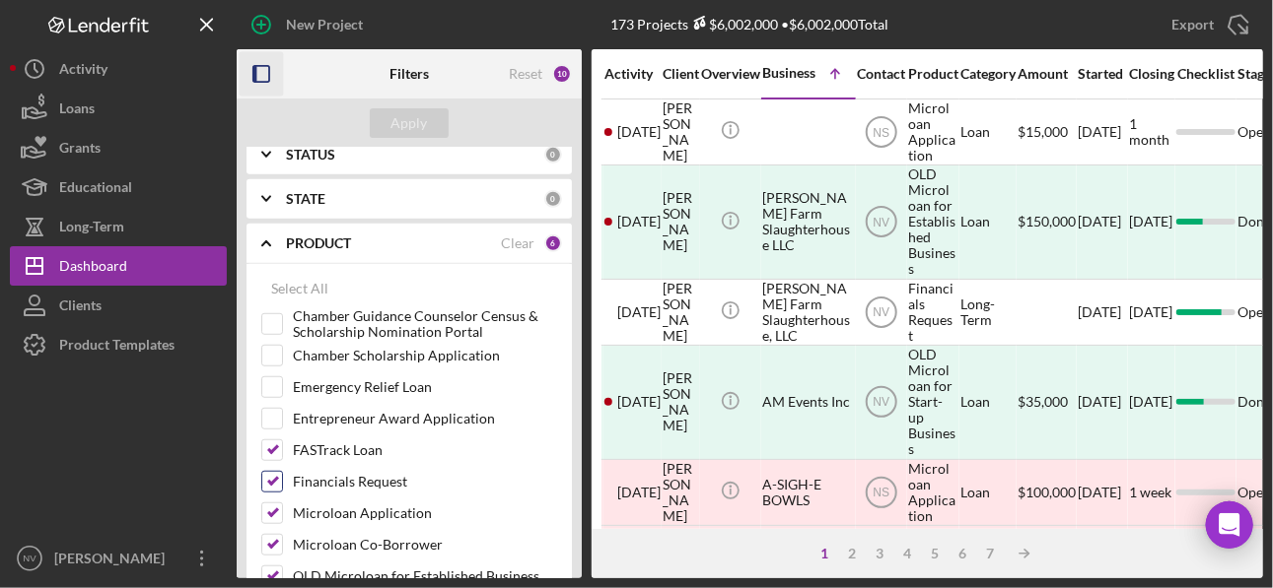
scroll to position [591, 0]
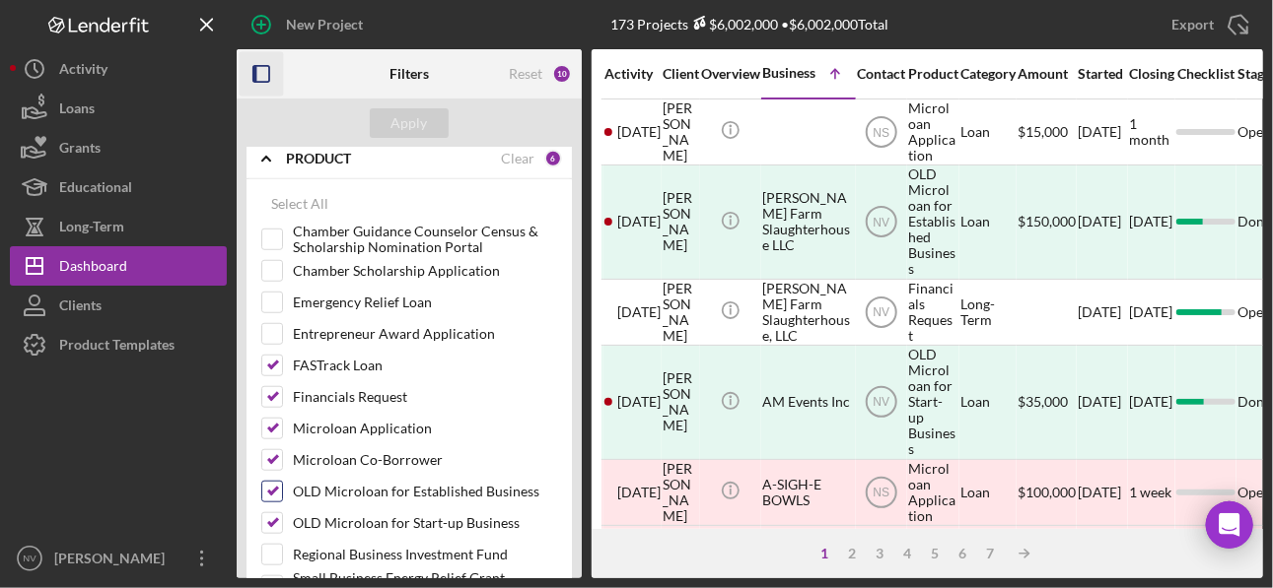
click at [277, 484] on input "OLD Microloan for Established Business" at bounding box center [272, 492] width 20 height 20
checkbox input "false"
click at [276, 514] on input "OLD Microloan for Start-up Business" at bounding box center [272, 524] width 20 height 20
checkbox input "false"
click at [433, 119] on button "Apply" at bounding box center [409, 123] width 79 height 30
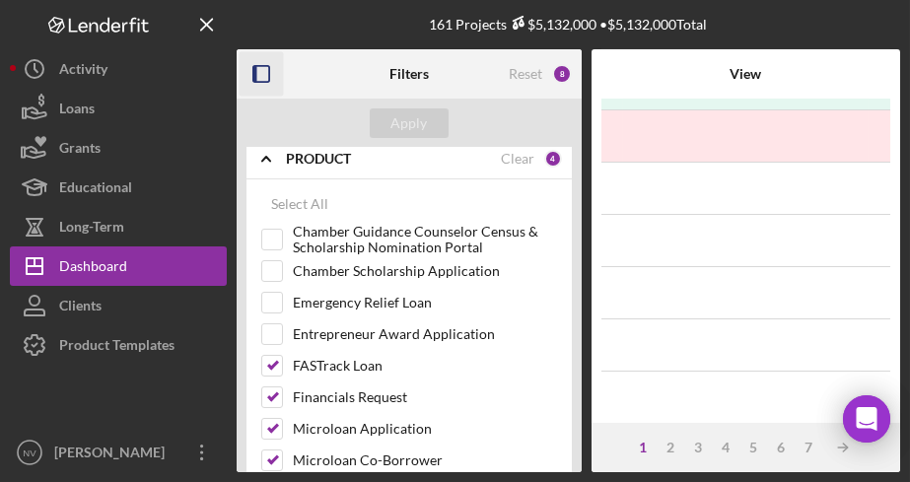
scroll to position [983, 0]
click at [277, 158] on icon "Icon/Expander" at bounding box center [266, 158] width 49 height 49
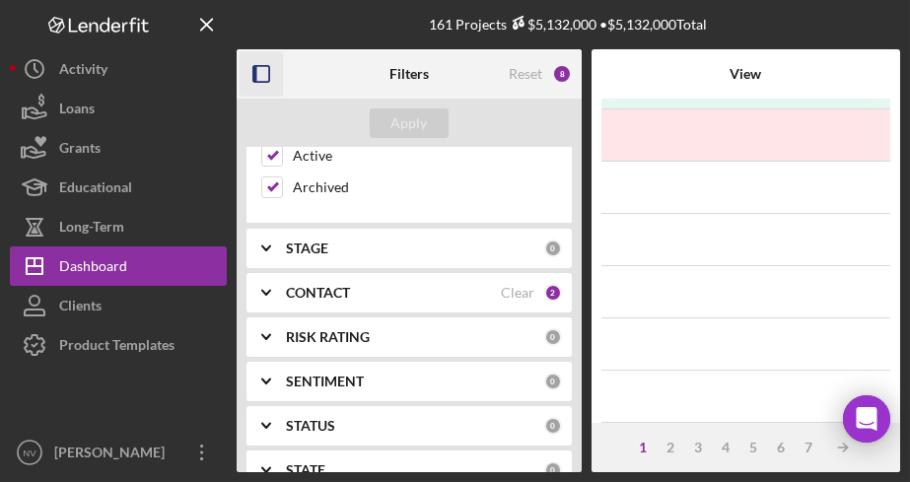
scroll to position [78, 0]
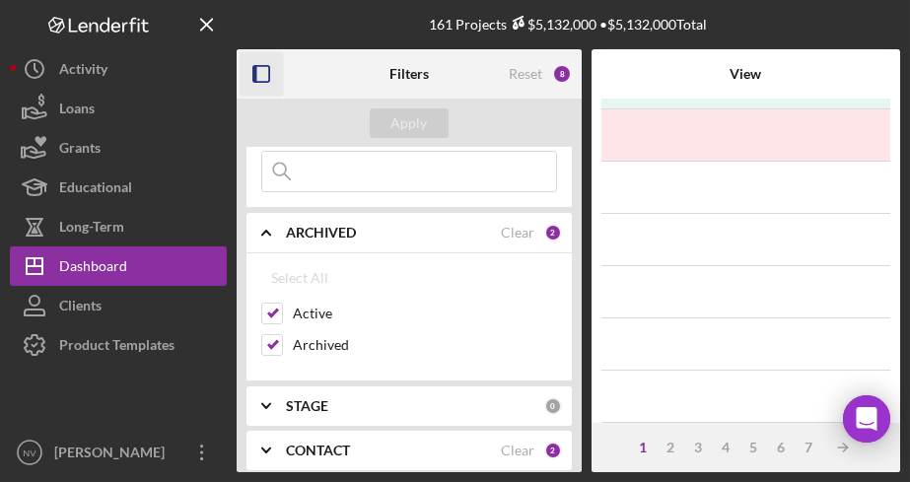
click at [299, 402] on b "STAGE" at bounding box center [307, 406] width 42 height 16
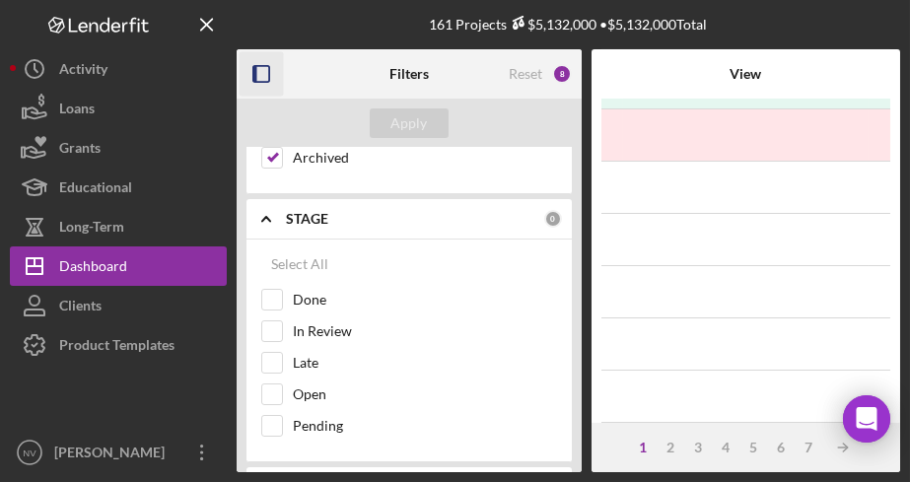
scroll to position [393, 0]
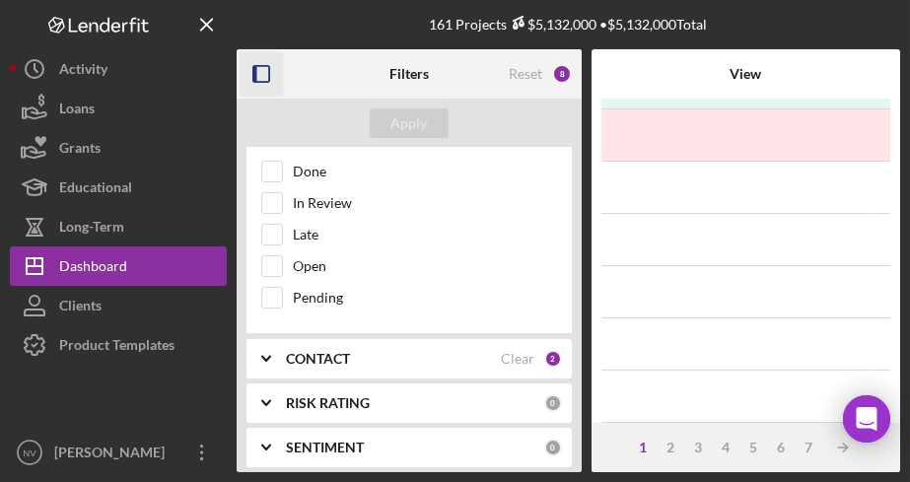
click at [310, 359] on div "CONTACT Clear 2" at bounding box center [424, 358] width 276 height 39
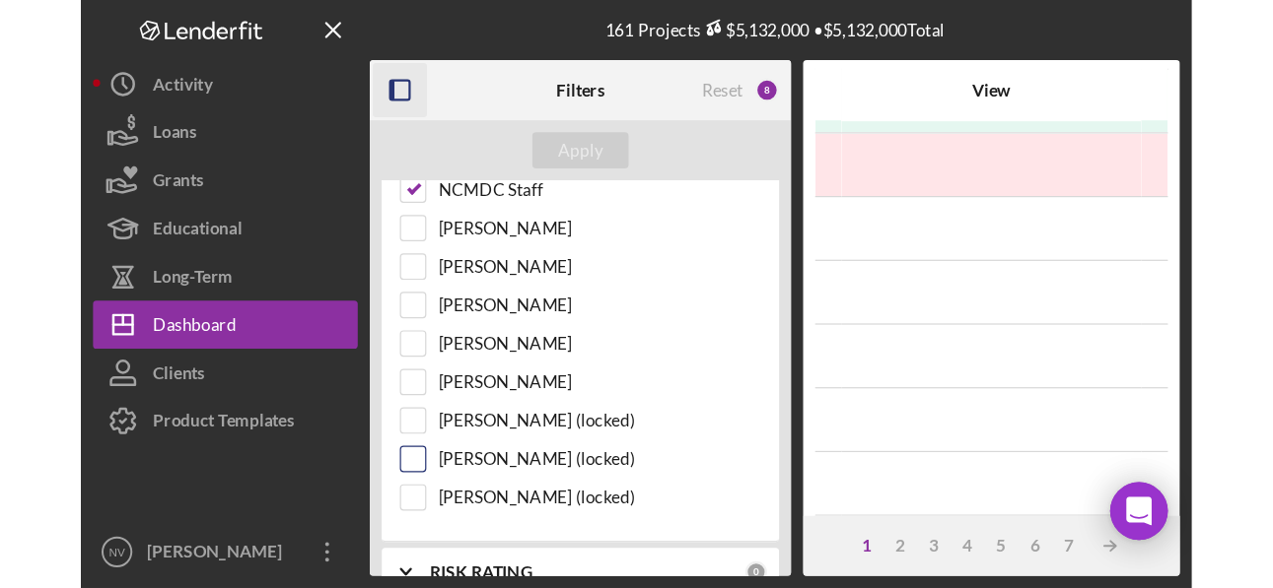
scroll to position [630, 0]
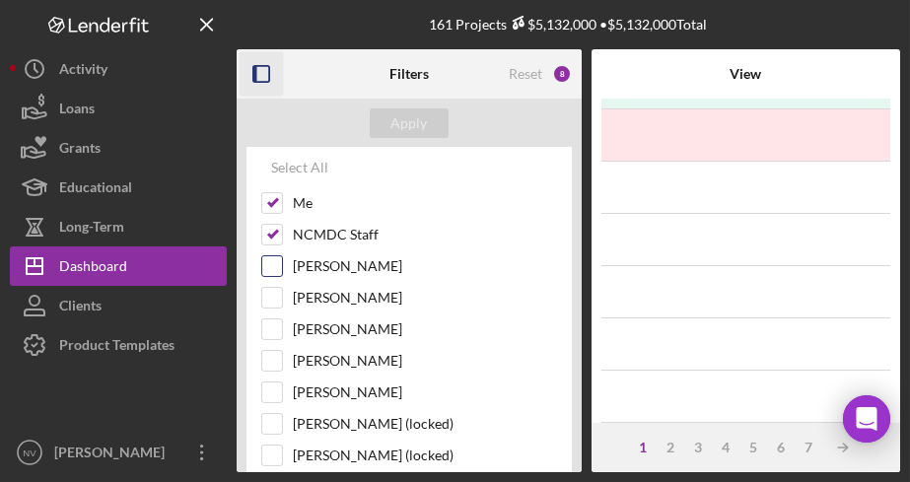
click at [275, 256] on input "Bea Lee" at bounding box center [272, 266] width 20 height 20
checkbox input "true"
click at [273, 288] on input "Stephen Sugar" at bounding box center [272, 298] width 20 height 20
checkbox input "true"
click at [277, 319] on input "Nico Berthet-Garcia" at bounding box center [272, 329] width 20 height 20
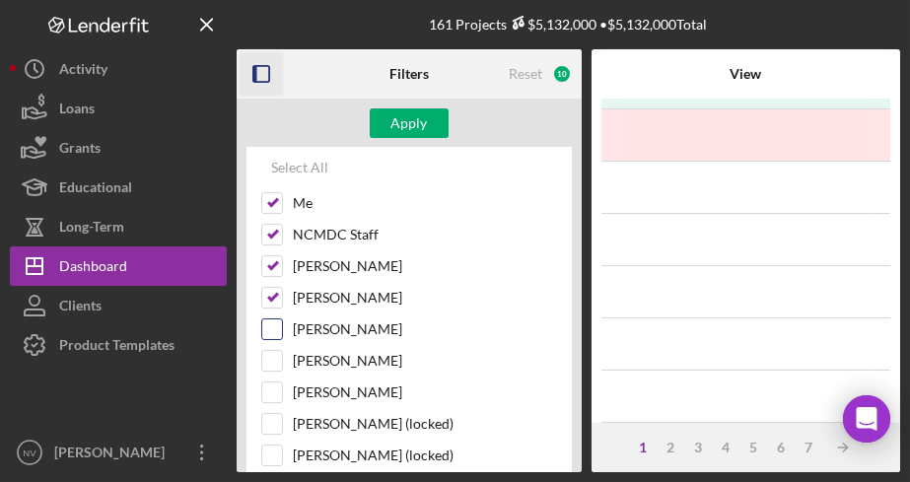
checkbox input "true"
click at [277, 351] on input "Sandie Cataldo" at bounding box center [272, 361] width 20 height 20
checkbox input "true"
click at [406, 126] on div "Apply" at bounding box center [409, 123] width 36 height 30
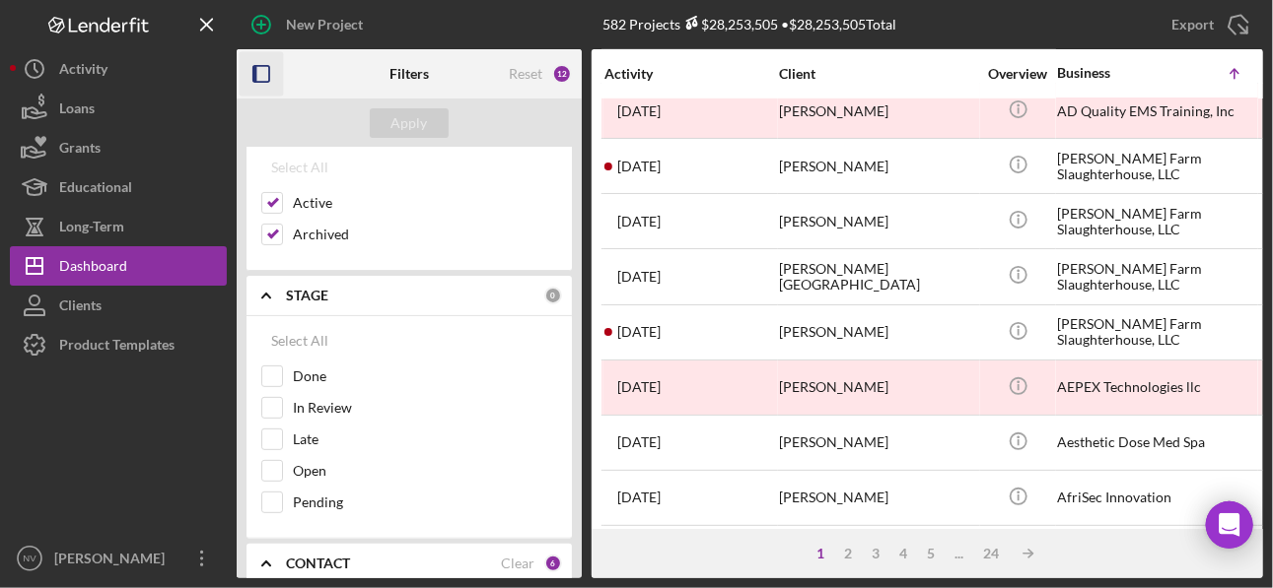
scroll to position [78, 0]
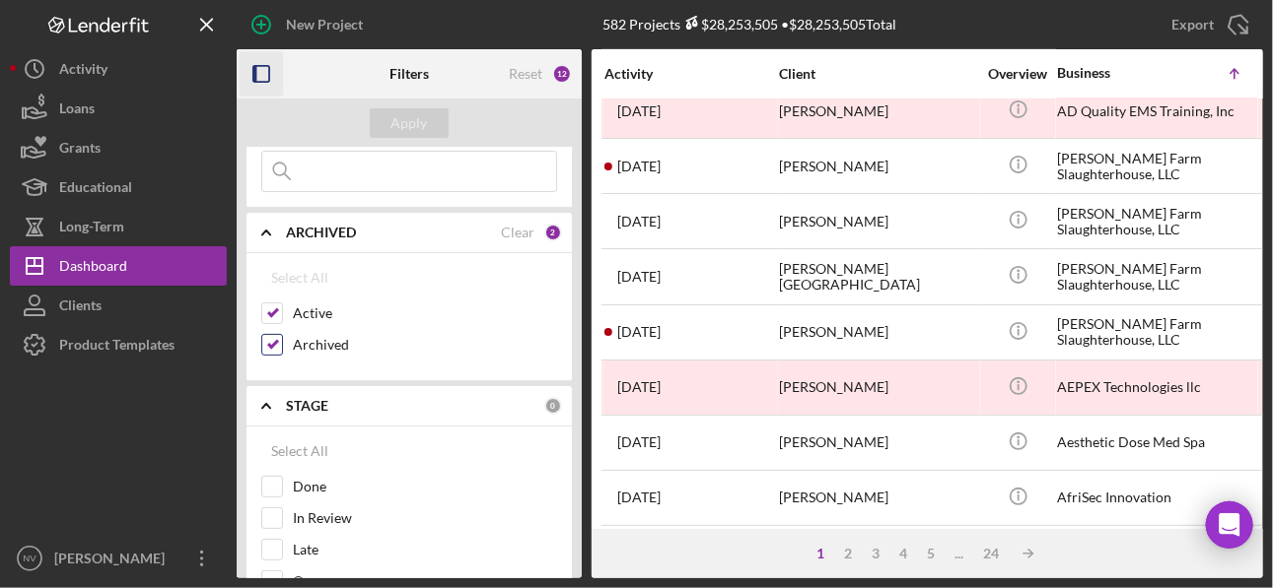
click at [273, 338] on input "Archived" at bounding box center [272, 345] width 20 height 20
checkbox input "false"
click at [402, 129] on div "Apply" at bounding box center [409, 123] width 36 height 30
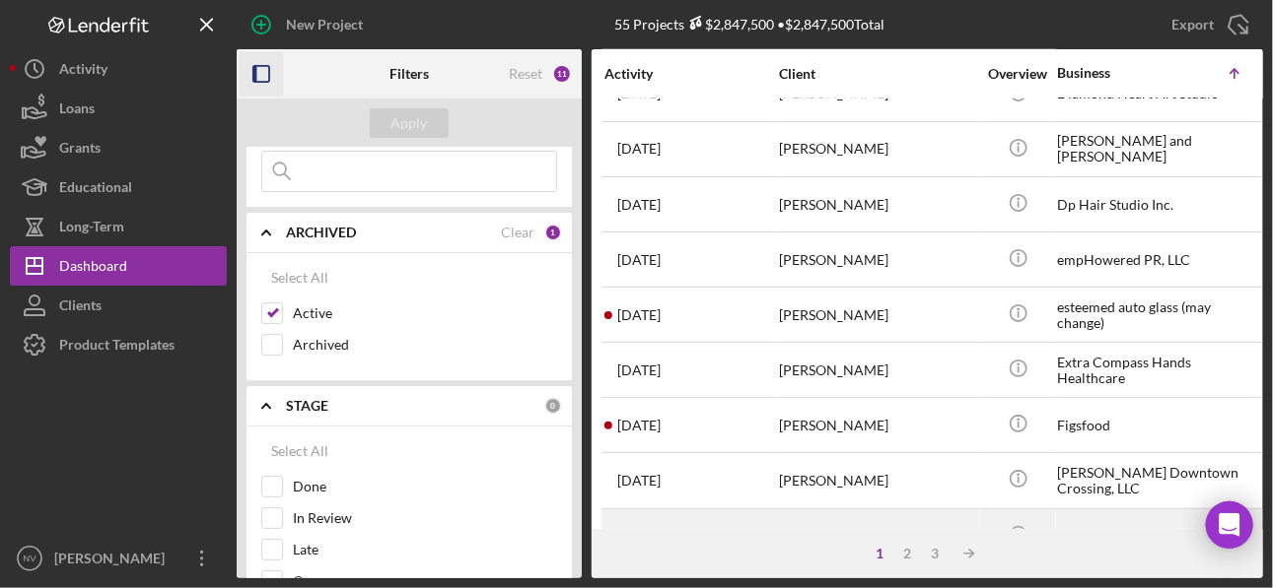
scroll to position [795, 0]
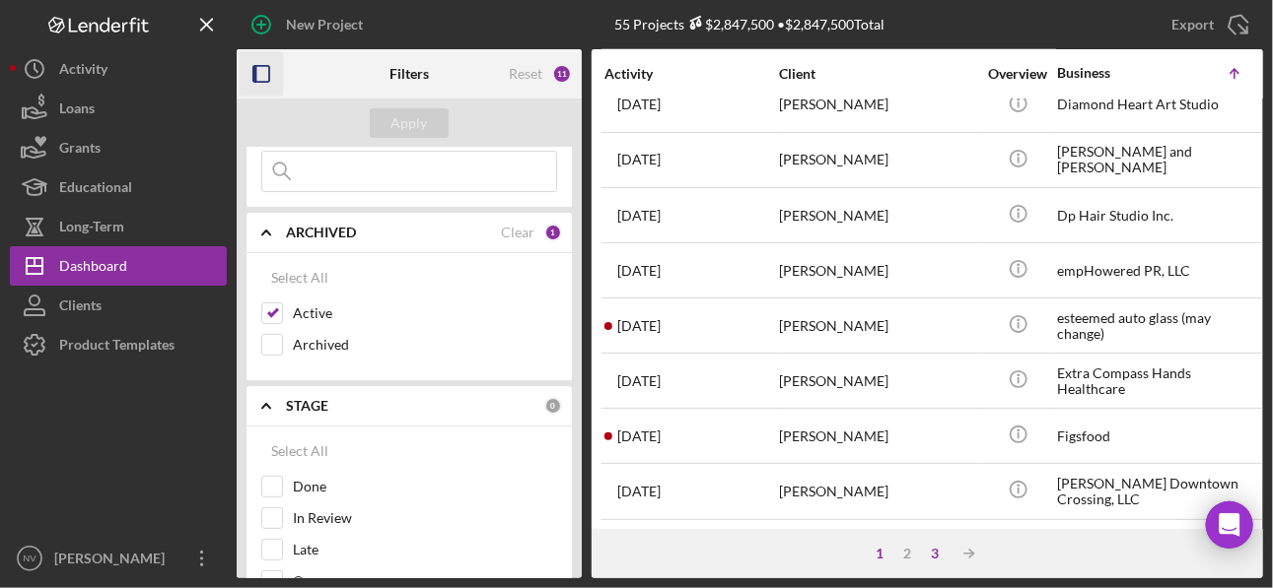
click at [937, 554] on div "3" at bounding box center [936, 554] width 28 height 16
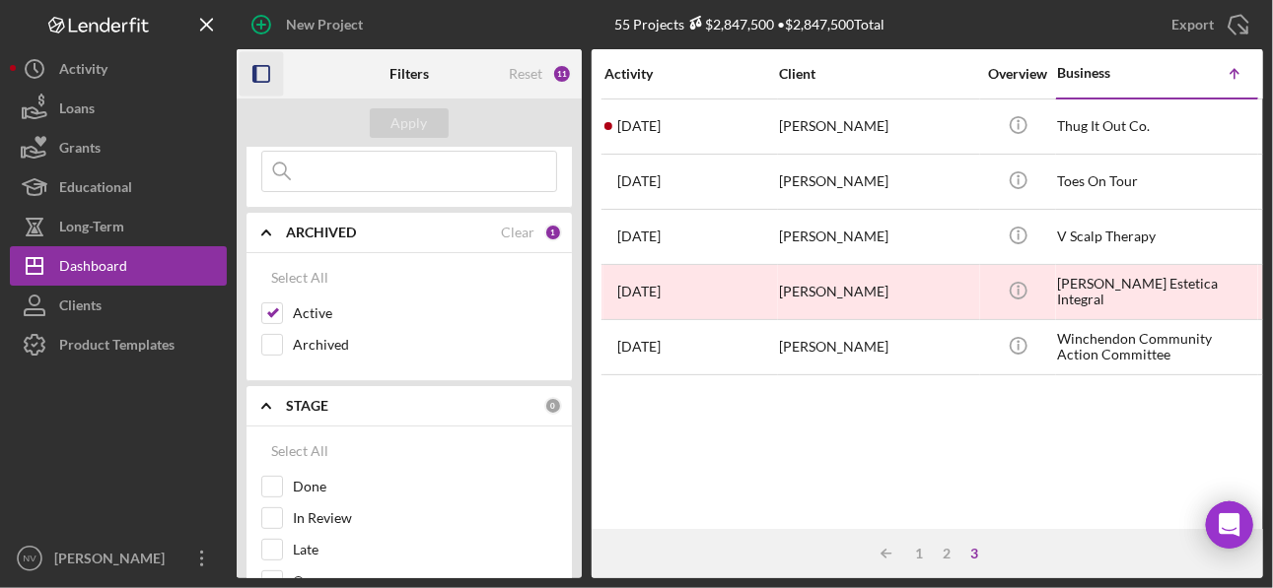
scroll to position [0, 0]
click at [948, 558] on div "2" at bounding box center [947, 554] width 28 height 16
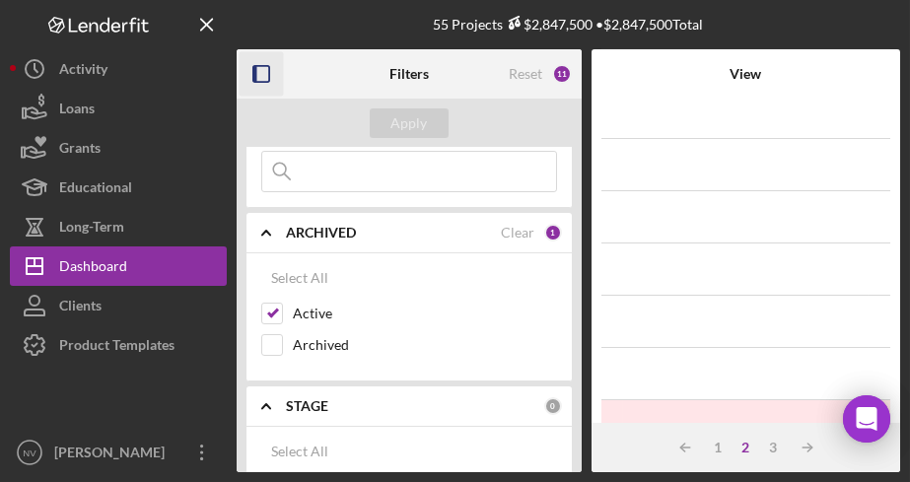
scroll to position [912, 0]
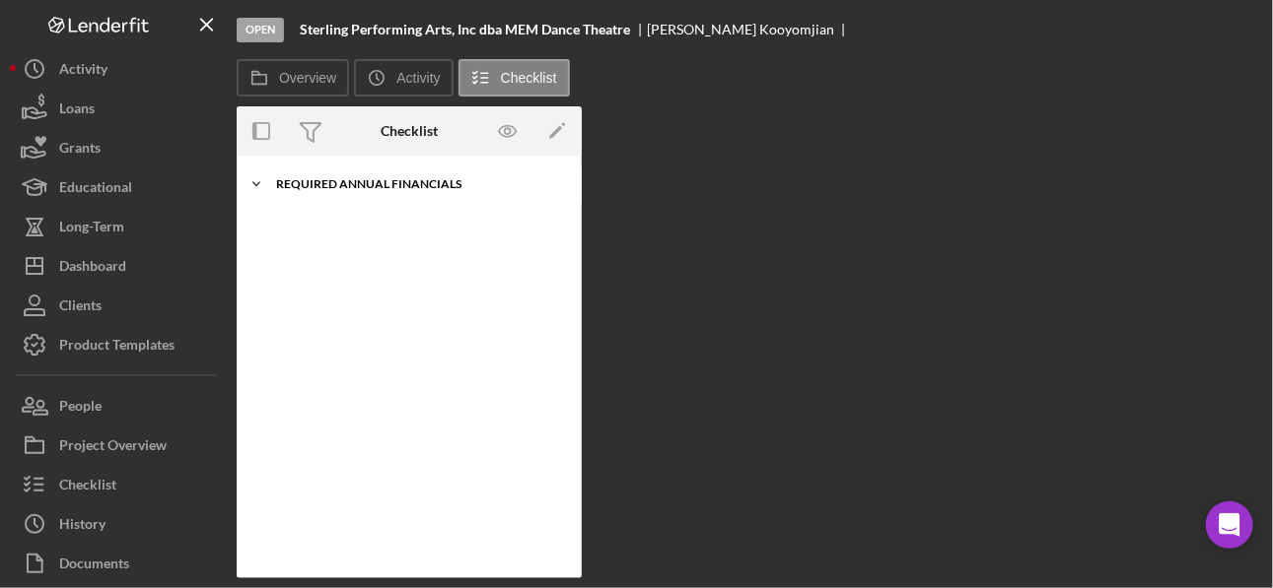
click at [428, 187] on div "Required Annual Financials" at bounding box center [416, 184] width 281 height 12
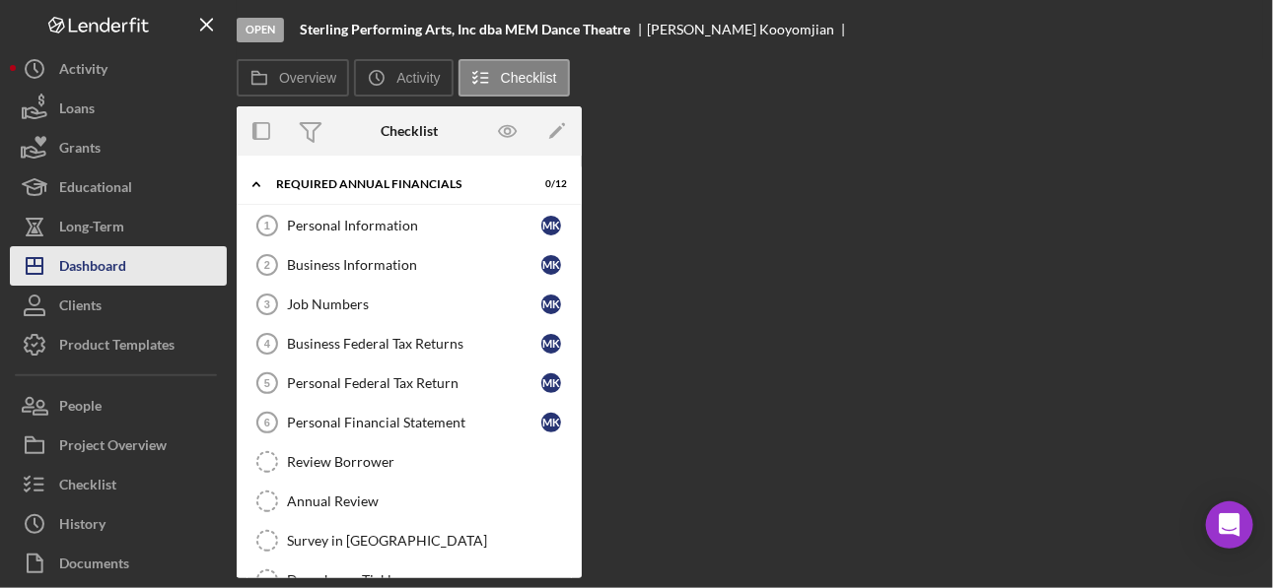
click at [89, 262] on div "Dashboard" at bounding box center [92, 268] width 67 height 44
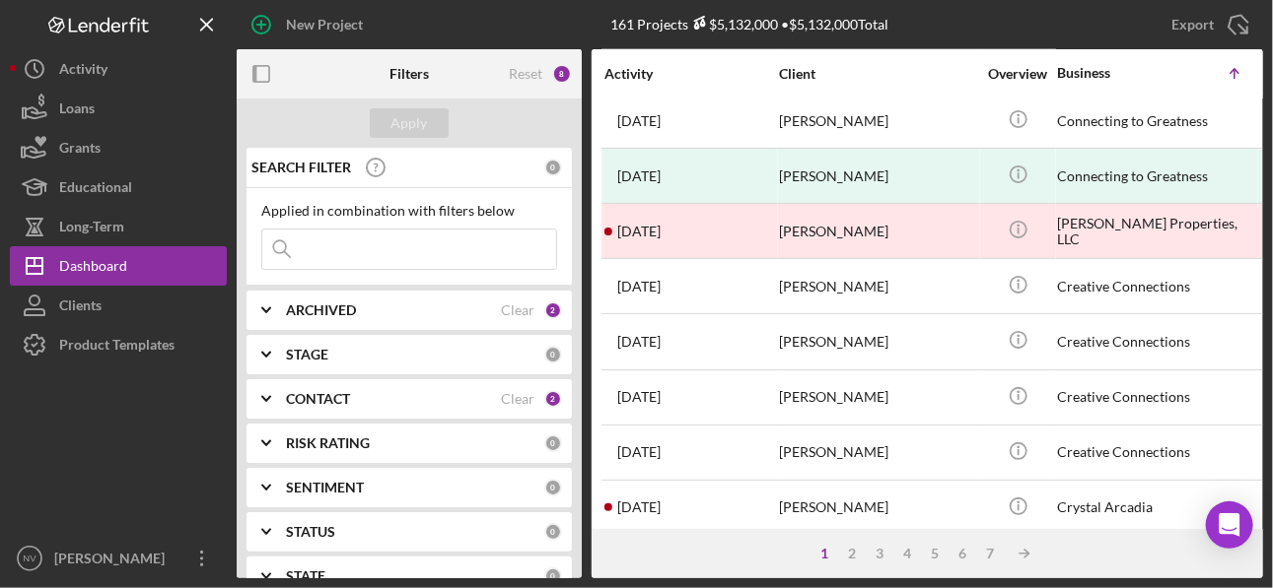
scroll to position [953, 0]
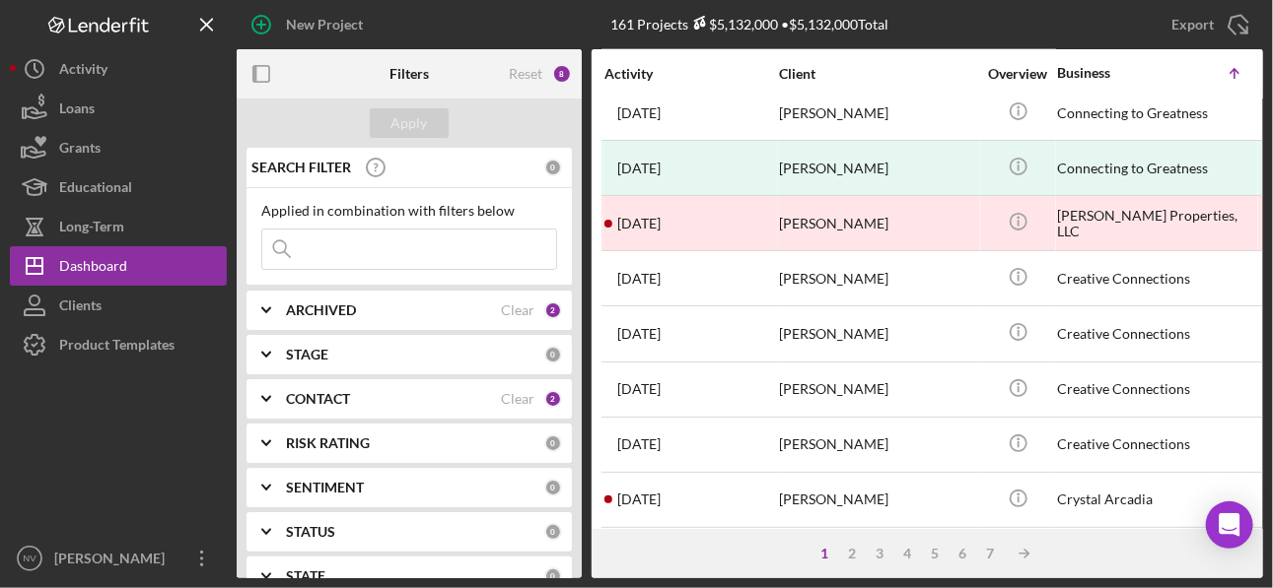
click at [327, 319] on div "ARCHIVED Clear 2" at bounding box center [424, 310] width 276 height 39
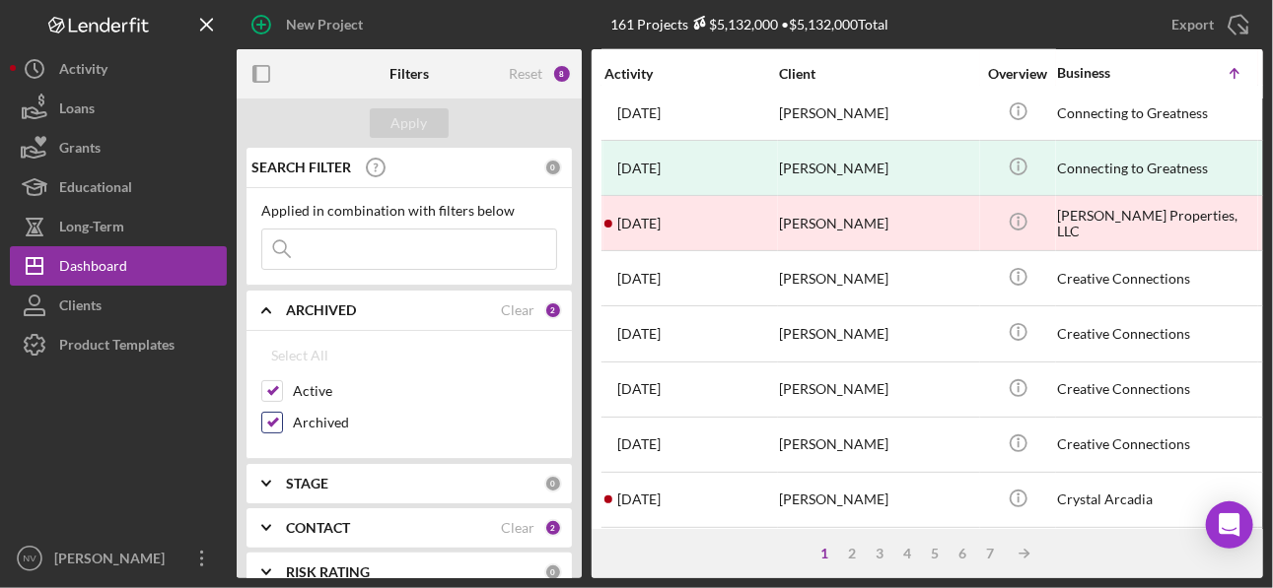
click at [272, 419] on input "Archived" at bounding box center [272, 423] width 20 height 20
checkbox input "false"
click at [399, 116] on div "Apply" at bounding box center [409, 123] width 36 height 30
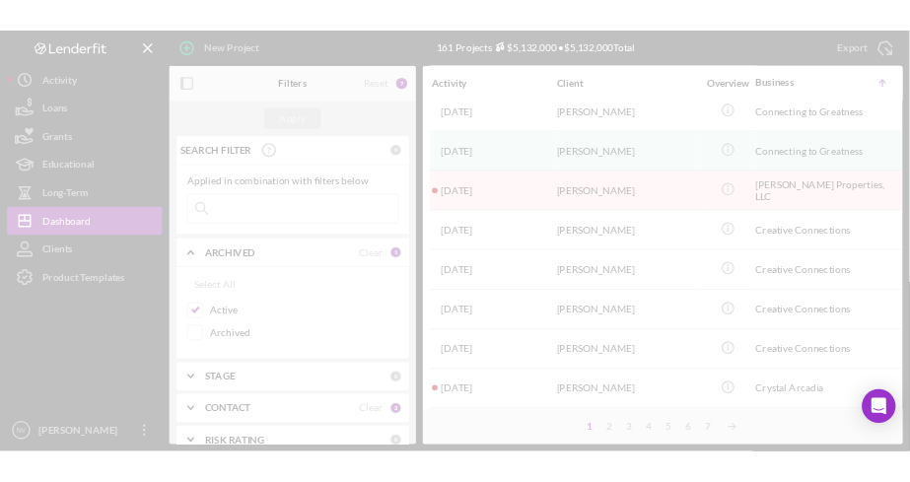
scroll to position [0, 0]
